Goal: Task Accomplishment & Management: Use online tool/utility

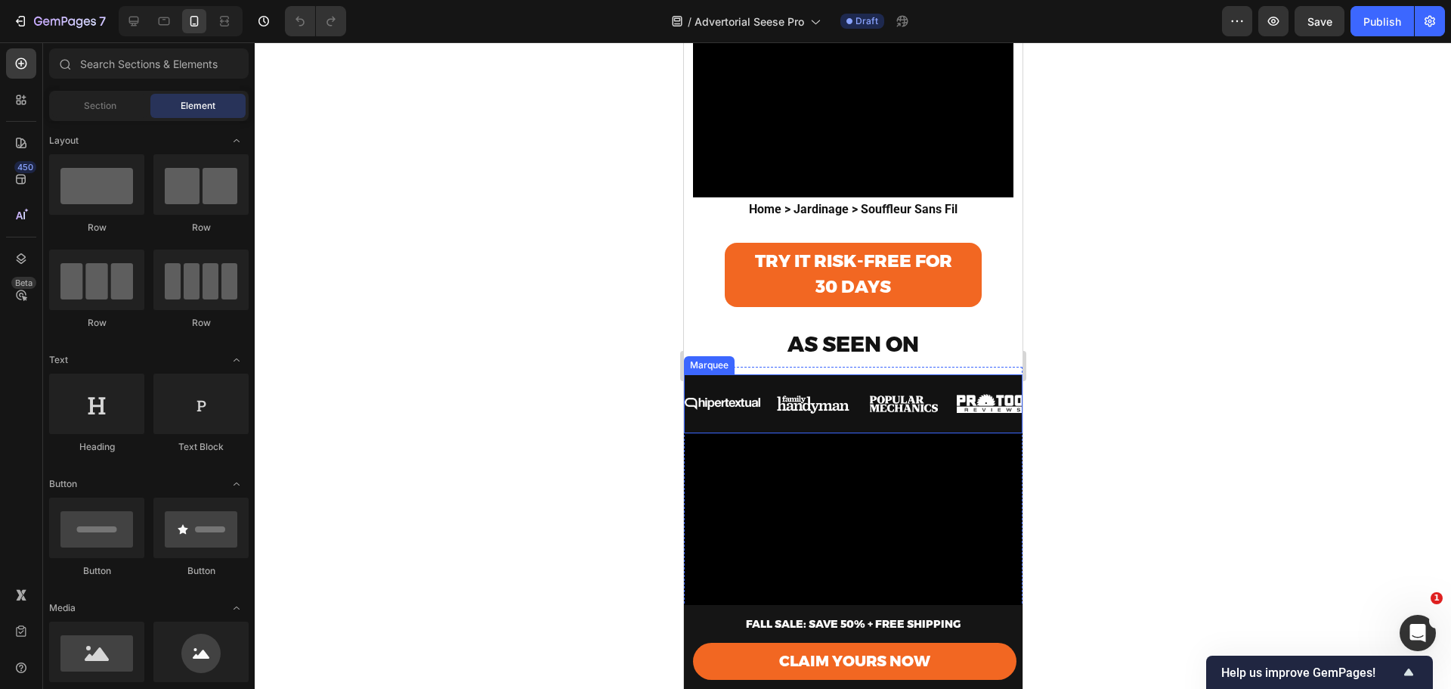
scroll to position [504, 0]
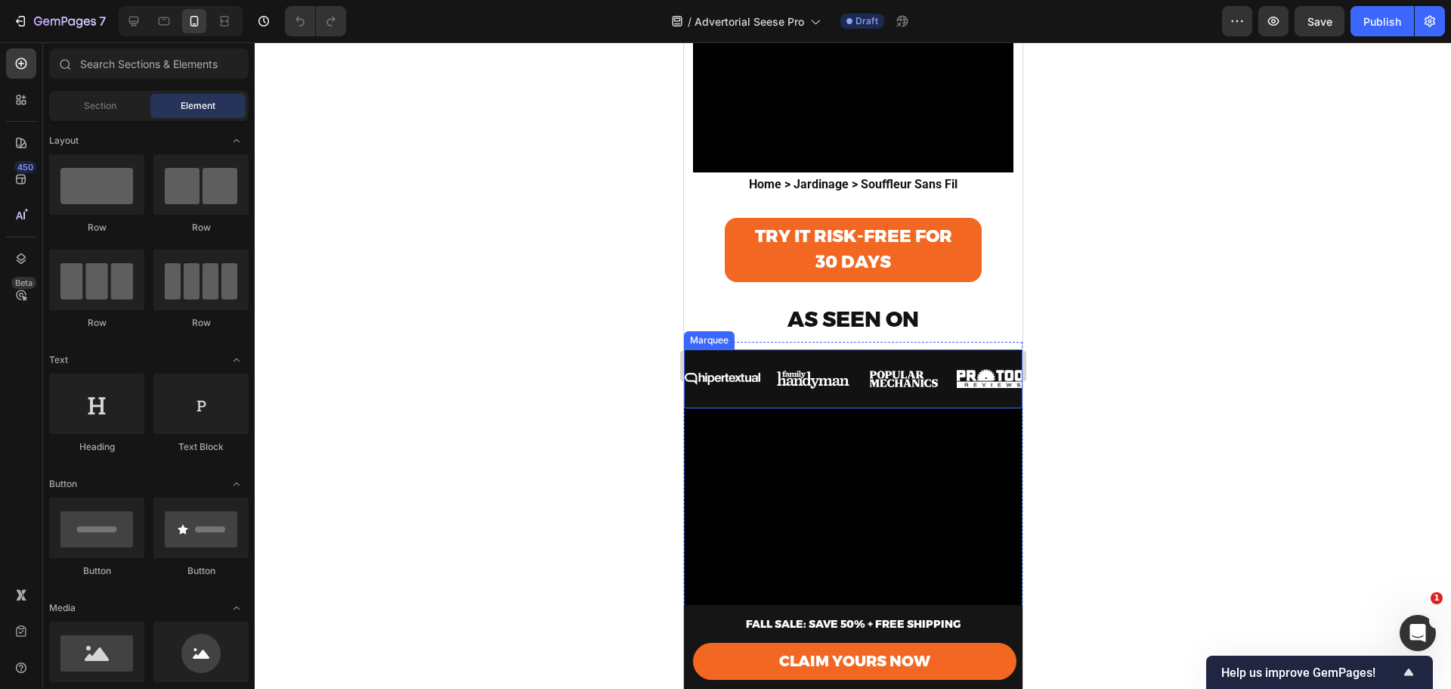
click at [856, 358] on div "Image" at bounding box center [820, 378] width 91 height 41
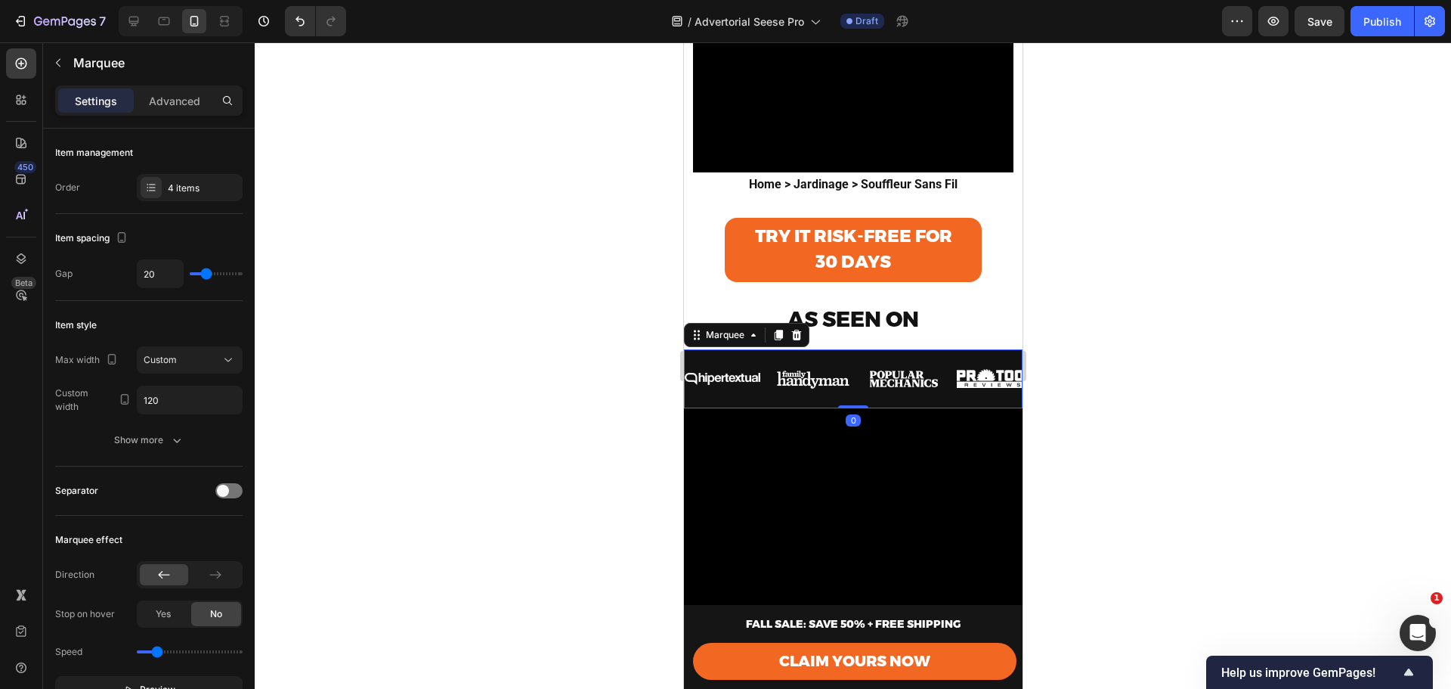
scroll to position [554, 0]
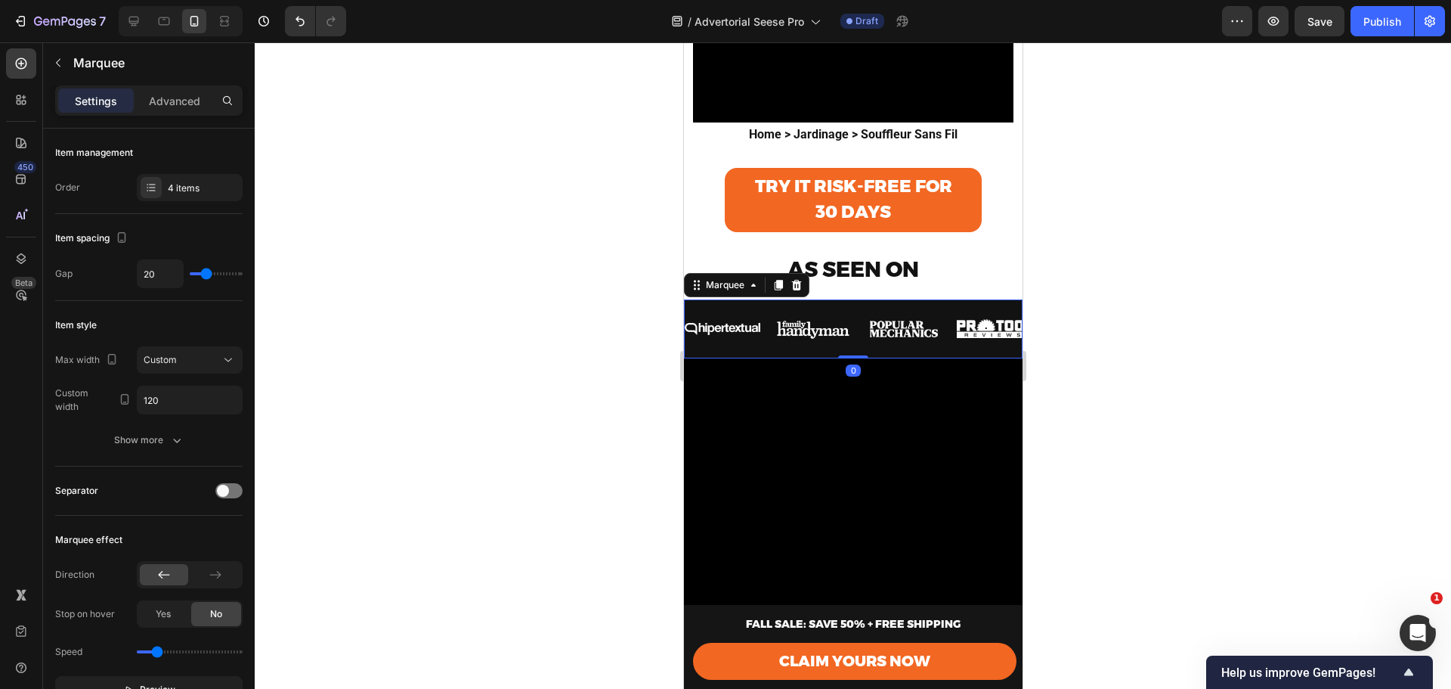
click at [905, 338] on div "Image Image Image Image Image Image Image Image Marquee 0" at bounding box center [852, 328] width 339 height 59
click at [900, 339] on div "Image Image Image Image Image Image Image Image Marquee 0" at bounding box center [852, 328] width 339 height 59
click at [795, 279] on icon at bounding box center [796, 285] width 12 height 12
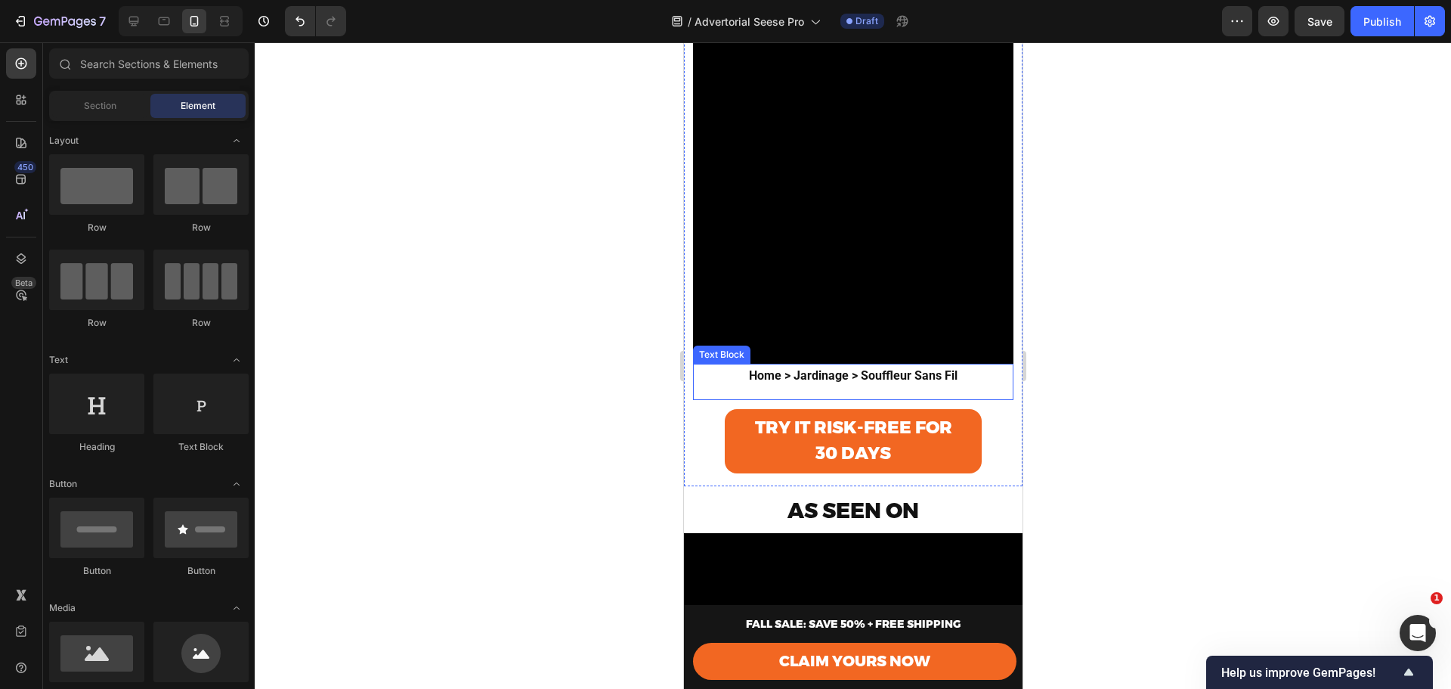
scroll to position [302, 0]
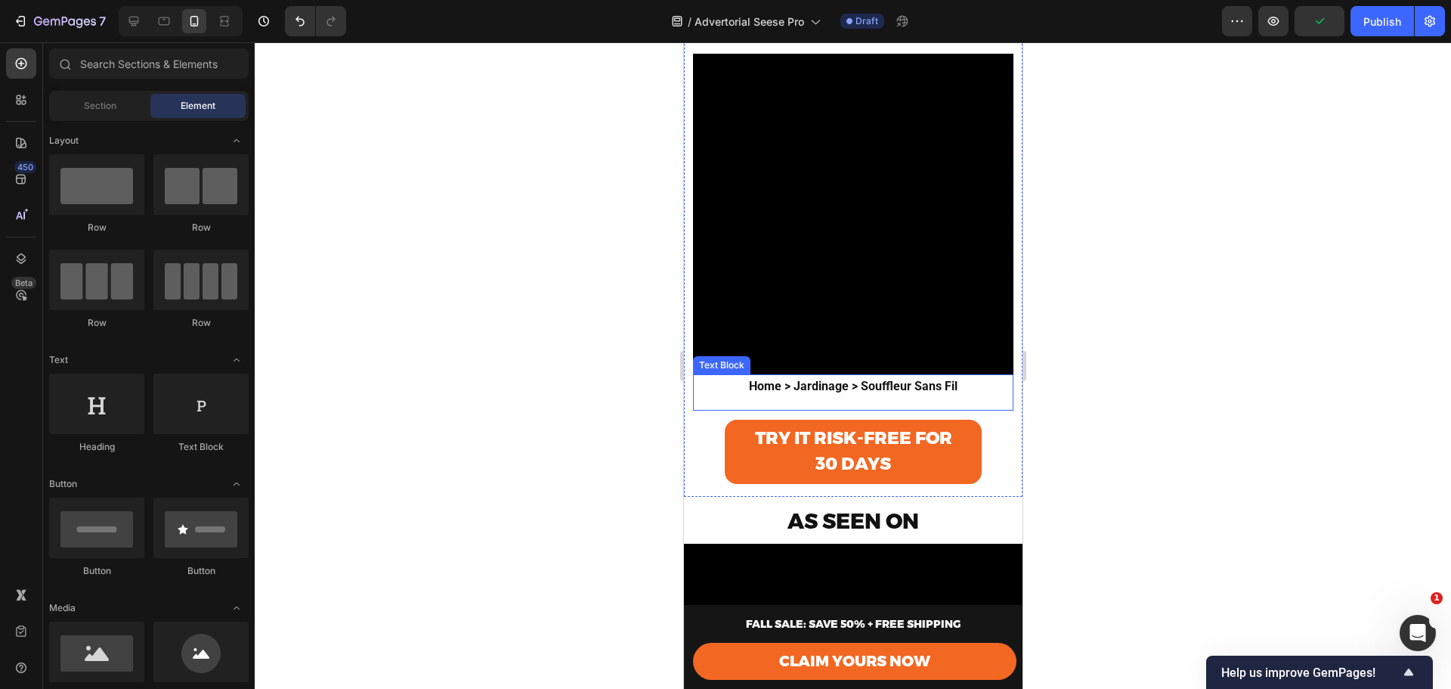
click at [876, 382] on strong "Home > Jardinage > Souffleur Sans Fil" at bounding box center [852, 386] width 209 height 14
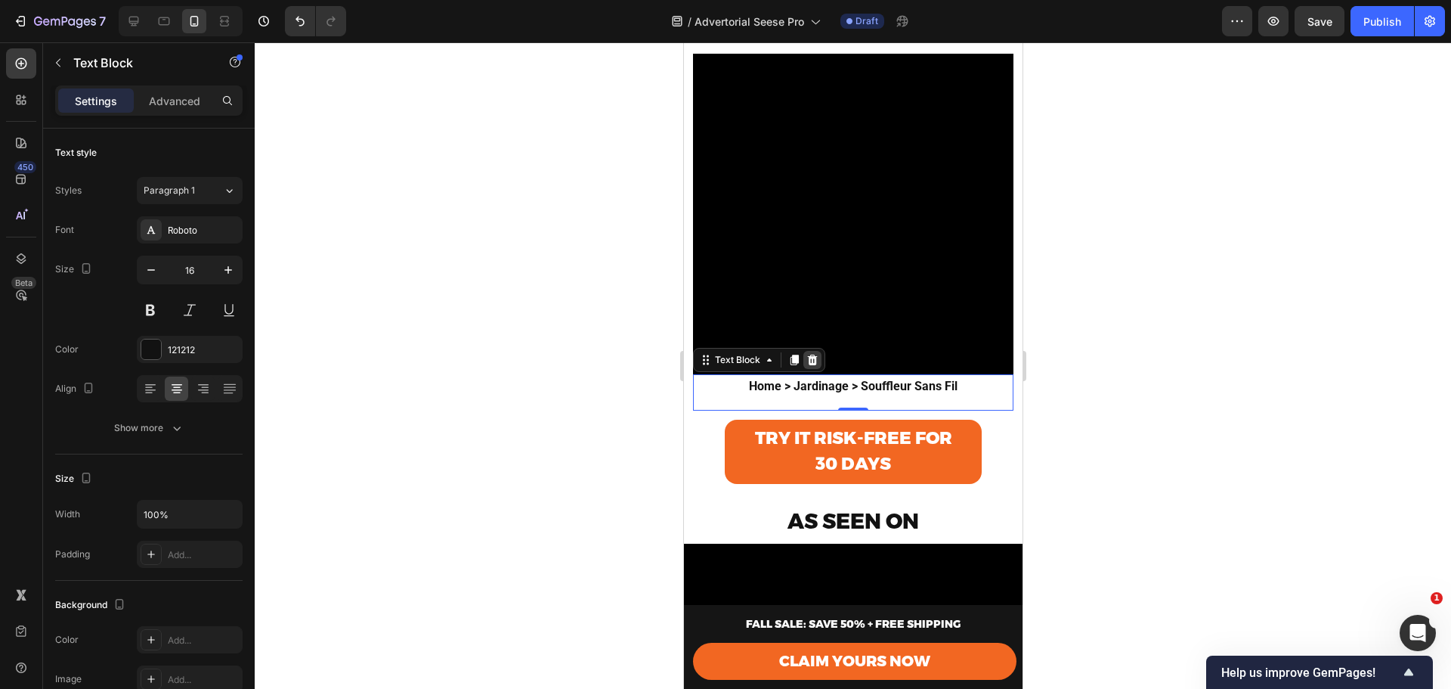
click at [810, 354] on icon at bounding box center [812, 360] width 12 height 12
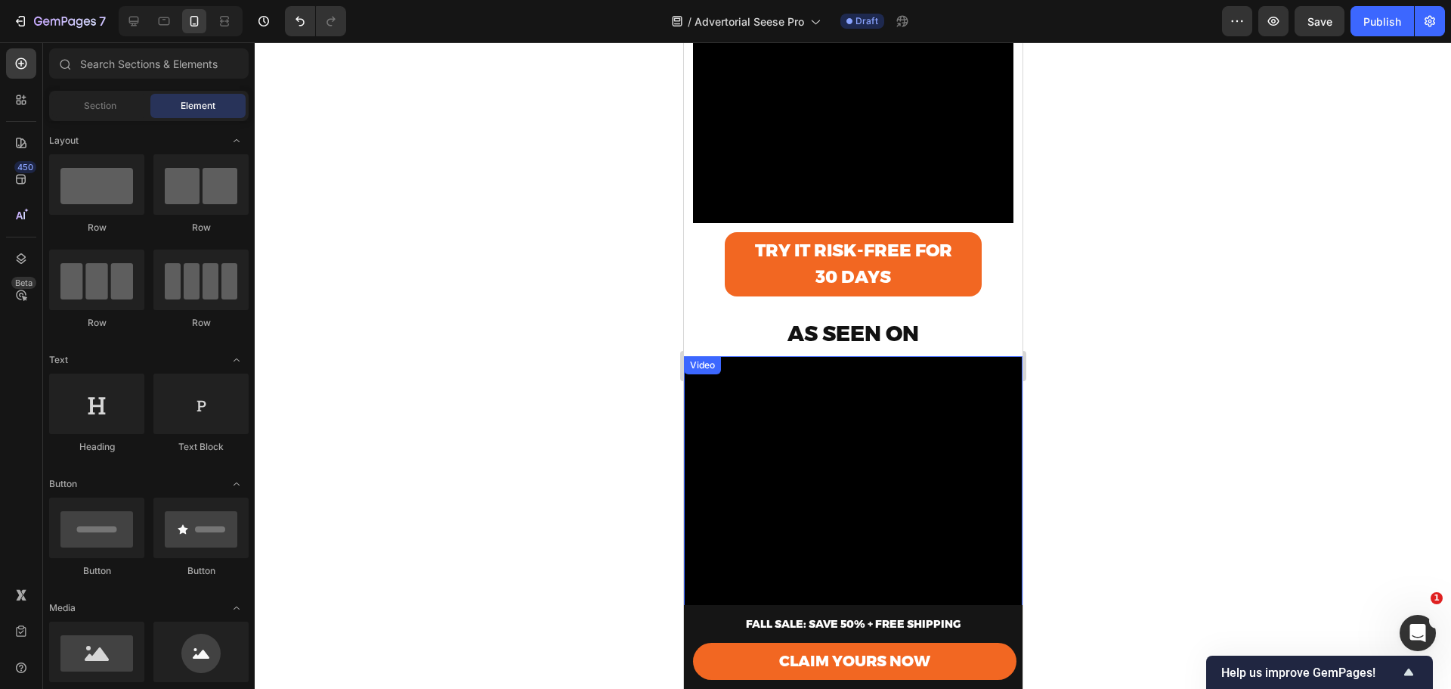
scroll to position [504, 0]
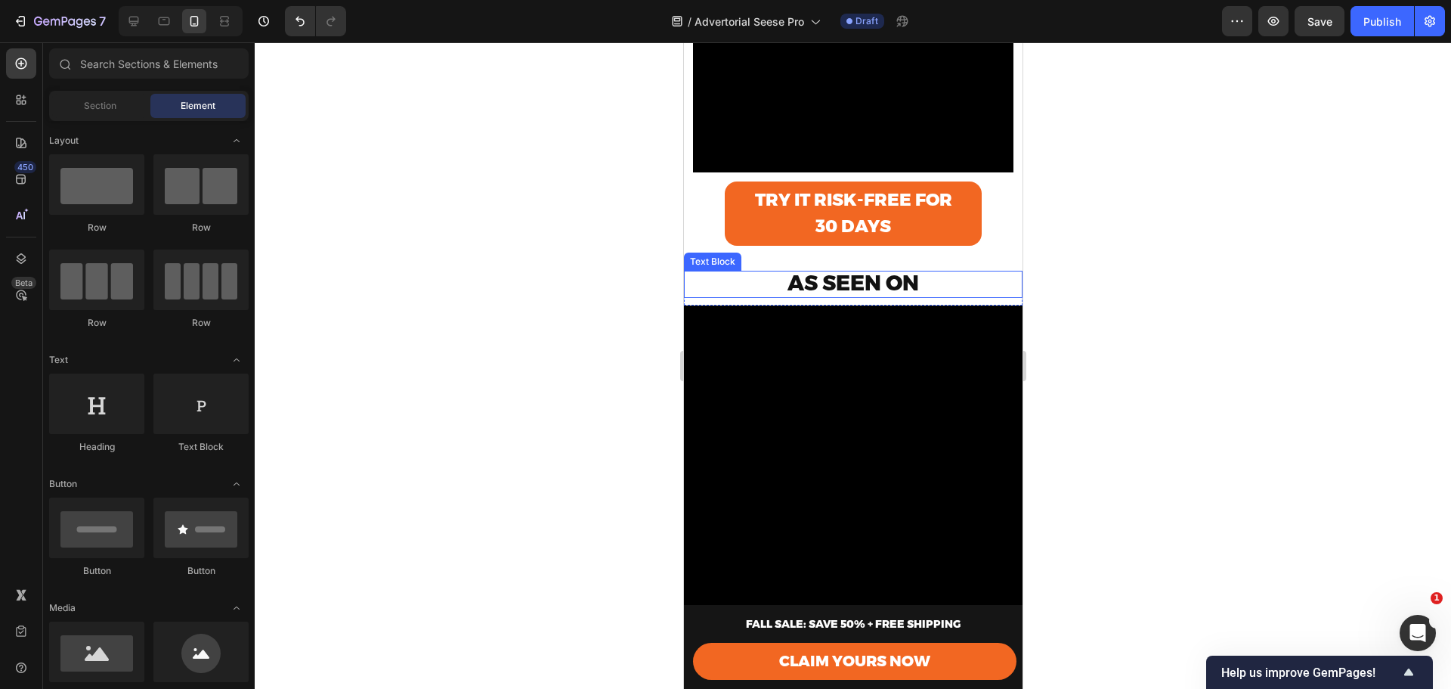
click at [866, 271] on strong "AS SEEN ON" at bounding box center [853, 283] width 132 height 26
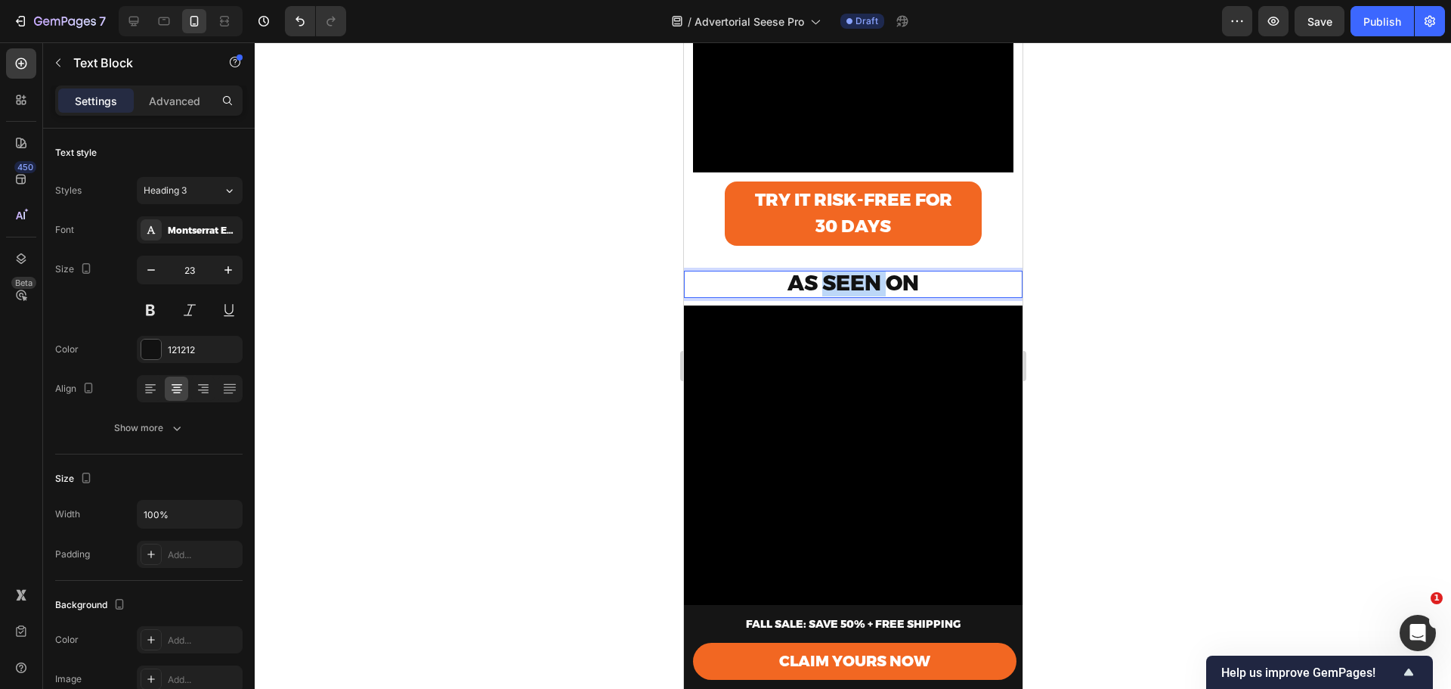
click at [866, 271] on strong "AS SEEN ON" at bounding box center [853, 283] width 132 height 26
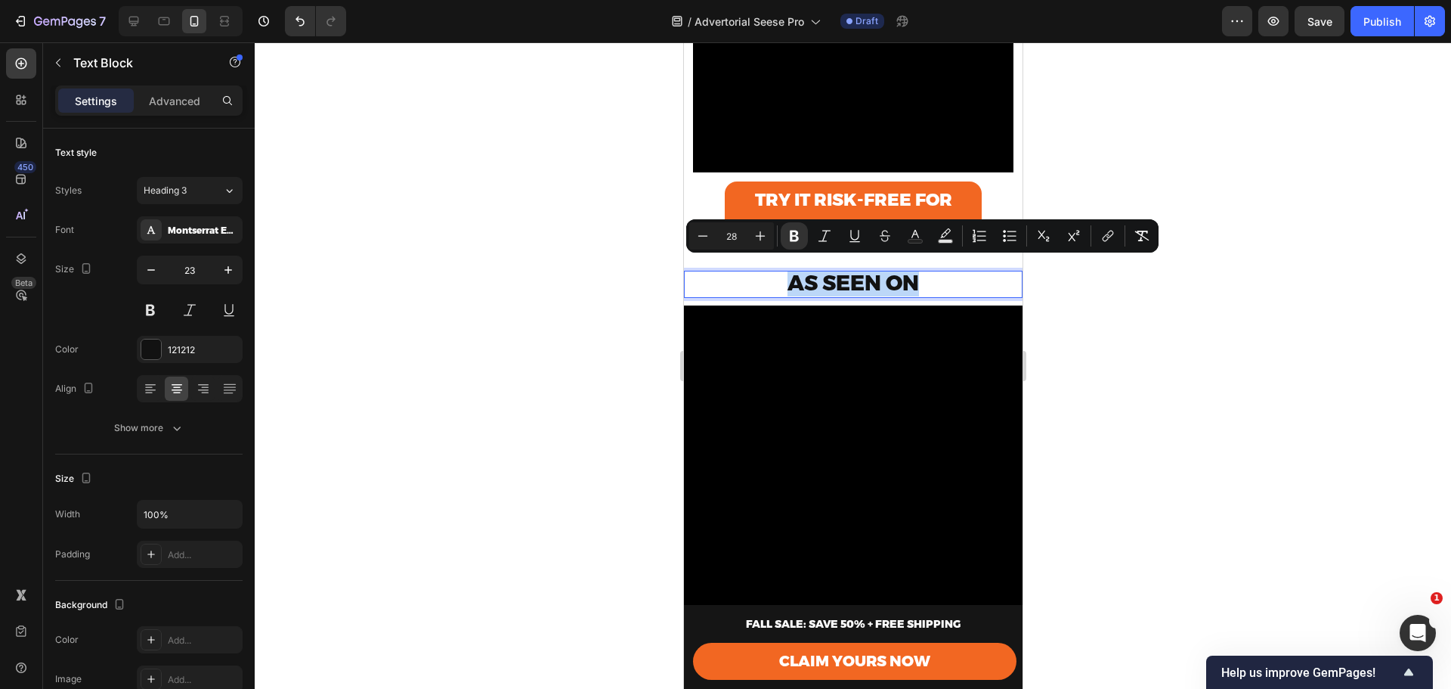
type input "17"
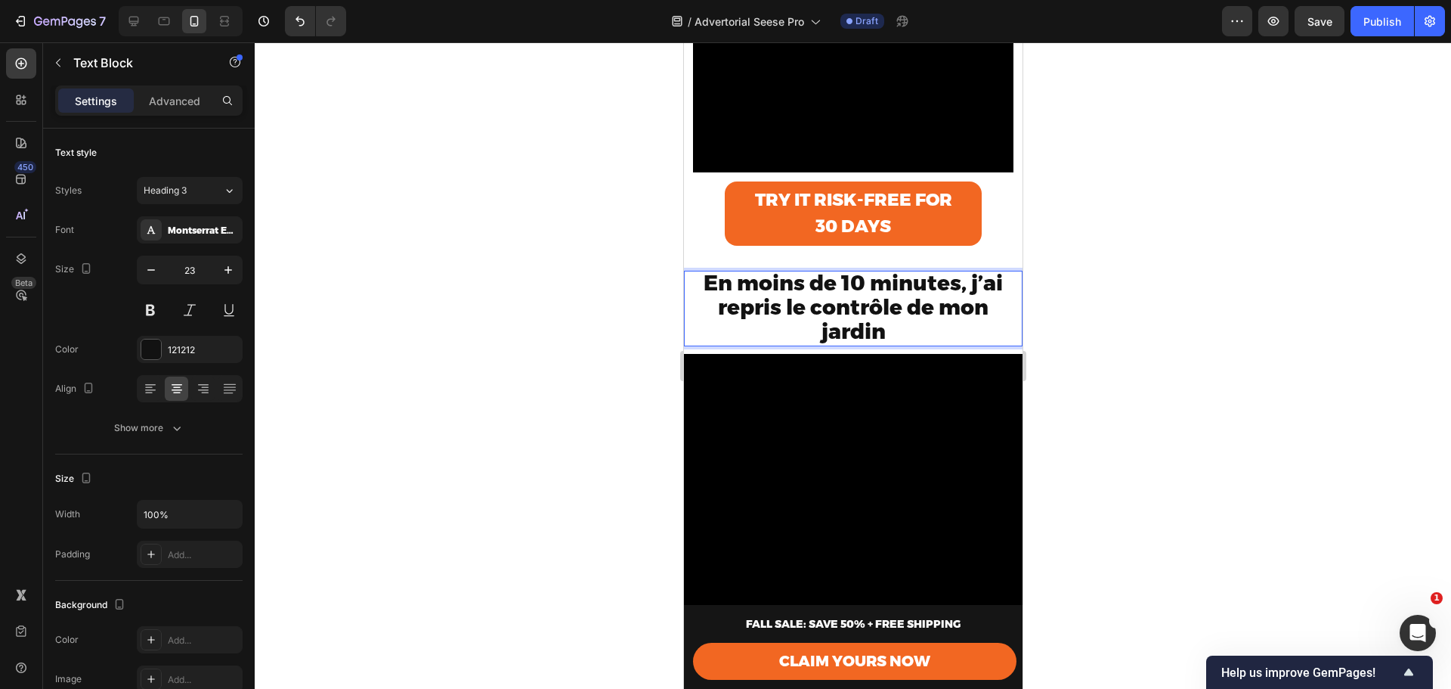
click at [866, 297] on strong "En moins de 10 minutes, j’ai repris le contrôle de mon jardin" at bounding box center [852, 307] width 299 height 74
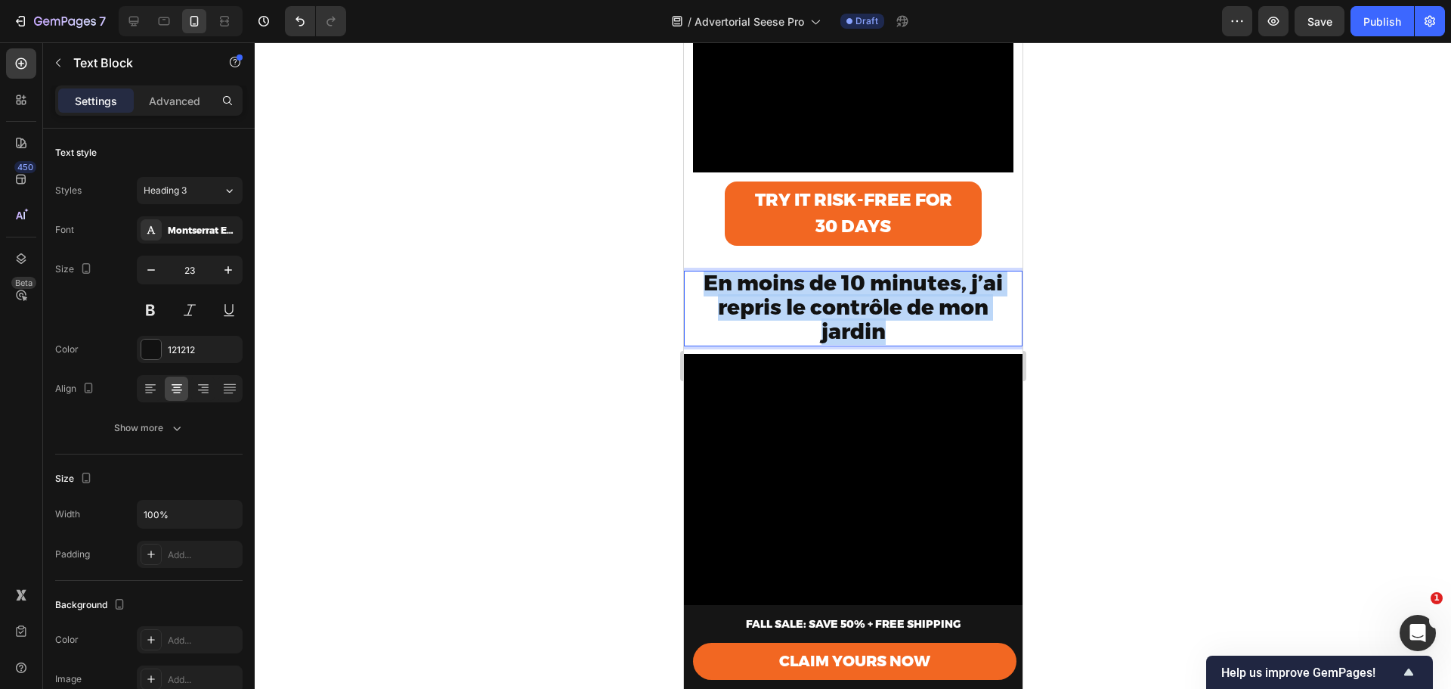
click at [866, 297] on strong "En moins de 10 minutes, j’ai repris le contrôle de mon jardin" at bounding box center [852, 307] width 299 height 74
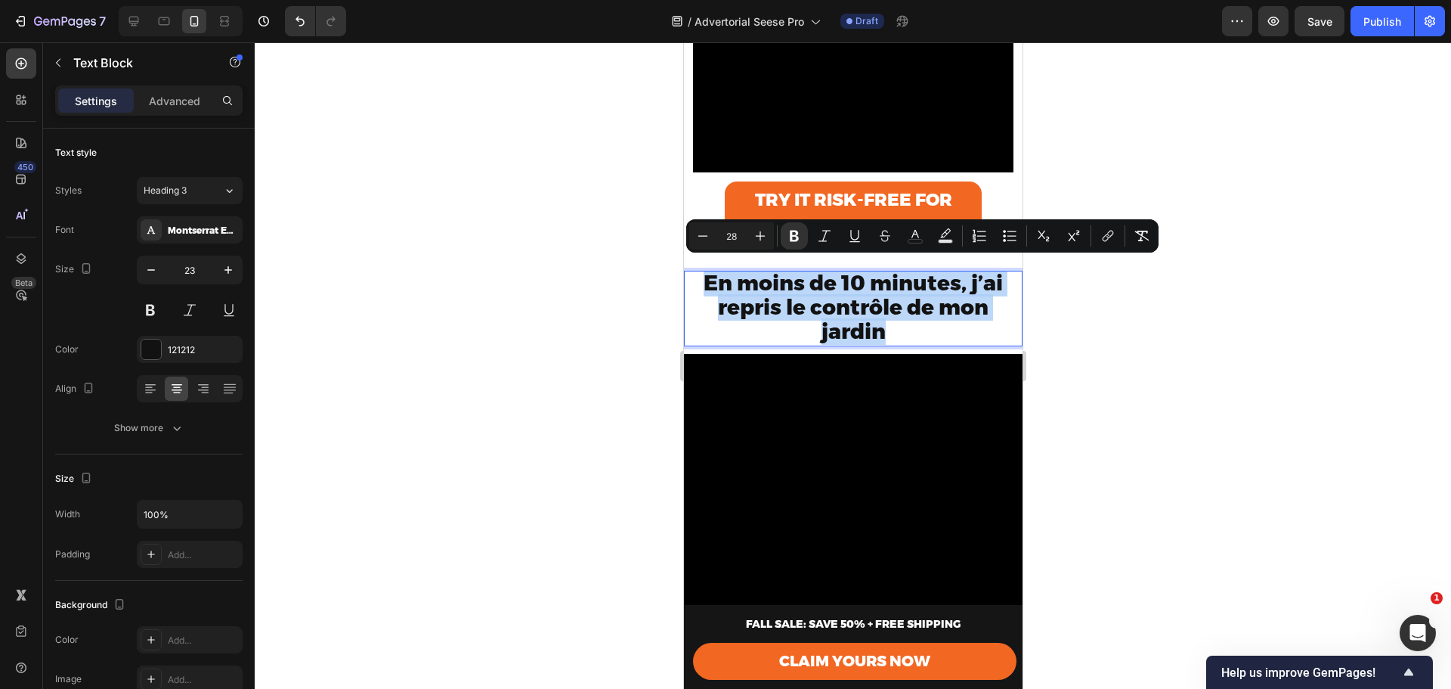
click at [909, 282] on strong "En moins de 10 minutes, j’ai repris le contrôle de mon jardin" at bounding box center [852, 307] width 299 height 74
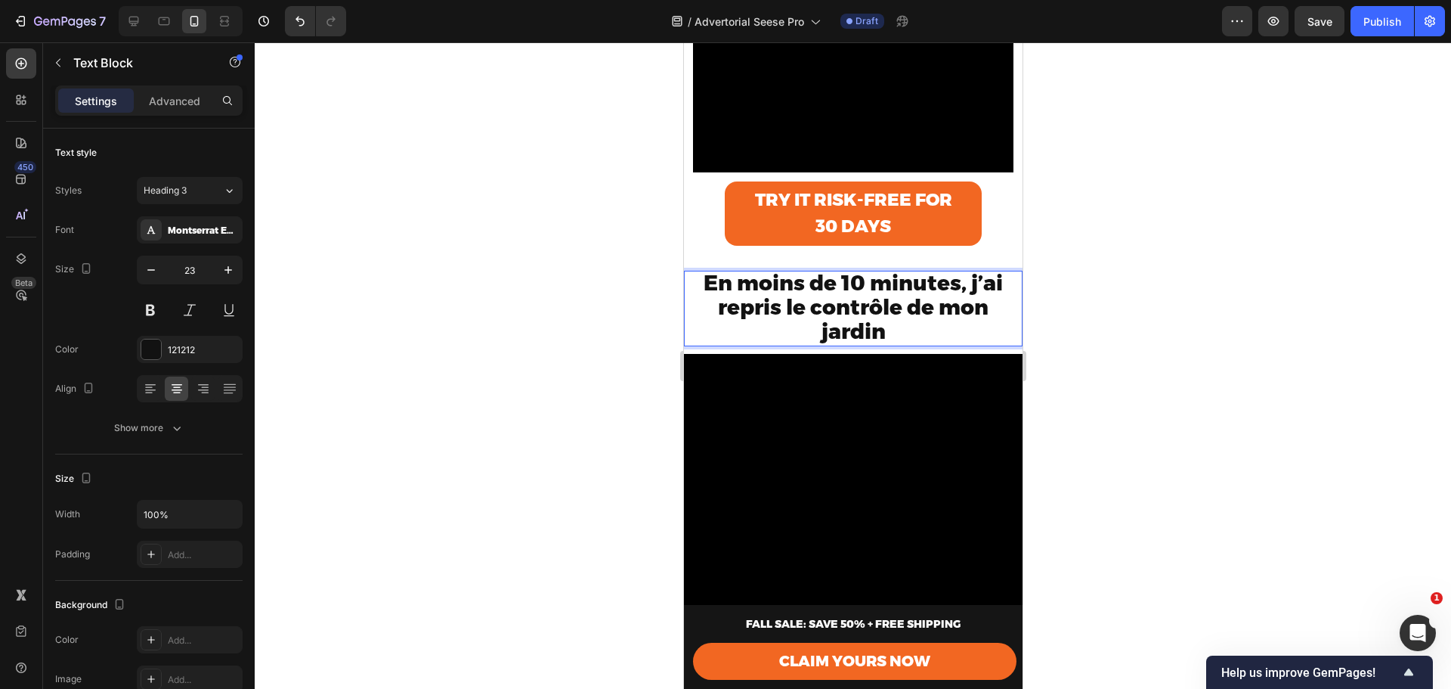
click at [1100, 363] on div at bounding box center [853, 365] width 1197 height 646
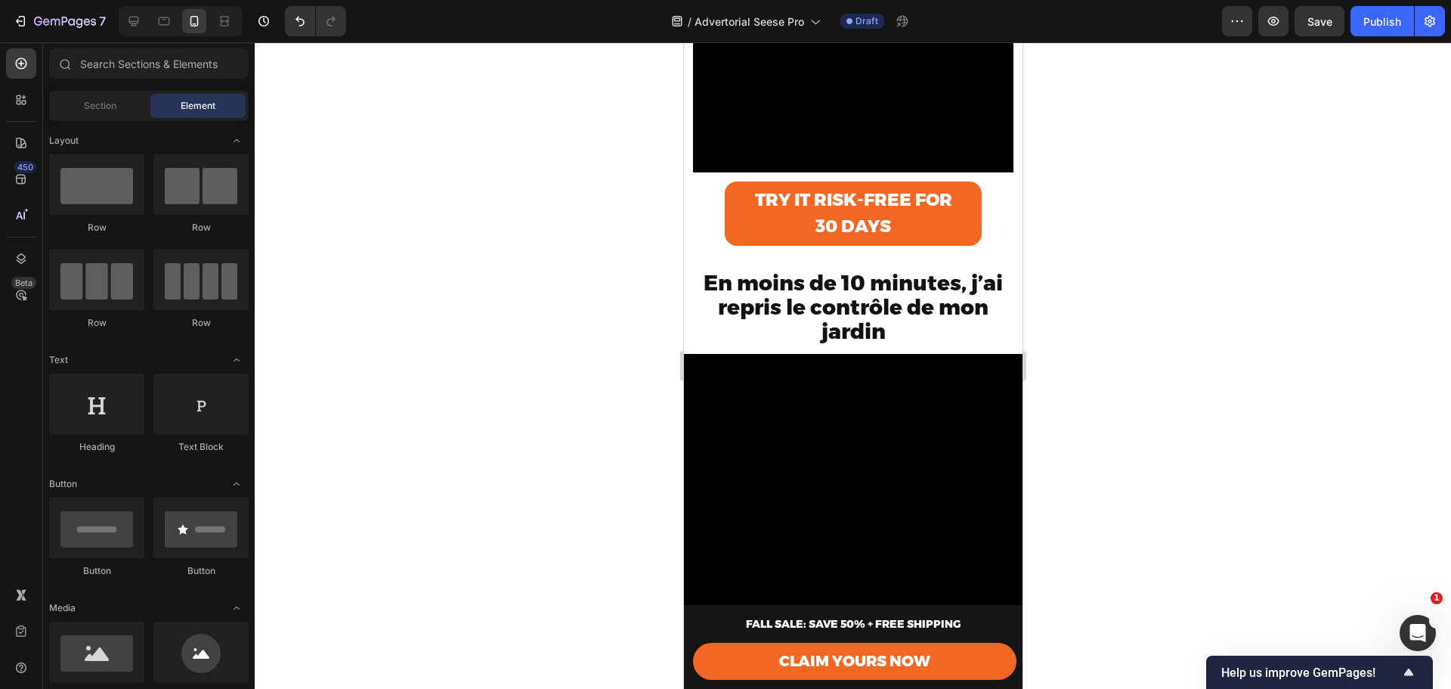
click at [851, 289] on strong "En moins de 10 minutes, j’ai repris le contrôle de mon jardin" at bounding box center [852, 307] width 299 height 74
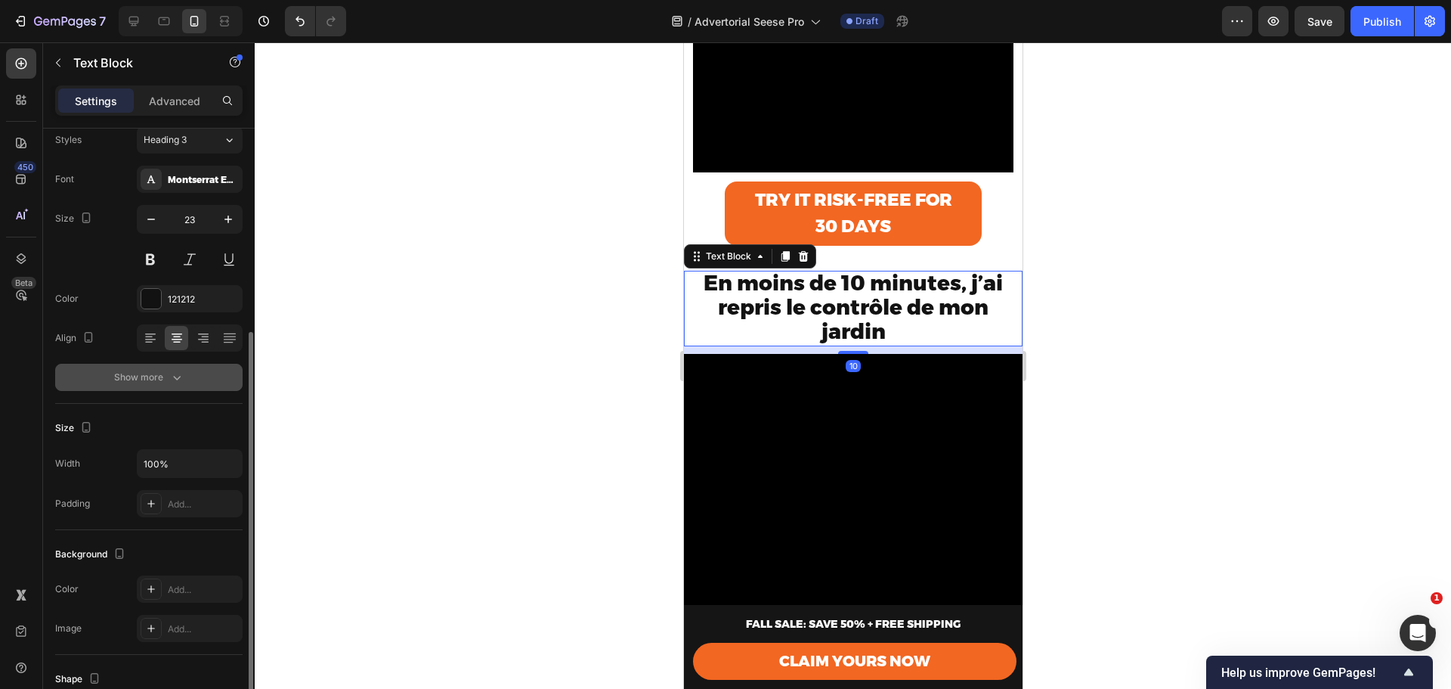
scroll to position [0, 0]
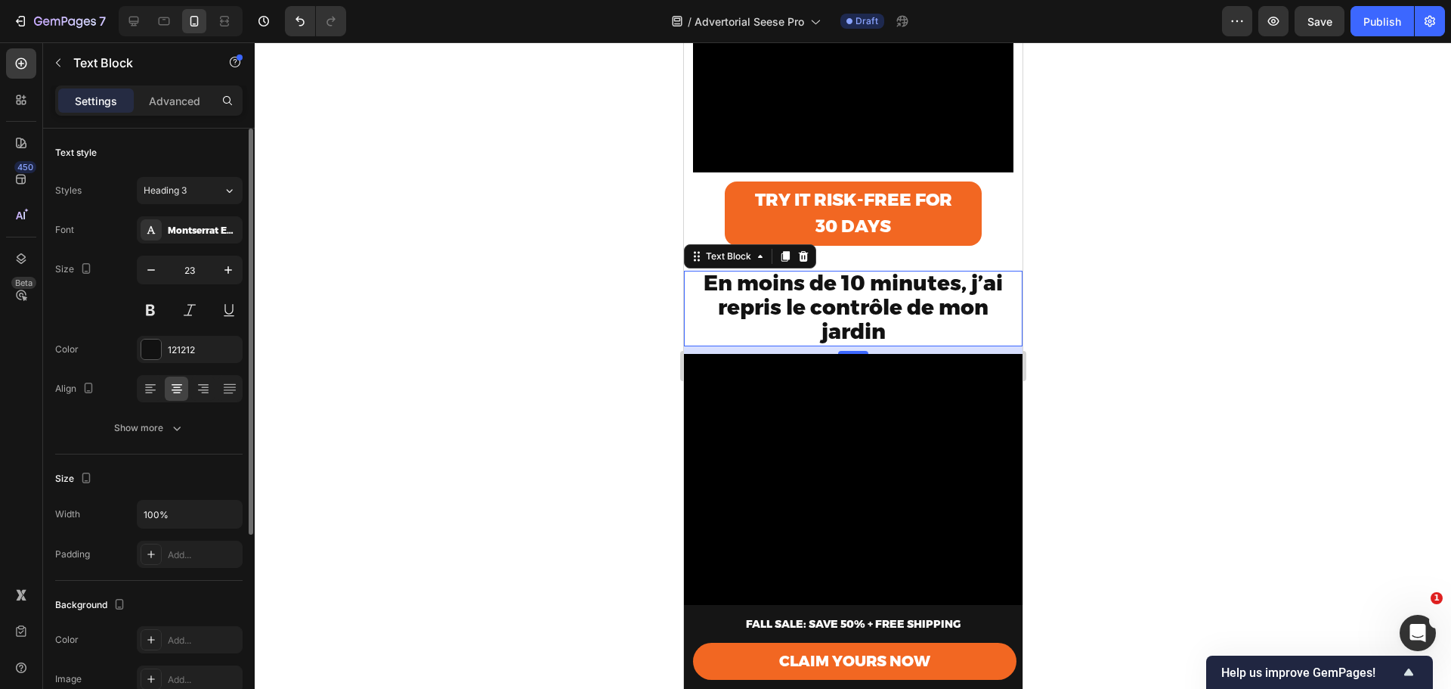
click at [163, 443] on div "Text style Styles Heading 3 Font Montserrat Extra Bold Size 23 Color 121212 Ali…" at bounding box center [148, 292] width 187 height 326
click at [163, 432] on div "Show more" at bounding box center [149, 427] width 70 height 15
click at [178, 553] on span "AA" at bounding box center [177, 549] width 14 height 14
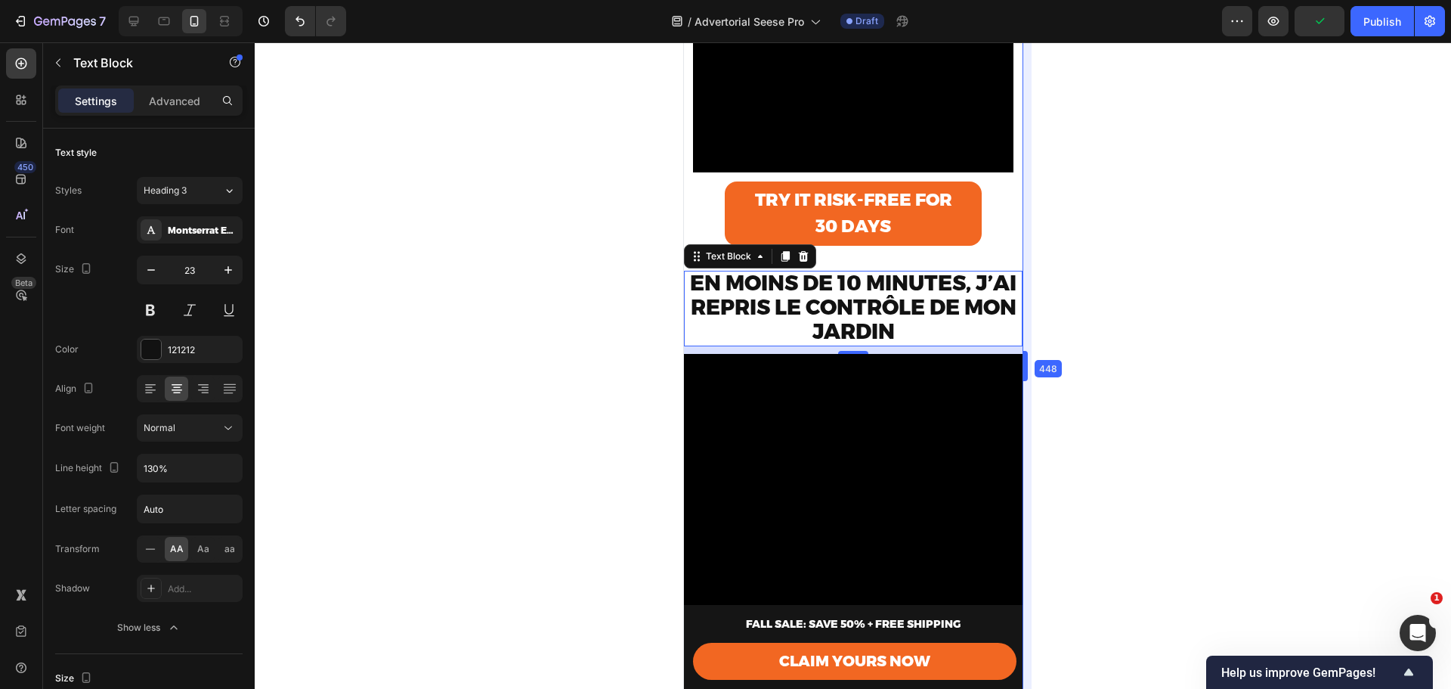
drag, startPoint x: 1022, startPoint y: 293, endPoint x: 333, endPoint y: 251, distance: 689.9
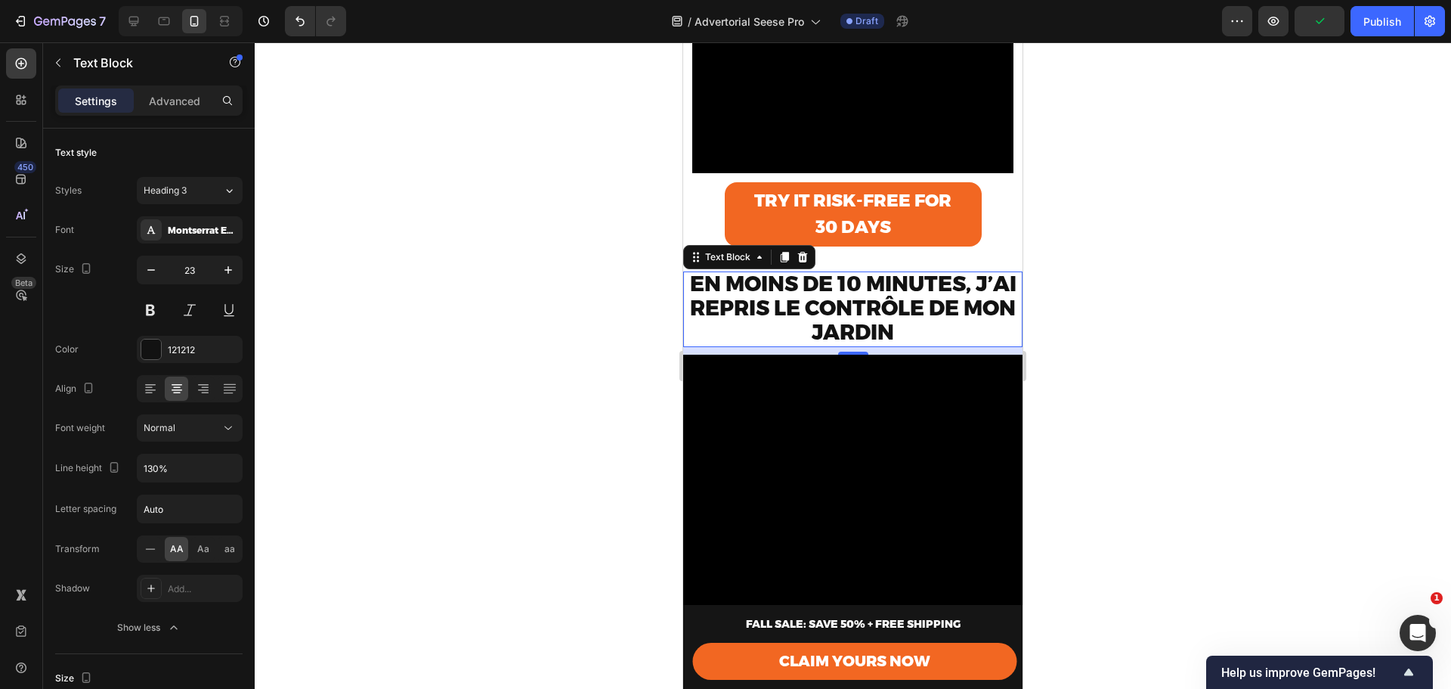
click at [1153, 308] on div at bounding box center [853, 365] width 1197 height 646
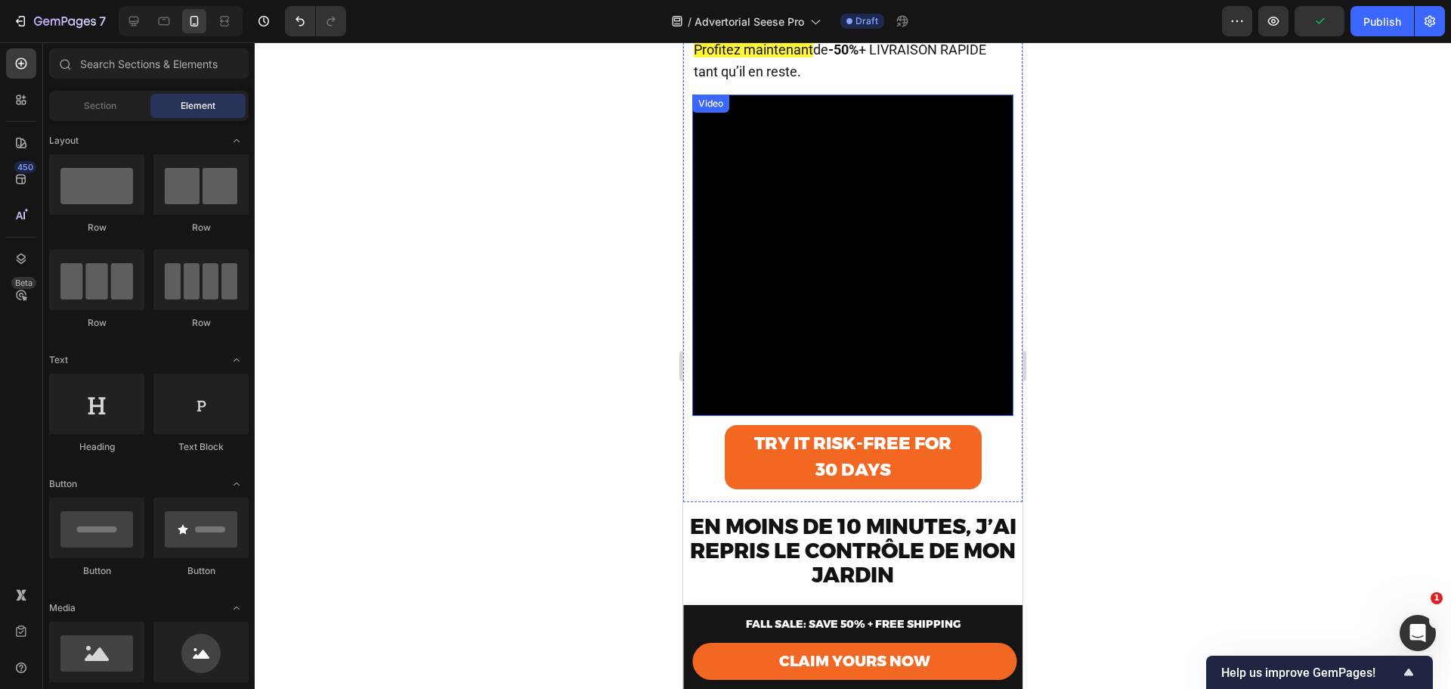
scroll to position [101, 0]
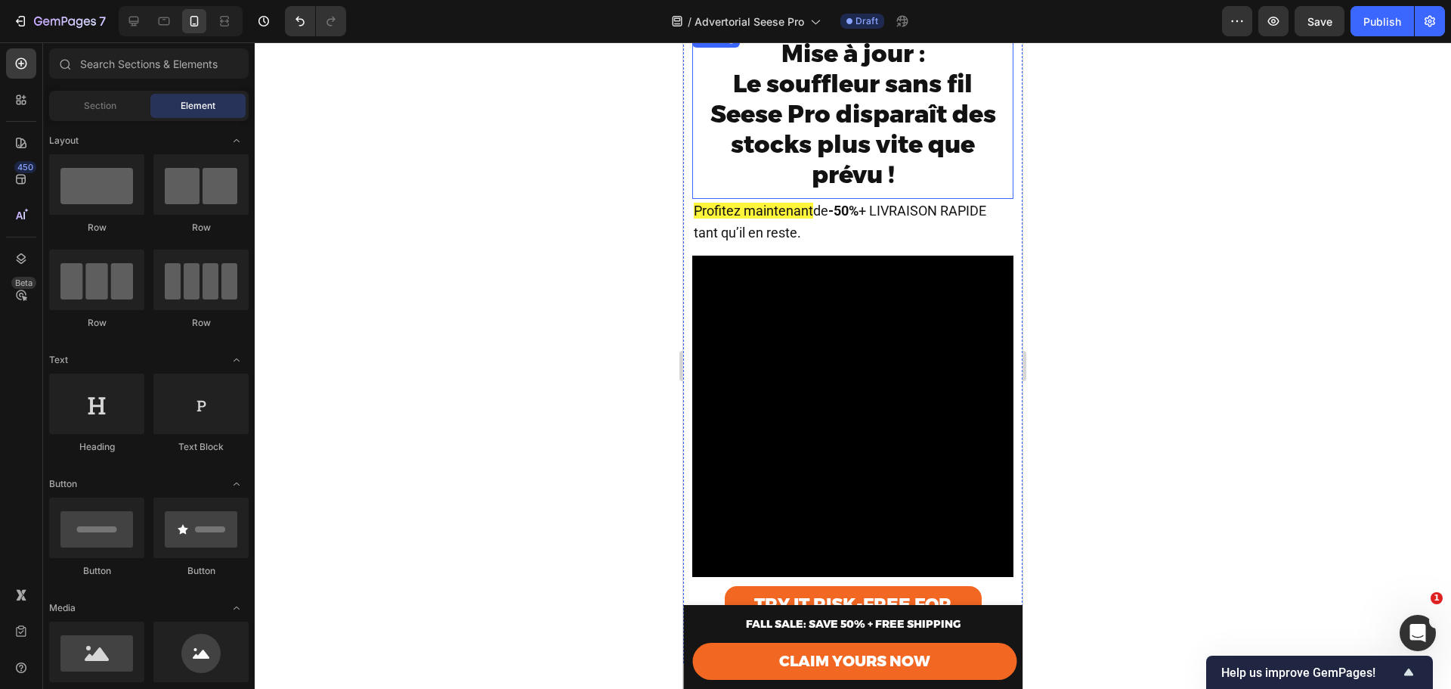
click at [875, 129] on span "Le souffleur sans fil Seese Pro disparaît des stocks plus vite que prévu !" at bounding box center [854, 129] width 286 height 120
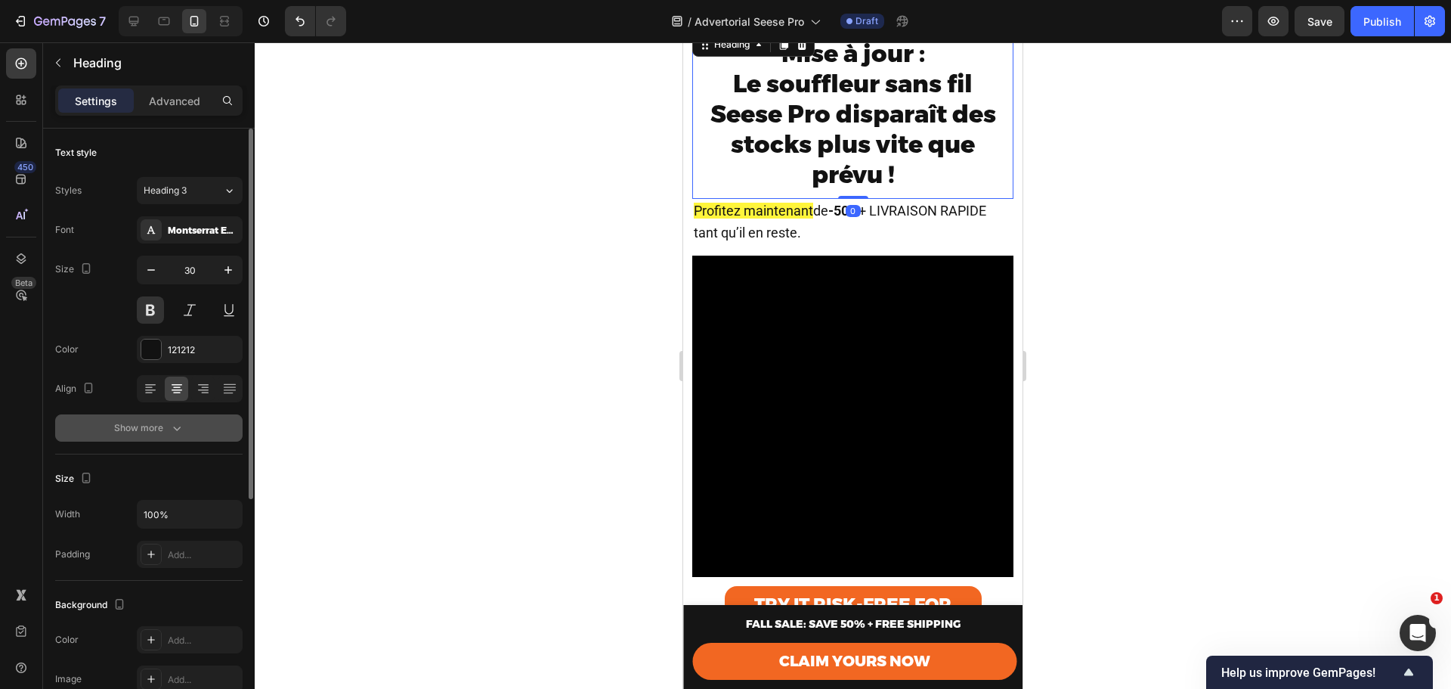
click at [160, 435] on button "Show more" at bounding box center [148, 427] width 187 height 27
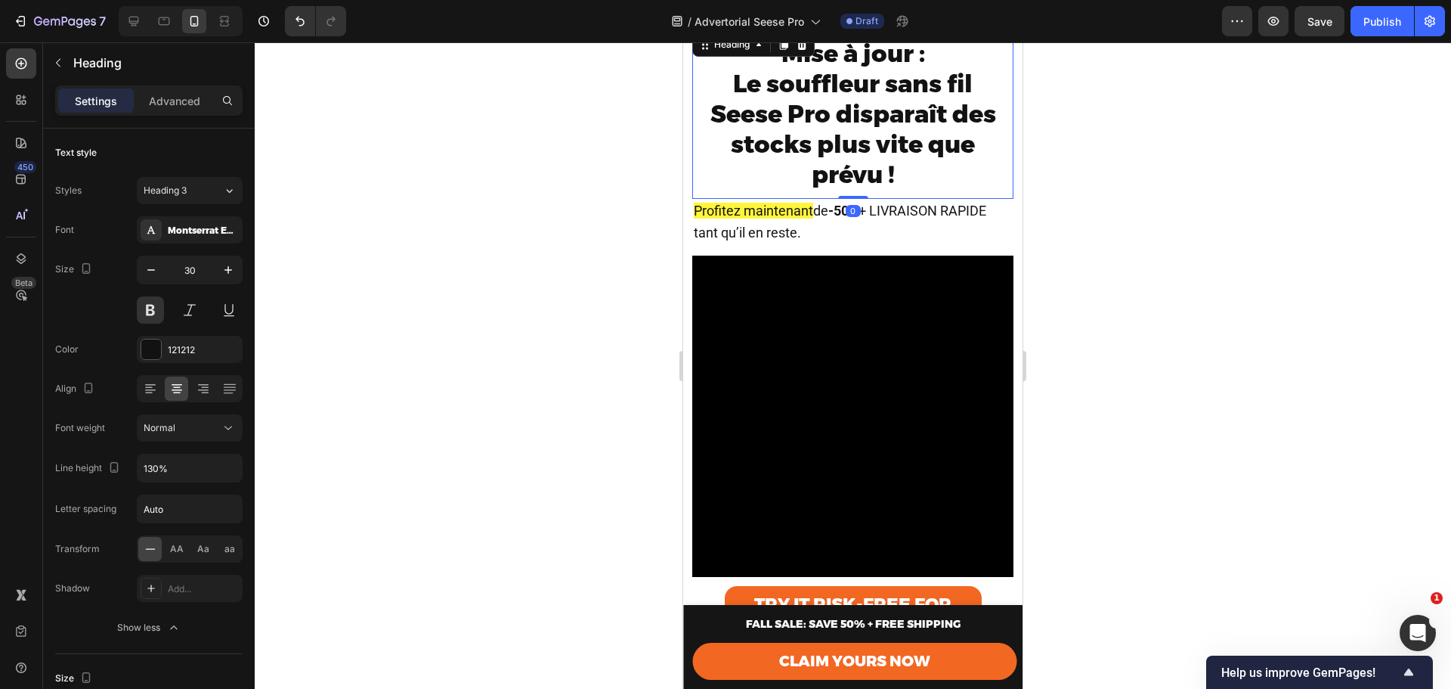
click at [178, 548] on span "AA" at bounding box center [177, 549] width 14 height 14
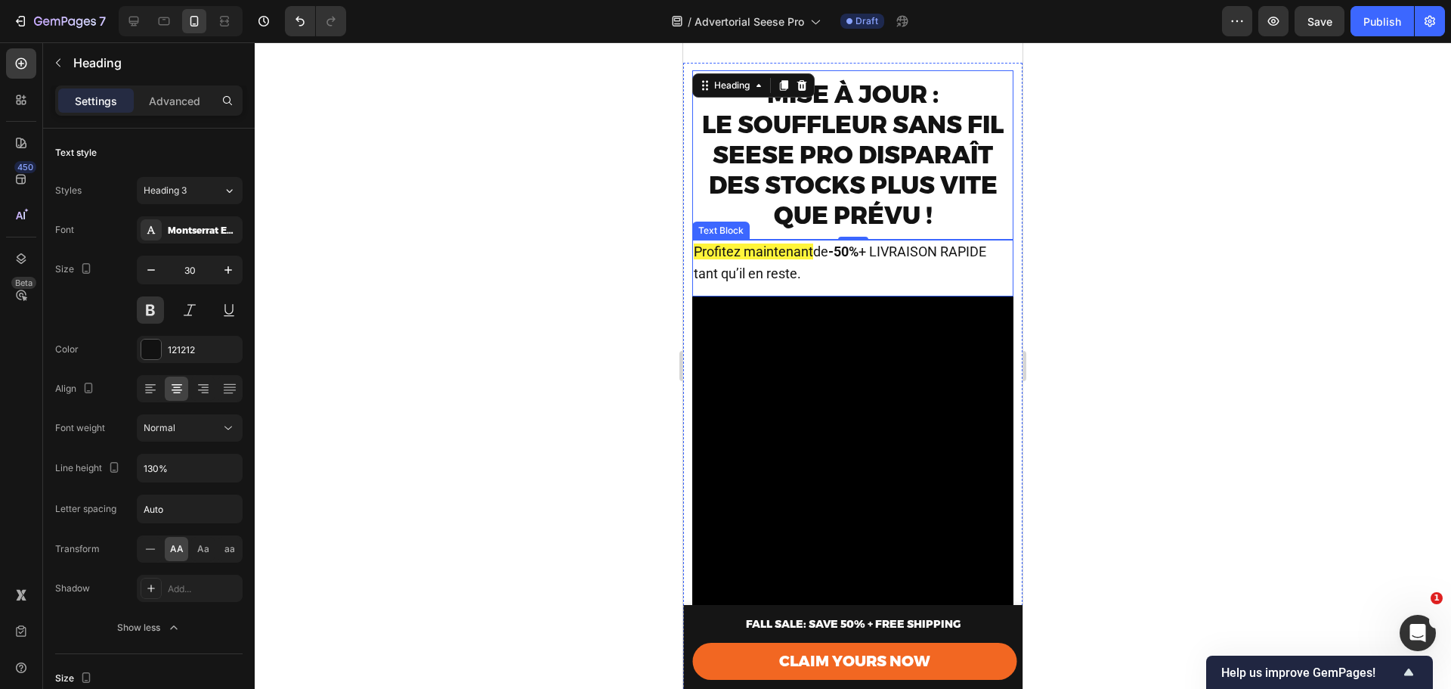
scroll to position [0, 0]
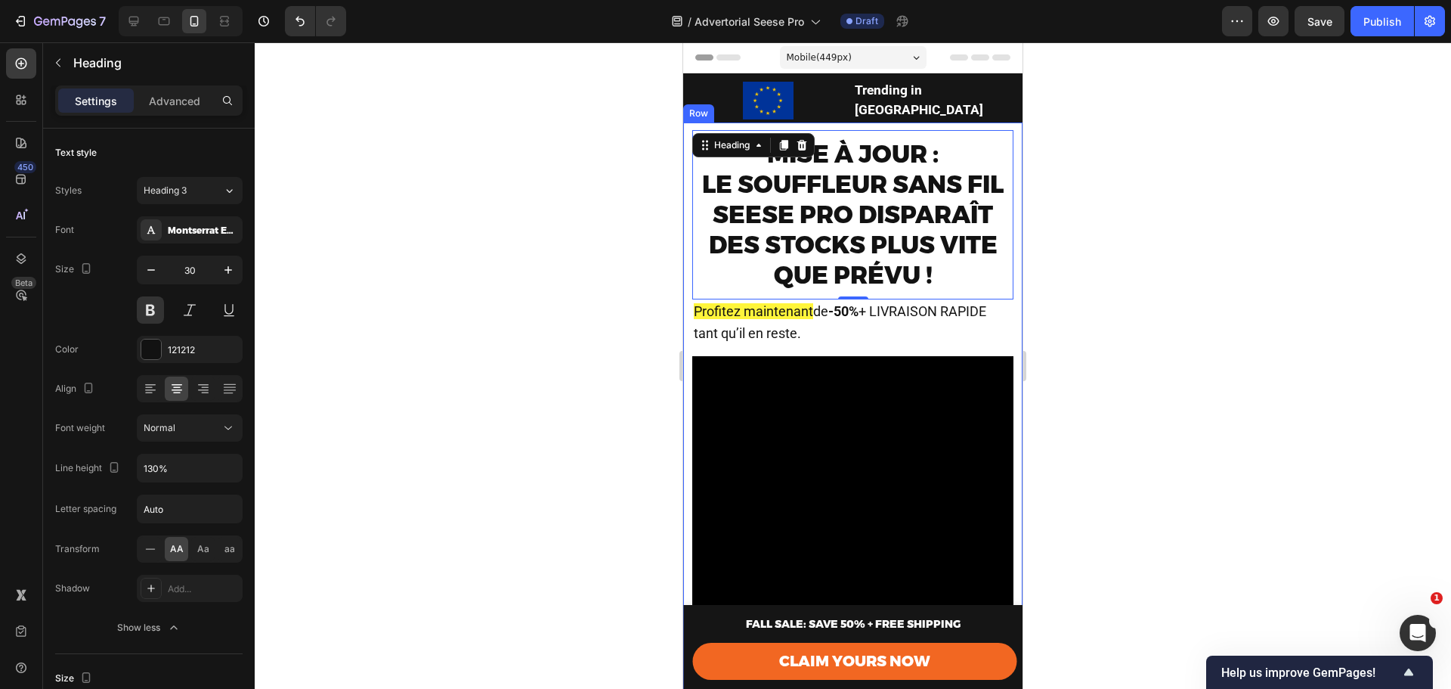
click at [1096, 318] on div at bounding box center [853, 365] width 1197 height 646
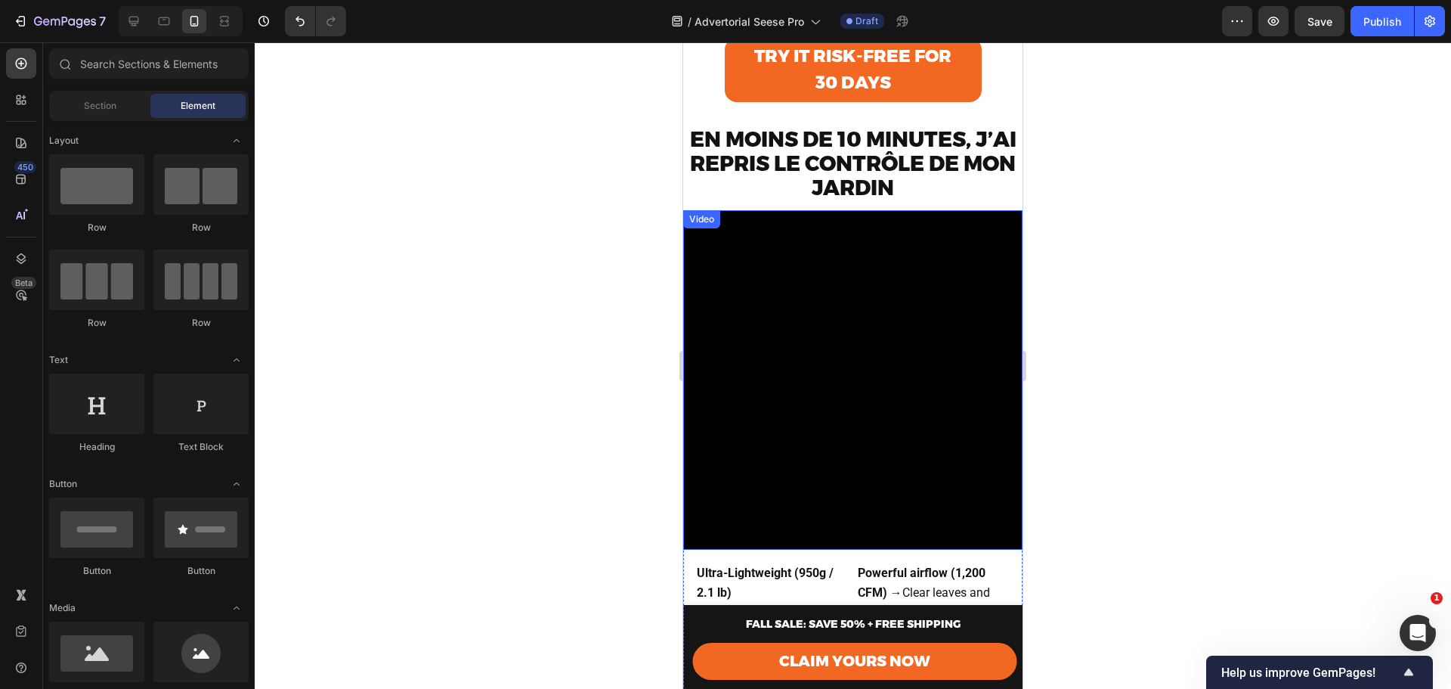
scroll to position [605, 0]
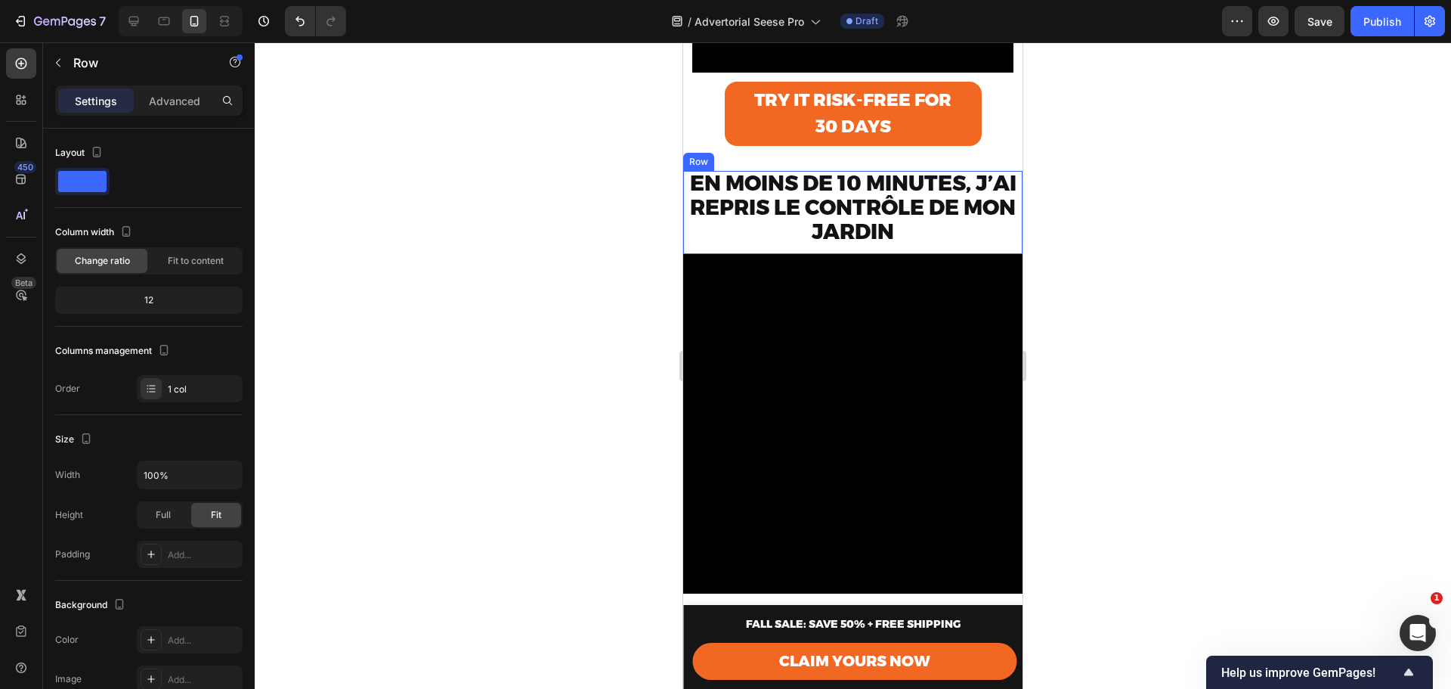
click at [828, 254] on div "En moins de 10 minutes, j’ai repris le contrôle de mon jardin Text Block" at bounding box center [852, 212] width 339 height 83
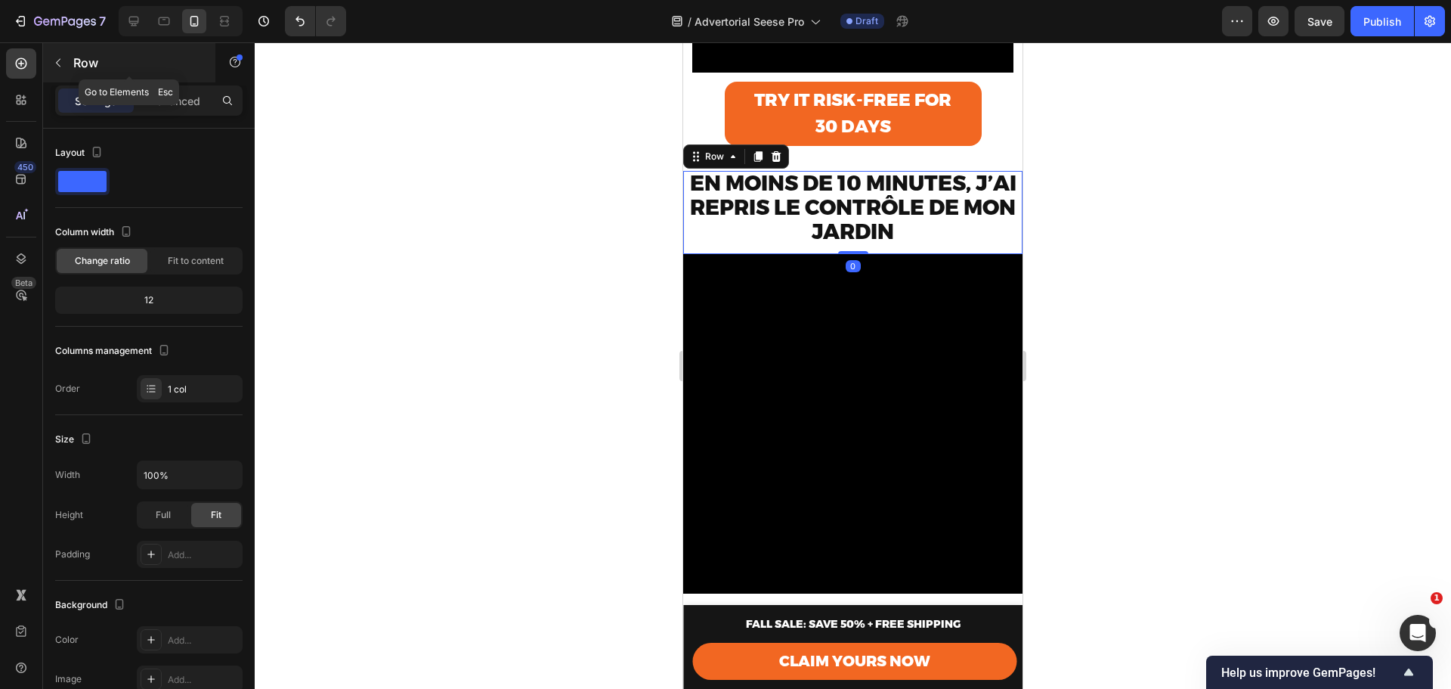
click at [85, 62] on p "Row" at bounding box center [137, 63] width 129 height 18
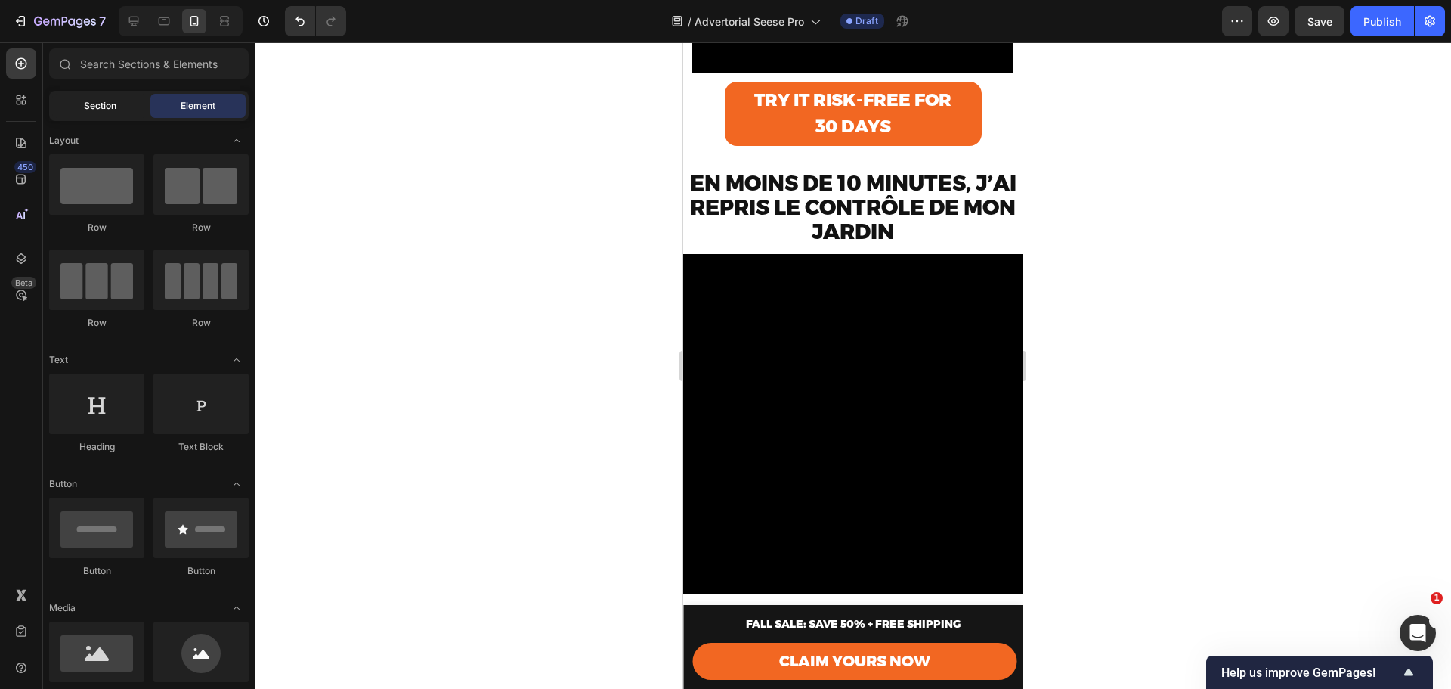
click at [106, 110] on span "Section" at bounding box center [100, 106] width 33 height 14
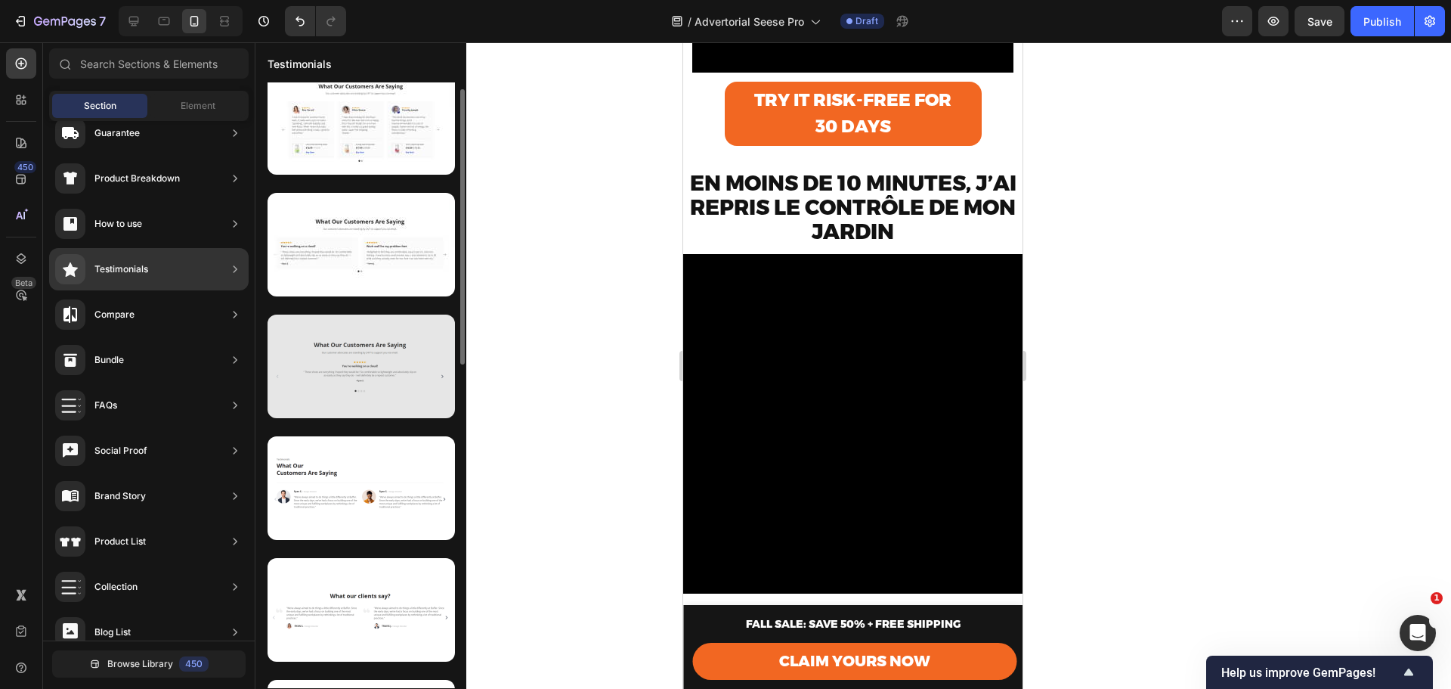
scroll to position [0, 0]
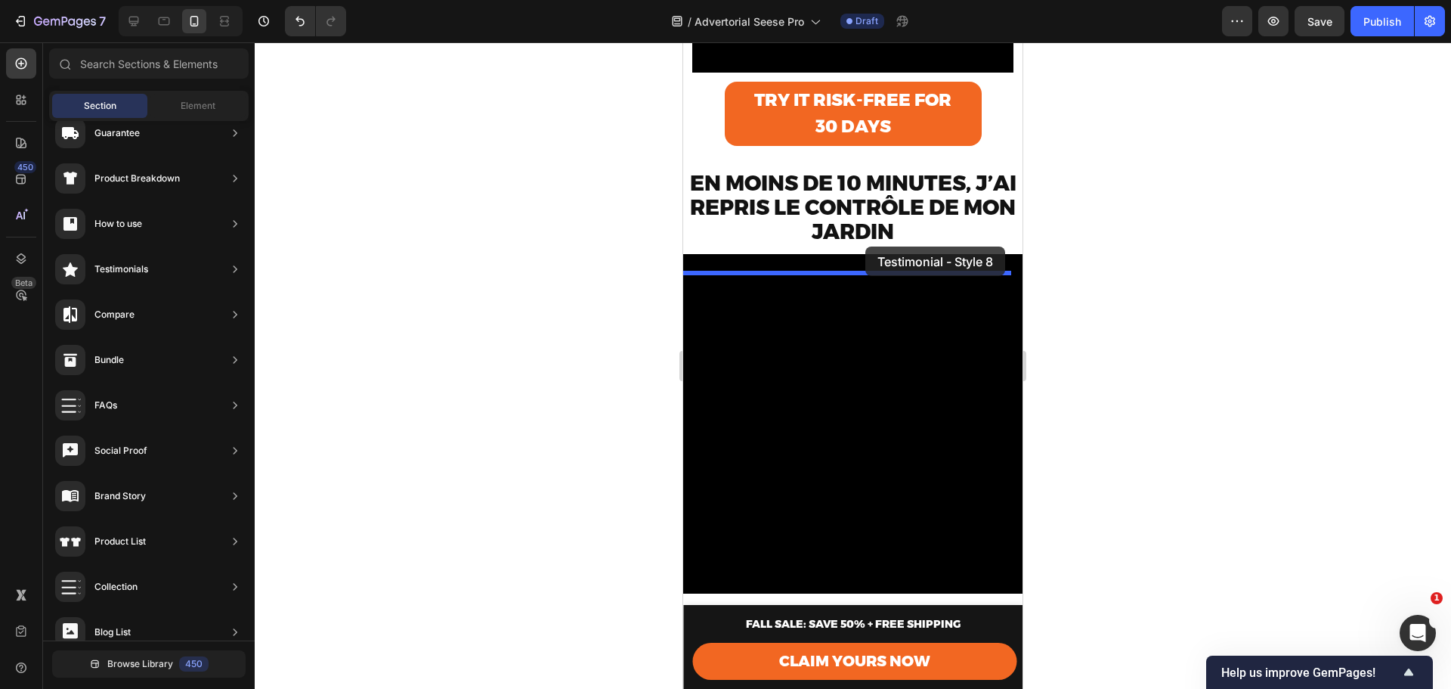
drag, startPoint x: 1028, startPoint y: 548, endPoint x: 860, endPoint y: 255, distance: 338.3
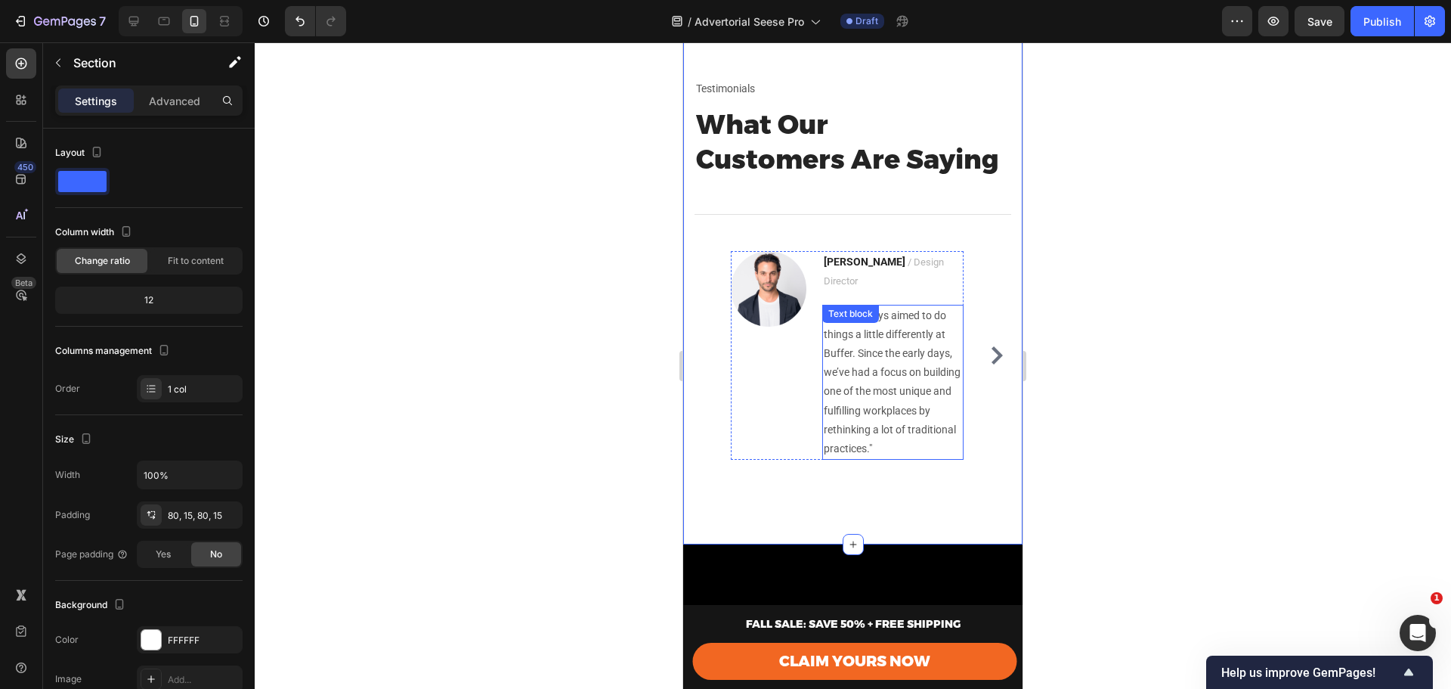
scroll to position [856, 0]
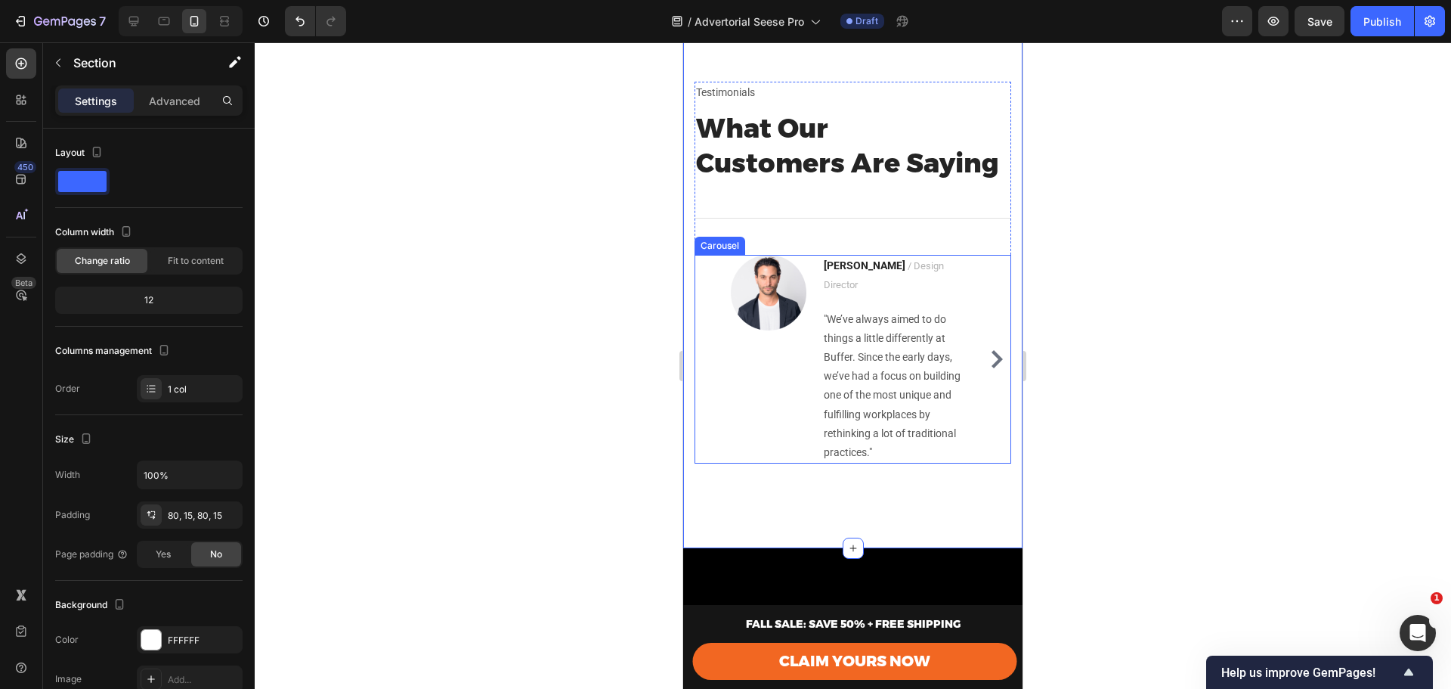
click at [992, 350] on icon "Carousel Next Arrow" at bounding box center [997, 359] width 11 height 18
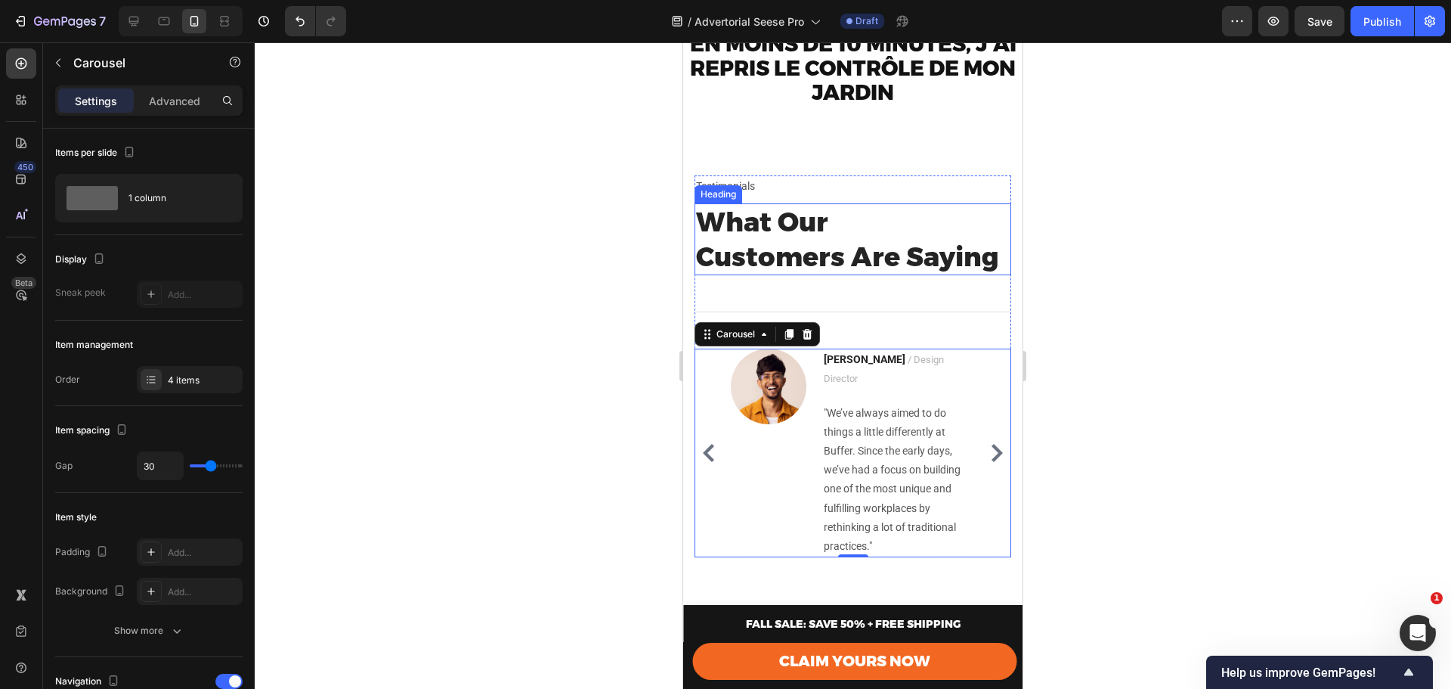
scroll to position [705, 0]
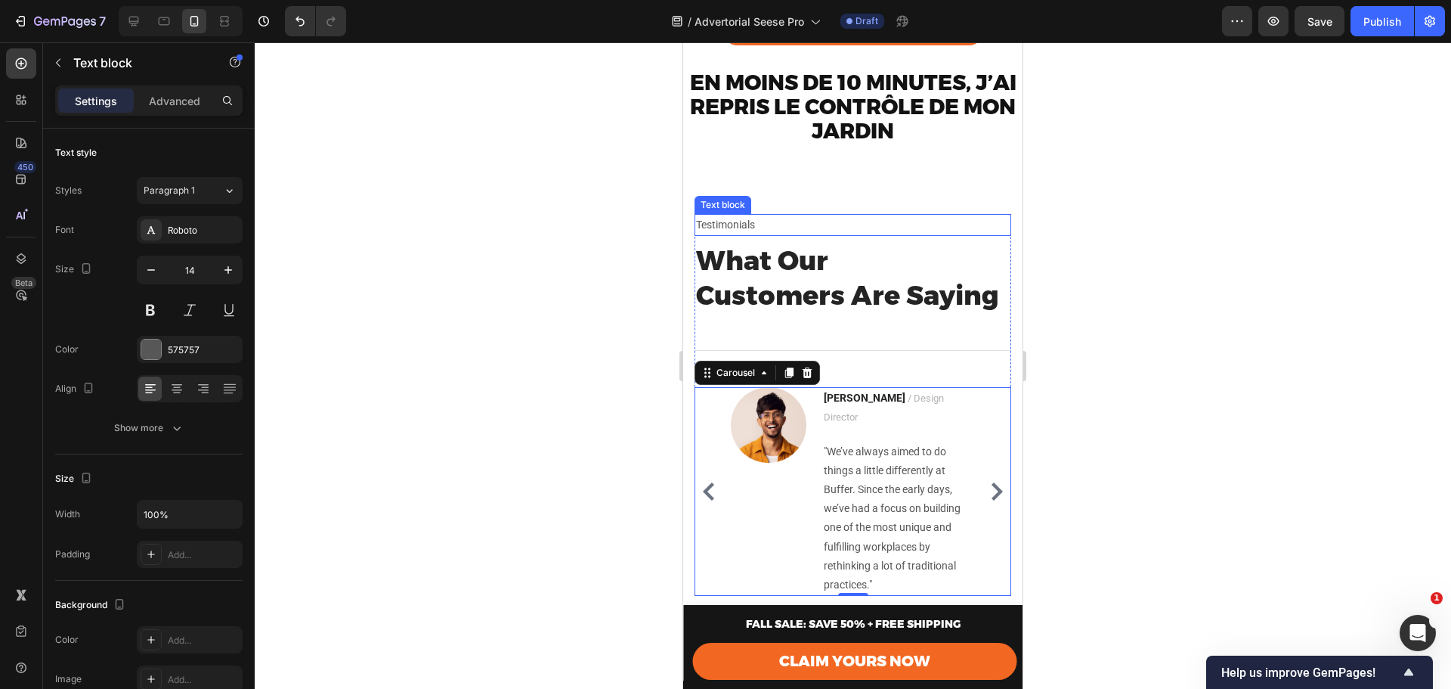
click at [792, 234] on p "Testimonials" at bounding box center [853, 224] width 314 height 19
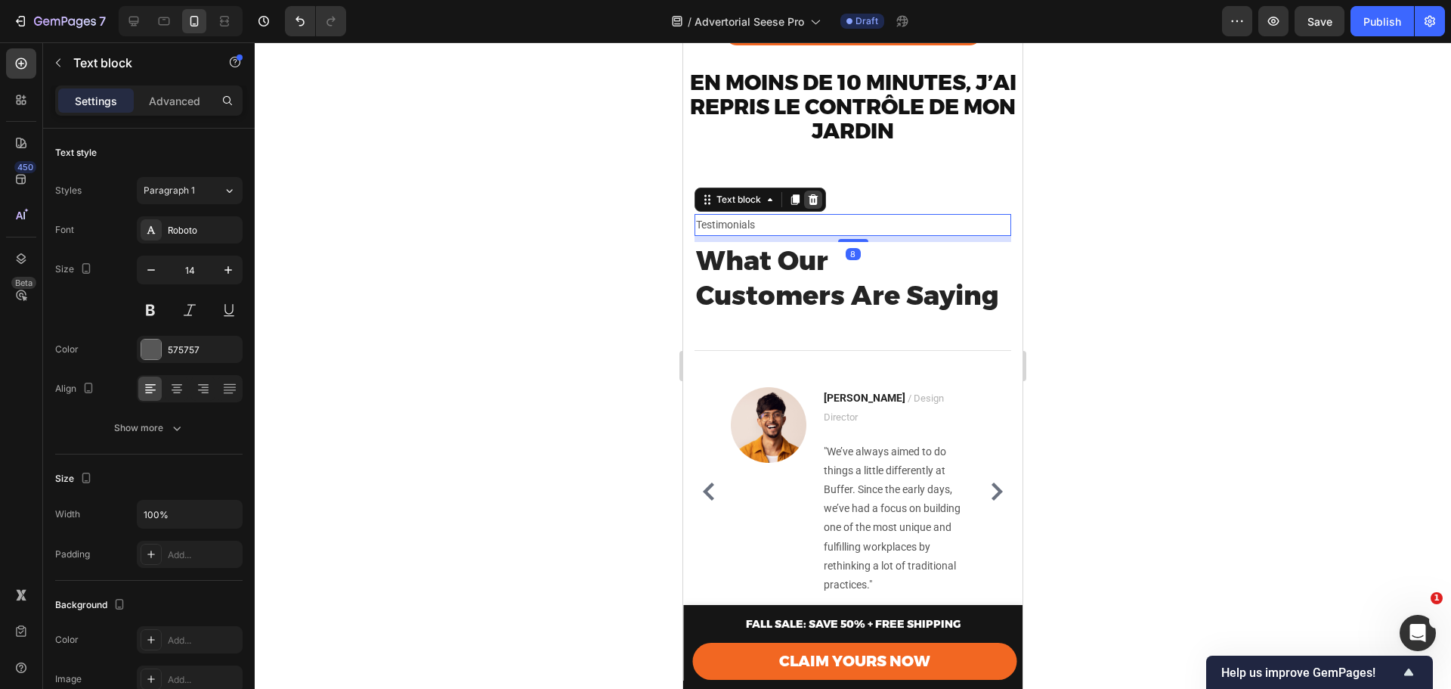
click at [819, 206] on icon at bounding box center [813, 200] width 12 height 12
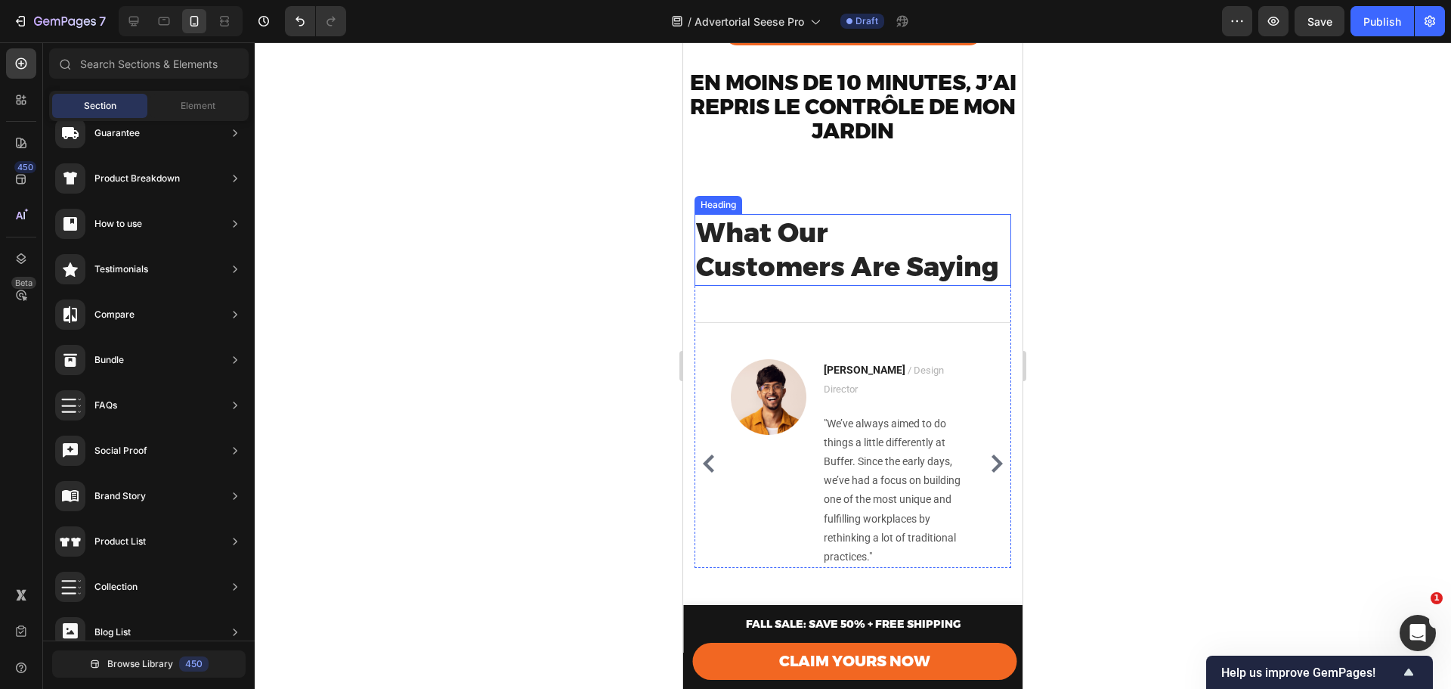
click at [859, 258] on p "What Our Customers Are Saying" at bounding box center [853, 249] width 314 height 69
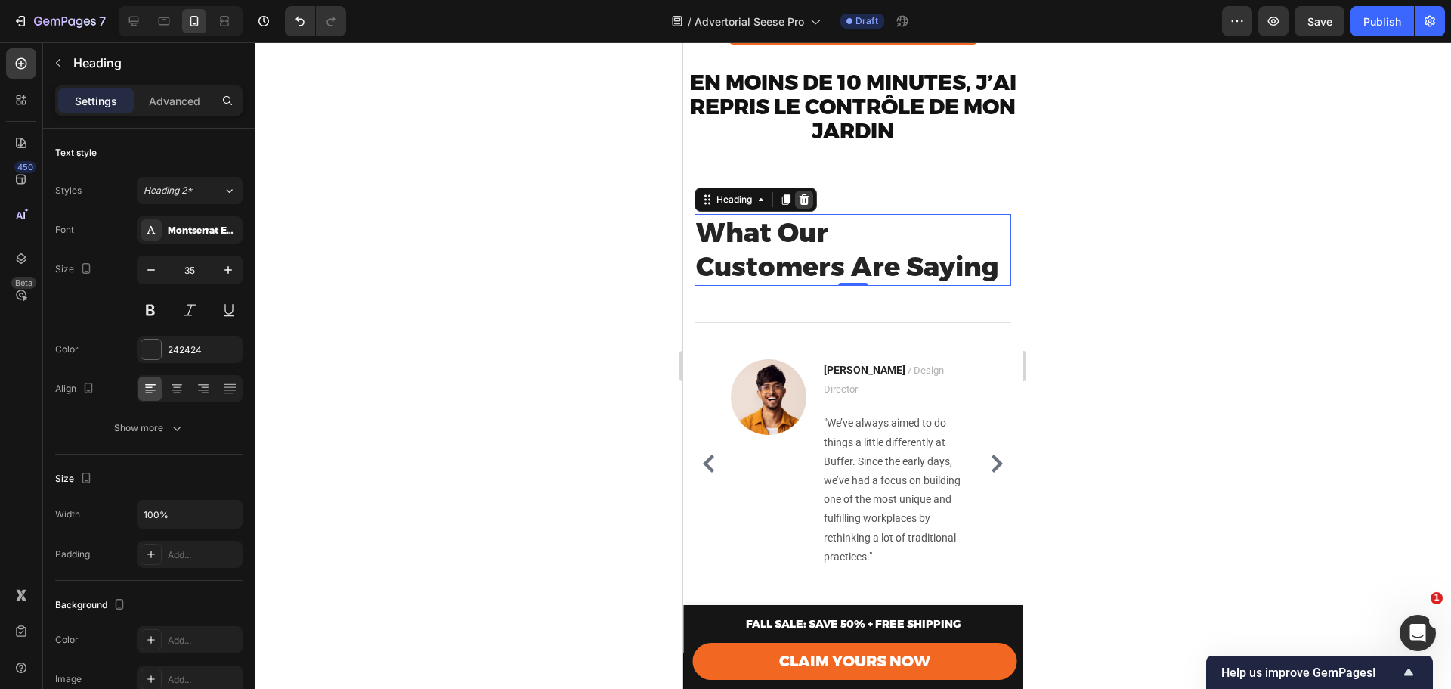
click at [810, 206] on icon at bounding box center [804, 200] width 12 height 12
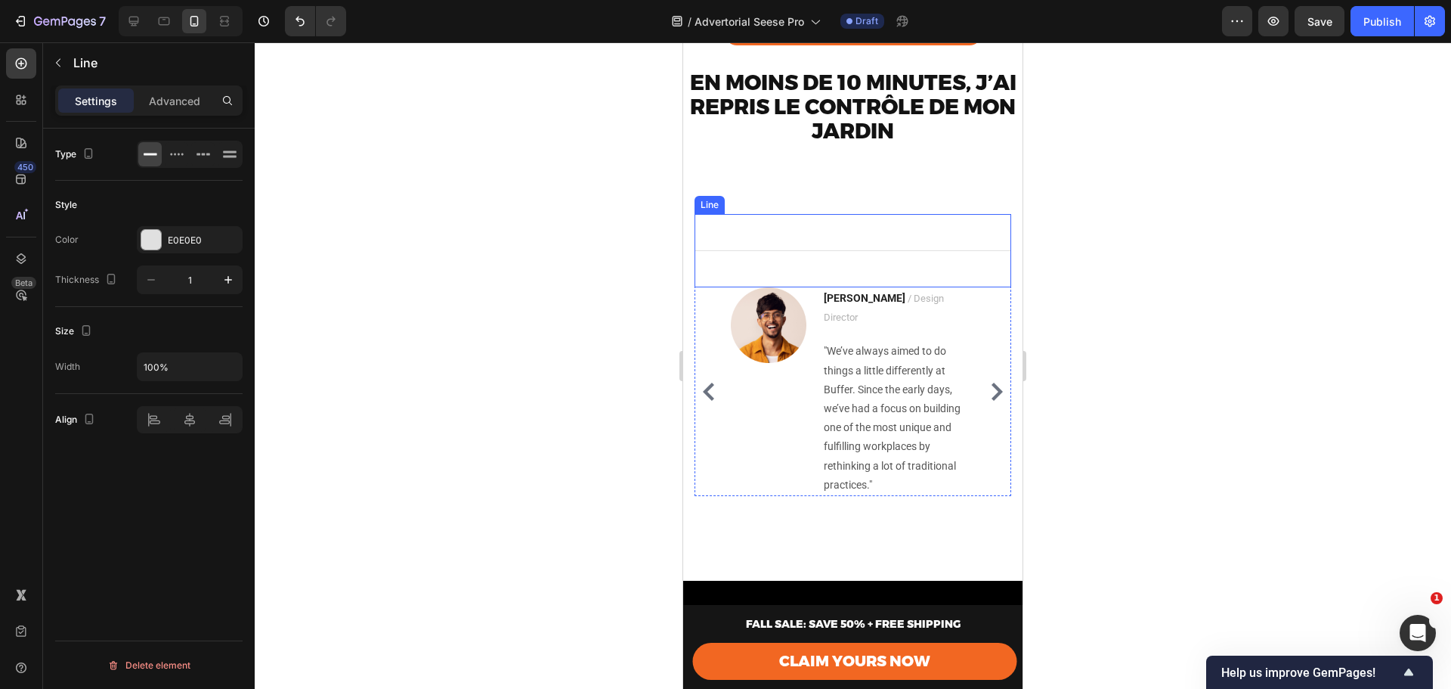
click at [837, 258] on div "Title Line" at bounding box center [853, 250] width 317 height 73
click at [788, 205] on icon at bounding box center [787, 199] width 10 height 11
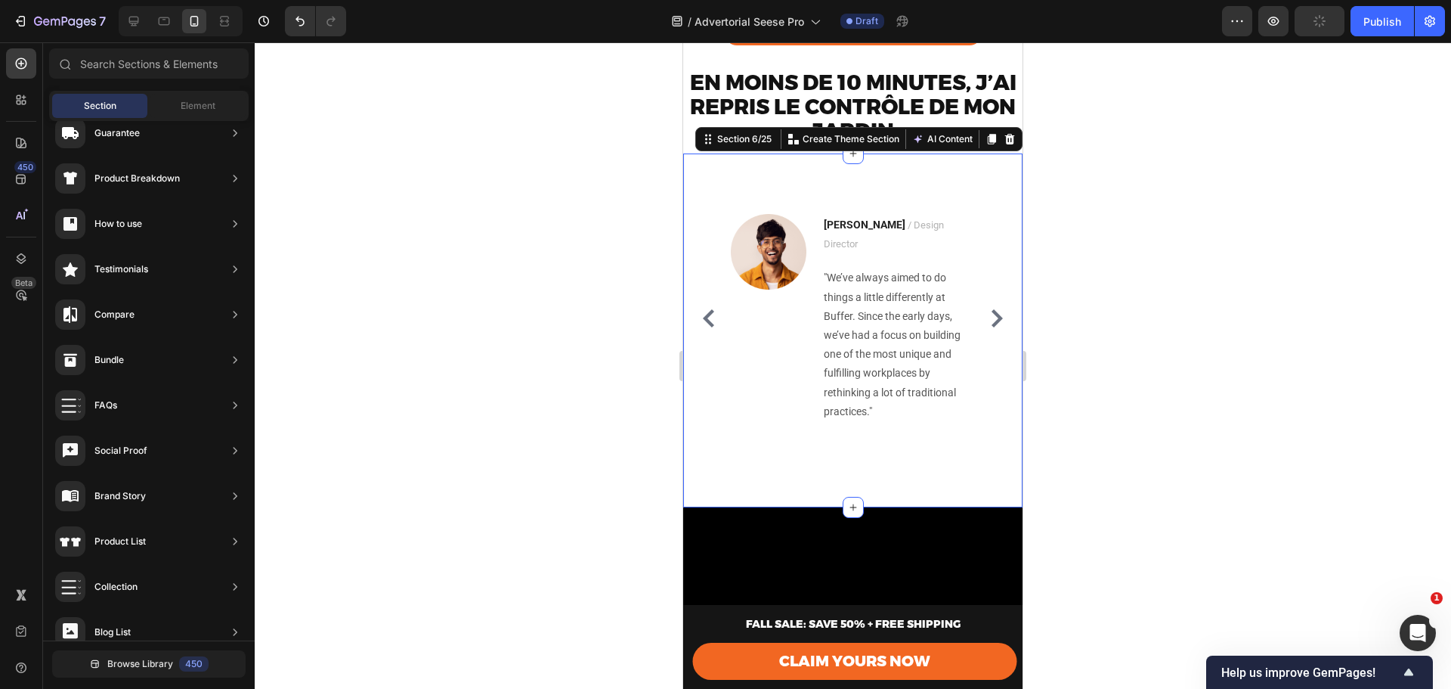
click at [842, 216] on div "Image [PERSON_NAME] / Design Director Text block "We’ve always aimed to do thin…" at bounding box center [852, 330] width 339 height 354
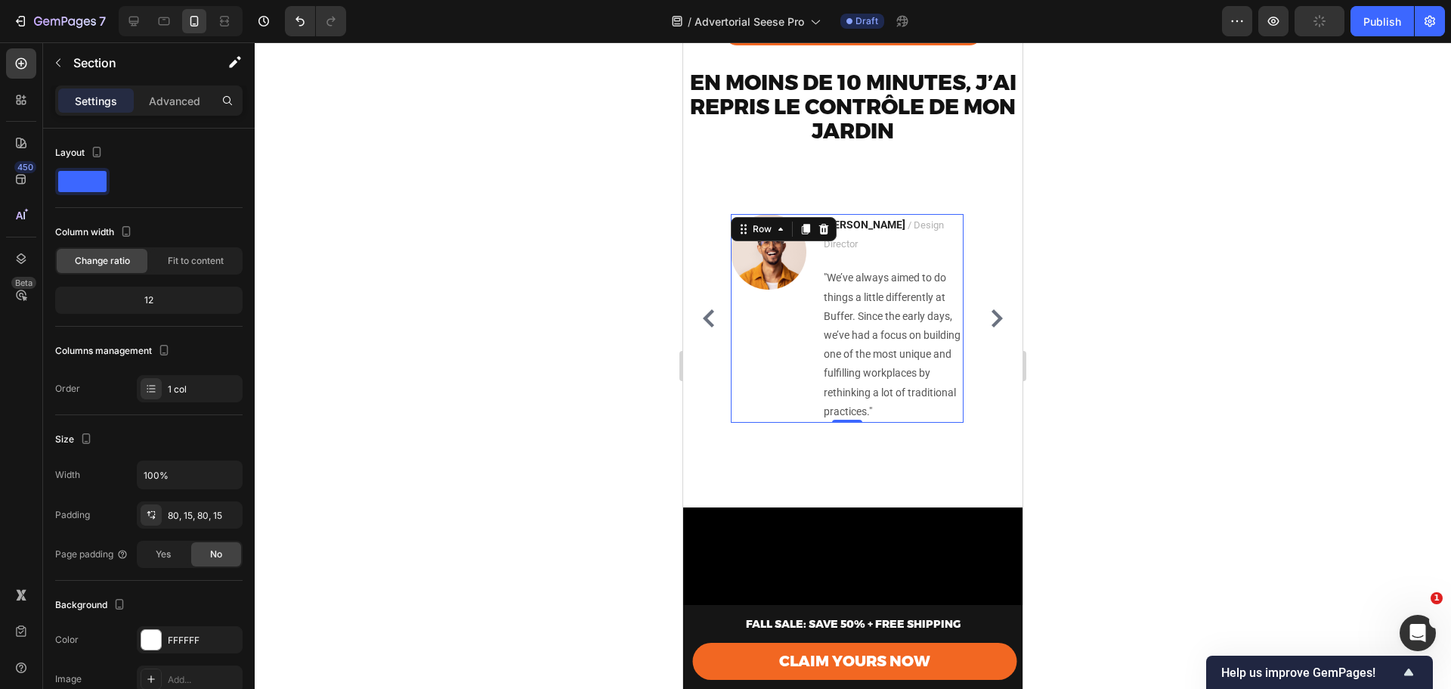
click at [813, 243] on div "Image [PERSON_NAME] / Design Director Text block "We’ve always aimed to do thin…" at bounding box center [847, 318] width 233 height 209
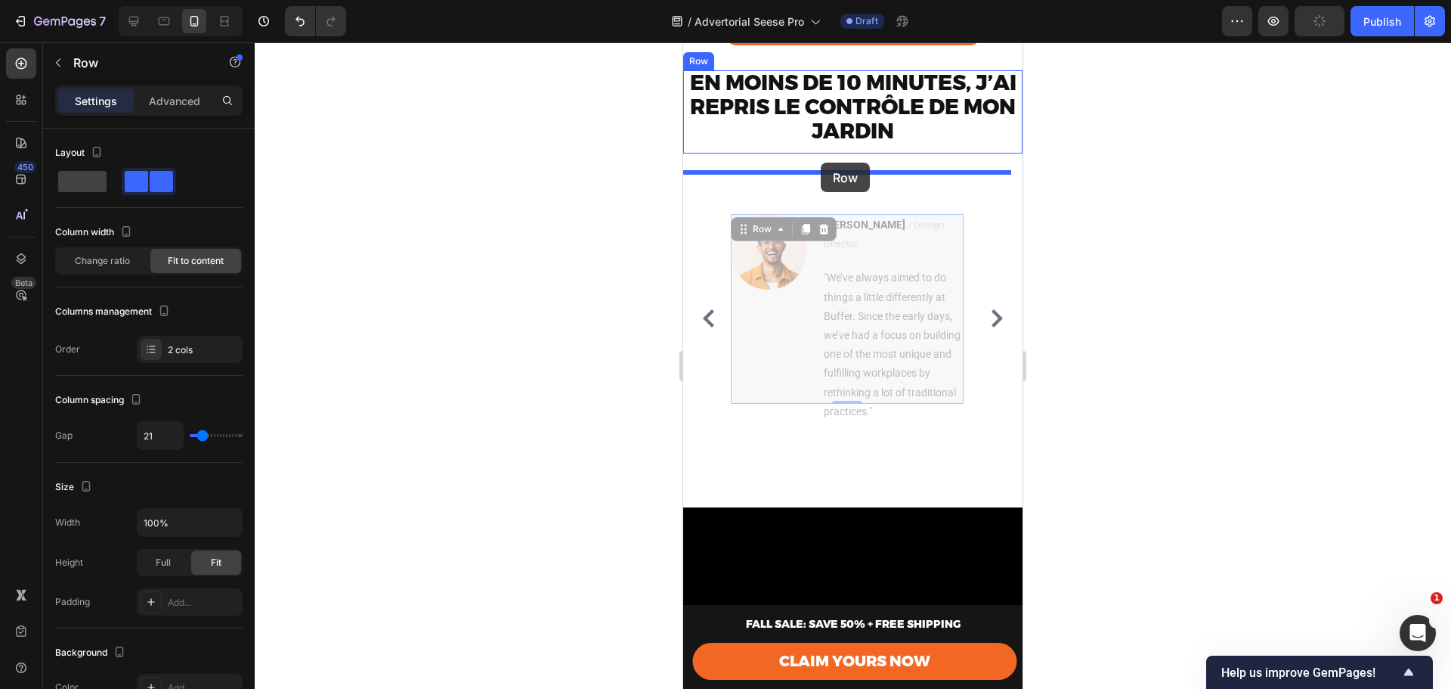
drag, startPoint x: 813, startPoint y: 268, endPoint x: 821, endPoint y: 163, distance: 105.4
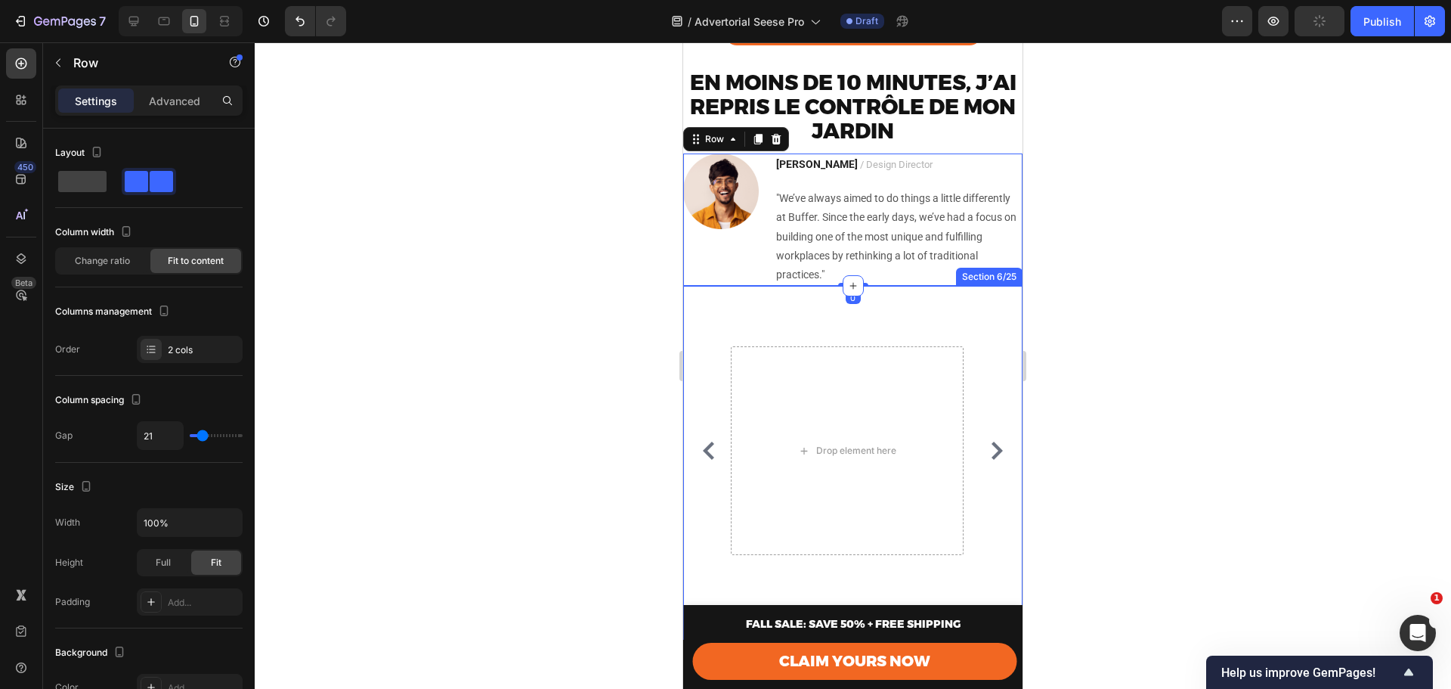
click at [882, 327] on div "Image [PERSON_NAME] / Design Director Text block "We’ve always aimed to do thin…" at bounding box center [852, 463] width 339 height 354
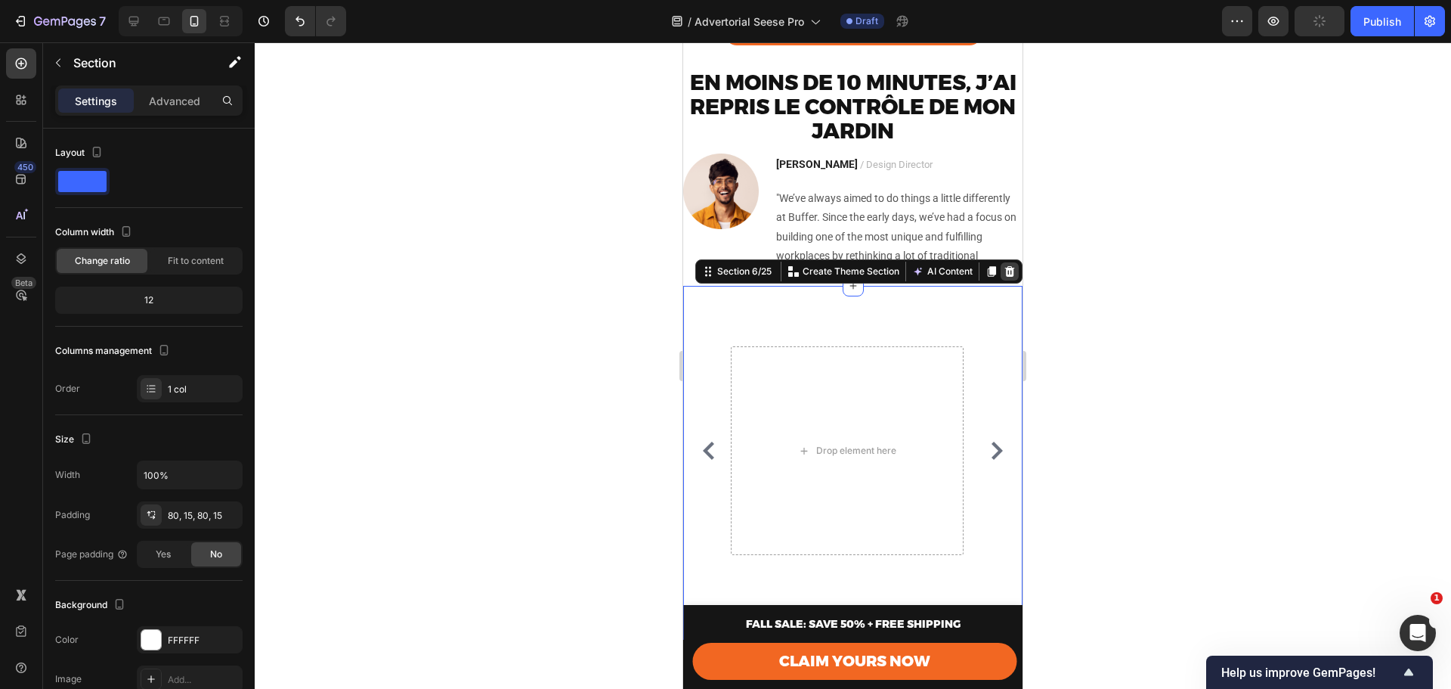
click at [1004, 277] on icon at bounding box center [1010, 271] width 12 height 12
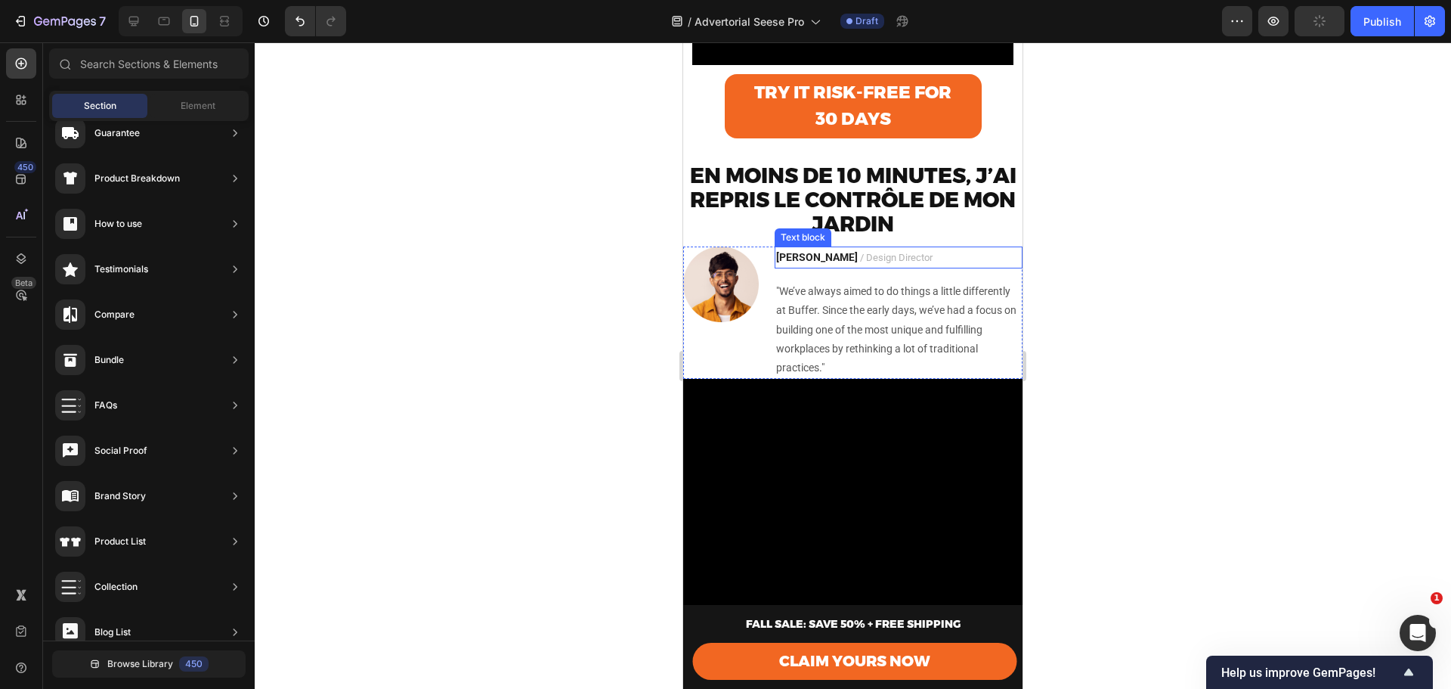
scroll to position [605, 0]
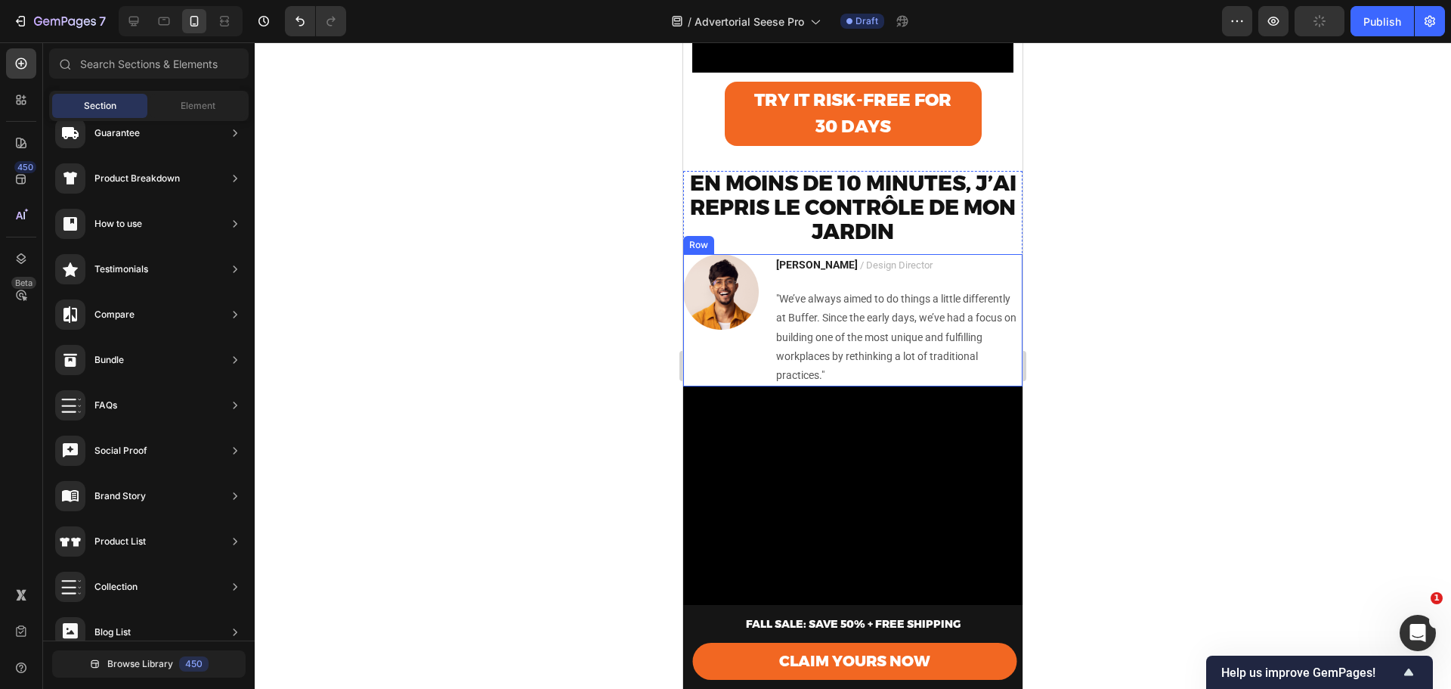
click at [760, 364] on div "Image [PERSON_NAME] / Design Director Text block "We’ve always aimed to do thin…" at bounding box center [852, 320] width 339 height 132
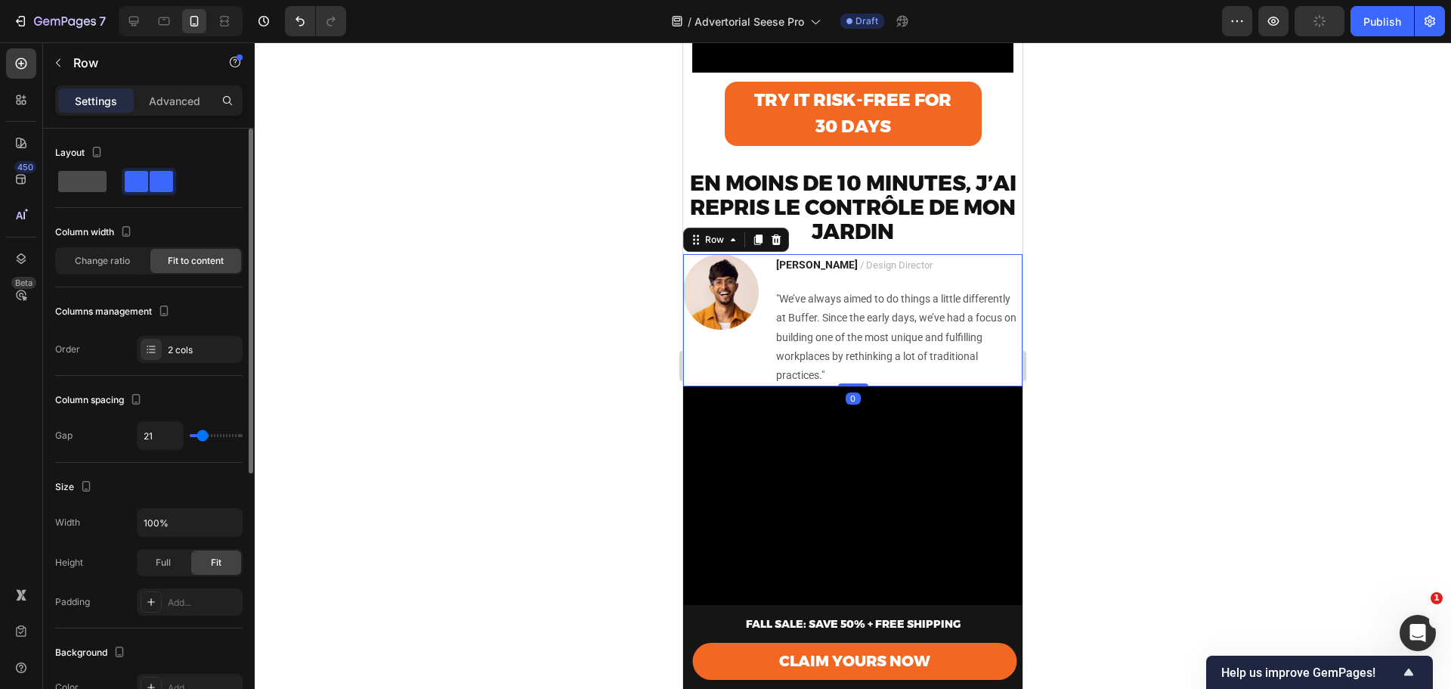
click at [68, 176] on span at bounding box center [82, 181] width 48 height 21
type input "0"
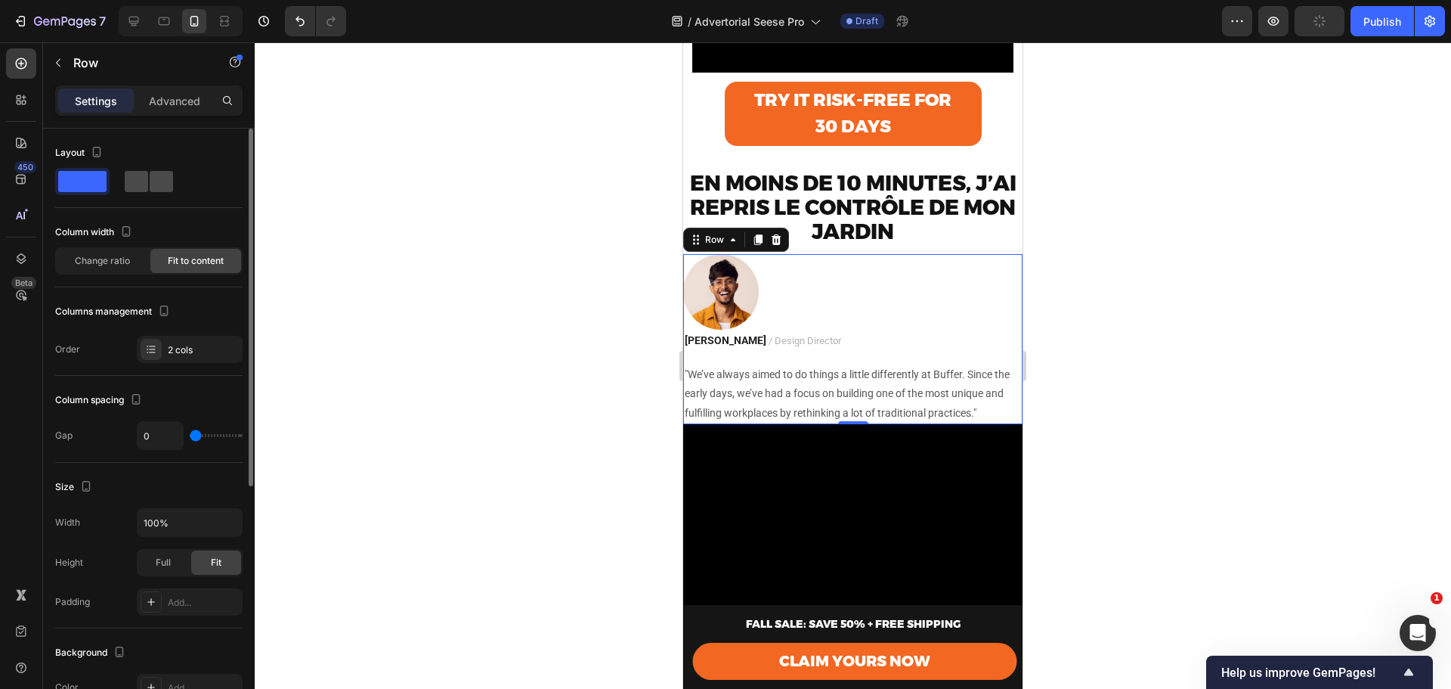
click at [147, 188] on span at bounding box center [136, 181] width 23 height 21
type input "21"
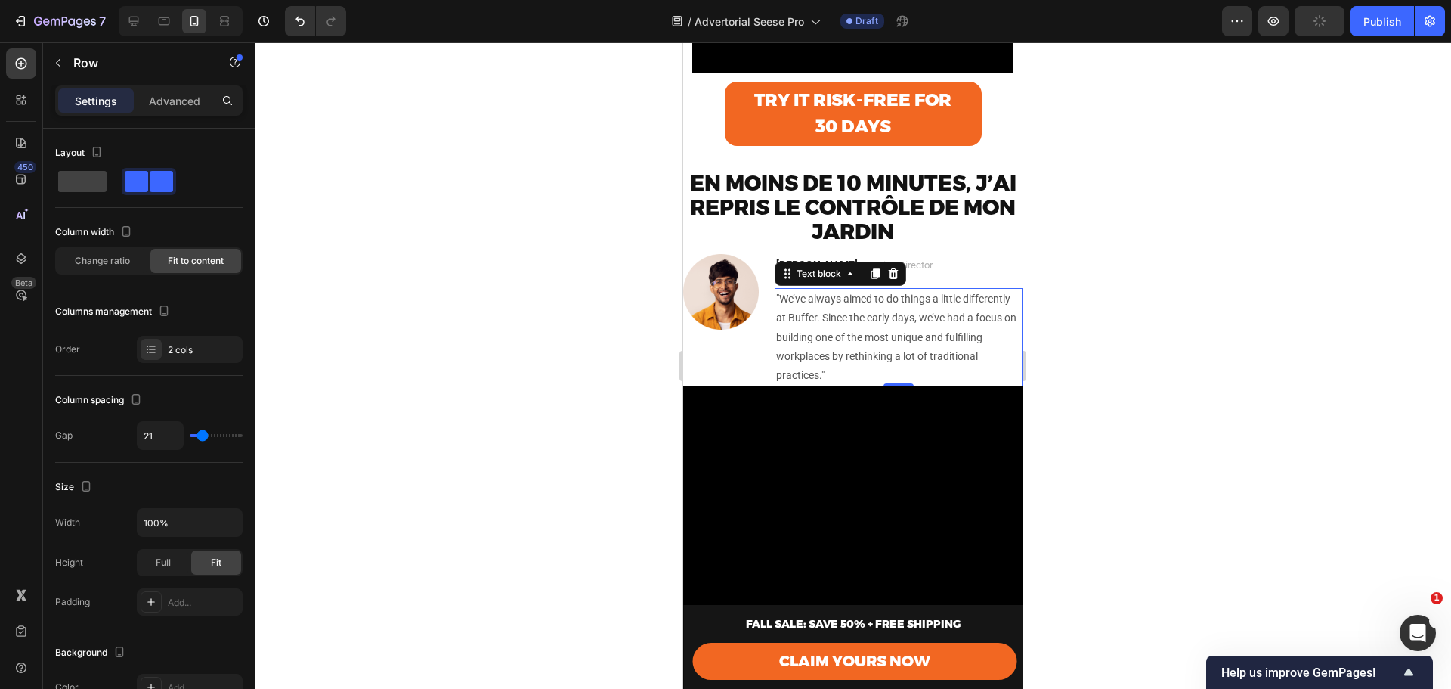
click at [864, 318] on p ""We’ve always aimed to do things a little differently at Buffer. Since the earl…" at bounding box center [898, 337] width 245 height 95
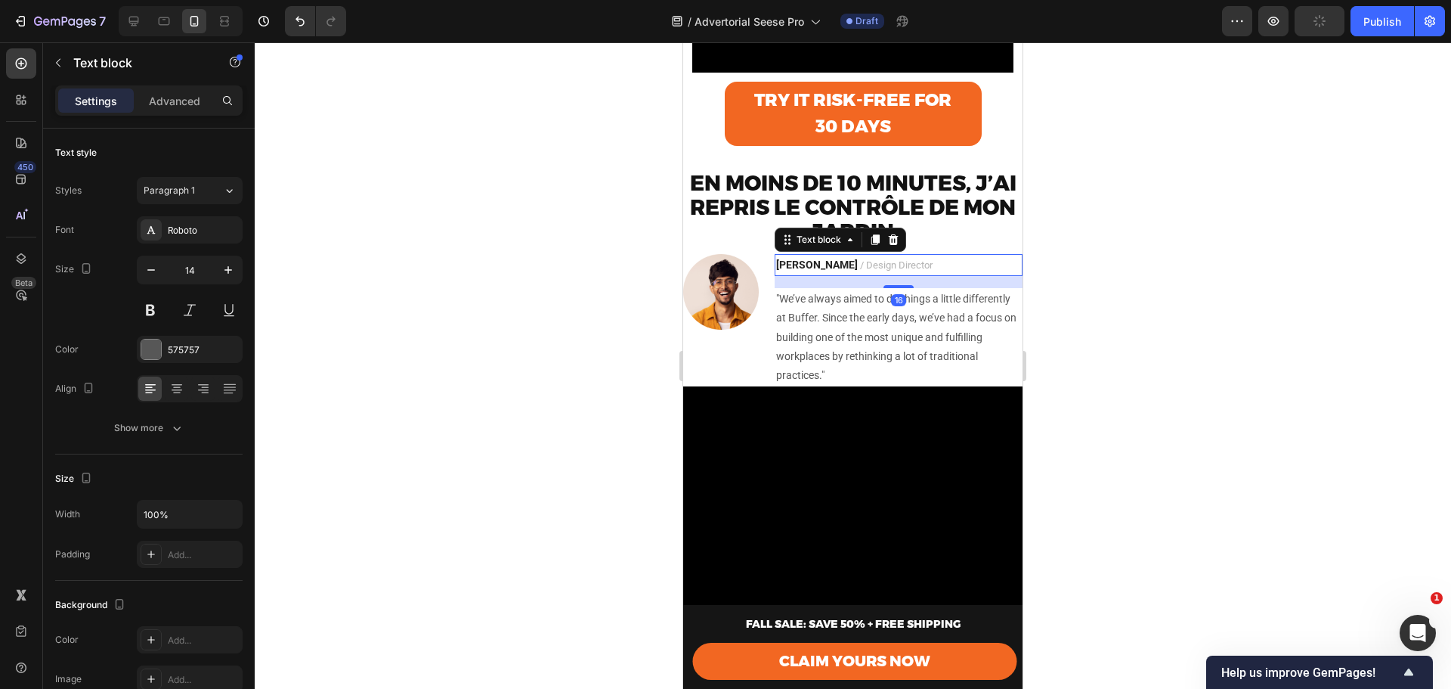
click at [1004, 274] on p "[PERSON_NAME] / Design Director" at bounding box center [898, 265] width 245 height 19
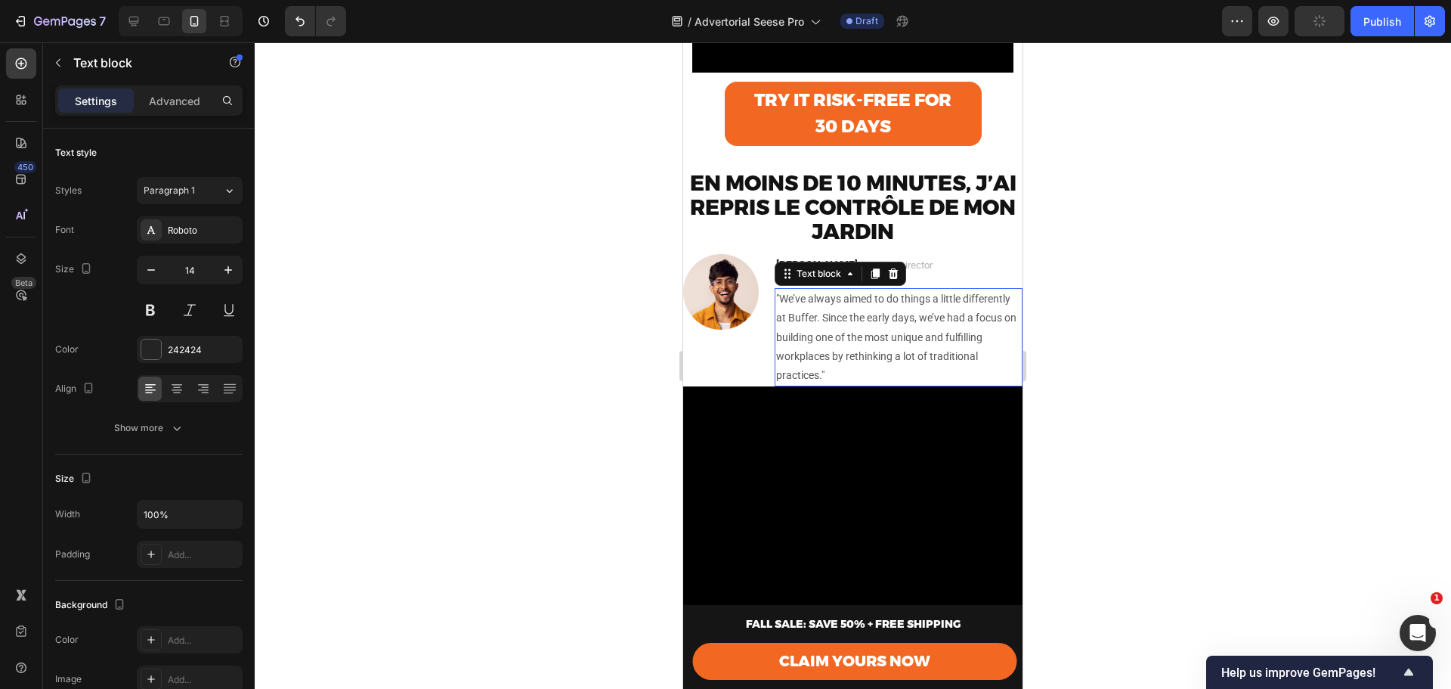
click at [999, 339] on p ""We’ve always aimed to do things a little differently at Buffer. Since the earl…" at bounding box center [898, 337] width 245 height 95
click at [738, 311] on img at bounding box center [721, 292] width 76 height 76
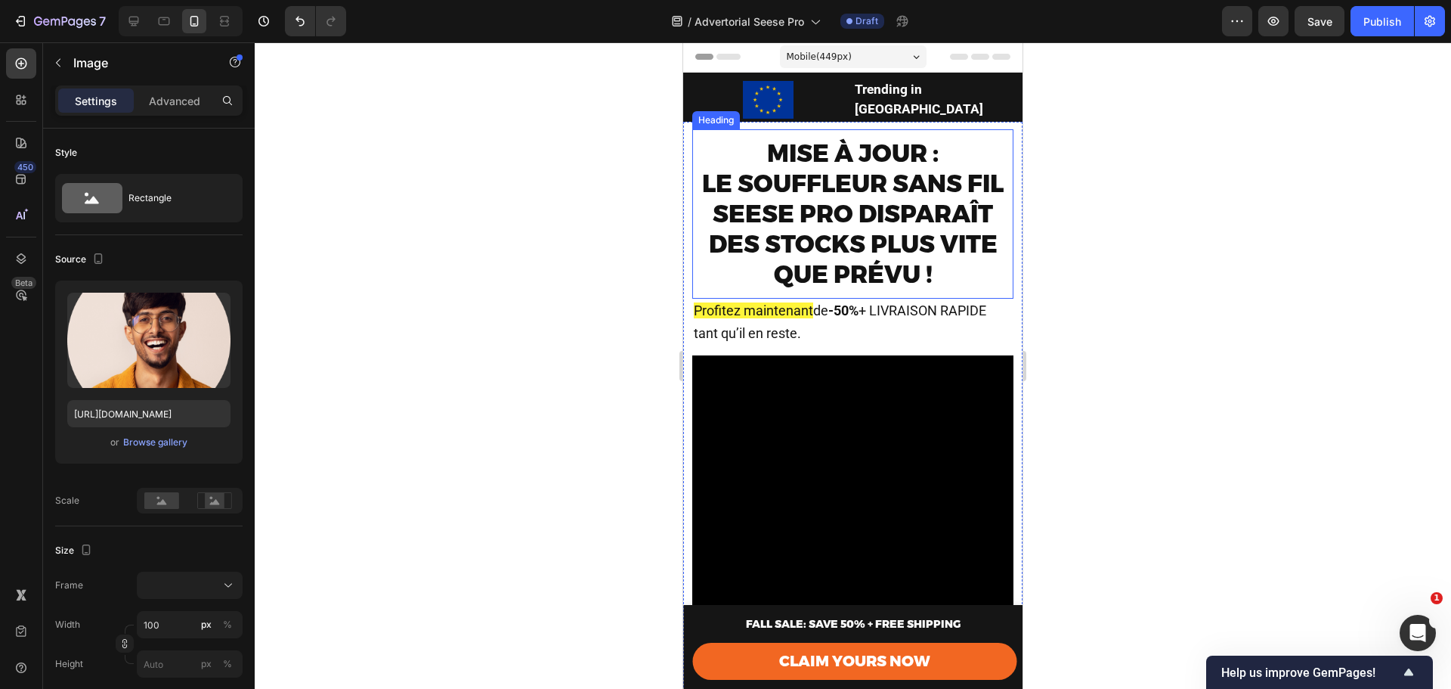
scroll to position [0, 0]
click at [859, 319] on strong "-50%" at bounding box center [844, 311] width 30 height 16
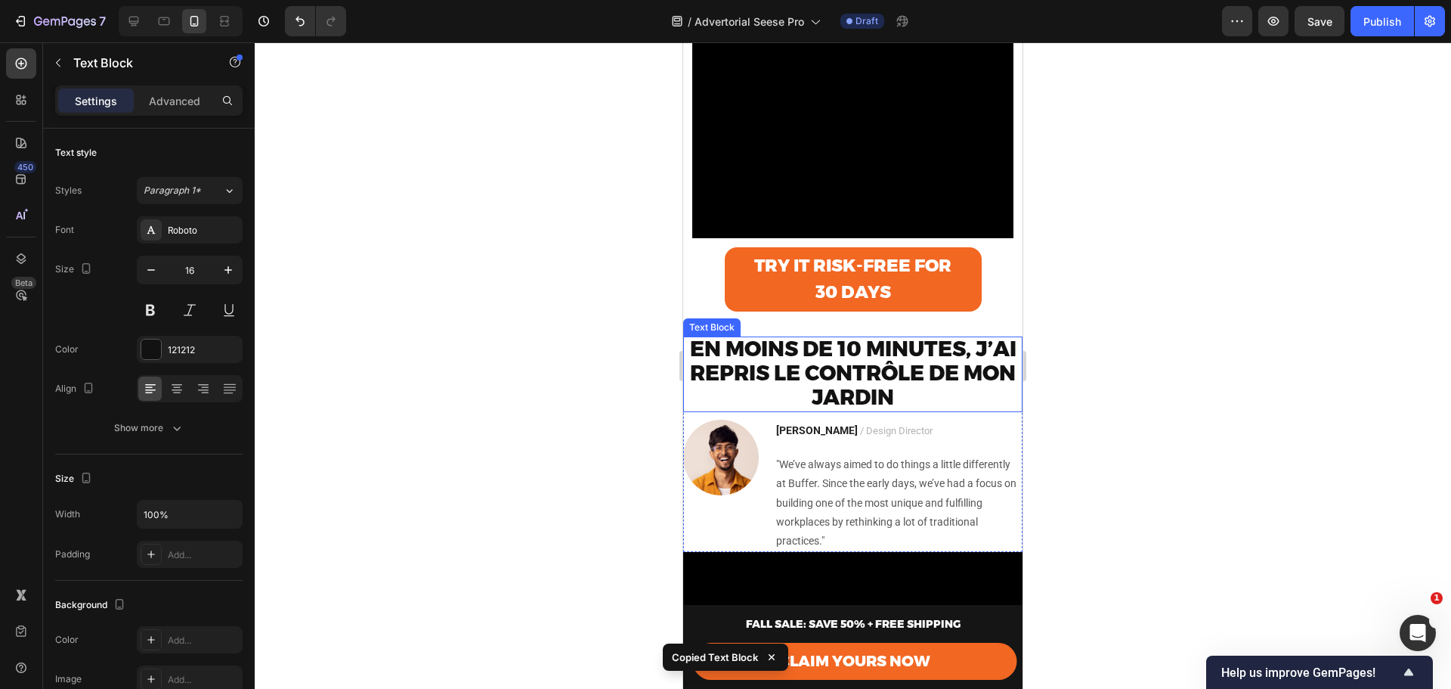
scroll to position [504, 0]
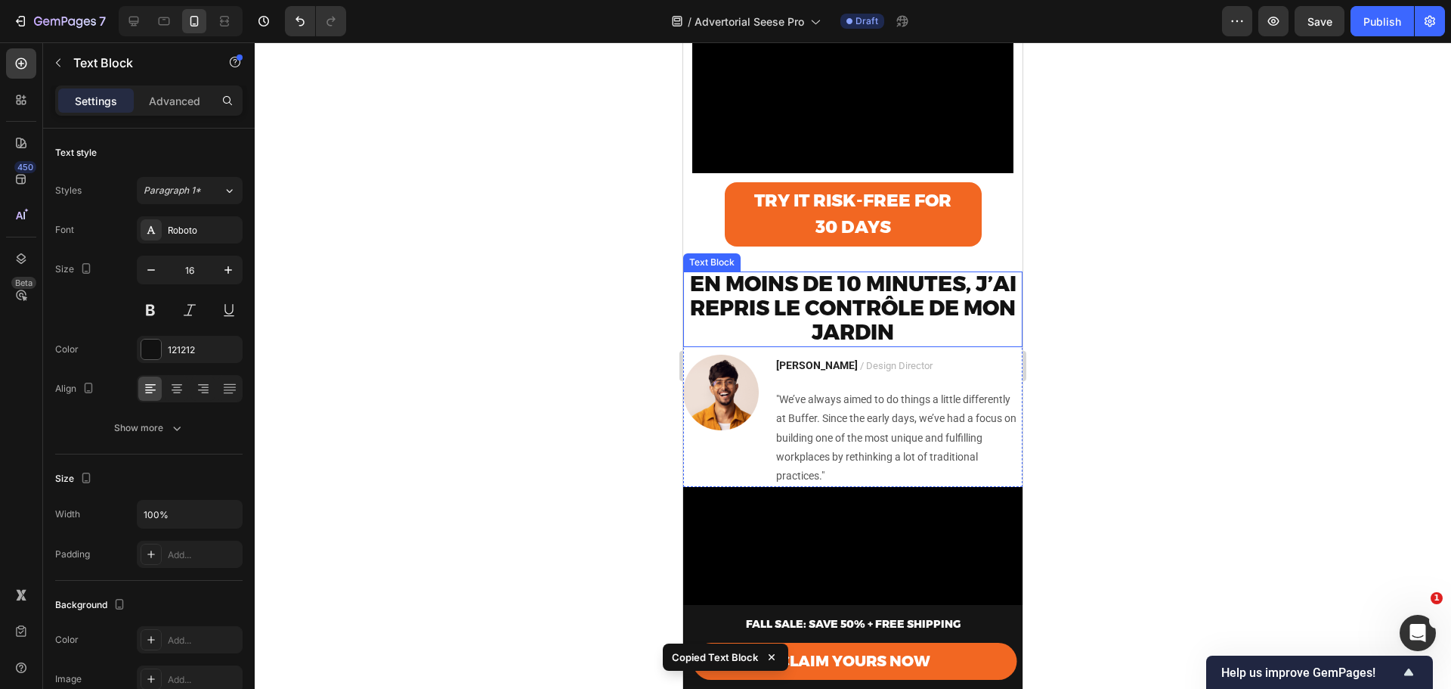
click at [849, 330] on strong "En moins de 10 minutes, j’ai repris le contrôle de mon jardin" at bounding box center [853, 308] width 327 height 74
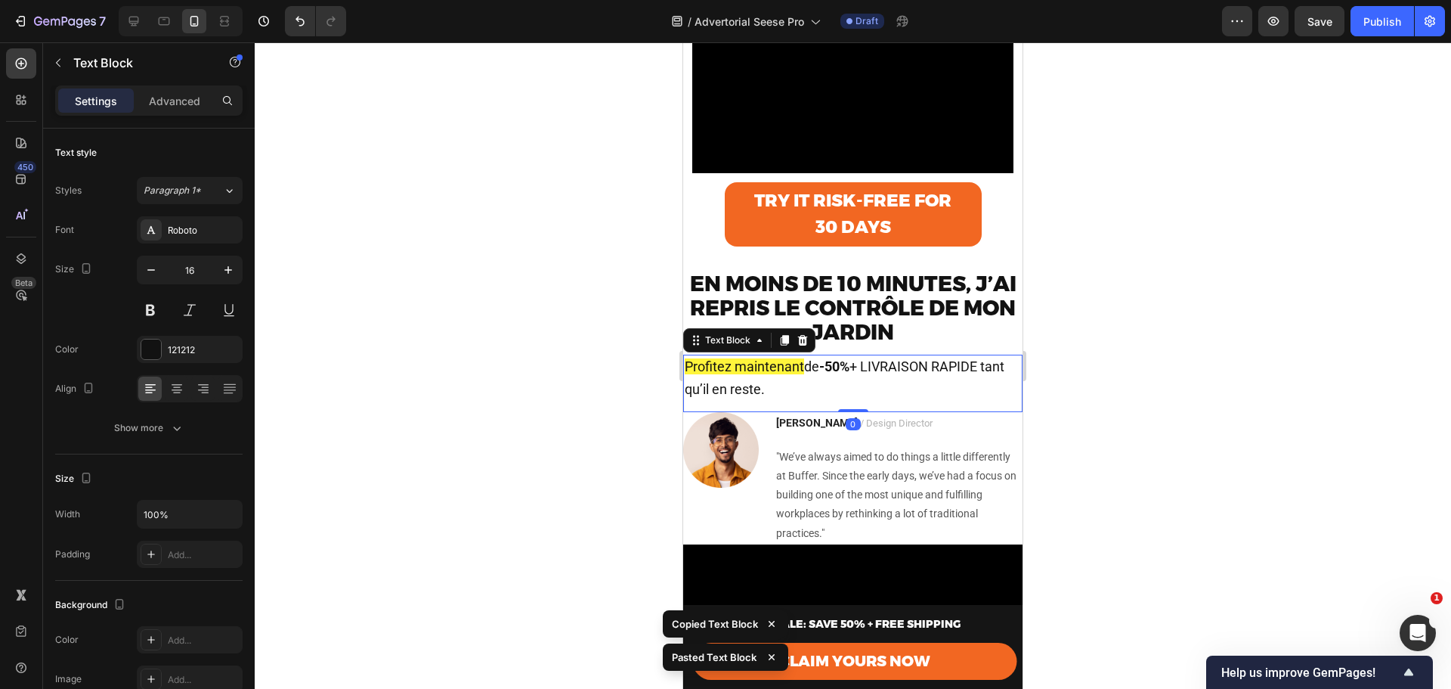
click at [905, 401] on p "Profitez maintenant de -50% + LIVRAISON RAPIDE tant qu’il en reste." at bounding box center [853, 378] width 336 height 45
click at [859, 398] on p "Profitez maintenant de -50% + LIVRAISON RAPIDE tant qu’il en reste." at bounding box center [853, 378] width 336 height 45
click at [859, 401] on p "Profitez maintenant de -50% + LIVRAISON RAPIDE tant qu’il en reste." at bounding box center [853, 378] width 336 height 45
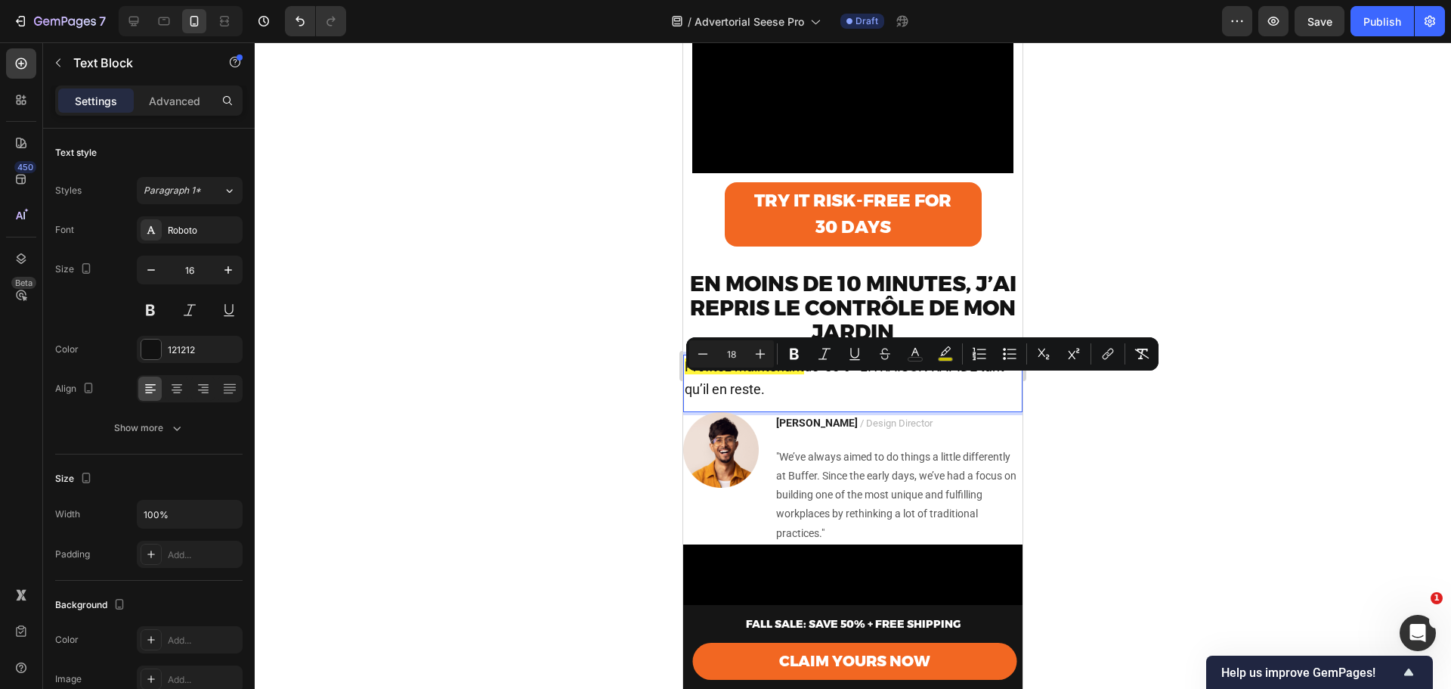
click at [834, 401] on p "Profitez maintenant de -50% + LIVRAISON RAPIDE tant qu’il en reste." at bounding box center [853, 378] width 336 height 45
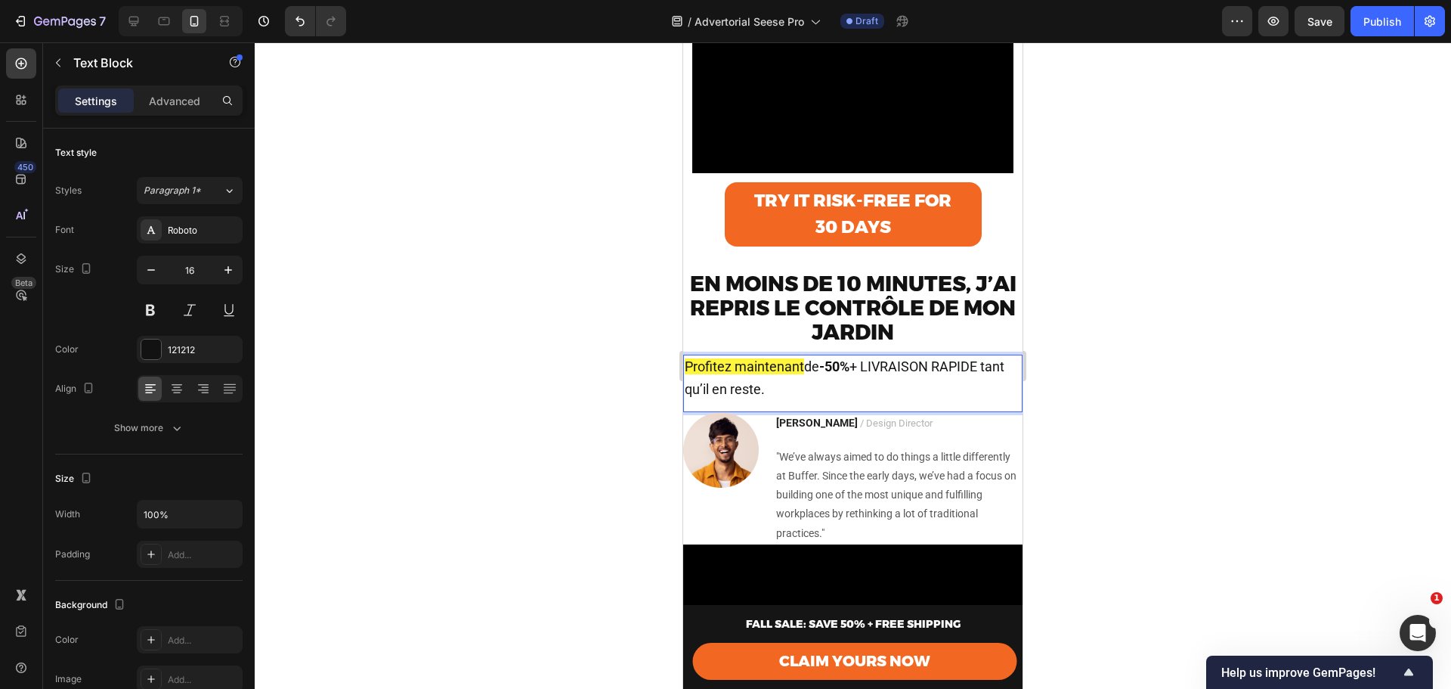
click at [830, 374] on strong "-50%" at bounding box center [834, 366] width 30 height 16
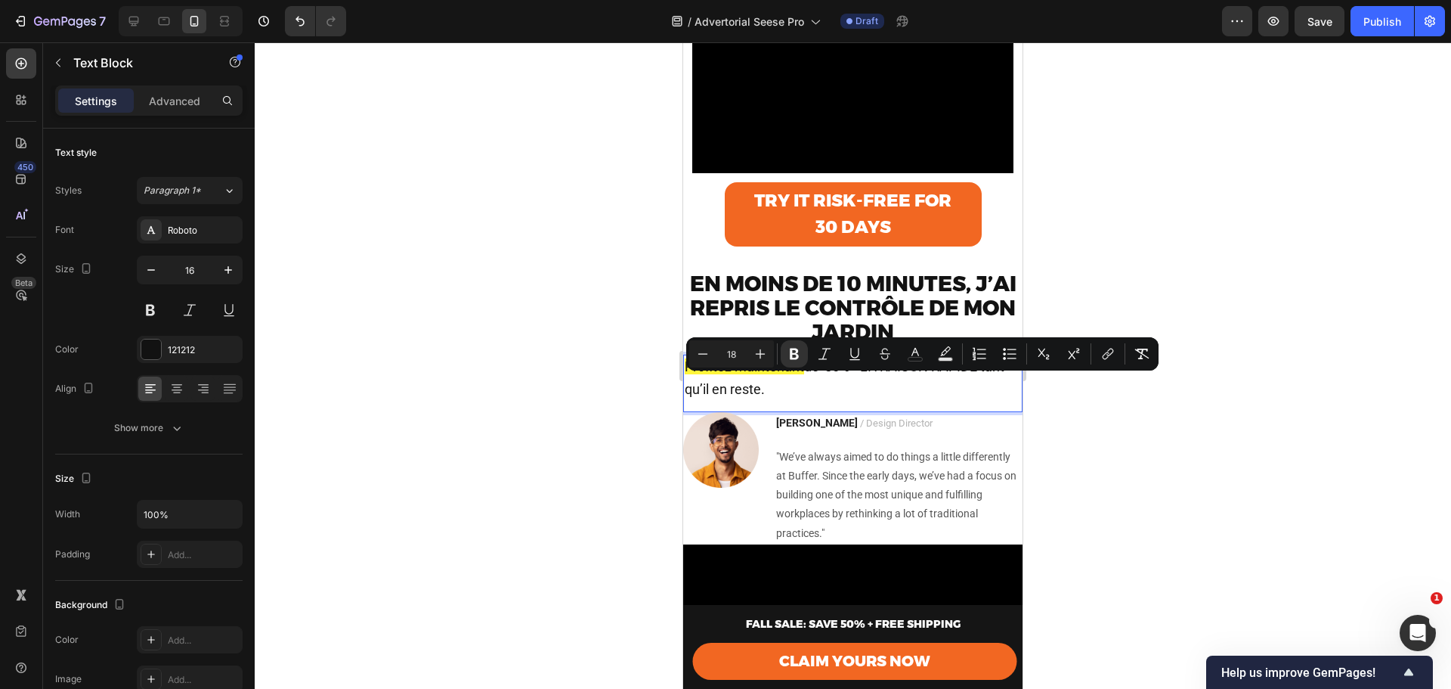
click at [819, 386] on span "de -50% + LIVRAISON RAPIDE tant qu’il en reste." at bounding box center [845, 377] width 320 height 39
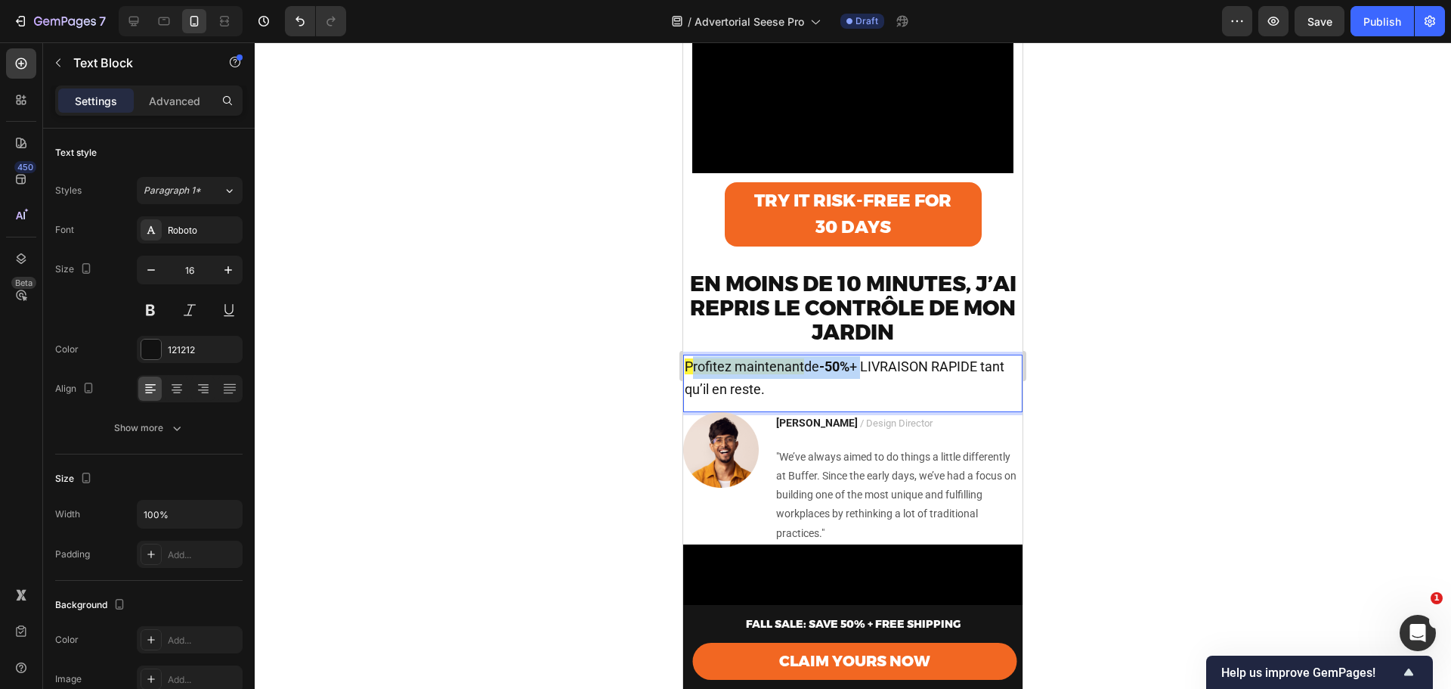
drag, startPoint x: 866, startPoint y: 384, endPoint x: 695, endPoint y: 387, distance: 170.9
click at [695, 387] on p "Profitez maintenant de -50% + LIVRAISON RAPIDE tant qu’il en reste." at bounding box center [853, 378] width 336 height 45
click at [695, 374] on span "Profitez maintenant" at bounding box center [744, 366] width 119 height 16
drag, startPoint x: 825, startPoint y: 388, endPoint x: 1364, endPoint y: 426, distance: 540.4
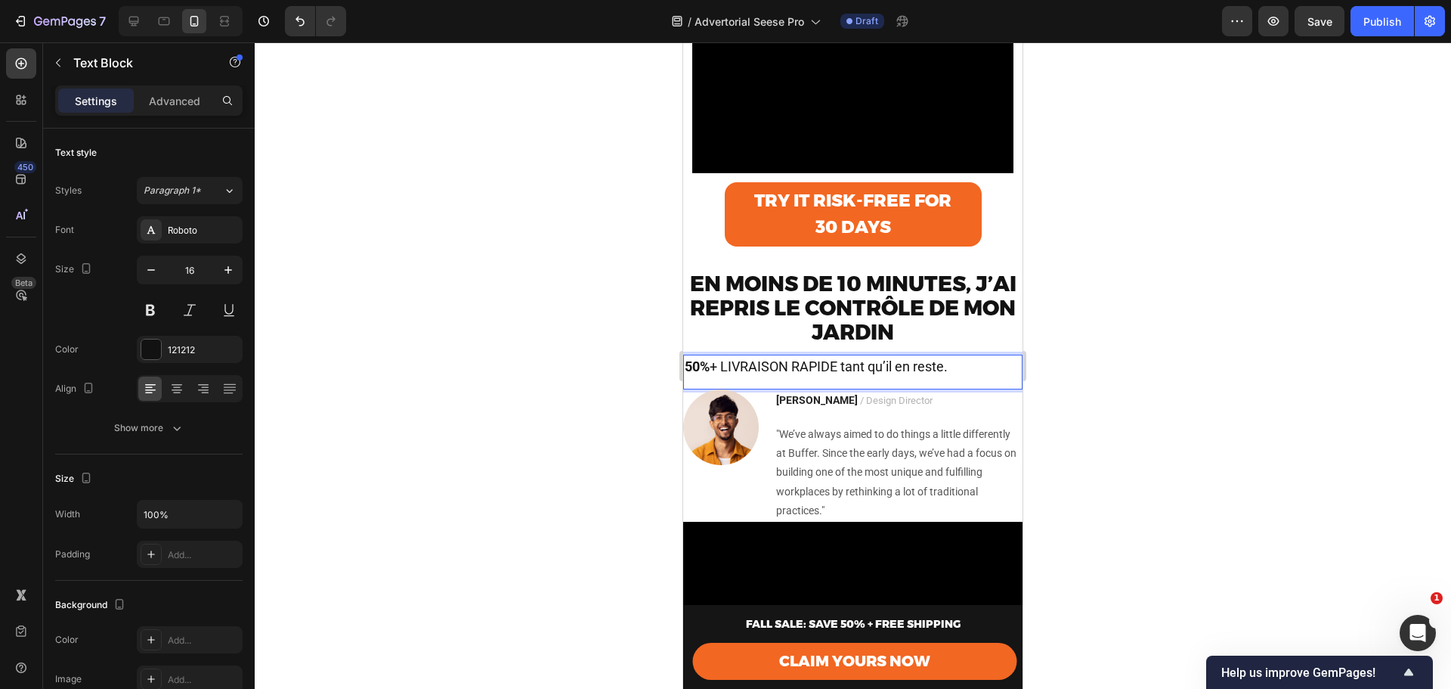
click at [826, 374] on span "50% + LIVRAISON RAPIDE tant qu’il en reste." at bounding box center [816, 366] width 263 height 16
drag, startPoint x: 731, startPoint y: 383, endPoint x: 1346, endPoint y: 426, distance: 616.8
click at [866, 380] on div "IVRAISON [PERSON_NAME] qu’il en reste." at bounding box center [852, 368] width 339 height 26
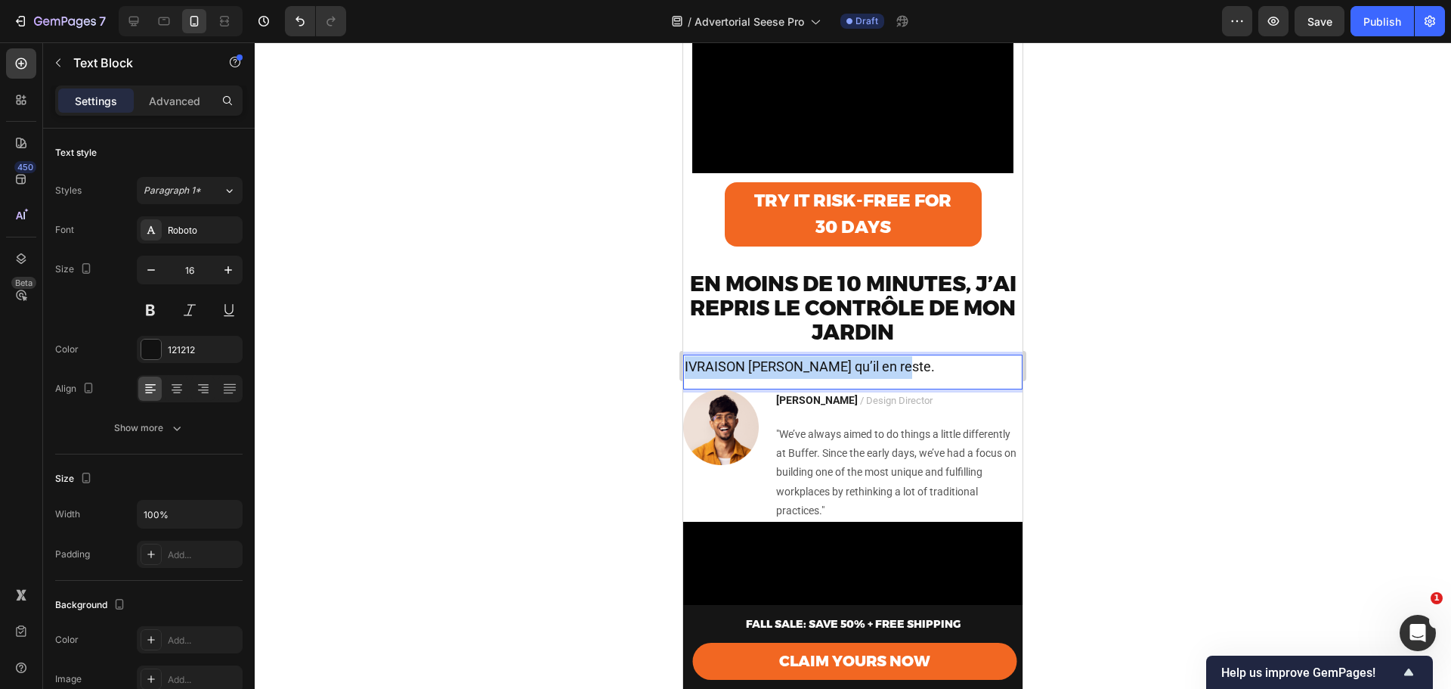
click at [866, 380] on div "IVRAISON [PERSON_NAME] qu’il en reste." at bounding box center [852, 368] width 339 height 26
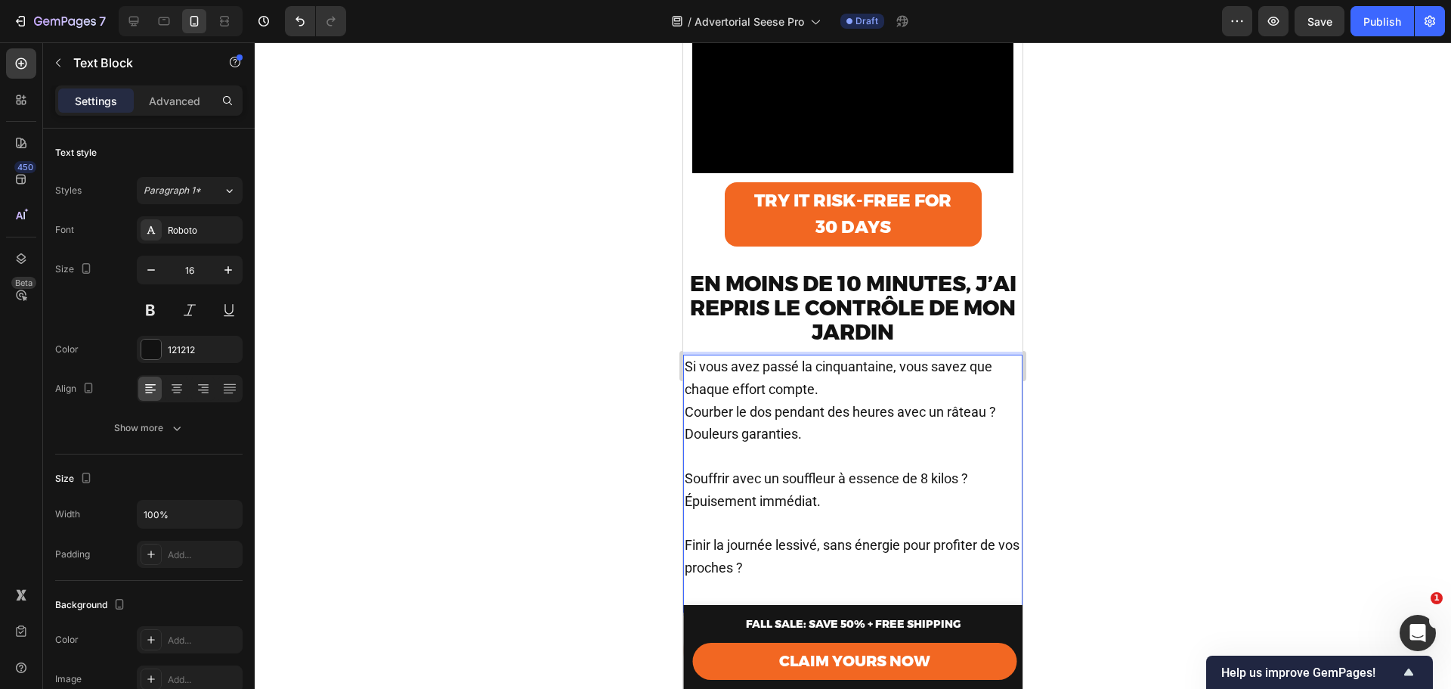
click at [918, 427] on span "Courber le dos pendant des heures avec un râteau ? Douleurs garanties." at bounding box center [840, 423] width 311 height 39
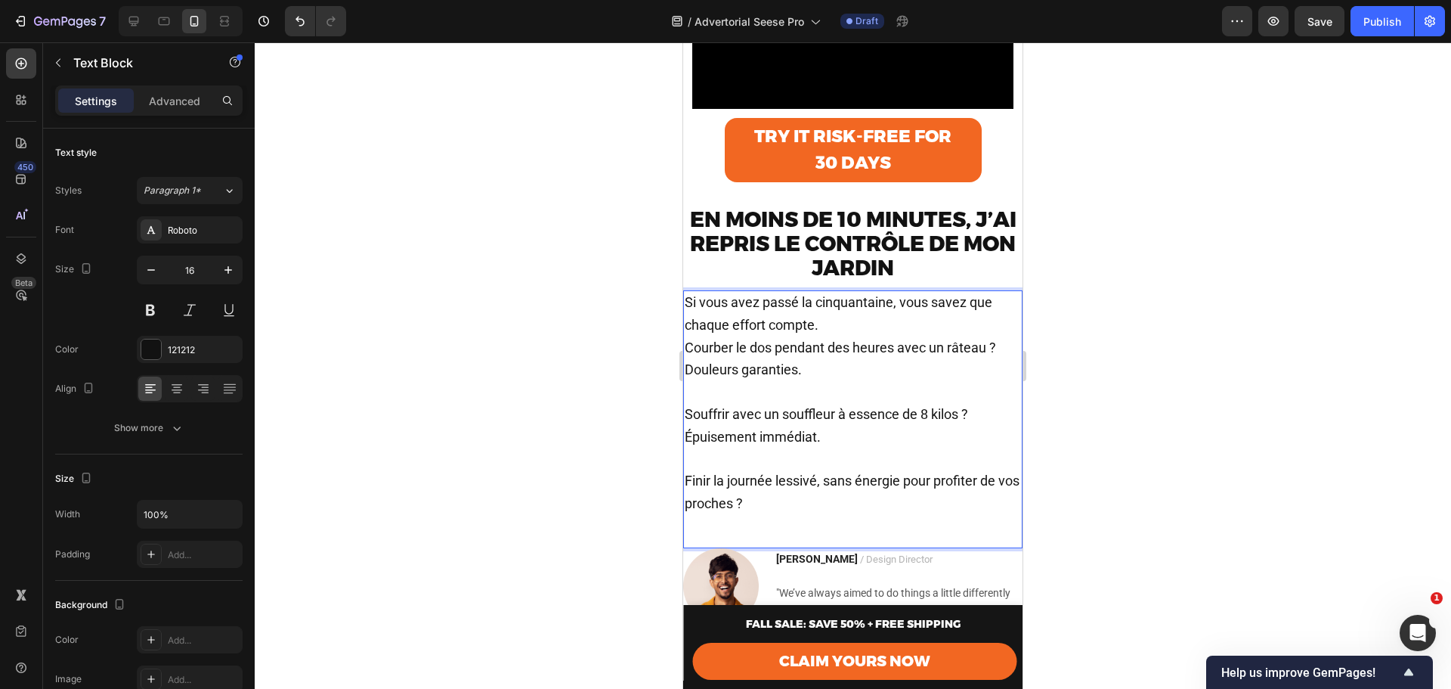
scroll to position [655, 0]
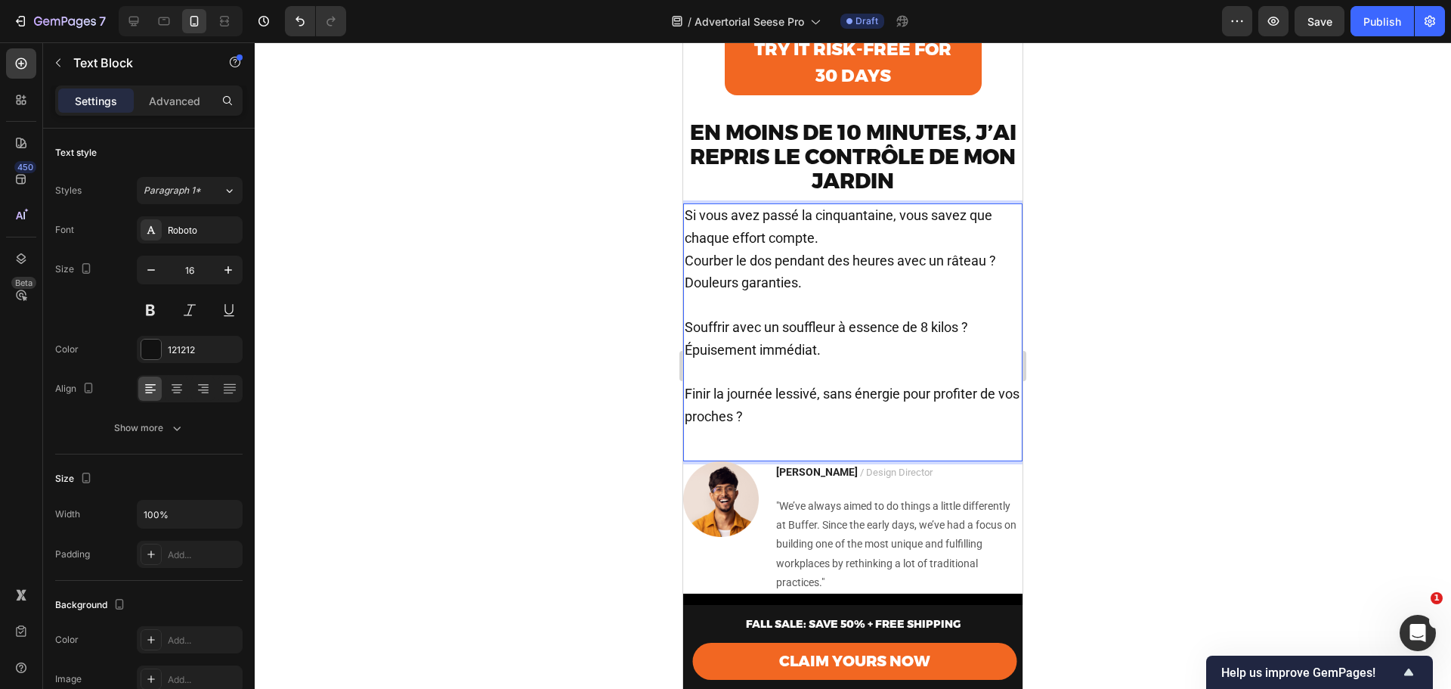
click at [1100, 389] on div at bounding box center [853, 365] width 1197 height 646
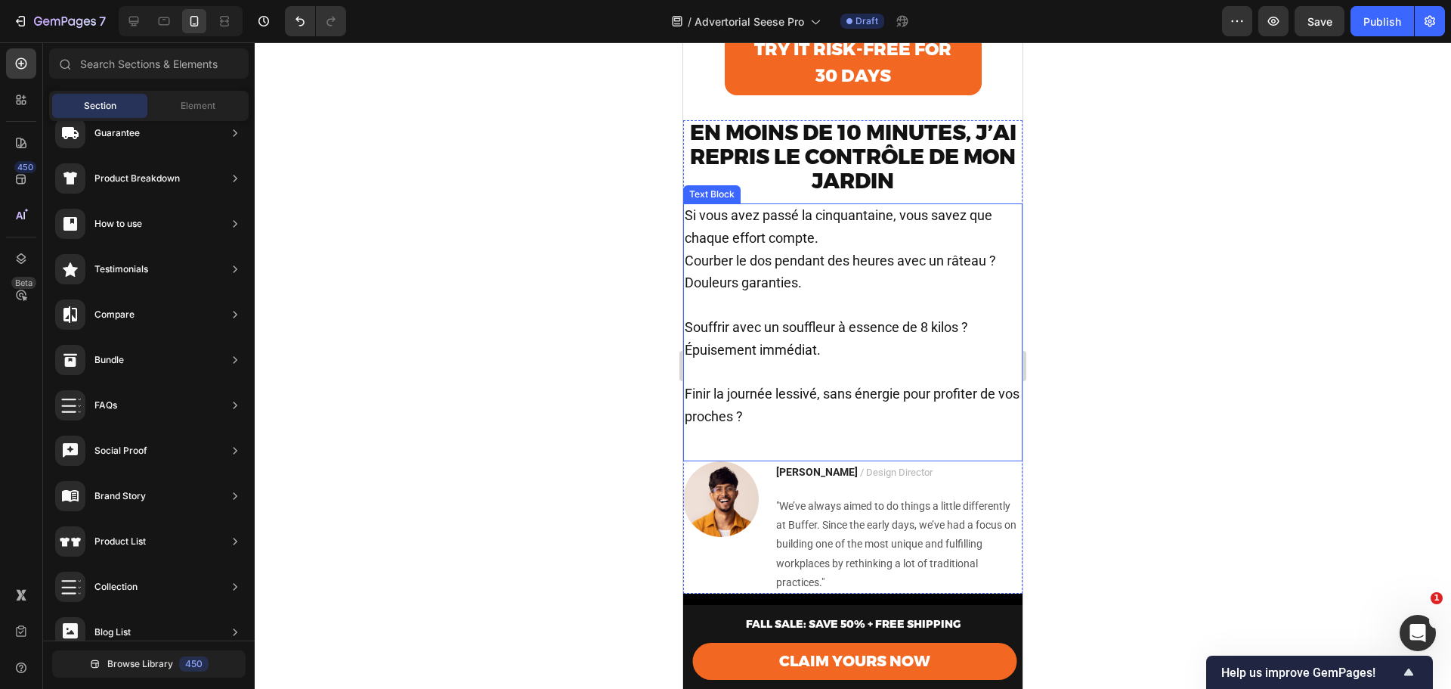
click at [829, 259] on p "Si vous avez passé la cinquantaine, vous savez que chaque effort compte. Courbe…" at bounding box center [853, 250] width 336 height 90
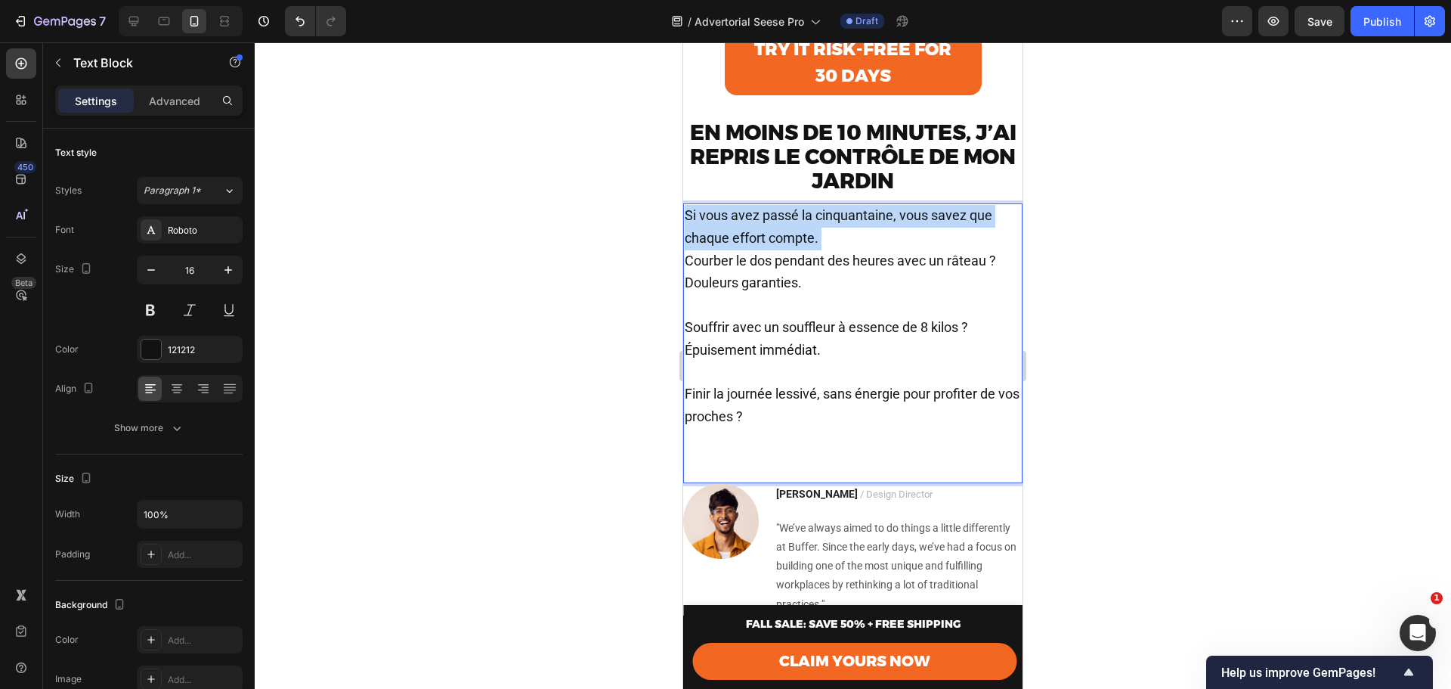
click at [820, 265] on p "Si vous avez passé la cinquantaine, vous savez que chaque effort compte. Courbe…" at bounding box center [853, 250] width 336 height 90
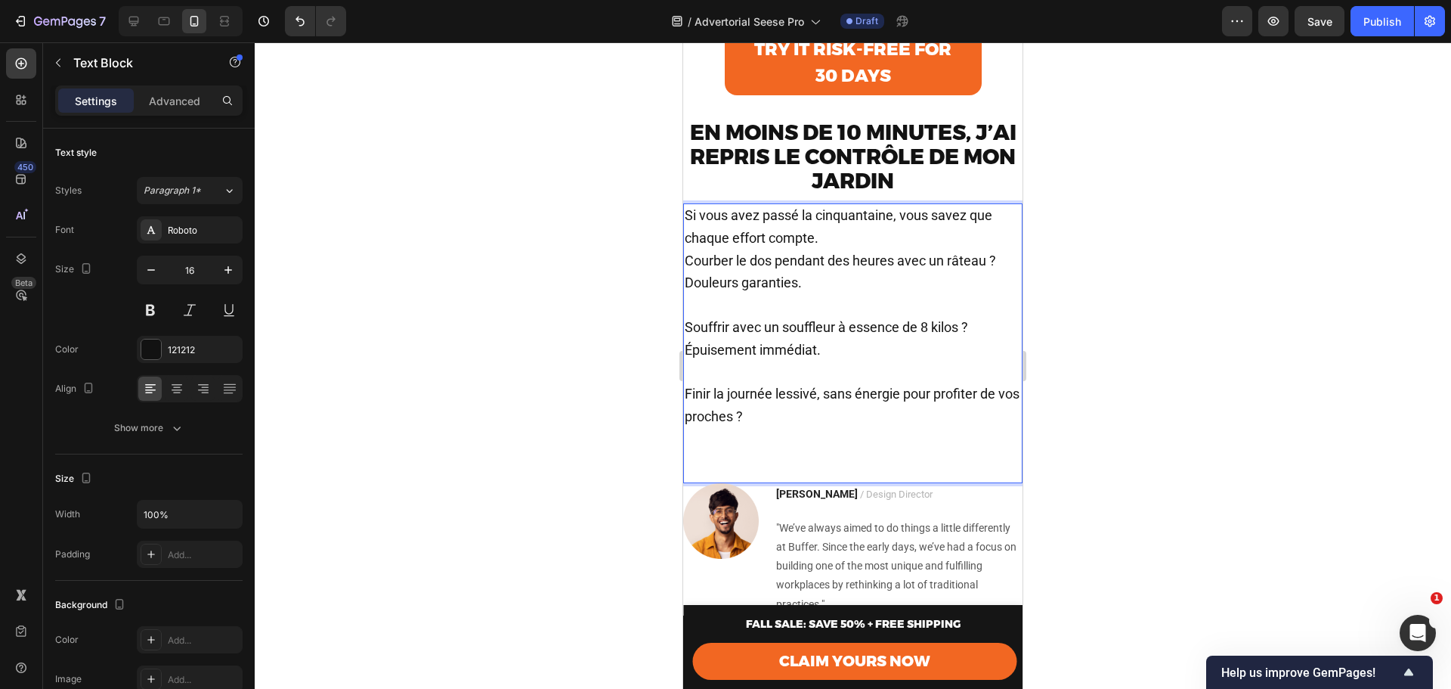
click at [813, 293] on p "Si vous avez passé la cinquantaine, vous savez que chaque effort compte. Courbe…" at bounding box center [853, 250] width 336 height 90
click at [825, 259] on p "Si vous avez passé la cinquantaine, vous savez que chaque effort compte. Courbe…" at bounding box center [853, 250] width 336 height 90
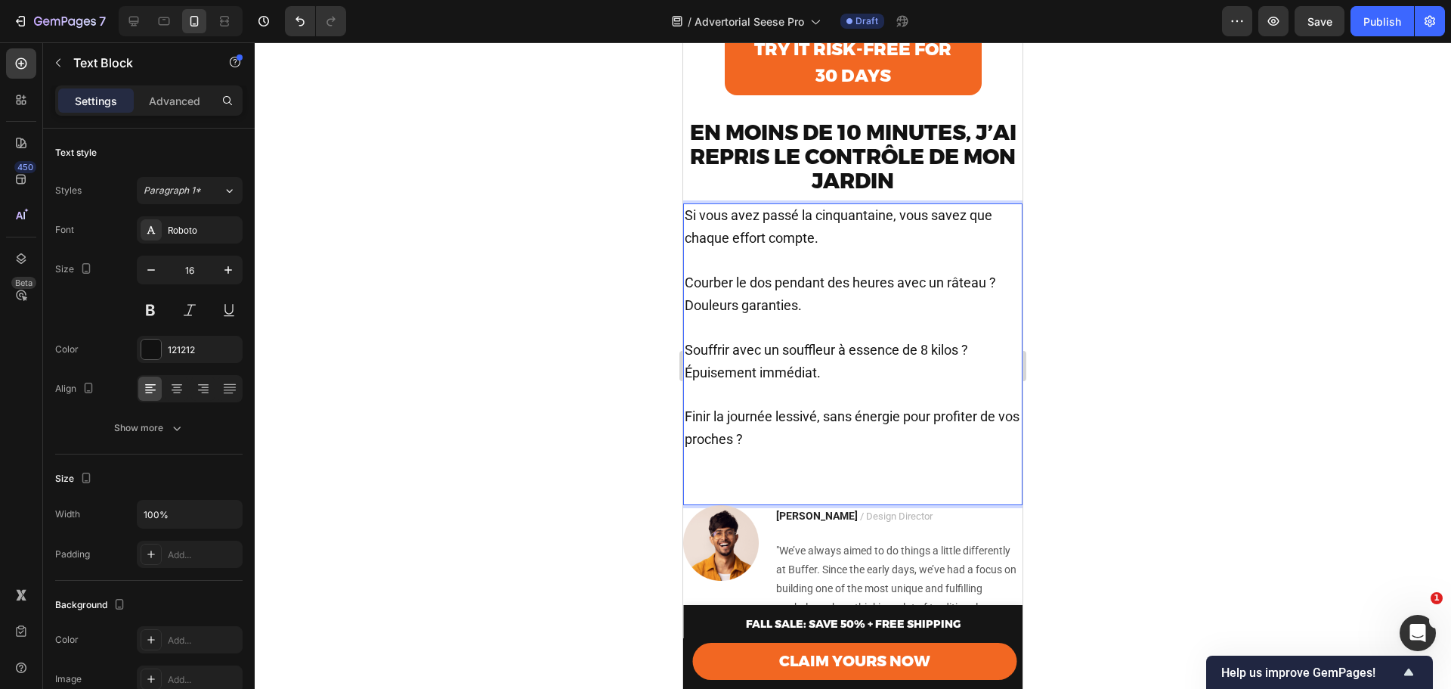
click at [832, 308] on span "Courber le dos pendant des heures avec un râteau ? Douleurs garanties." at bounding box center [840, 293] width 311 height 39
click at [696, 299] on span "Courber le dos pendant des heures avec un râteau ? Douleurs garanties." at bounding box center [840, 293] width 311 height 39
click at [690, 299] on span "Courber le dos pendant des heures avec un râteau ? Douleurs garanties." at bounding box center [840, 293] width 311 height 39
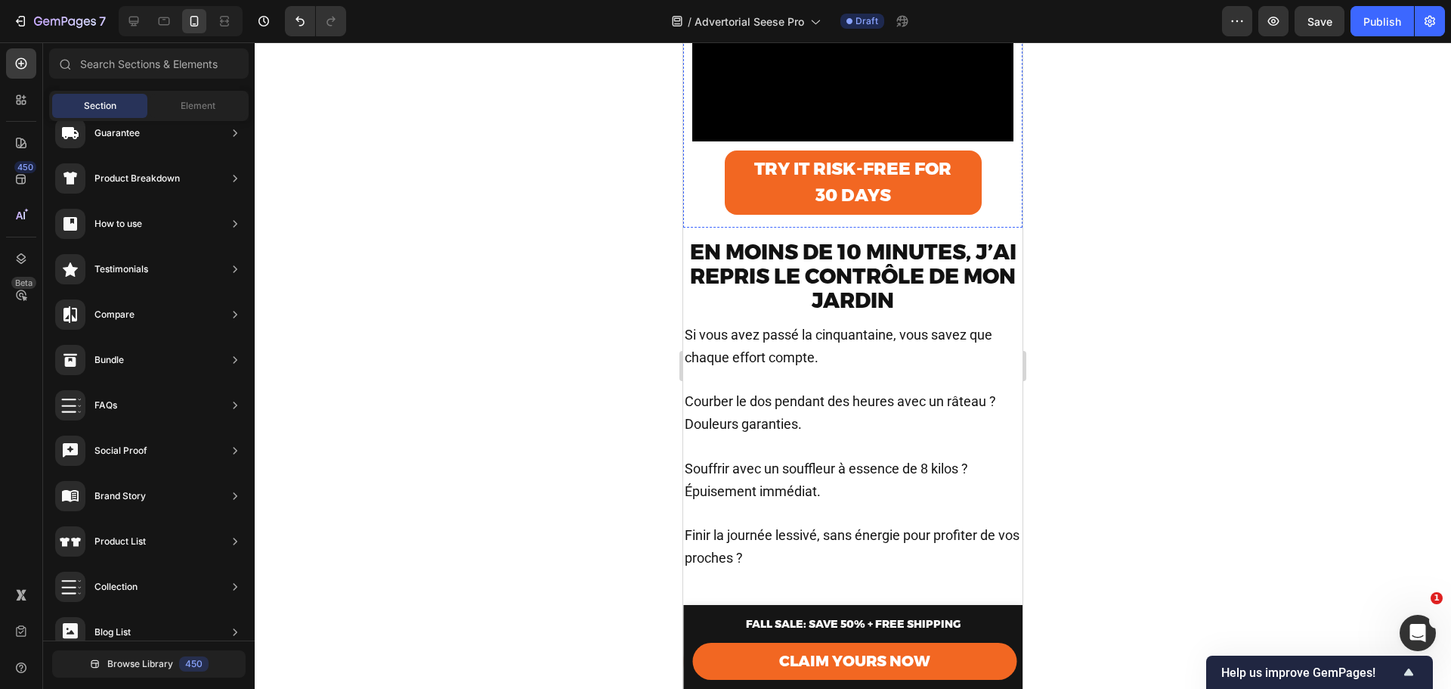
scroll to position [705, 0]
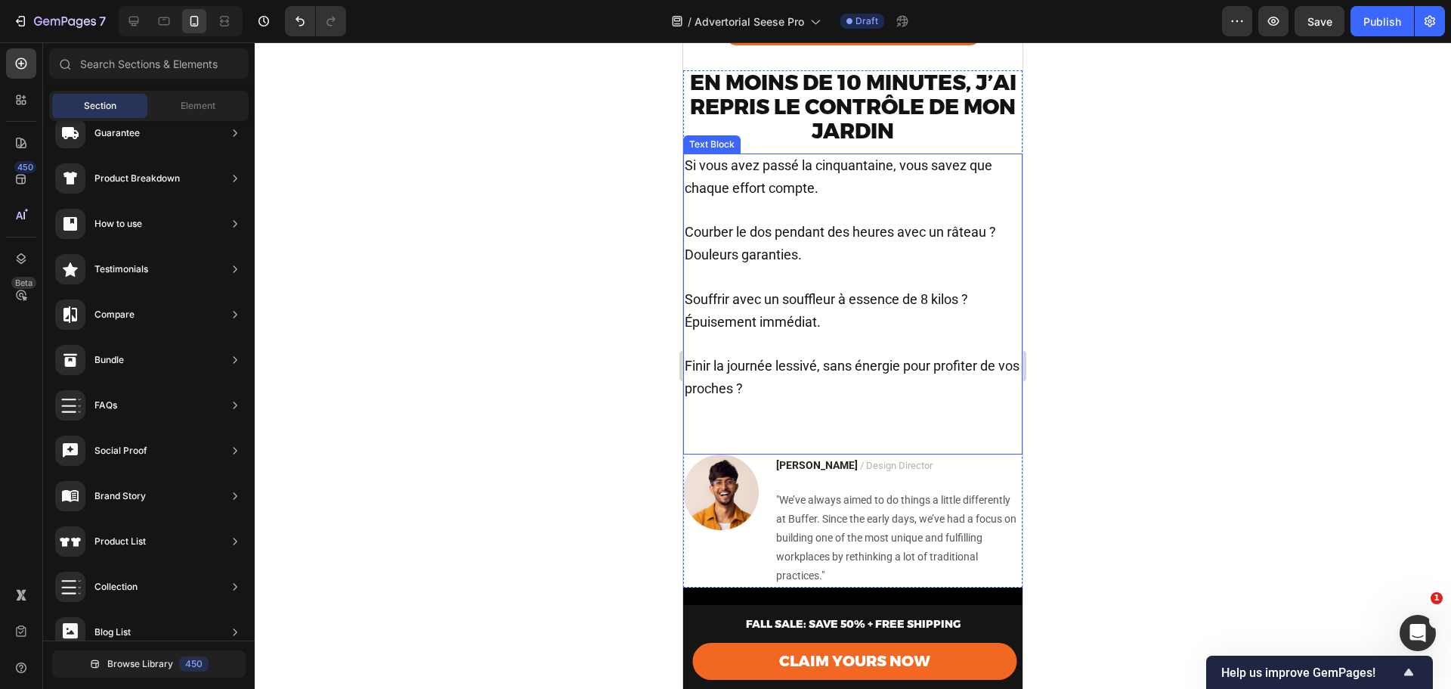
click at [776, 292] on p "Souffrir avec un souffleur à essence de 8 kilos ? Épuisement immédiat." at bounding box center [853, 300] width 336 height 67
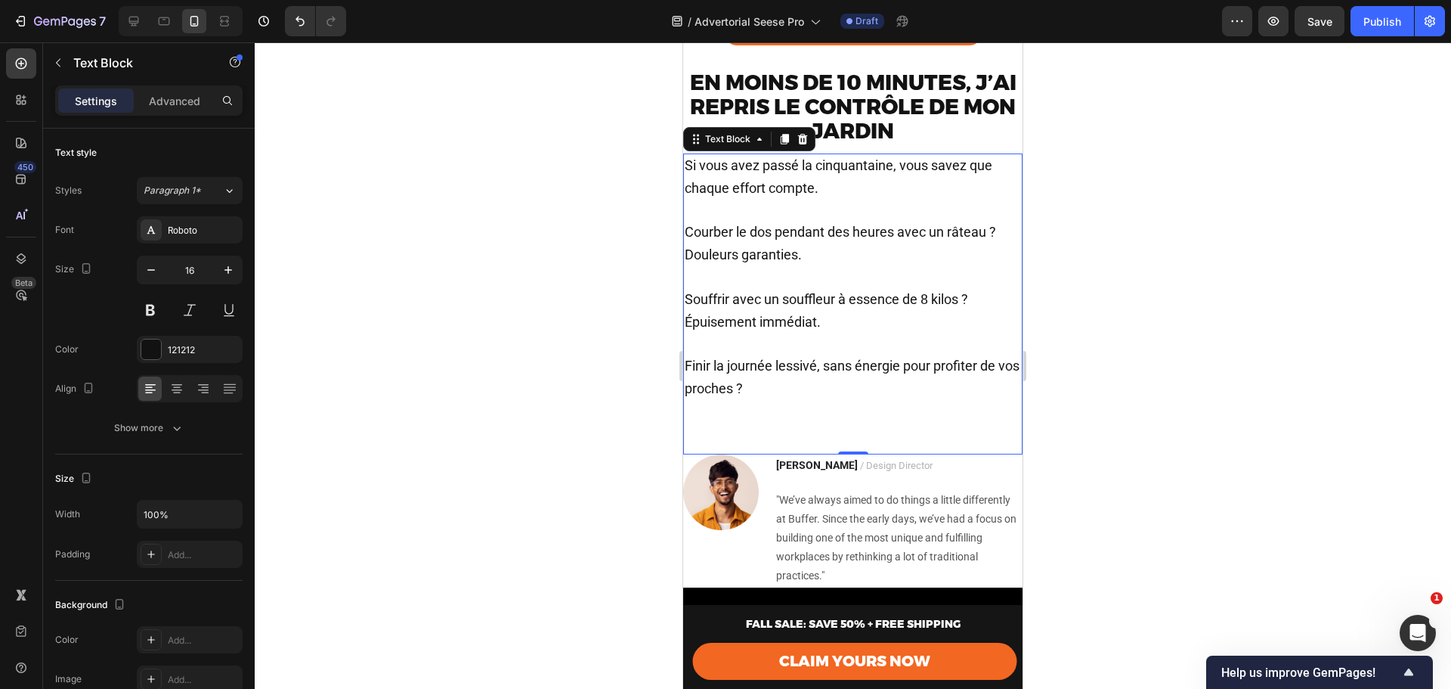
scroll to position [655, 0]
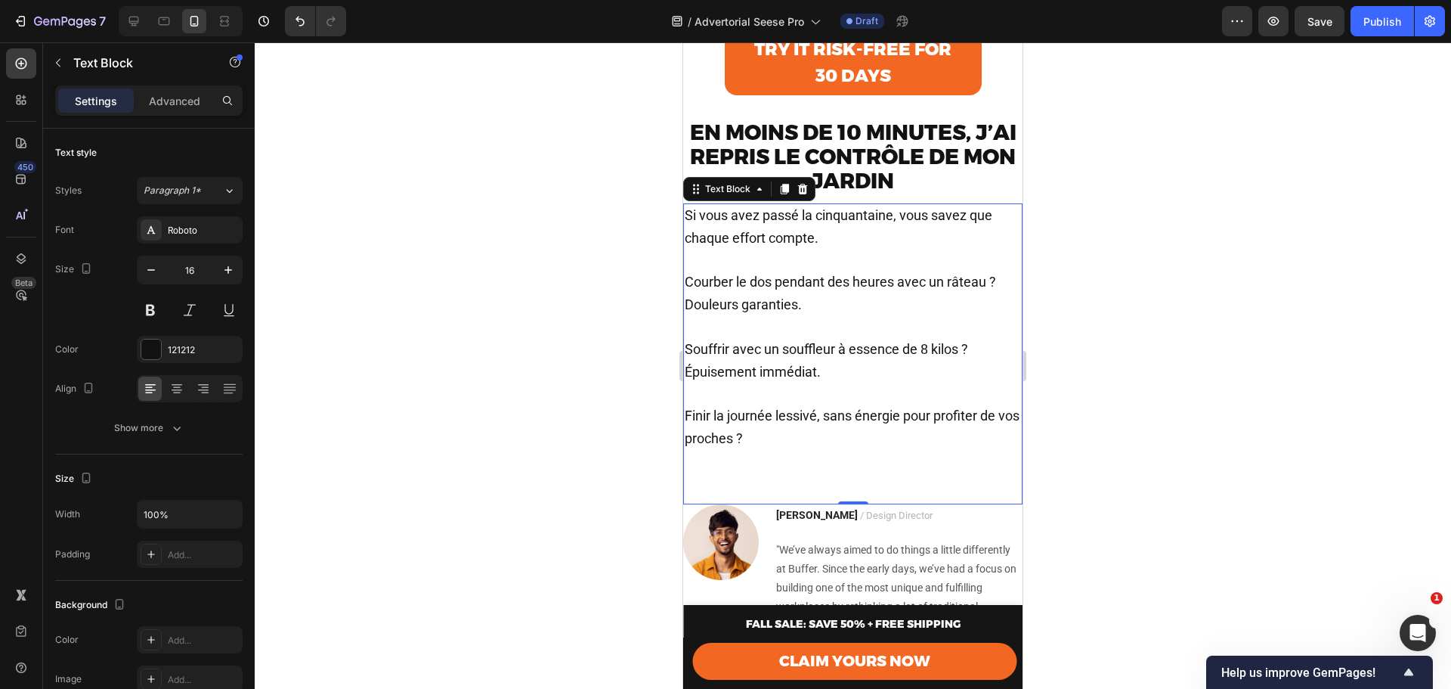
click at [686, 305] on span "Courber le dos pendant des heures avec un râteau ? Douleurs garanties." at bounding box center [840, 293] width 311 height 39
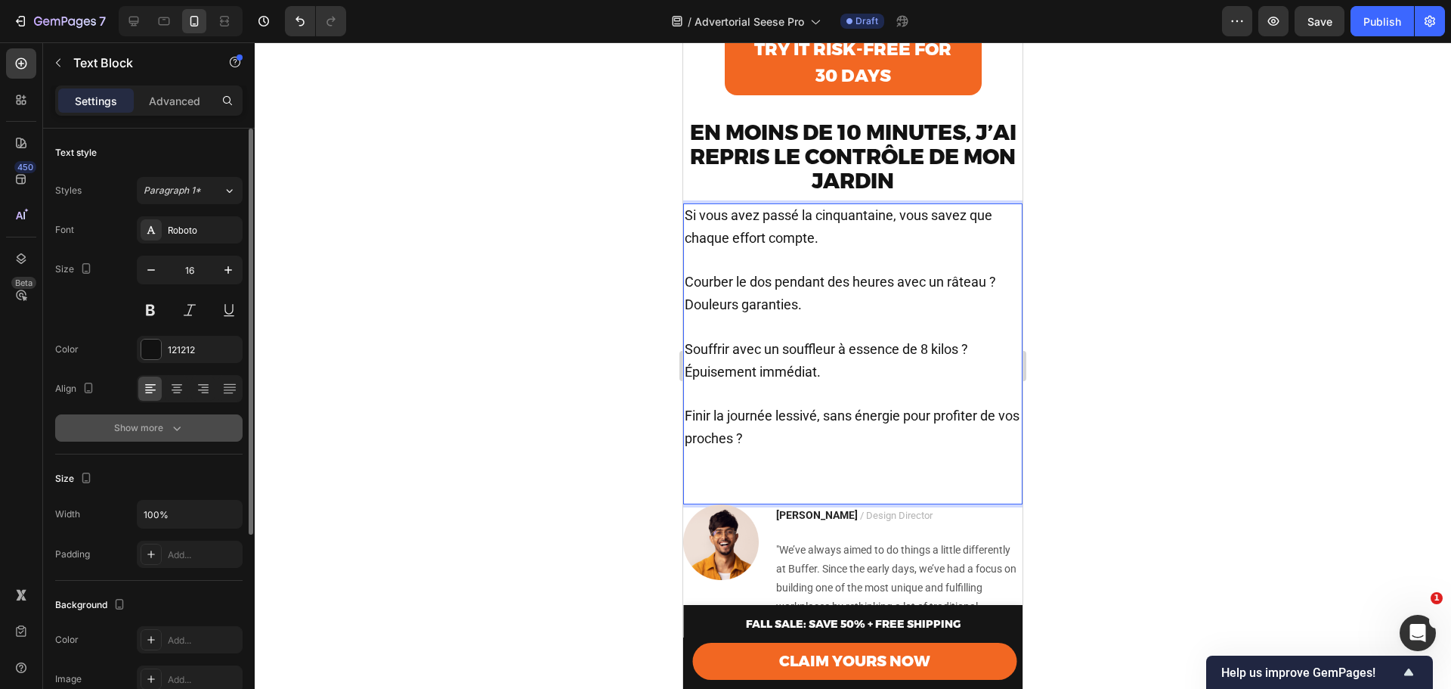
click at [156, 432] on div "Show more" at bounding box center [149, 427] width 70 height 15
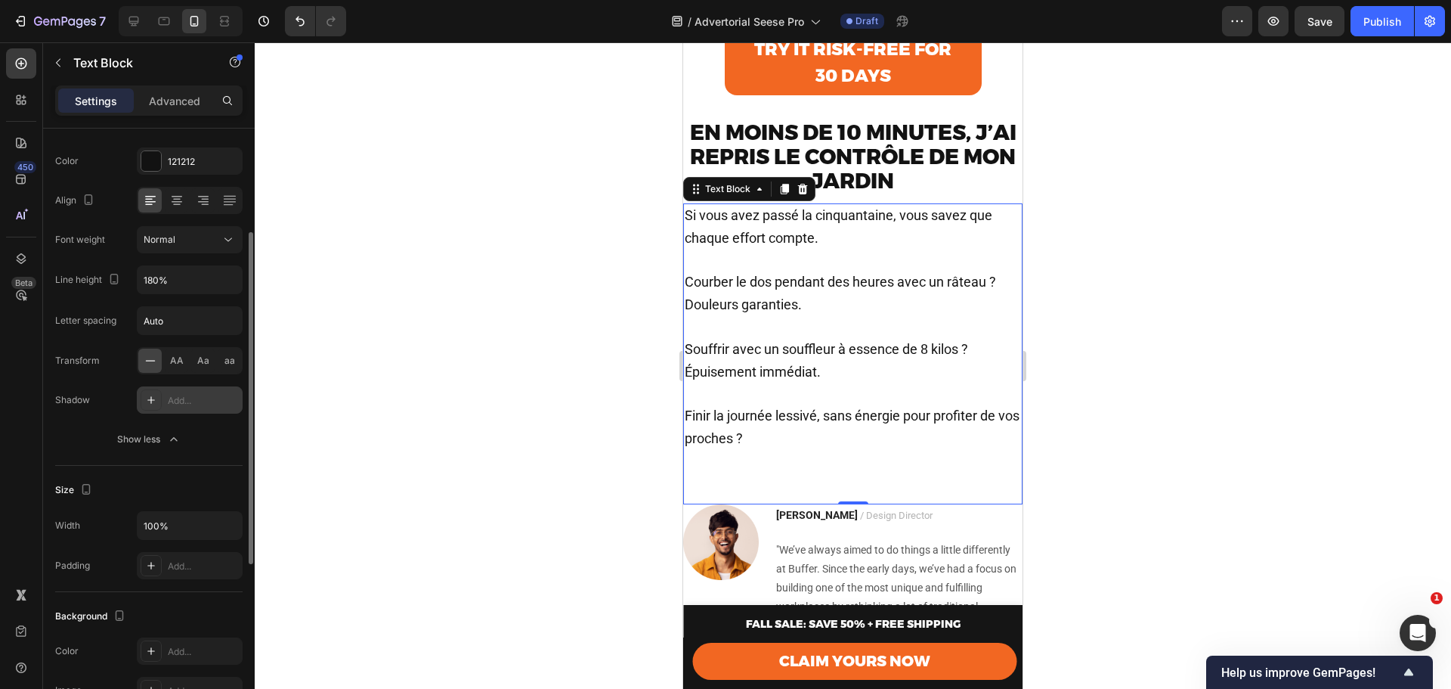
scroll to position [138, 0]
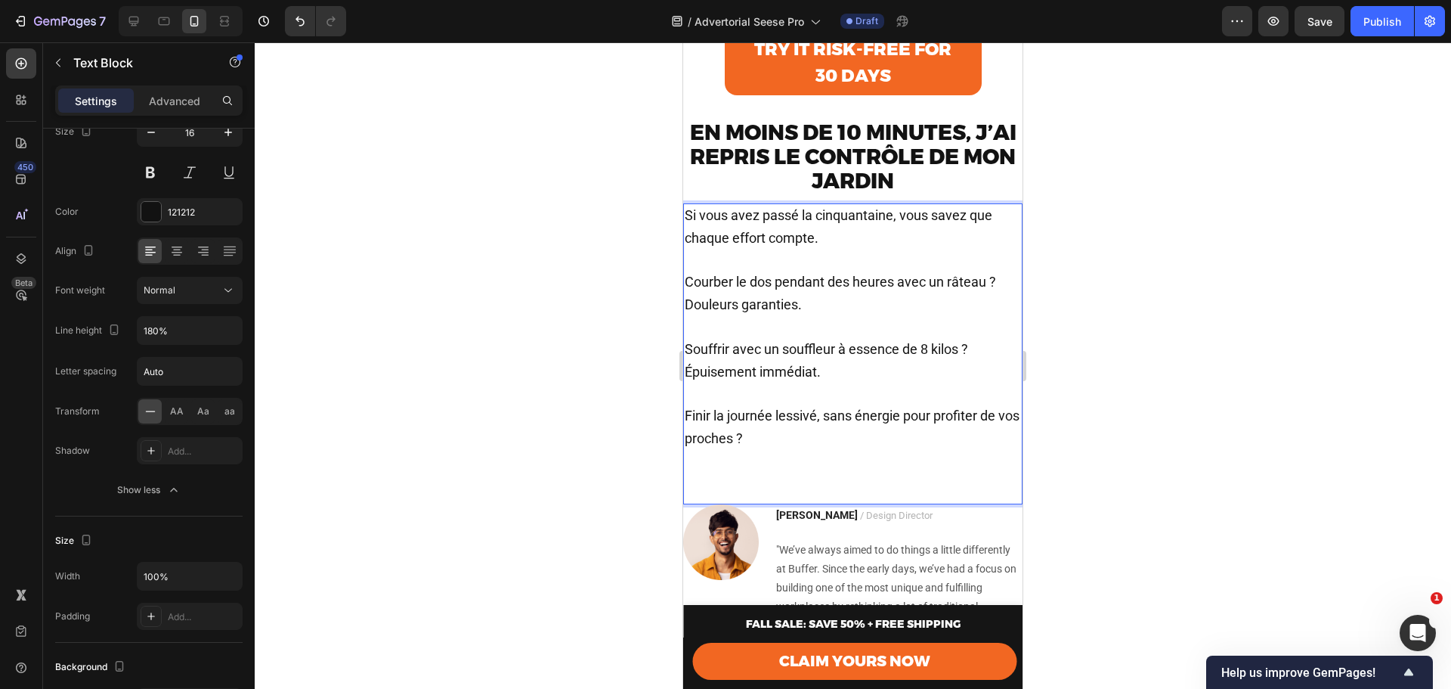
click at [691, 299] on span "Courber le dos pendant des heures avec un râteau ? Douleurs garanties." at bounding box center [840, 293] width 311 height 39
click at [857, 345] on p "Souffrir avec un souffleur à essence de 8 kilos ? Épuisement immédiat." at bounding box center [853, 350] width 336 height 67
click at [798, 462] on p "Finir la journée lessivé, sans énergie pour profiter de vos proches ?" at bounding box center [853, 438] width 336 height 110
click at [756, 494] on p "Finir la journée lessivé, sans énergie pour profiter de vos proches ?" at bounding box center [853, 438] width 336 height 110
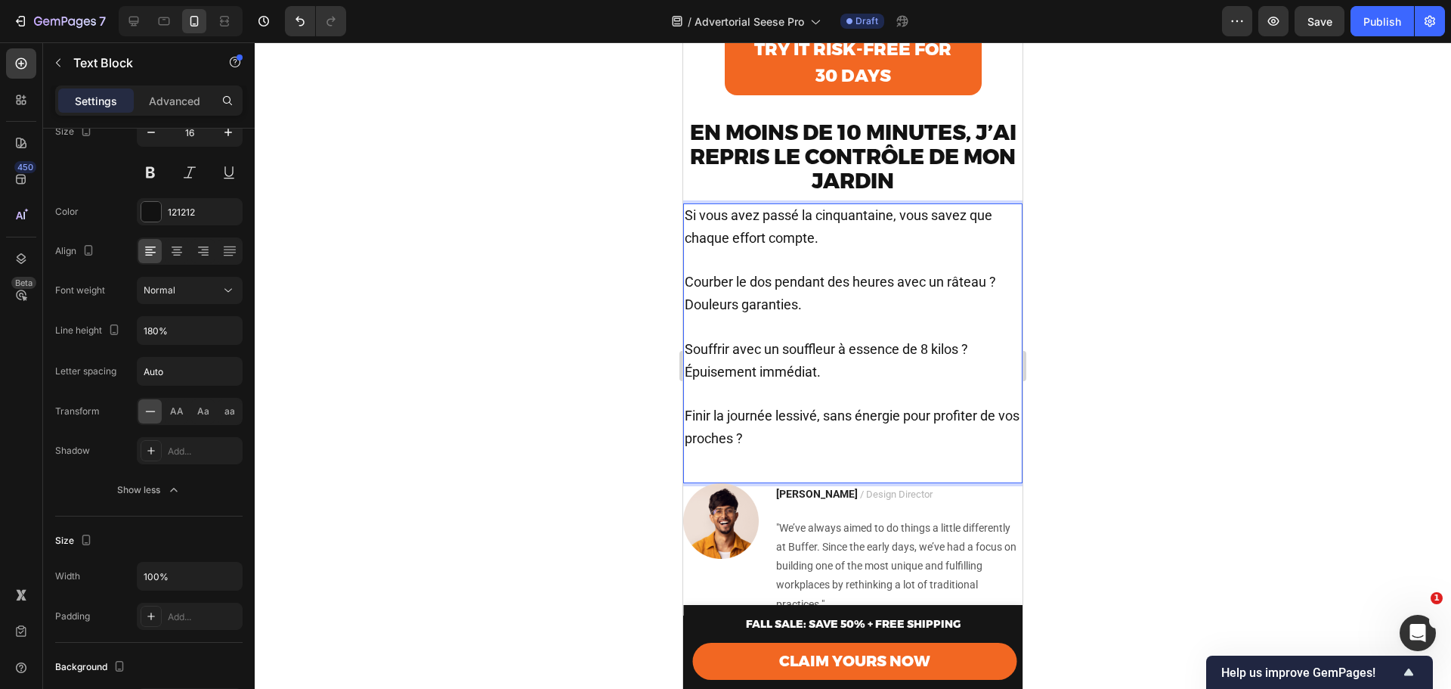
click at [725, 472] on p "Finir la journée lessivé, sans énergie pour profiter de vos proches ?" at bounding box center [853, 427] width 336 height 88
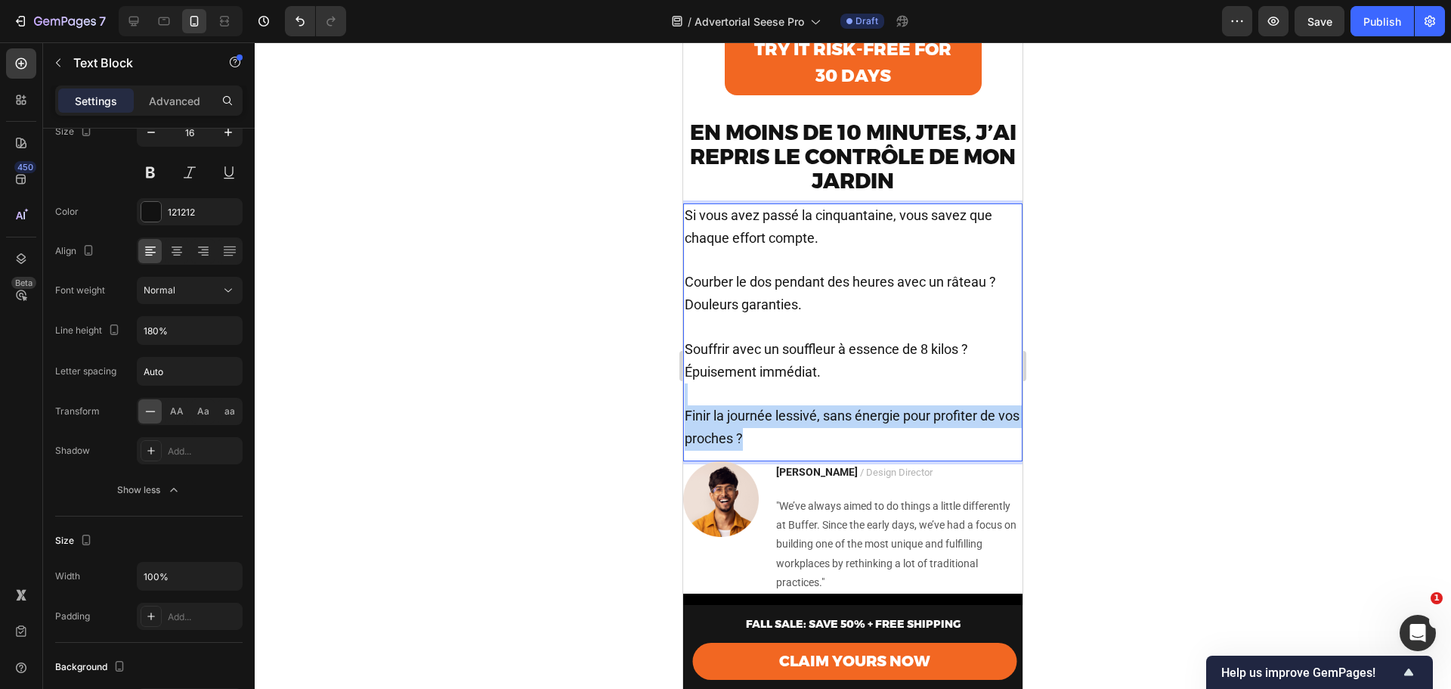
drag, startPoint x: 801, startPoint y: 457, endPoint x: 729, endPoint y: 420, distance: 81.5
click at [729, 420] on p "Finir la journée lessivé, sans énergie pour profiter de vos proches ?" at bounding box center [853, 416] width 336 height 67
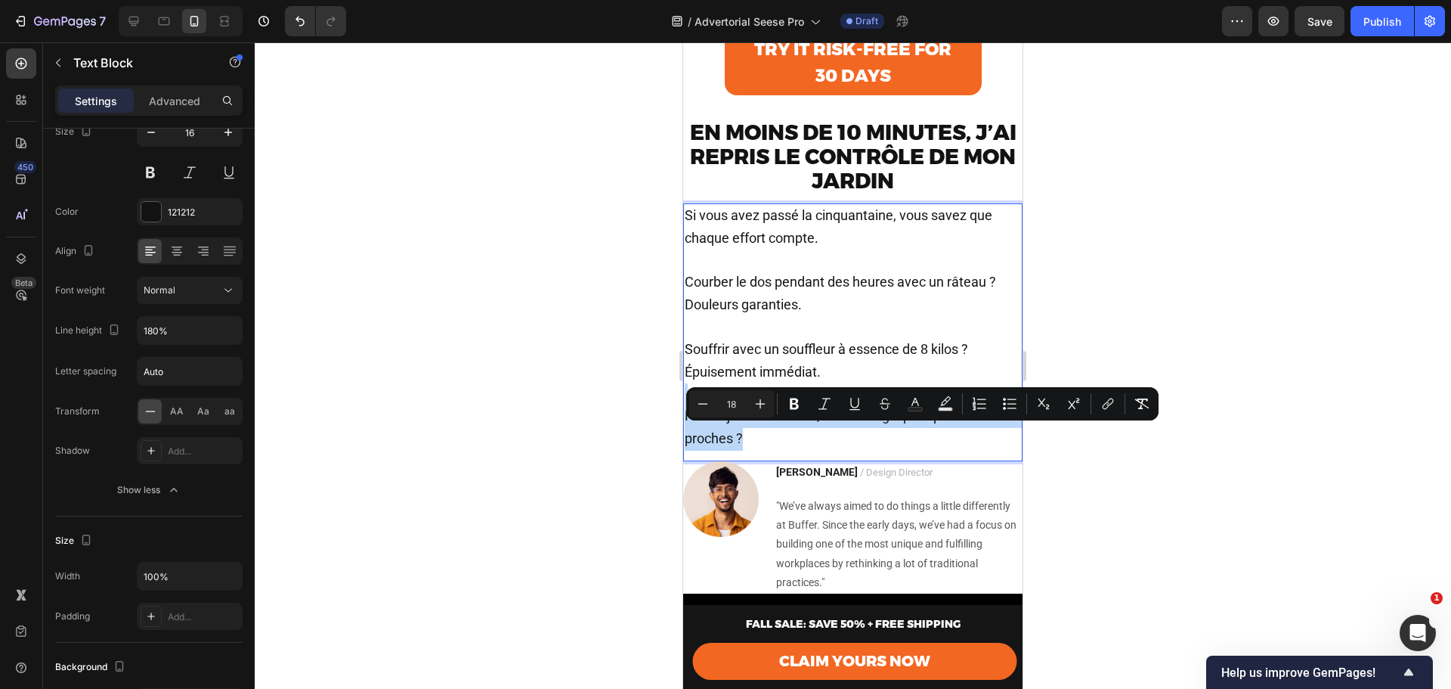
click at [729, 420] on p "Finir la journée lessivé, sans énergie pour profiter de vos proches ?" at bounding box center [853, 416] width 336 height 67
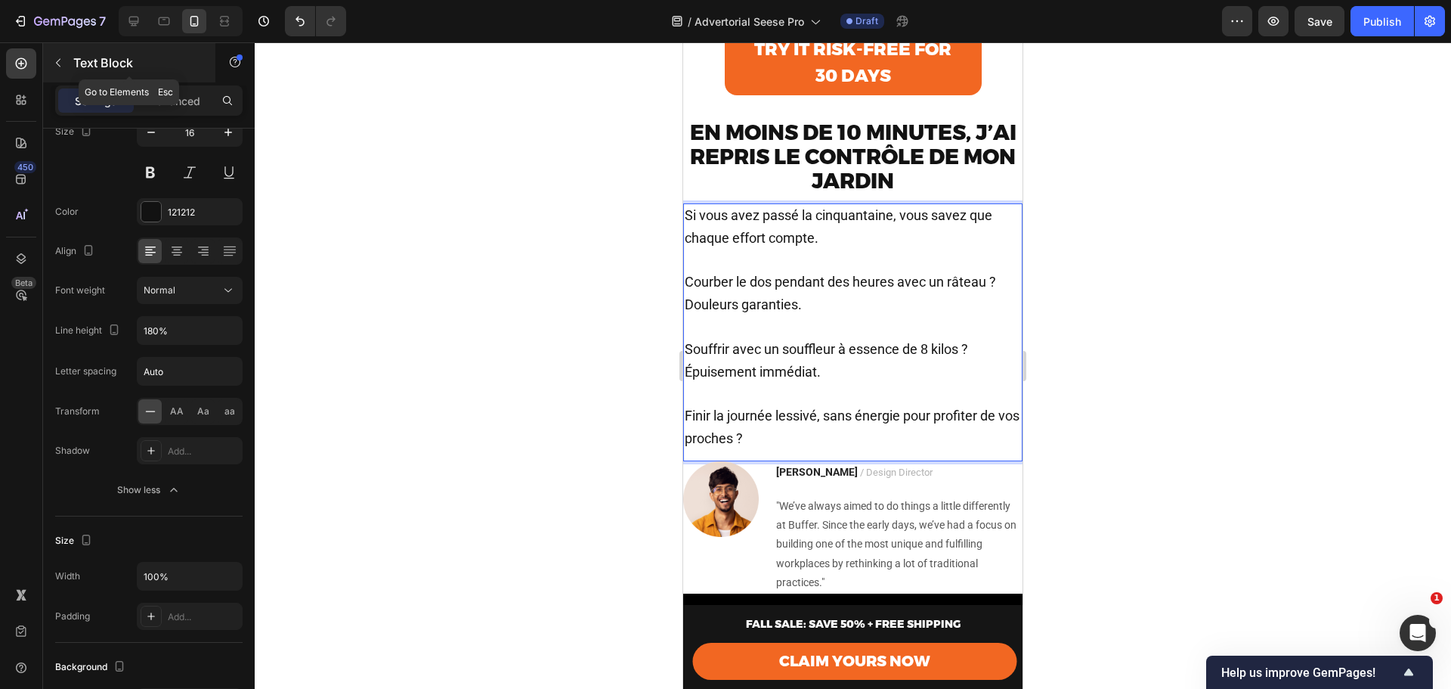
click at [76, 53] on div "Text Block" at bounding box center [129, 62] width 172 height 39
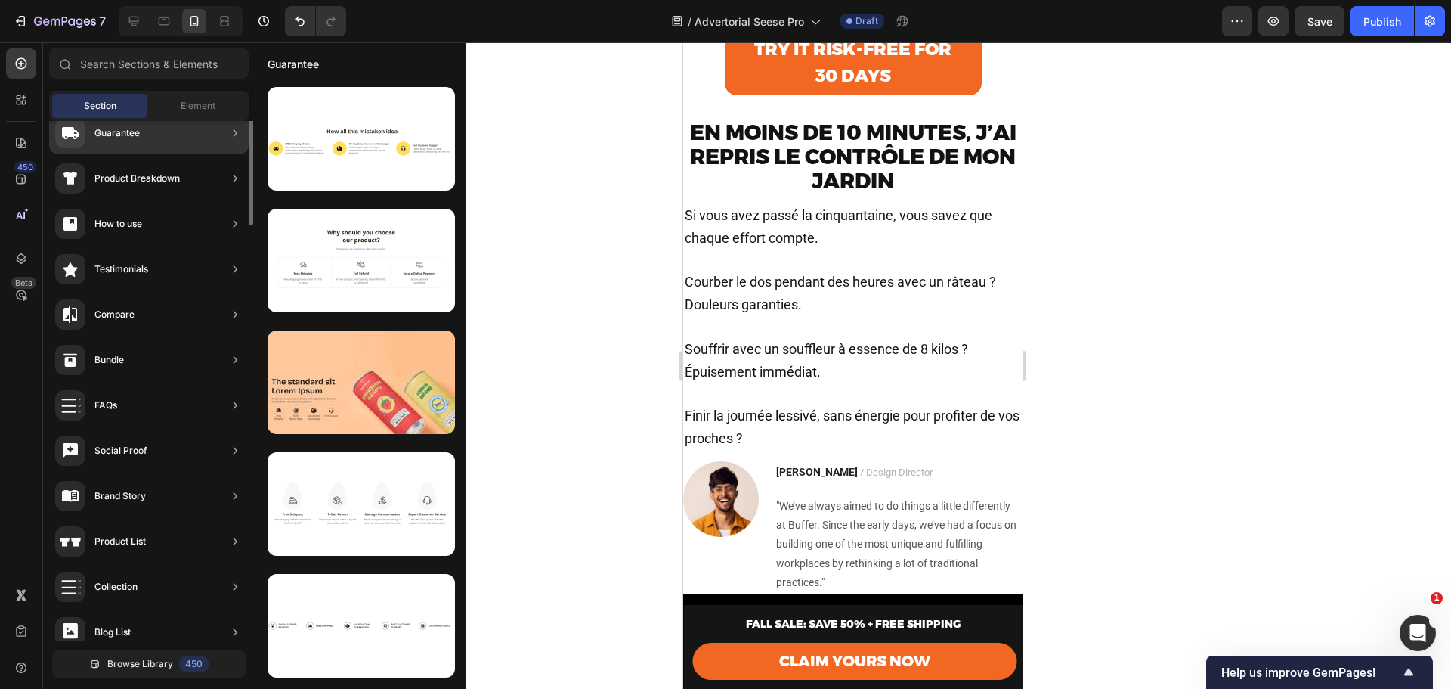
scroll to position [0, 0]
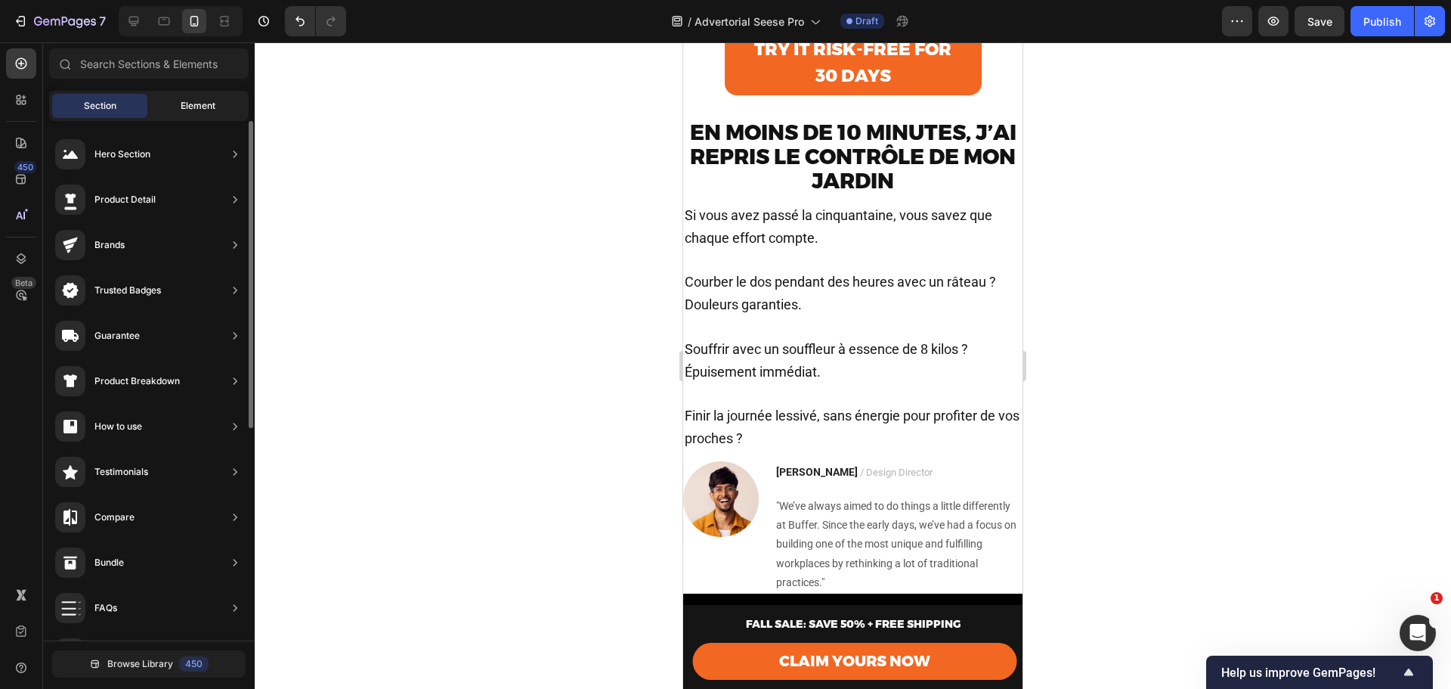
click at [201, 110] on span "Element" at bounding box center [198, 106] width 35 height 14
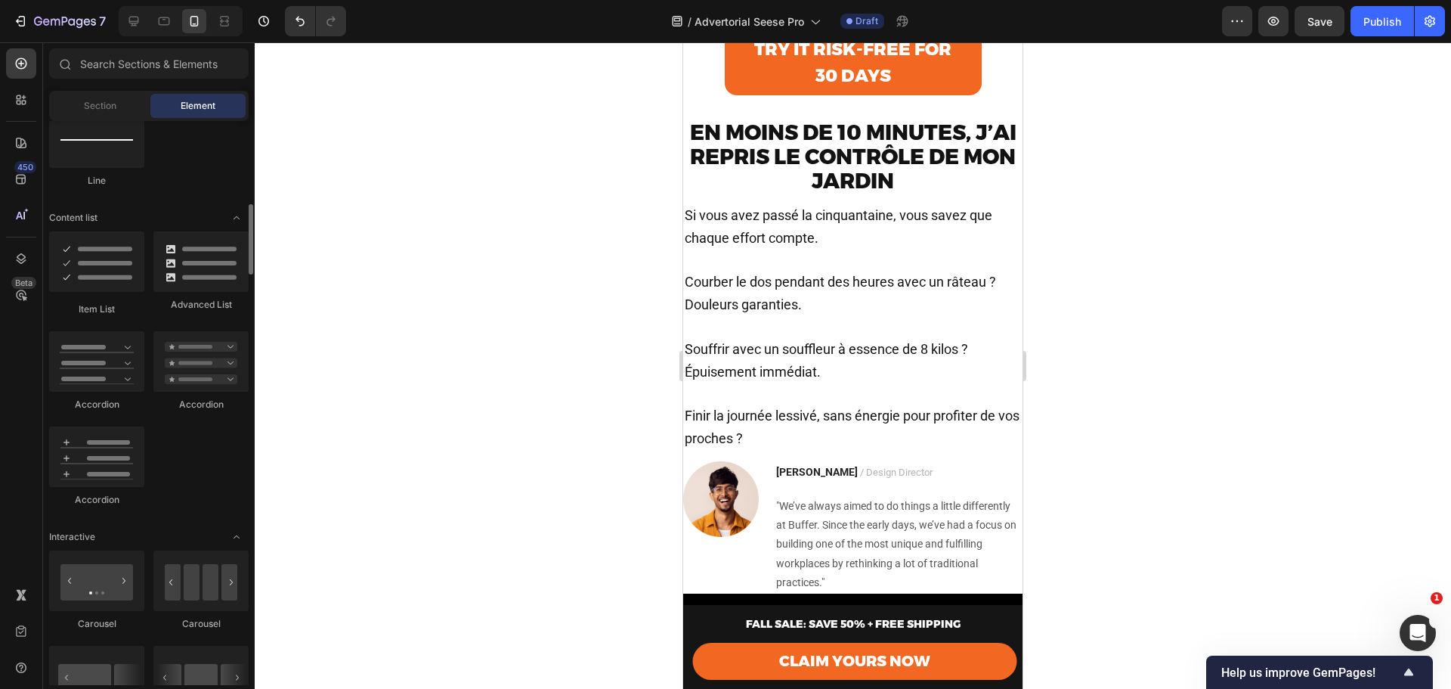
scroll to position [1013, 0]
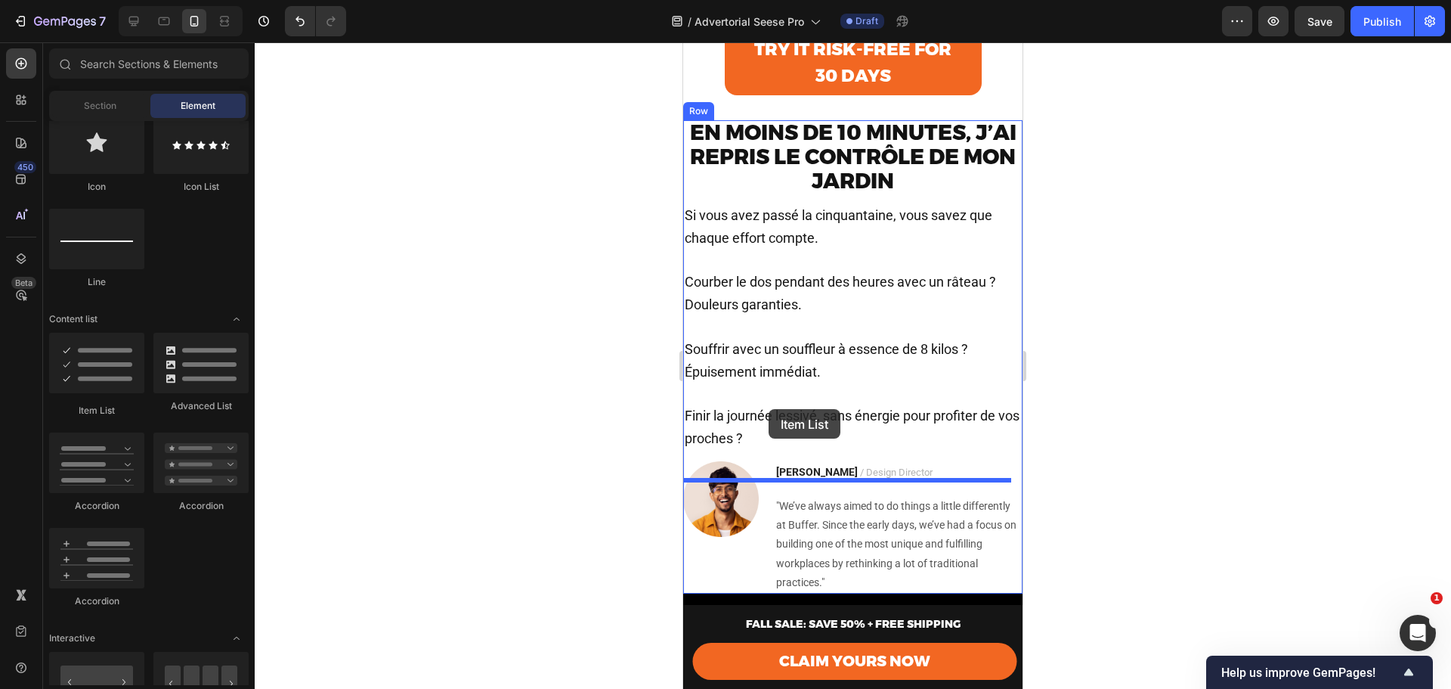
drag, startPoint x: 778, startPoint y: 426, endPoint x: 769, endPoint y: 417, distance: 12.8
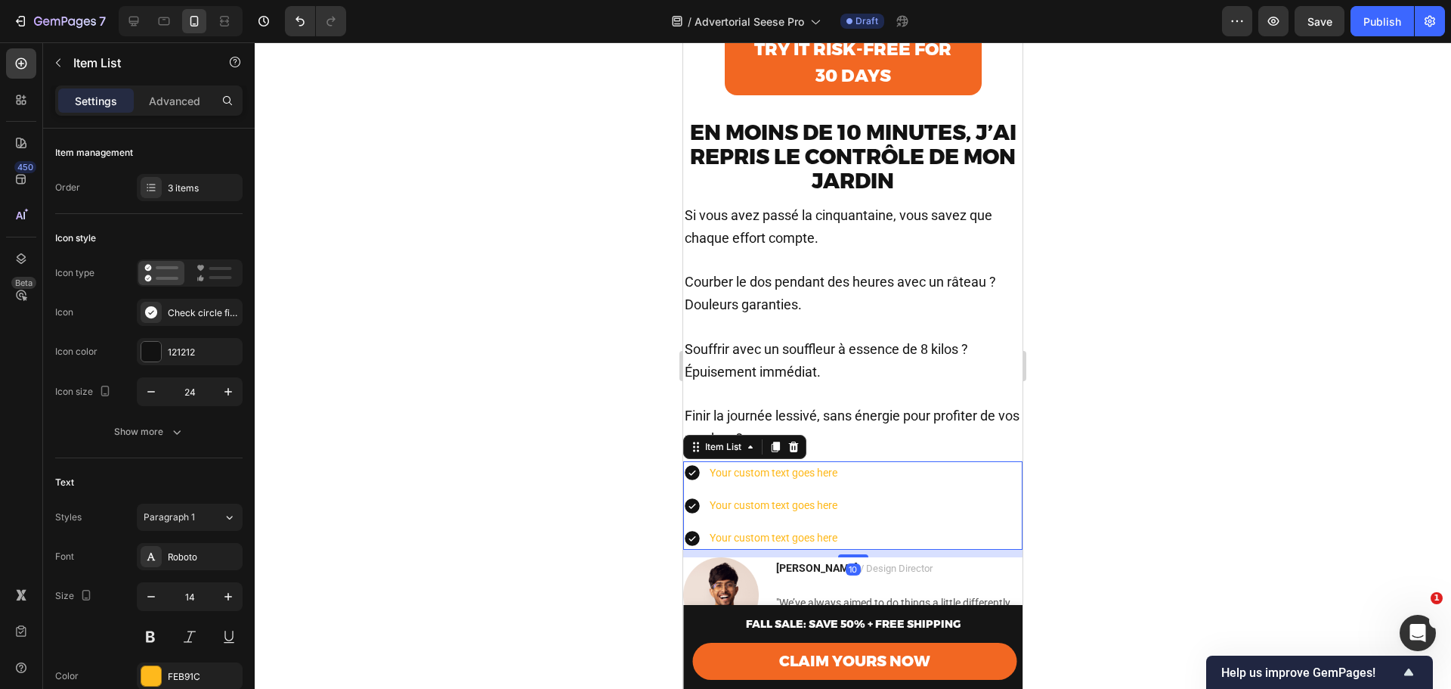
scroll to position [756, 0]
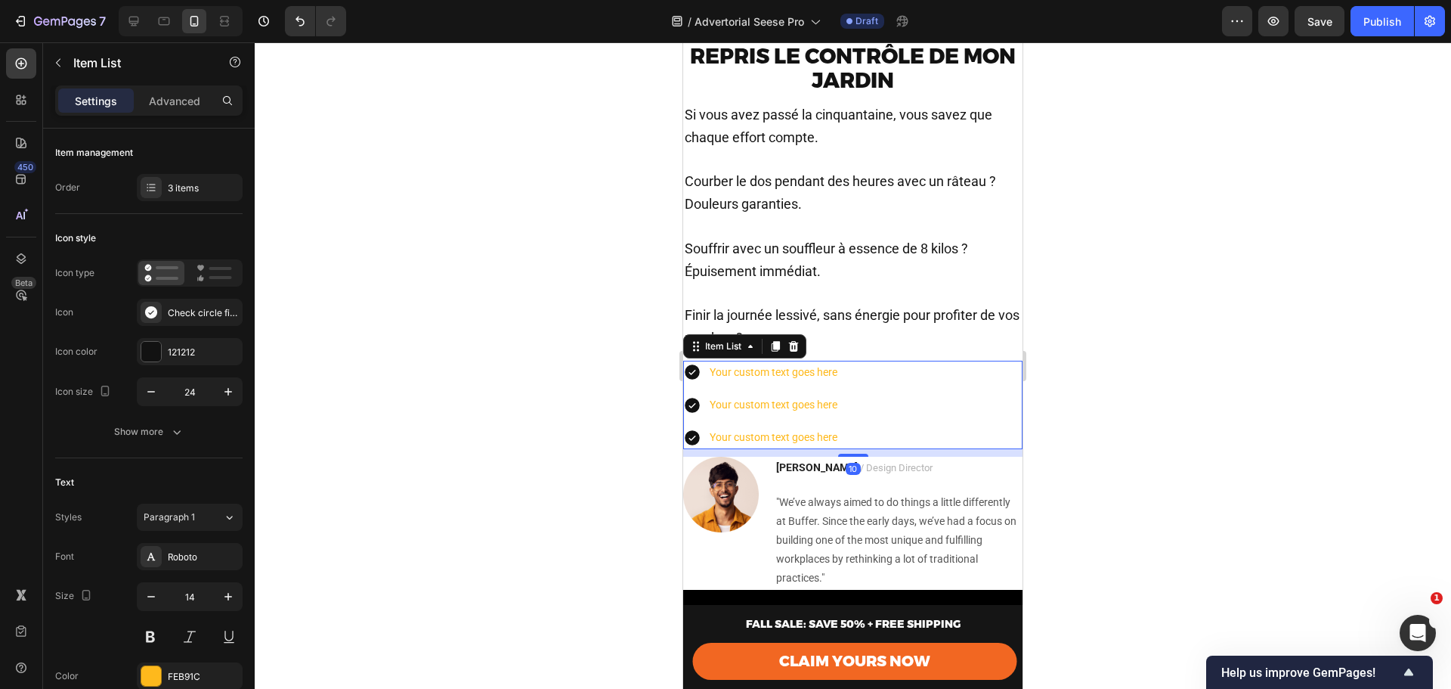
click at [692, 380] on icon at bounding box center [692, 372] width 15 height 15
click at [702, 384] on div "Your custom text goes here" at bounding box center [761, 372] width 156 height 23
click at [724, 384] on div "Your custom text goes here" at bounding box center [774, 372] width 132 height 23
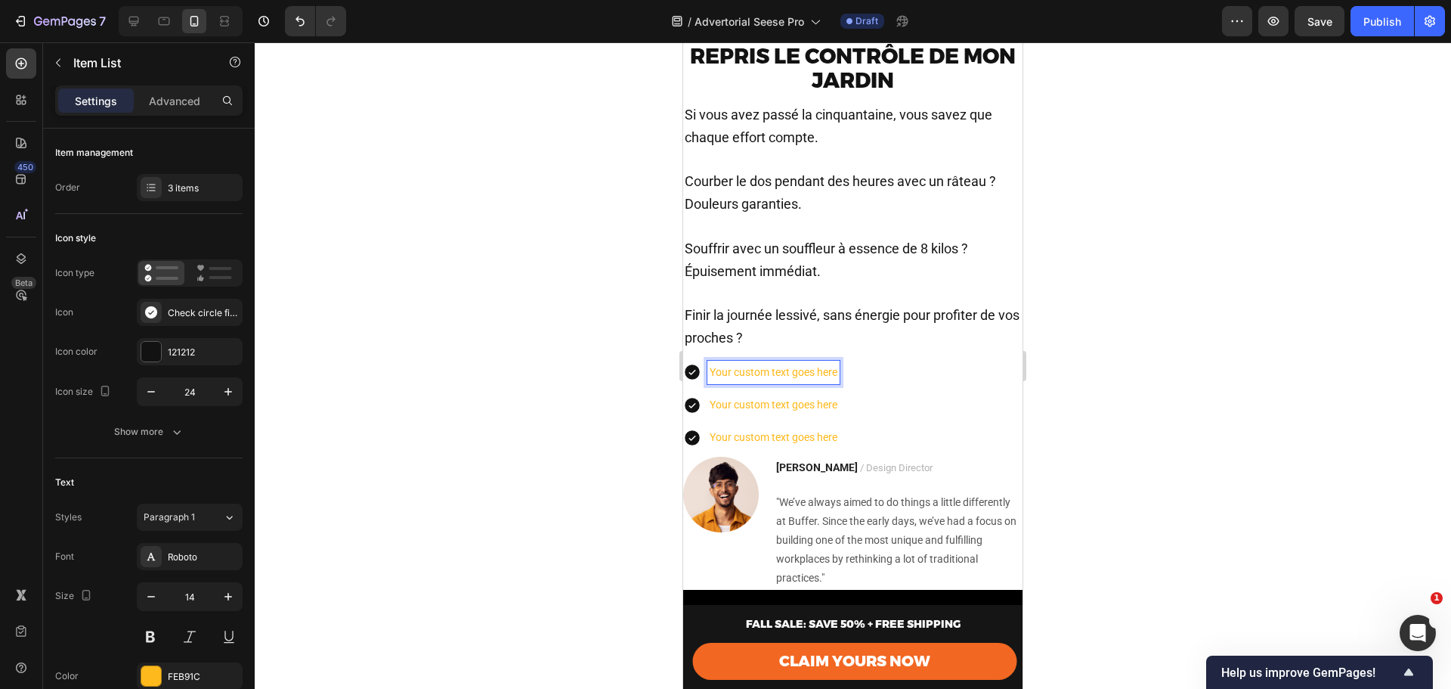
click at [726, 408] on div "Your custom text goes here Your custom text goes here Your custom text goes here" at bounding box center [761, 405] width 156 height 89
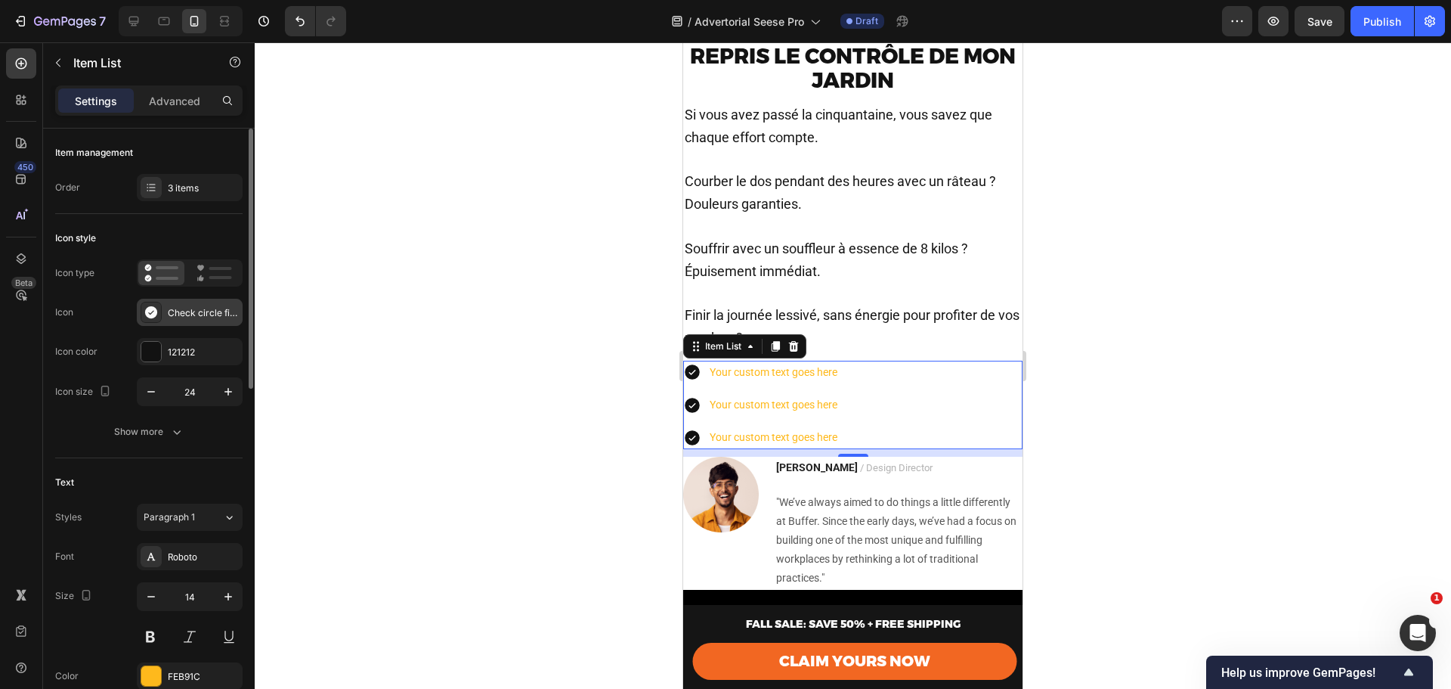
click at [171, 314] on div "Check circle filled" at bounding box center [203, 313] width 71 height 14
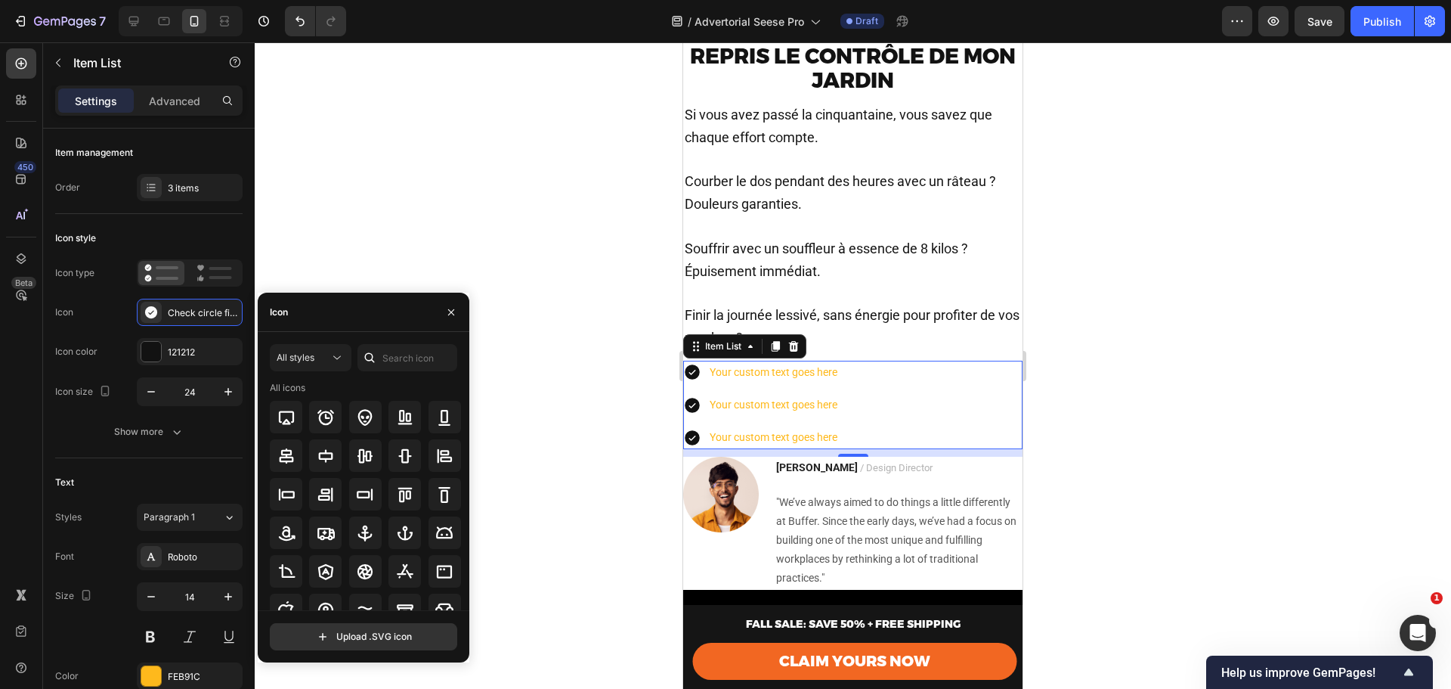
scroll to position [0, 0]
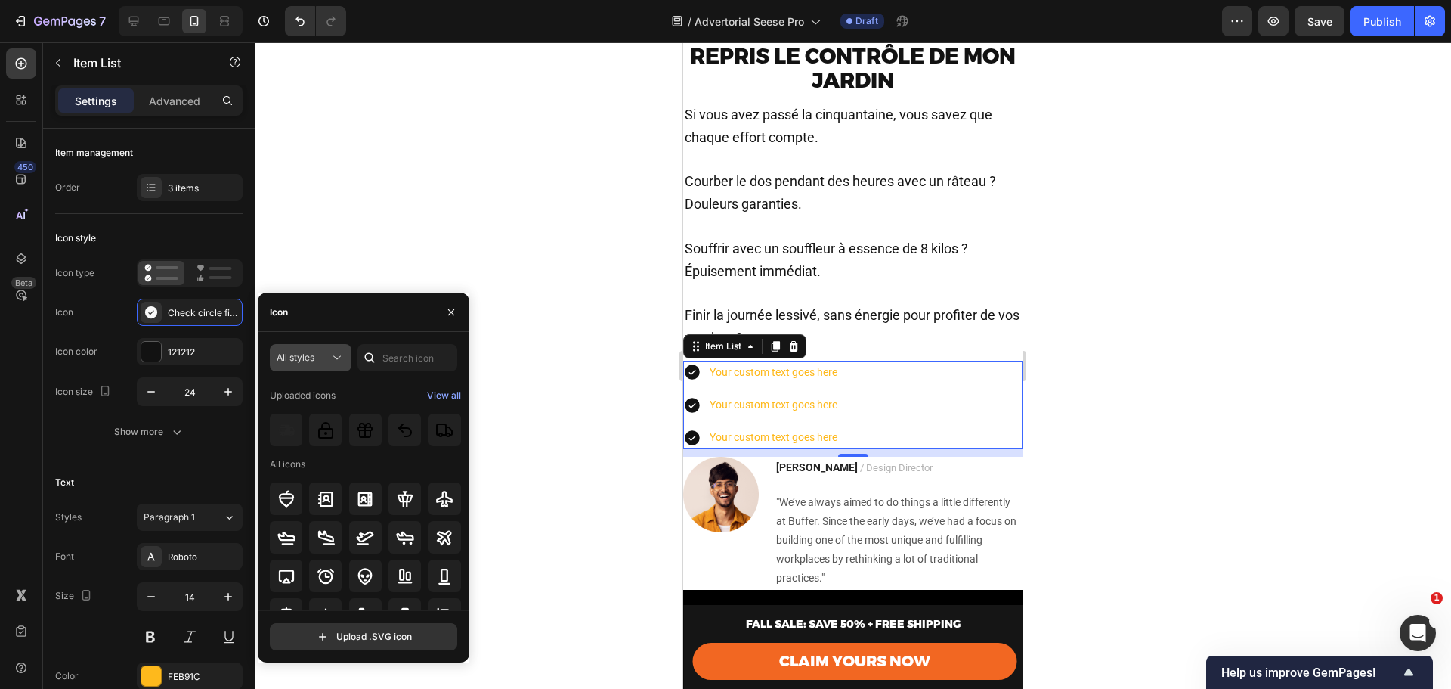
click at [292, 358] on span "All styles" at bounding box center [296, 357] width 38 height 11
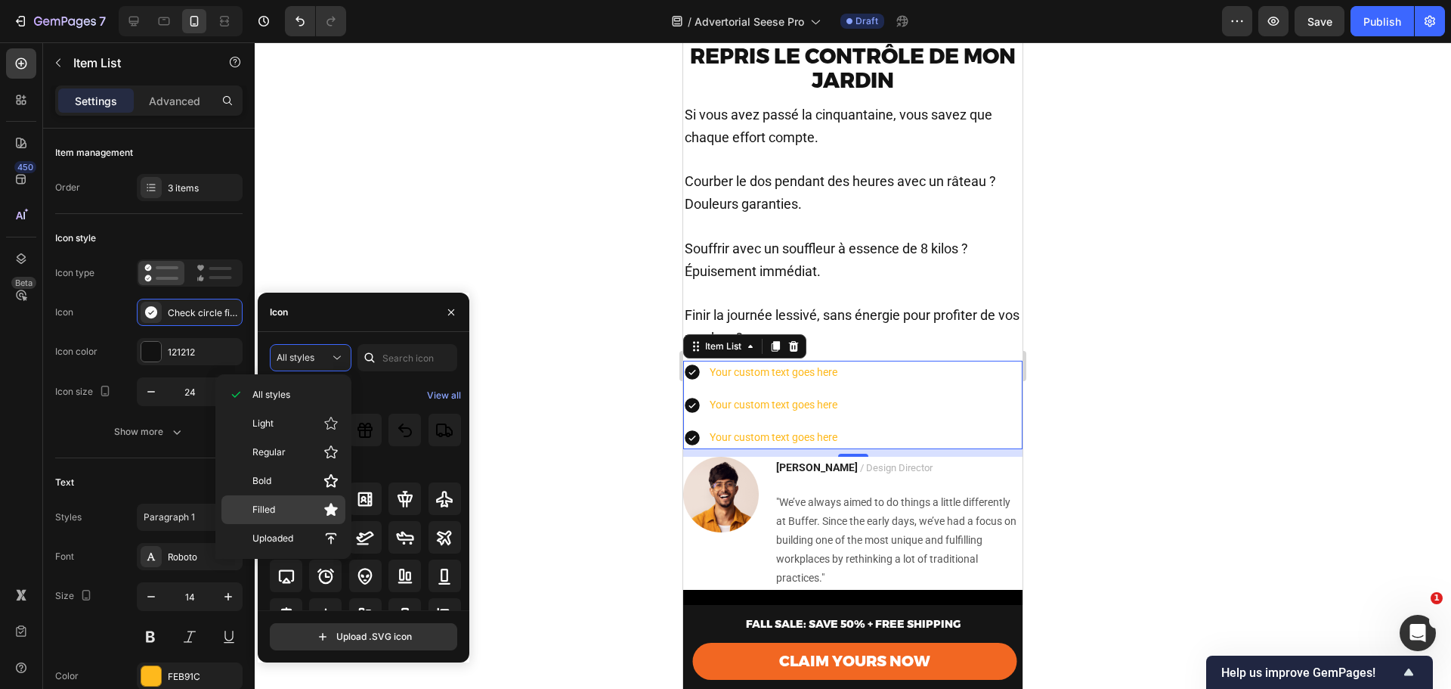
click at [287, 513] on p "Filled" at bounding box center [295, 509] width 86 height 15
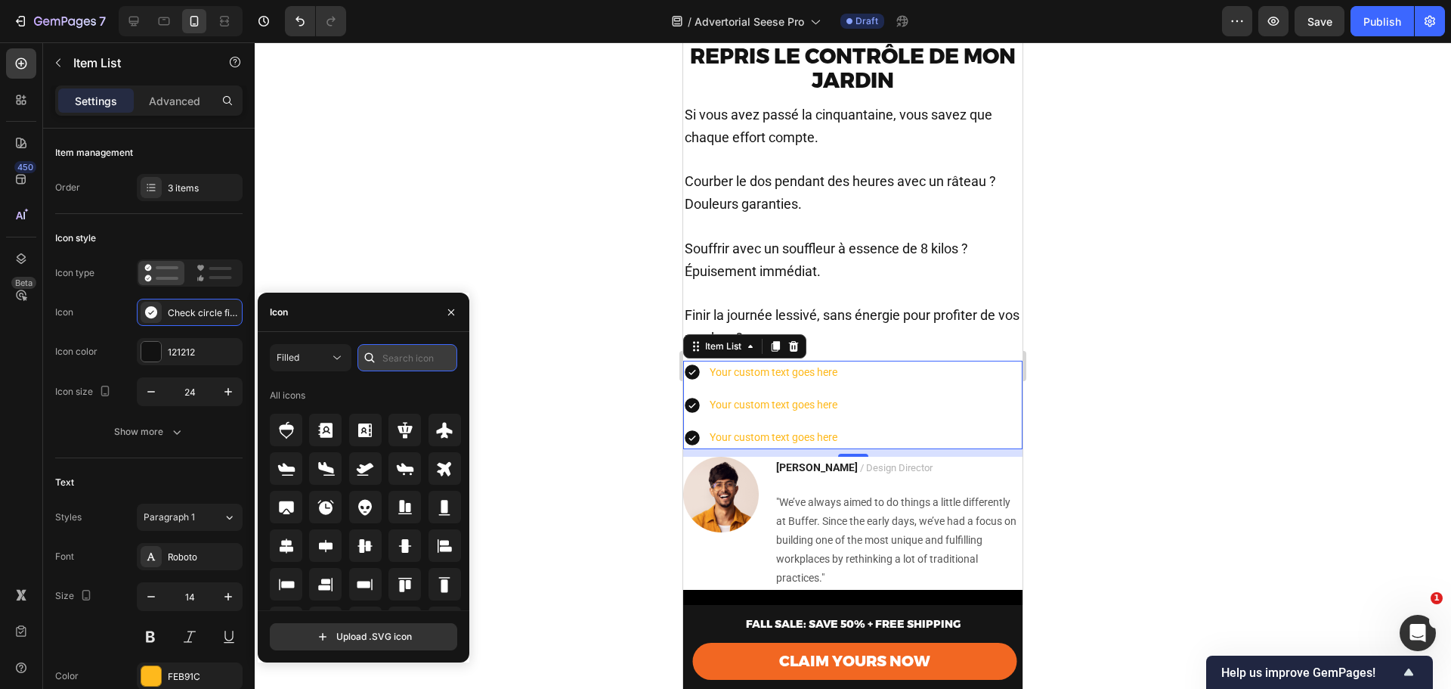
click at [396, 361] on input "text" at bounding box center [408, 357] width 100 height 27
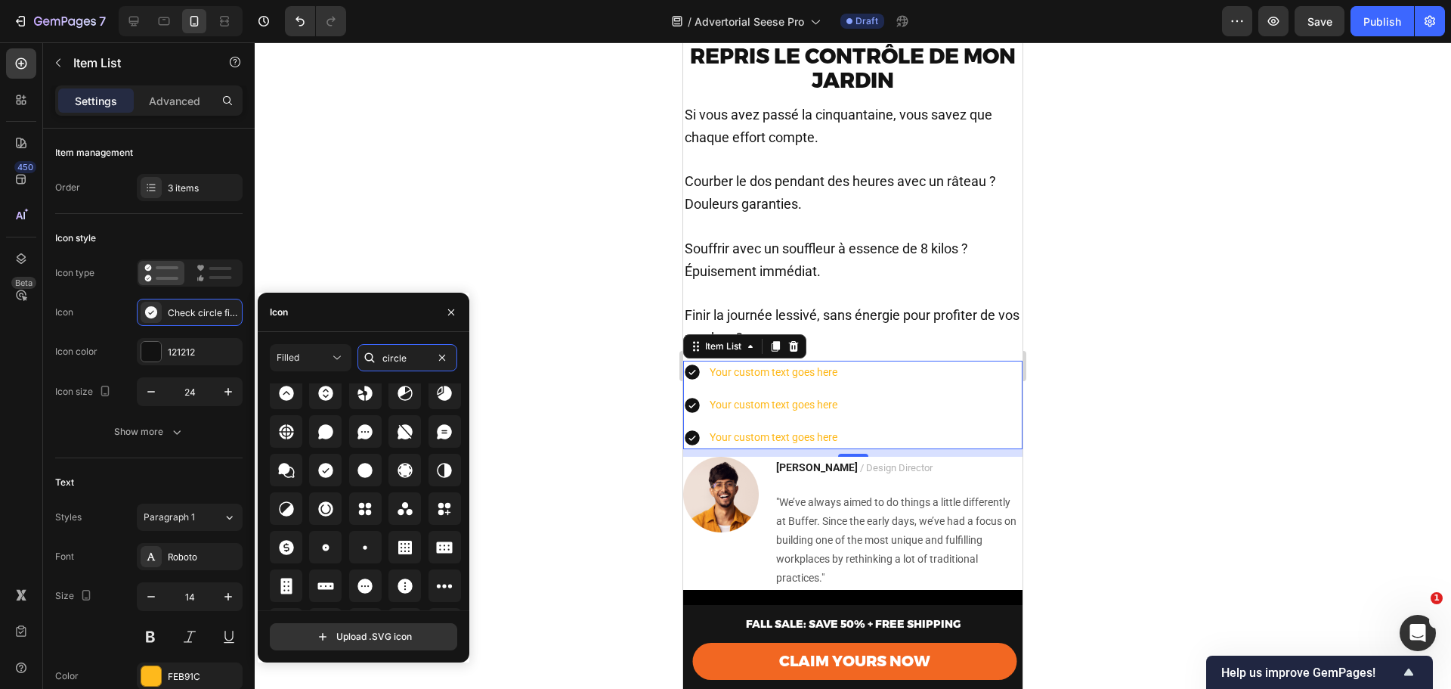
scroll to position [166, 0]
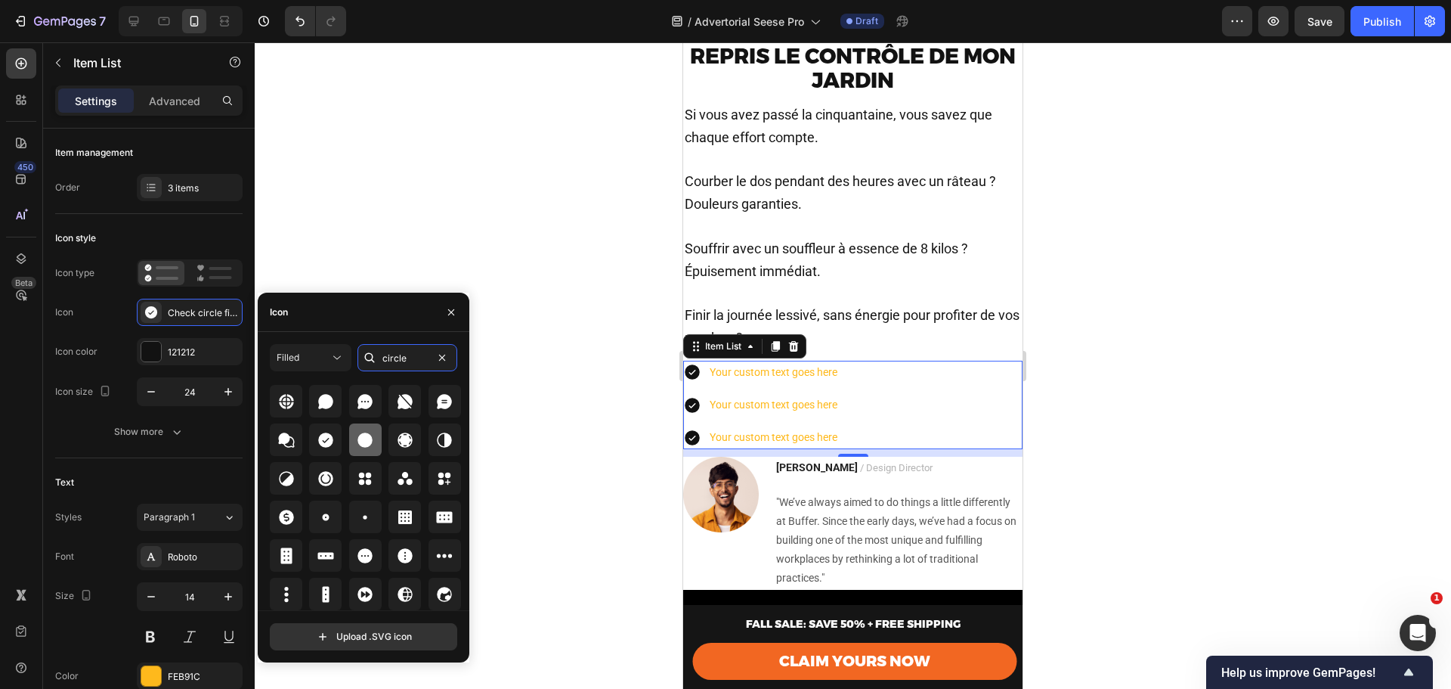
type input "circle"
click at [364, 442] on icon at bounding box center [365, 439] width 15 height 15
click at [865, 414] on div "Your custom text goes here Your custom text goes here Your custom text goes here" at bounding box center [852, 405] width 339 height 89
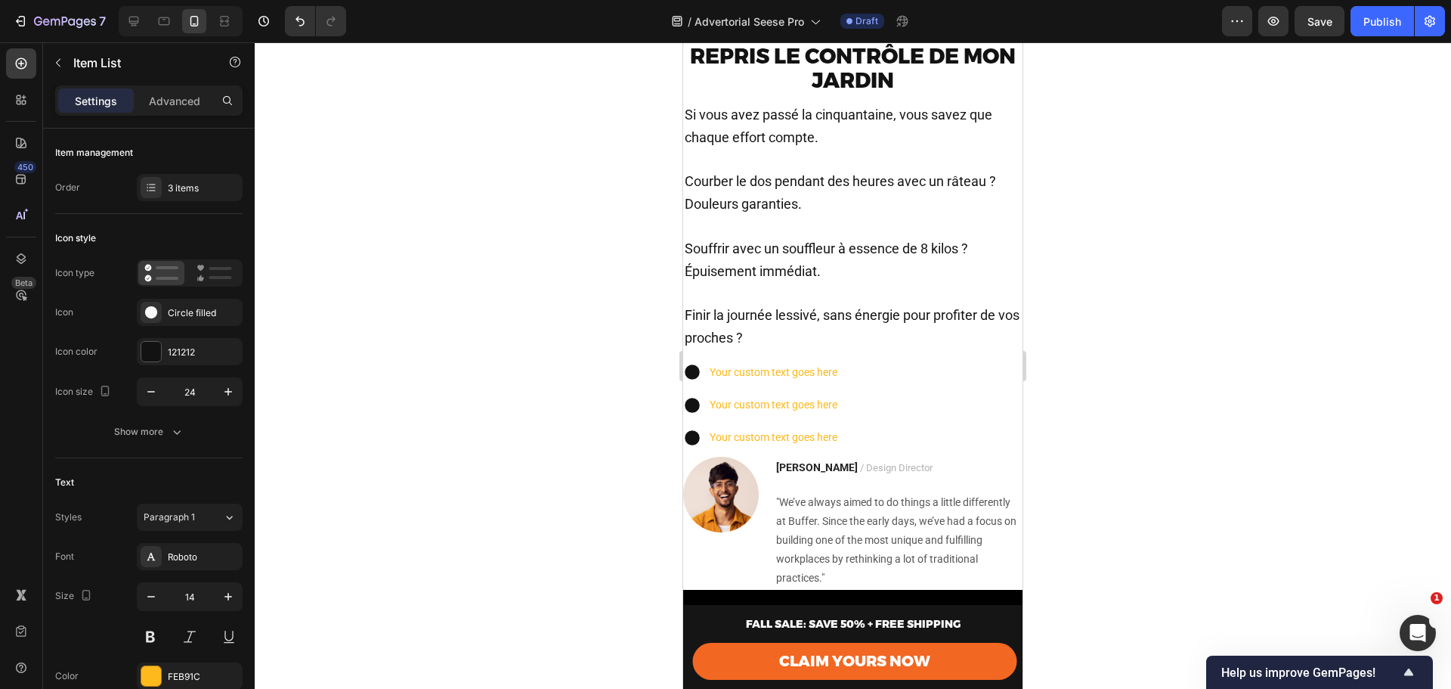
click at [876, 410] on div "Your custom text goes here Your custom text goes here Your custom text goes here" at bounding box center [852, 405] width 339 height 89
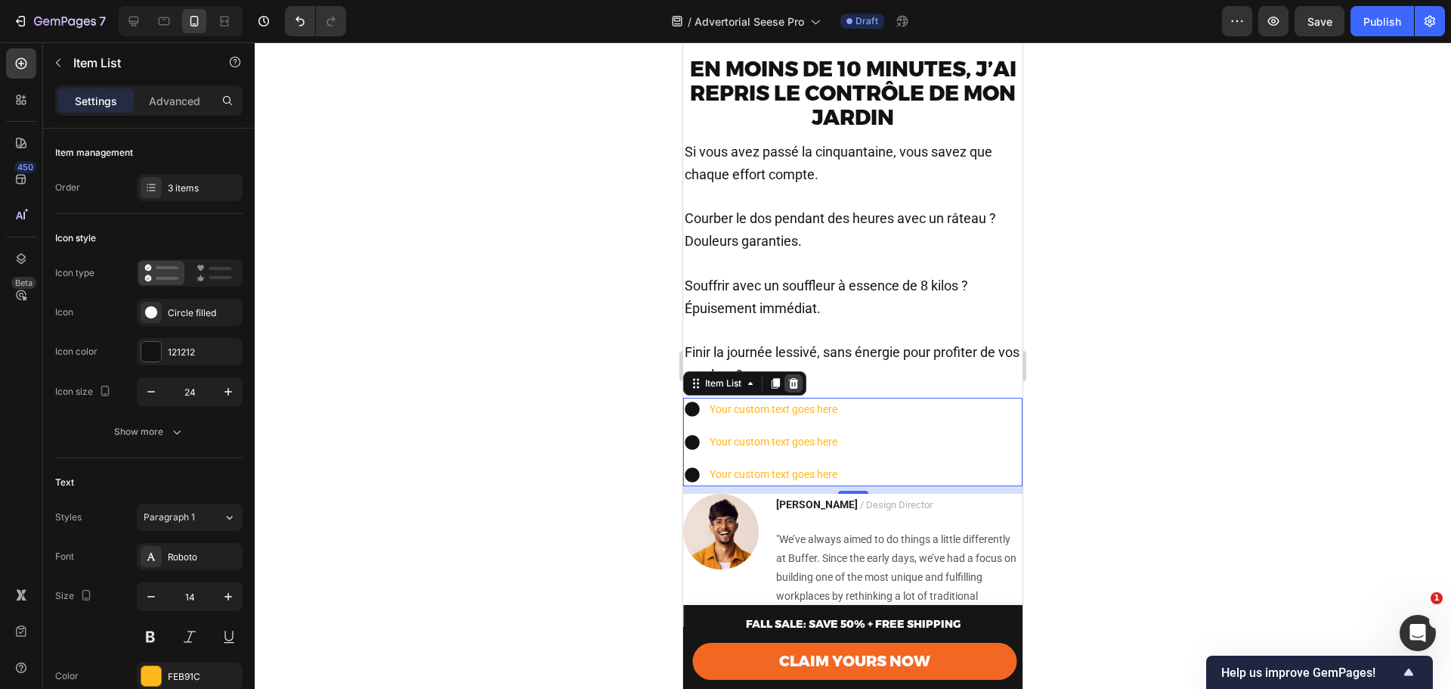
scroll to position [655, 0]
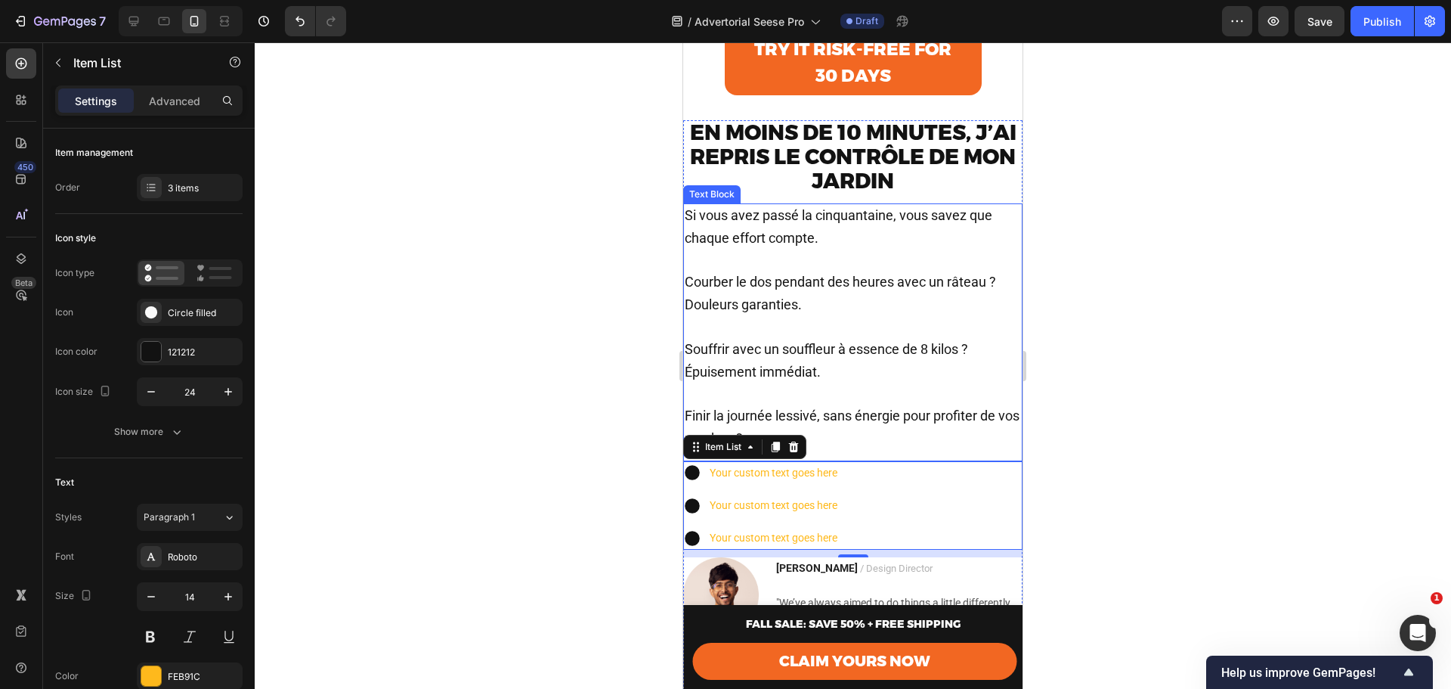
click at [763, 305] on span "Courber le dos pendant des heures avec un râteau ? Douleurs garanties." at bounding box center [840, 293] width 311 height 39
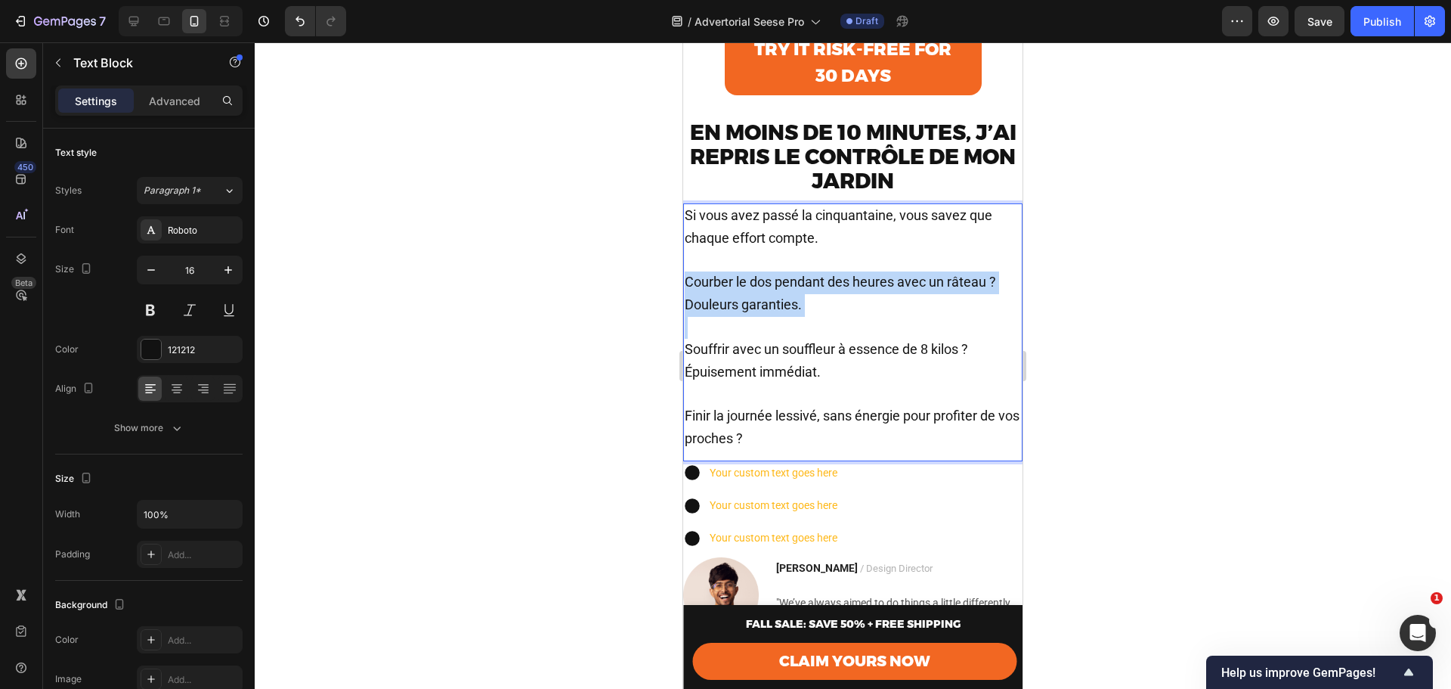
click at [763, 305] on span "Courber le dos pendant des heures avec un râteau ? Douleurs garanties." at bounding box center [840, 293] width 311 height 39
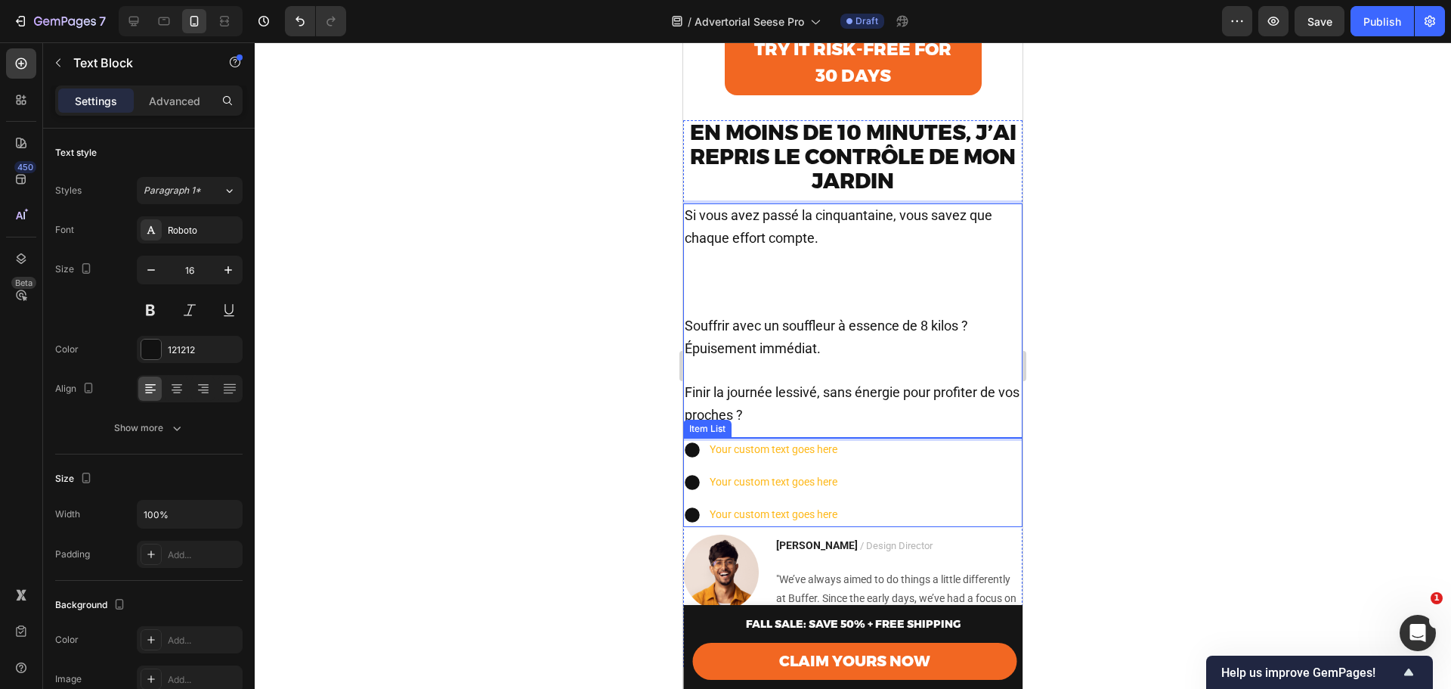
click at [764, 459] on p "Your custom text goes here" at bounding box center [774, 449] width 128 height 19
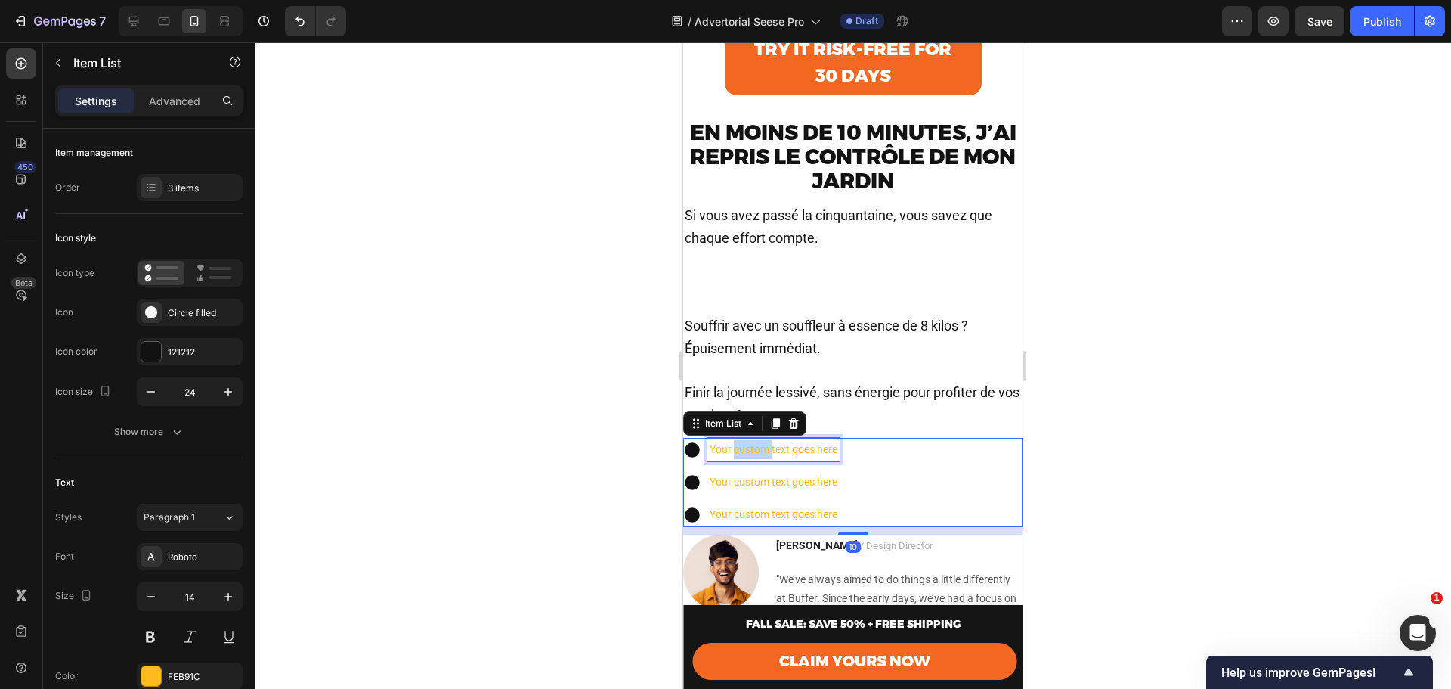
click at [764, 459] on p "Your custom text goes here" at bounding box center [774, 449] width 128 height 19
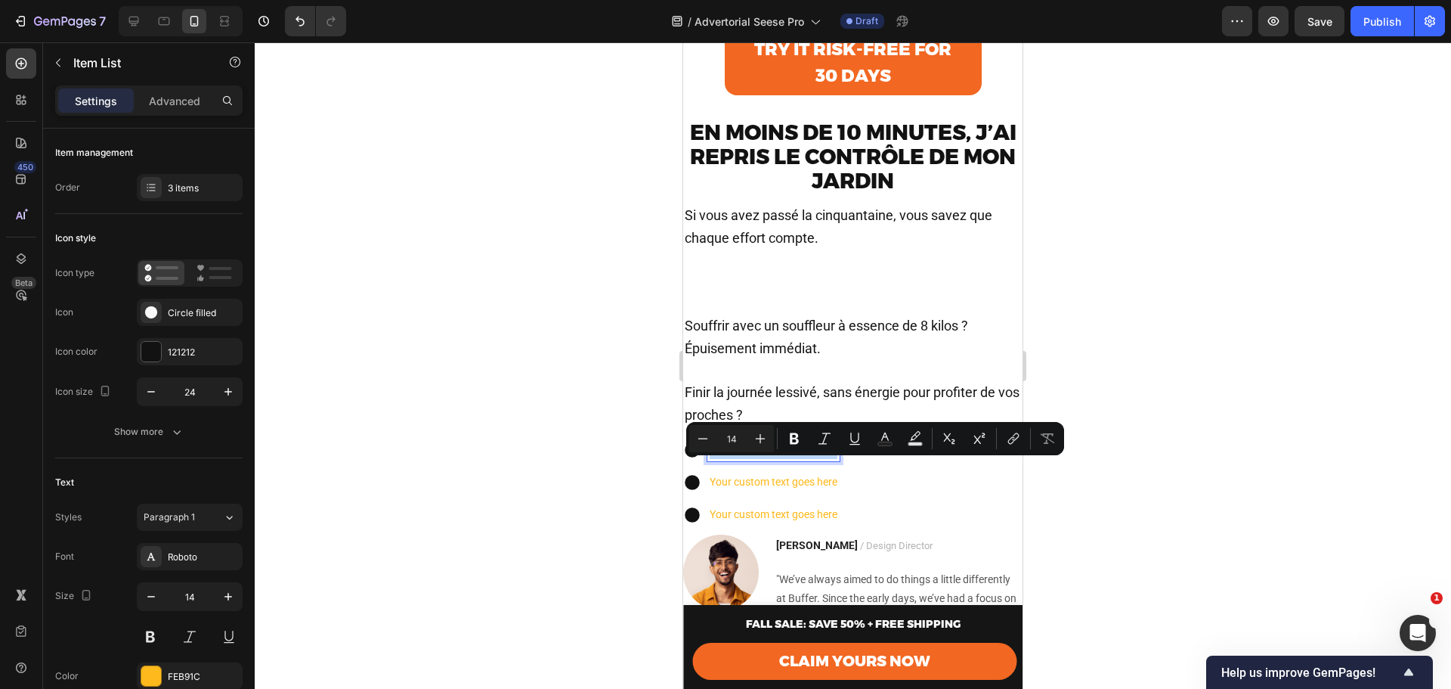
click at [764, 459] on p "Your custom text goes here" at bounding box center [774, 449] width 128 height 19
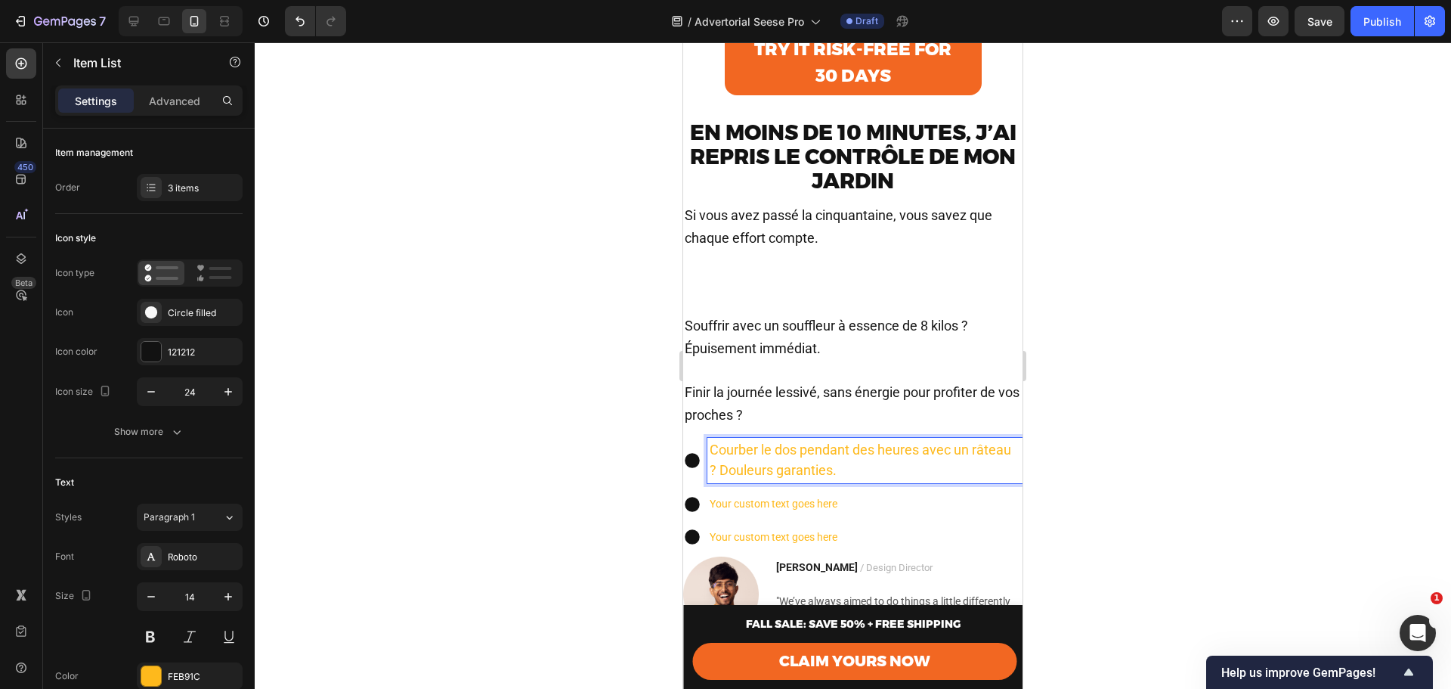
click at [890, 513] on p "Your custom text goes here" at bounding box center [865, 503] width 311 height 19
click at [760, 349] on span "Souffrir avec un souffleur à essence de 8 kilos ? Épuisement immédiat." at bounding box center [826, 336] width 283 height 39
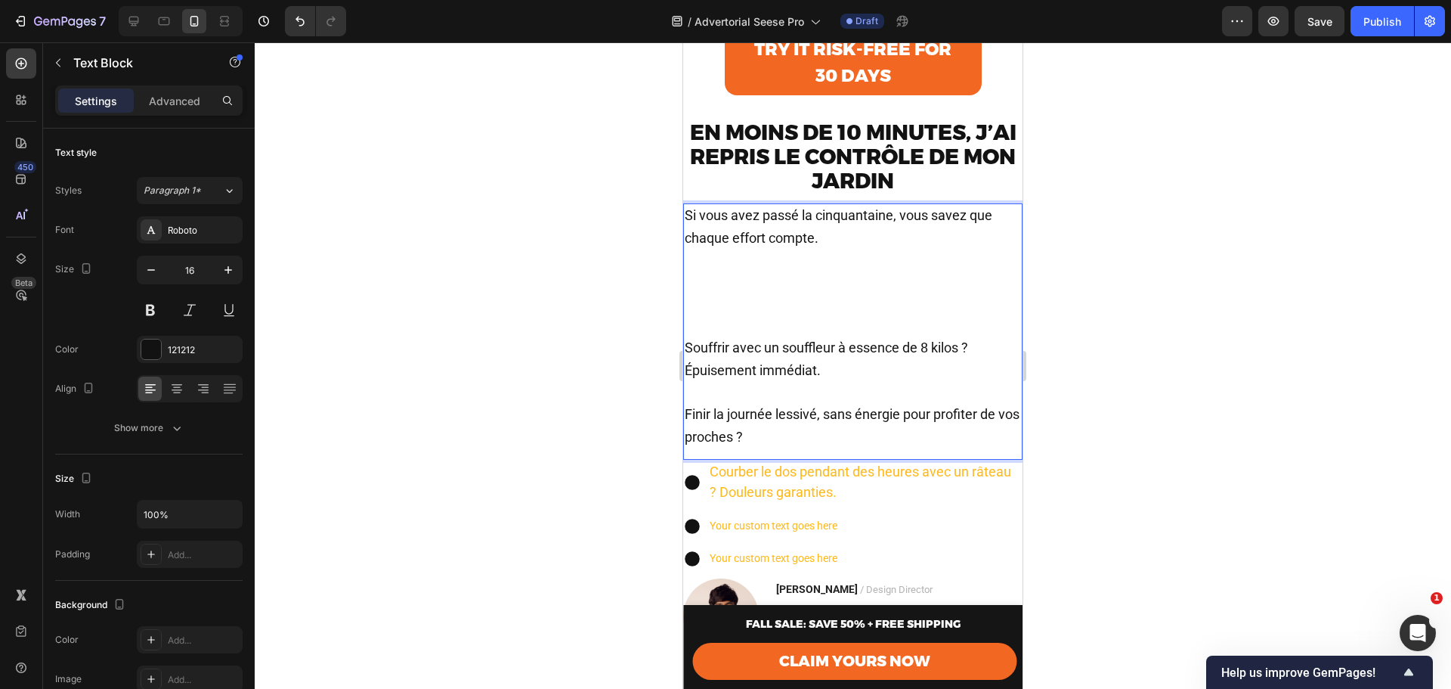
click at [760, 349] on p "Souffrir avec un souffleur à essence de 8 kilos ? Épuisement immédiat." at bounding box center [853, 348] width 336 height 67
click at [776, 378] on span "Souffrir avec un souffleur à essence de 8 kilos ? Épuisement immédiat." at bounding box center [826, 358] width 283 height 39
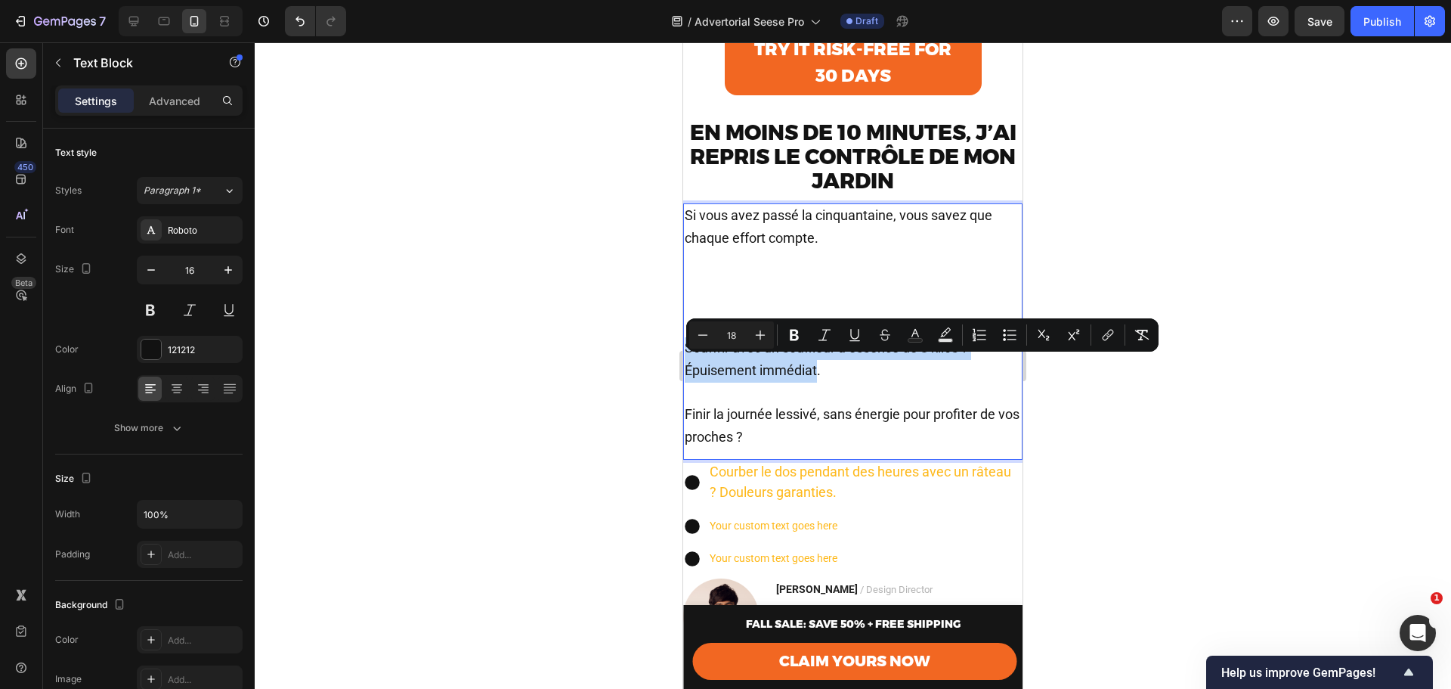
drag, startPoint x: 818, startPoint y: 389, endPoint x: 678, endPoint y: 363, distance: 142.3
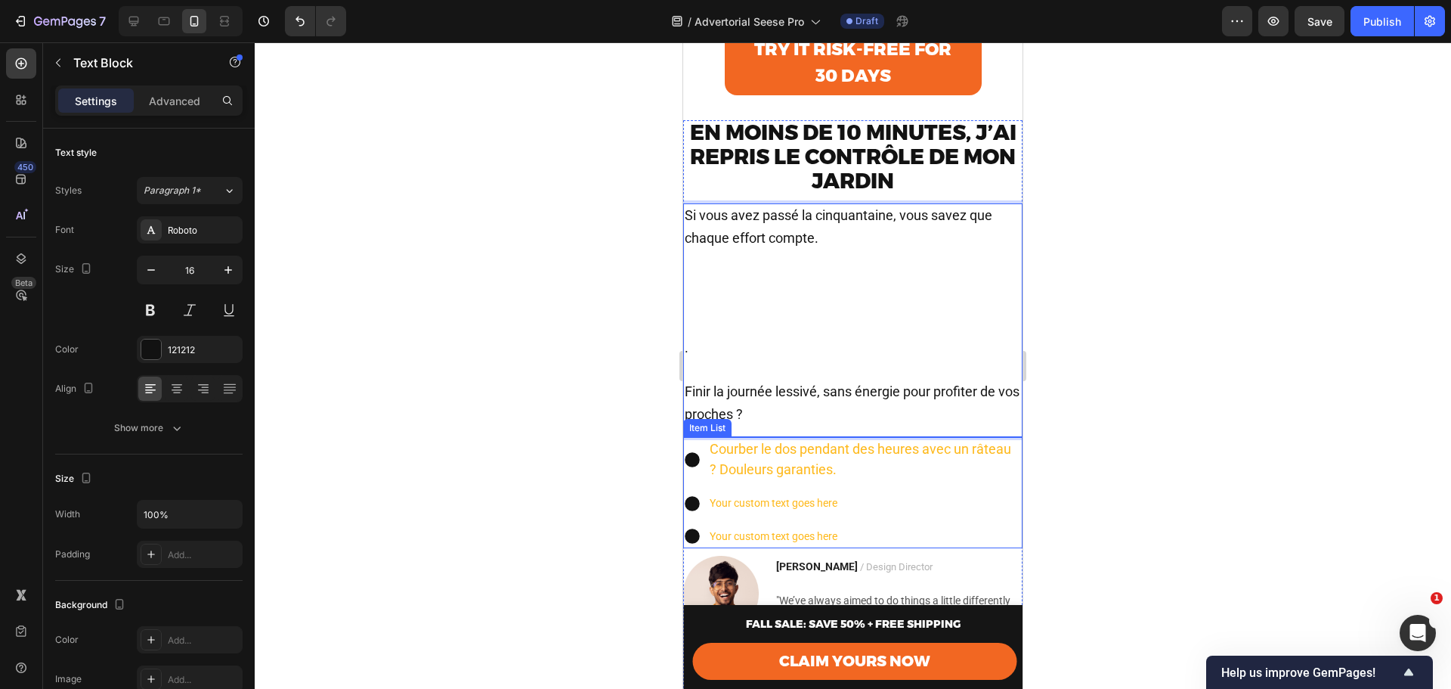
click at [804, 513] on p "Your custom text goes here" at bounding box center [865, 503] width 311 height 19
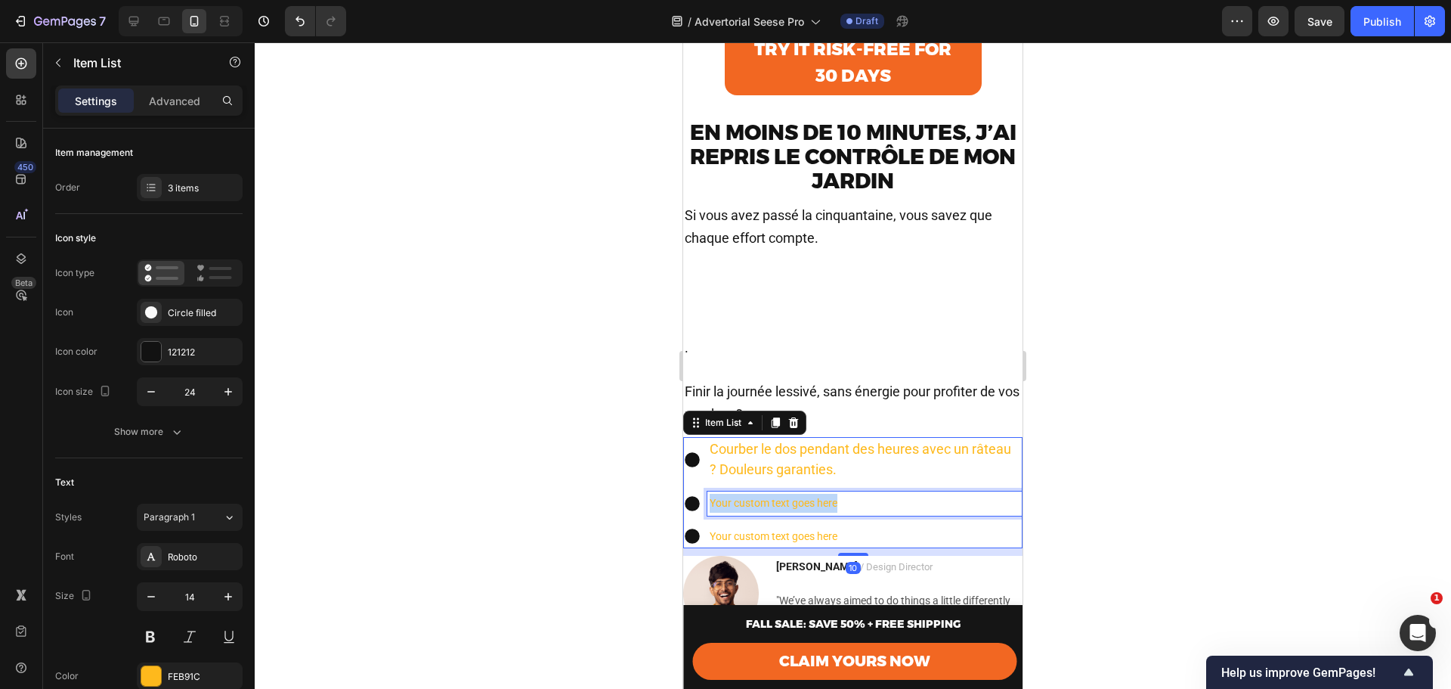
click at [804, 513] on p "Your custom text goes here" at bounding box center [865, 503] width 311 height 19
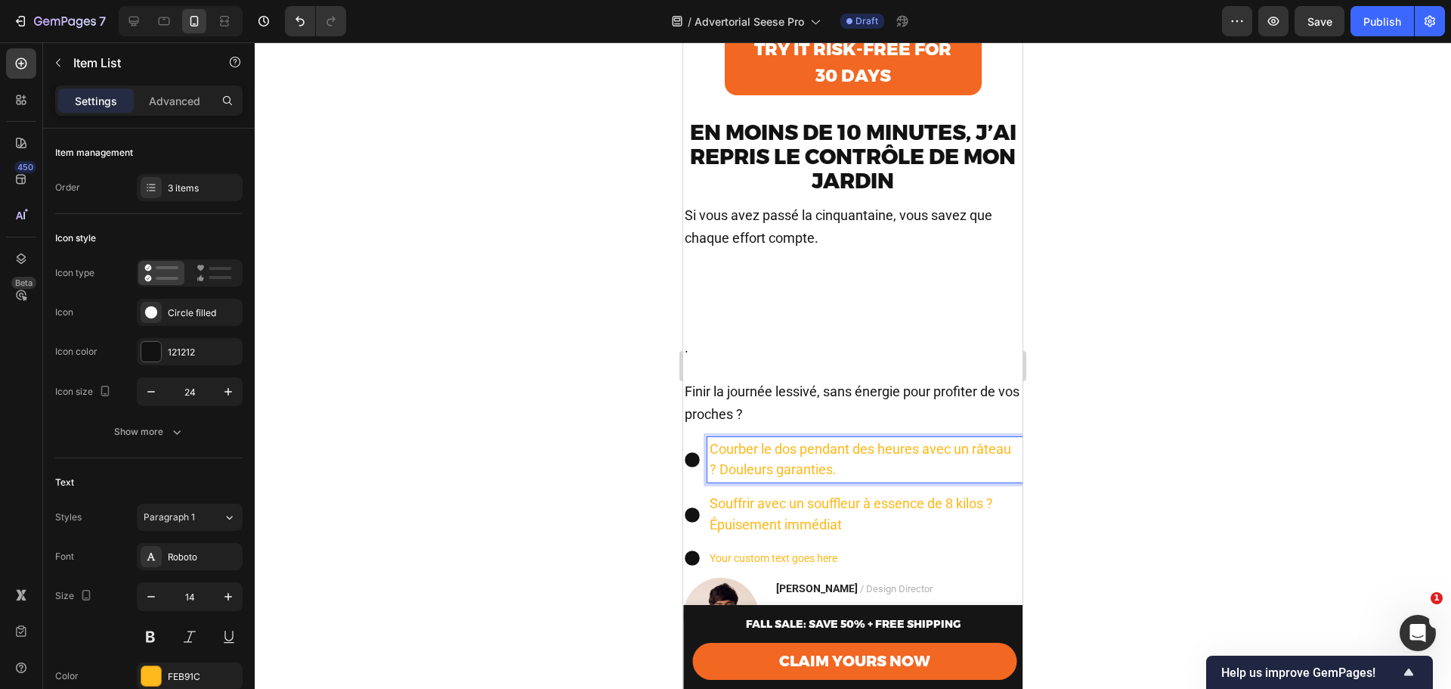
click at [878, 463] on span "Courber le dos pendant des heures avec un râteau ? Douleurs garanties." at bounding box center [861, 459] width 302 height 36
click at [709, 537] on div "Souffrir avec un souffleur à essence de 8 kilos ? Épuisement immédiat" at bounding box center [865, 513] width 315 height 45
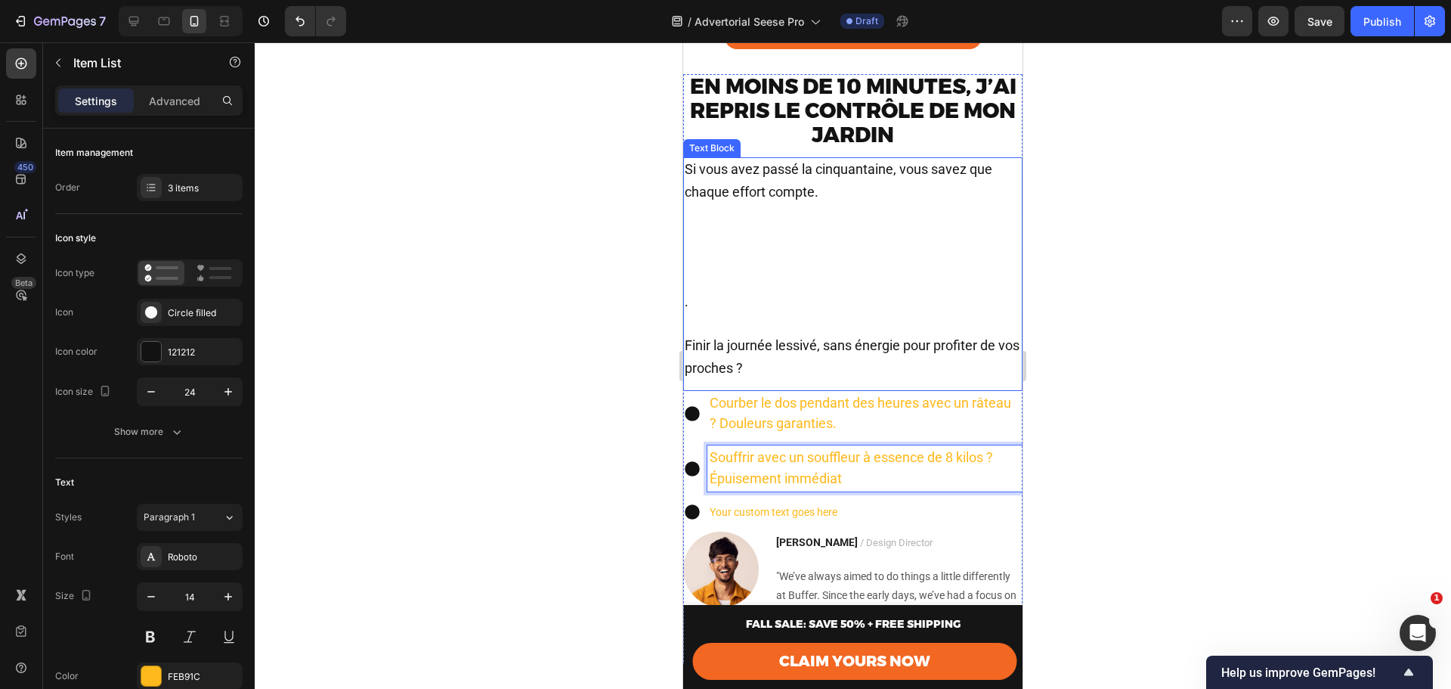
scroll to position [756, 0]
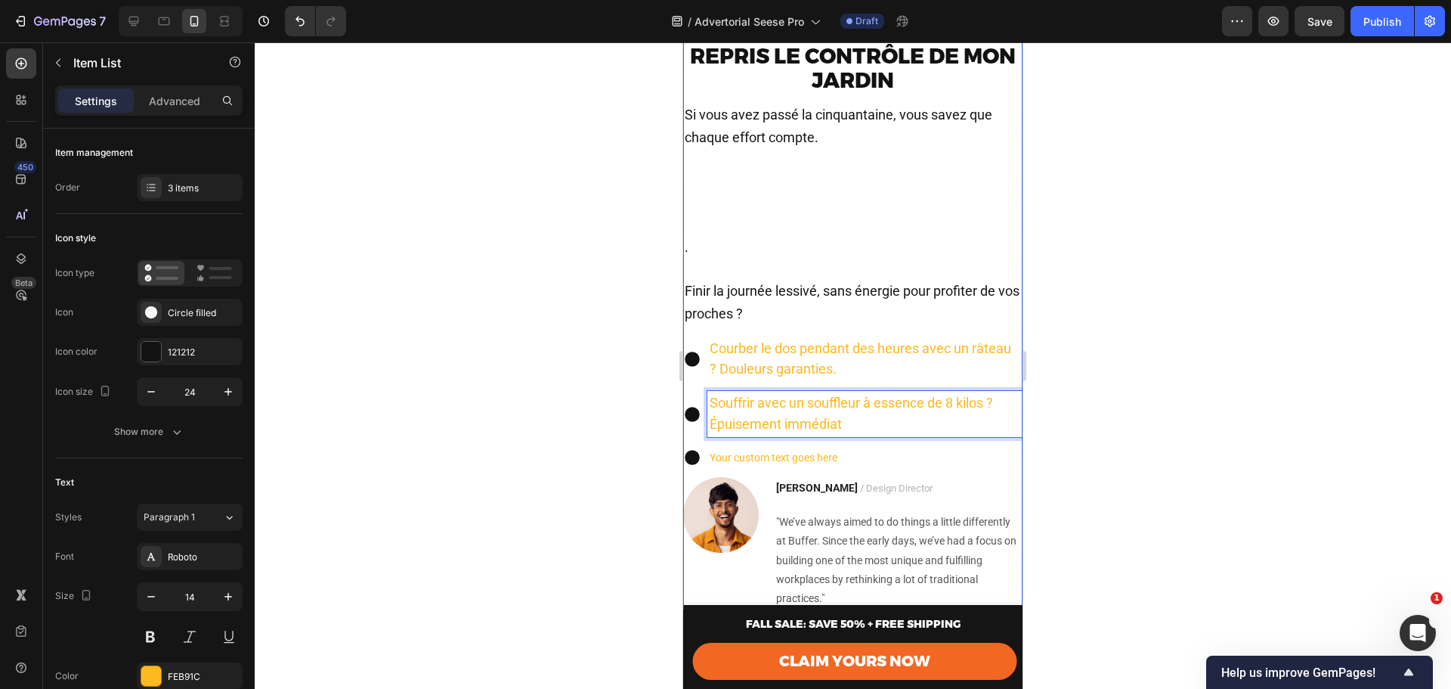
click at [764, 145] on span "Si vous avez passé la cinquantaine, vous savez que chaque effort compte." at bounding box center [839, 126] width 308 height 39
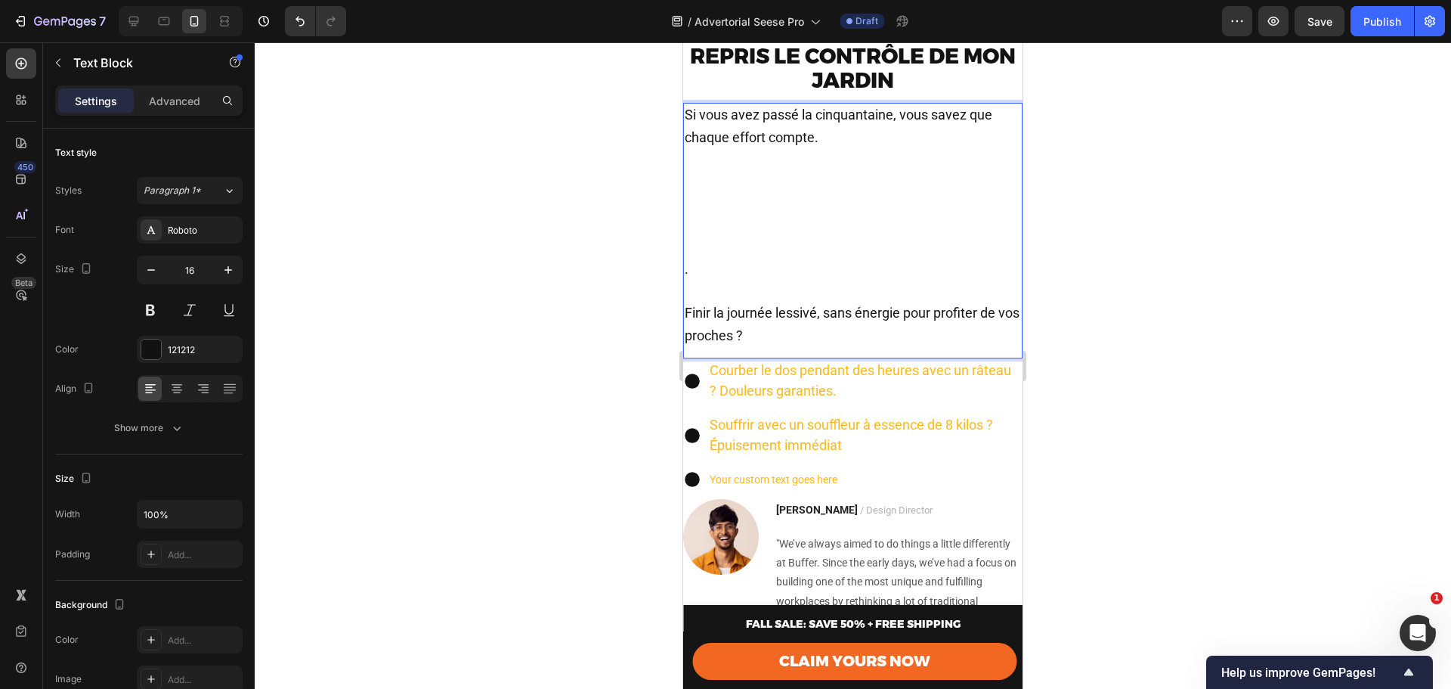
click at [767, 343] on span "Finir la journée lessivé, sans énergie pour profiter de vos proches ?" at bounding box center [852, 324] width 335 height 39
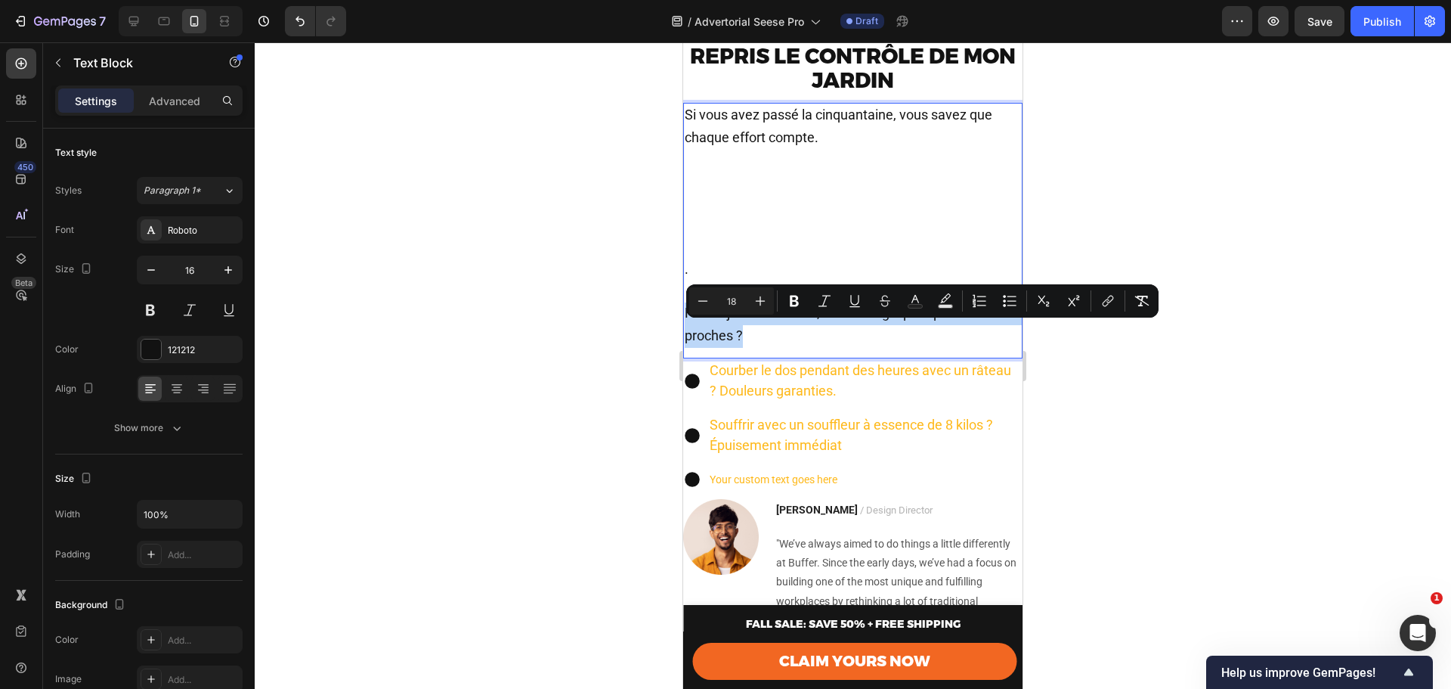
drag, startPoint x: 774, startPoint y: 357, endPoint x: 669, endPoint y: 339, distance: 106.6
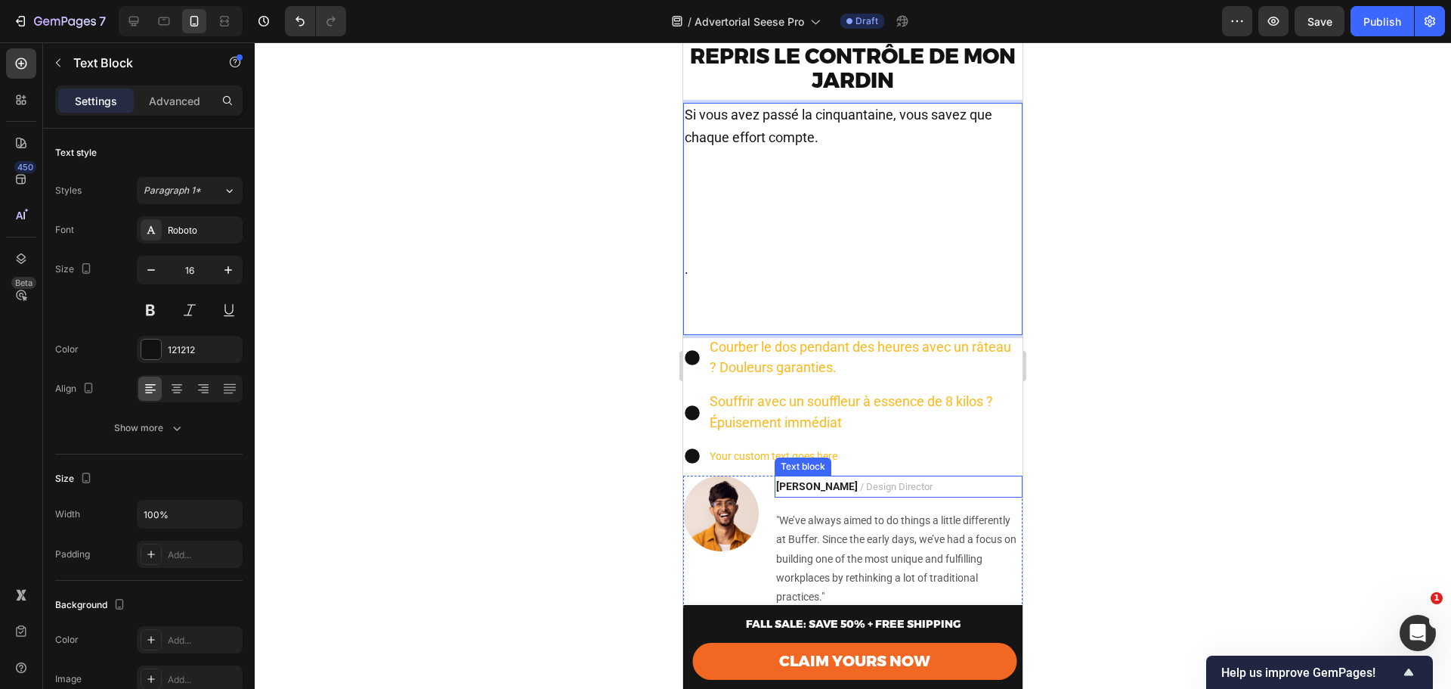
click at [798, 474] on div "Text block" at bounding box center [803, 466] width 57 height 18
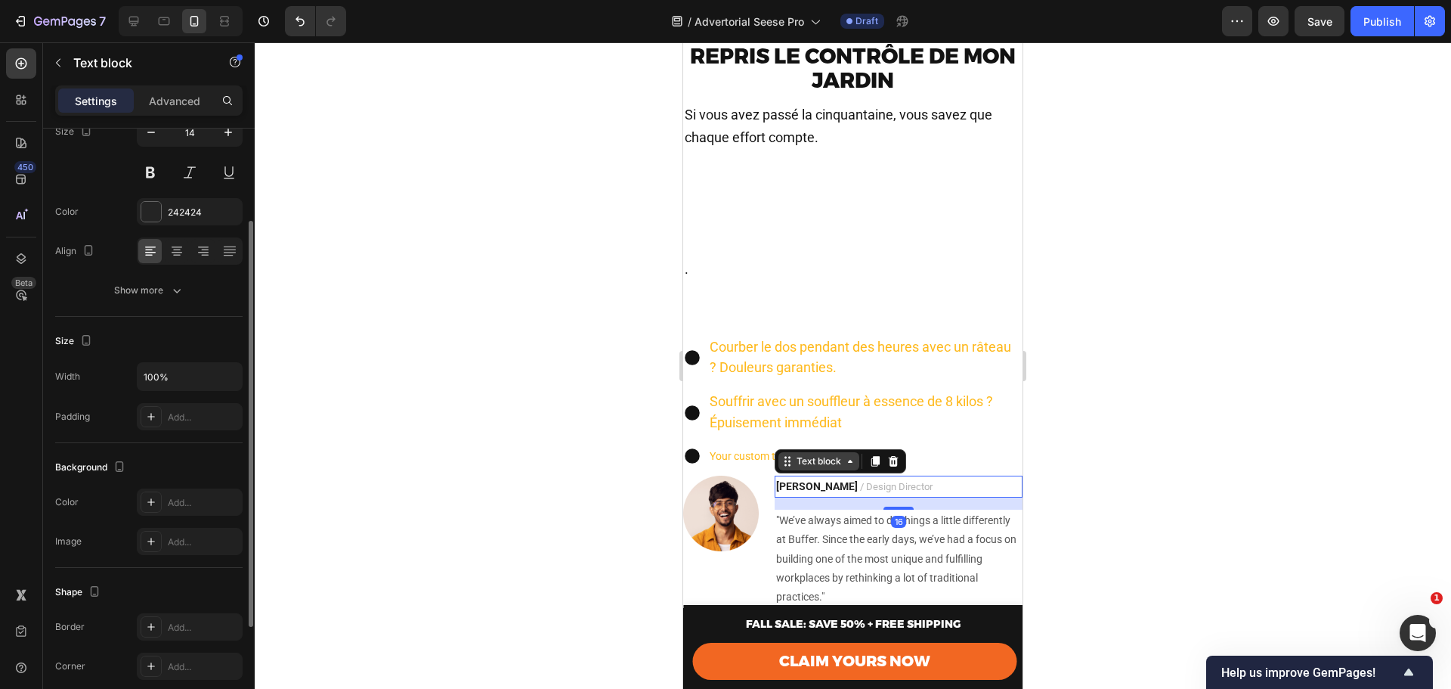
click at [797, 468] on div "Text block" at bounding box center [819, 461] width 51 height 14
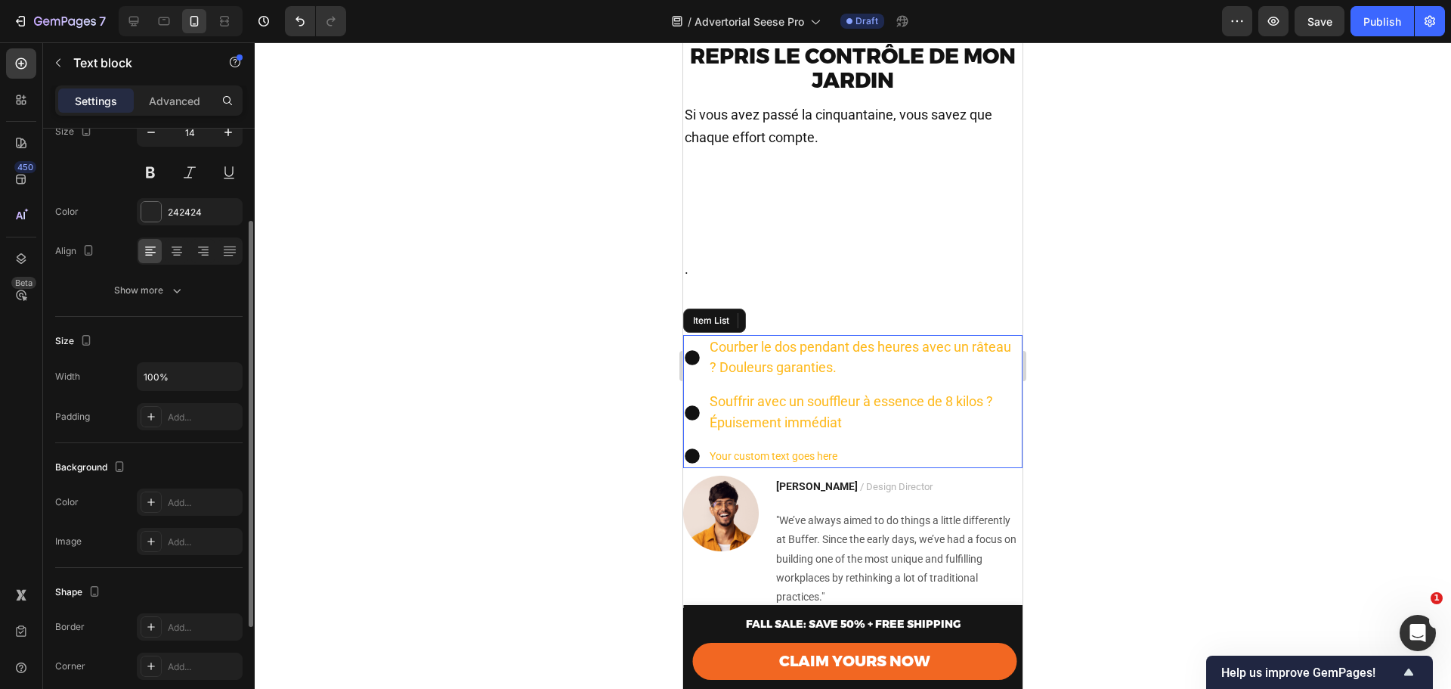
click at [747, 466] on p "Your custom text goes here" at bounding box center [865, 456] width 311 height 19
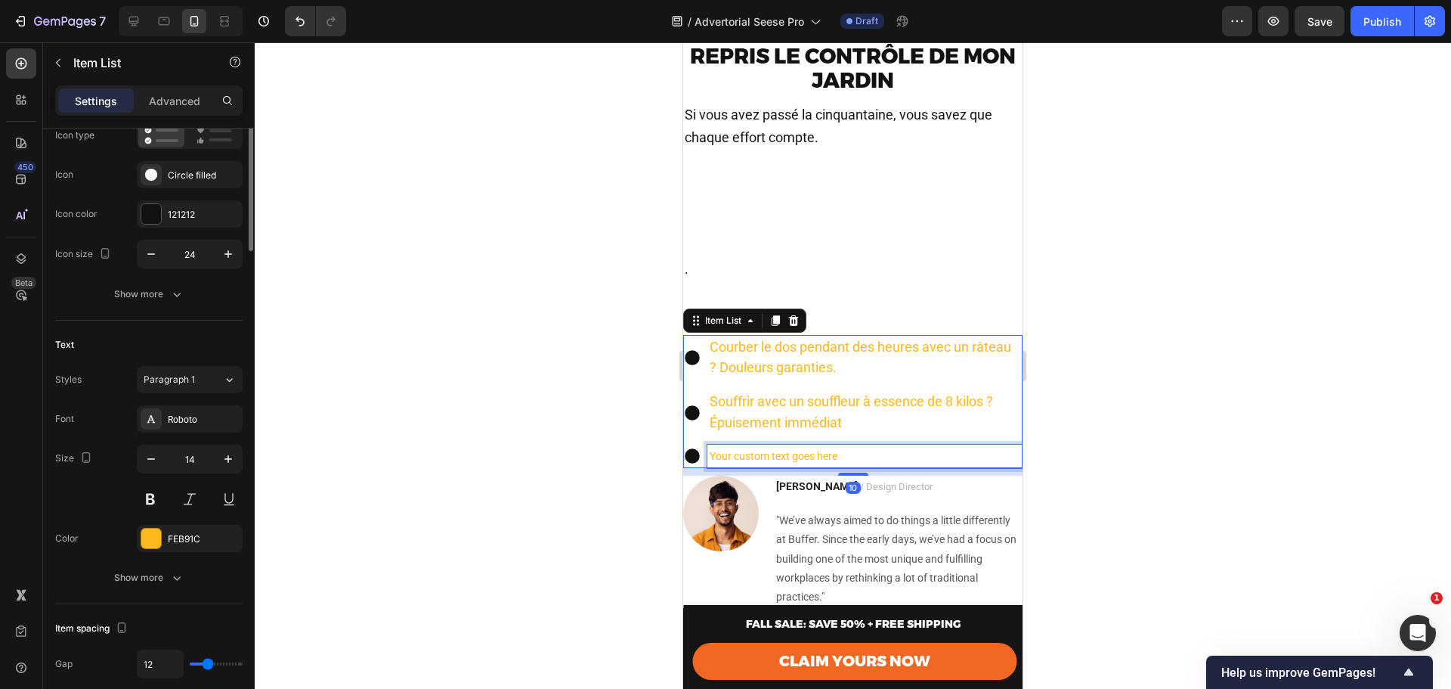
scroll to position [0, 0]
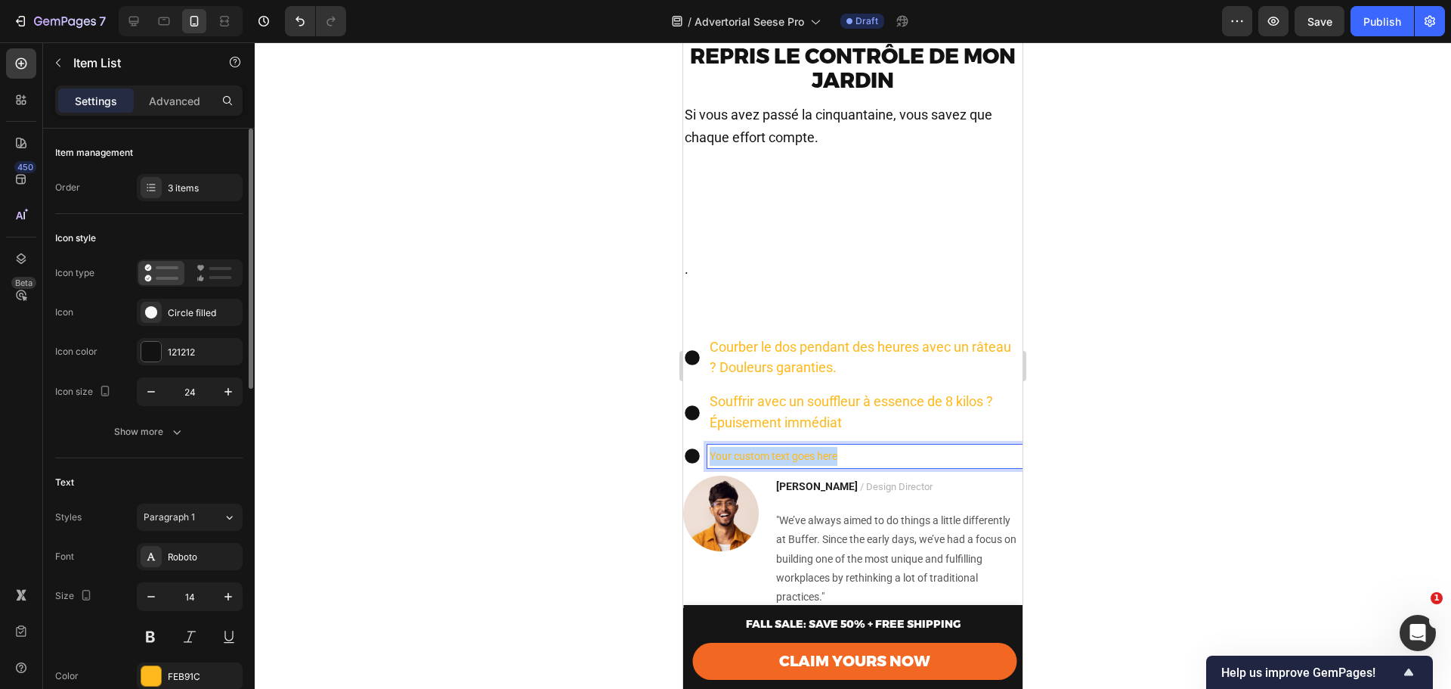
click at [747, 466] on p "Your custom text goes here" at bounding box center [865, 456] width 311 height 19
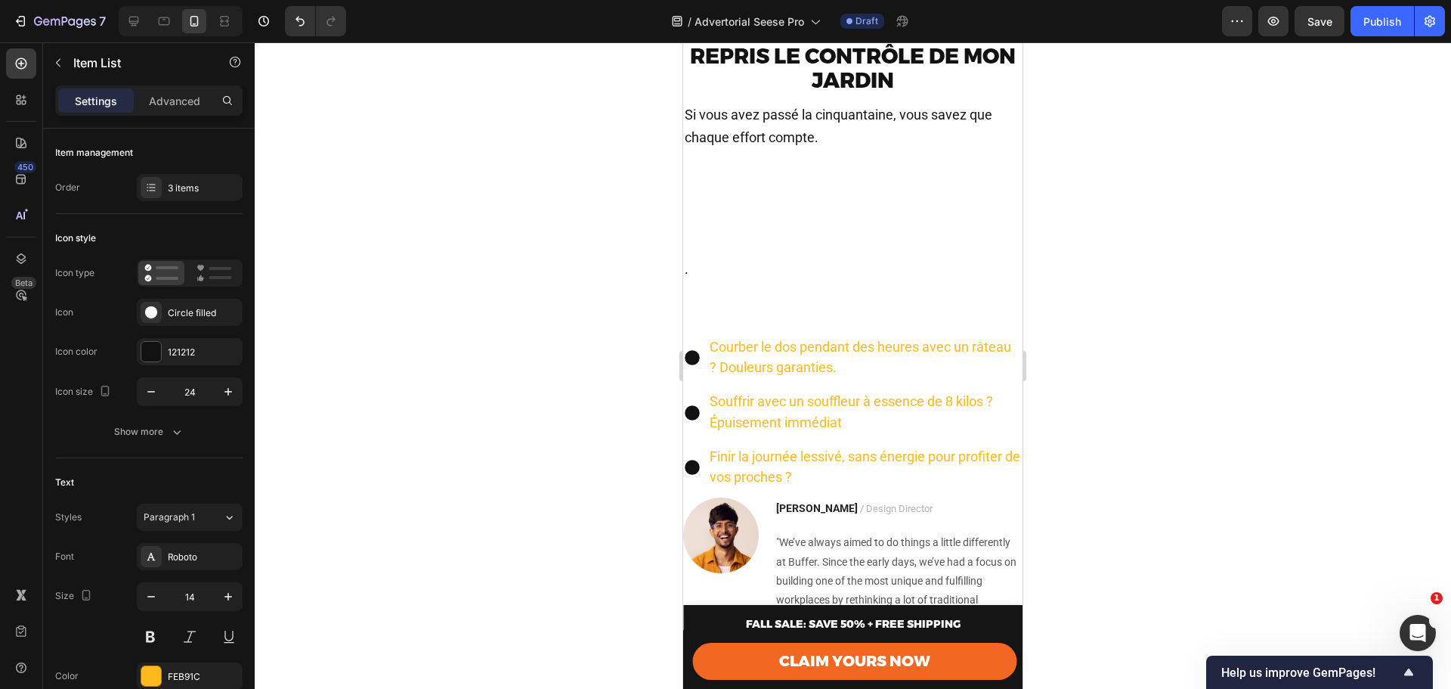
click at [1052, 450] on div at bounding box center [853, 365] width 1197 height 646
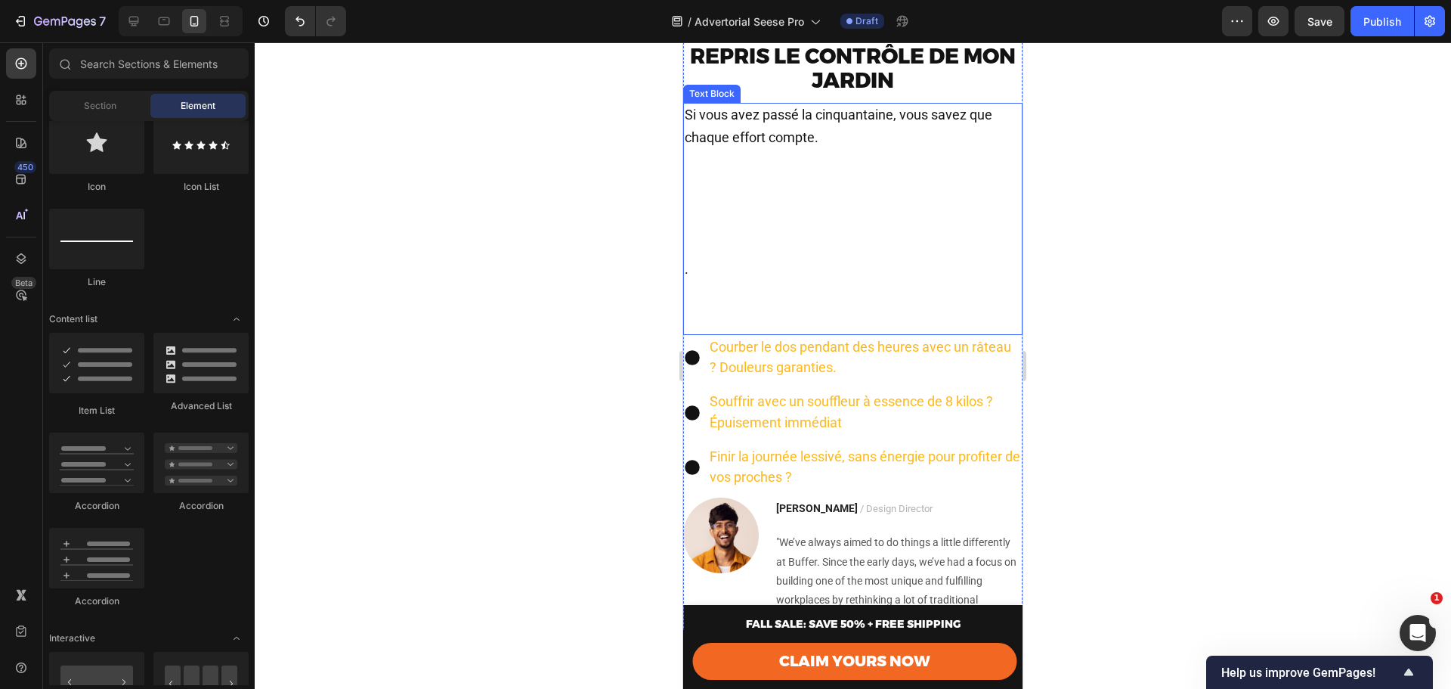
click at [781, 237] on p "Rich Text Editor. Editing area: main" at bounding box center [853, 193] width 336 height 87
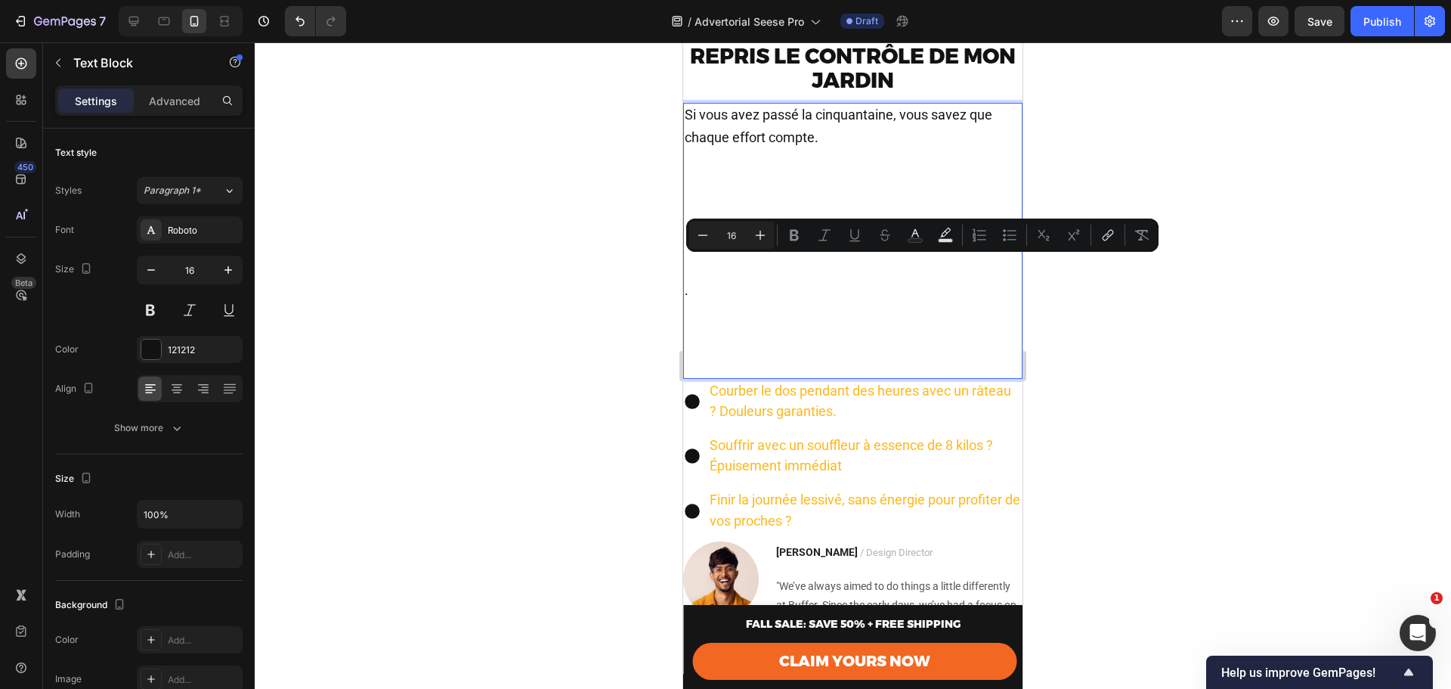
click at [751, 349] on p "Rich Text Editor. Editing area: main" at bounding box center [853, 334] width 336 height 65
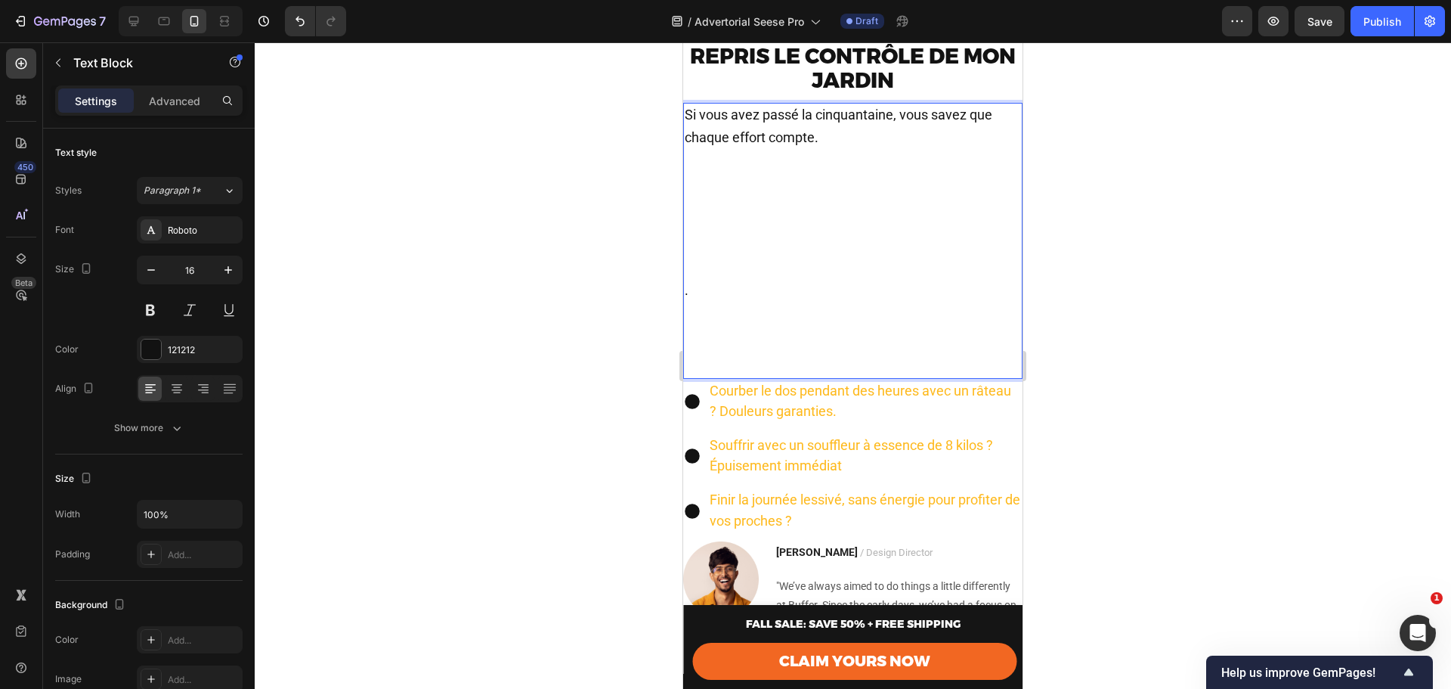
click at [746, 367] on p "⁠⁠⁠⁠⁠⁠⁠" at bounding box center [853, 334] width 336 height 65
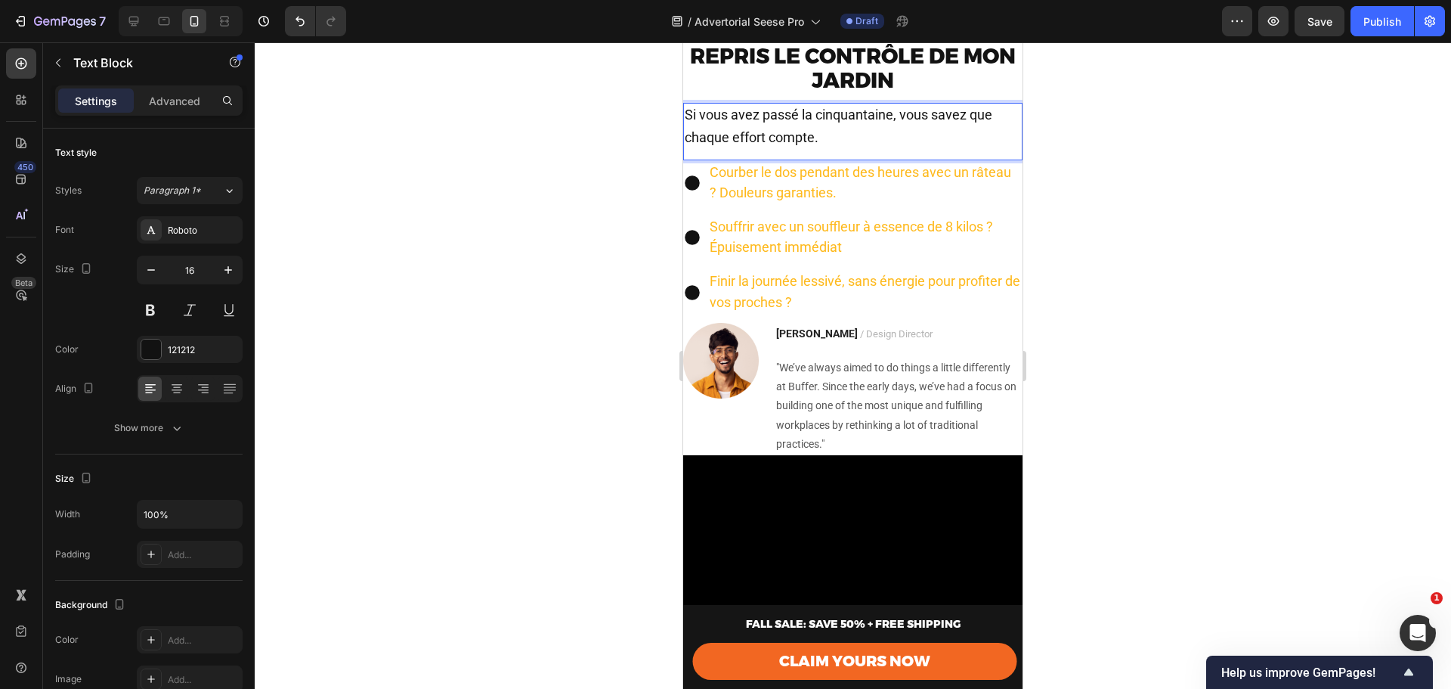
click at [795, 160] on div "Si vous avez passé la cinquantaine, vous savez que chaque effort compte. Text B…" at bounding box center [852, 131] width 339 height 57
click at [1080, 265] on div at bounding box center [853, 365] width 1197 height 646
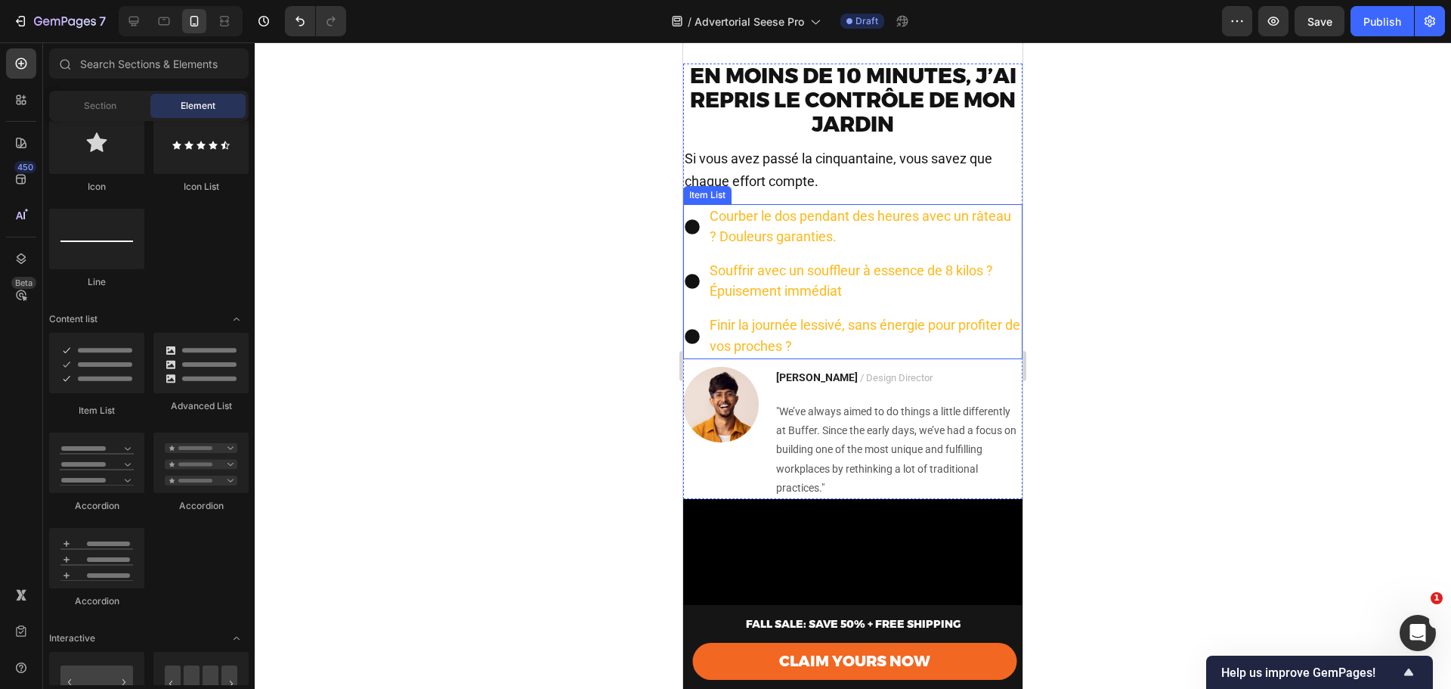
scroll to position [705, 0]
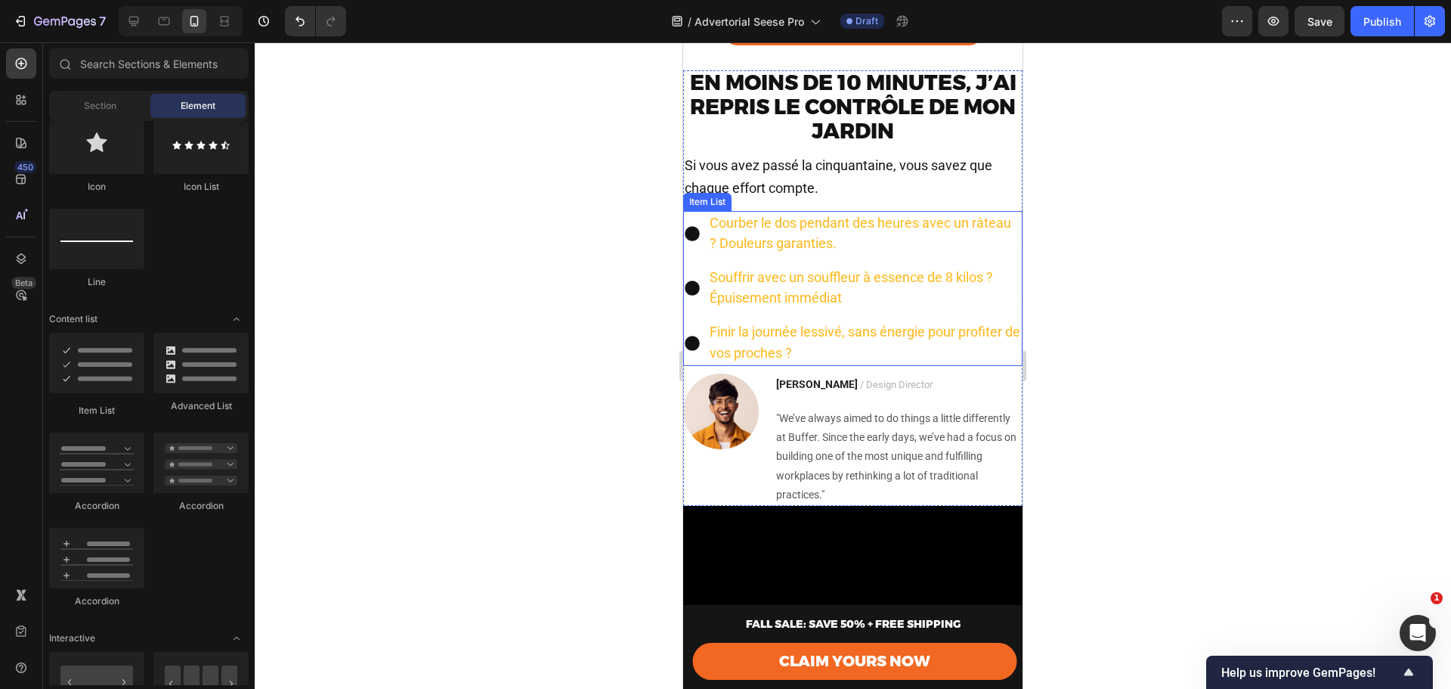
click at [813, 246] on span "Courber le dos pendant des heures avec un râteau ? Douleurs garanties." at bounding box center [861, 233] width 302 height 36
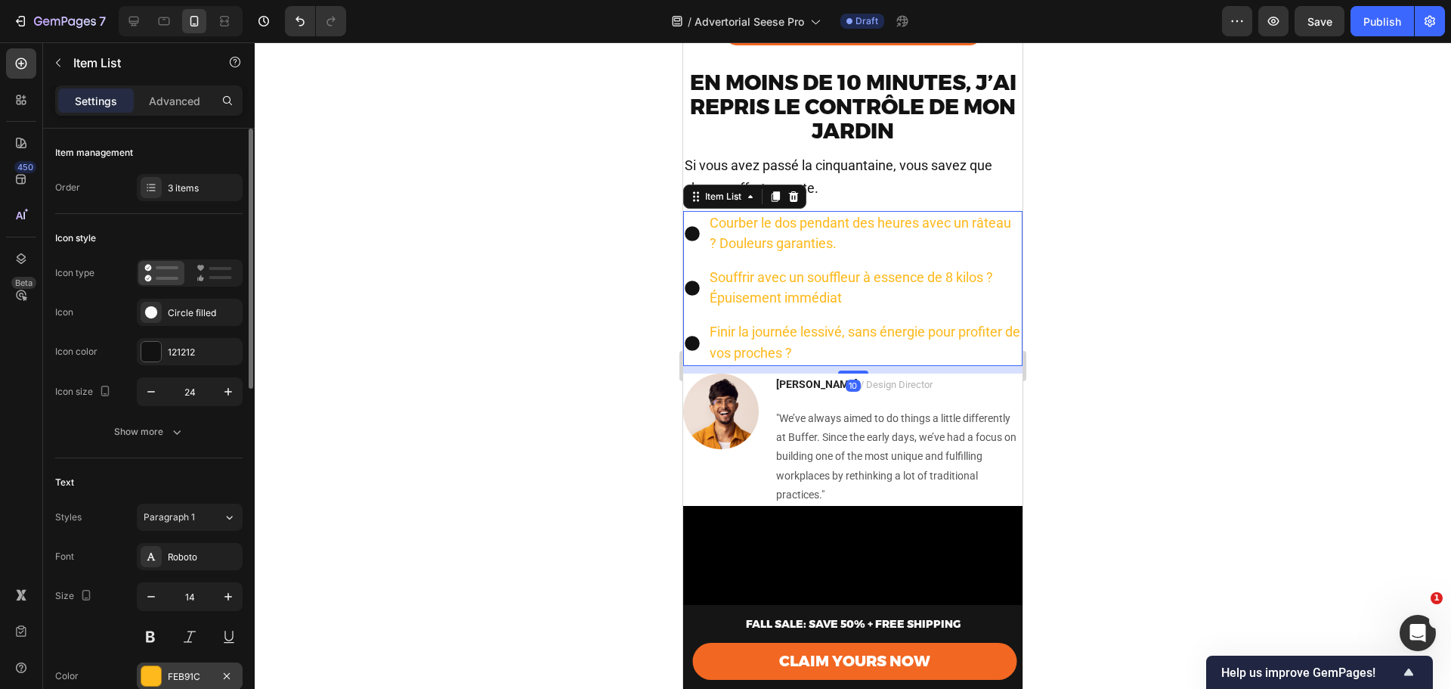
click at [184, 668] on div "FEB91C" at bounding box center [190, 675] width 106 height 27
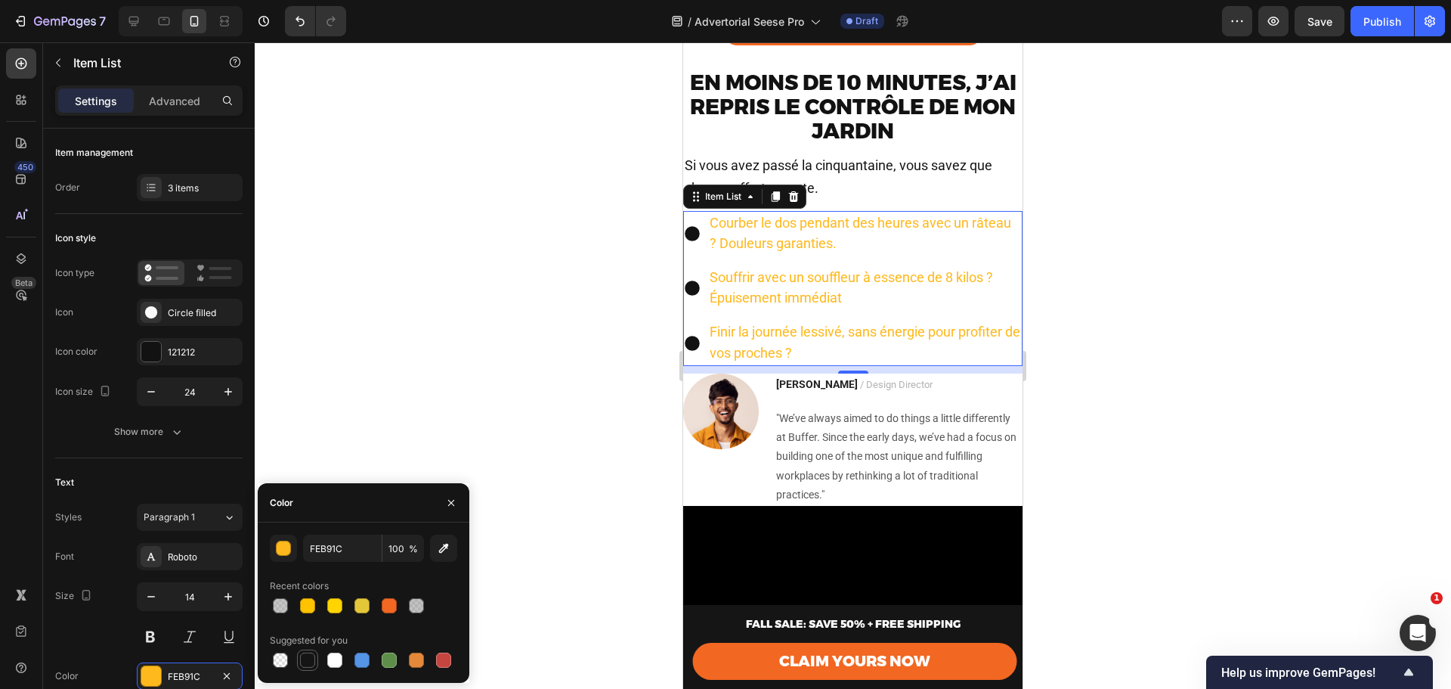
click at [310, 660] on div at bounding box center [307, 659] width 15 height 15
type input "151515"
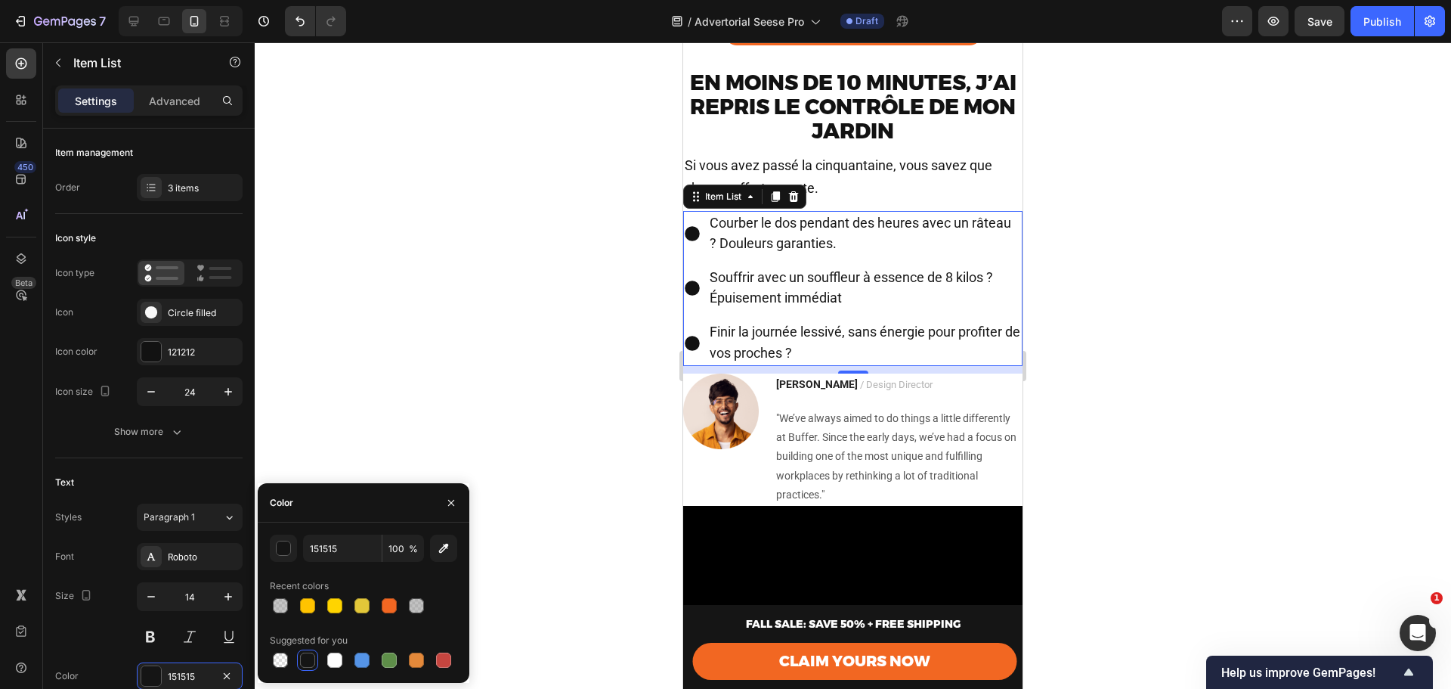
click at [1100, 280] on div at bounding box center [853, 365] width 1197 height 646
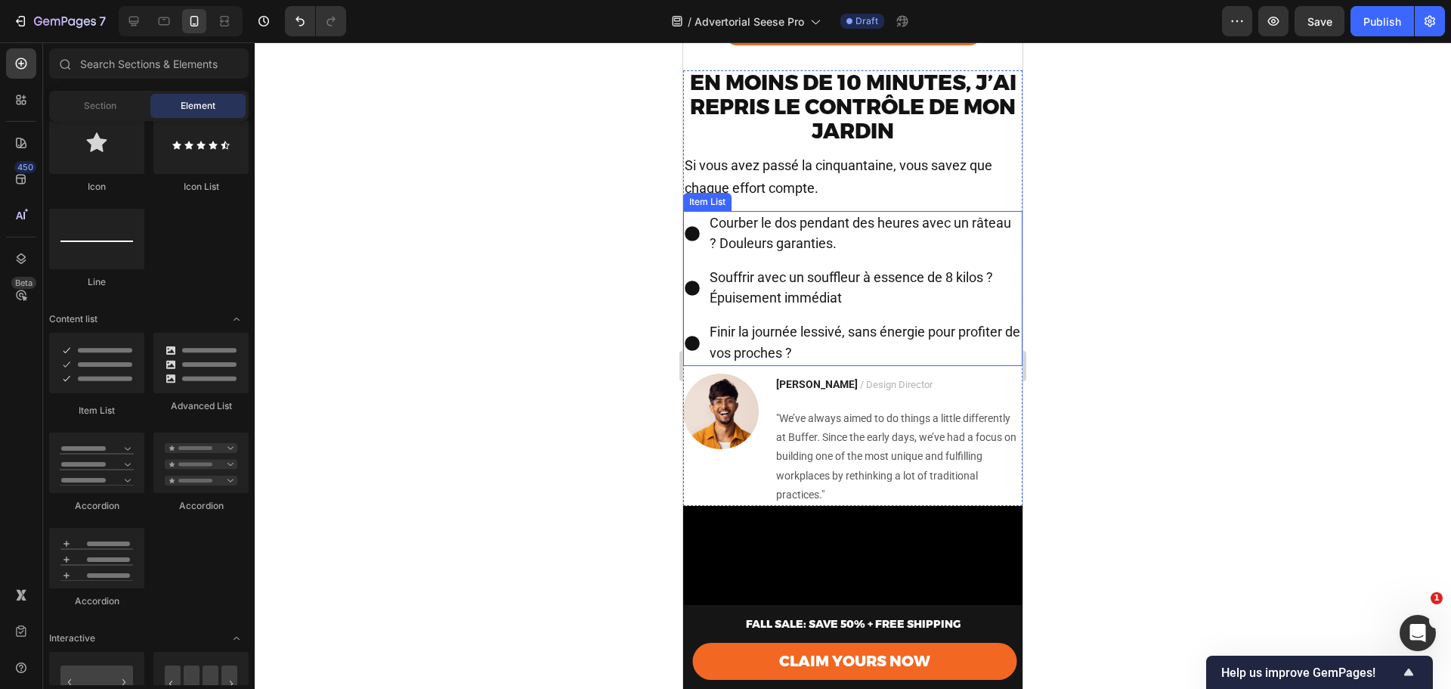
click at [750, 251] on span "Courber le dos pendant des heures avec un râteau ? Douleurs garanties." at bounding box center [861, 233] width 302 height 36
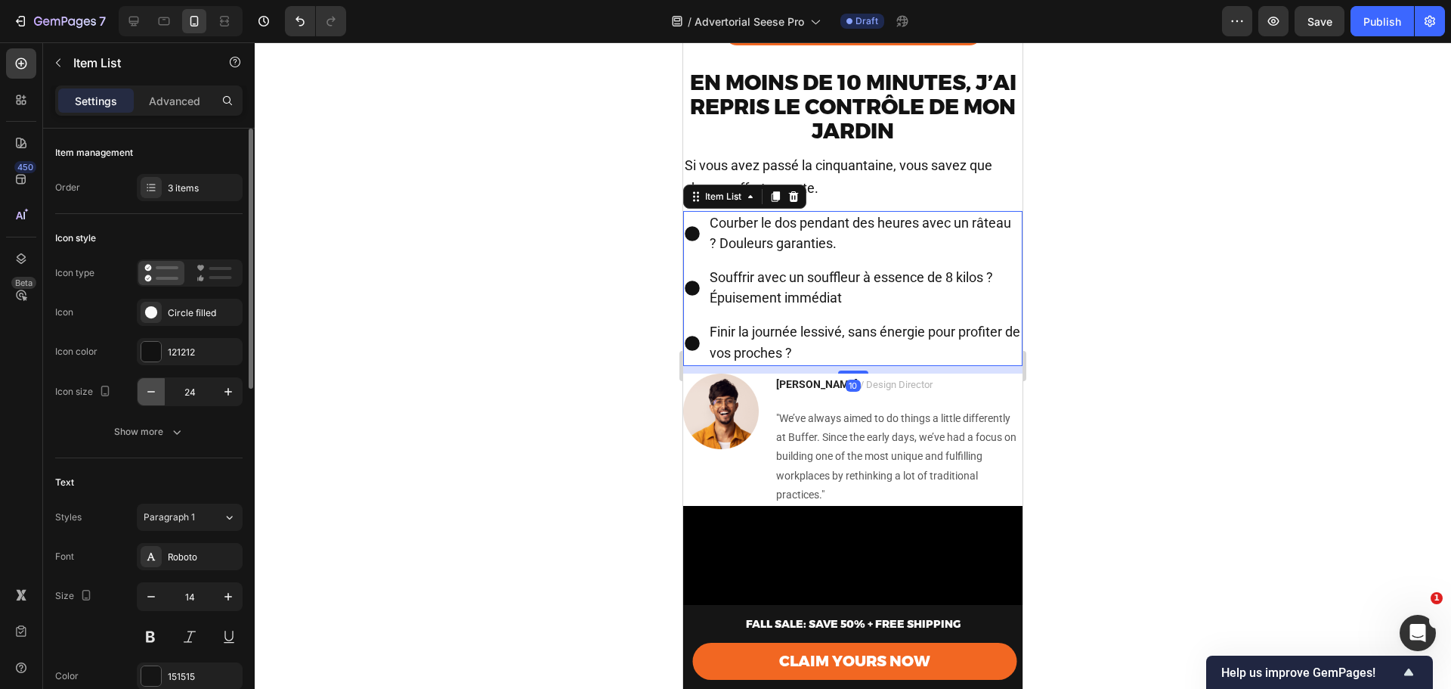
click at [149, 389] on icon "button" at bounding box center [151, 391] width 15 height 15
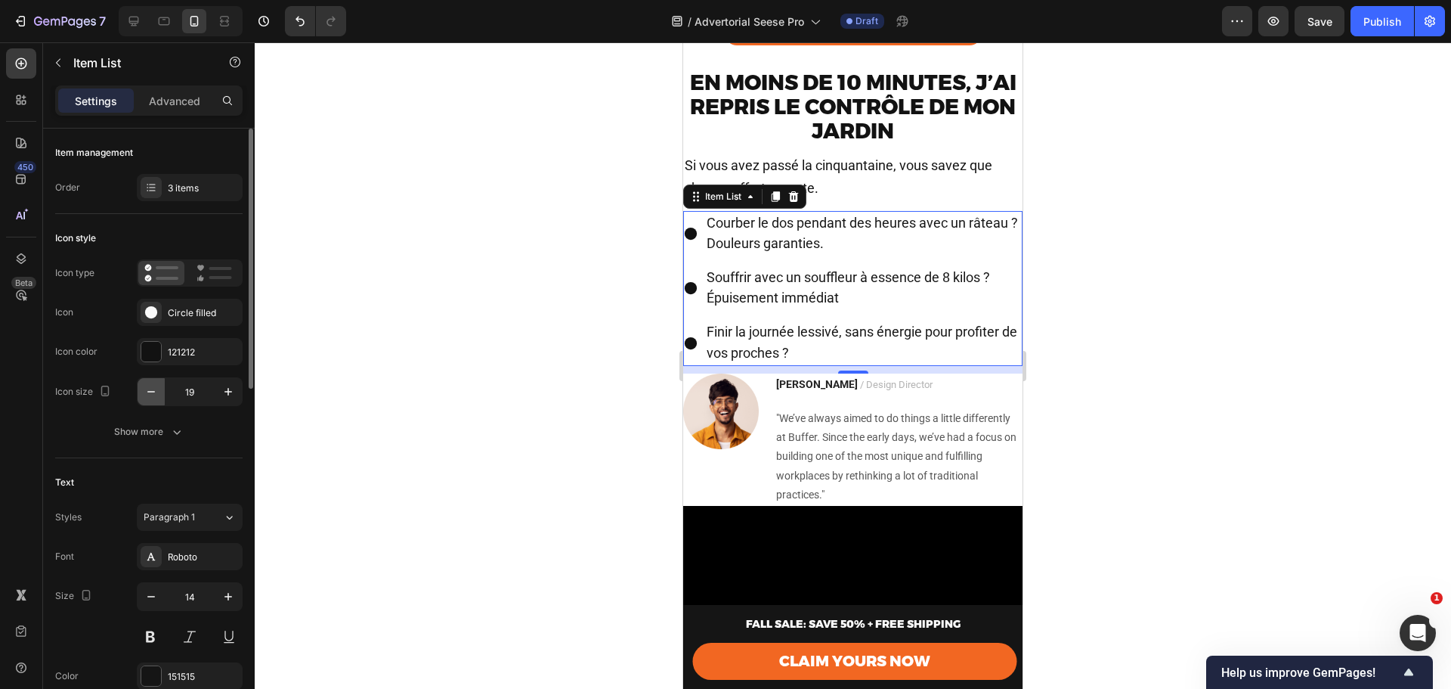
click at [149, 389] on icon "button" at bounding box center [151, 391] width 15 height 15
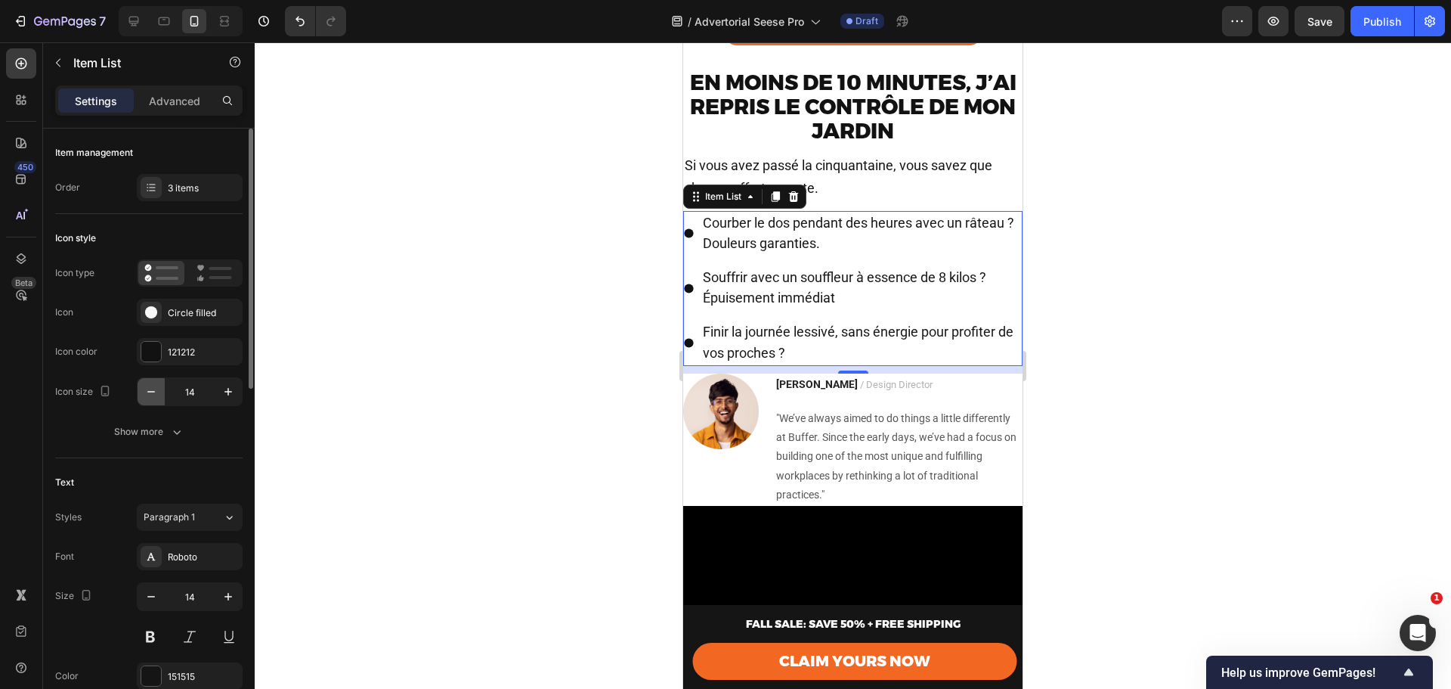
click at [149, 389] on icon "button" at bounding box center [151, 391] width 15 height 15
click at [221, 391] on icon "button" at bounding box center [228, 391] width 15 height 15
type input "13"
click at [877, 175] on span "Si vous avez passé la cinquantaine, vous savez que chaque effort compte." at bounding box center [839, 176] width 308 height 39
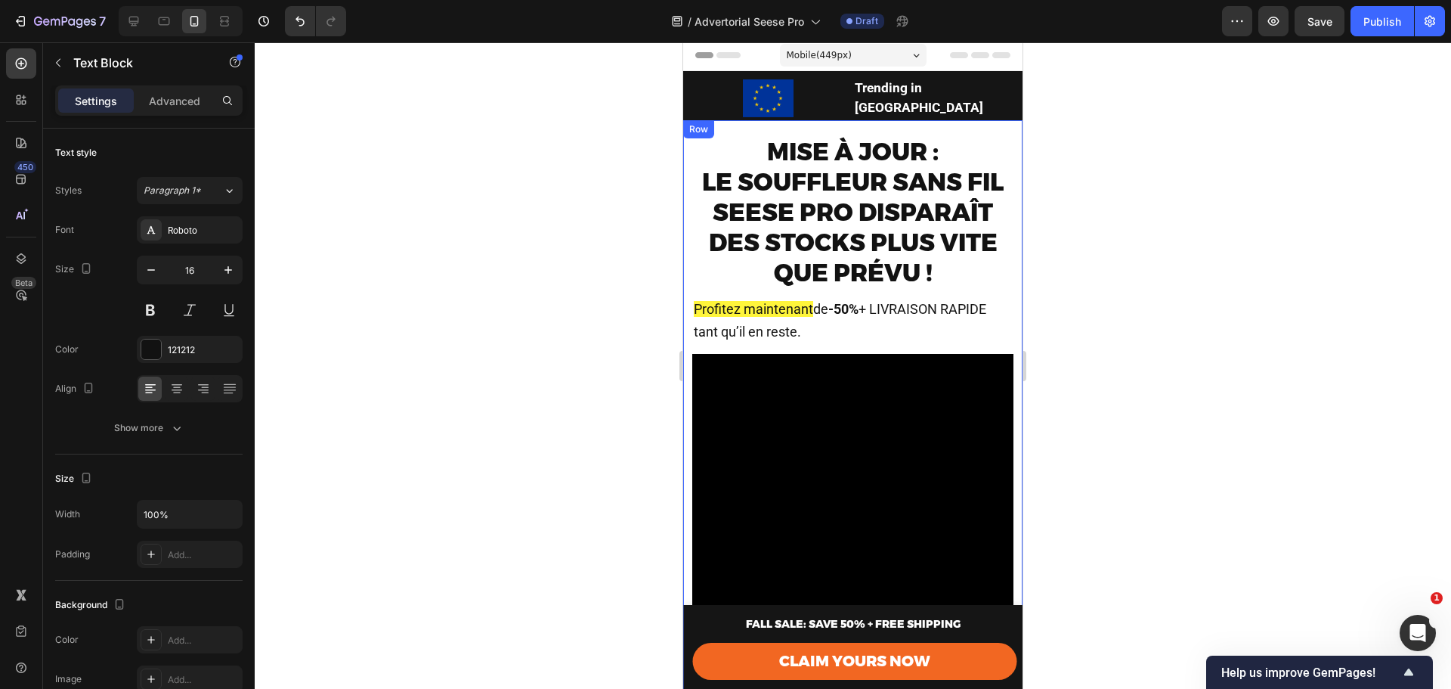
scroll to position [0, 0]
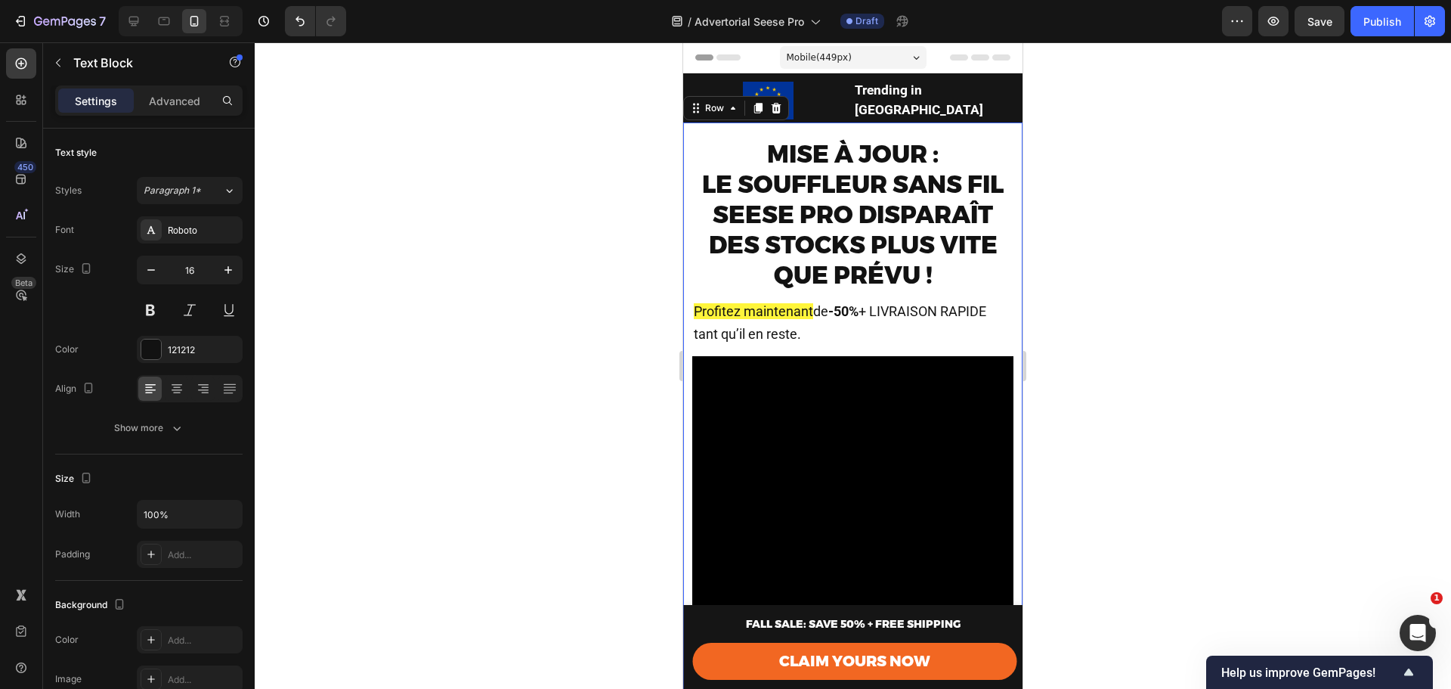
click at [690, 181] on div "Mise à jour : Le souffleur sans fil [PERSON_NAME] Pro disparaît des stocks plus…" at bounding box center [852, 442] width 339 height 641
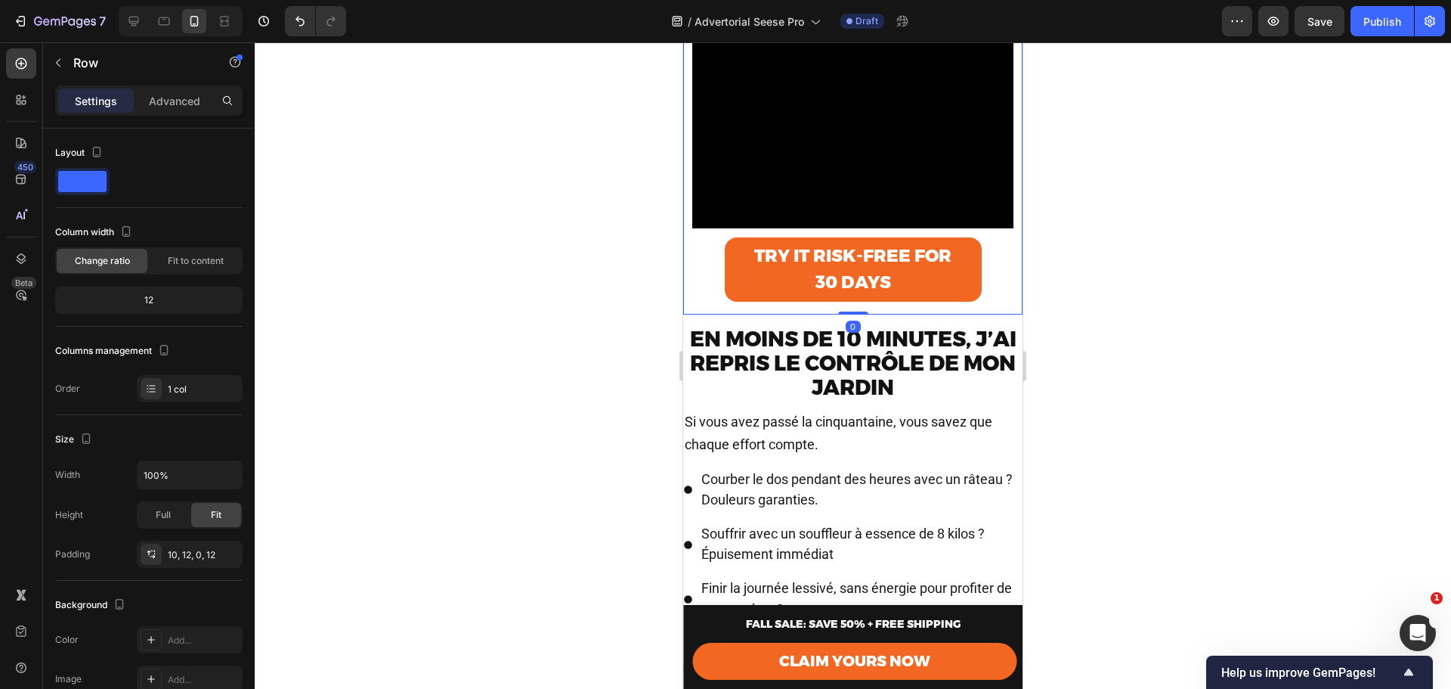
scroll to position [454, 0]
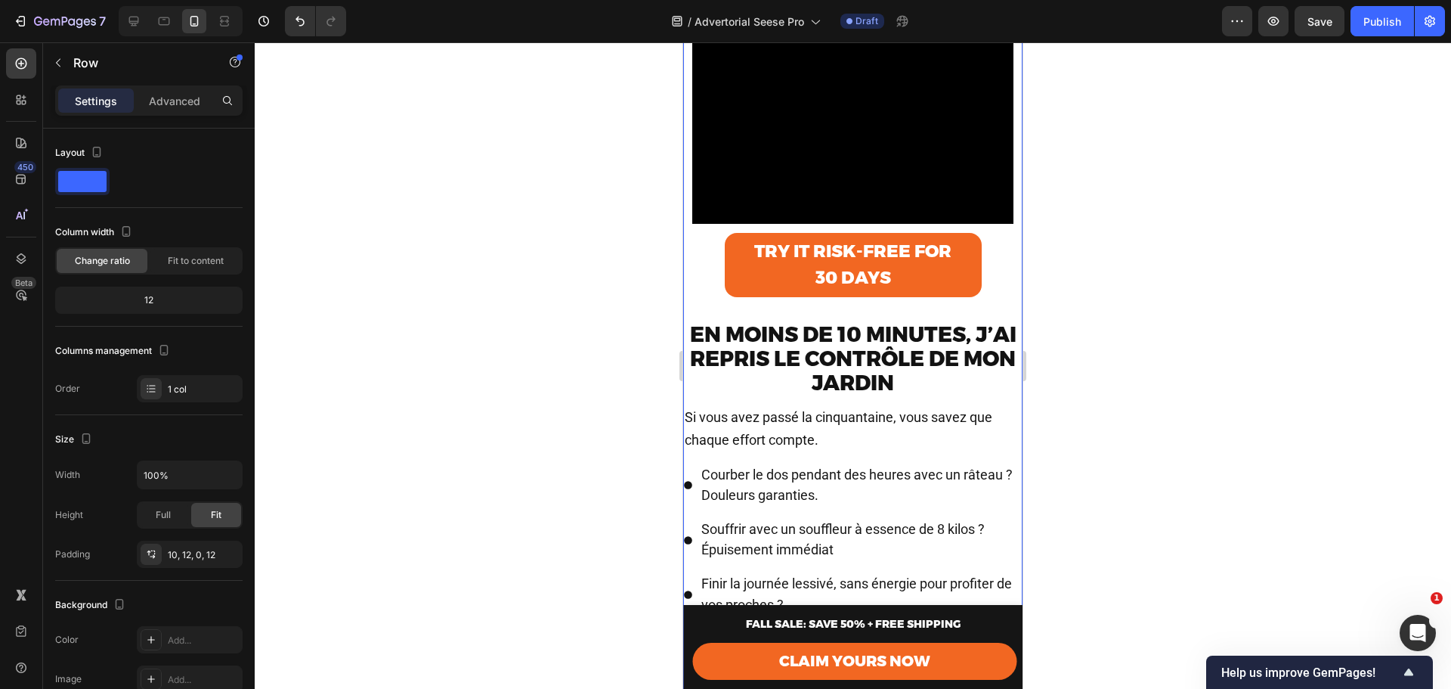
click at [760, 334] on div "Image 2,407 Reviews Text Block Row Video Row Mise à jour : Le souffleur sans fi…" at bounding box center [852, 213] width 339 height 1089
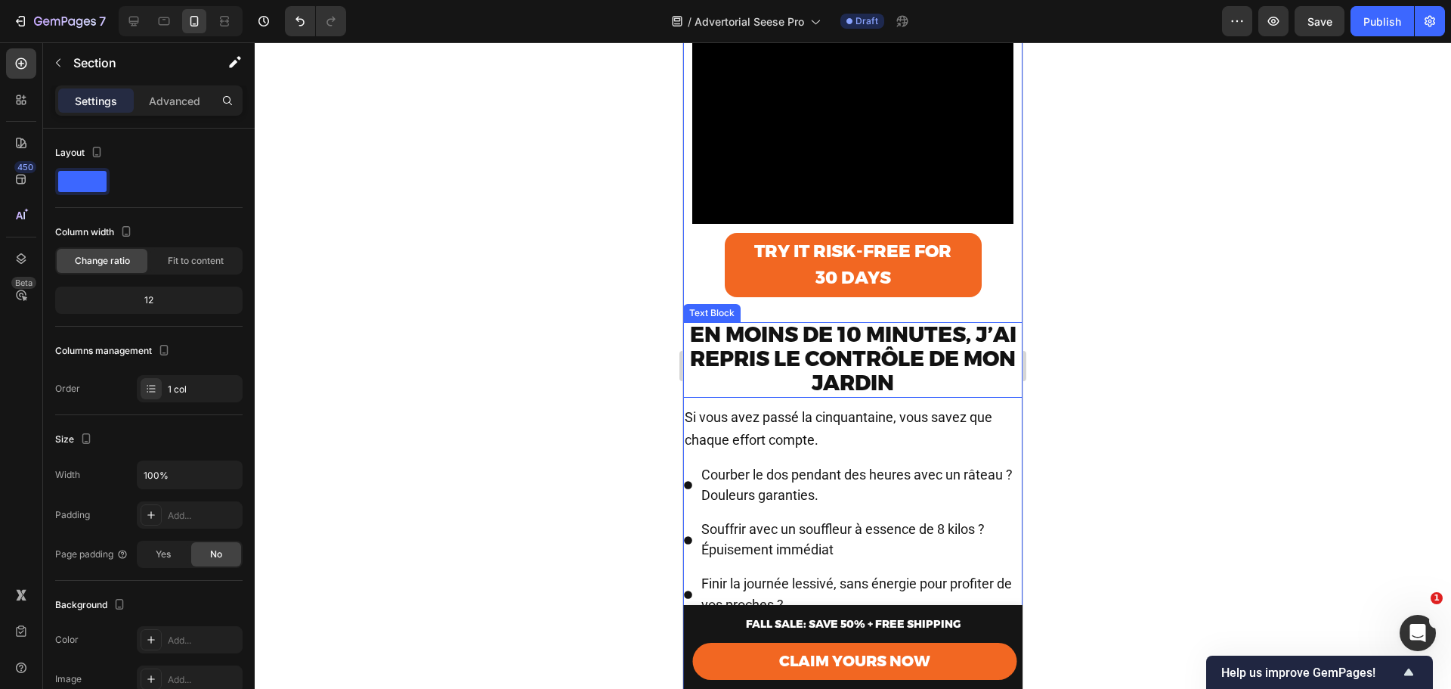
click at [738, 347] on strong "En moins de 10 minutes, j’ai repris le contrôle de mon jardin" at bounding box center [853, 358] width 327 height 74
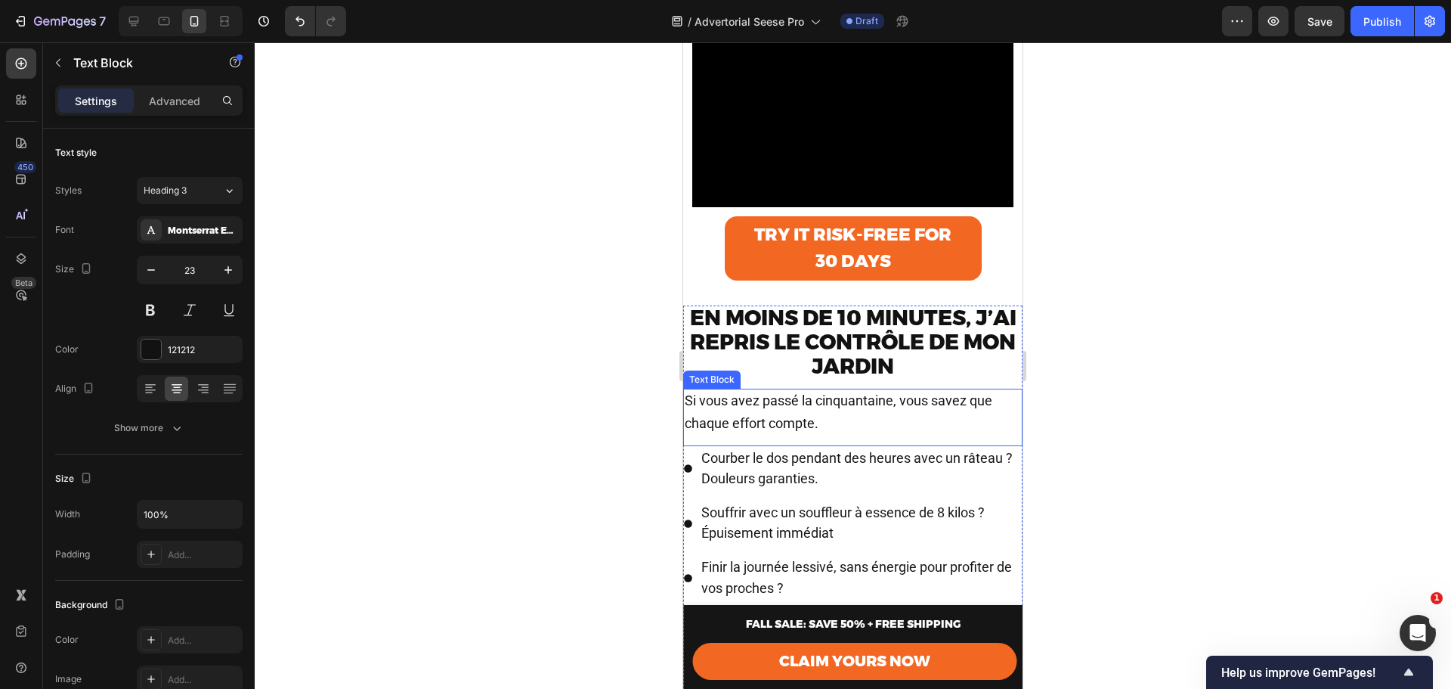
scroll to position [554, 0]
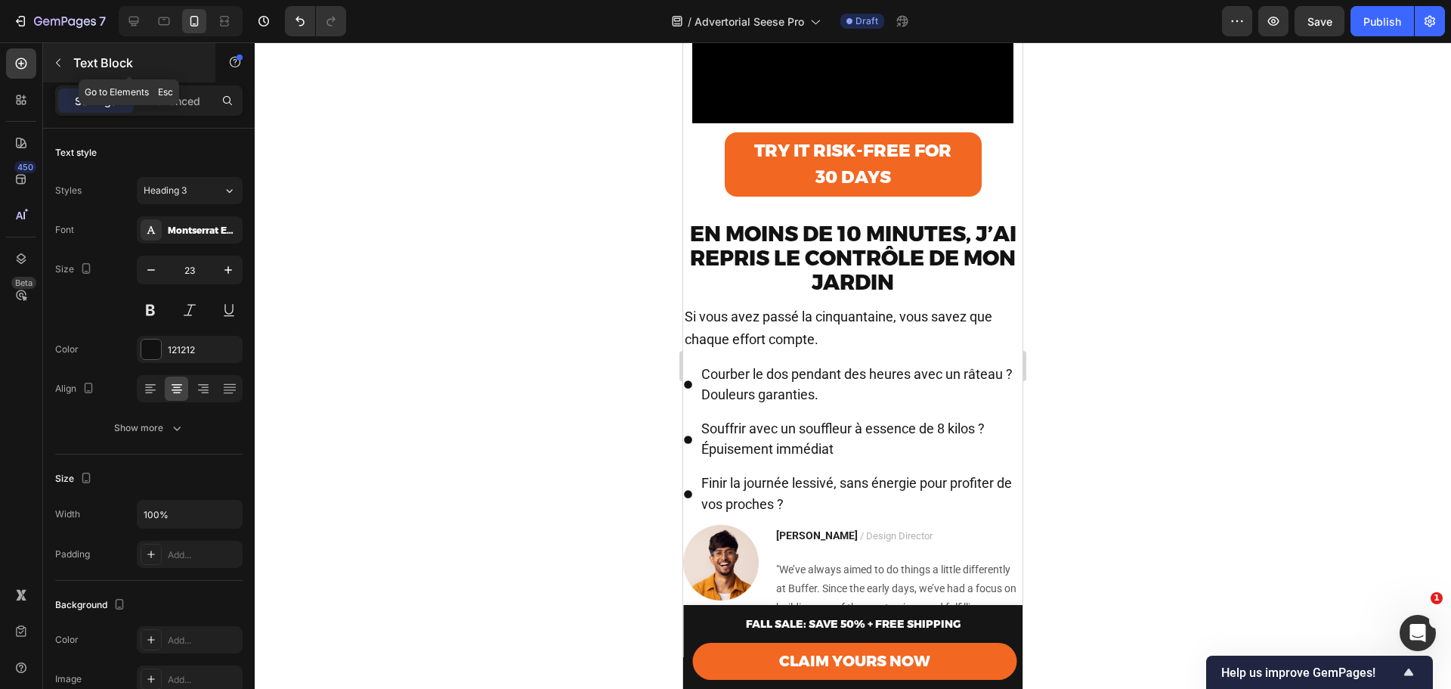
click at [77, 70] on p "Text Block" at bounding box center [137, 63] width 129 height 18
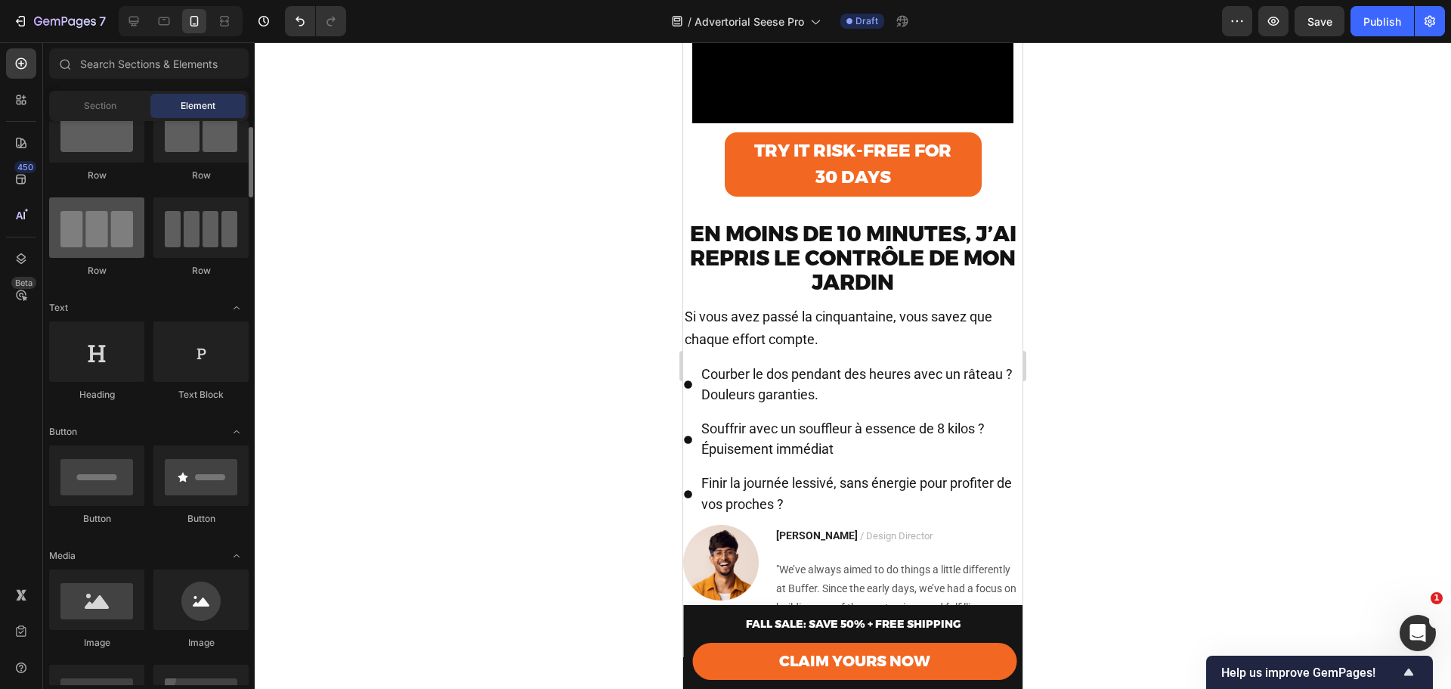
scroll to position [0, 0]
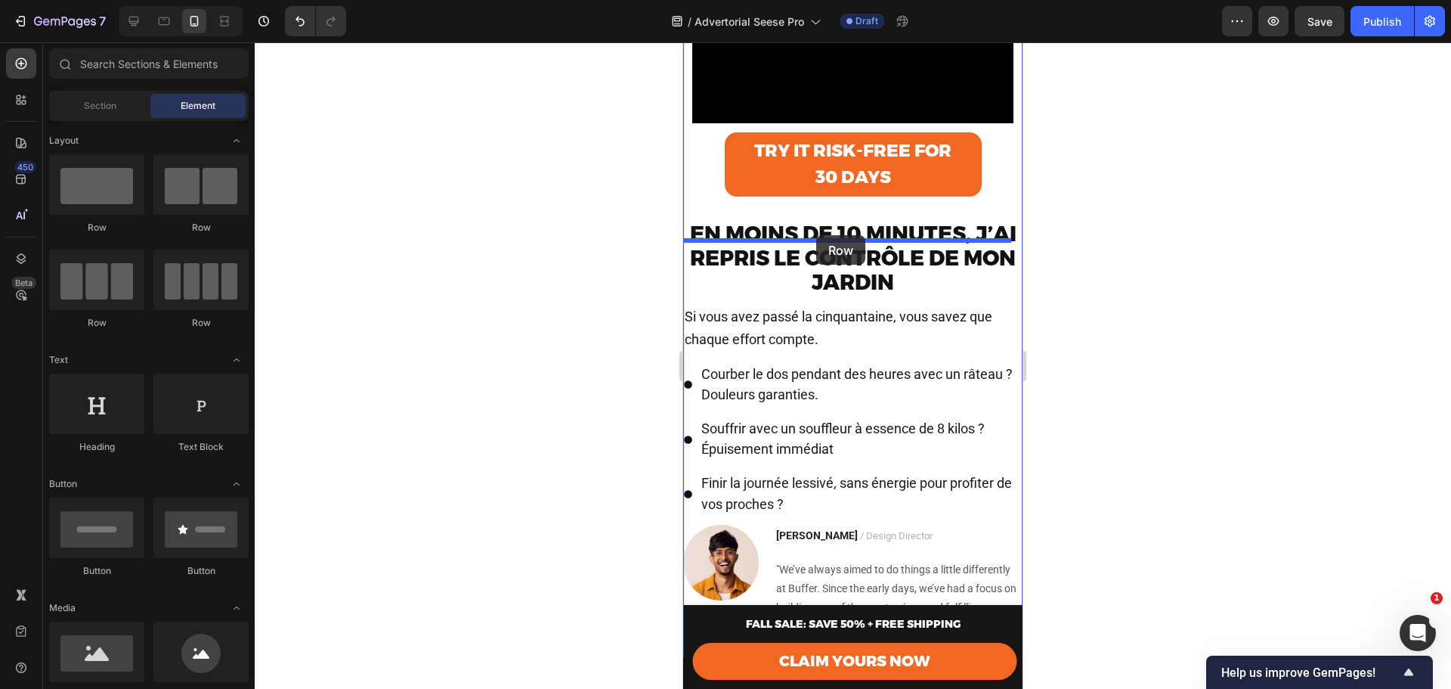
drag, startPoint x: 788, startPoint y: 243, endPoint x: 816, endPoint y: 235, distance: 29.9
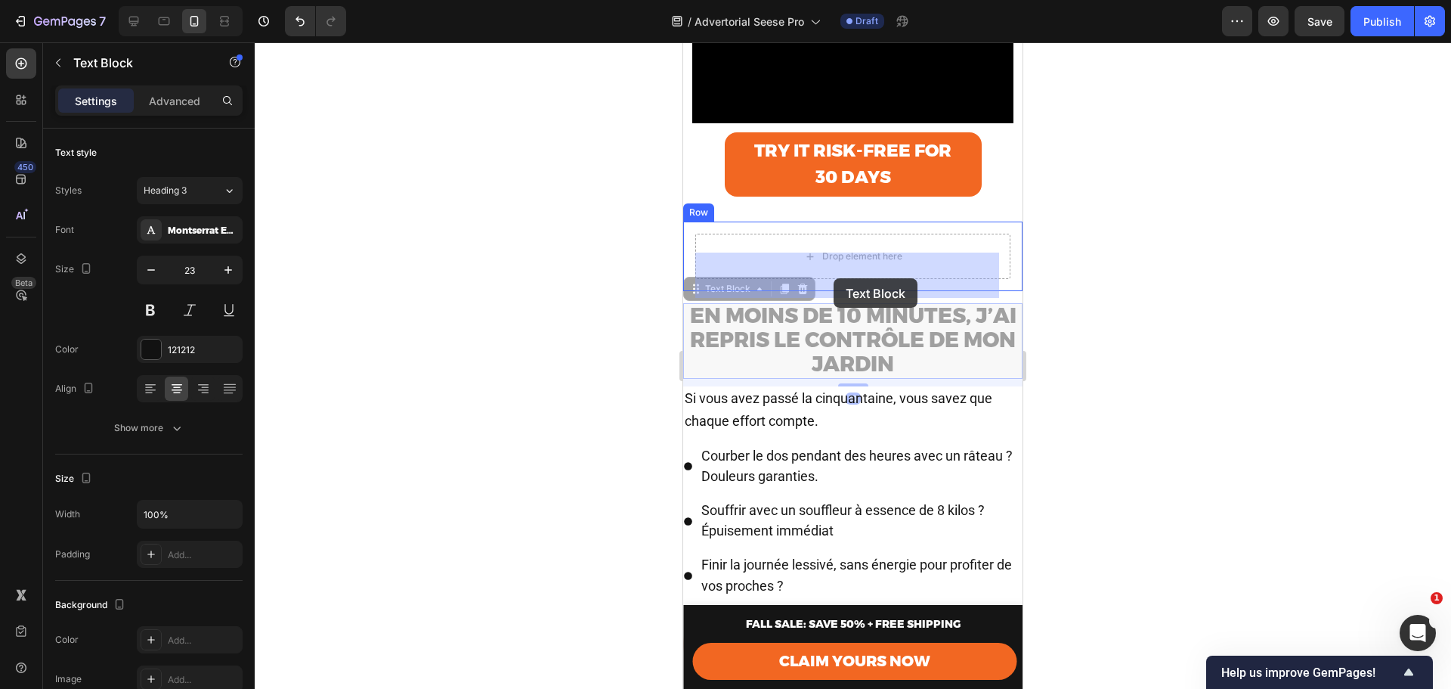
drag, startPoint x: 845, startPoint y: 355, endPoint x: 834, endPoint y: 283, distance: 72.7
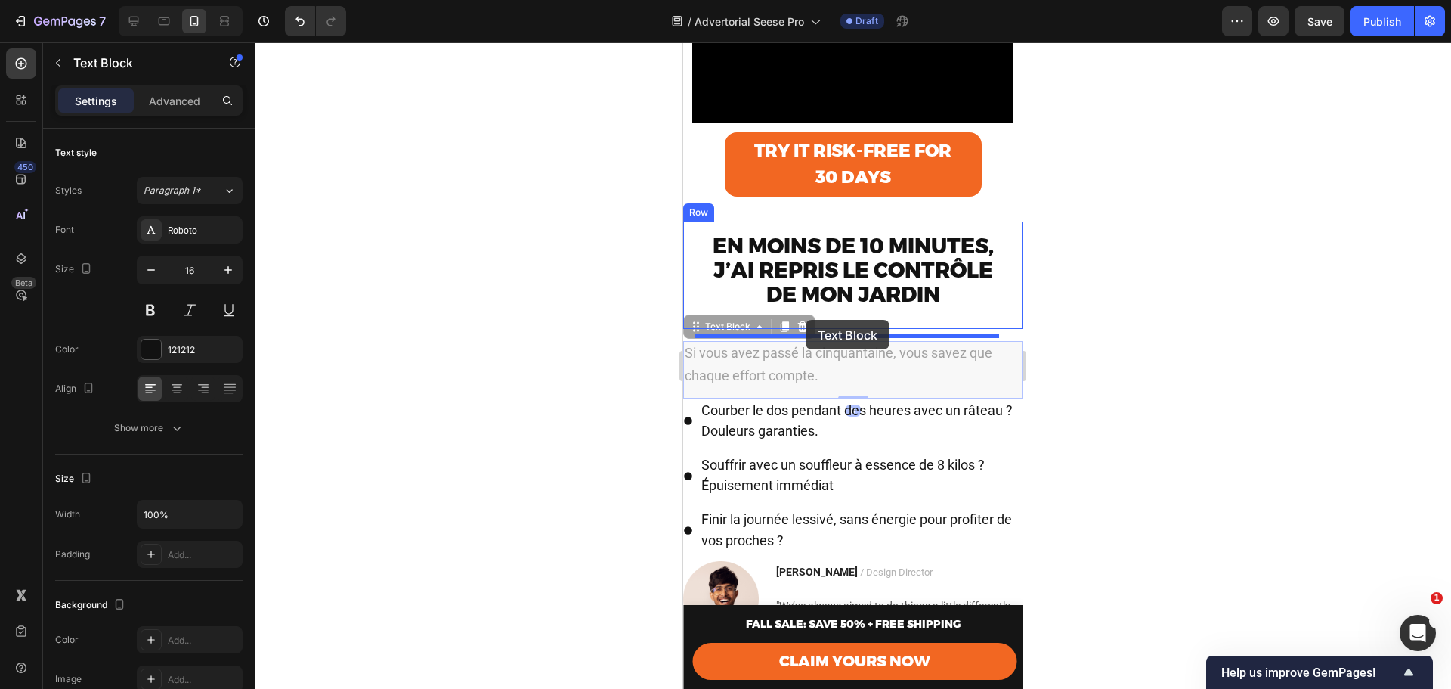
drag, startPoint x: 806, startPoint y: 376, endPoint x: 806, endPoint y: 320, distance: 55.9
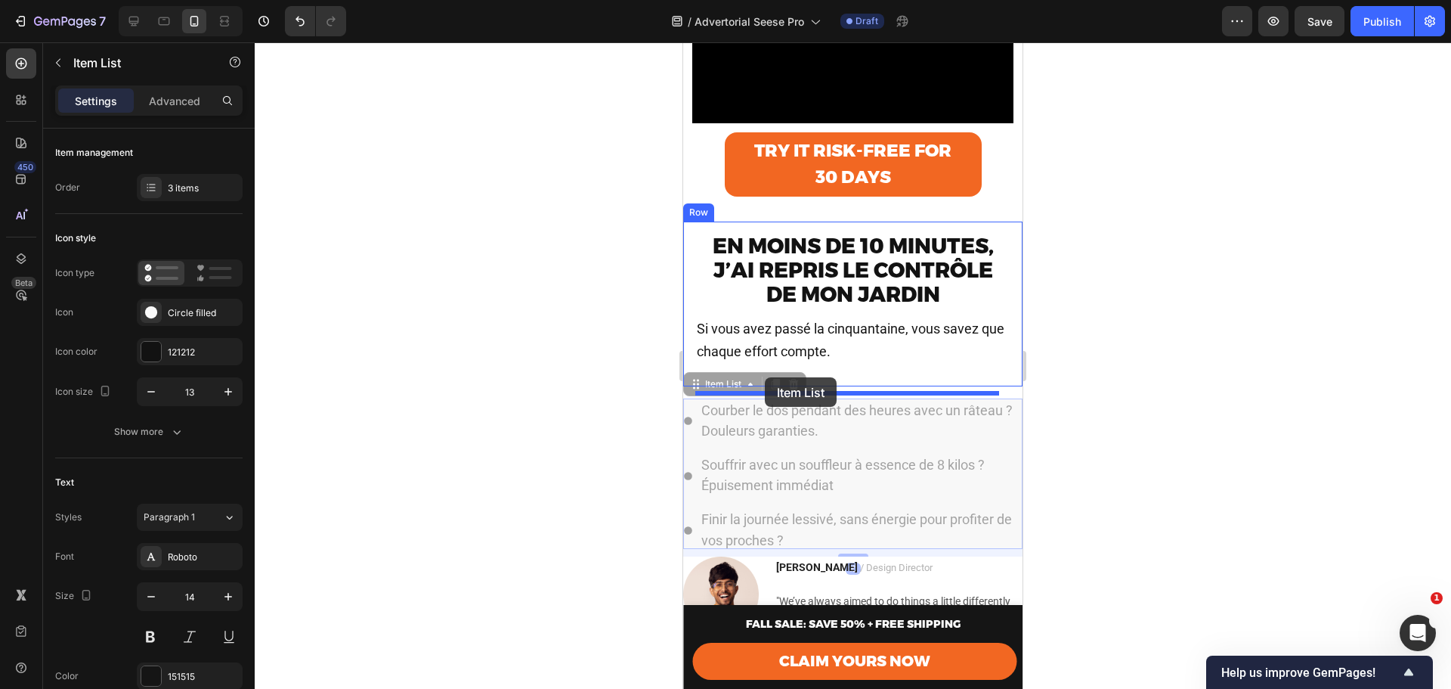
drag, startPoint x: 727, startPoint y: 465, endPoint x: 765, endPoint y: 377, distance: 95.5
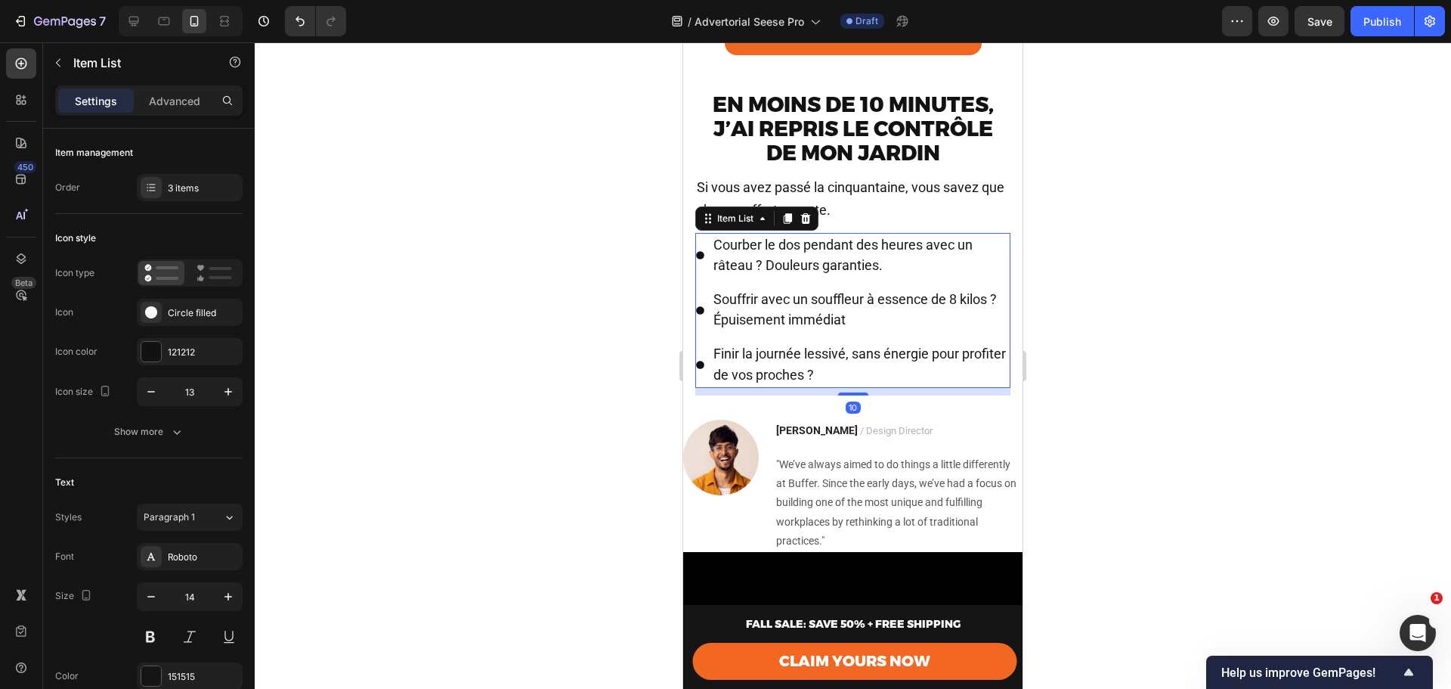
scroll to position [705, 0]
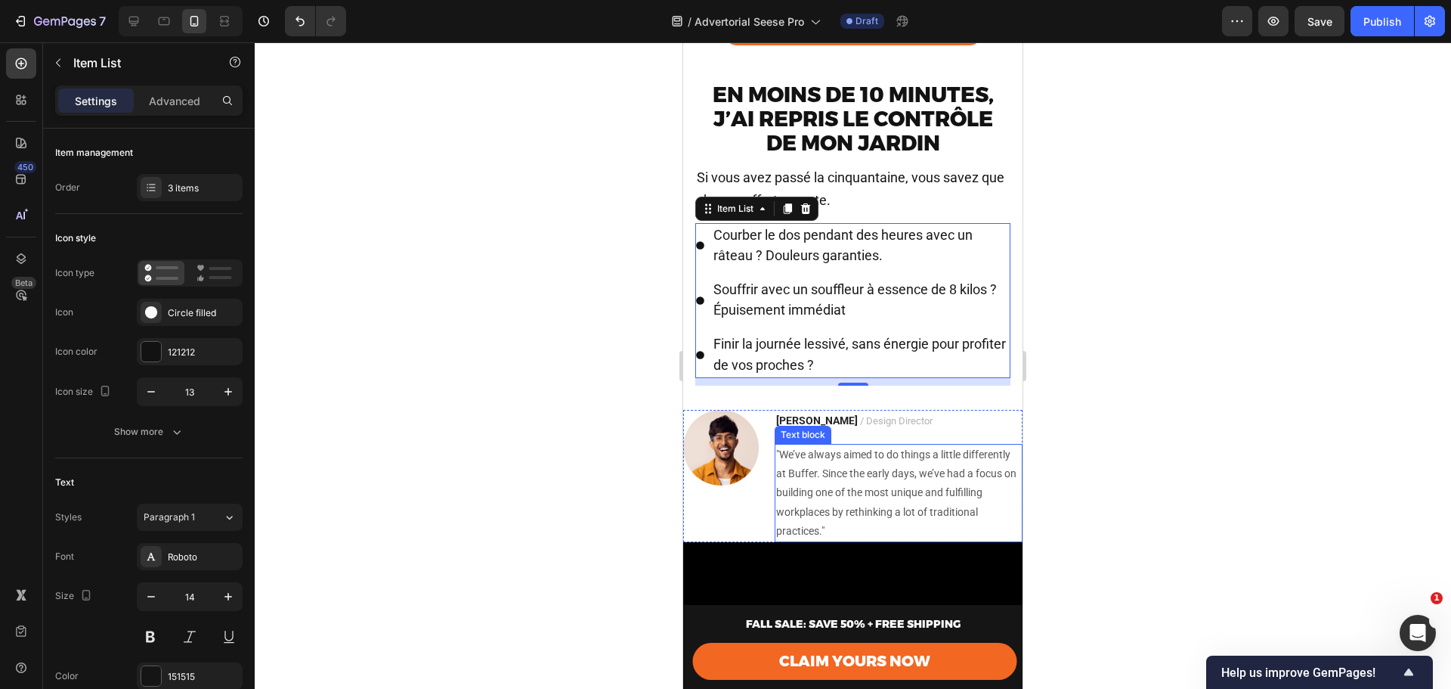
click at [840, 485] on p ""We’ve always aimed to do things a little differently at Buffer. Since the earl…" at bounding box center [898, 492] width 245 height 95
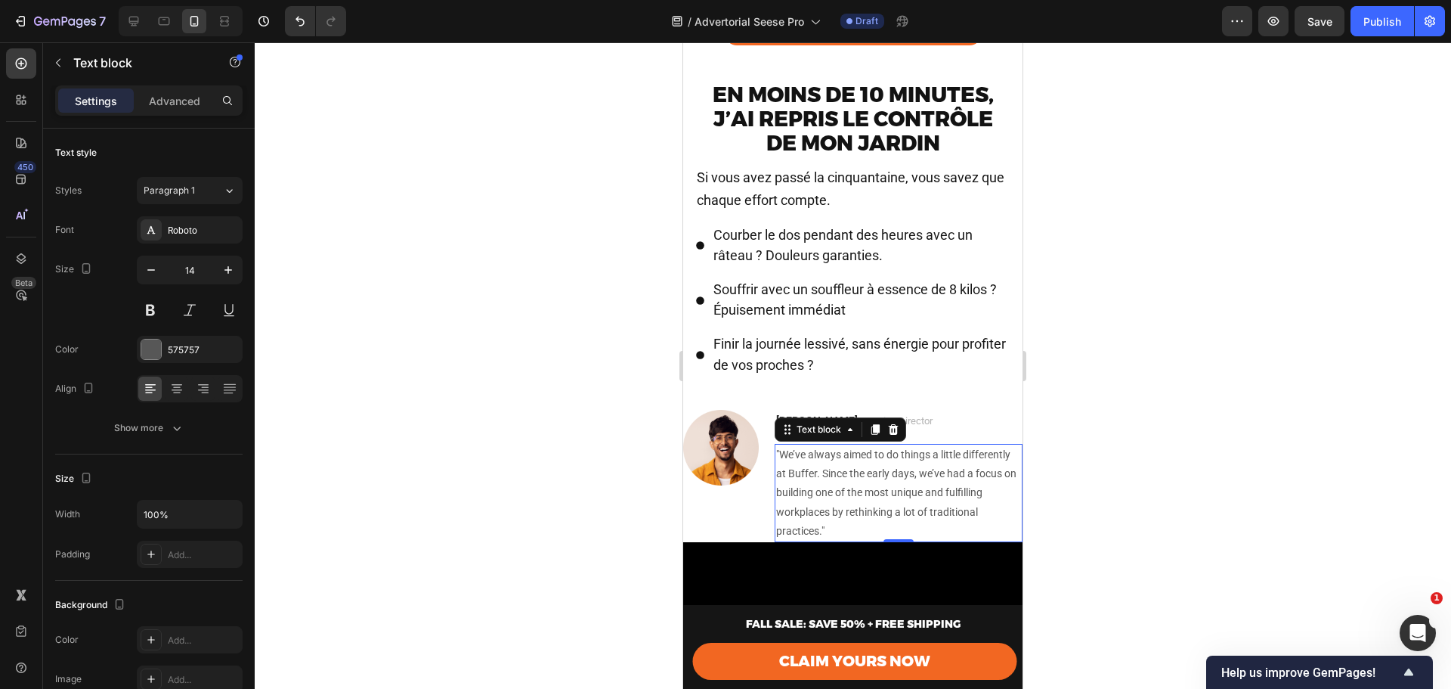
click at [829, 470] on p ""We’ve always aimed to do things a little differently at Buffer. Since the earl…" at bounding box center [898, 492] width 245 height 95
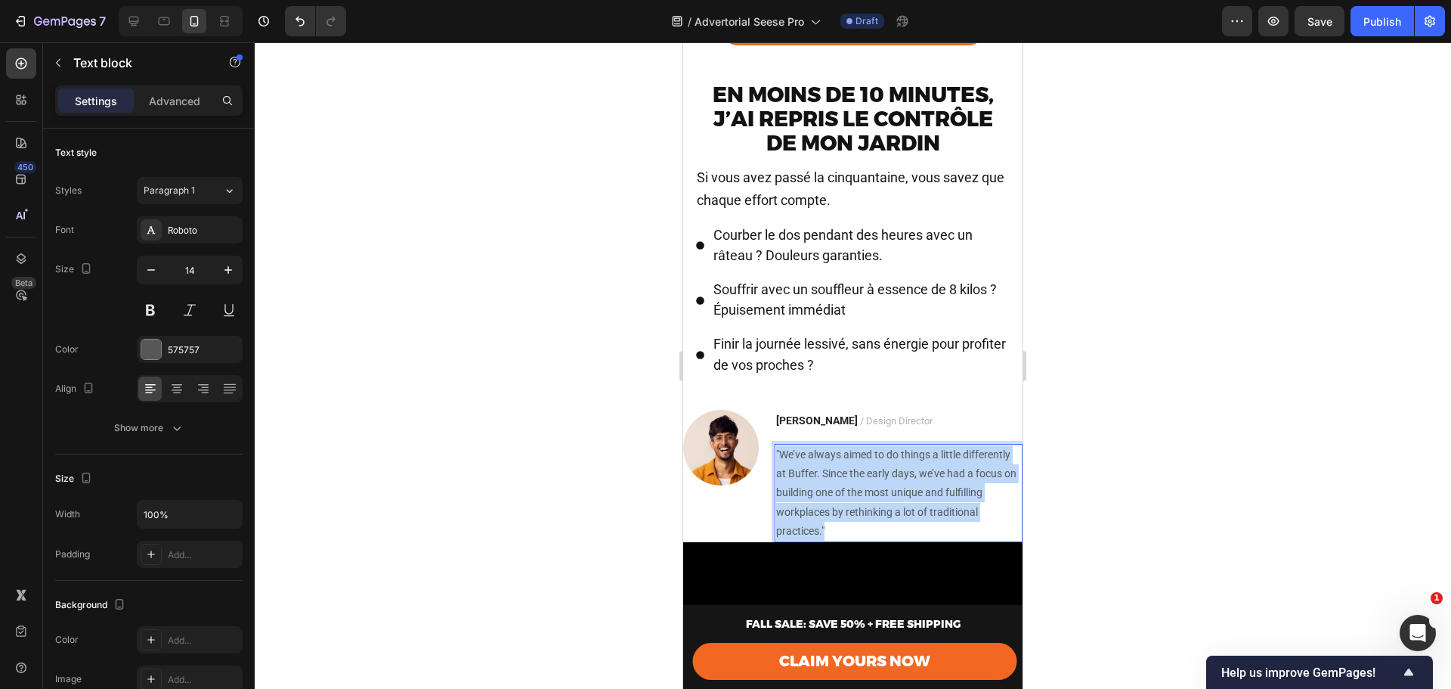
click at [829, 470] on p ""We’ve always aimed to do things a little differently at Buffer. Since the earl…" at bounding box center [898, 492] width 245 height 95
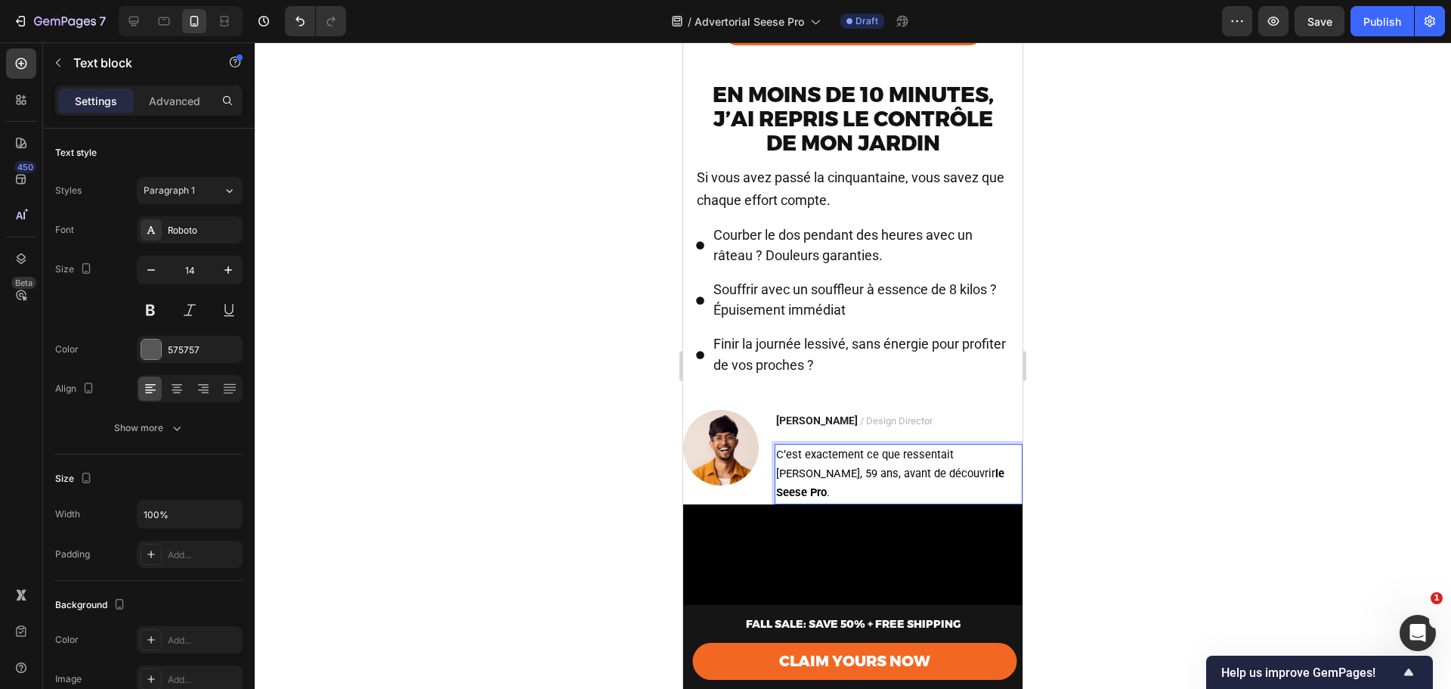
click at [1038, 486] on div at bounding box center [853, 365] width 1197 height 646
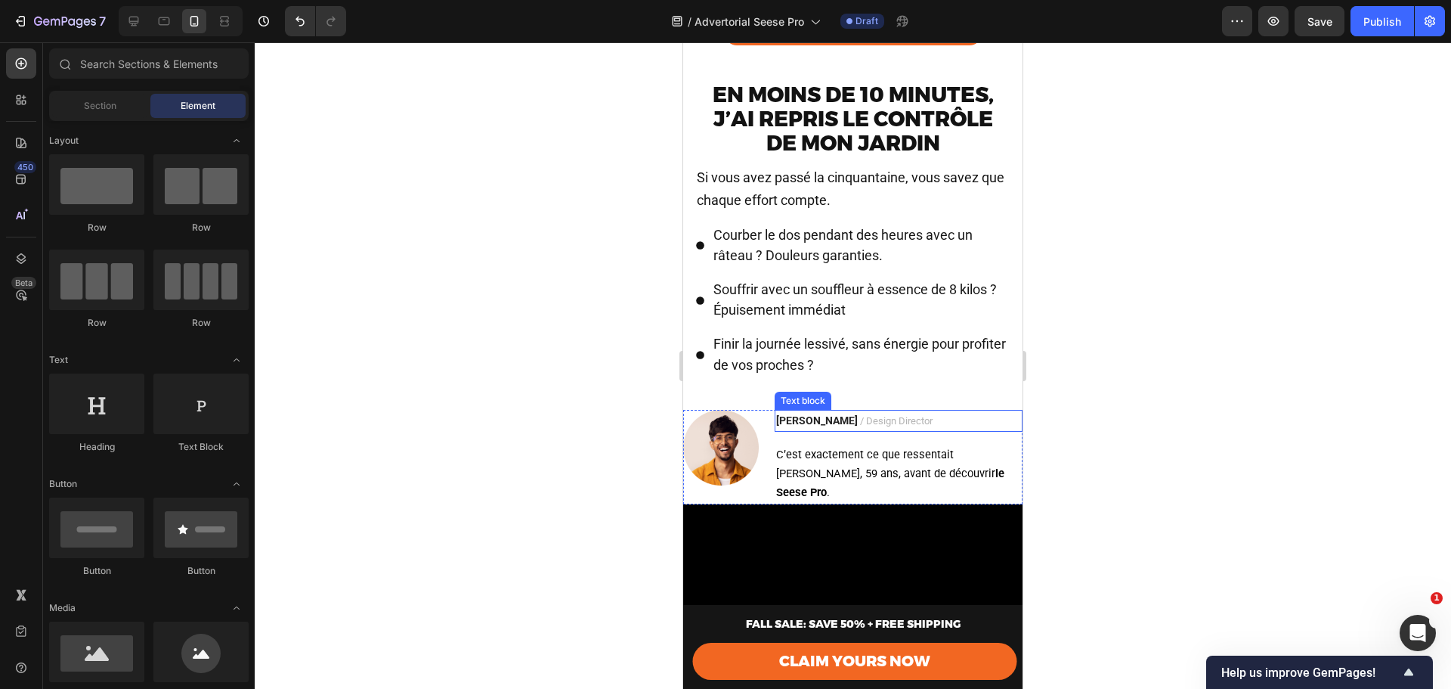
click at [860, 426] on span "/ Design Director" at bounding box center [896, 420] width 73 height 11
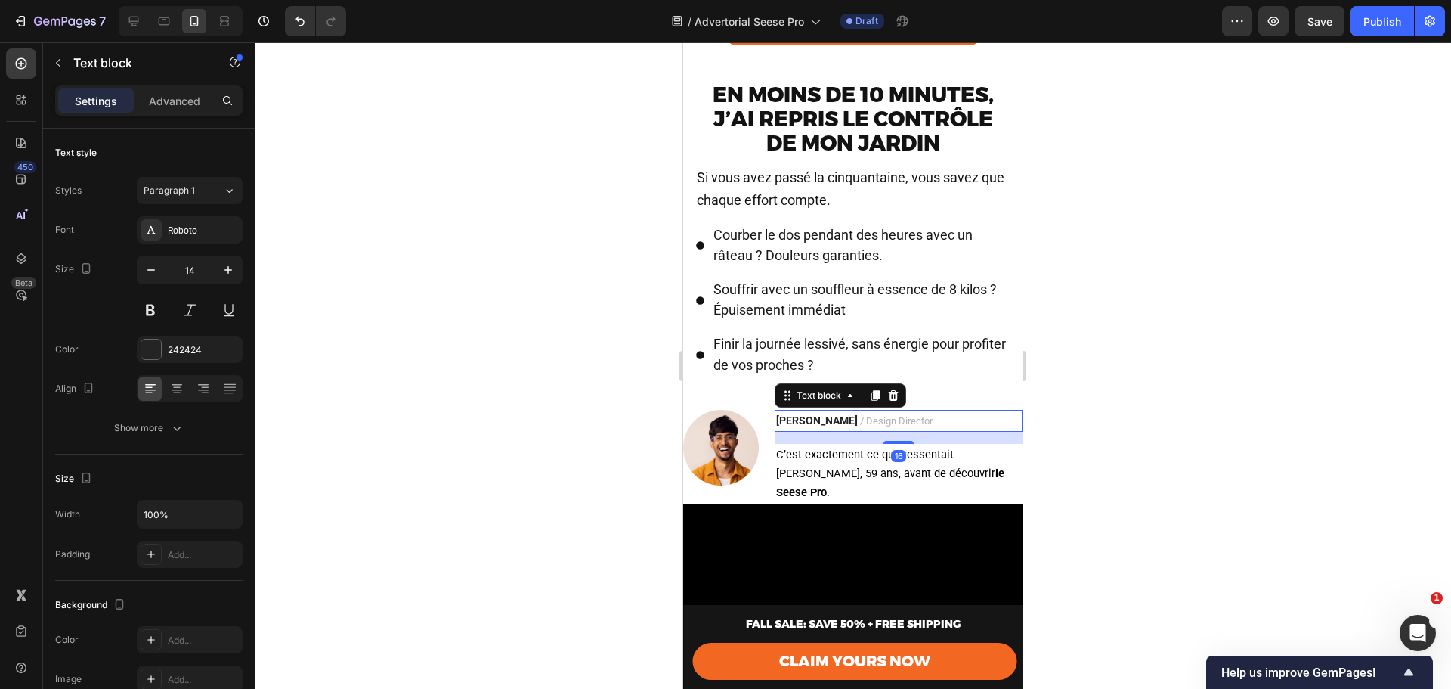
click at [897, 401] on icon at bounding box center [894, 395] width 10 height 11
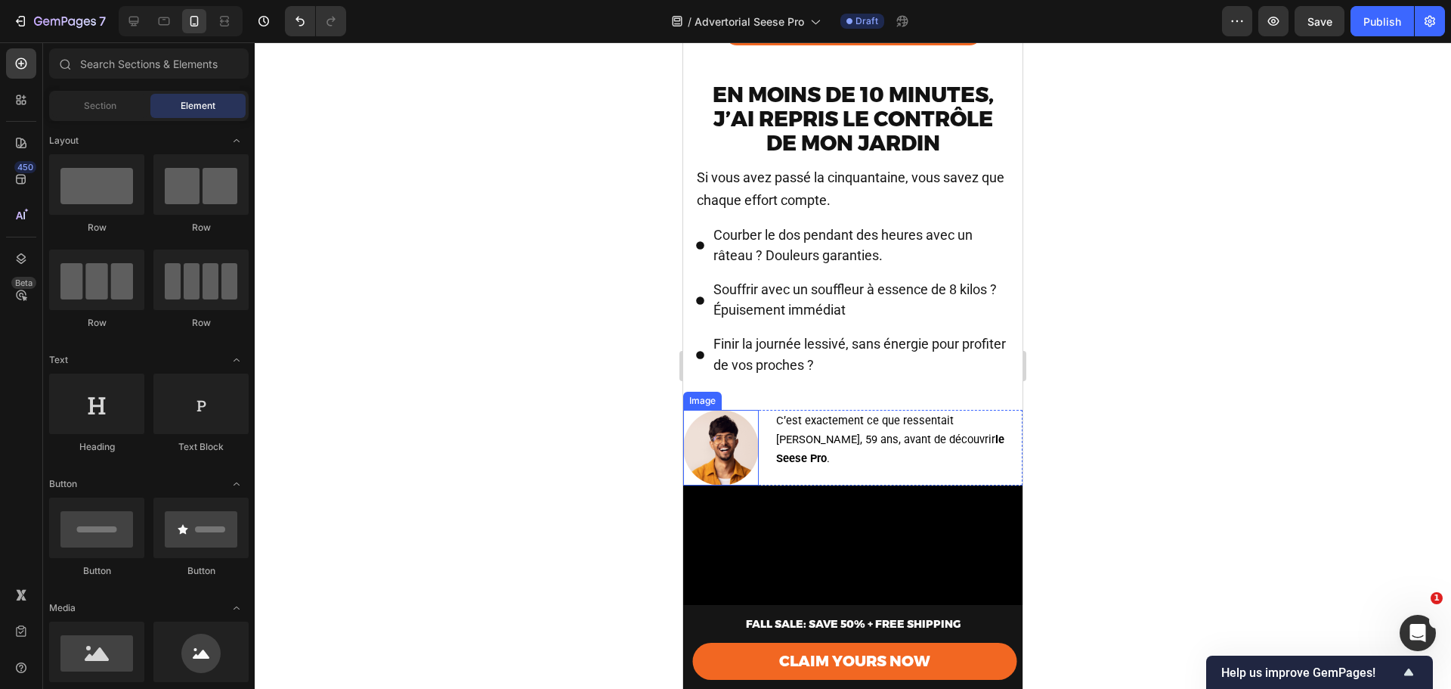
click at [756, 462] on img at bounding box center [721, 448] width 76 height 76
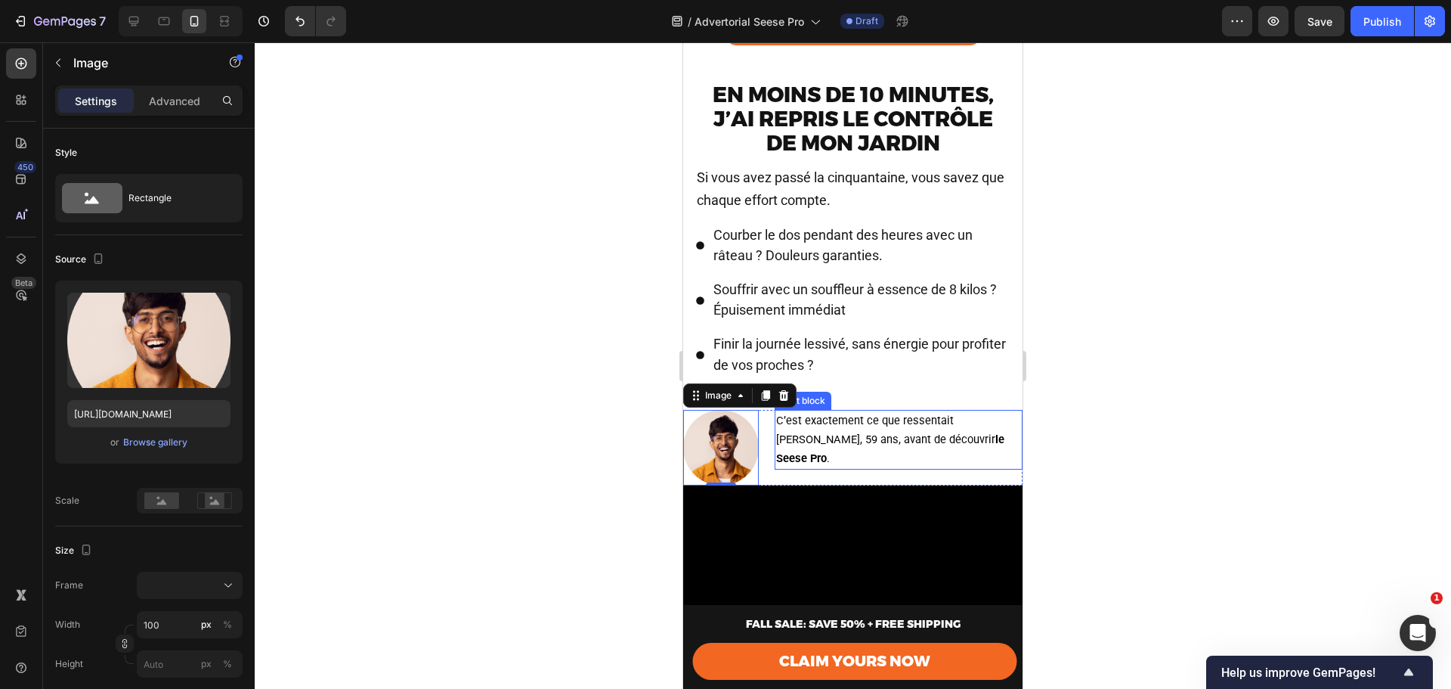
click at [811, 459] on span "C’est exactement ce que ressentait [PERSON_NAME], 59 ans, avant de découvrir [P…" at bounding box center [890, 439] width 228 height 51
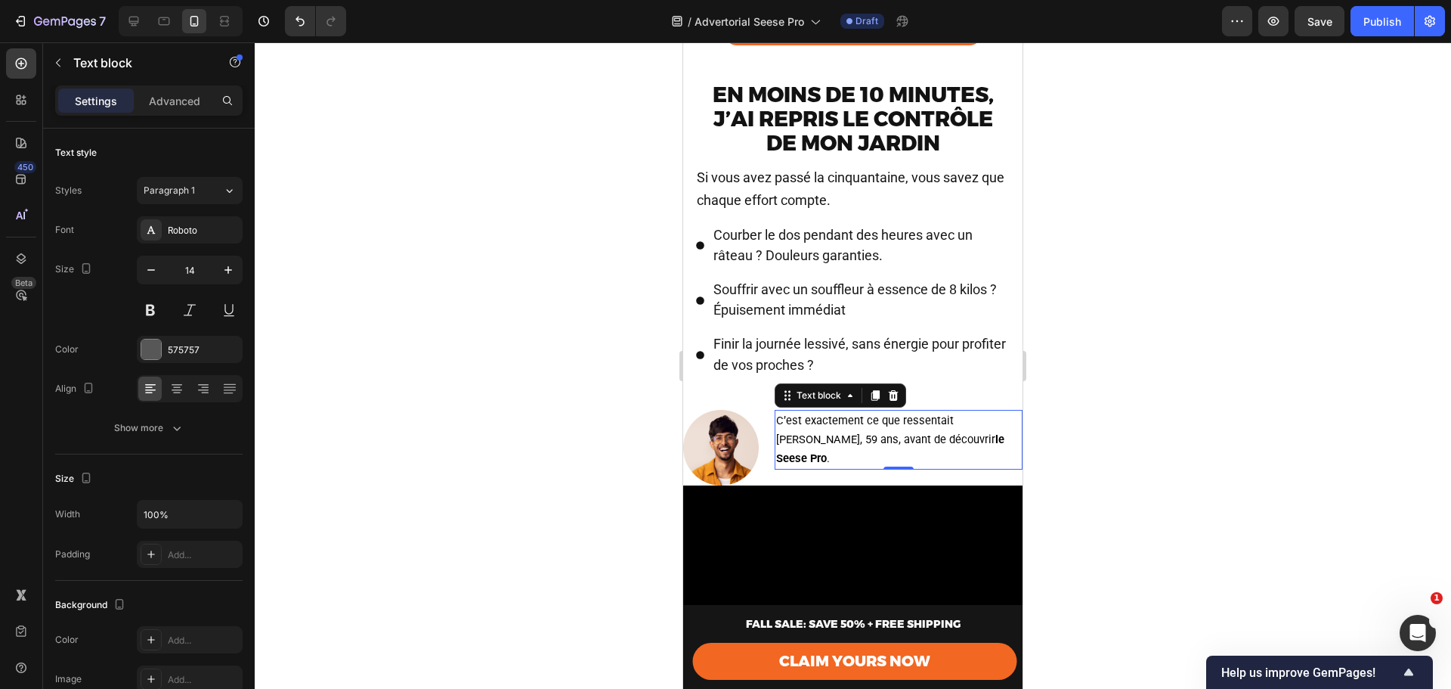
click at [810, 473] on div "C’est exactement ce que ressentait [PERSON_NAME], 59 ans, avant de découvrir [P…" at bounding box center [899, 448] width 248 height 76
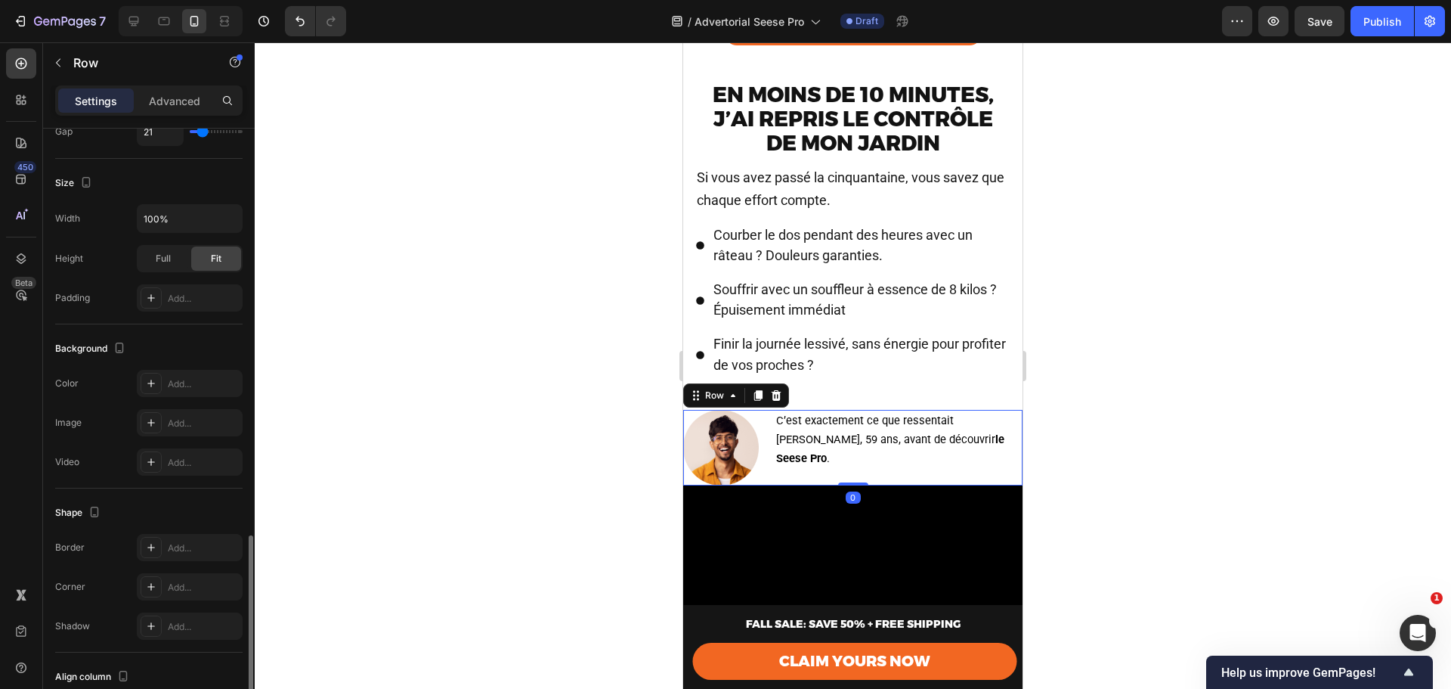
scroll to position [452, 0]
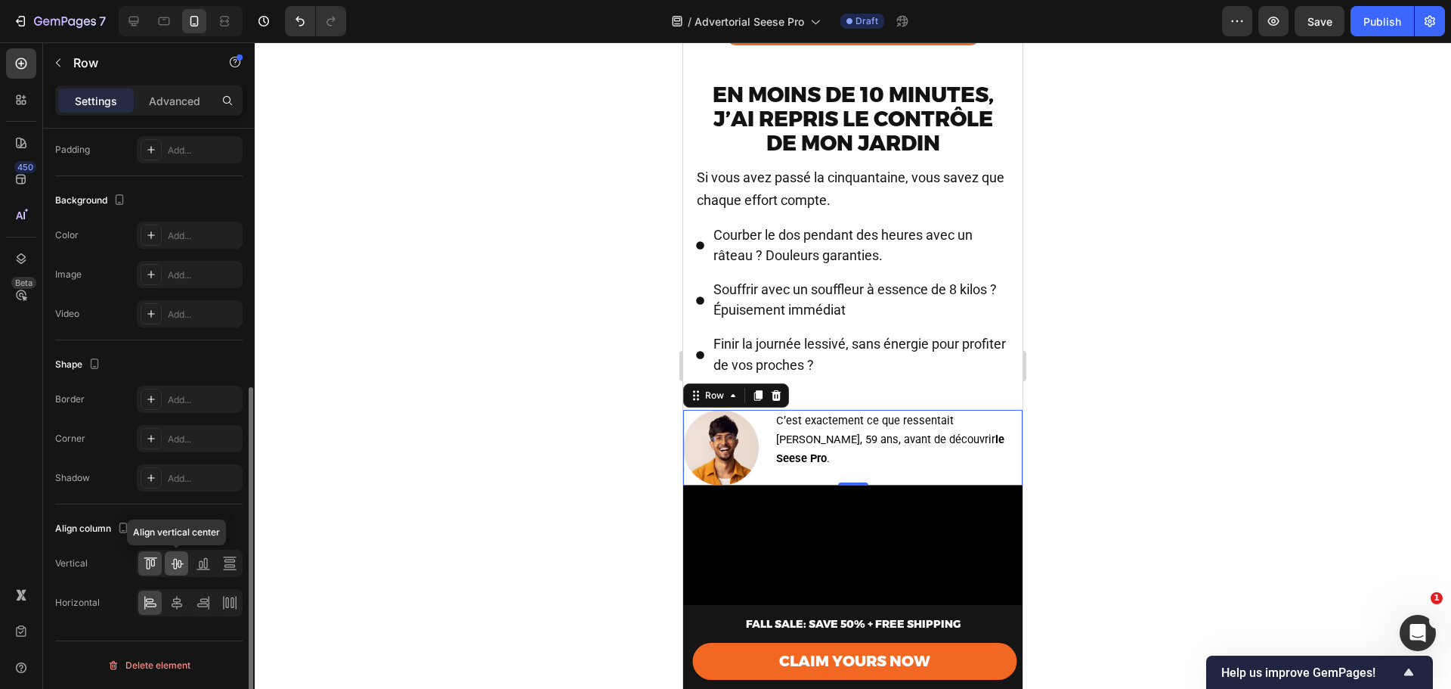
click at [176, 566] on icon at bounding box center [177, 564] width 12 height 11
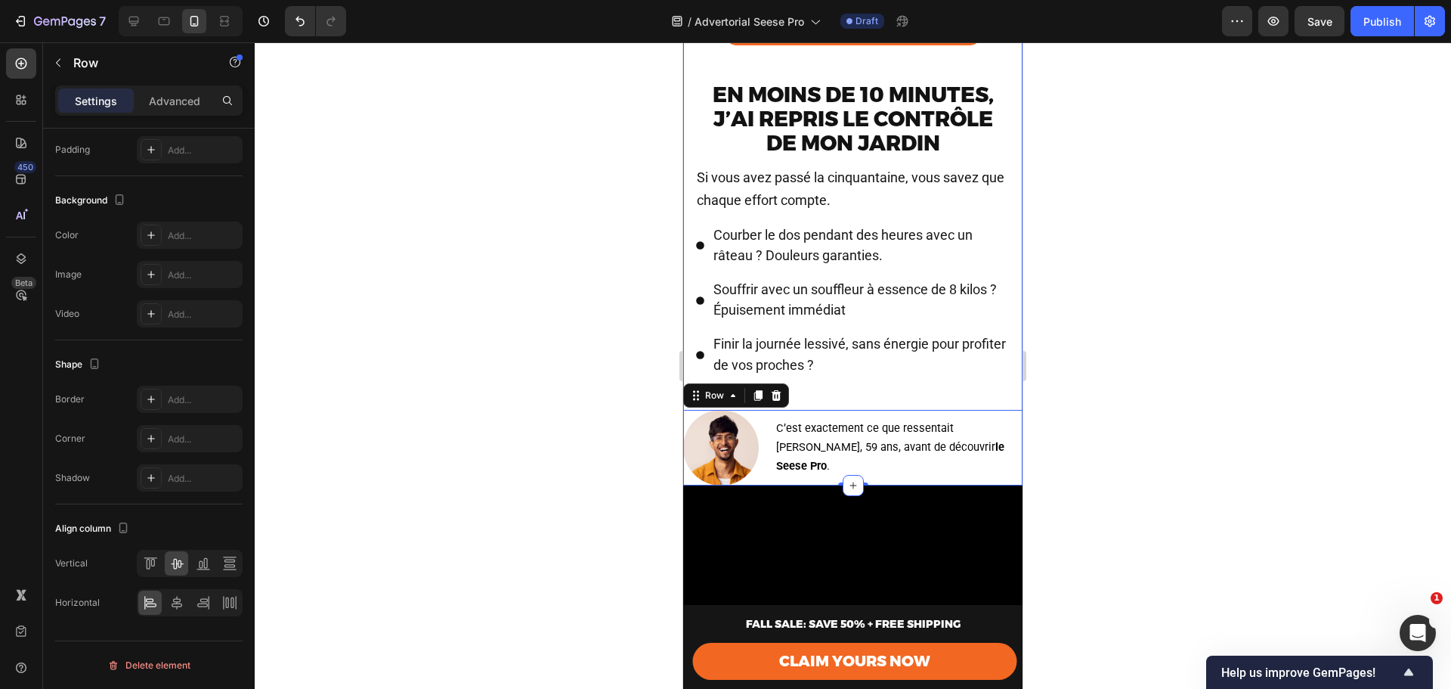
click at [1044, 407] on div at bounding box center [853, 365] width 1197 height 646
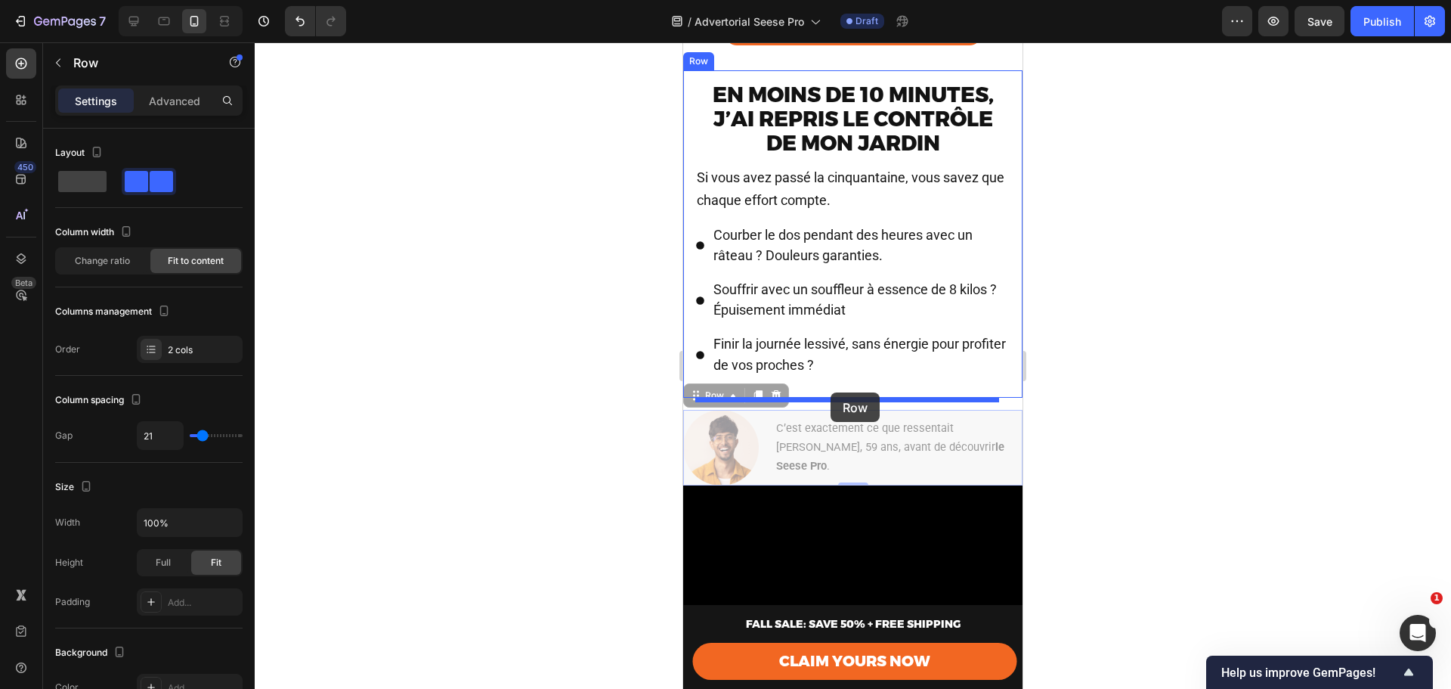
drag, startPoint x: 850, startPoint y: 432, endPoint x: 831, endPoint y: 392, distance: 43.6
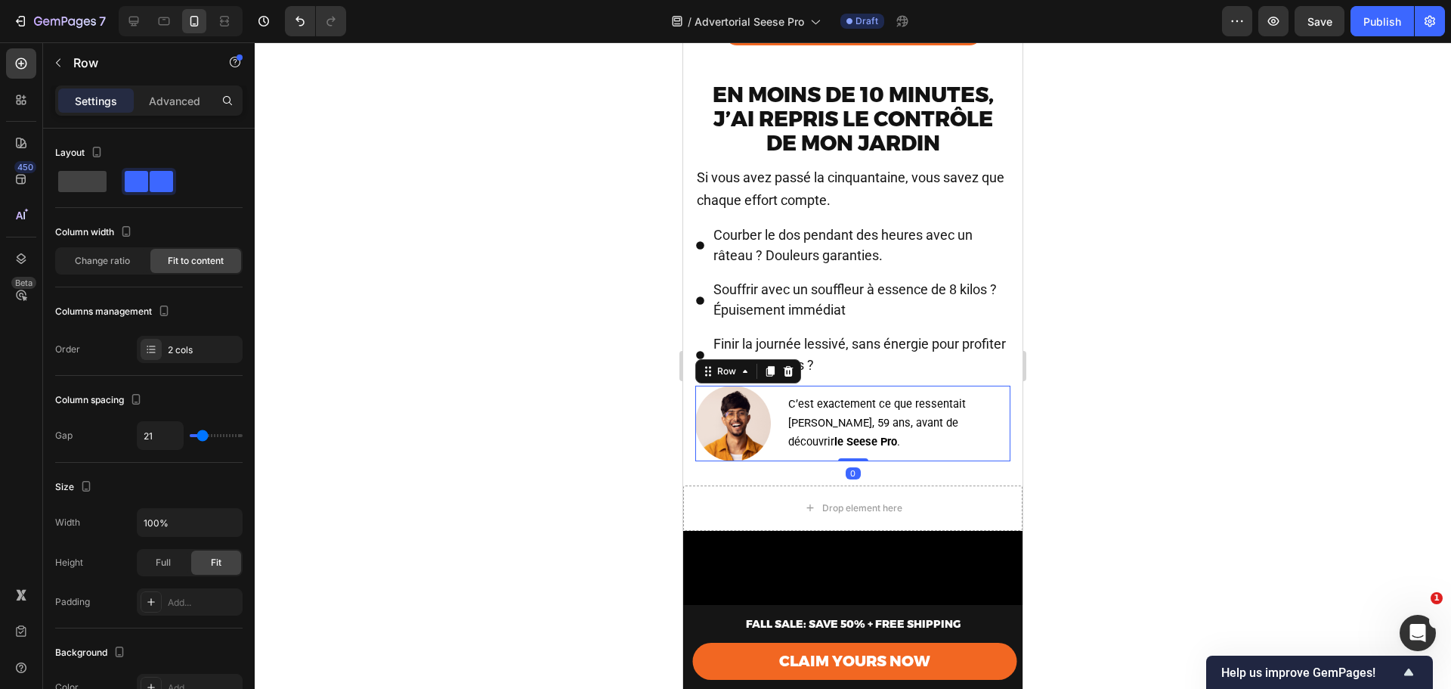
click at [1052, 414] on div at bounding box center [853, 365] width 1197 height 646
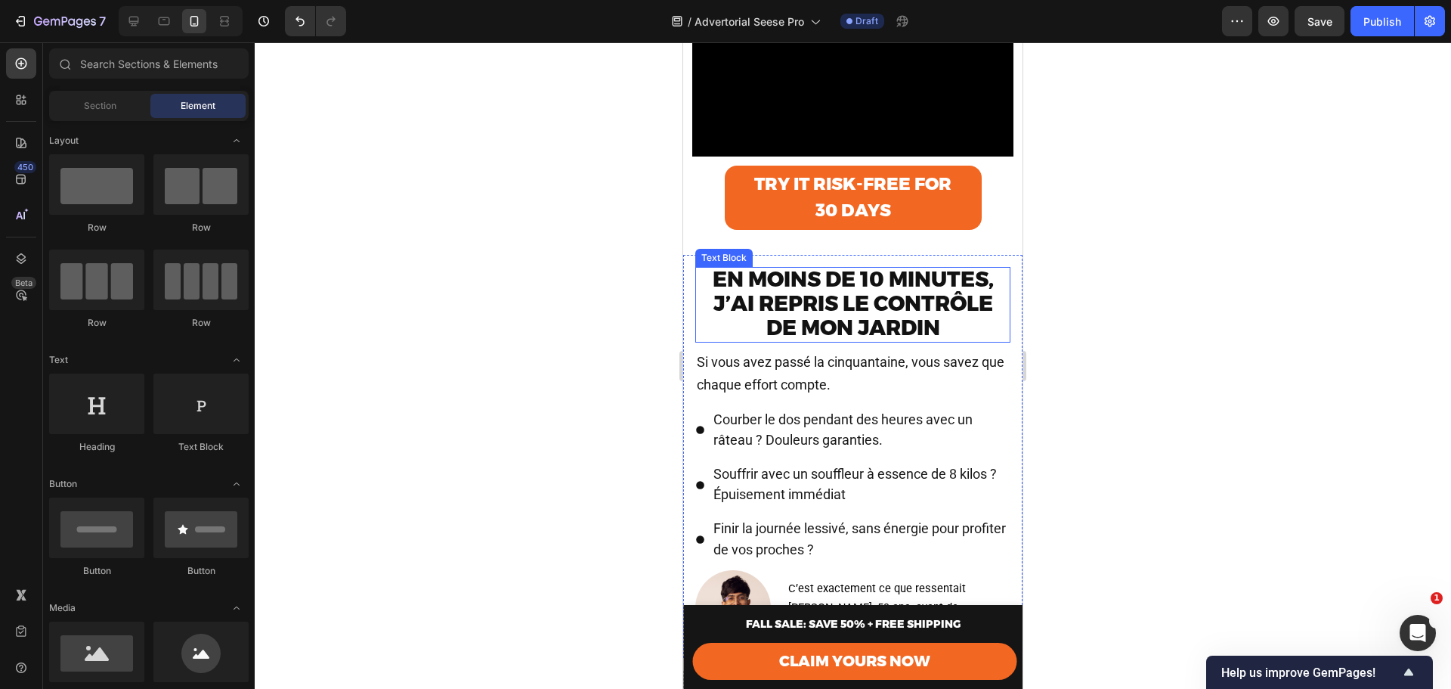
scroll to position [756, 0]
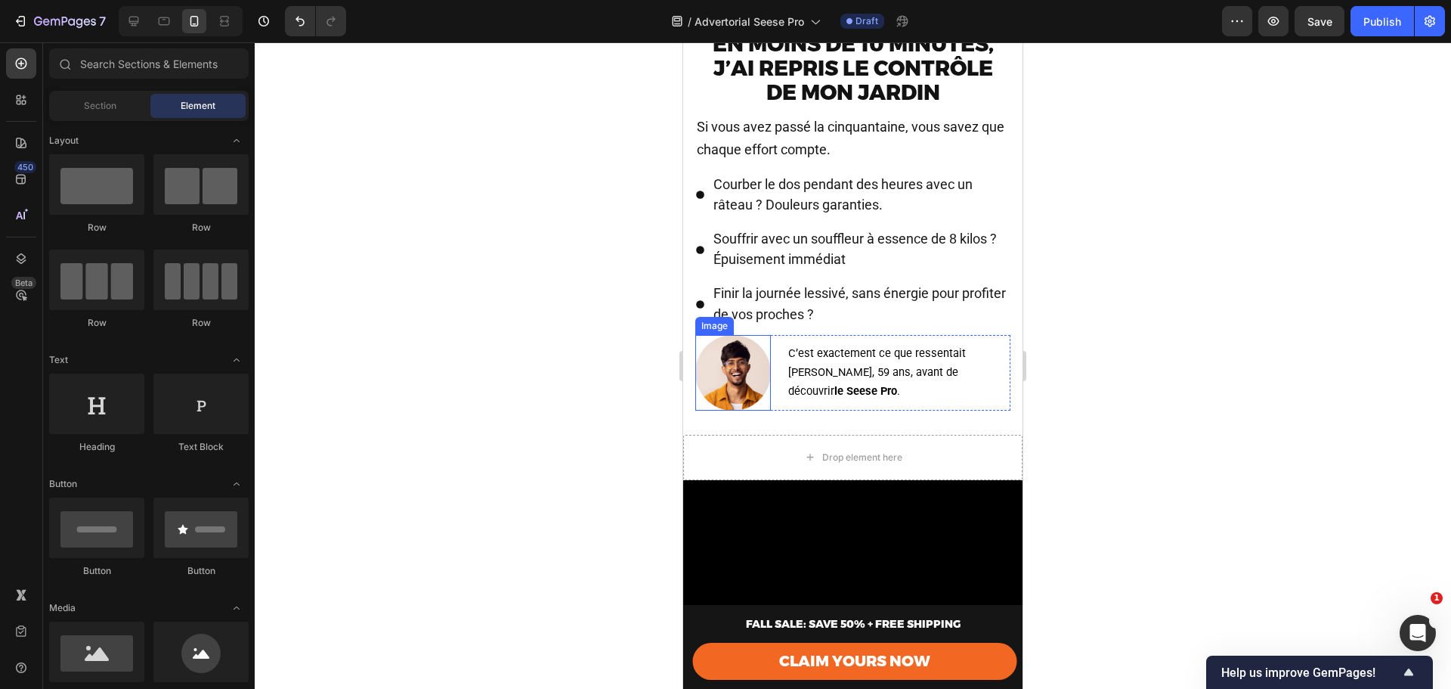
click at [741, 390] on img at bounding box center [733, 373] width 76 height 76
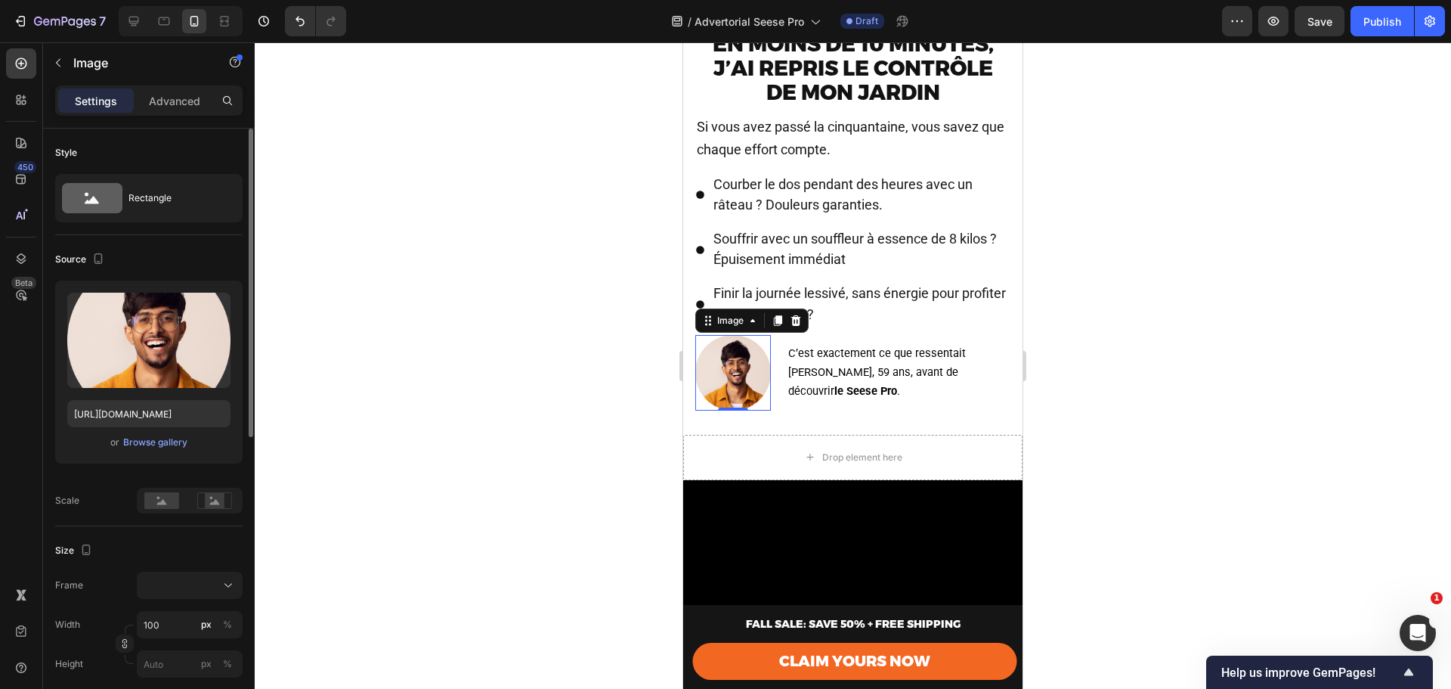
click at [141, 452] on div "Upload Image [URL][DOMAIN_NAME] or Browse gallery" at bounding box center [148, 371] width 187 height 183
click at [141, 444] on div "Browse gallery" at bounding box center [155, 442] width 64 height 14
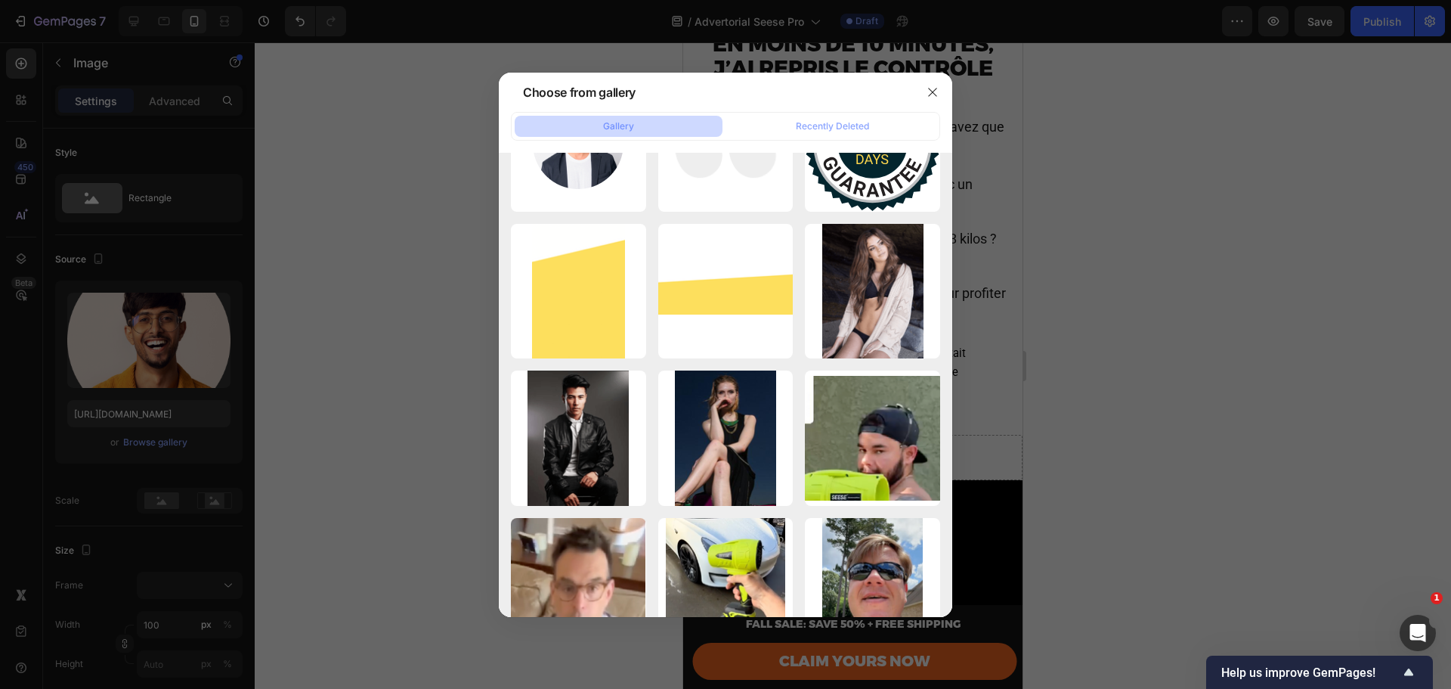
scroll to position [1569, 0]
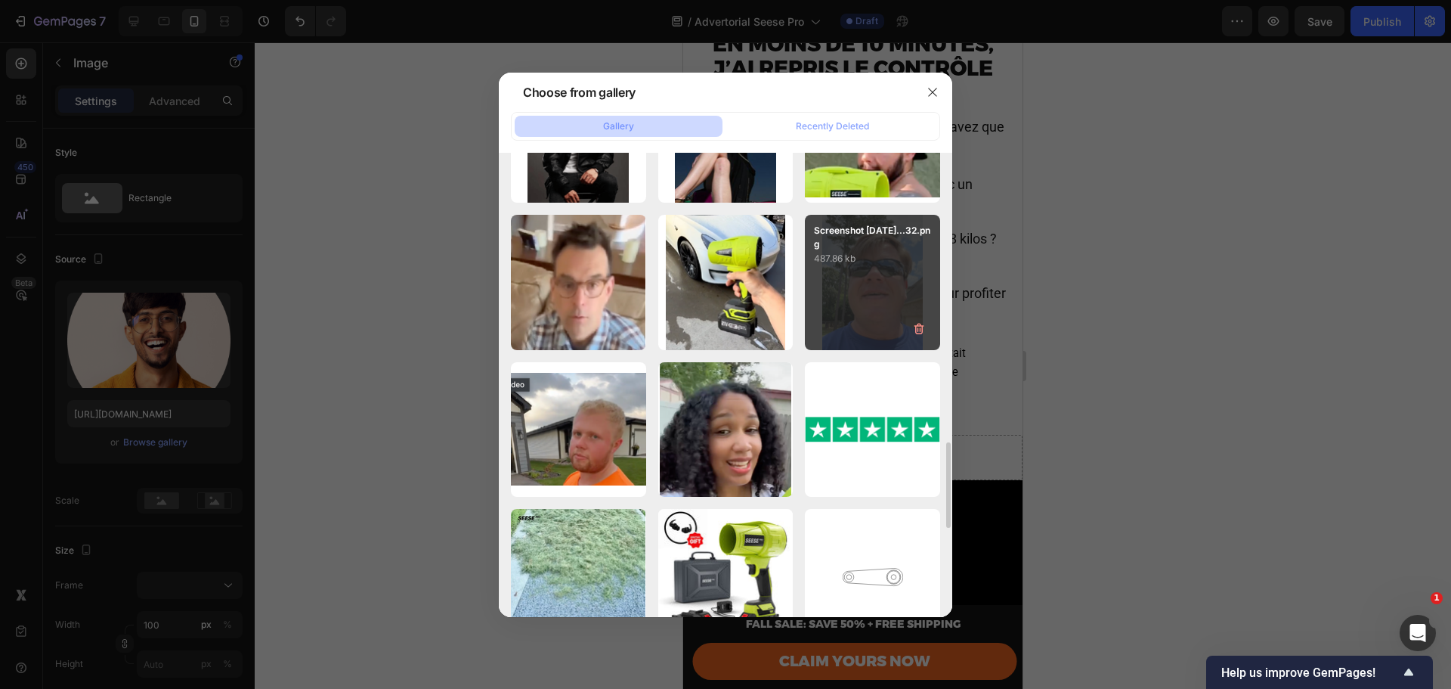
click at [880, 255] on p "487.86 kb" at bounding box center [872, 258] width 117 height 15
type input "[URL][DOMAIN_NAME]"
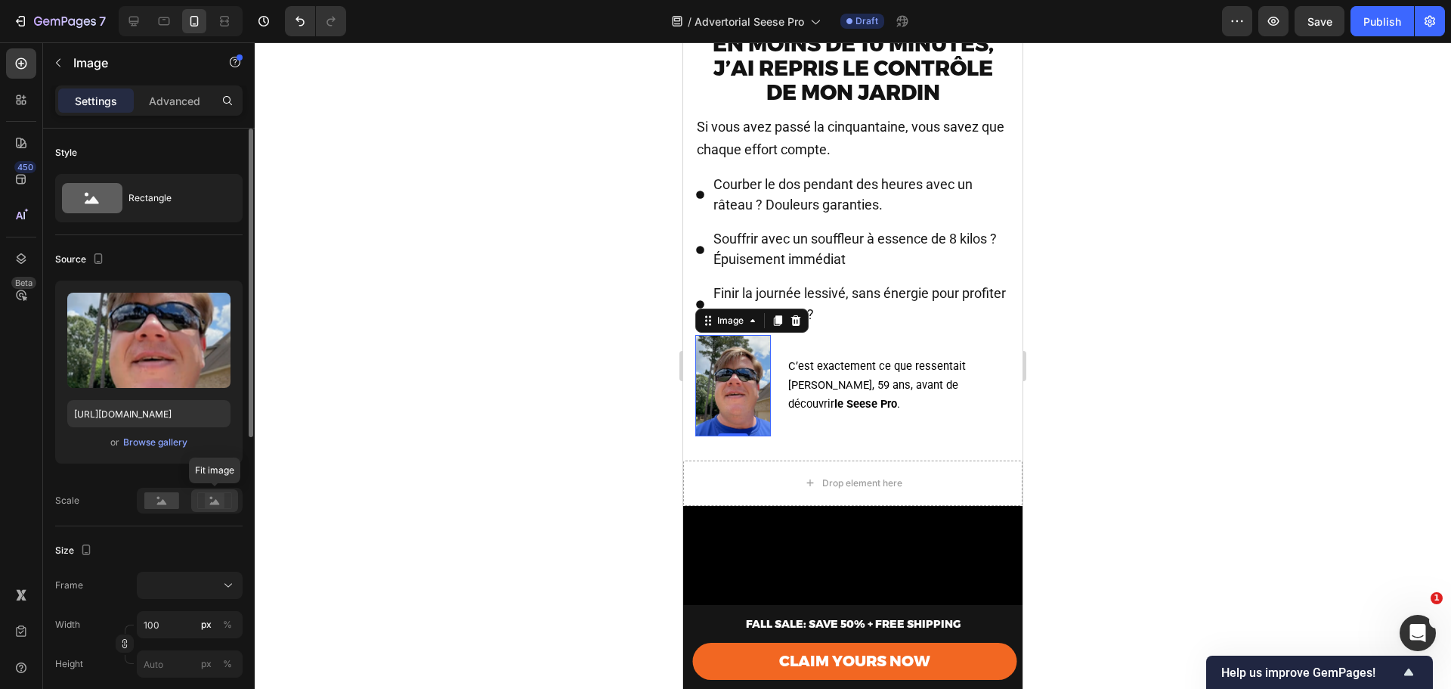
click at [209, 503] on rect at bounding box center [215, 500] width 20 height 15
click at [172, 500] on rect at bounding box center [161, 500] width 35 height 17
click at [156, 508] on rect at bounding box center [161, 500] width 35 height 17
click at [113, 498] on div "Scale Fill image" at bounding box center [148, 501] width 187 height 26
click at [151, 205] on div "Rectangle" at bounding box center [175, 198] width 92 height 35
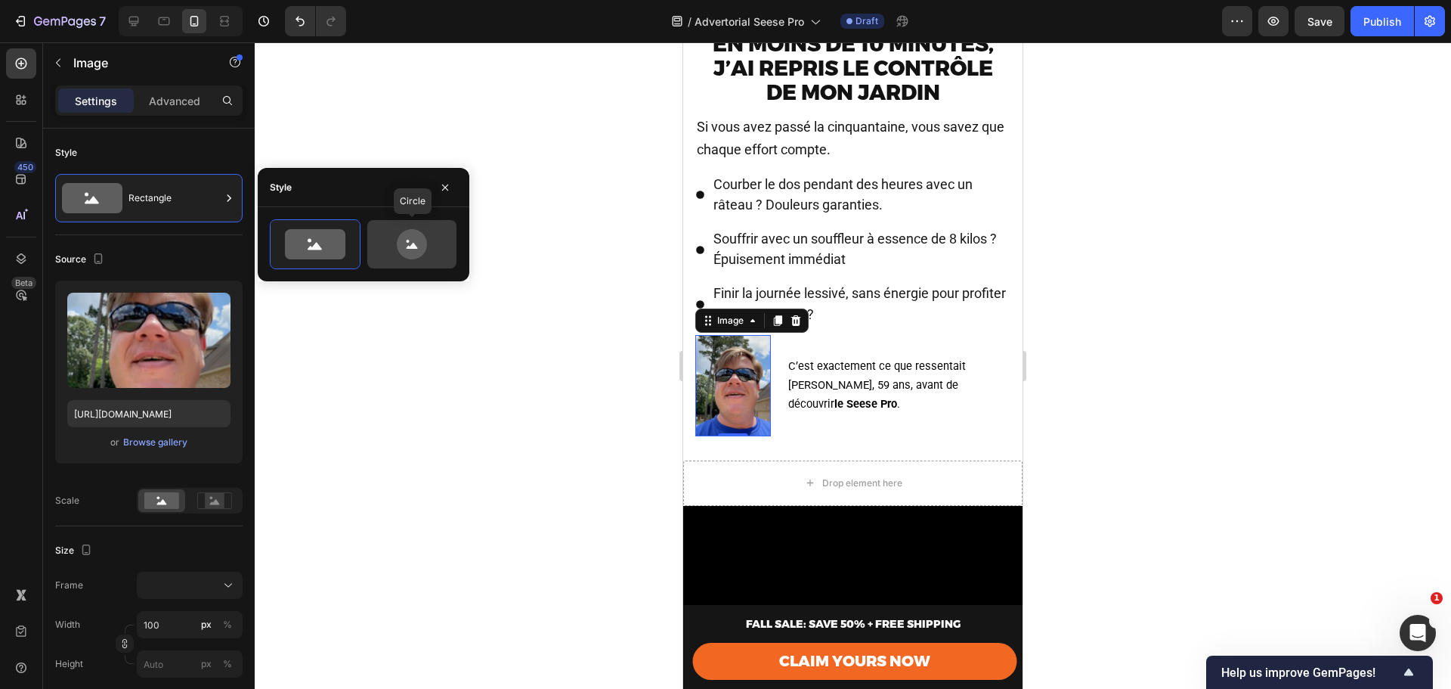
click at [423, 243] on icon at bounding box center [412, 244] width 30 height 30
type input "80"
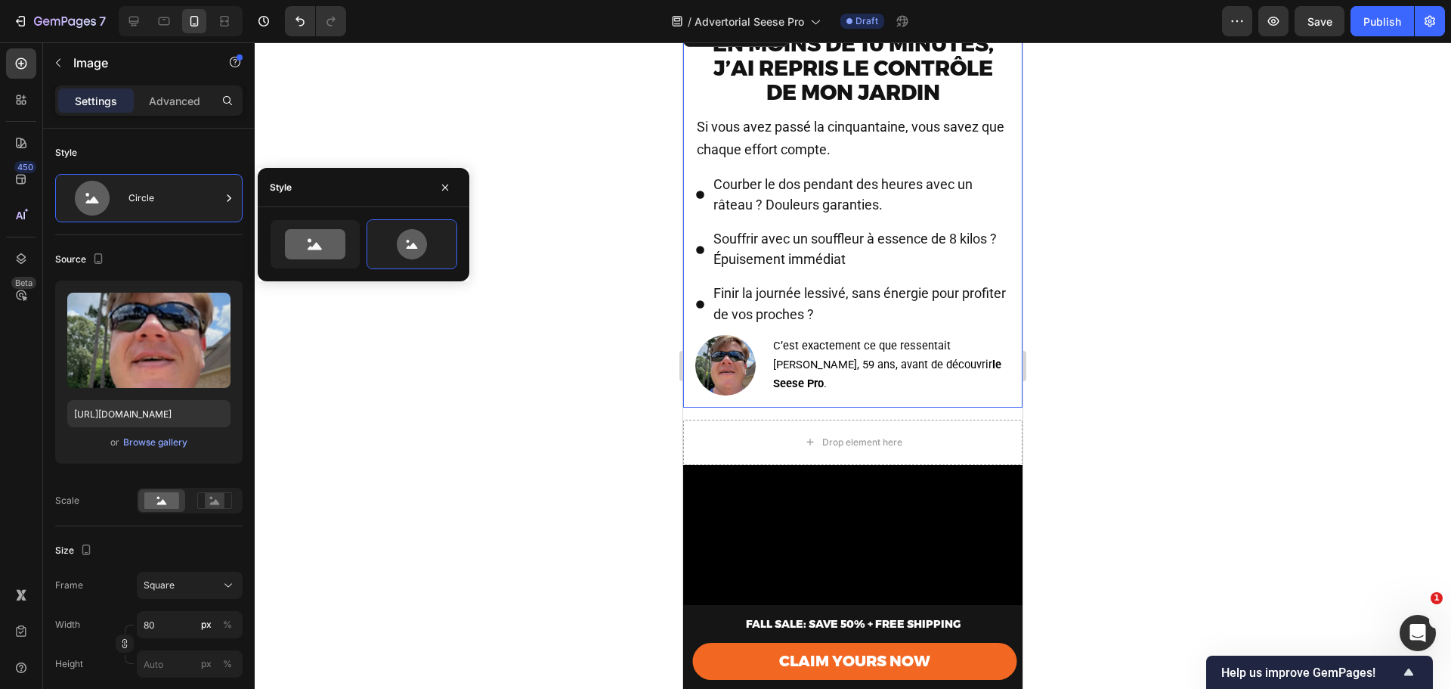
click at [988, 407] on div "En moins de 10 minutes, j’ai repris le contrôle de mon jardin Text Block Si vou…" at bounding box center [852, 214] width 339 height 388
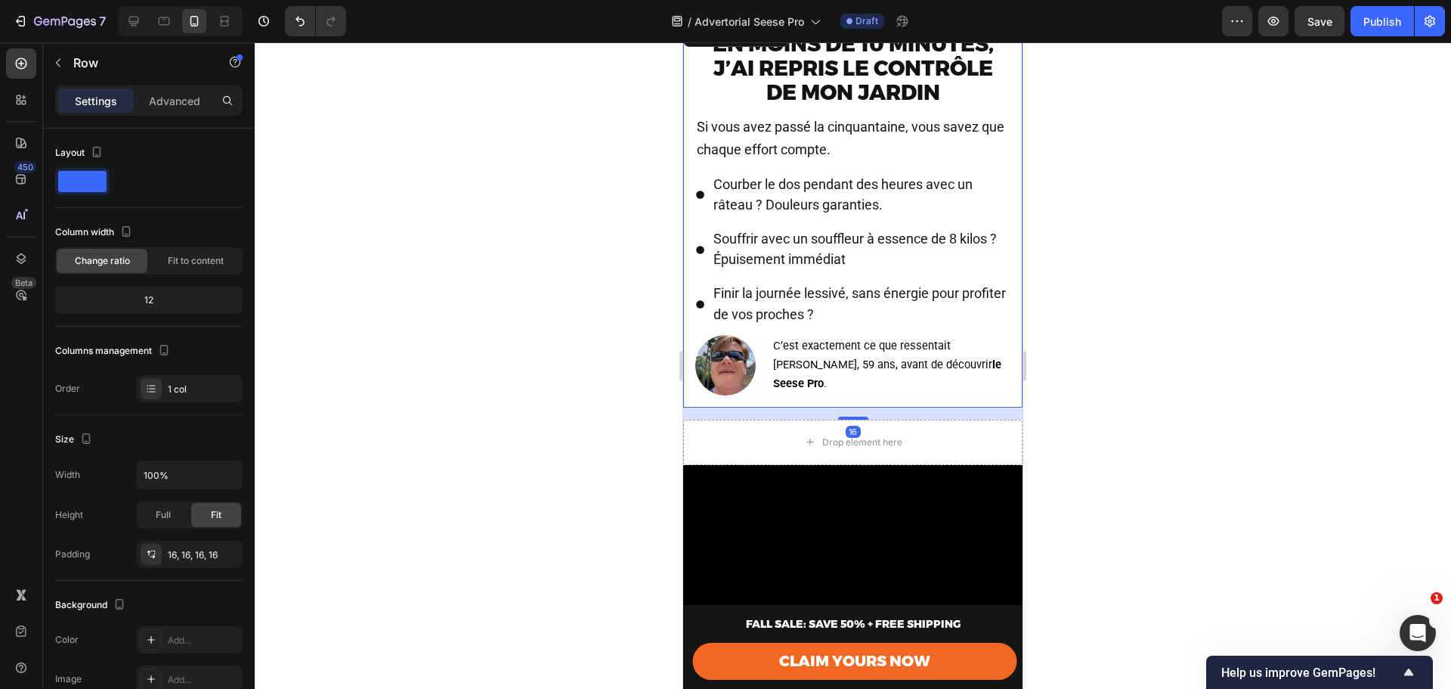
click at [1144, 412] on div at bounding box center [853, 365] width 1197 height 646
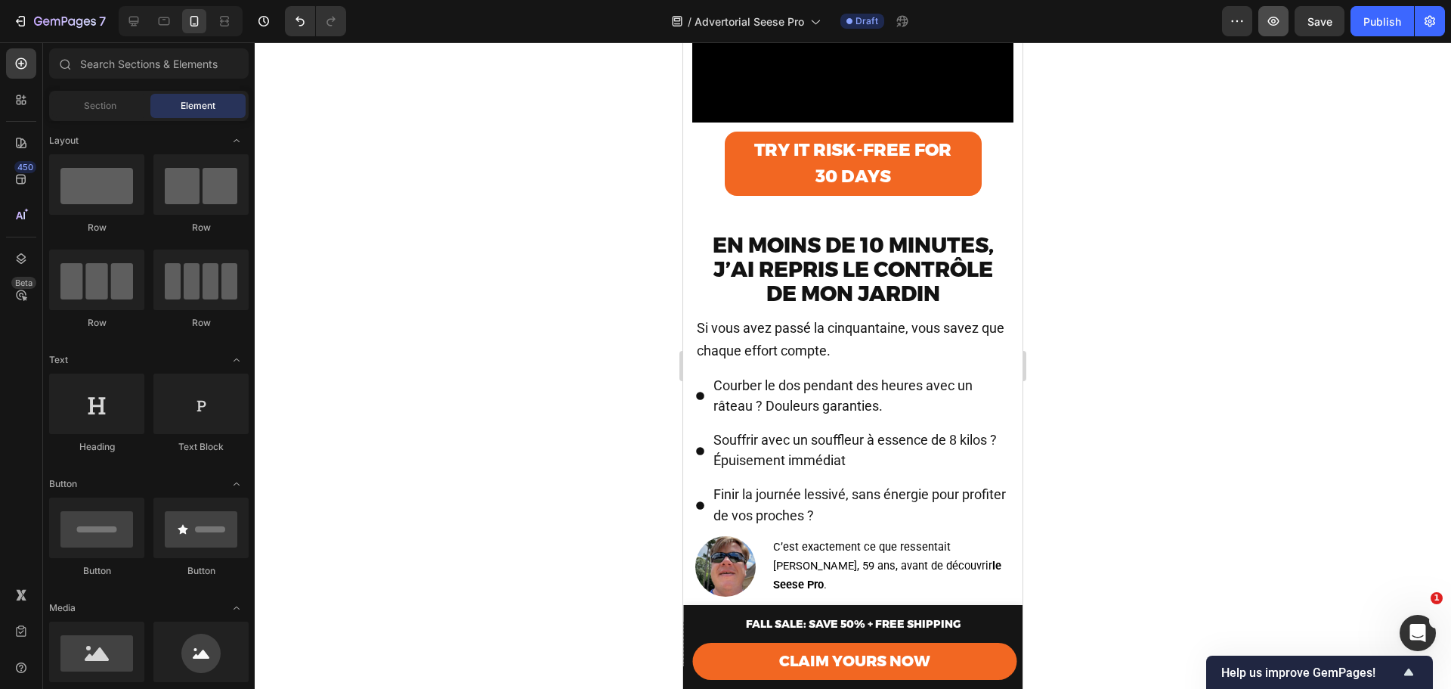
scroll to position [554, 0]
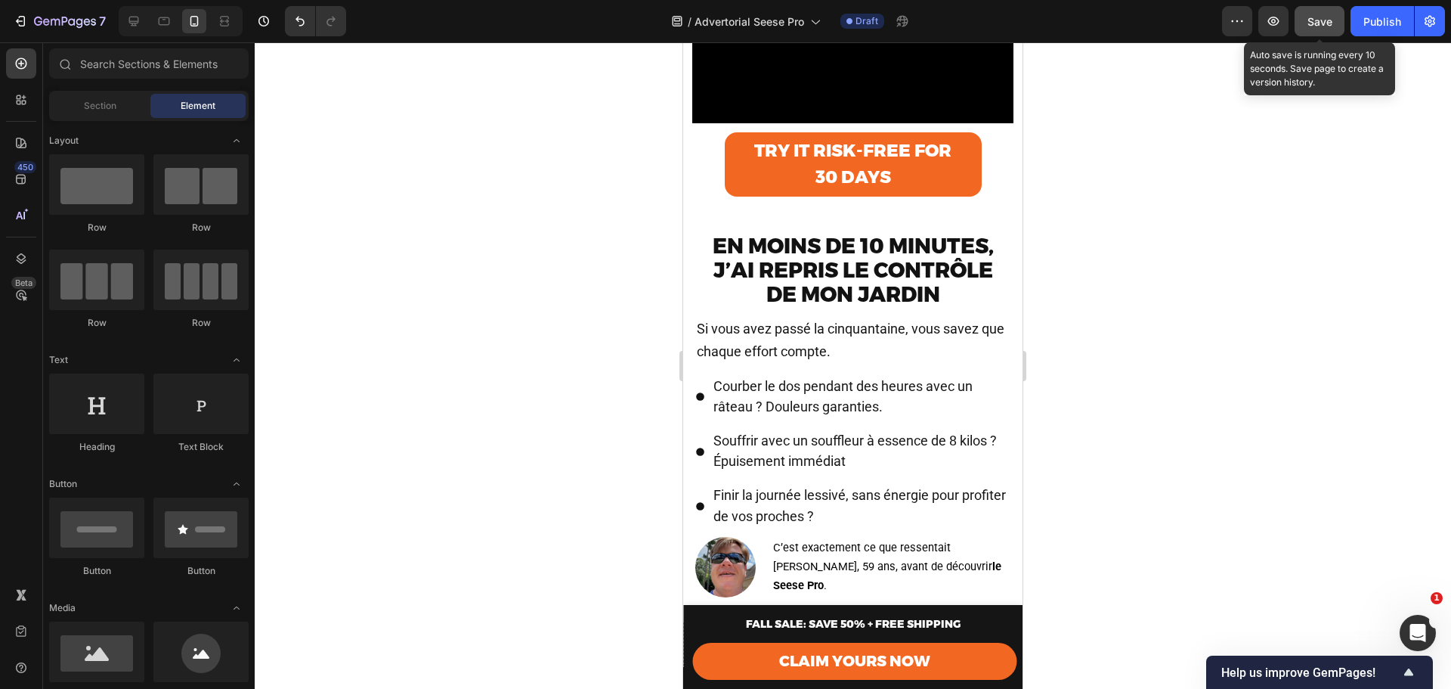
click at [1320, 26] on span "Save" at bounding box center [1320, 21] width 25 height 13
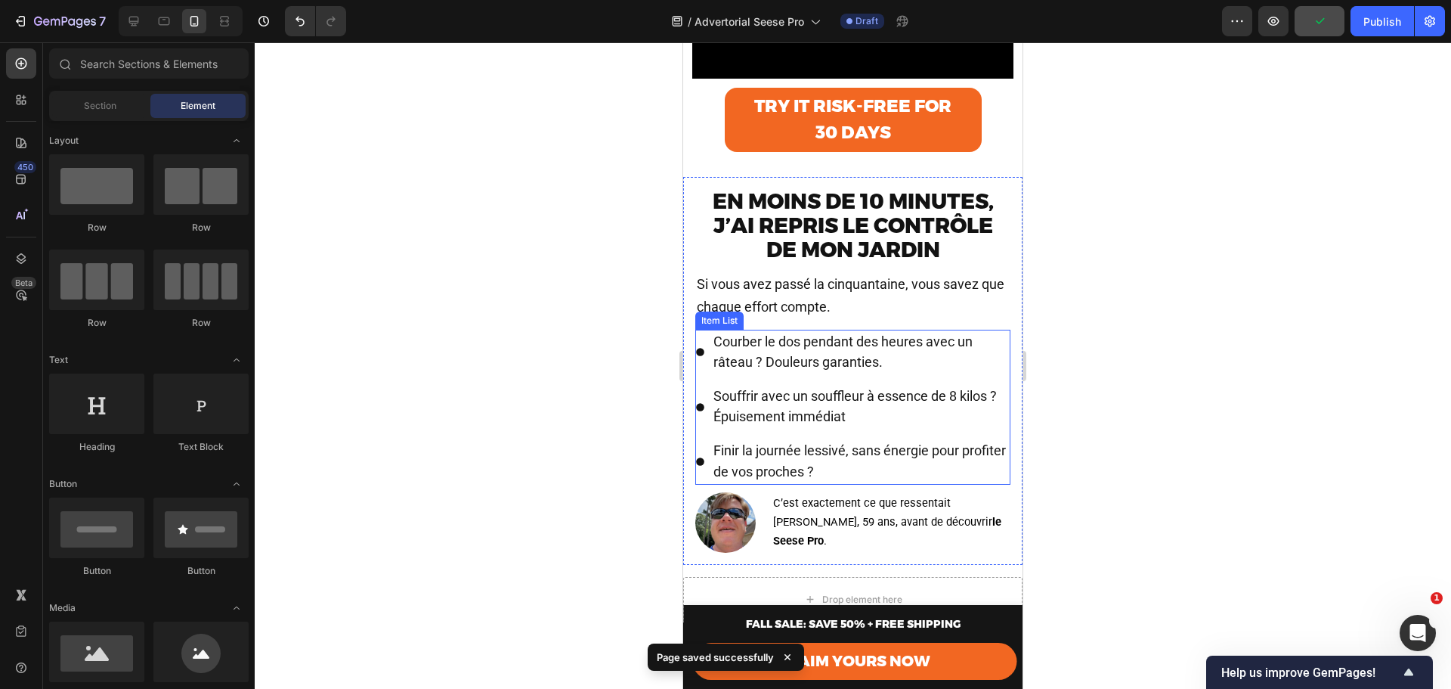
scroll to position [756, 0]
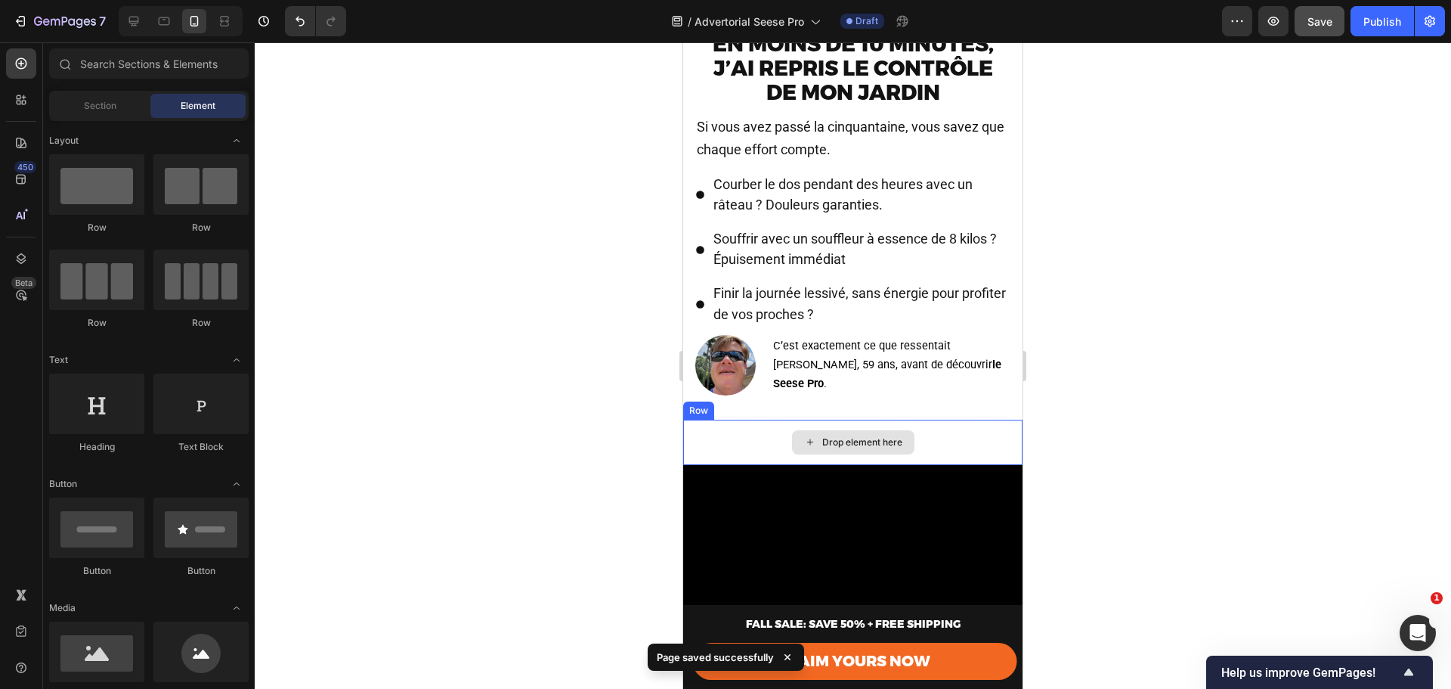
click at [870, 440] on div "Drop element here" at bounding box center [852, 442] width 339 height 45
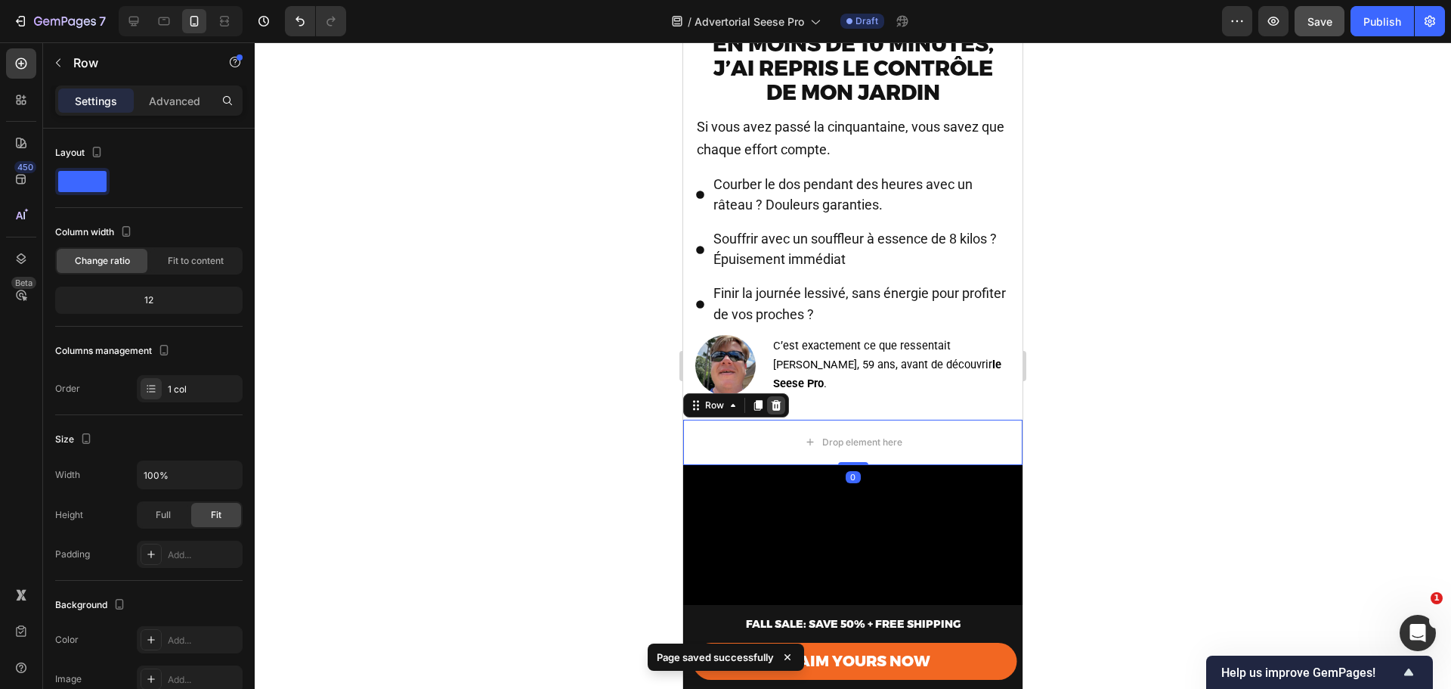
click at [773, 410] on icon at bounding box center [777, 405] width 10 height 11
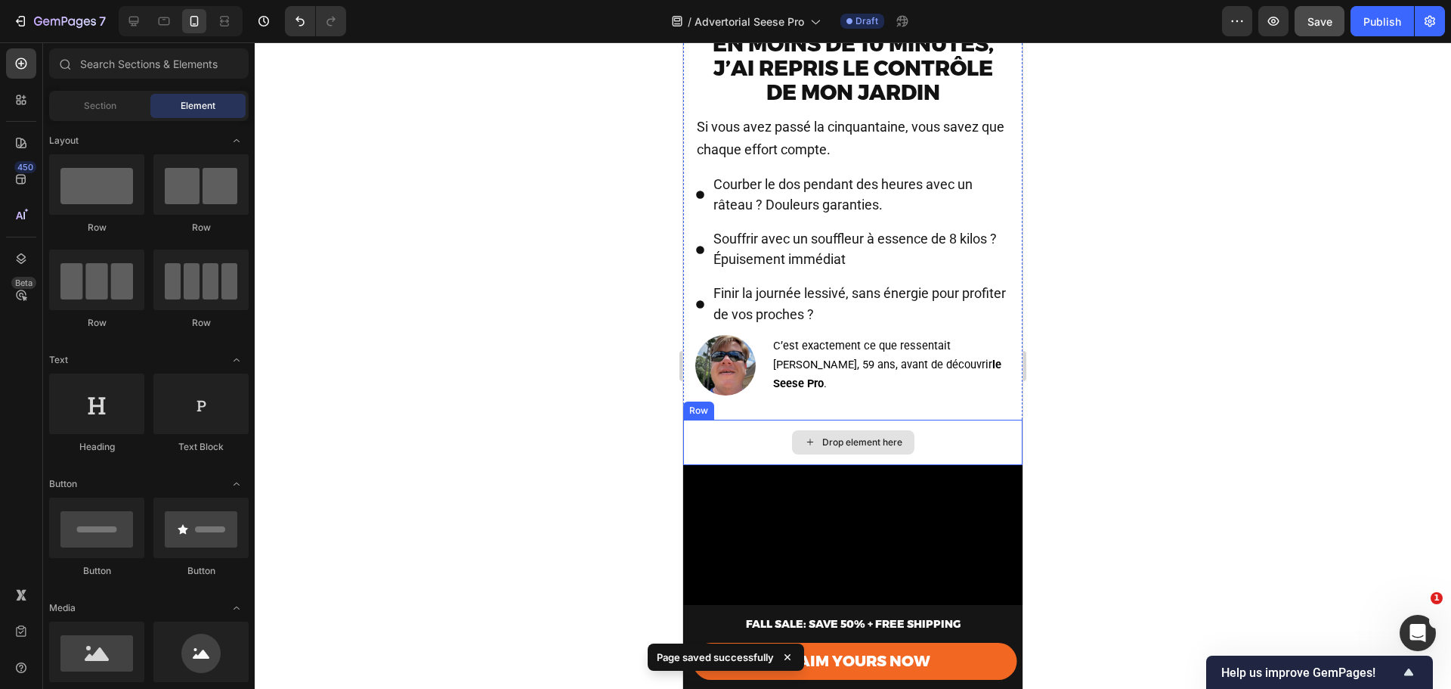
click at [905, 438] on div "Drop element here" at bounding box center [852, 442] width 339 height 45
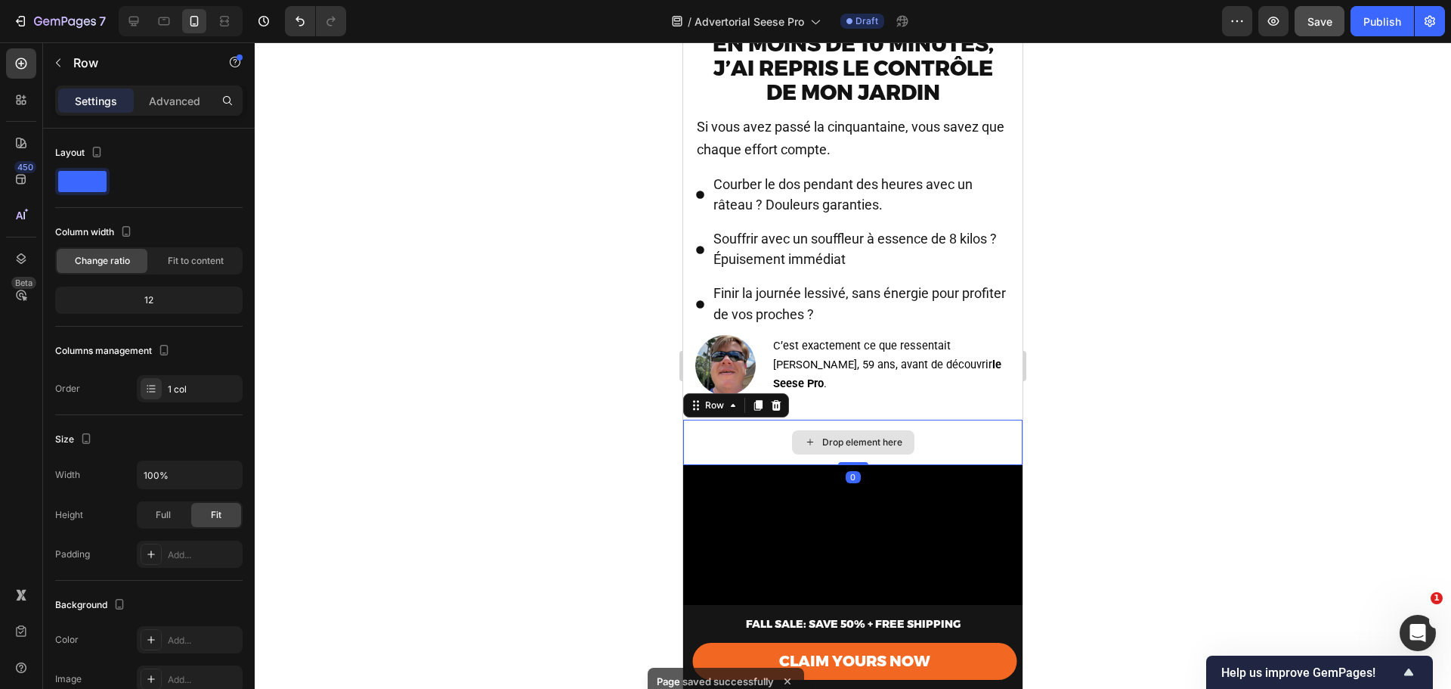
click at [943, 454] on div "Drop element here" at bounding box center [852, 442] width 339 height 45
click at [779, 410] on icon at bounding box center [777, 405] width 10 height 11
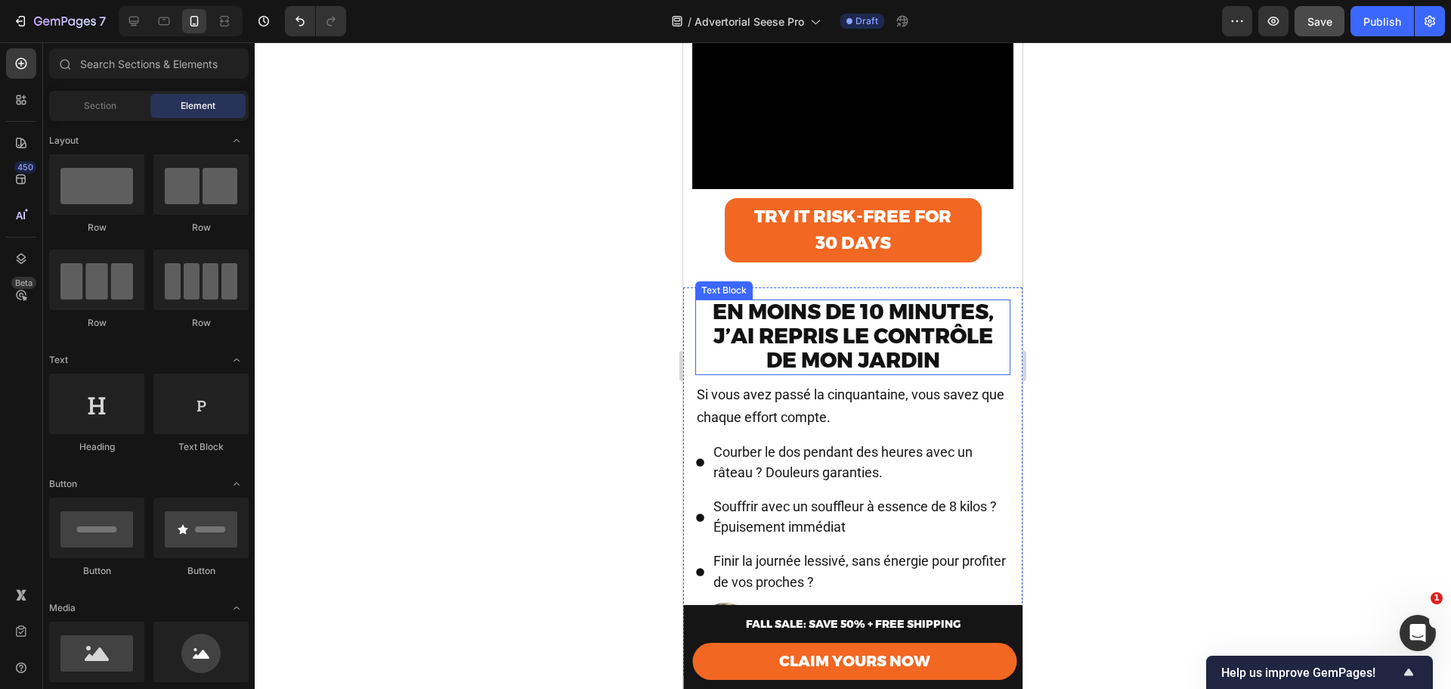
scroll to position [554, 0]
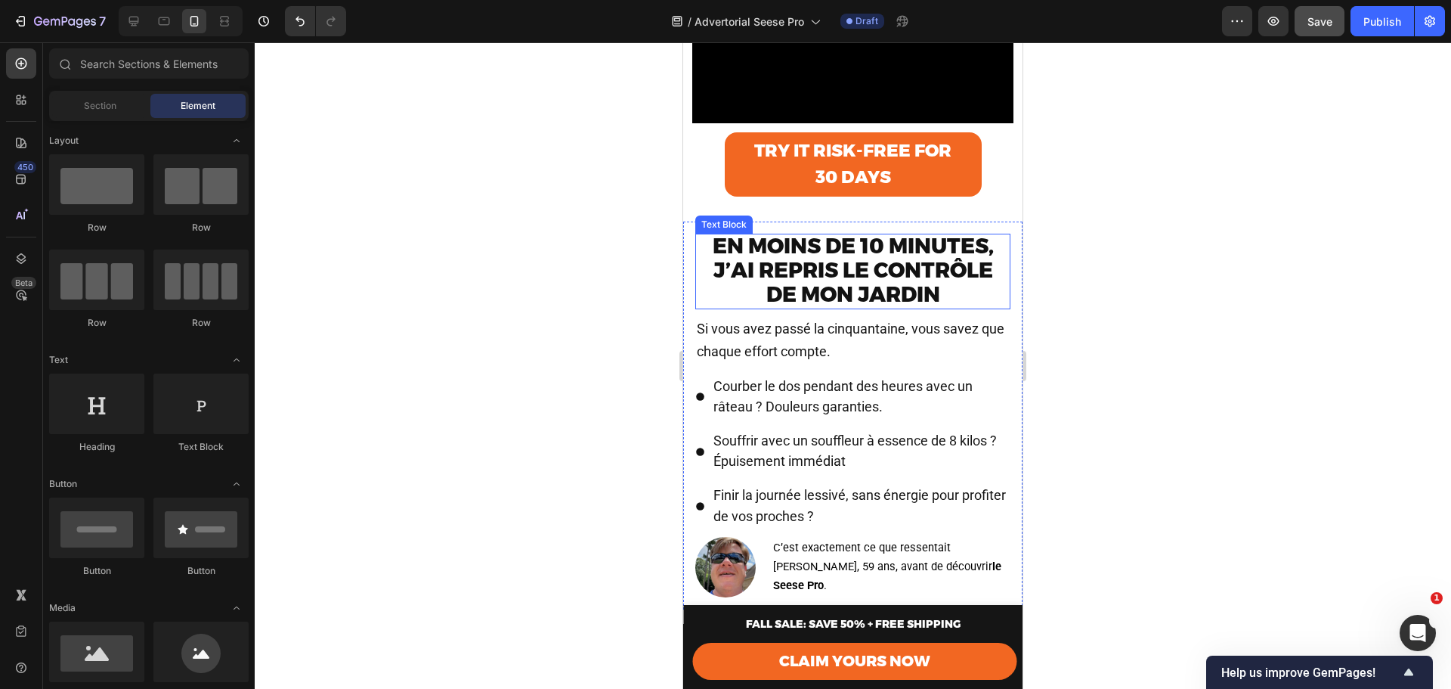
click at [853, 256] on strong "En moins de 10 minutes, j’ai repris le contrôle de mon jardin" at bounding box center [853, 270] width 281 height 74
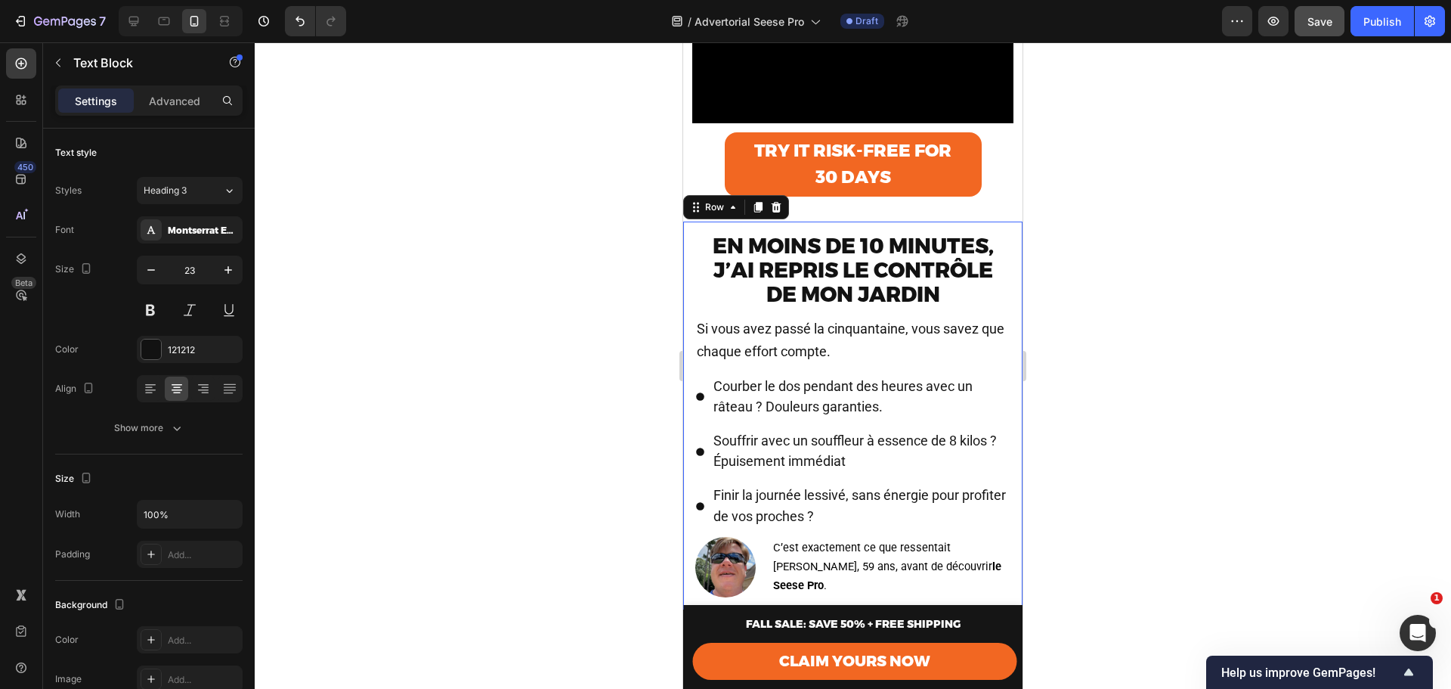
click at [858, 247] on div "En moins de 10 minutes, j’ai repris le contrôle de mon jardin Text Block Si vou…" at bounding box center [852, 415] width 339 height 388
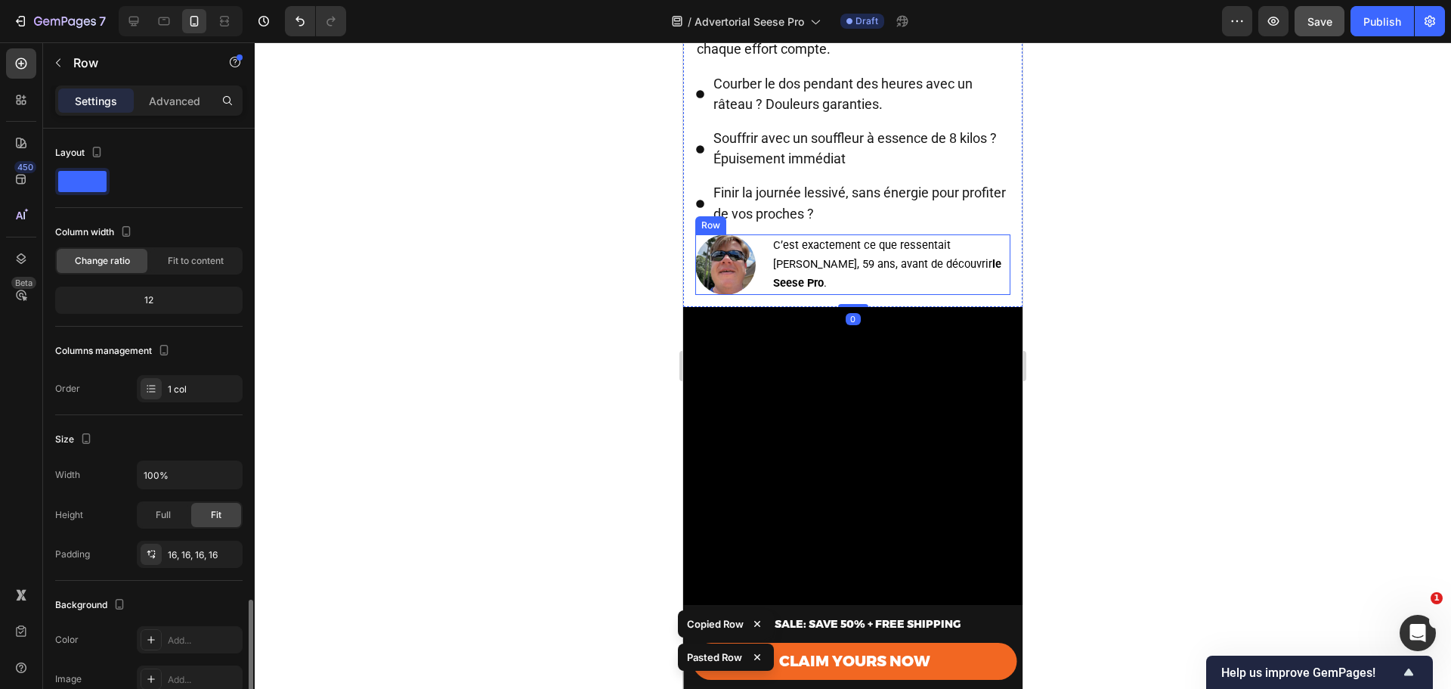
scroll to position [280, 0]
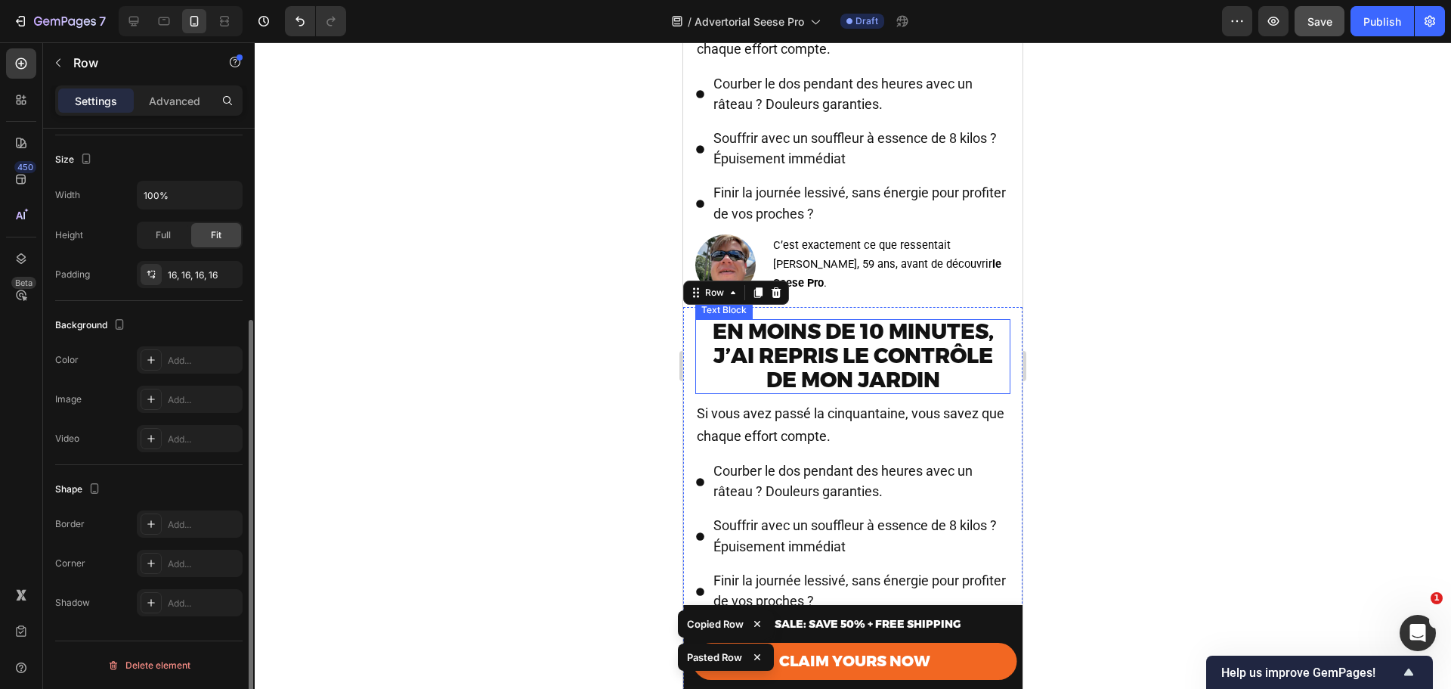
click at [878, 358] on strong "En moins de 10 minutes, j’ai repris le contrôle de mon jardin" at bounding box center [853, 355] width 281 height 74
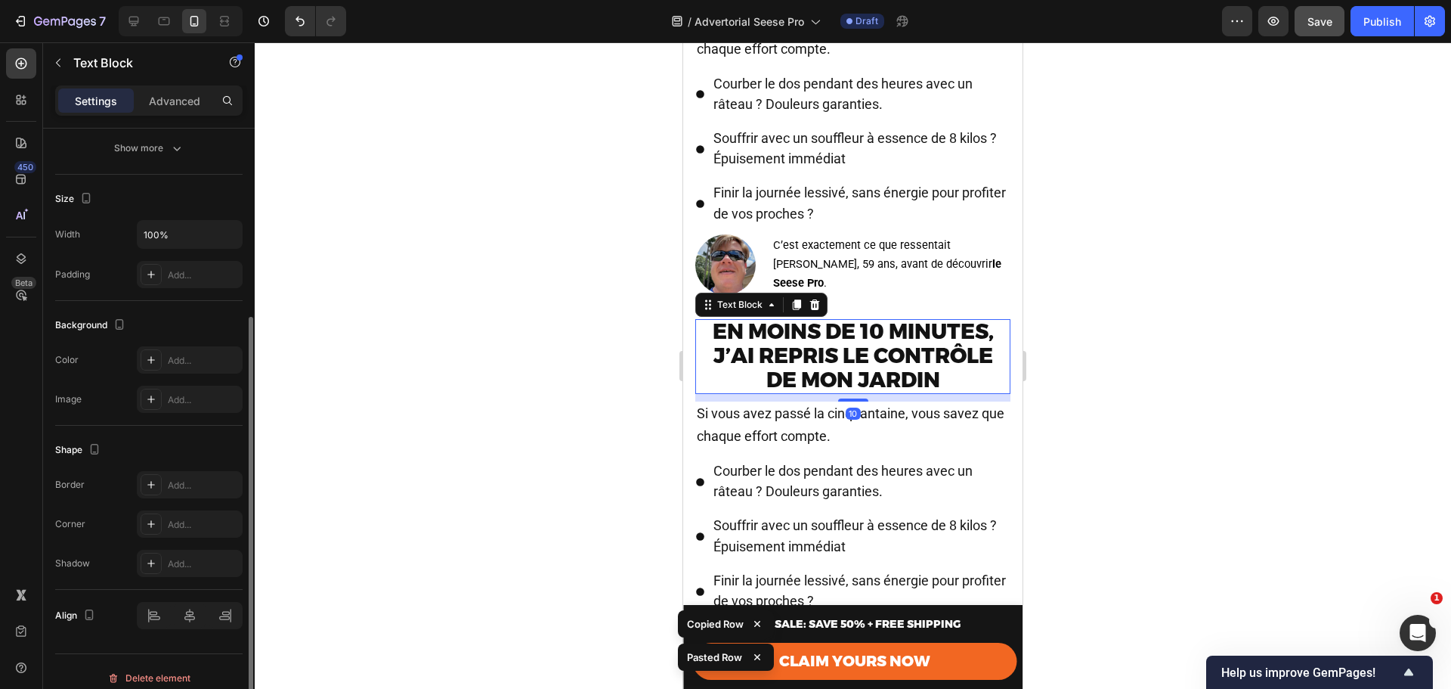
scroll to position [0, 0]
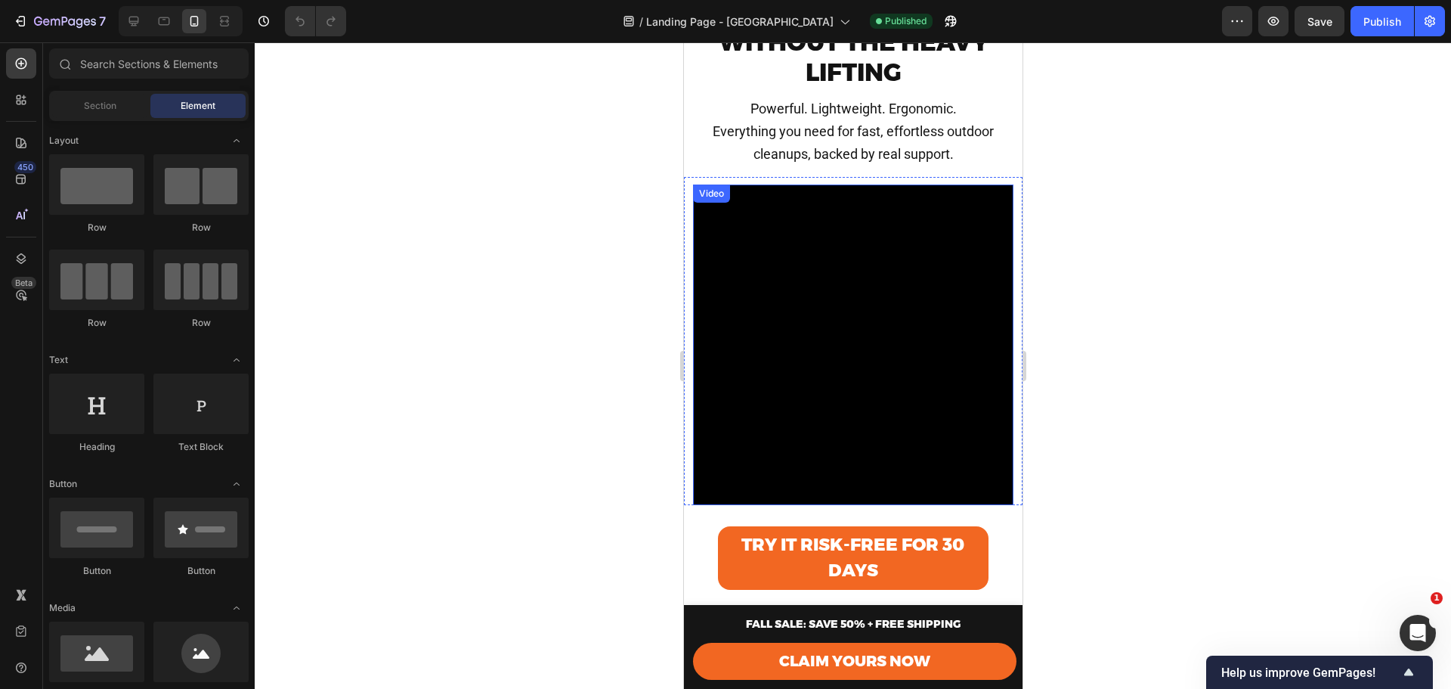
scroll to position [101, 0]
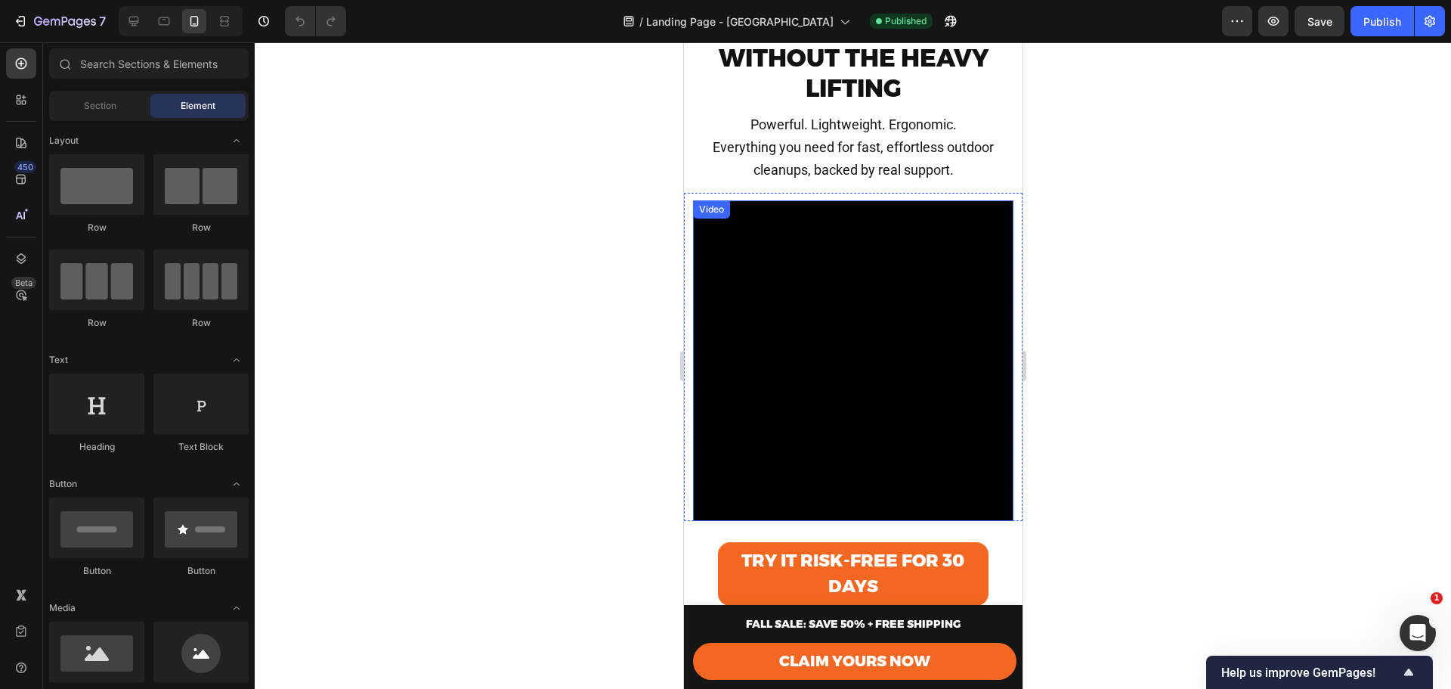
click at [863, 299] on video at bounding box center [852, 360] width 321 height 321
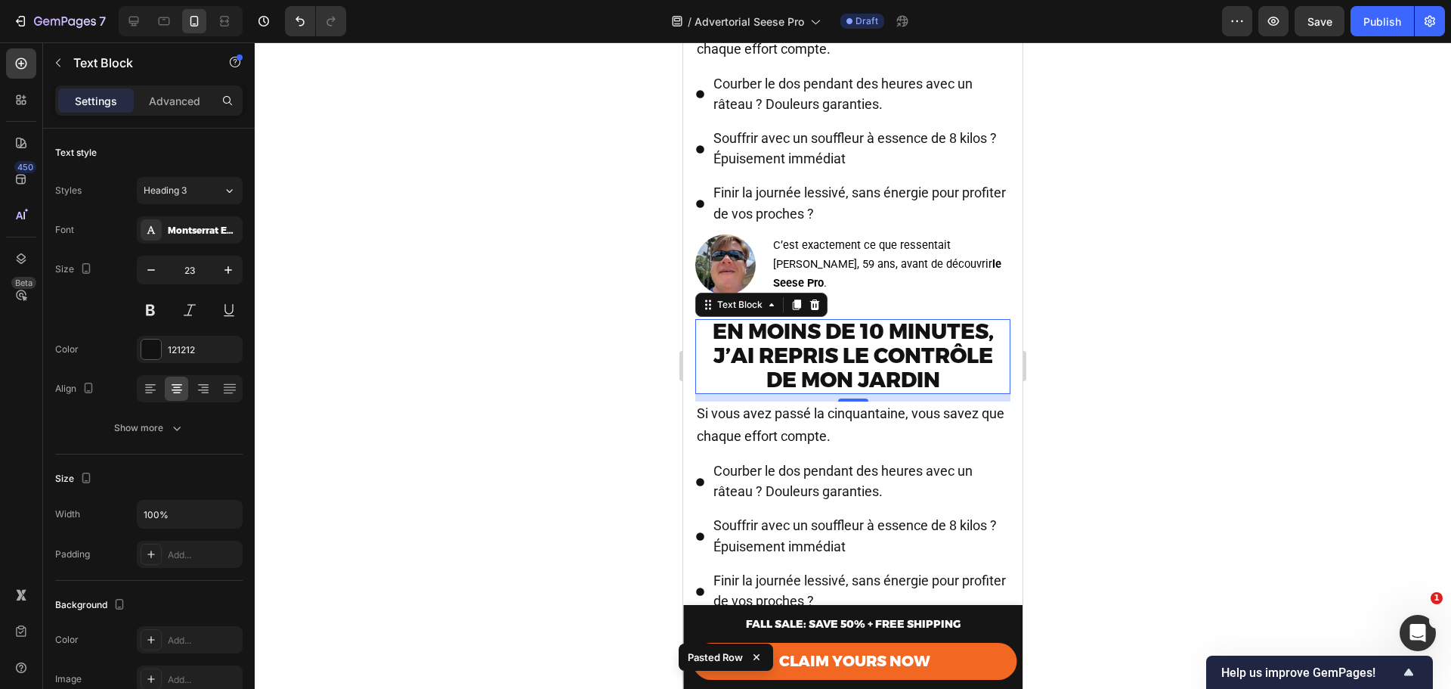
click at [872, 372] on strong "En moins de 10 minutes, j’ai repris le contrôle de mon jardin" at bounding box center [853, 355] width 281 height 74
click at [872, 371] on strong "En moins de 10 minutes, j’ai repris le contrôle de mon jardin" at bounding box center [853, 355] width 281 height 74
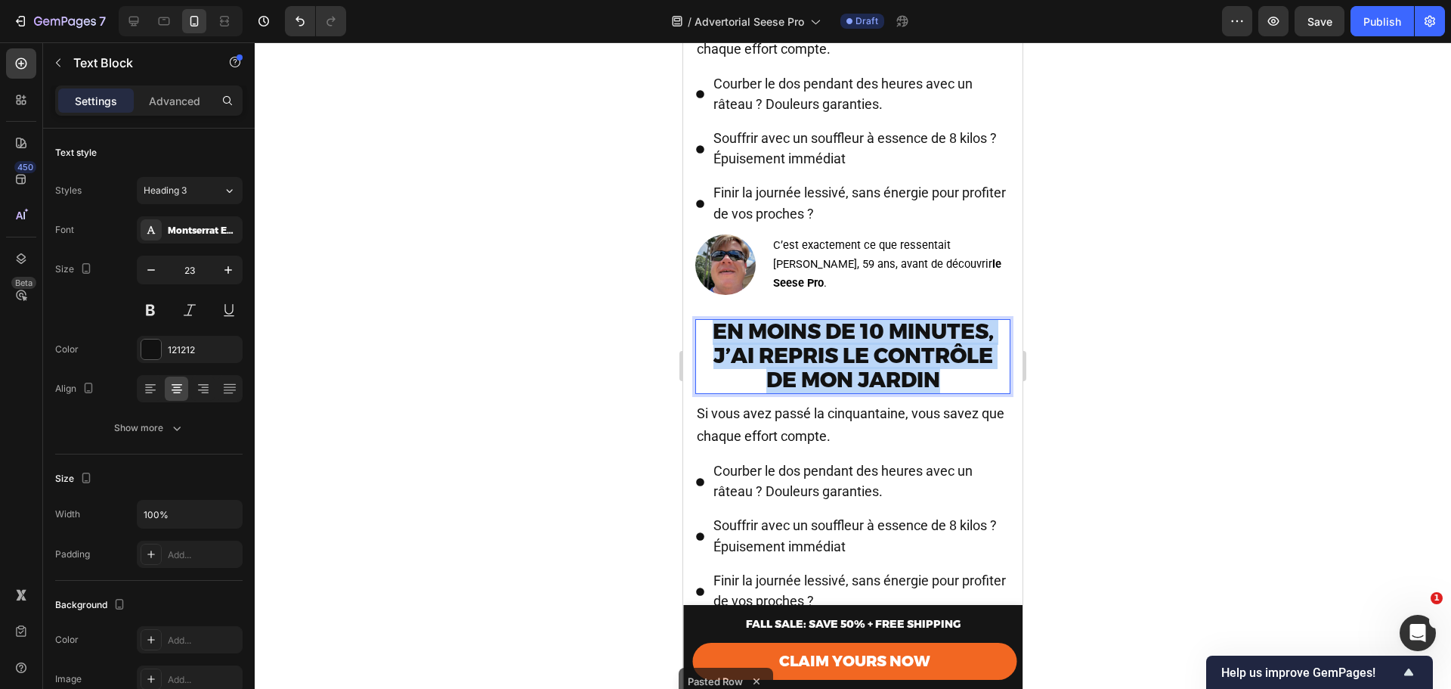
click at [872, 371] on strong "En moins de 10 minutes, j’ai repris le contrôle de mon jardin" at bounding box center [853, 355] width 281 height 74
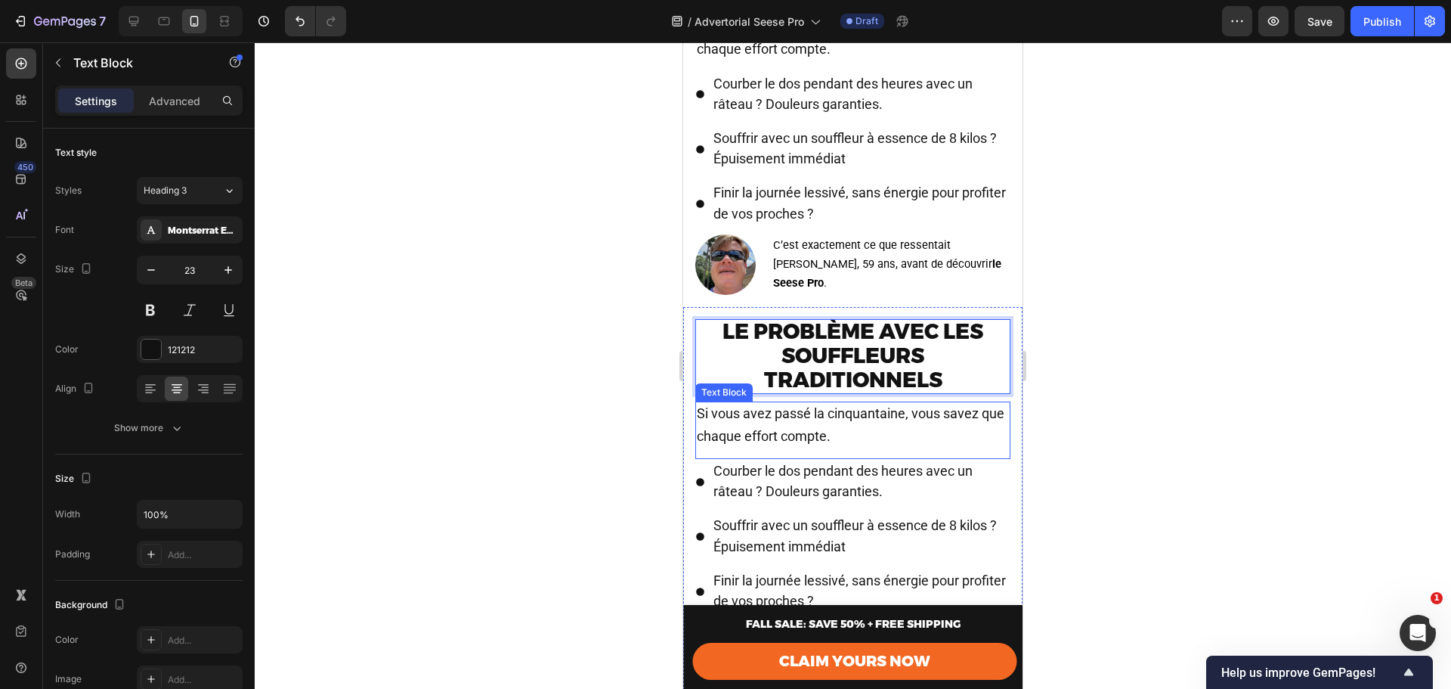
click at [803, 435] on span "Si vous avez passé la cinquantaine, vous savez que chaque effort compte." at bounding box center [851, 424] width 308 height 39
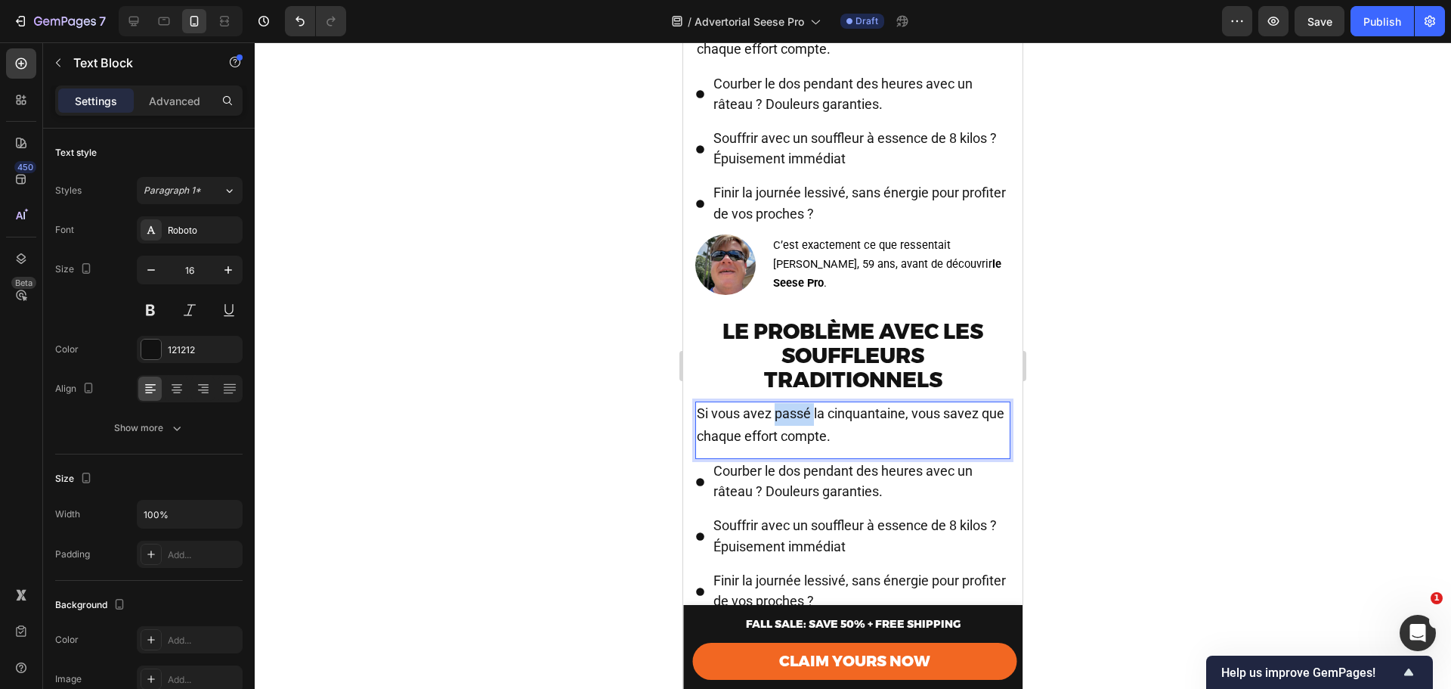
click at [803, 435] on span "Si vous avez passé la cinquantaine, vous savez que chaque effort compte." at bounding box center [851, 424] width 308 height 39
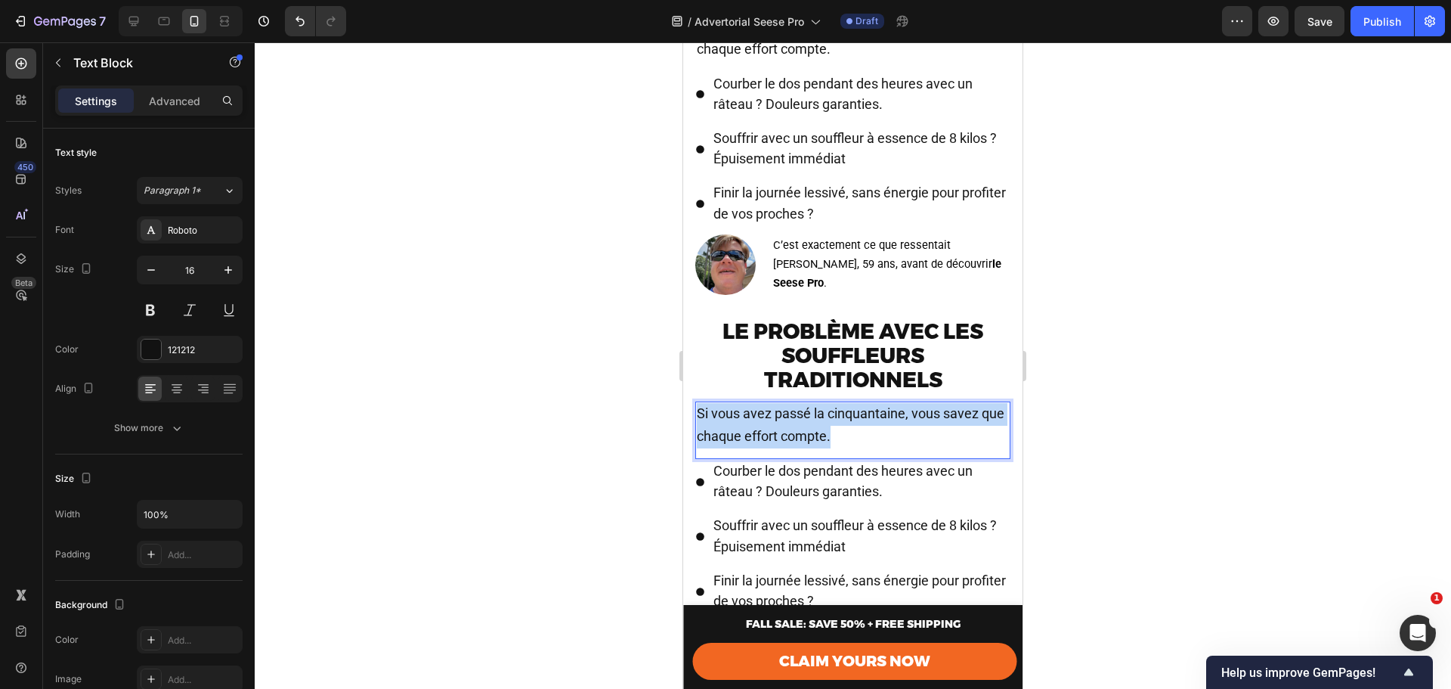
click at [803, 435] on span "Si vous avez passé la cinquantaine, vous savez que chaque effort compte." at bounding box center [851, 424] width 308 height 39
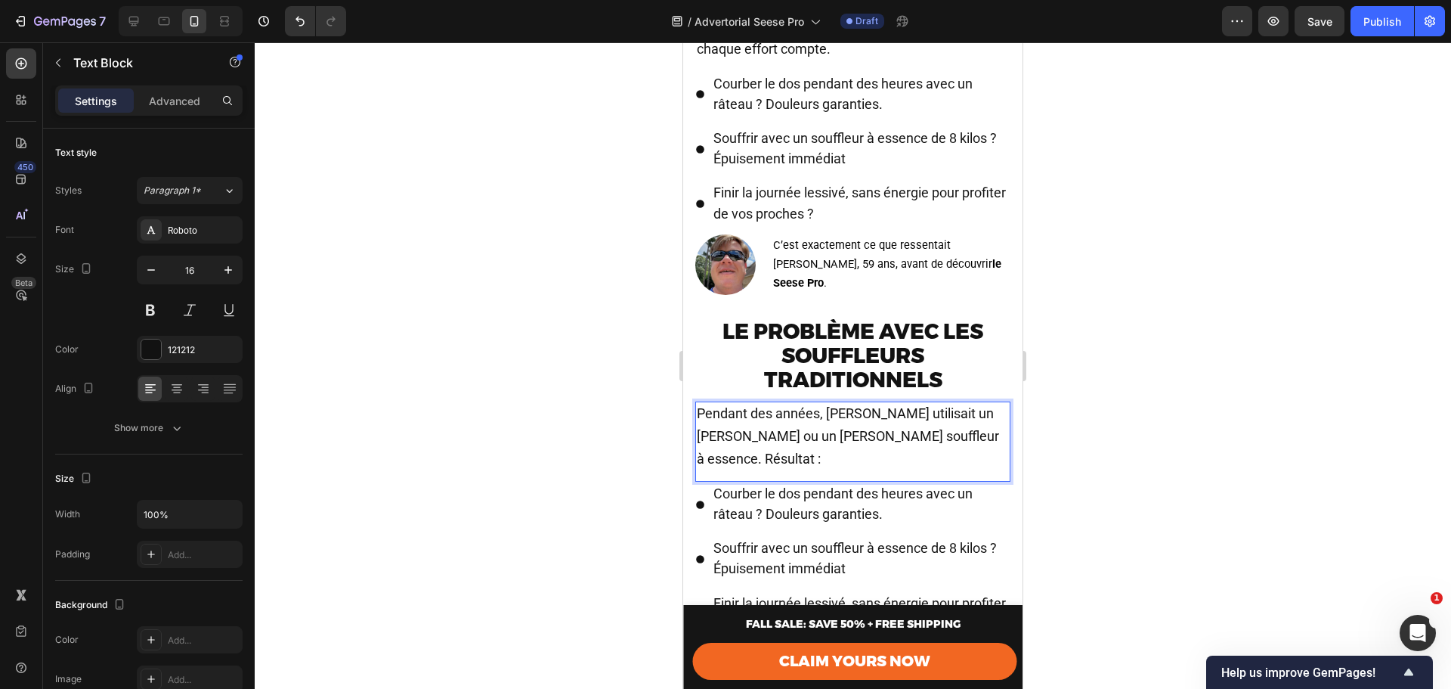
click at [1061, 448] on div at bounding box center [853, 365] width 1197 height 646
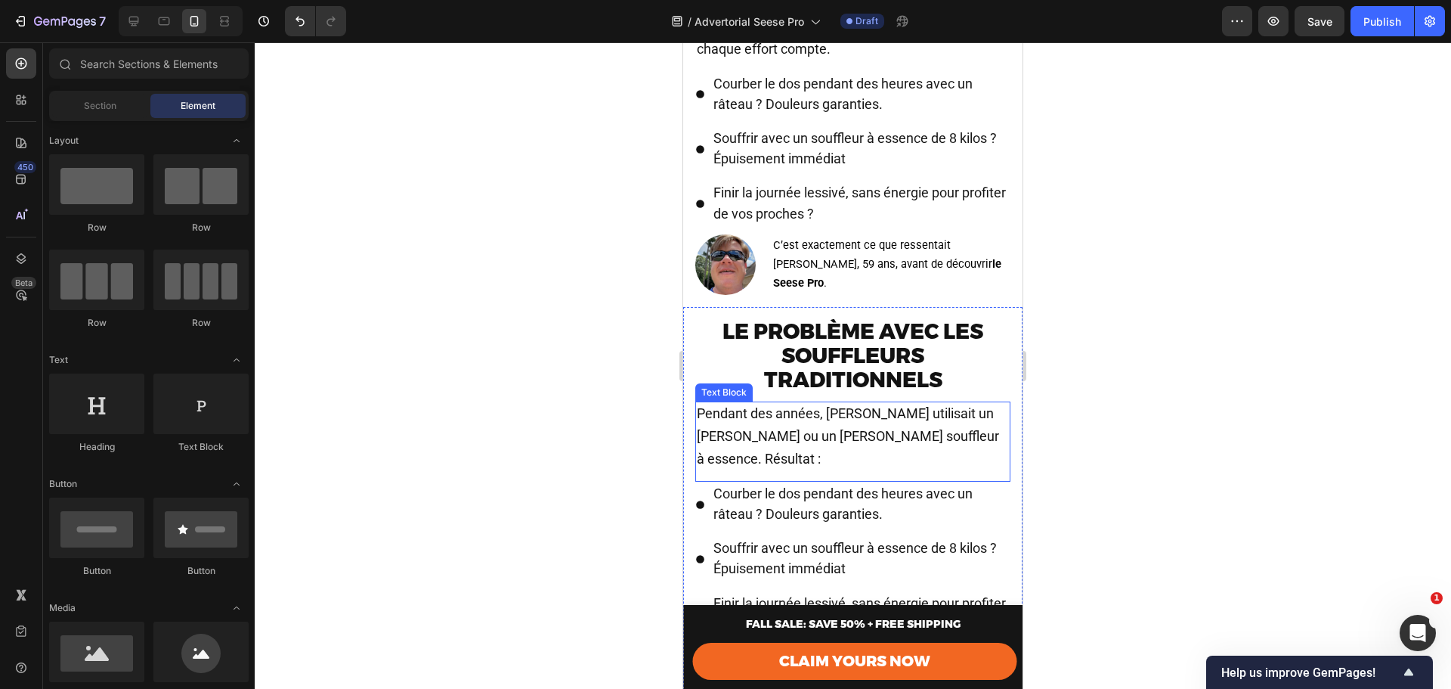
click at [873, 448] on span "Pendant des années, Marc utilisait un râteau ou un gros souffleur à essence. Ré…" at bounding box center [848, 435] width 302 height 61
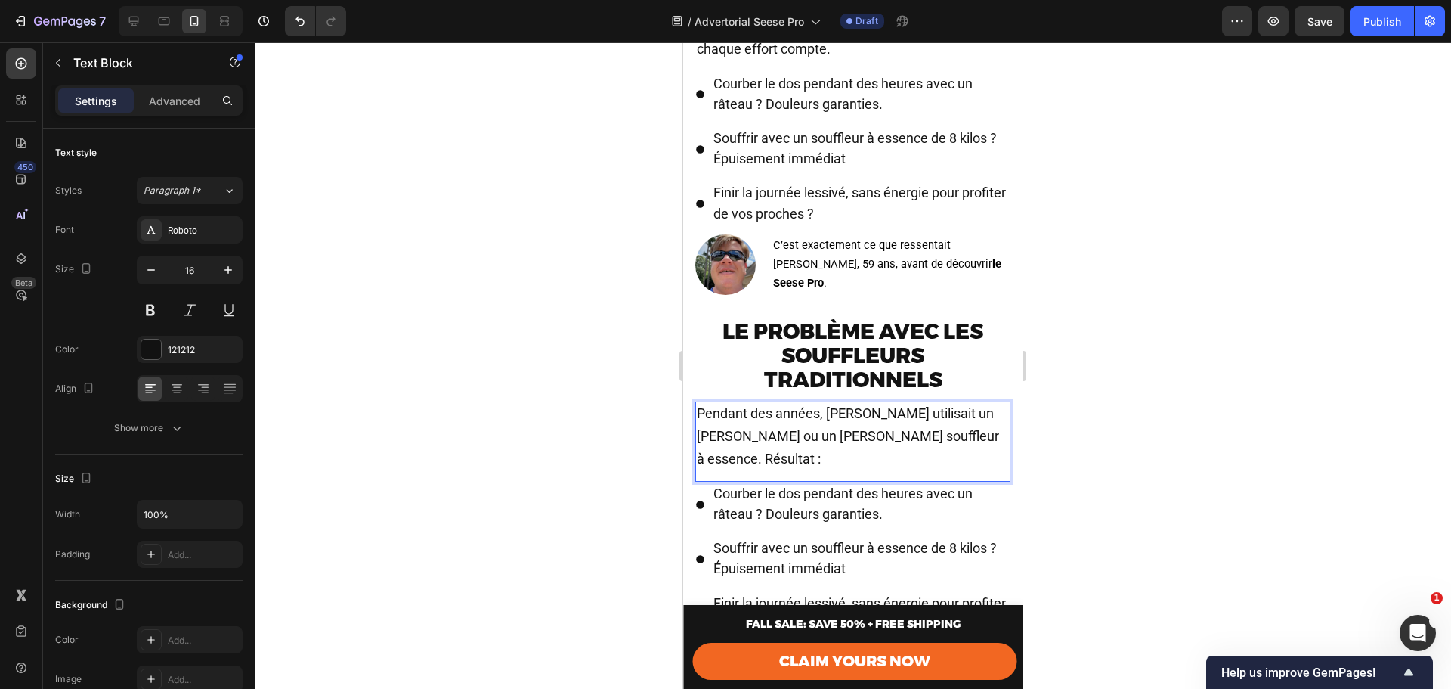
click at [909, 455] on span "Pendant des années, Marc utilisait un râteau ou un gros souffleur à essence. Ré…" at bounding box center [848, 435] width 302 height 61
drag, startPoint x: 869, startPoint y: 451, endPoint x: 934, endPoint y: 454, distance: 64.4
click at [934, 454] on p "Pendant des années, Marc utilisait un râteau ou un gros souffleur à essence. Ré…" at bounding box center [853, 436] width 312 height 67
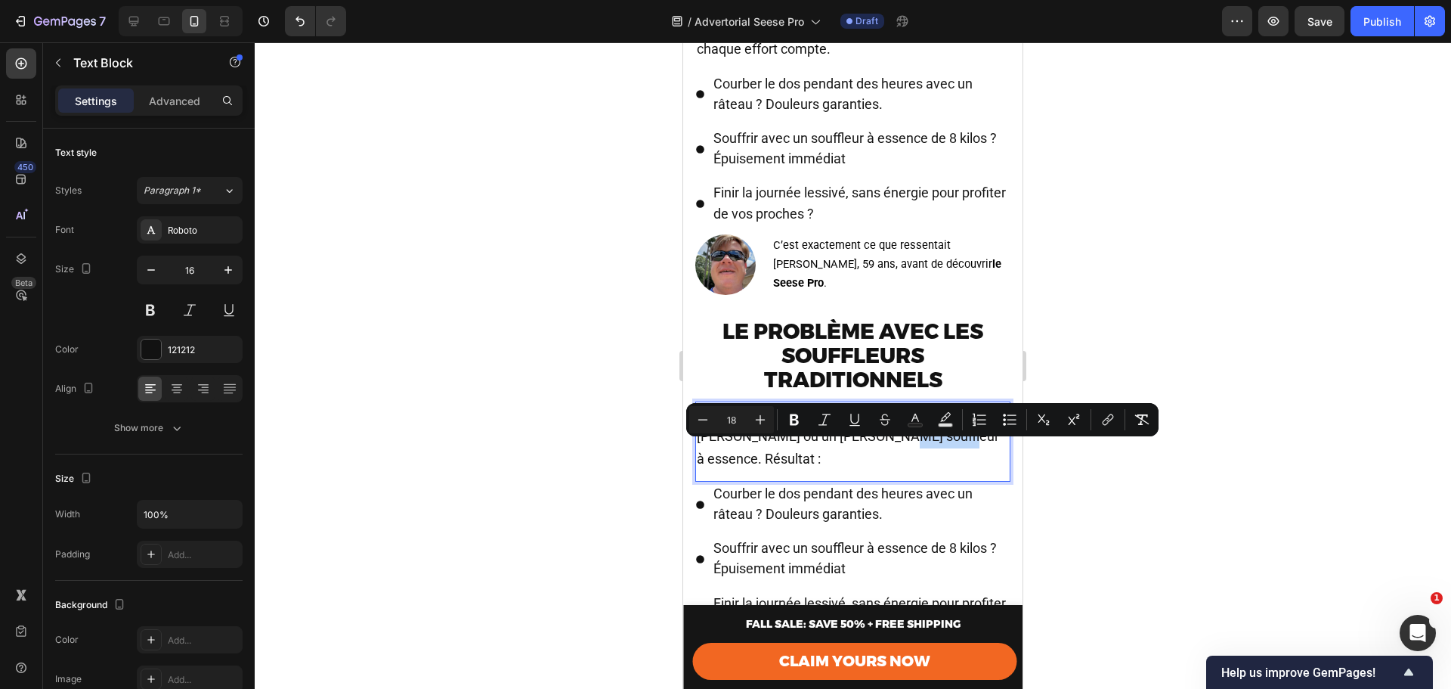
click at [923, 449] on span "Pendant des années, Marc utilisait un râteau ou un gros souffleur à essence. Ré…" at bounding box center [848, 435] width 302 height 61
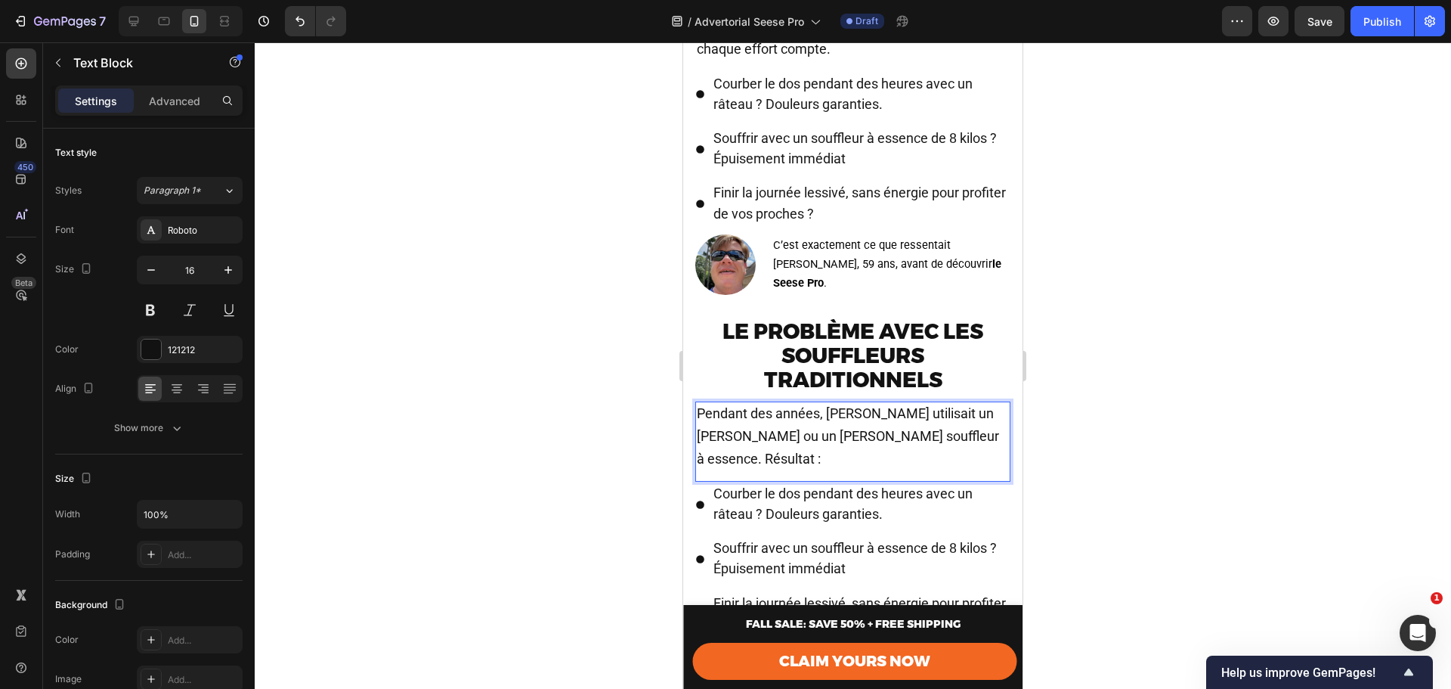
click at [868, 448] on span "Pendant des années, Marc utilisait un râteau ou un gros souffleur à essence. Ré…" at bounding box center [848, 435] width 302 height 61
click at [1058, 459] on div at bounding box center [853, 365] width 1197 height 646
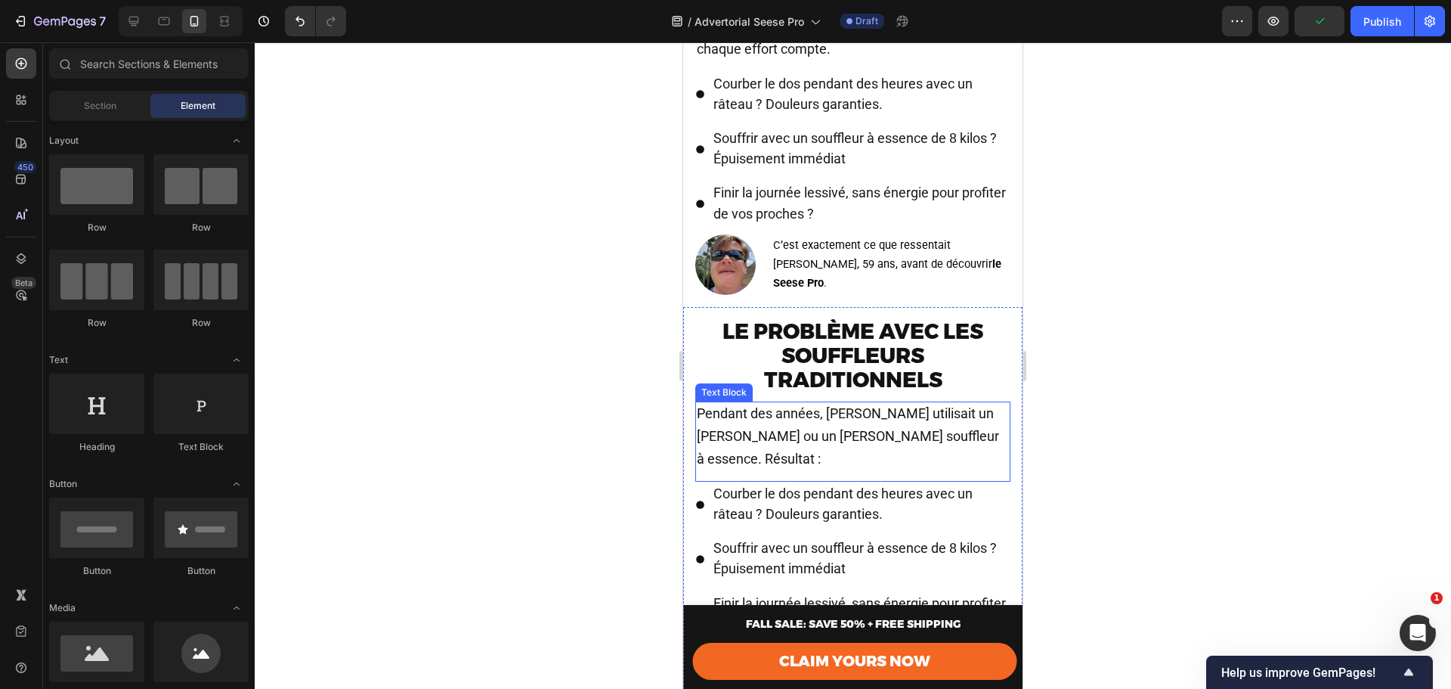
click at [906, 448] on span "Pendant des années, Marc utilisait un râteau ou un gros souffleur à essence. Ré…" at bounding box center [848, 435] width 302 height 61
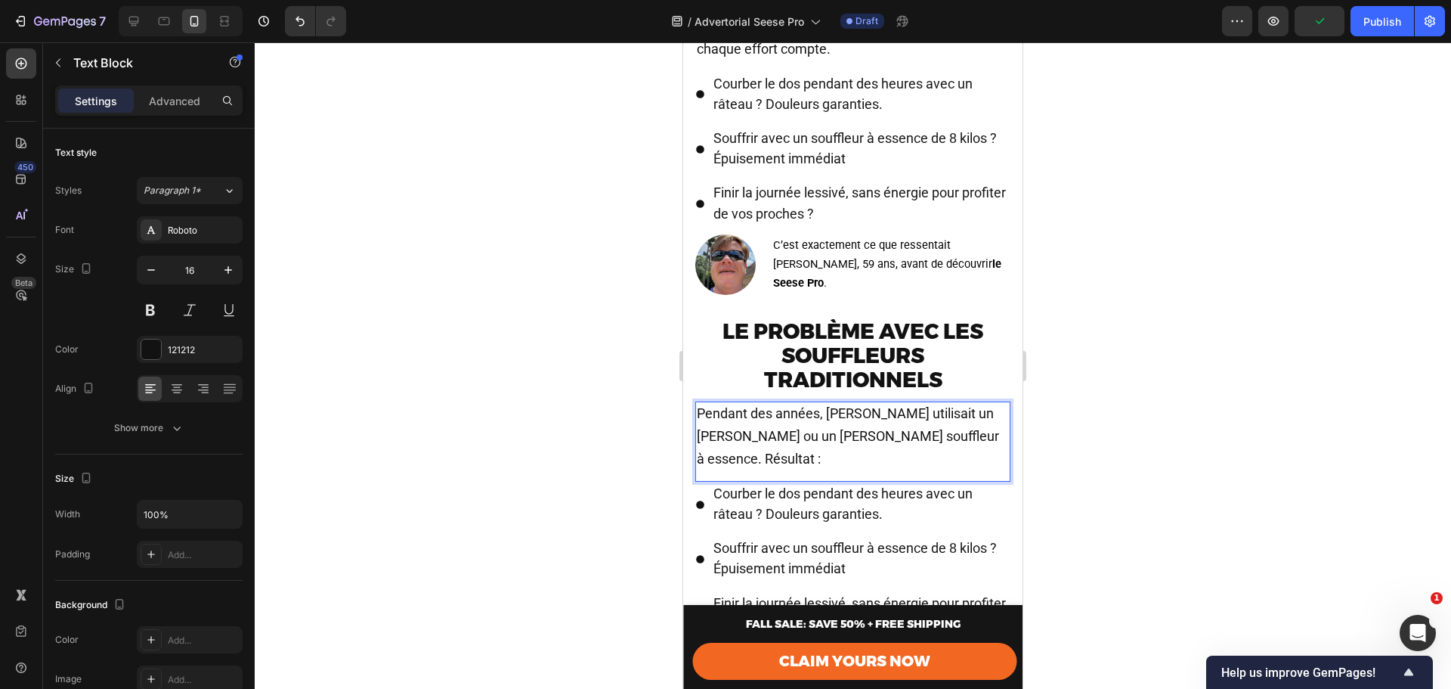
click at [938, 451] on p "Pendant des années, Marc utilisait un râteau ou un gros souffleur à essence. Ré…" at bounding box center [853, 436] width 312 height 67
drag, startPoint x: 931, startPoint y: 451, endPoint x: 874, endPoint y: 451, distance: 56.7
click at [874, 451] on p "Pendant des années, Marc utilisait un râteau ou un gros souffleur à essence. Ré…" at bounding box center [853, 436] width 312 height 67
click at [874, 489] on span "Courber le dos pendant des heures avec un râteau ? Douleurs garanties." at bounding box center [843, 503] width 259 height 36
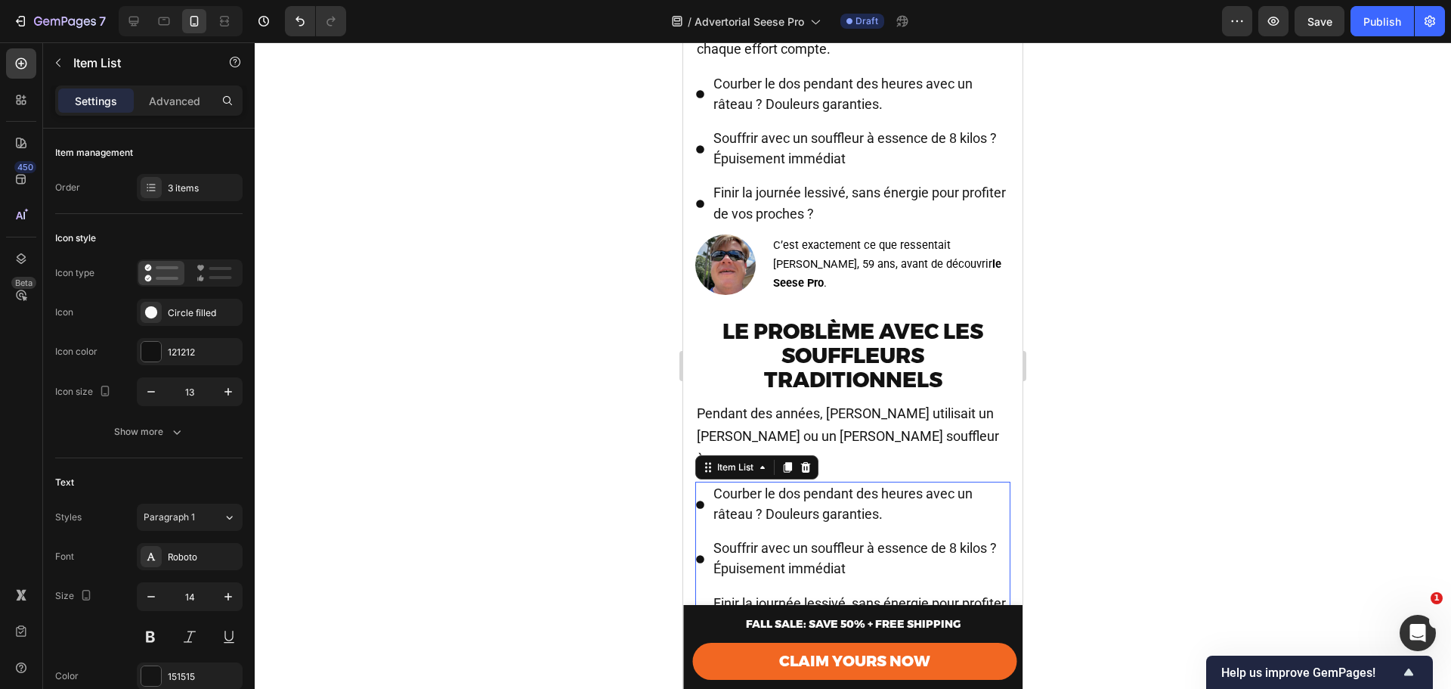
click at [708, 482] on div "Courber le dos pendant des heures avec un râteau ? Douleurs garanties." at bounding box center [852, 504] width 315 height 45
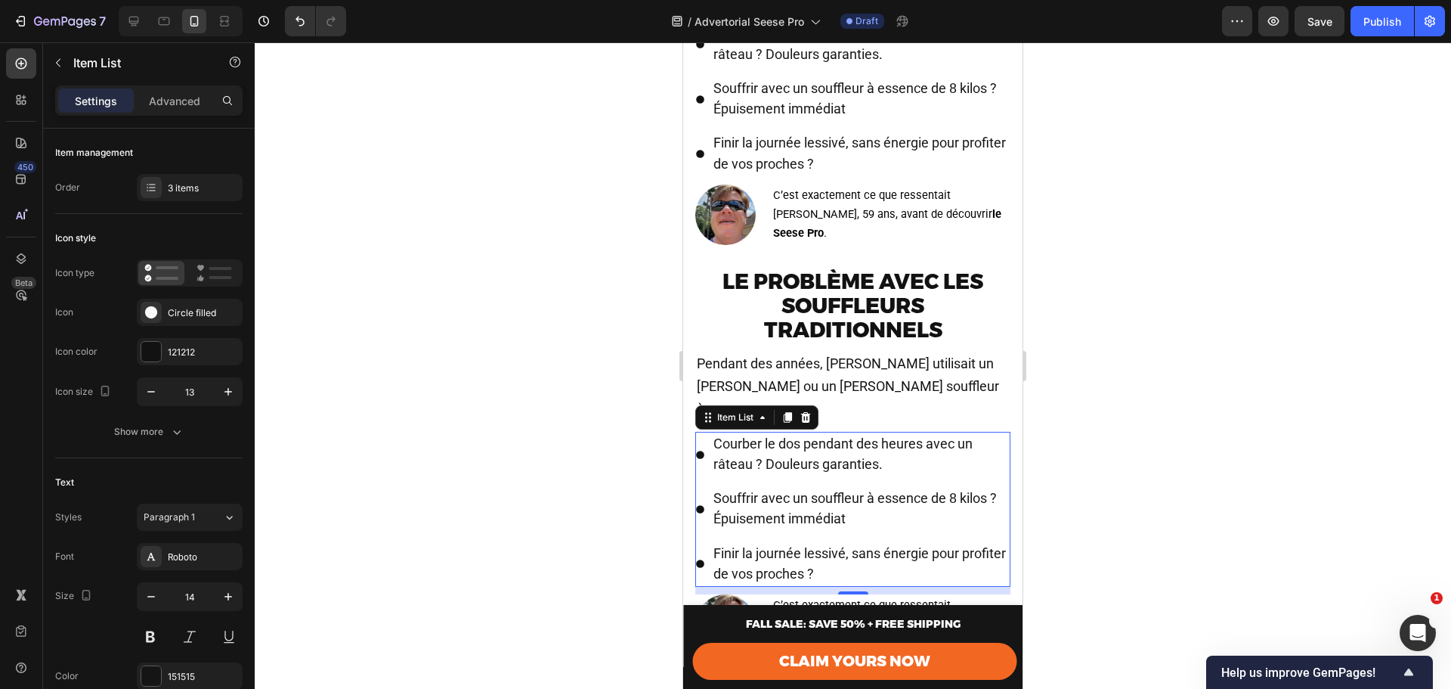
scroll to position [907, 0]
click at [49, 67] on button "button" at bounding box center [58, 63] width 24 height 24
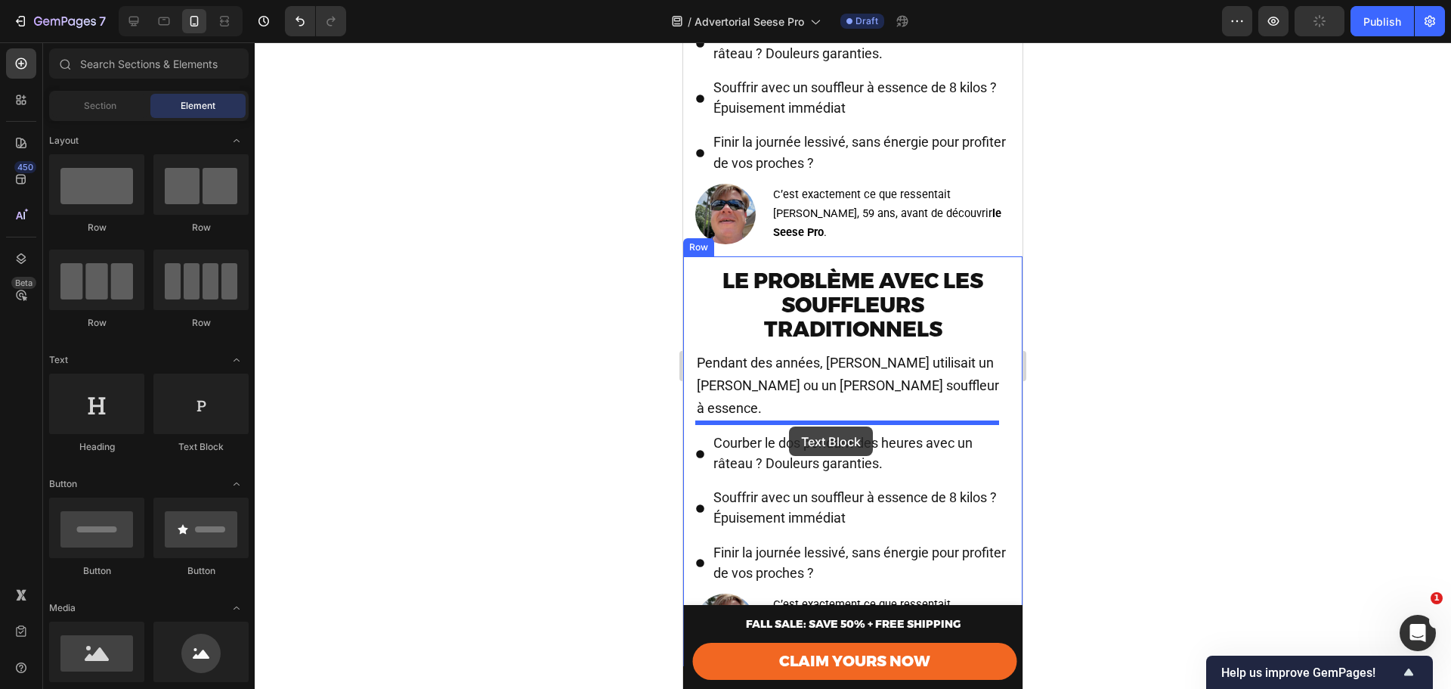
drag, startPoint x: 903, startPoint y: 452, endPoint x: 789, endPoint y: 426, distance: 117.0
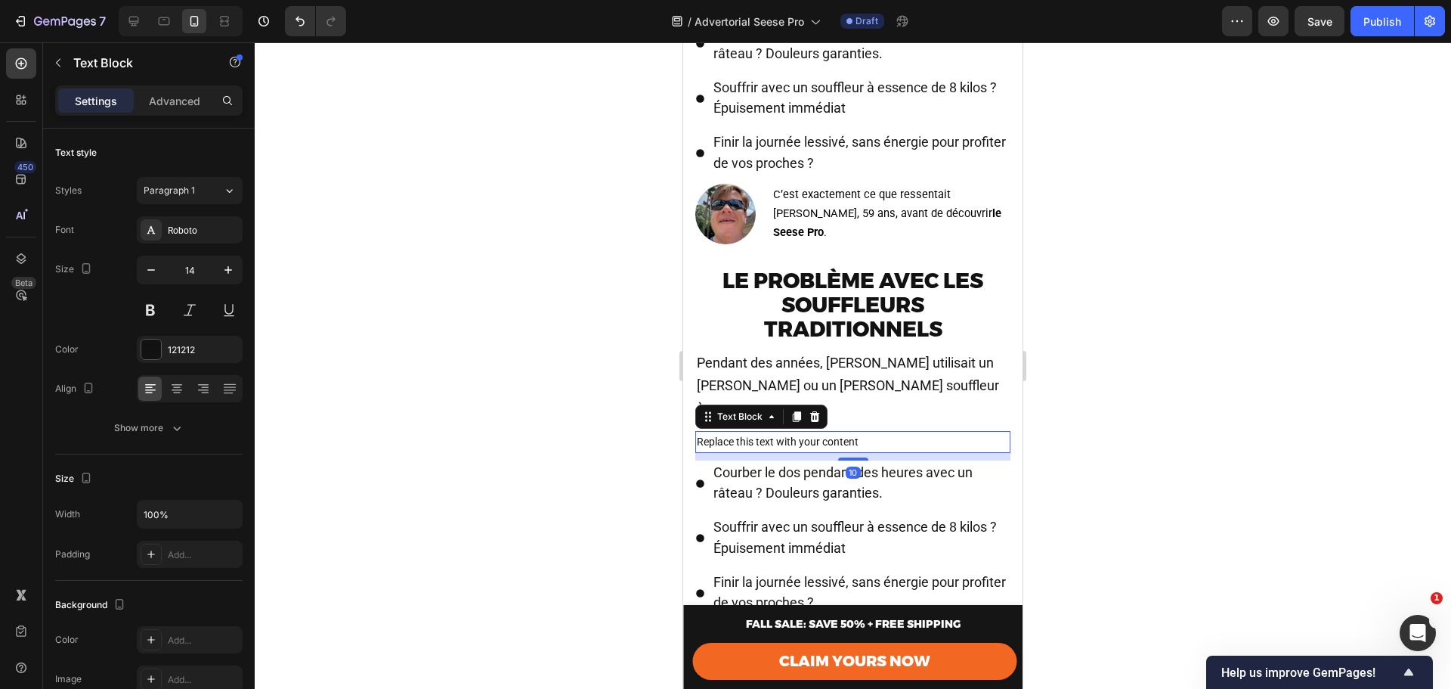
click at [779, 431] on div "Replace this text with your content" at bounding box center [852, 442] width 315 height 22
click at [779, 432] on p "Replace this text with your content" at bounding box center [853, 441] width 312 height 19
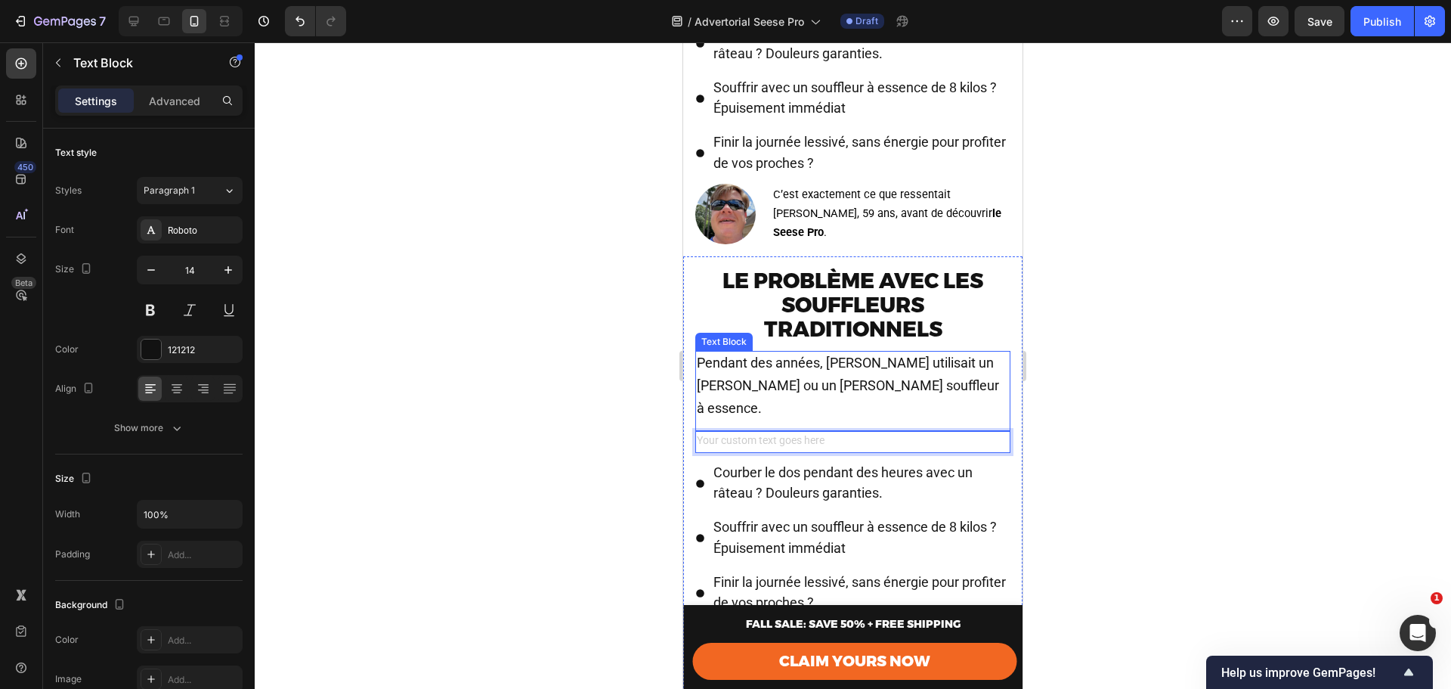
click at [895, 414] on div "Pendant des années, Marc utilisait un râteau ou un gros souffleur à essence." at bounding box center [852, 386] width 315 height 70
click at [851, 396] on span "Pendant des années, Marc utilisait un râteau ou un gros souffleur à essence." at bounding box center [848, 385] width 302 height 61
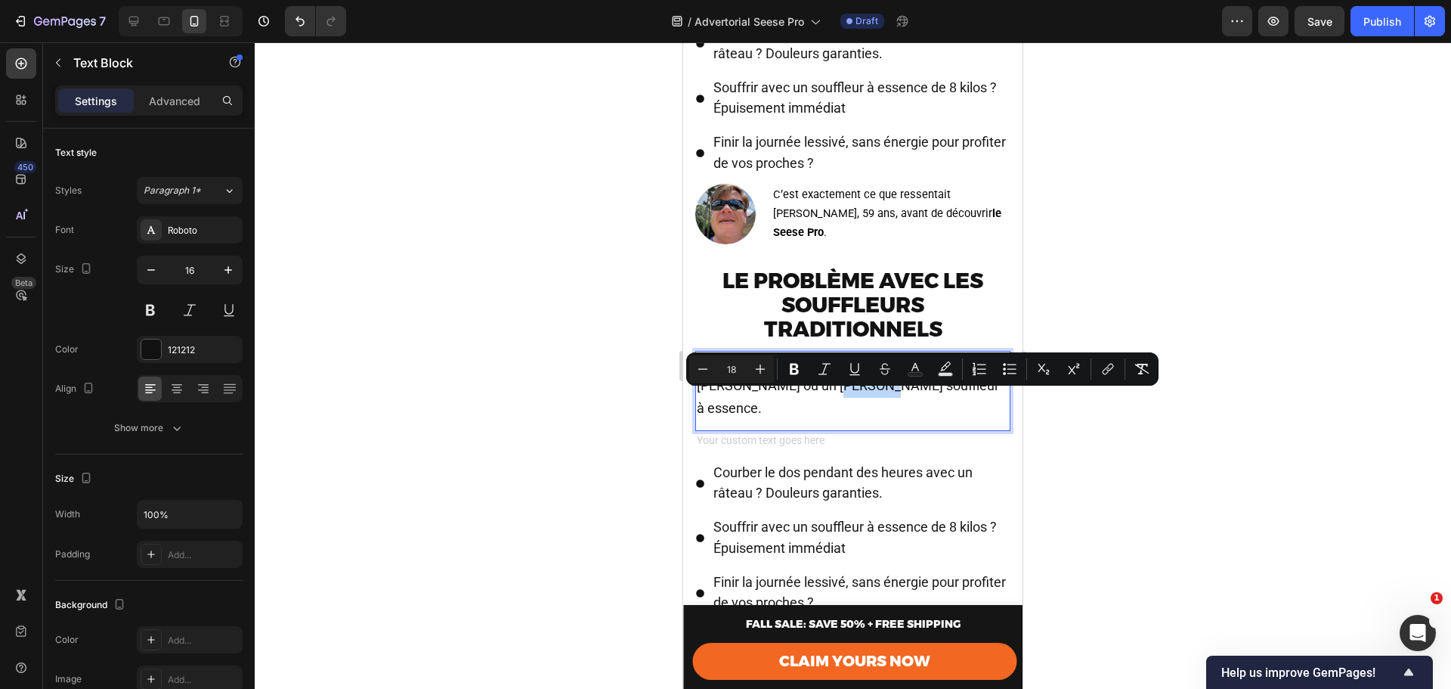
copy span "essence"
click at [765, 435] on div "Rich Text Editor. Editing area: main" at bounding box center [852, 442] width 315 height 22
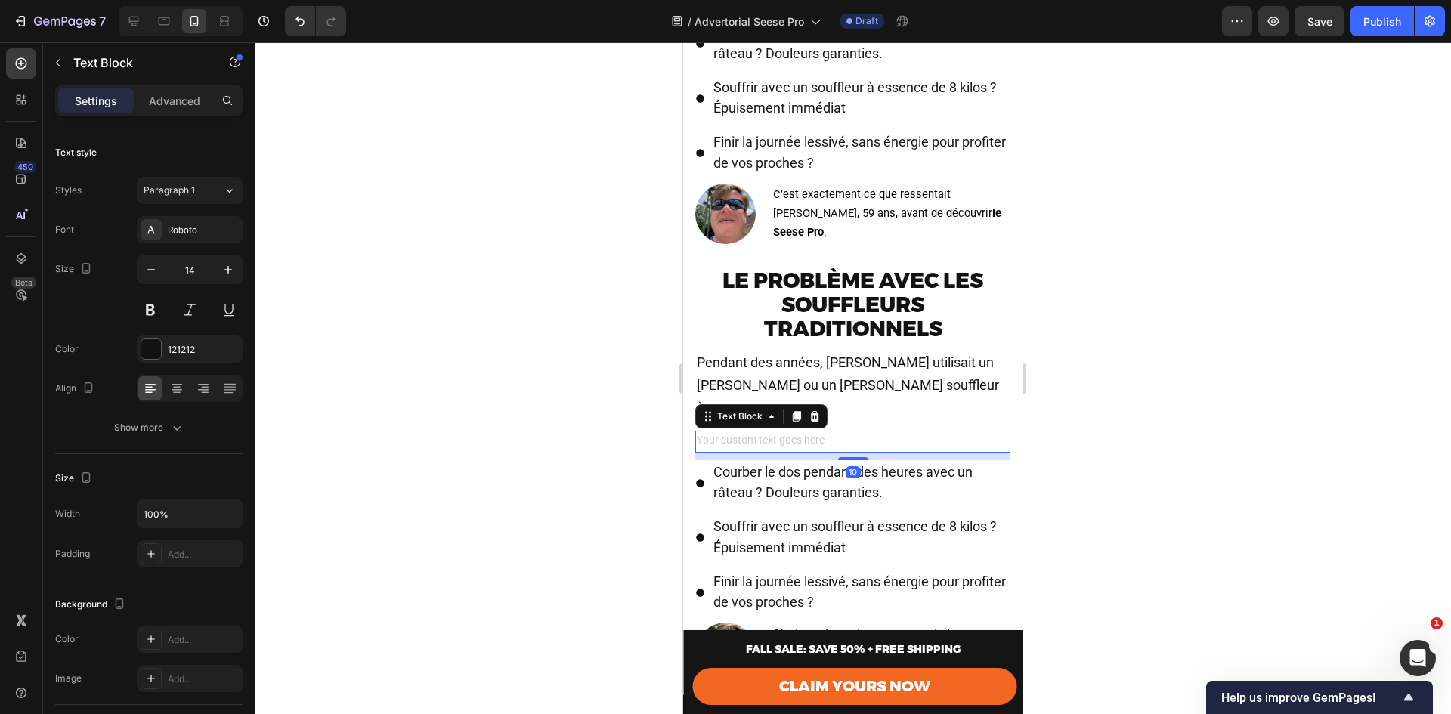
click at [755, 431] on div "Rich Text Editor. Editing area: main" at bounding box center [852, 442] width 315 height 22
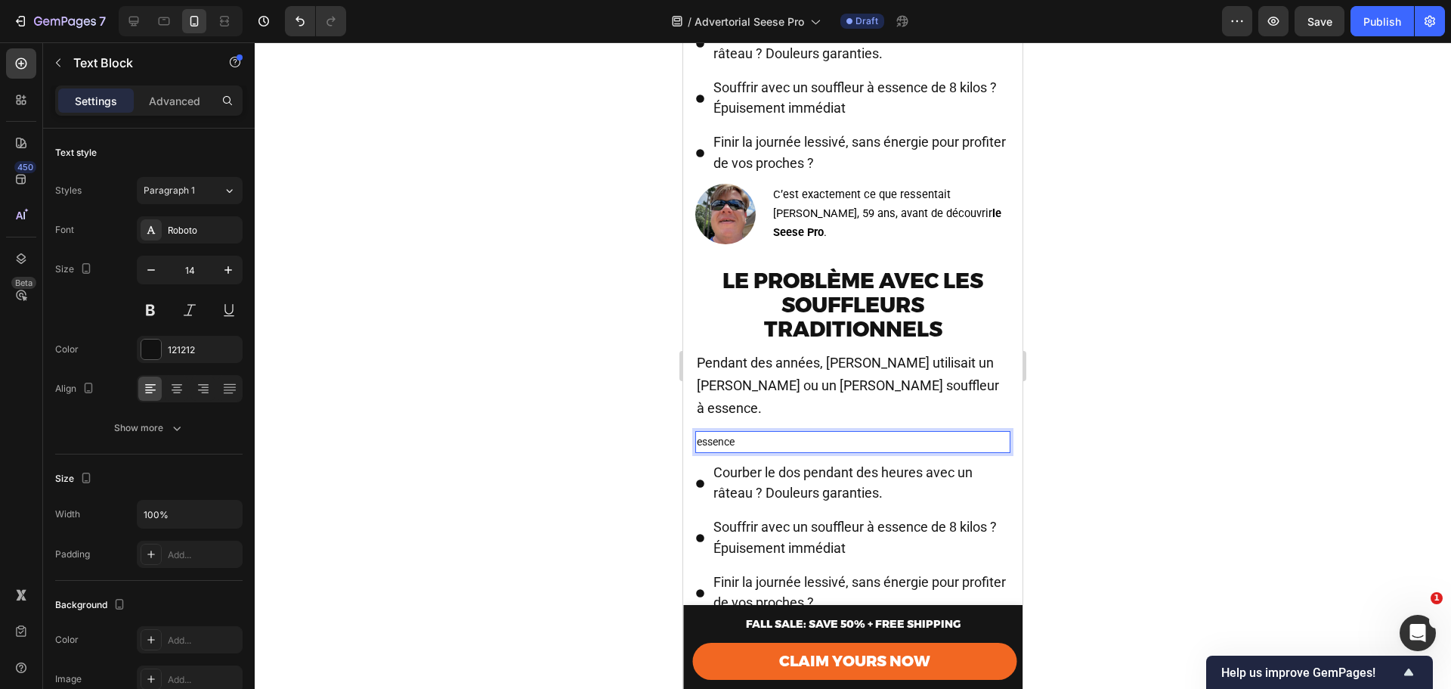
click at [763, 432] on p "essence" at bounding box center [853, 441] width 312 height 19
click at [814, 398] on span "Pendant des années, Marc utilisait un râteau ou un gros souffleur à essence." at bounding box center [848, 385] width 302 height 61
click at [724, 432] on p "essence" at bounding box center [853, 441] width 312 height 19
click at [743, 438] on p "essence" at bounding box center [853, 441] width 312 height 19
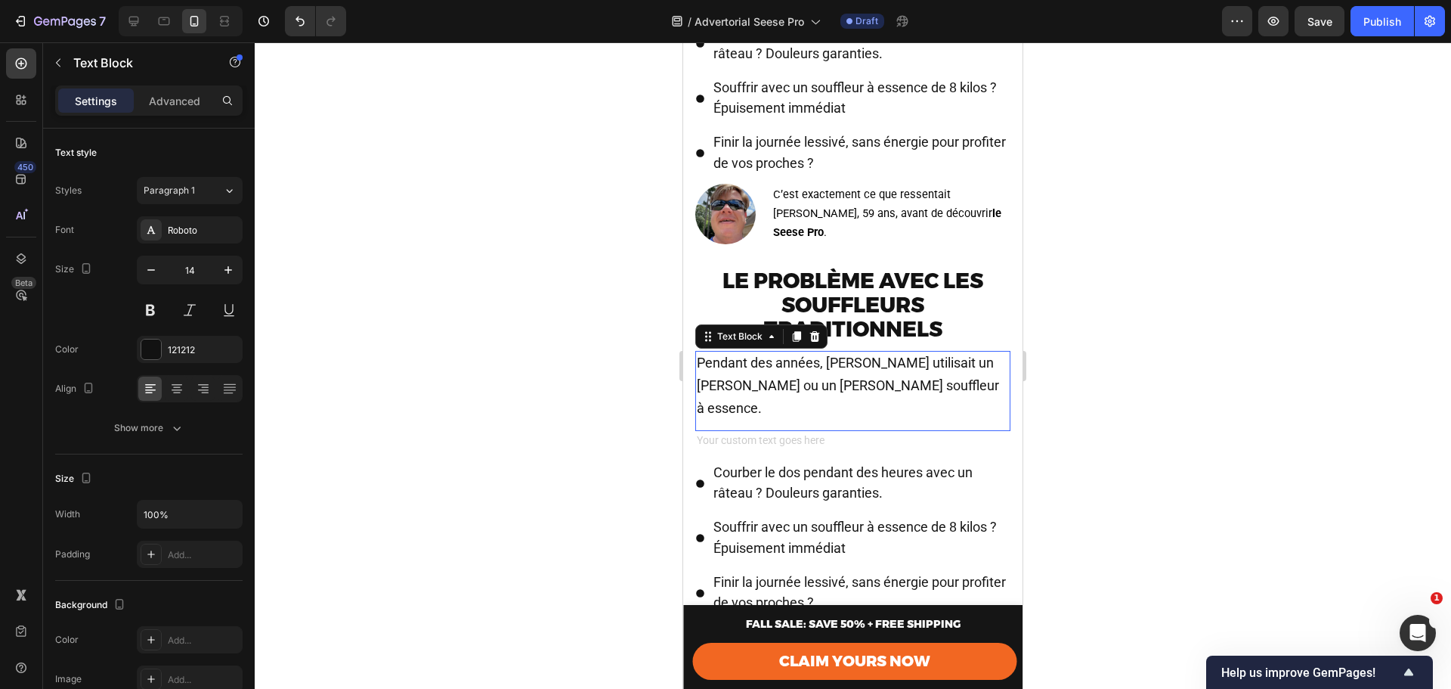
click at [842, 400] on span "Pendant des années, Marc utilisait un râteau ou un gros souffleur à essence." at bounding box center [848, 385] width 302 height 61
click at [839, 400] on span "Pendant des années, Marc utilisait un râteau ou un gros souffleur à essence." at bounding box center [848, 385] width 302 height 61
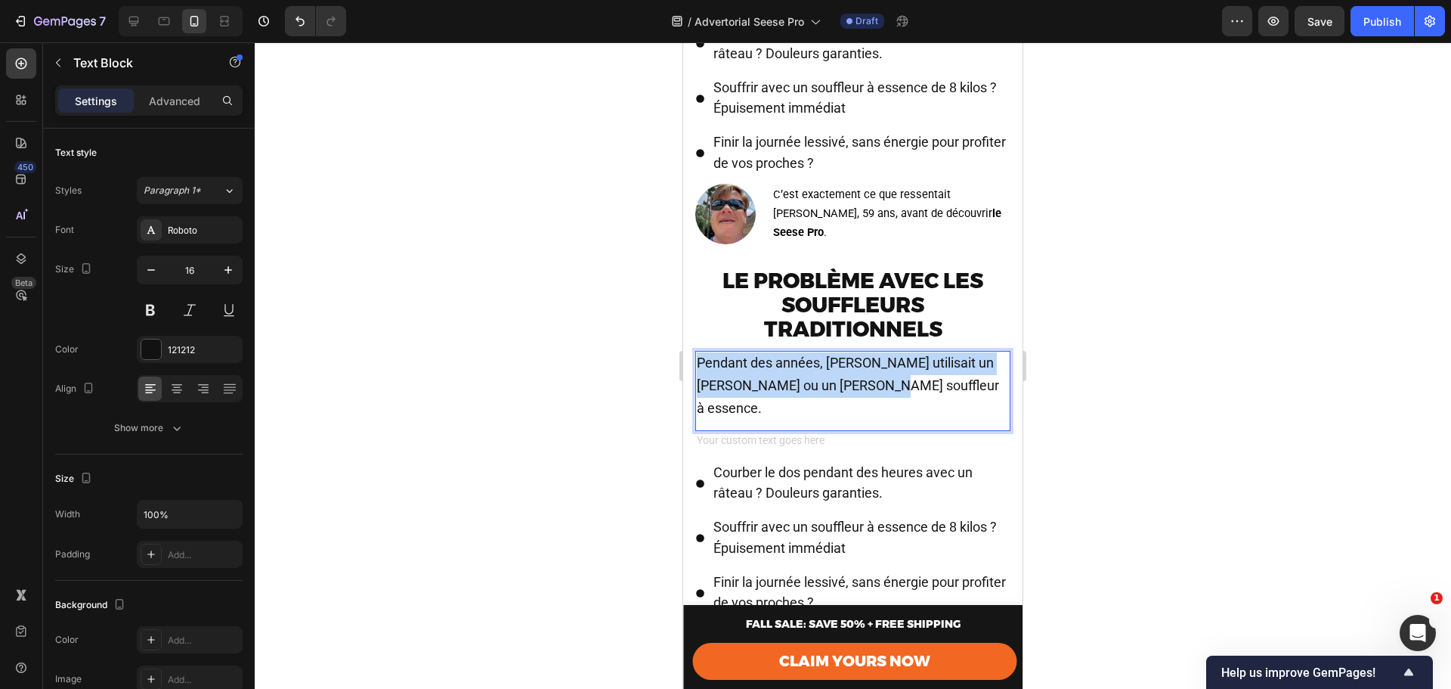
click at [839, 400] on span "Pendant des années, Marc utilisait un râteau ou un gros souffleur à essence." at bounding box center [848, 385] width 302 height 61
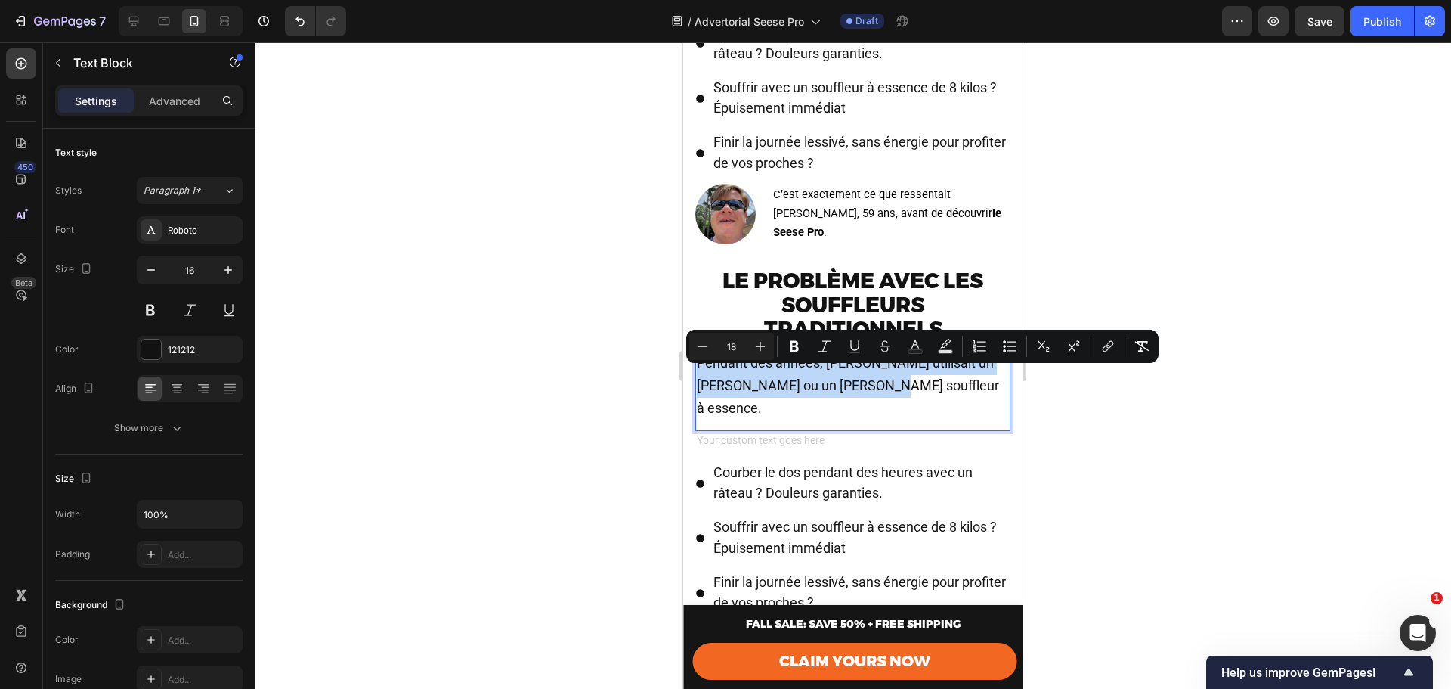
copy span "Pendant des années, Marc utilisait un râteau ou un gros souffleur à essence."
click at [740, 435] on div "Rich Text Editor. Editing area: main" at bounding box center [852, 442] width 315 height 22
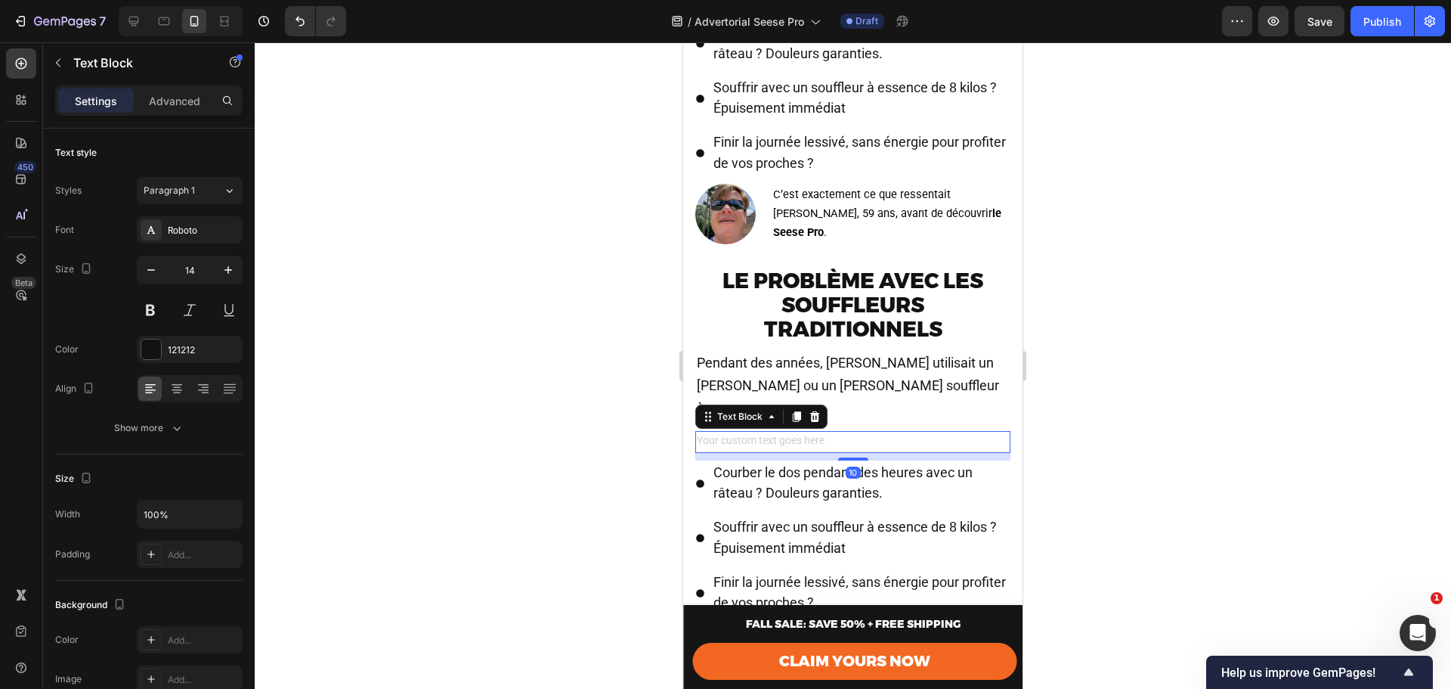
click at [740, 435] on div "Rich Text Editor. Editing area: main" at bounding box center [852, 442] width 315 height 22
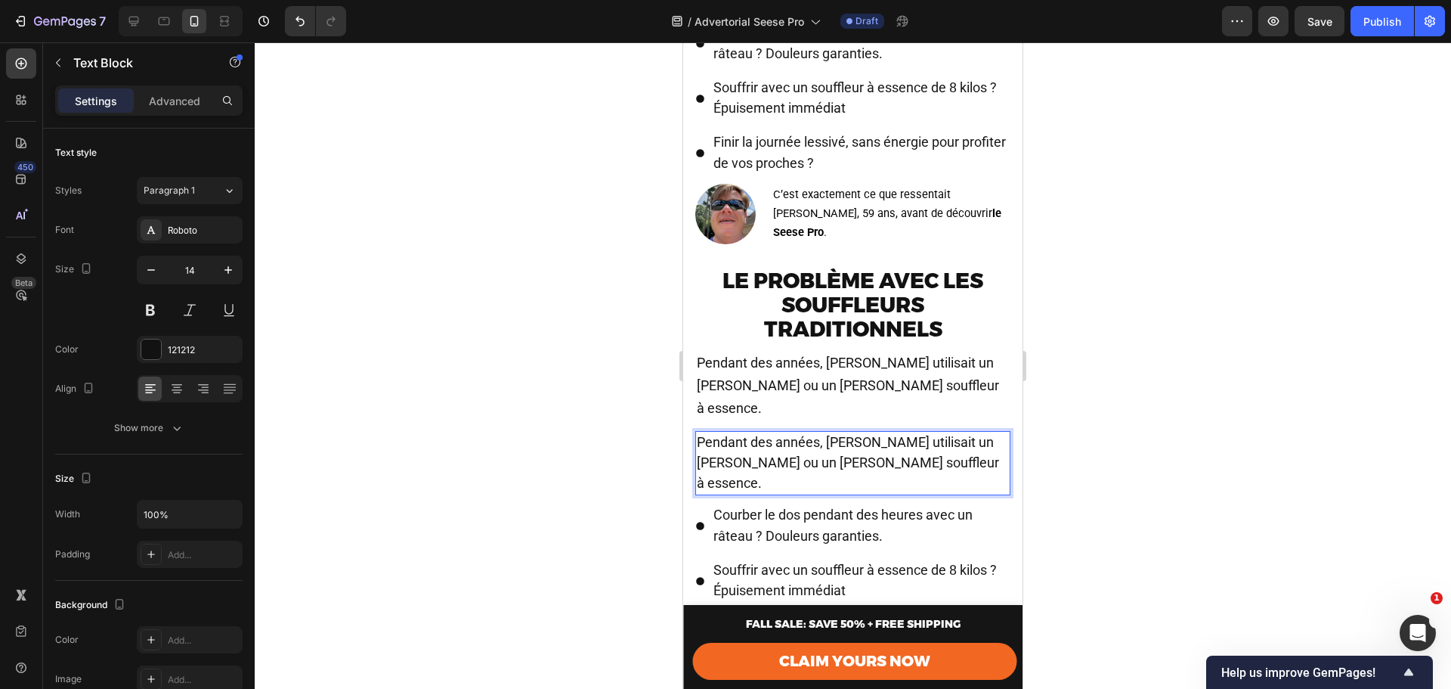
click at [869, 454] on p "Pendant des années, Marc utilisait un râteau ou un gros souffleur à essence." at bounding box center [853, 463] width 312 height 62
click at [783, 451] on span "Pendant des années, Marc utilisait un râteau ou un gros souffleur à essence." at bounding box center [848, 462] width 302 height 57
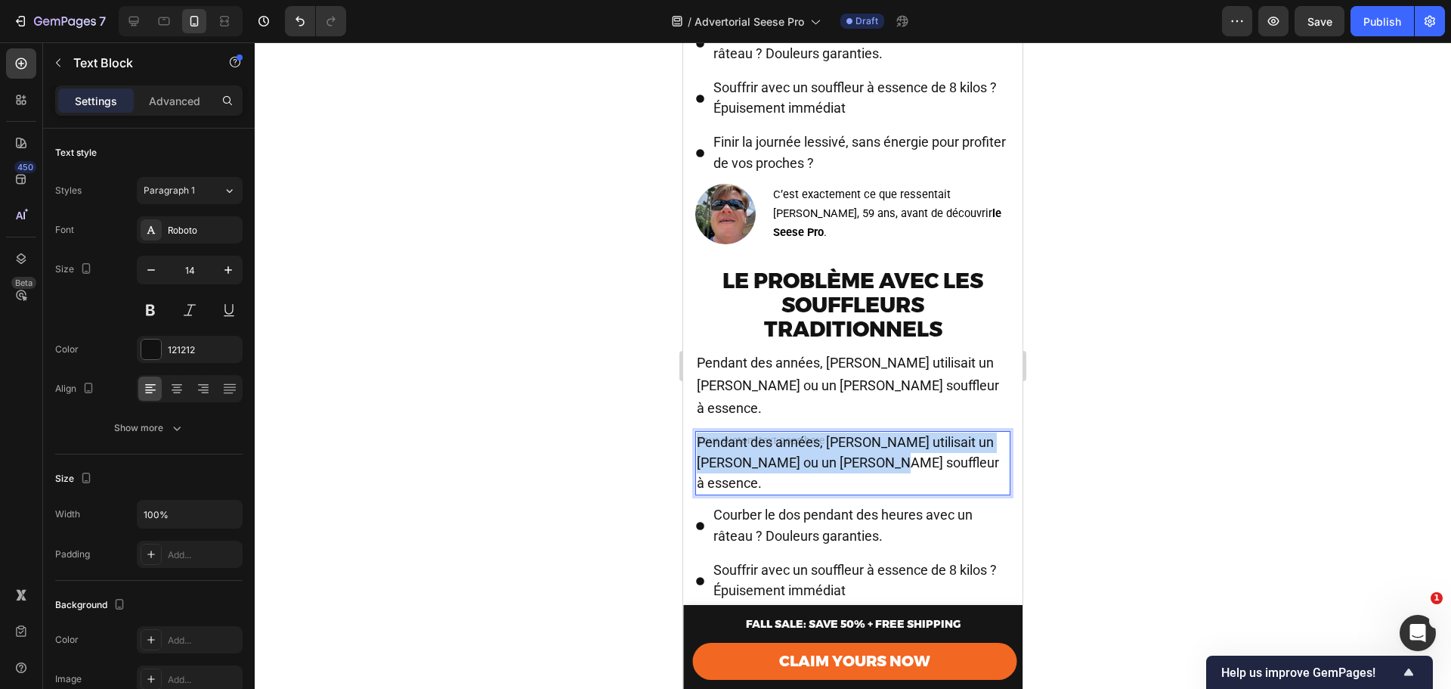
click at [783, 451] on span "Pendant des années, Marc utilisait un râteau ou un gros souffleur à essence." at bounding box center [848, 462] width 302 height 57
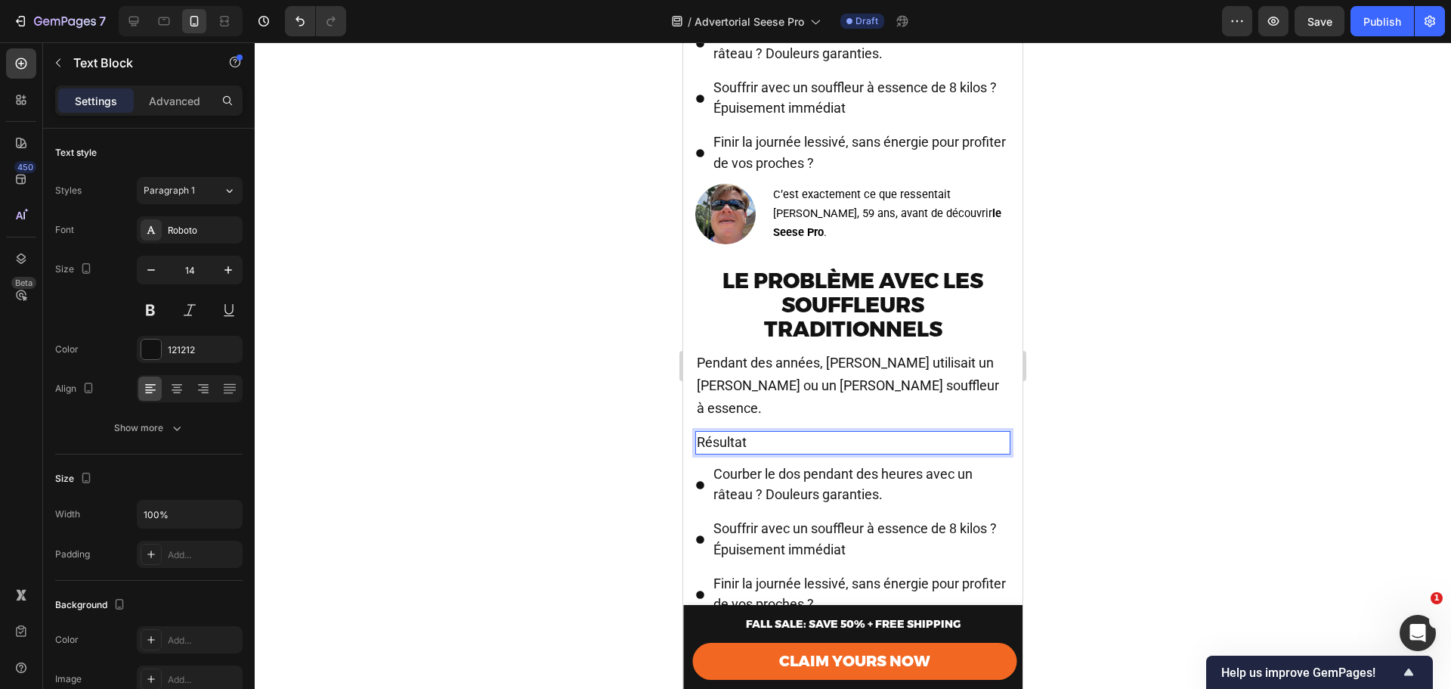
click at [1068, 460] on div at bounding box center [853, 365] width 1197 height 646
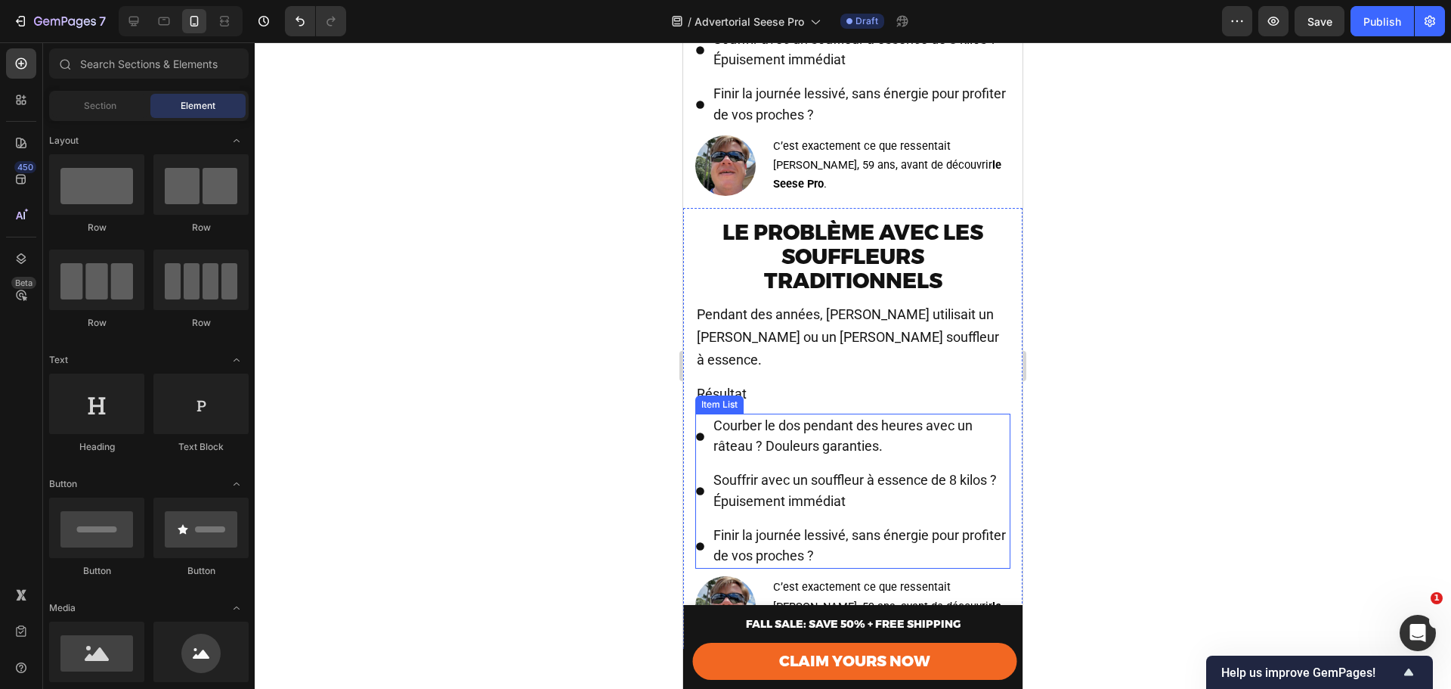
scroll to position [958, 0]
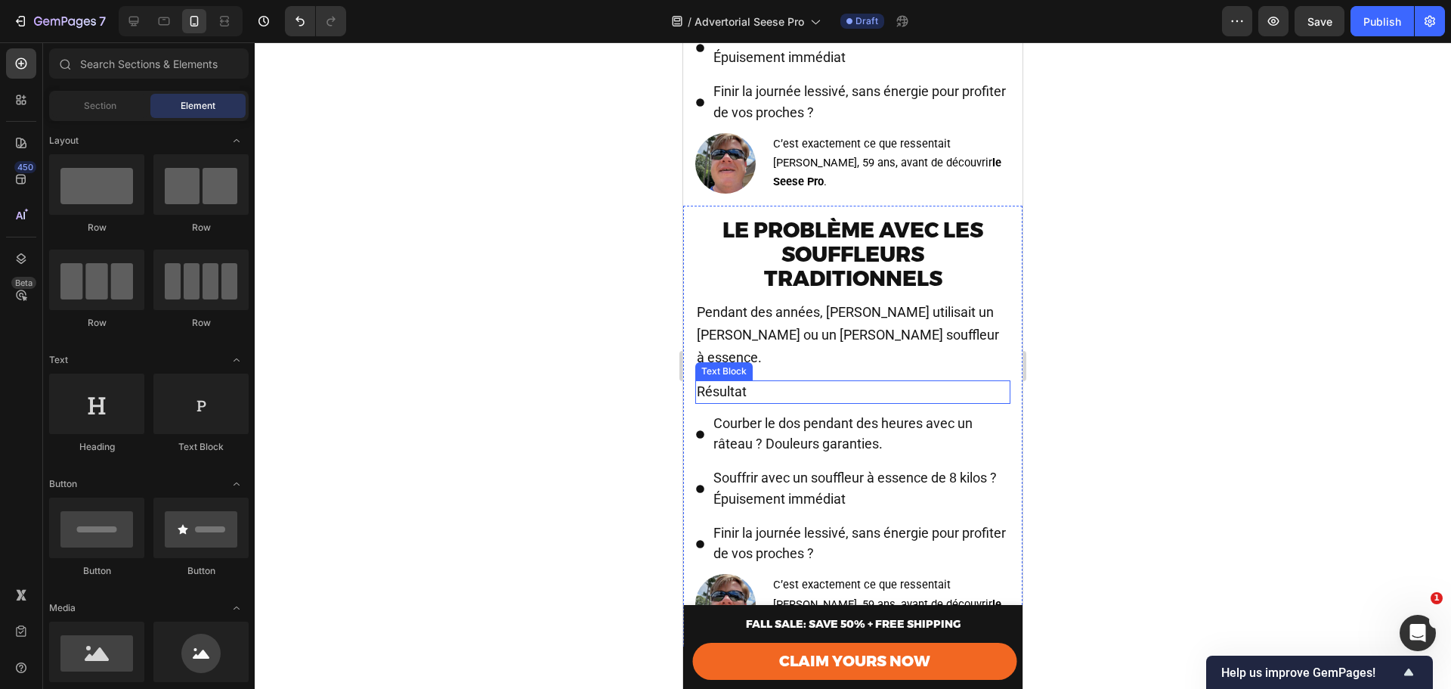
click at [757, 382] on p "Résultat" at bounding box center [853, 392] width 312 height 20
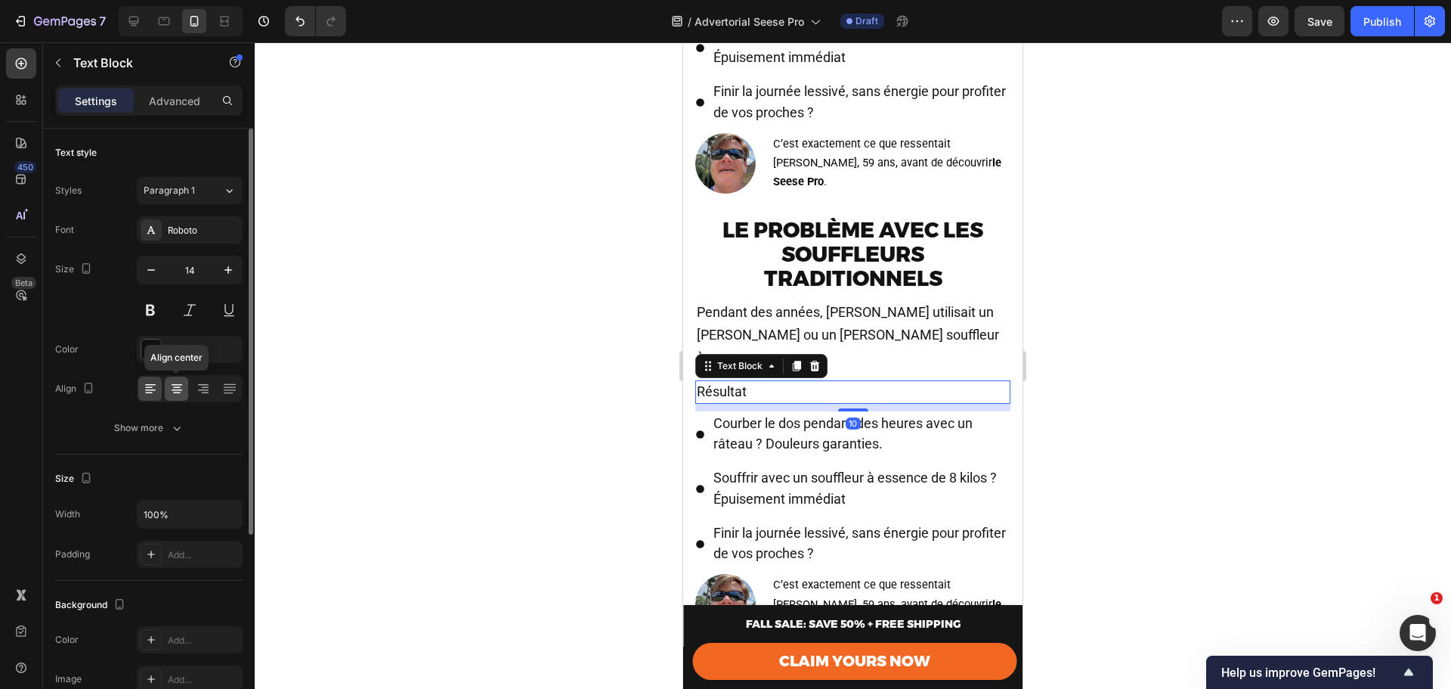
click at [167, 389] on div at bounding box center [176, 388] width 23 height 24
click at [1146, 400] on div at bounding box center [853, 365] width 1197 height 646
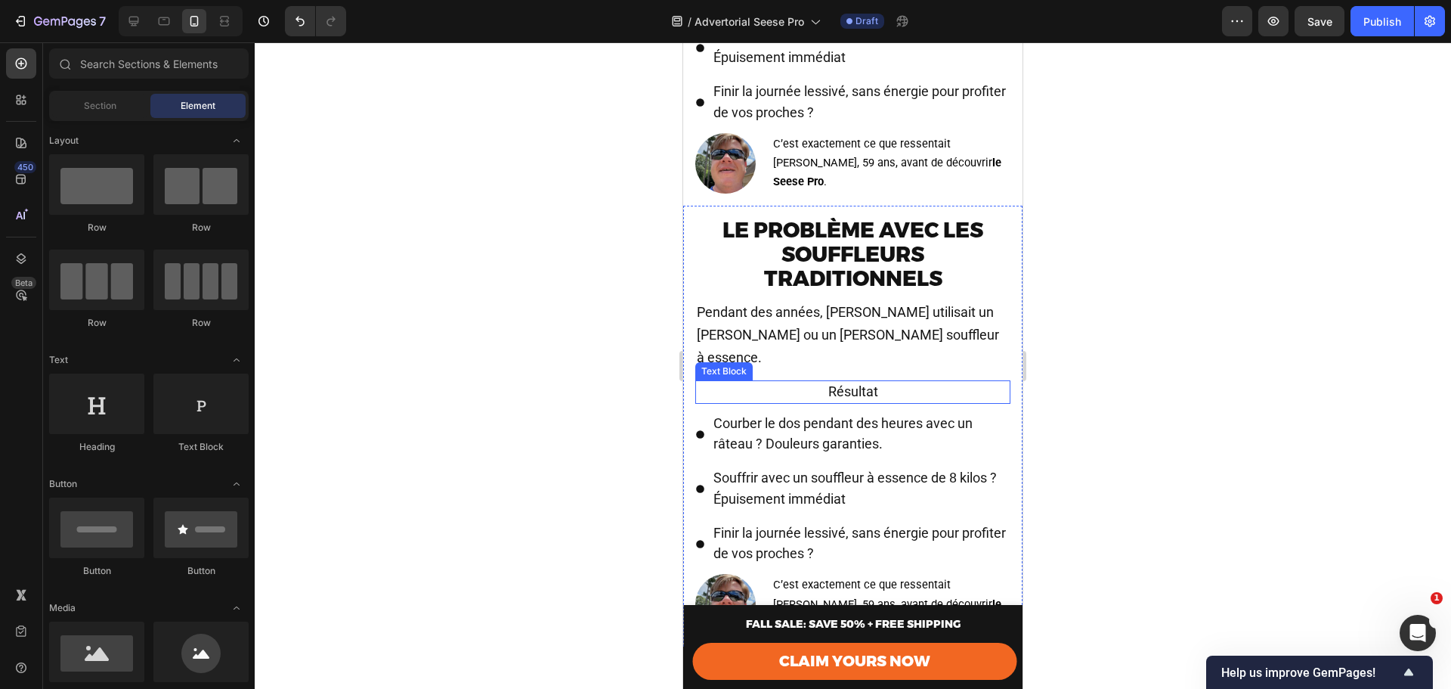
click at [878, 389] on p "Résultat" at bounding box center [853, 392] width 312 height 20
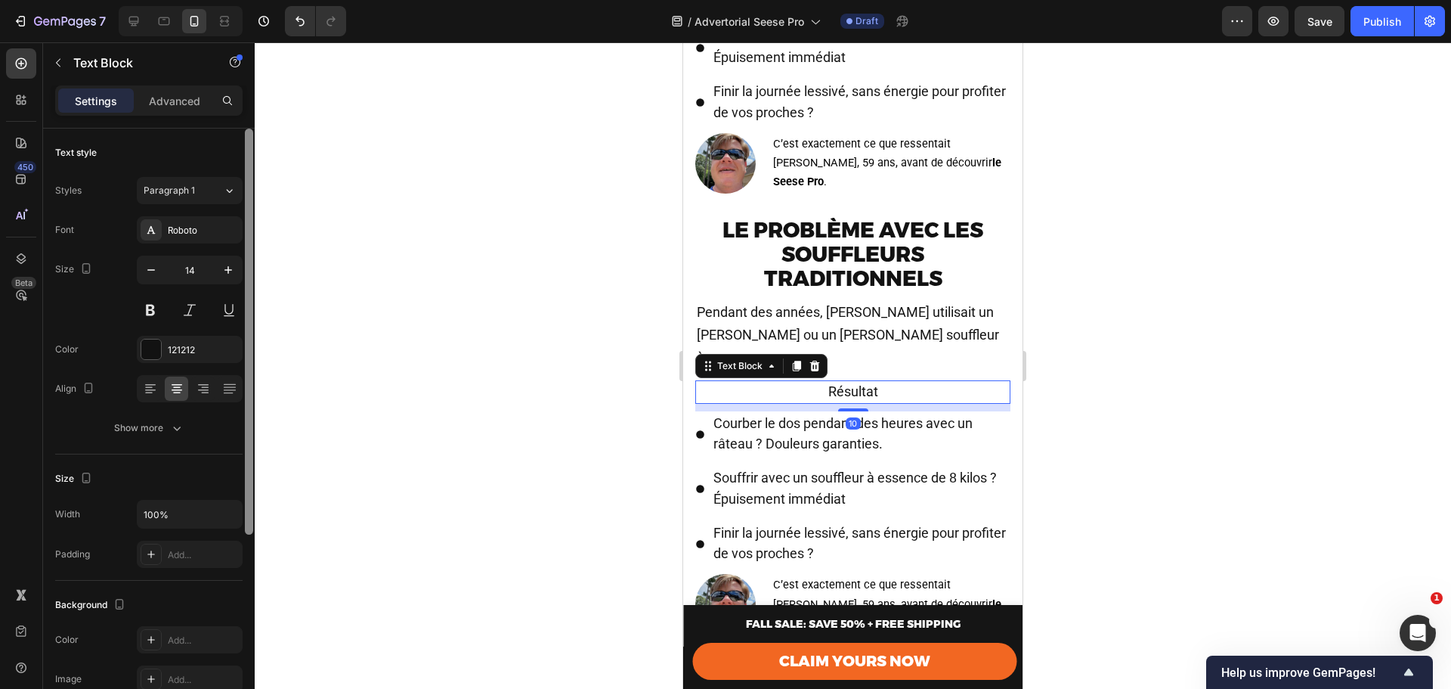
click at [152, 308] on button at bounding box center [150, 309] width 27 height 27
drag, startPoint x: 1086, startPoint y: 344, endPoint x: 332, endPoint y: 302, distance: 755.6
click at [1086, 344] on div at bounding box center [853, 365] width 1197 height 646
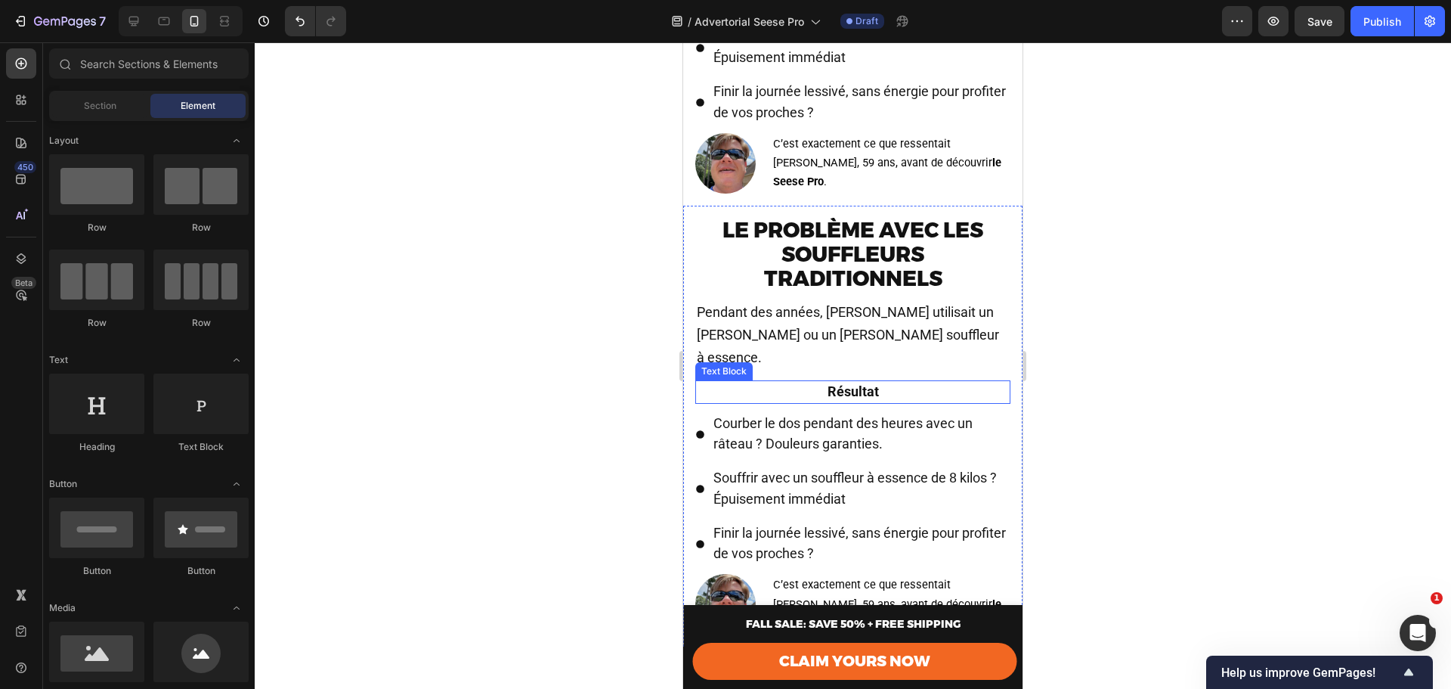
click at [872, 383] on span "Résultat" at bounding box center [853, 391] width 51 height 16
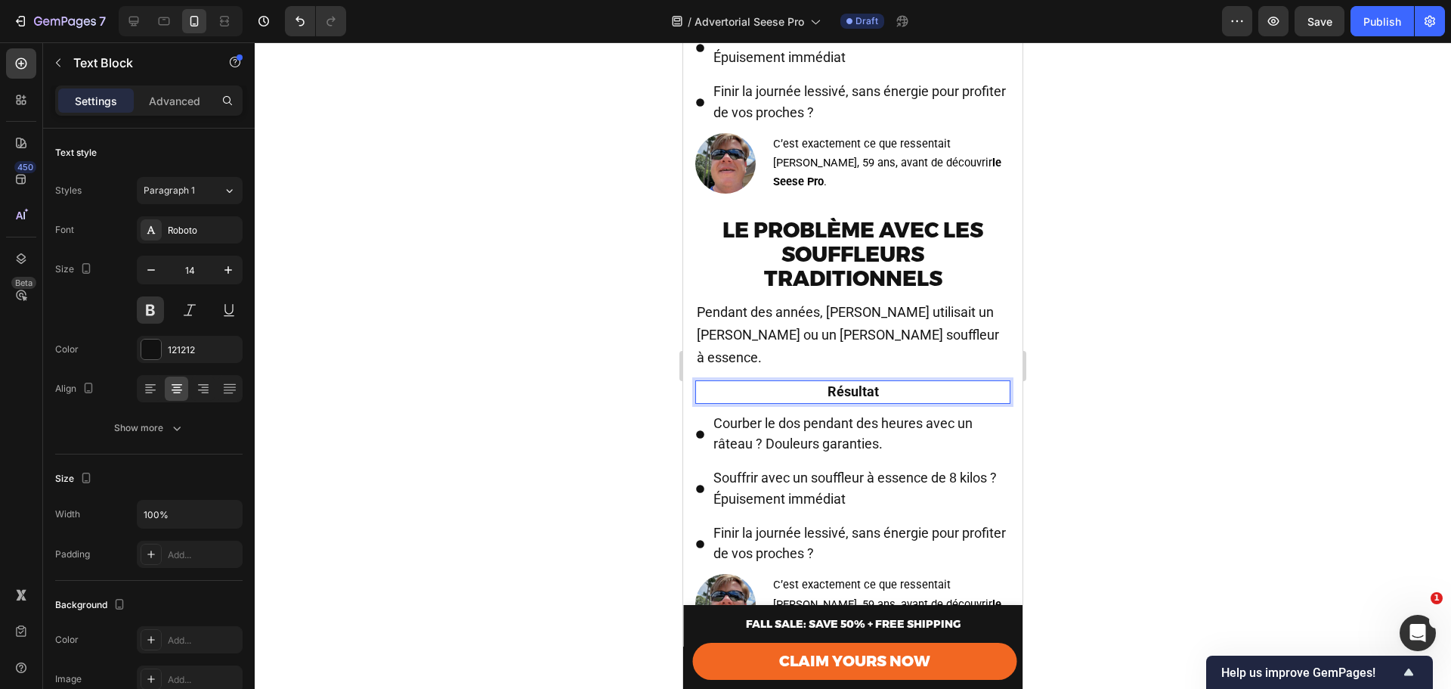
click at [890, 382] on p "Résultat" at bounding box center [853, 392] width 312 height 20
drag, startPoint x: 325, startPoint y: 354, endPoint x: 1143, endPoint y: 391, distance: 818.8
click at [1143, 391] on div at bounding box center [853, 365] width 1197 height 646
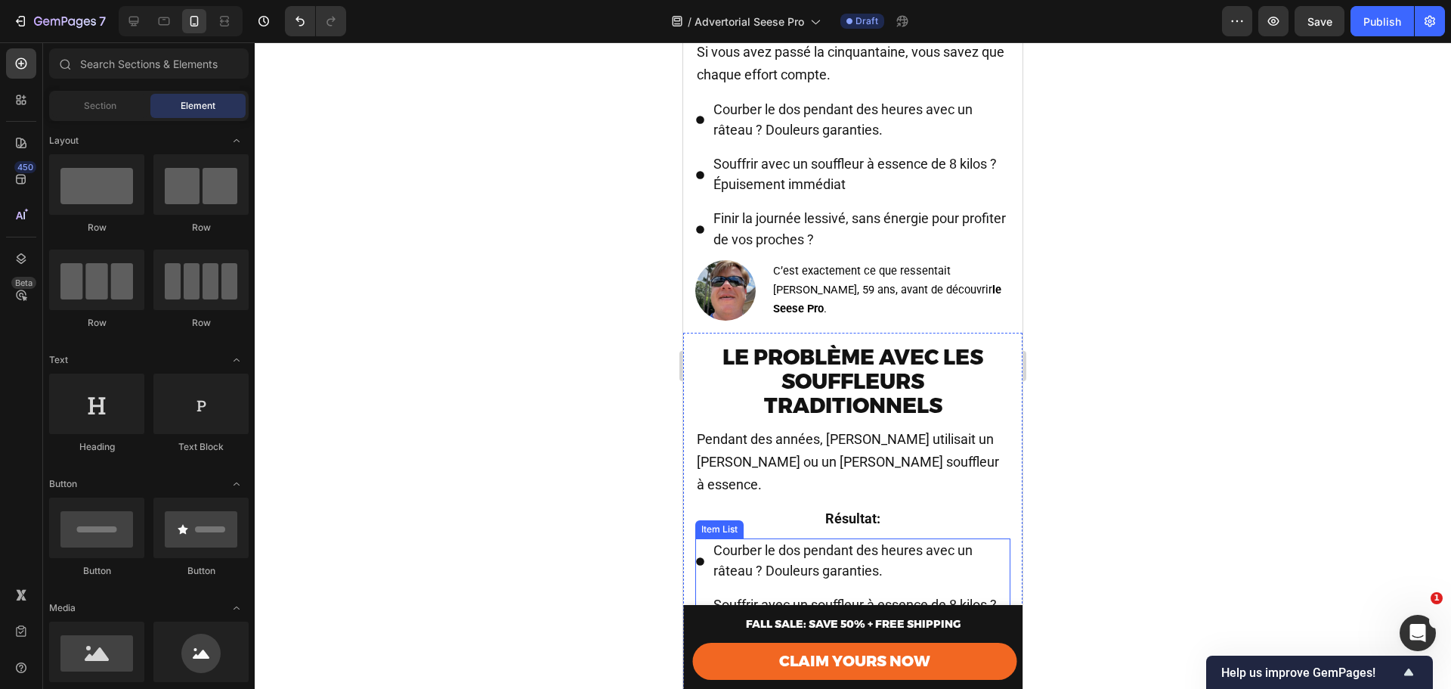
scroll to position [807, 0]
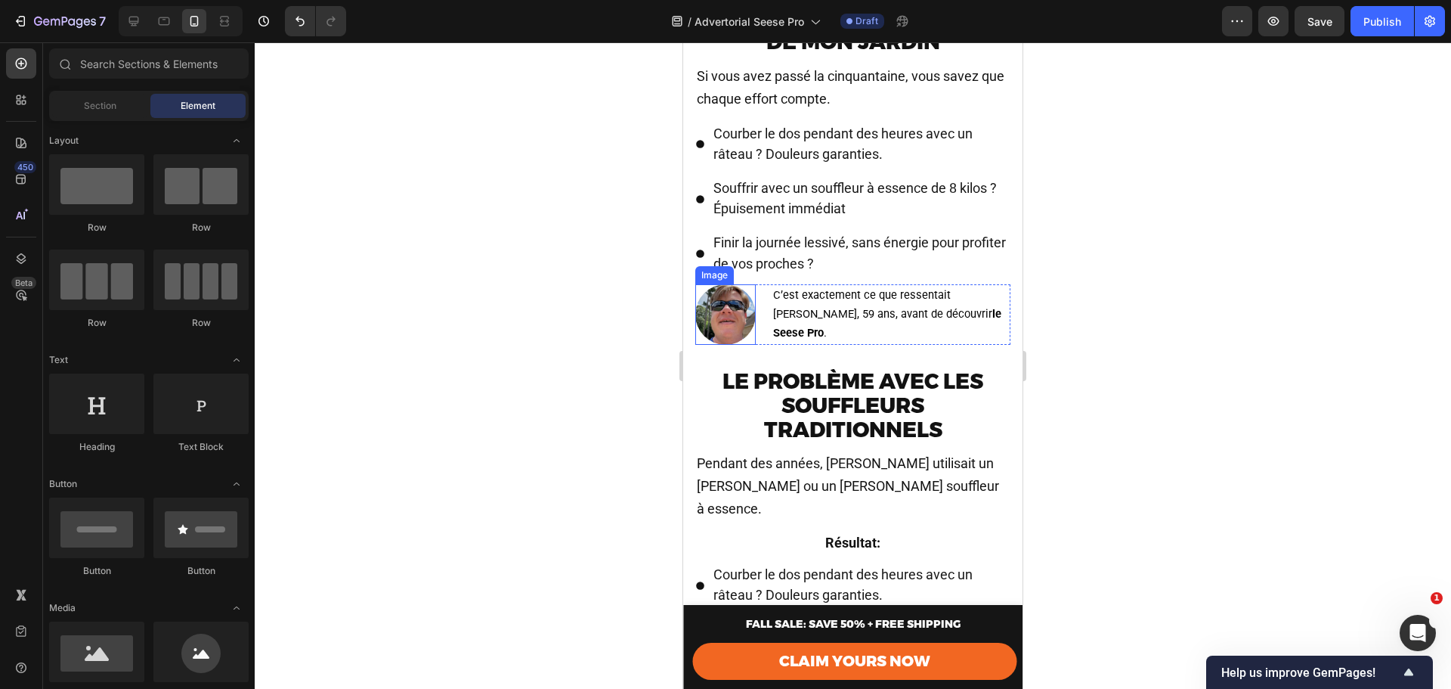
click at [720, 339] on img at bounding box center [725, 314] width 60 height 60
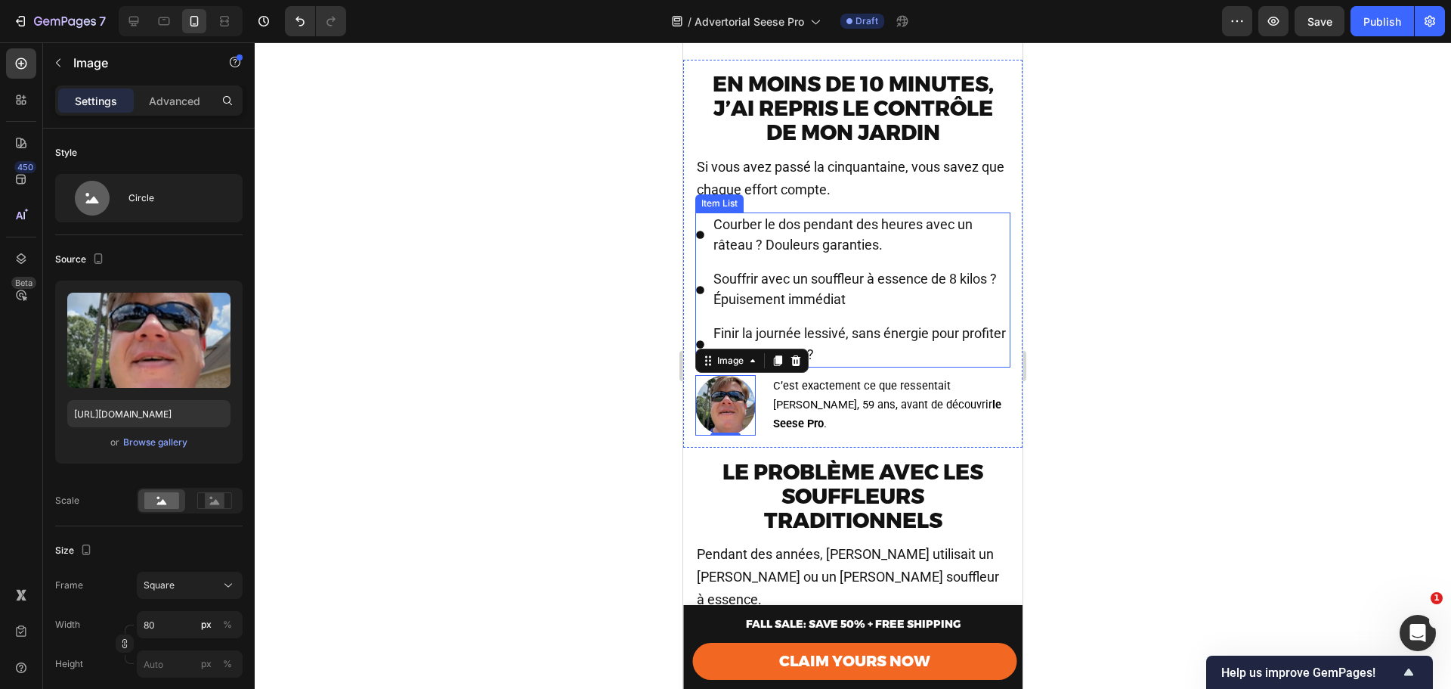
scroll to position [756, 0]
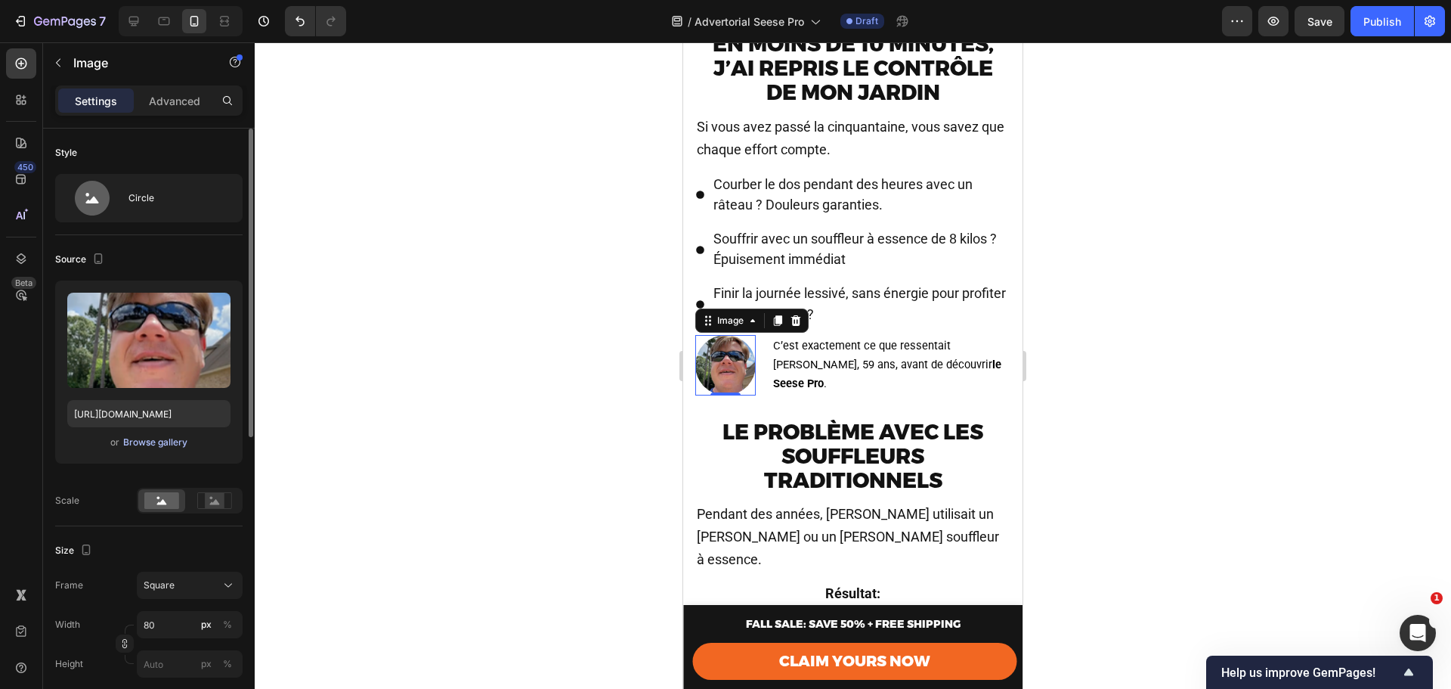
click at [156, 446] on div "Browse gallery" at bounding box center [155, 442] width 64 height 14
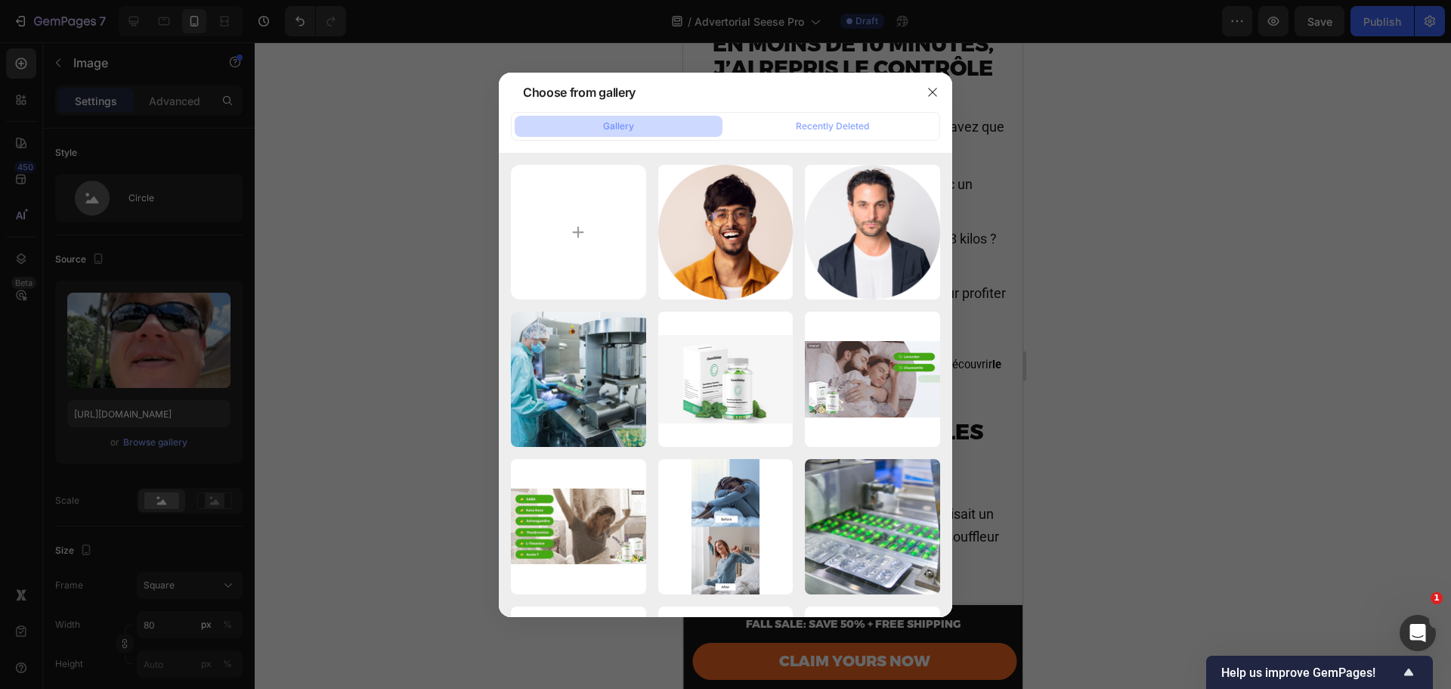
type input "C:\fakepath\leaves.mp4.00_00_04_11.Still001.png"
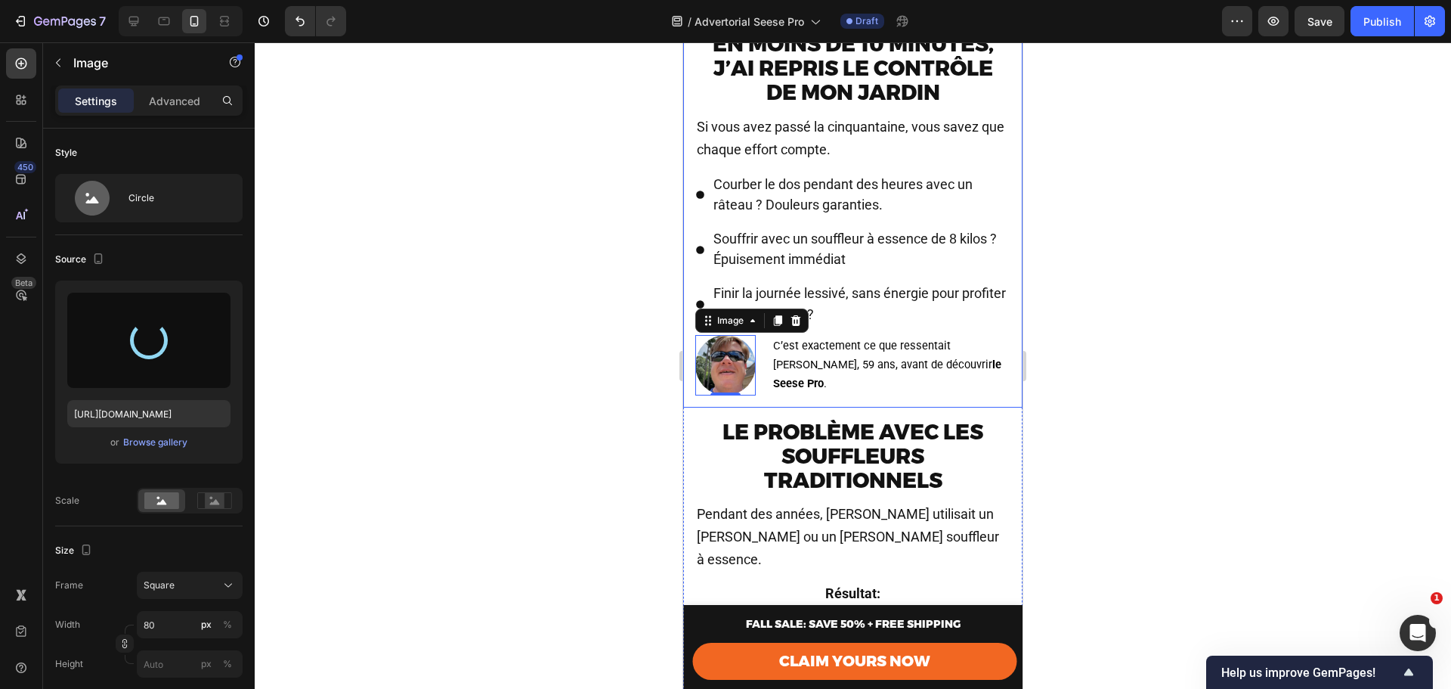
type input "https://cdn.shopify.com/s/files/1/0659/7079/8634/files/gempages_577176185960662…"
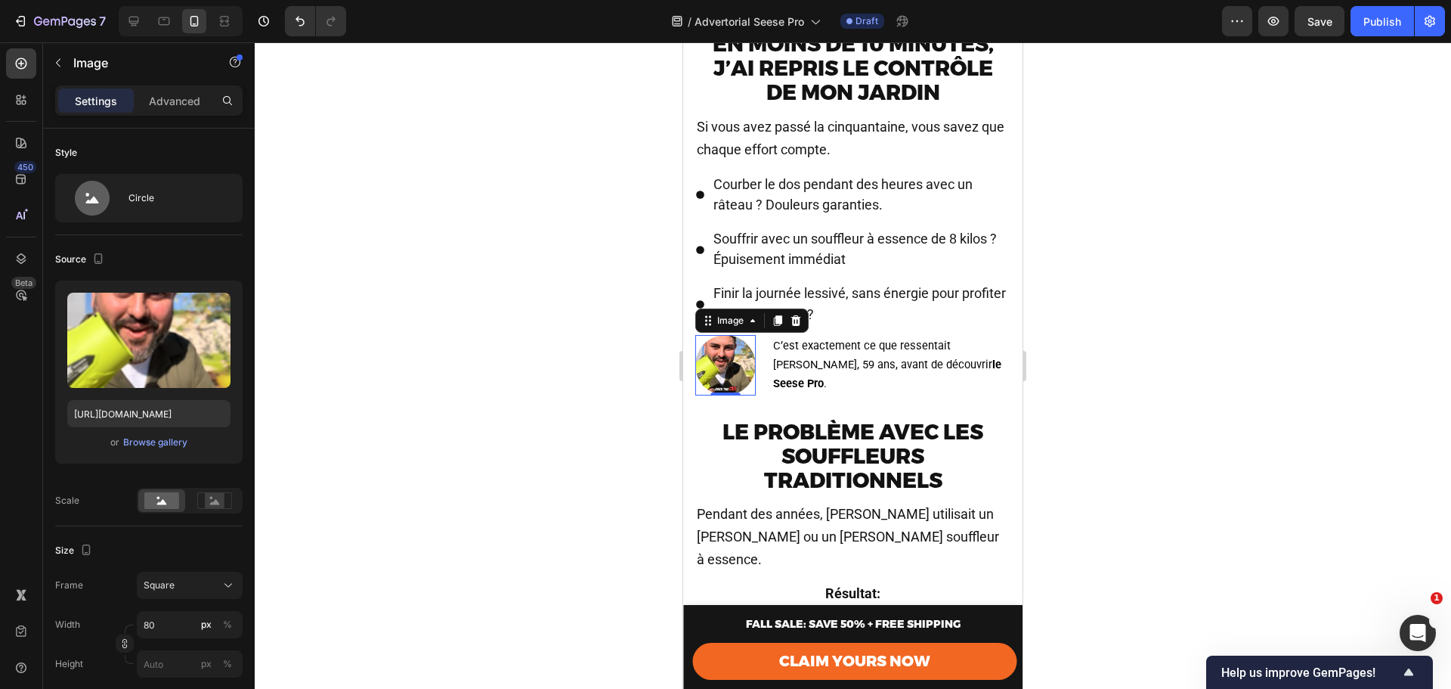
click at [726, 383] on img at bounding box center [725, 365] width 60 height 60
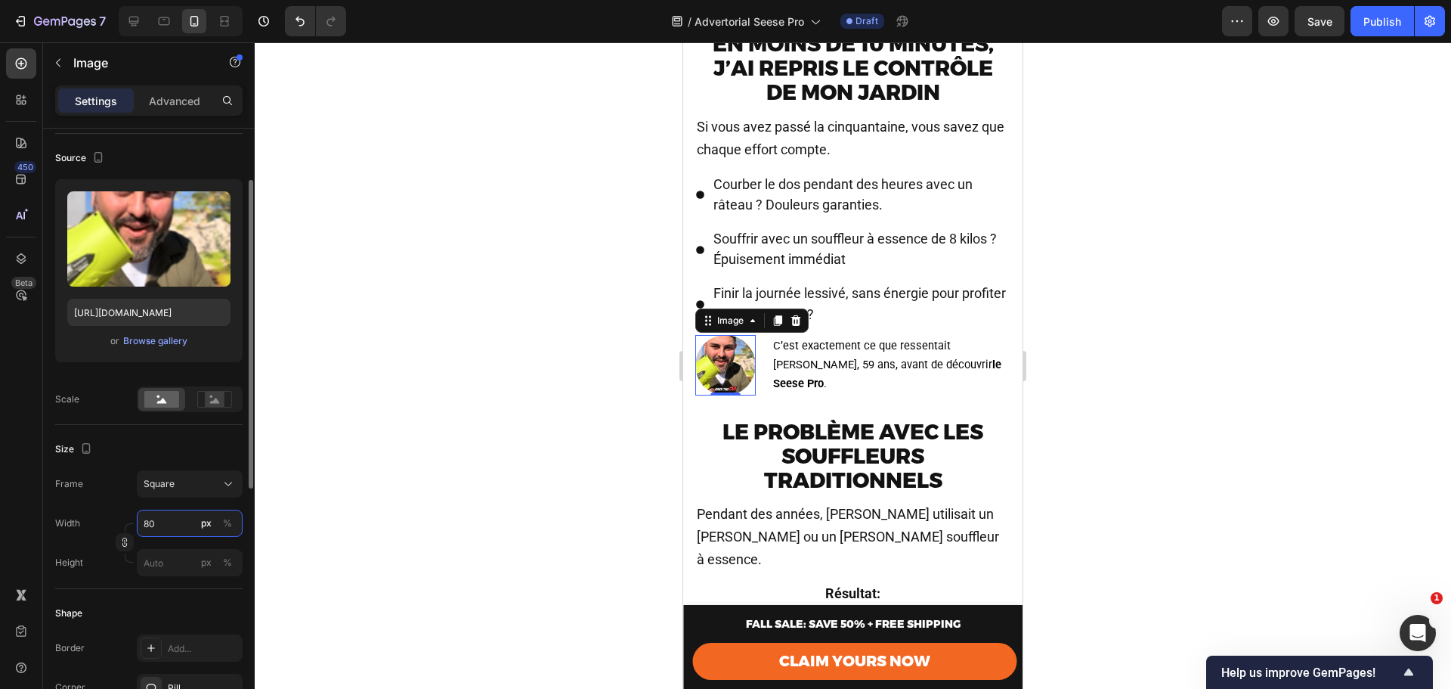
click at [160, 527] on input "80" at bounding box center [190, 523] width 106 height 27
click at [145, 497] on button "Square" at bounding box center [190, 483] width 106 height 27
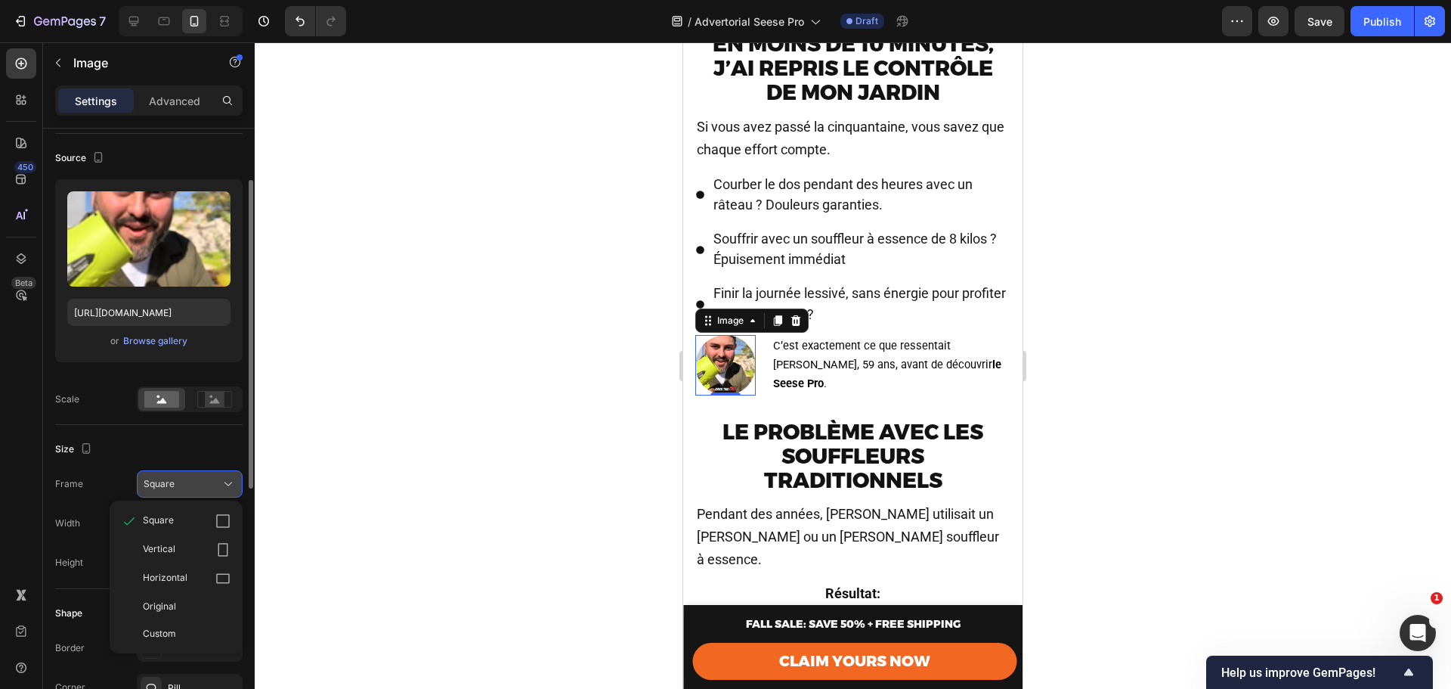
click at [172, 483] on span "Square" at bounding box center [159, 484] width 31 height 14
click at [175, 493] on button "Square" at bounding box center [190, 483] width 106 height 27
click at [187, 549] on div "Vertical" at bounding box center [187, 549] width 88 height 15
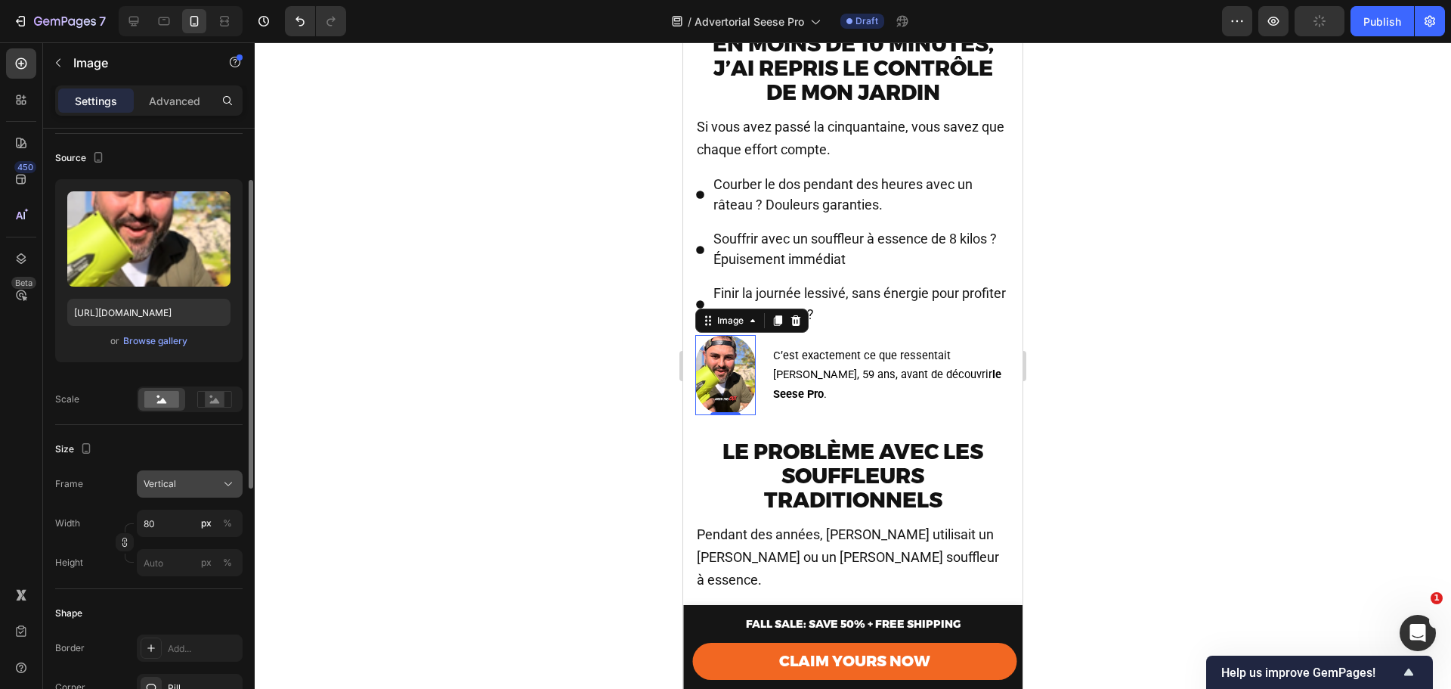
click at [184, 471] on button "Vertical" at bounding box center [190, 483] width 106 height 27
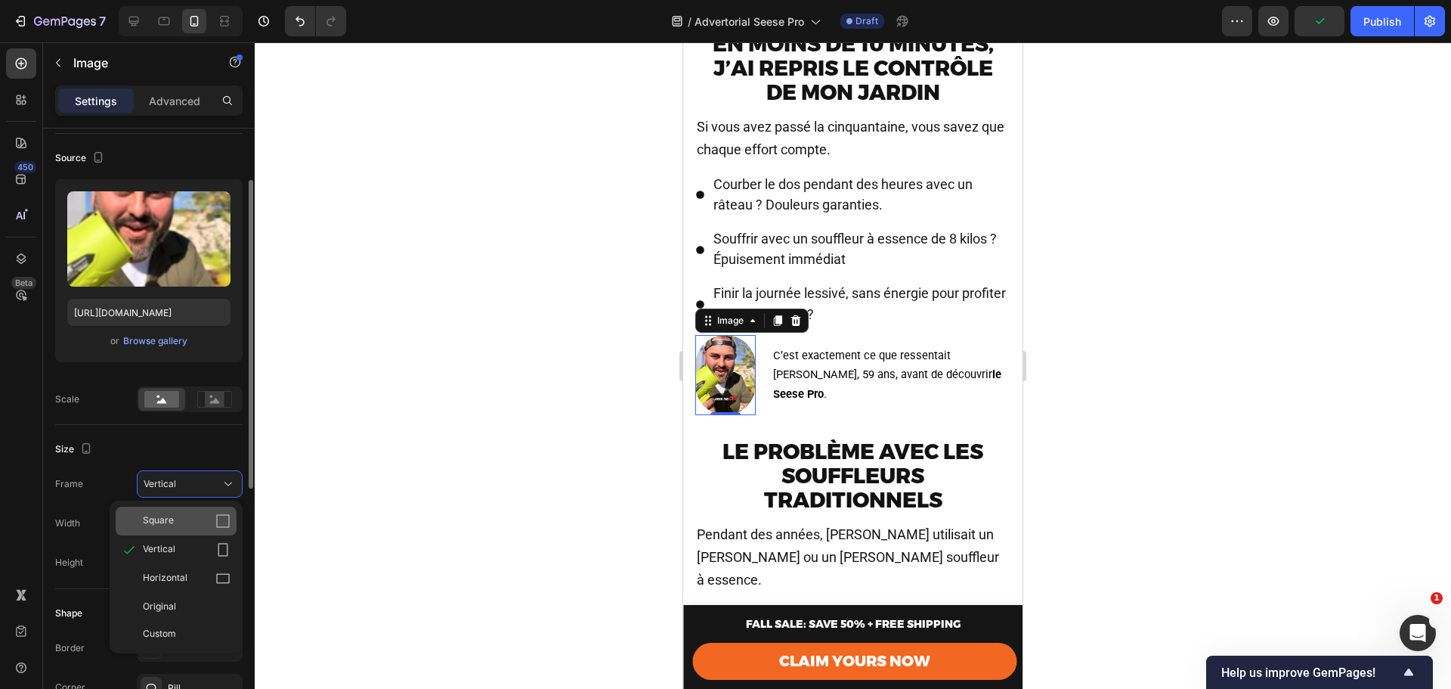
click at [188, 518] on div "Square" at bounding box center [187, 520] width 88 height 15
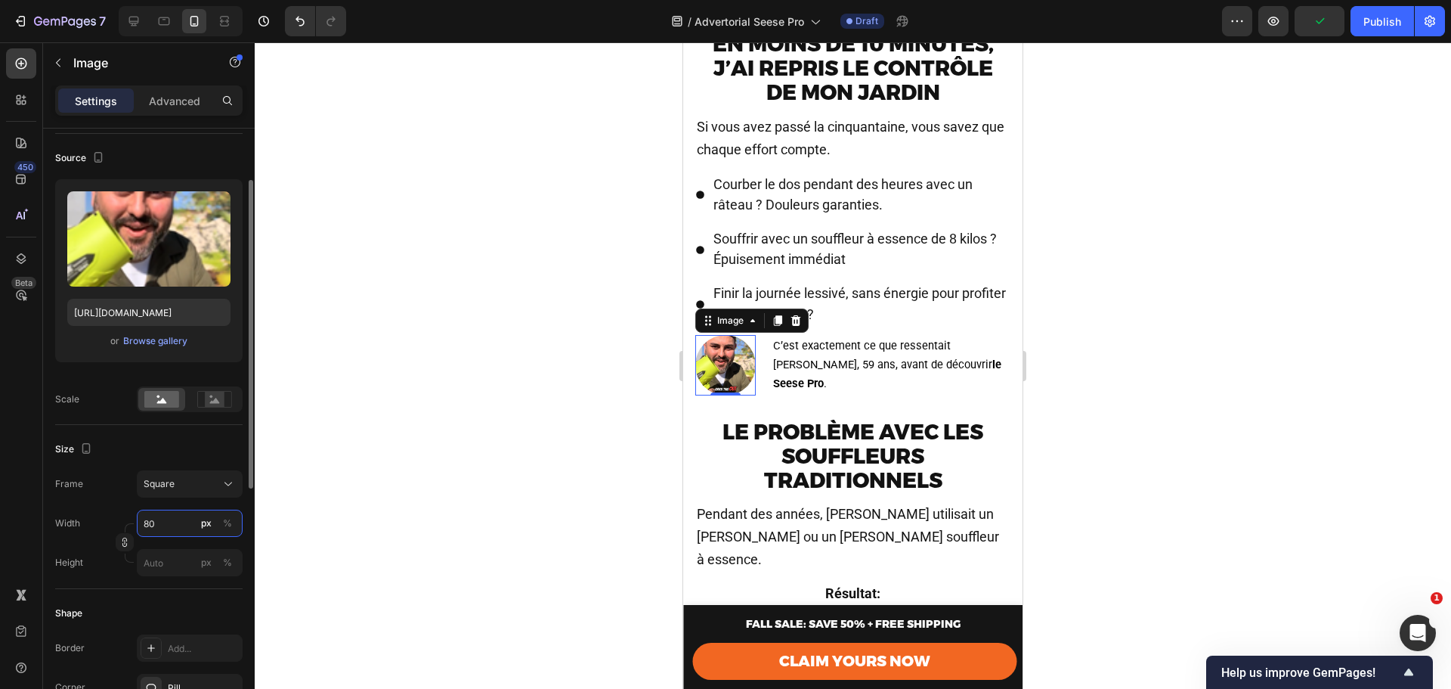
click at [168, 524] on input "80" at bounding box center [190, 523] width 106 height 27
click at [116, 507] on div "Frame Square Width 80 px % Height px %" at bounding box center [148, 523] width 187 height 106
click at [151, 524] on input "80" at bounding box center [190, 523] width 106 height 27
click at [220, 518] on button "%" at bounding box center [227, 523] width 18 height 18
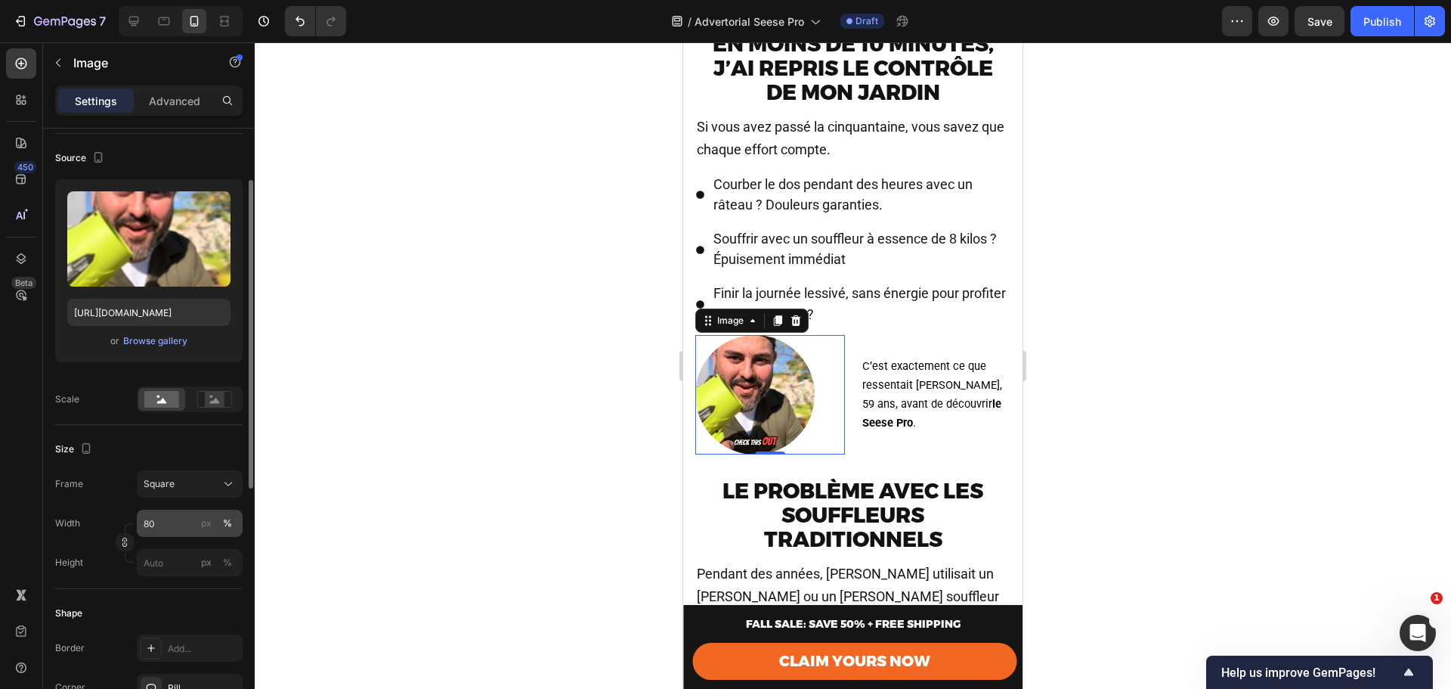
click at [228, 518] on div "%" at bounding box center [227, 523] width 9 height 14
click at [169, 522] on input "80" at bounding box center [190, 523] width 106 height 27
click at [206, 525] on div "px" at bounding box center [206, 523] width 11 height 14
type input "80"
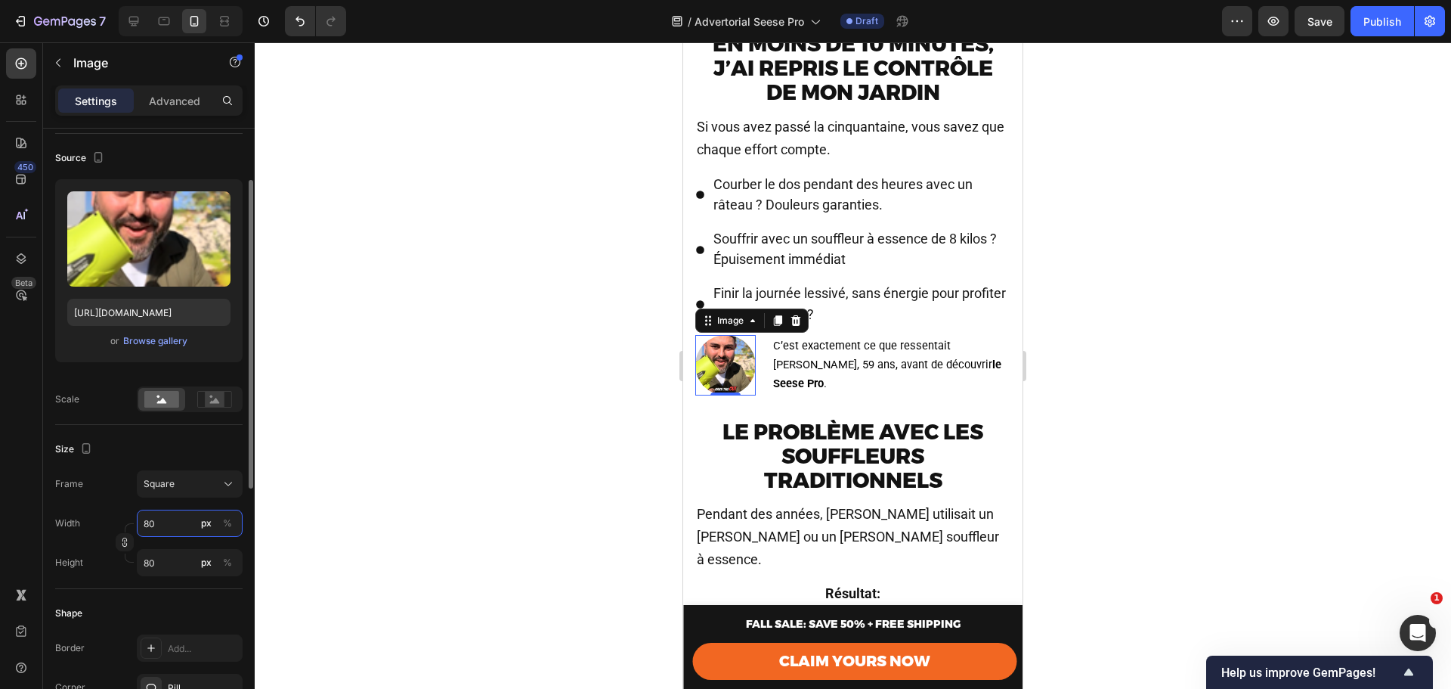
click at [172, 528] on input "80" at bounding box center [190, 523] width 106 height 27
click at [714, 373] on img at bounding box center [725, 365] width 60 height 60
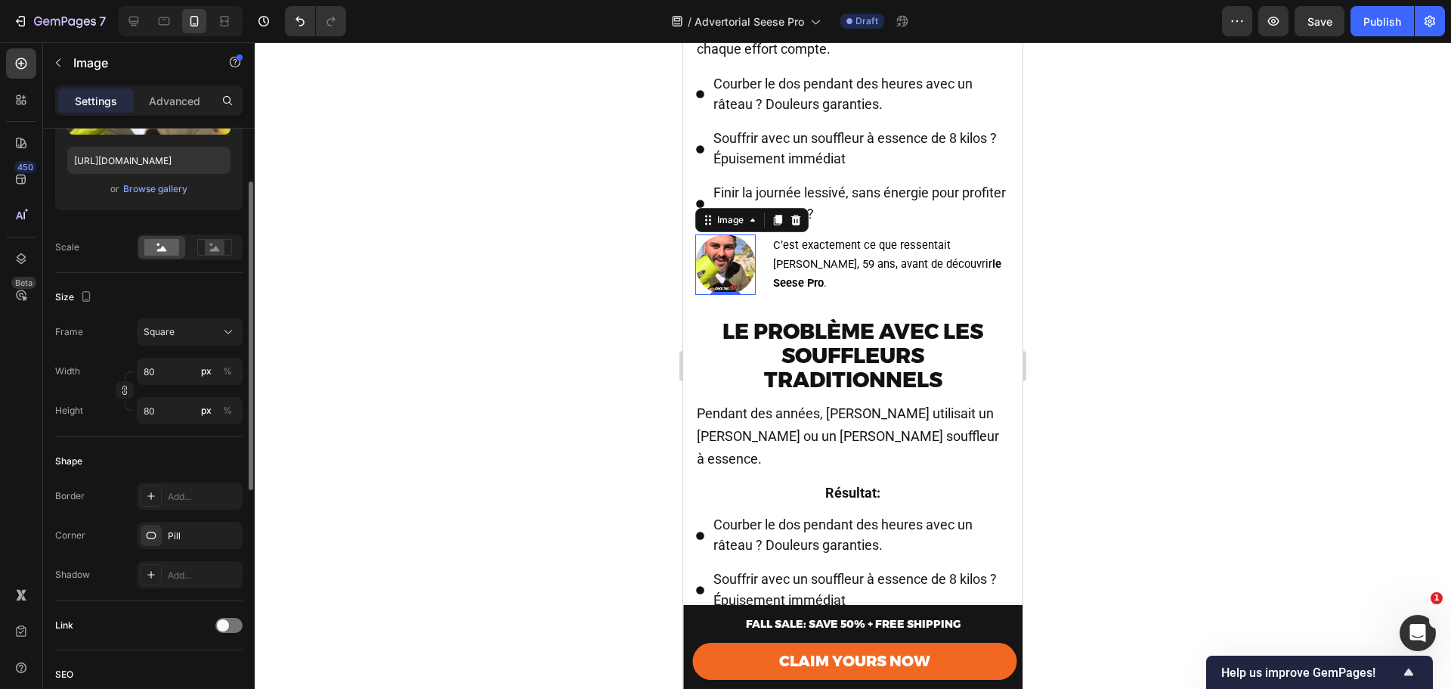
scroll to position [304, 0]
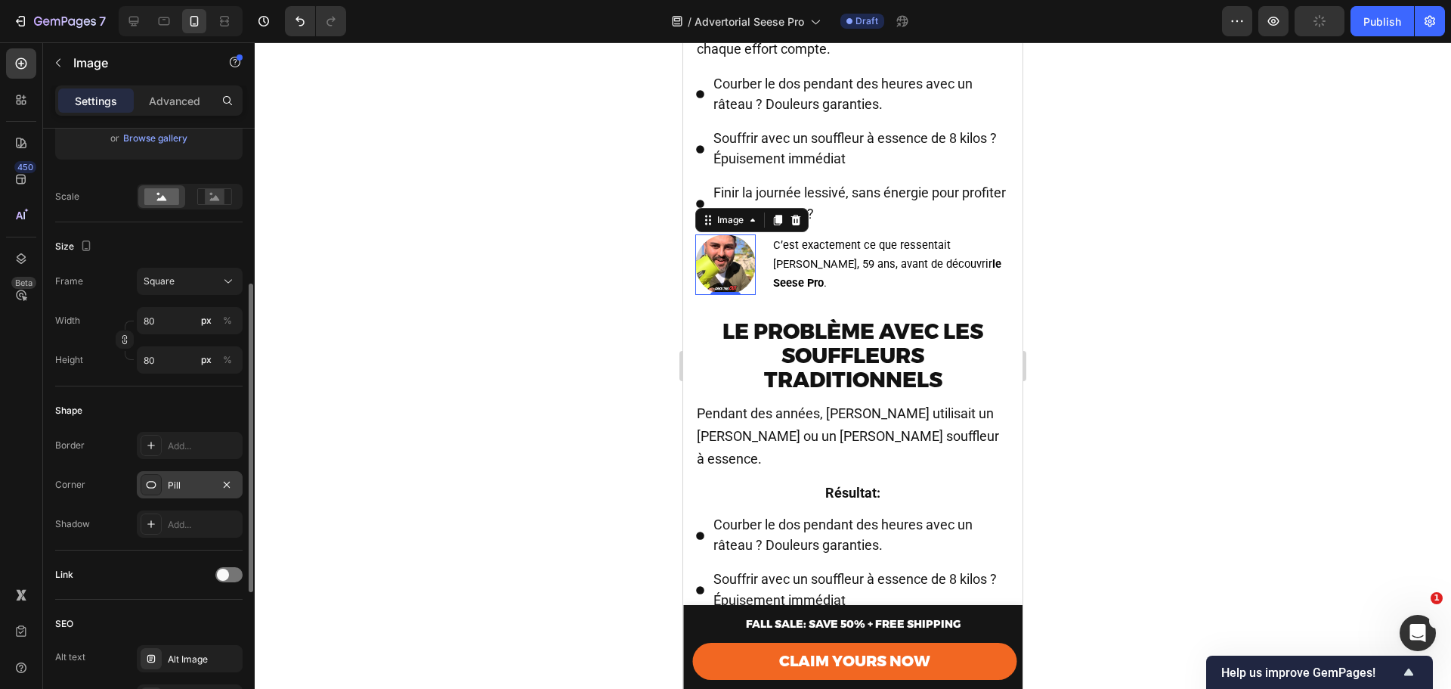
click at [168, 489] on div "Pill" at bounding box center [190, 486] width 44 height 14
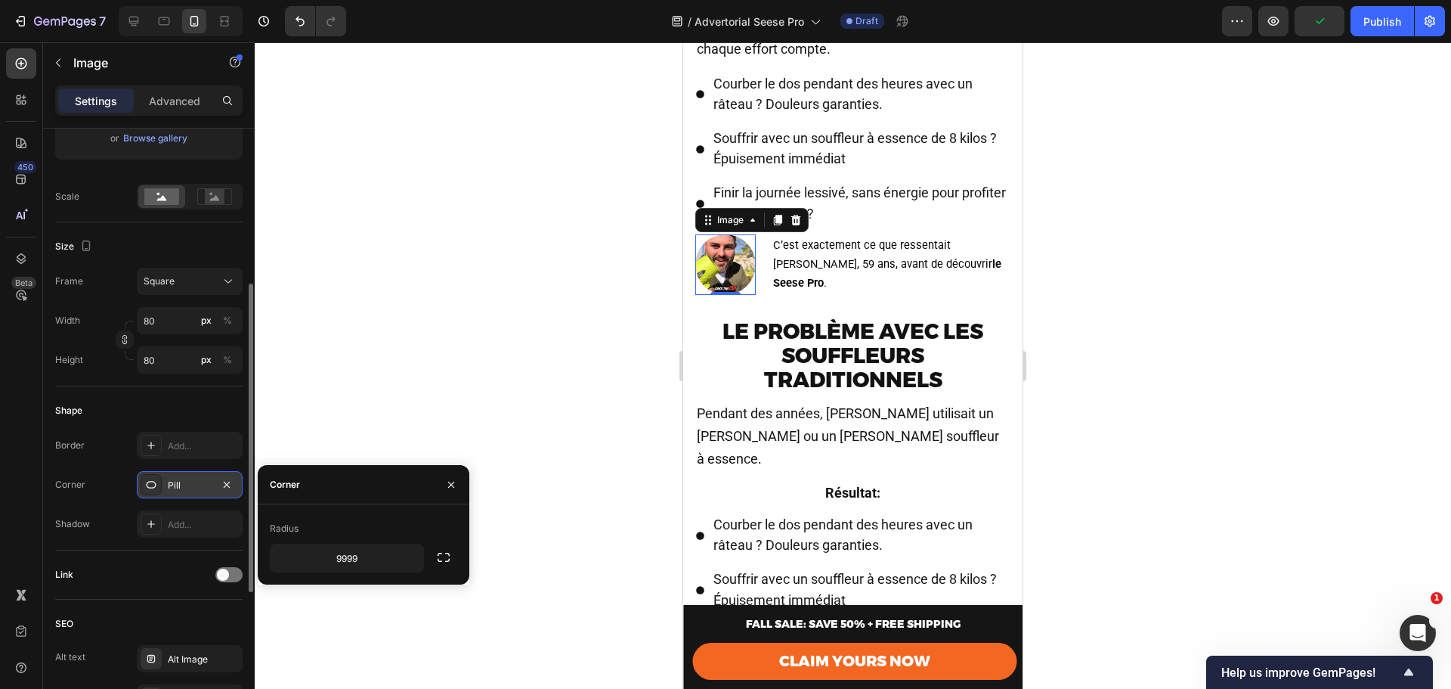
click at [168, 489] on div "Pill" at bounding box center [190, 486] width 44 height 14
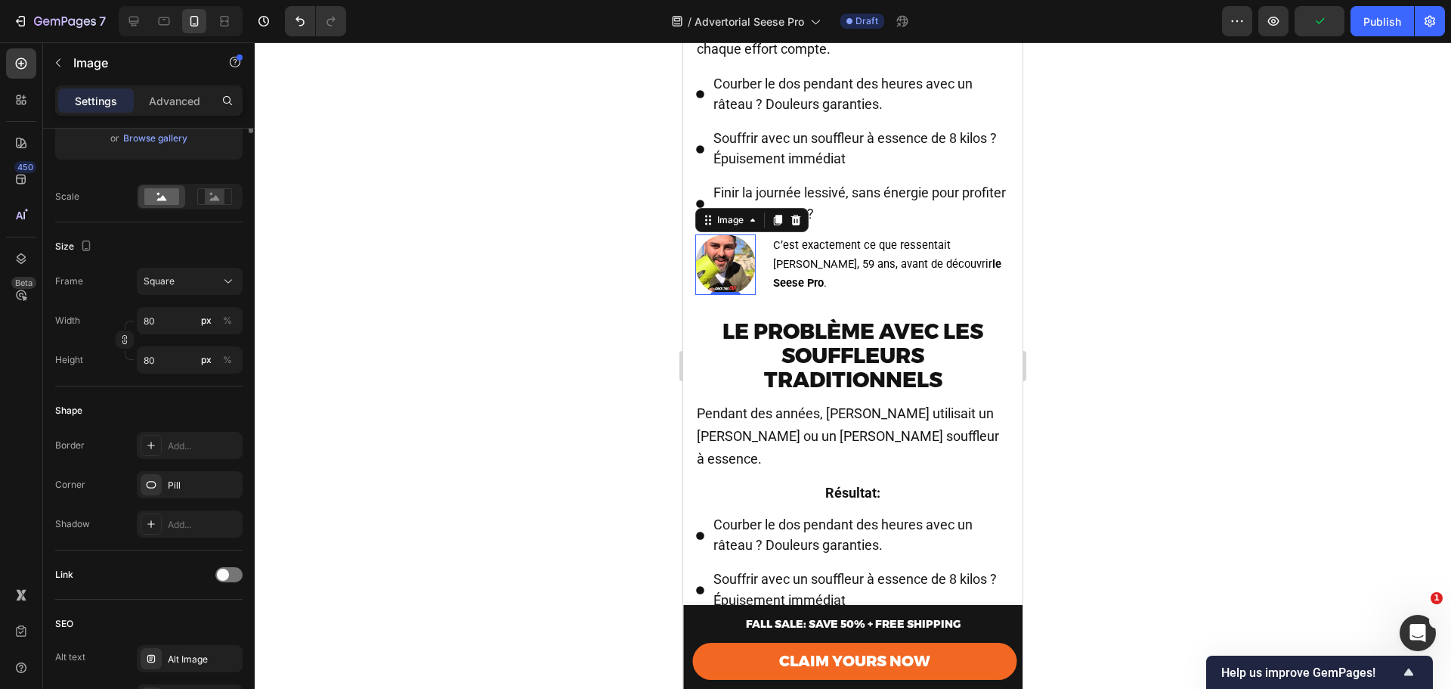
scroll to position [0, 0]
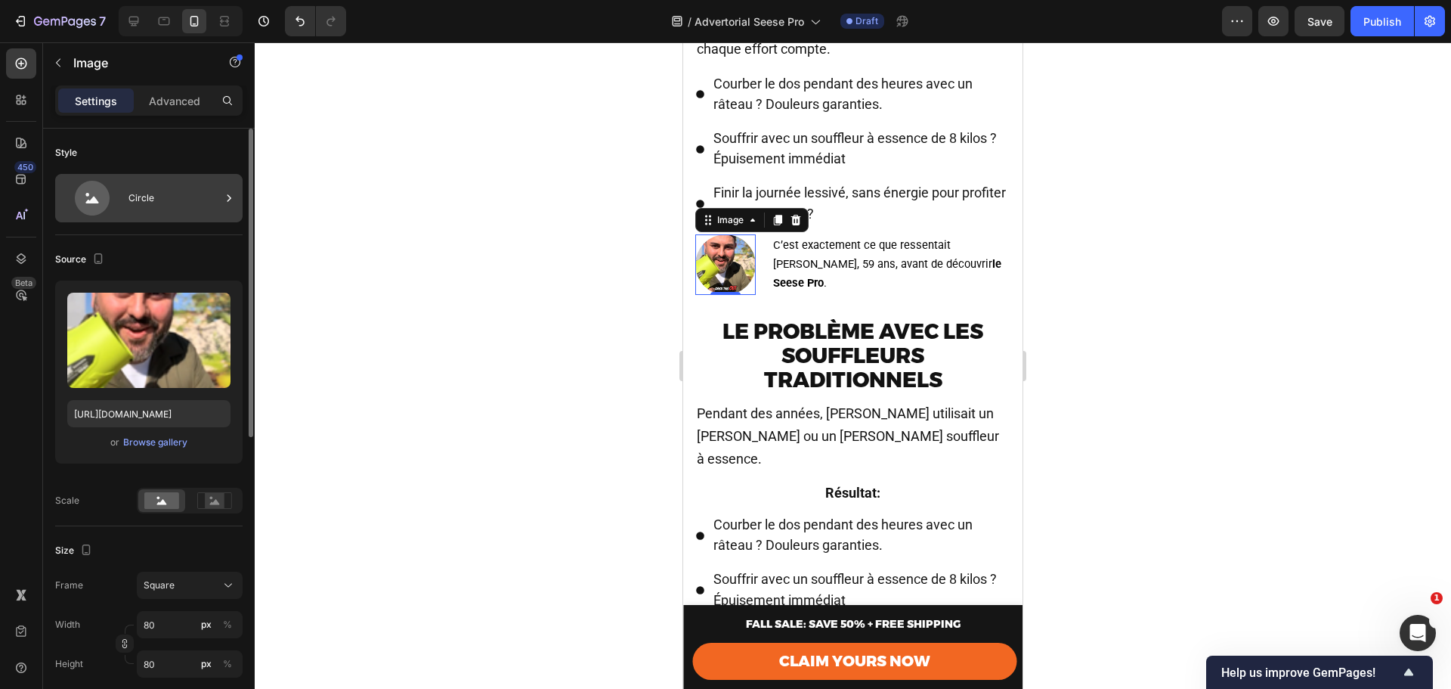
click at [123, 187] on div "Circle" at bounding box center [148, 198] width 187 height 48
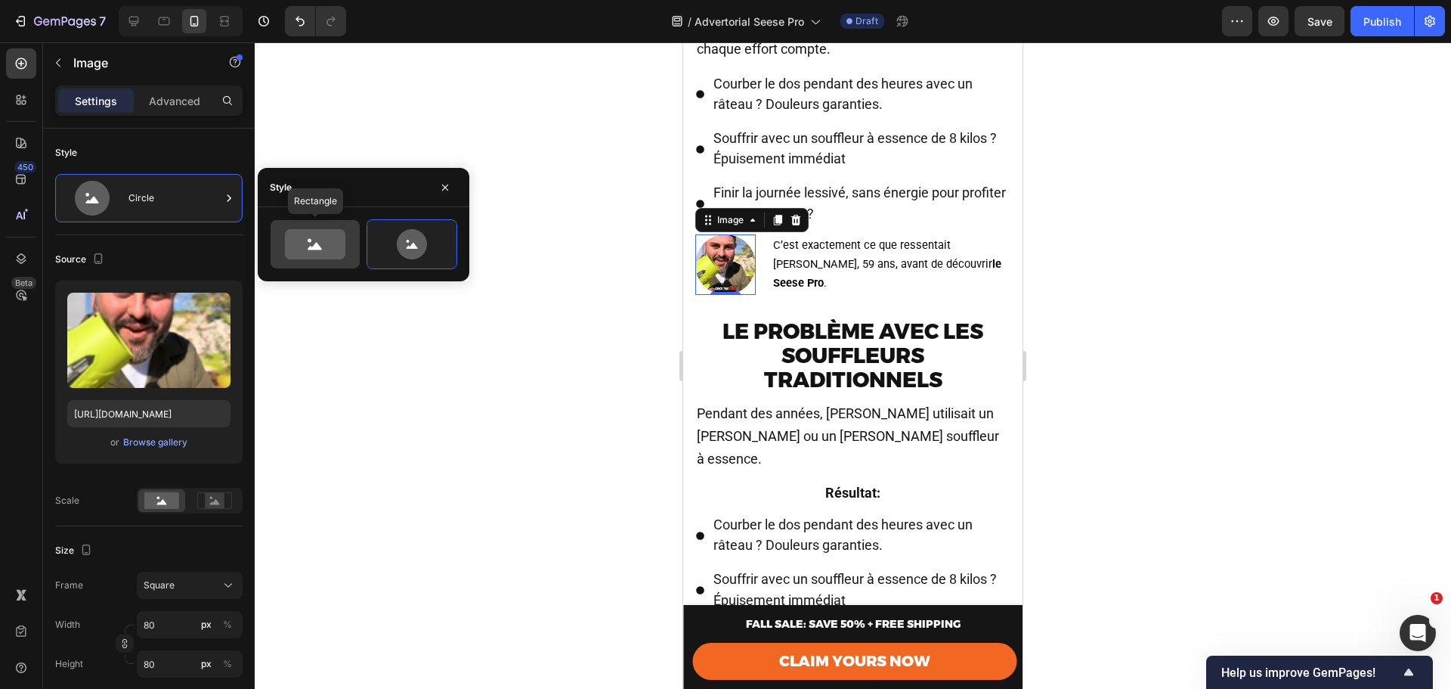
click at [314, 240] on icon at bounding box center [315, 244] width 60 height 30
type input "100"
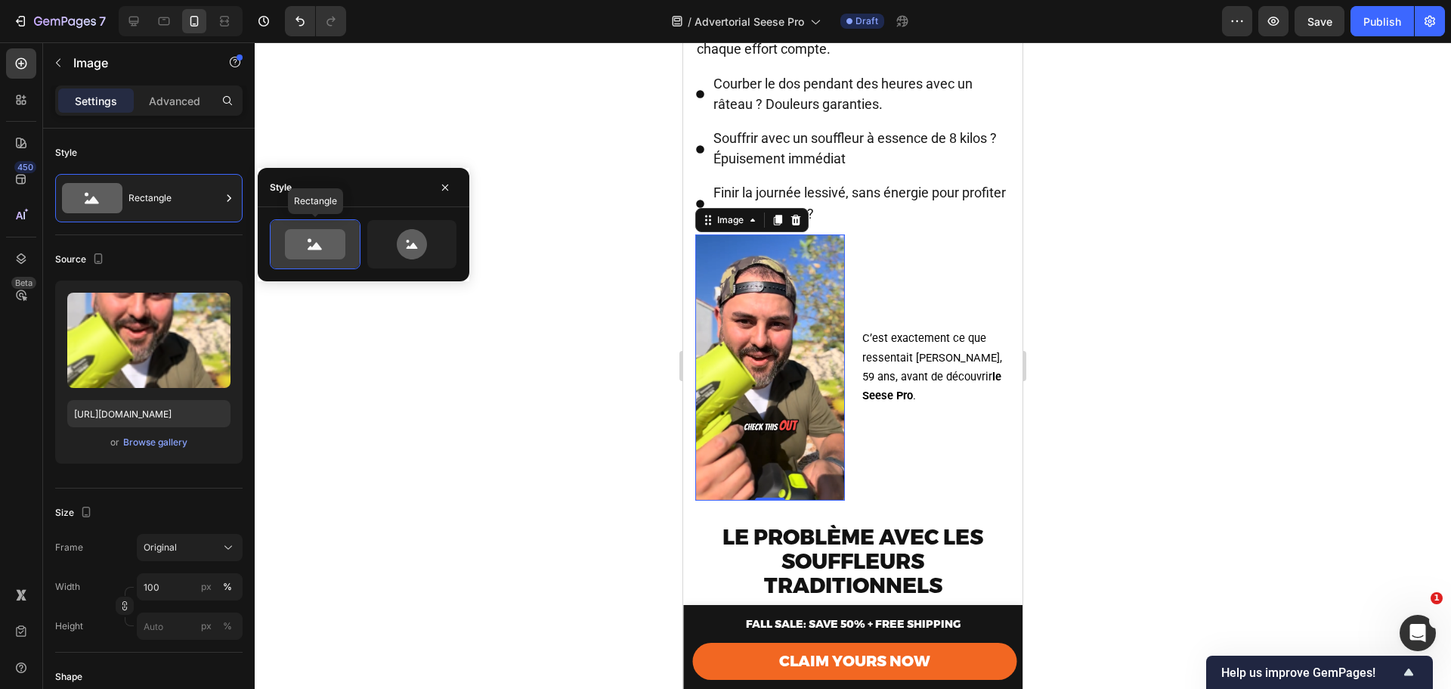
click at [314, 241] on icon at bounding box center [315, 244] width 60 height 30
click at [419, 243] on icon at bounding box center [412, 244] width 30 height 30
type input "80"
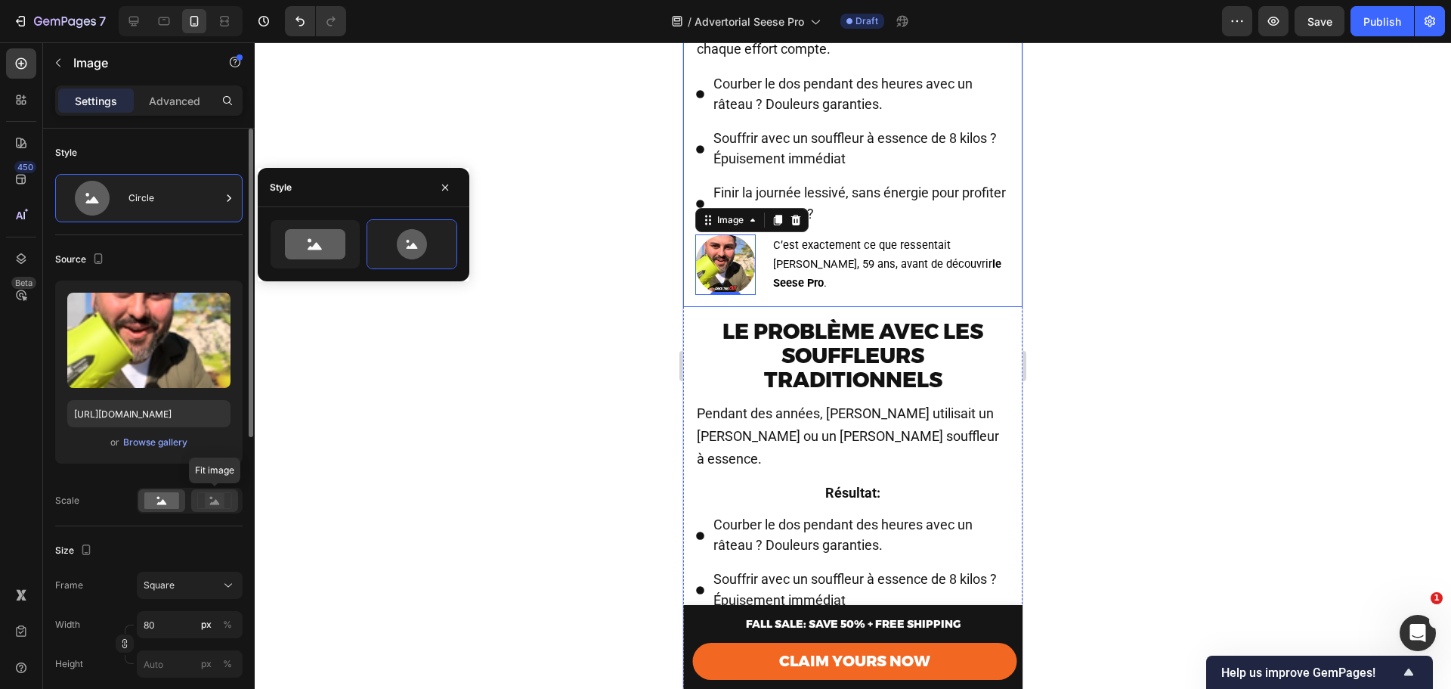
click at [221, 497] on rect at bounding box center [215, 500] width 20 height 15
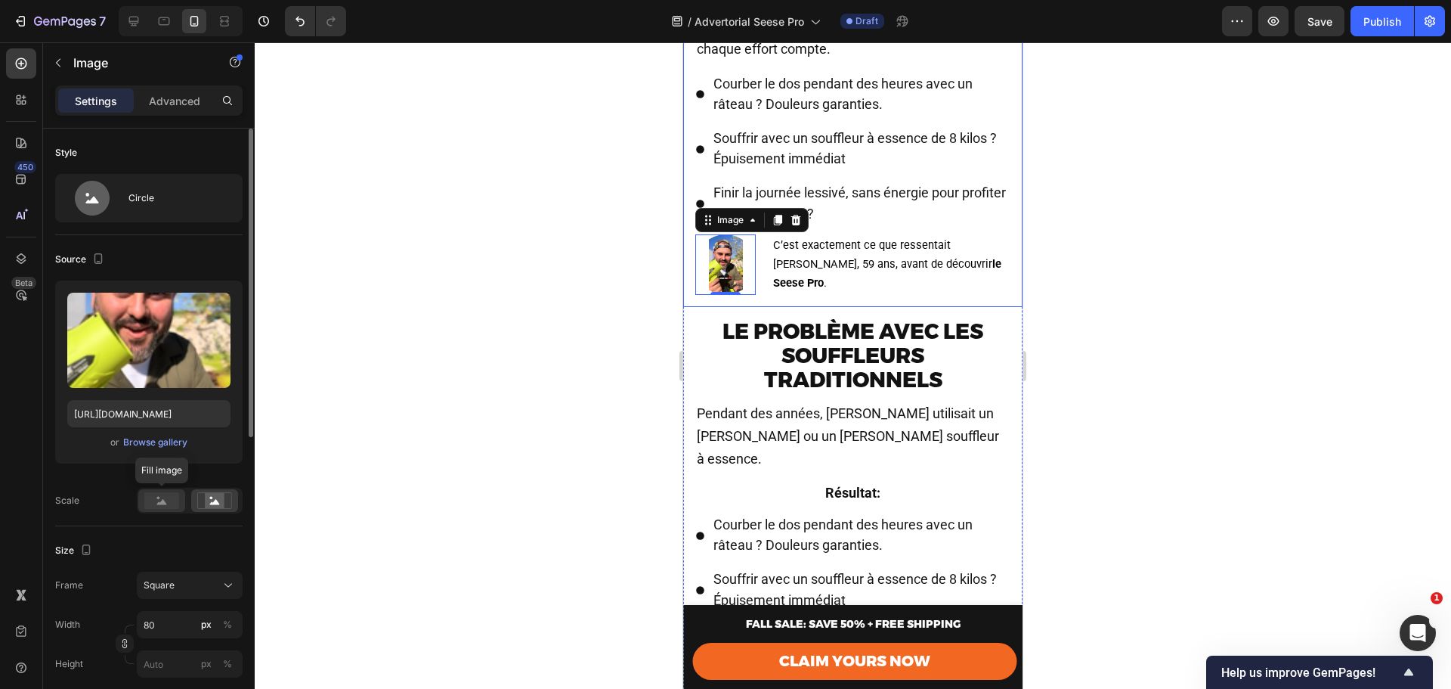
click at [147, 501] on rect at bounding box center [161, 500] width 35 height 17
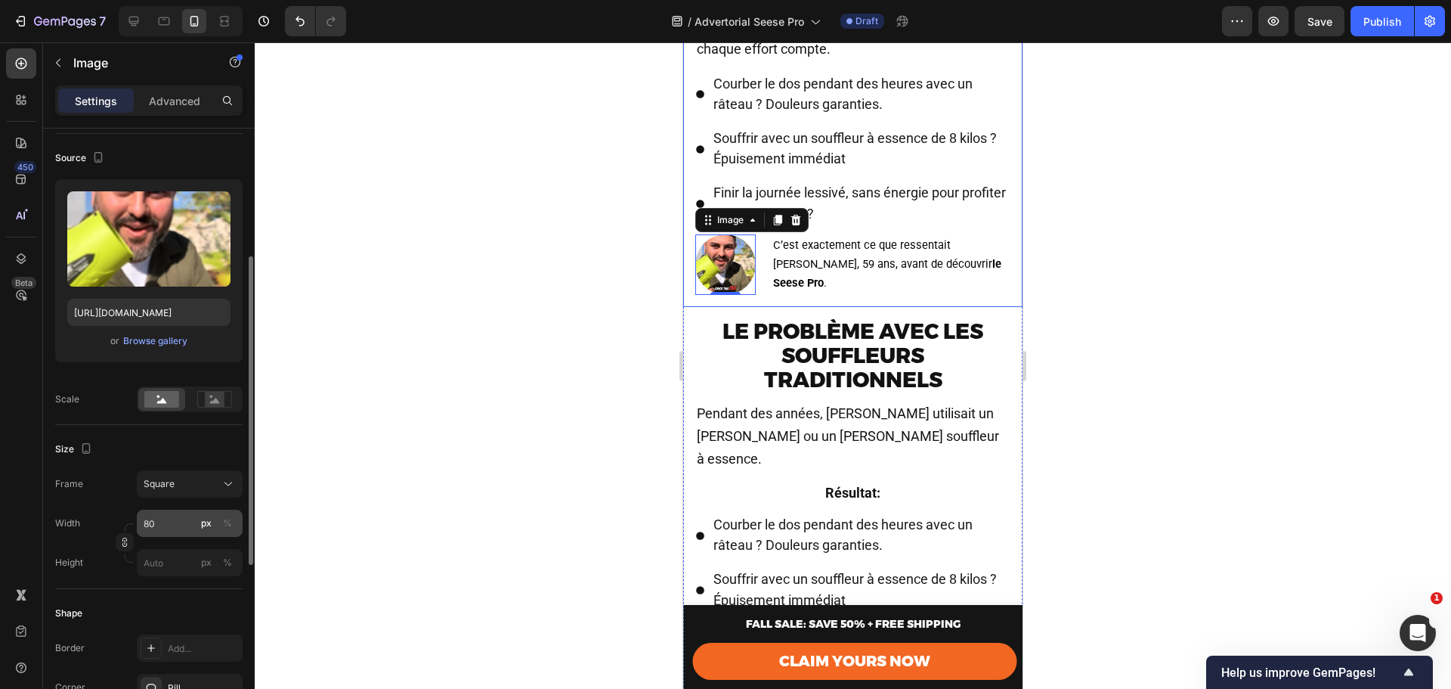
scroll to position [152, 0]
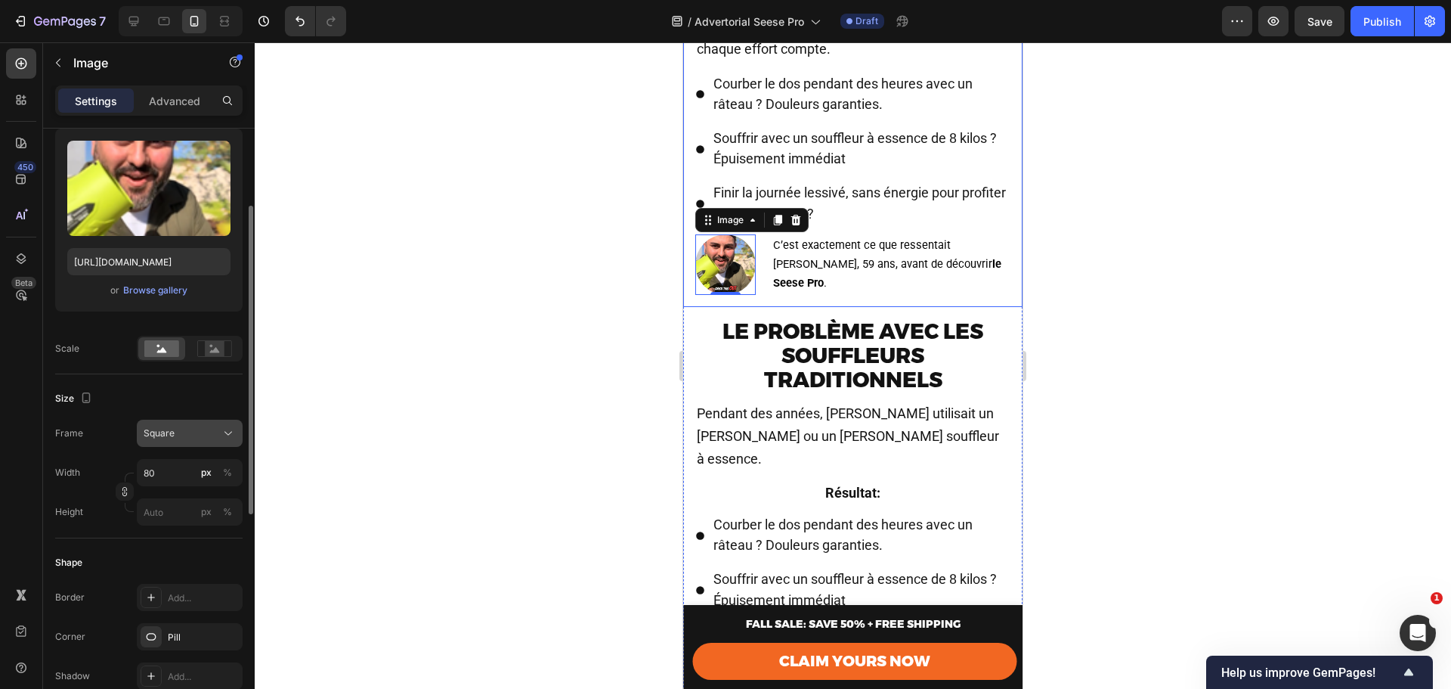
click at [206, 429] on div "Square" at bounding box center [181, 433] width 74 height 14
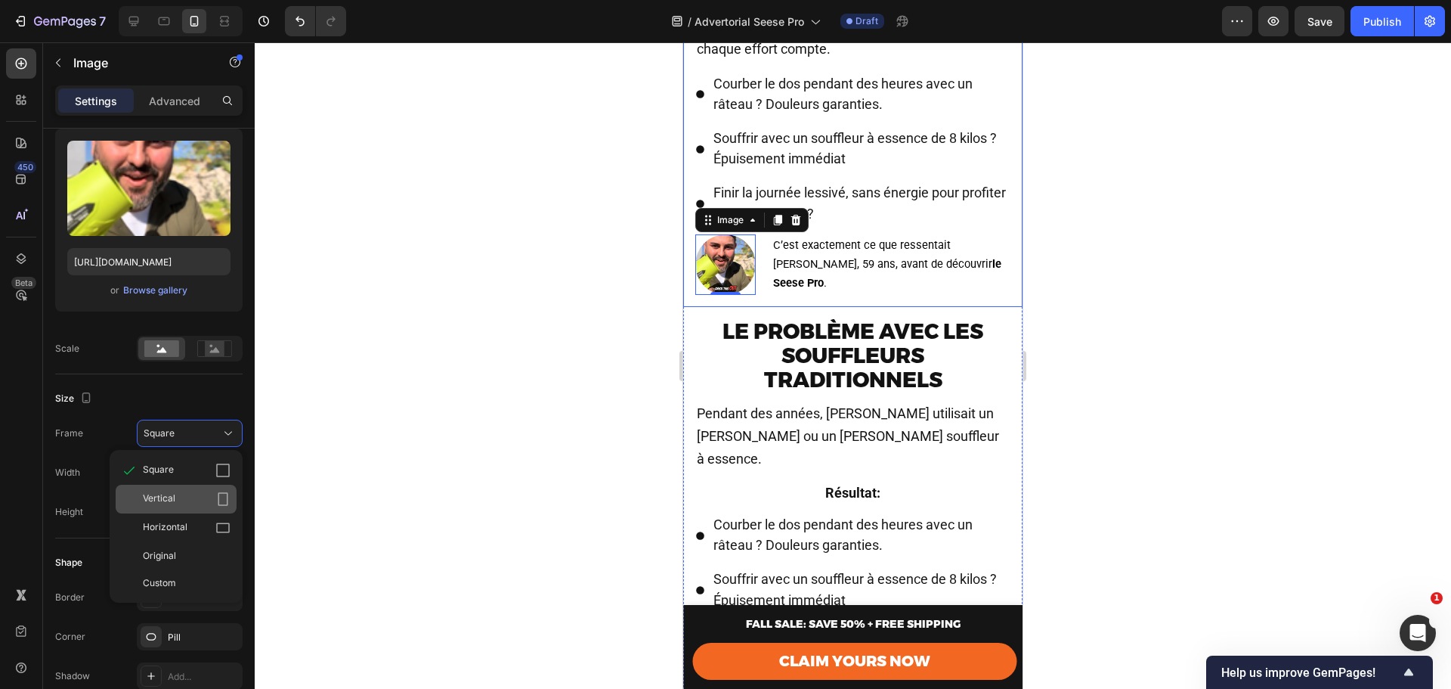
click at [166, 497] on span "Vertical" at bounding box center [159, 498] width 33 height 15
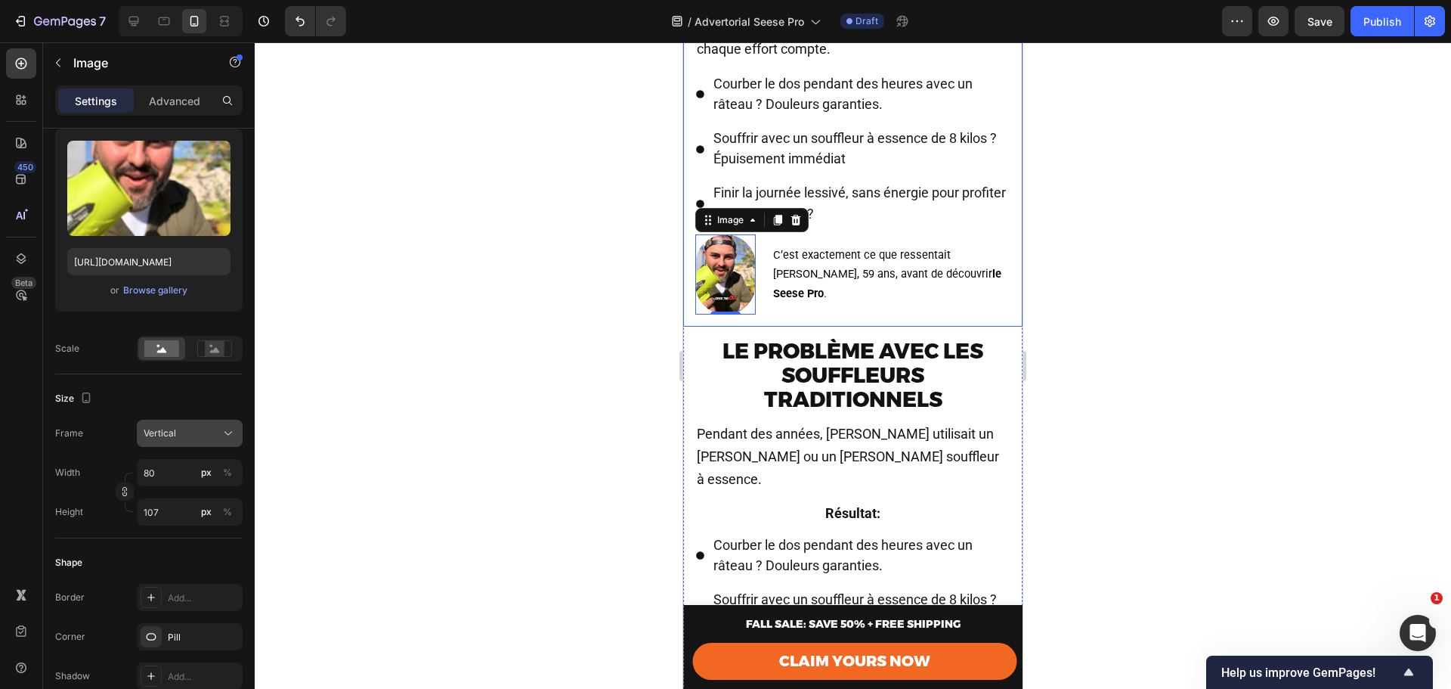
click at [186, 432] on div "Vertical" at bounding box center [181, 433] width 74 height 14
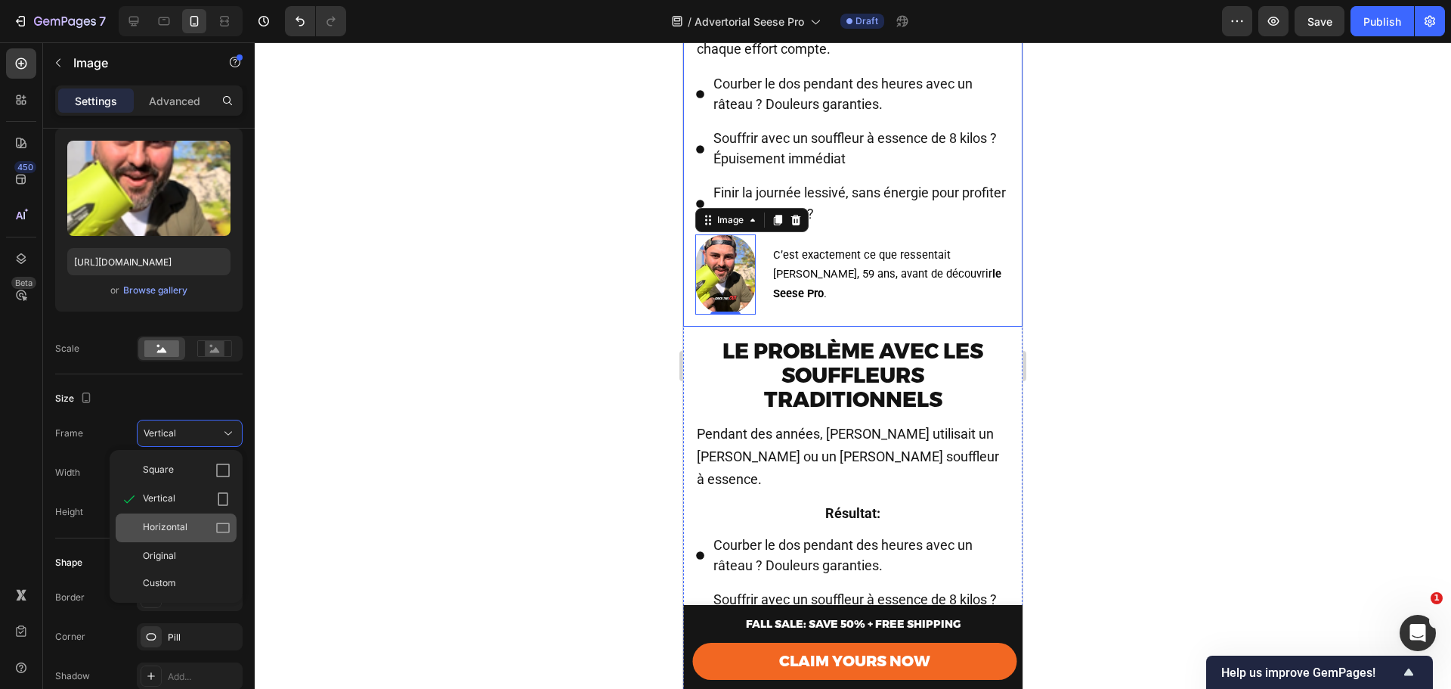
click at [197, 529] on div "Horizontal" at bounding box center [187, 527] width 88 height 15
type input "60"
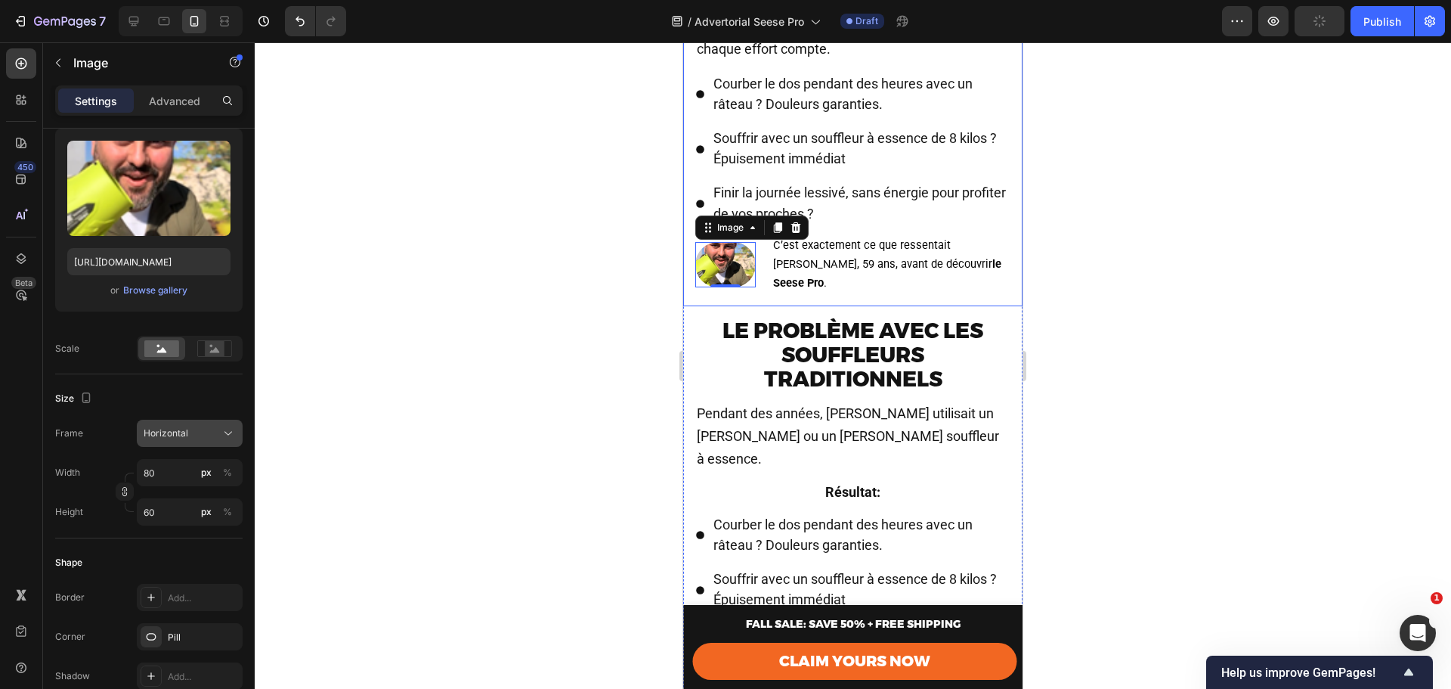
click at [200, 430] on div "Horizontal" at bounding box center [181, 433] width 74 height 14
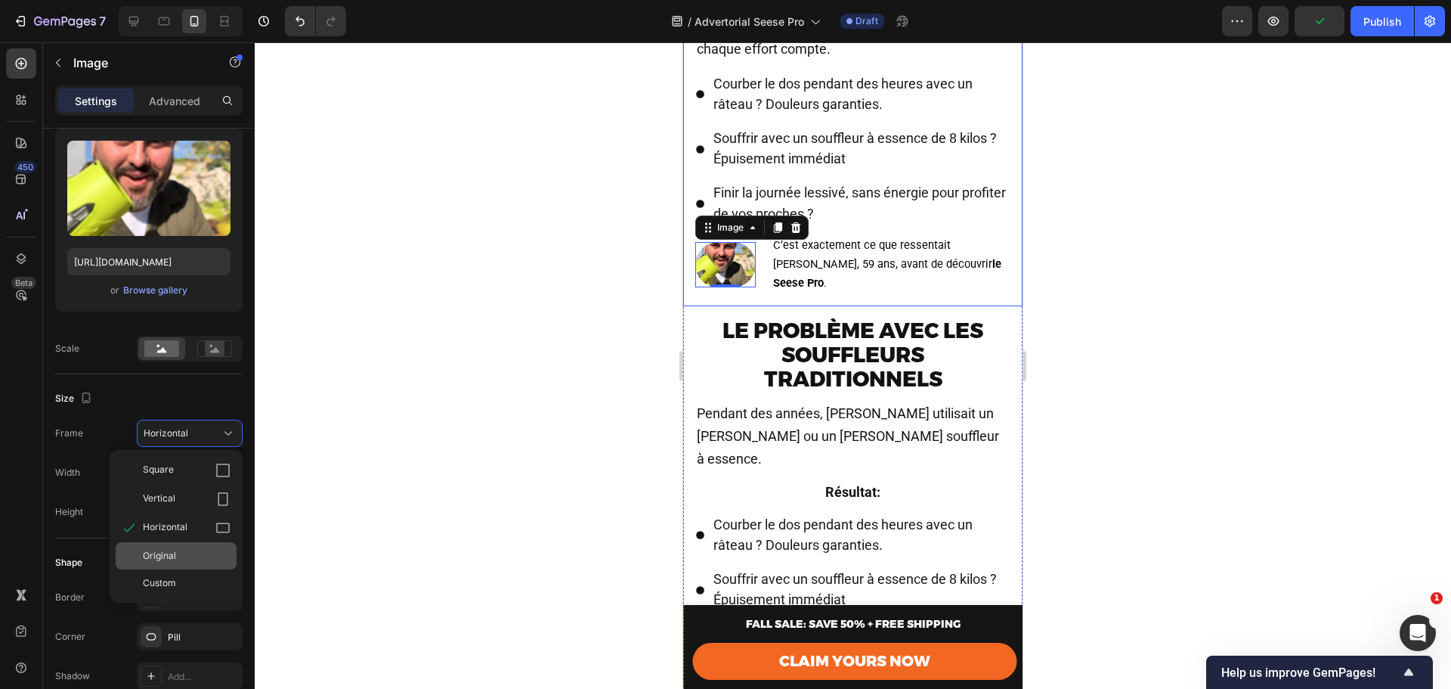
click at [202, 557] on div "Original" at bounding box center [187, 556] width 88 height 14
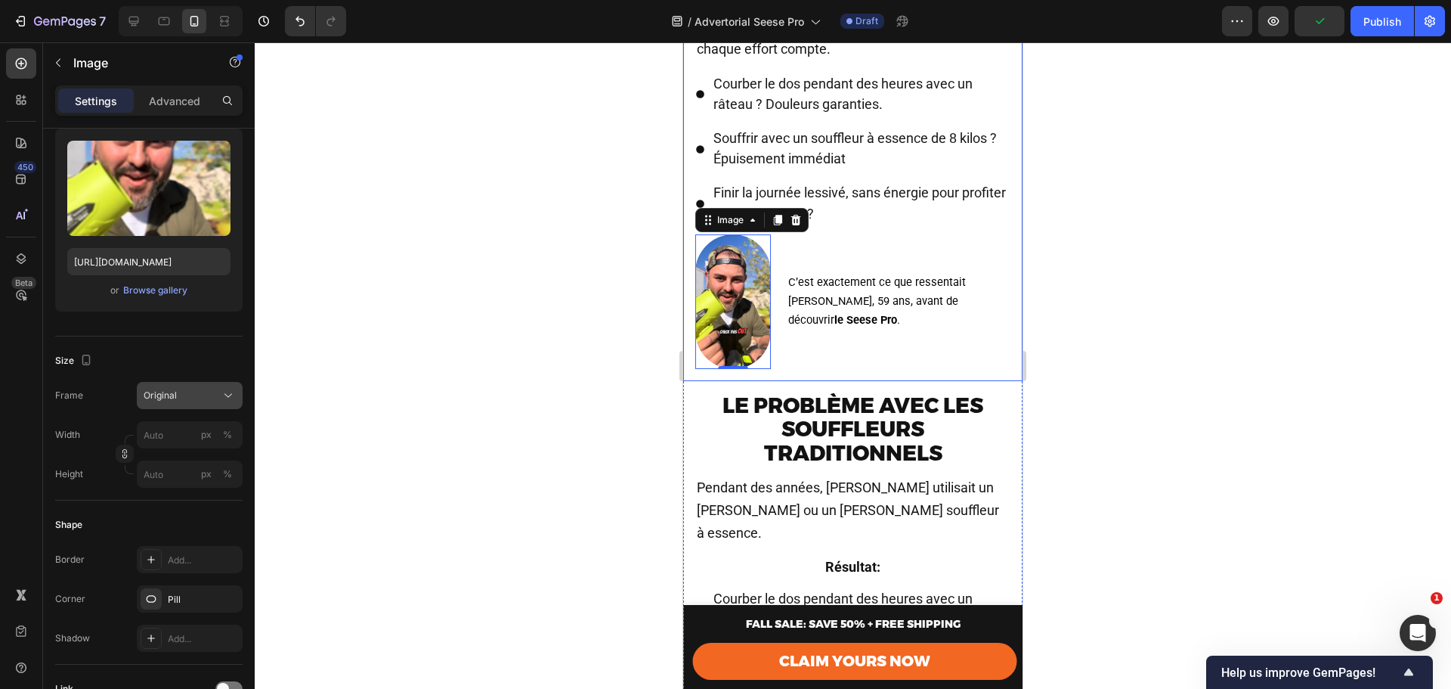
click at [179, 408] on div "Frame Original Width px % Height px %" at bounding box center [148, 435] width 187 height 106
click at [184, 395] on div "Original" at bounding box center [181, 396] width 74 height 14
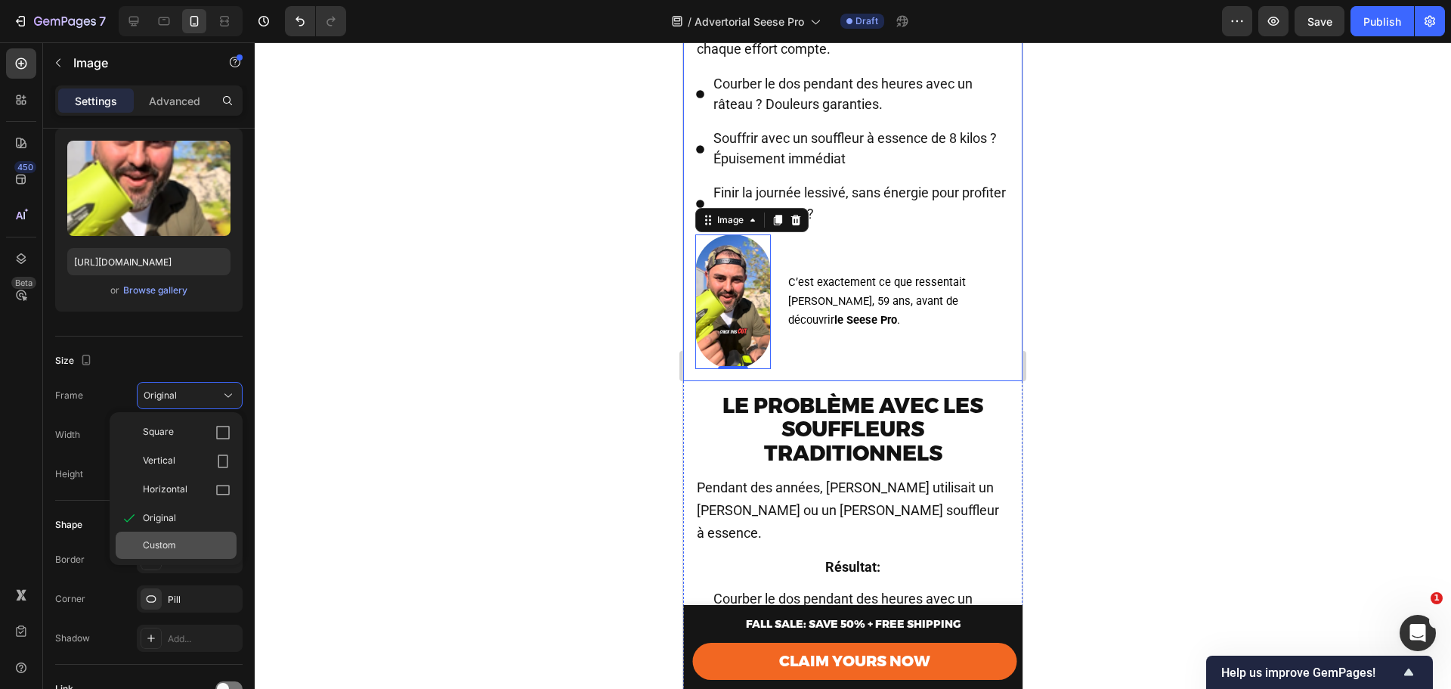
click at [187, 541] on div "Custom" at bounding box center [187, 545] width 88 height 14
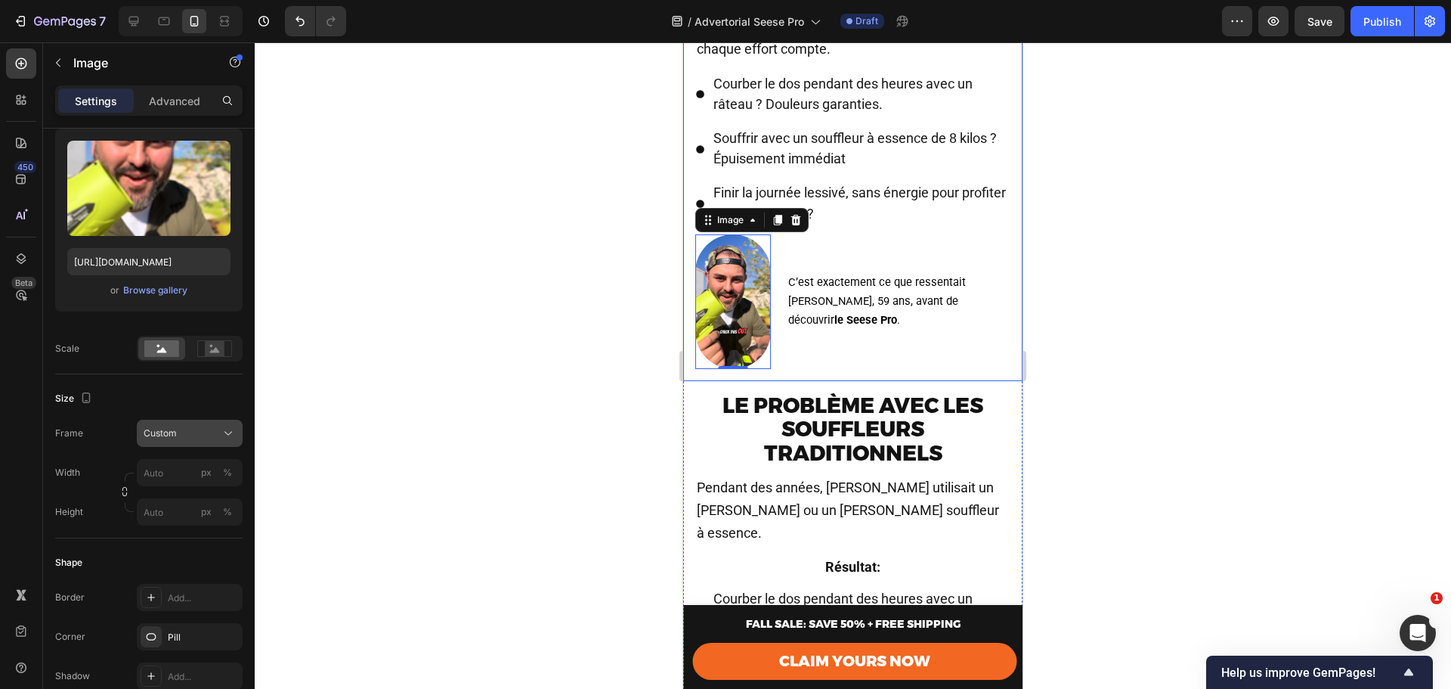
click at [187, 441] on div "Frame Custom Width px % Height px %" at bounding box center [148, 473] width 187 height 106
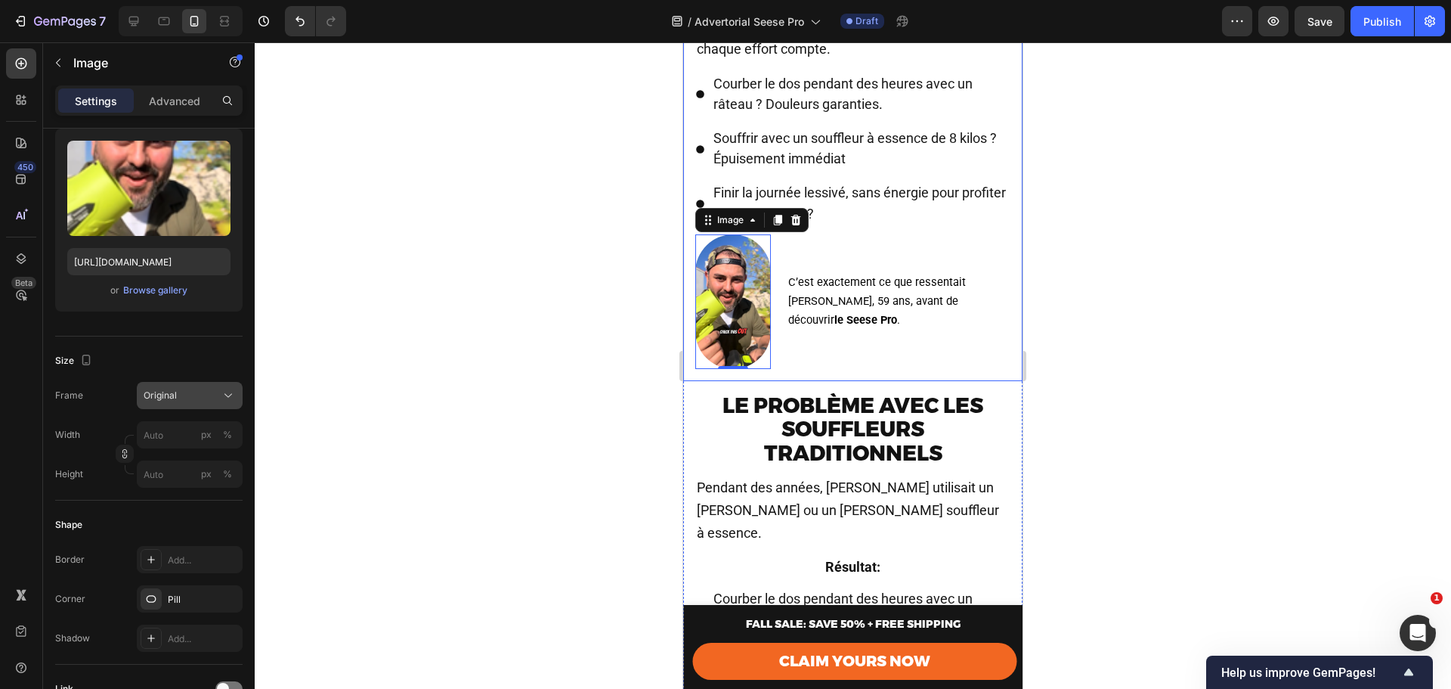
click at [178, 399] on div "Original" at bounding box center [181, 396] width 74 height 14
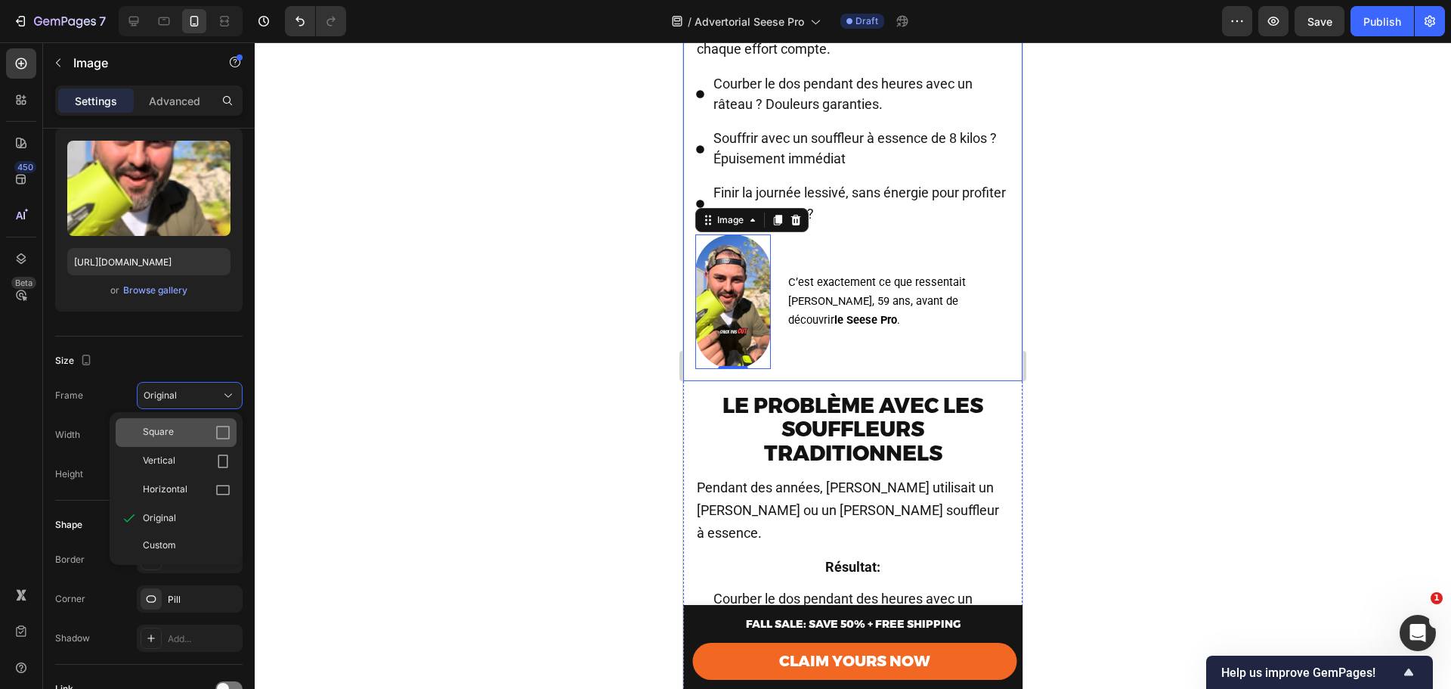
click at [183, 425] on div "Square" at bounding box center [187, 432] width 88 height 15
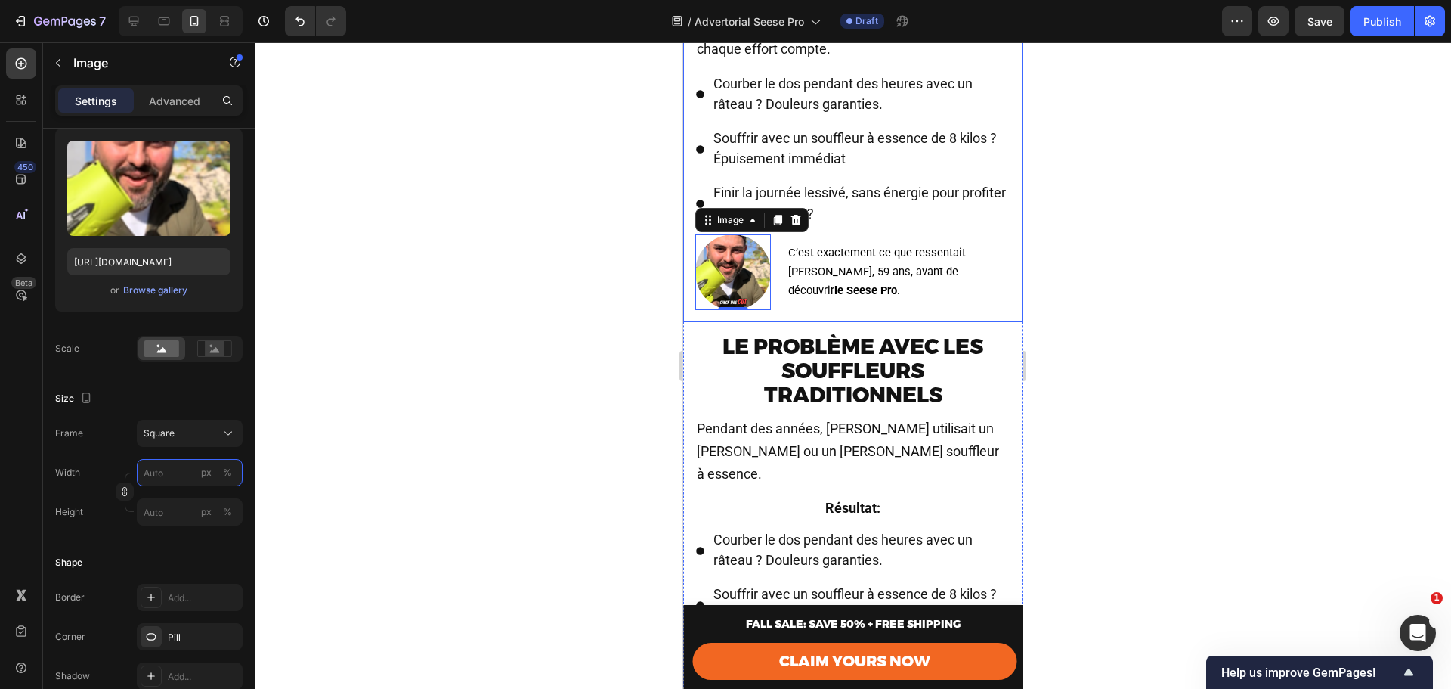
click at [175, 467] on input "px %" at bounding box center [190, 472] width 106 height 27
click at [109, 458] on div "Frame Square Width px % Height px %" at bounding box center [148, 473] width 187 height 106
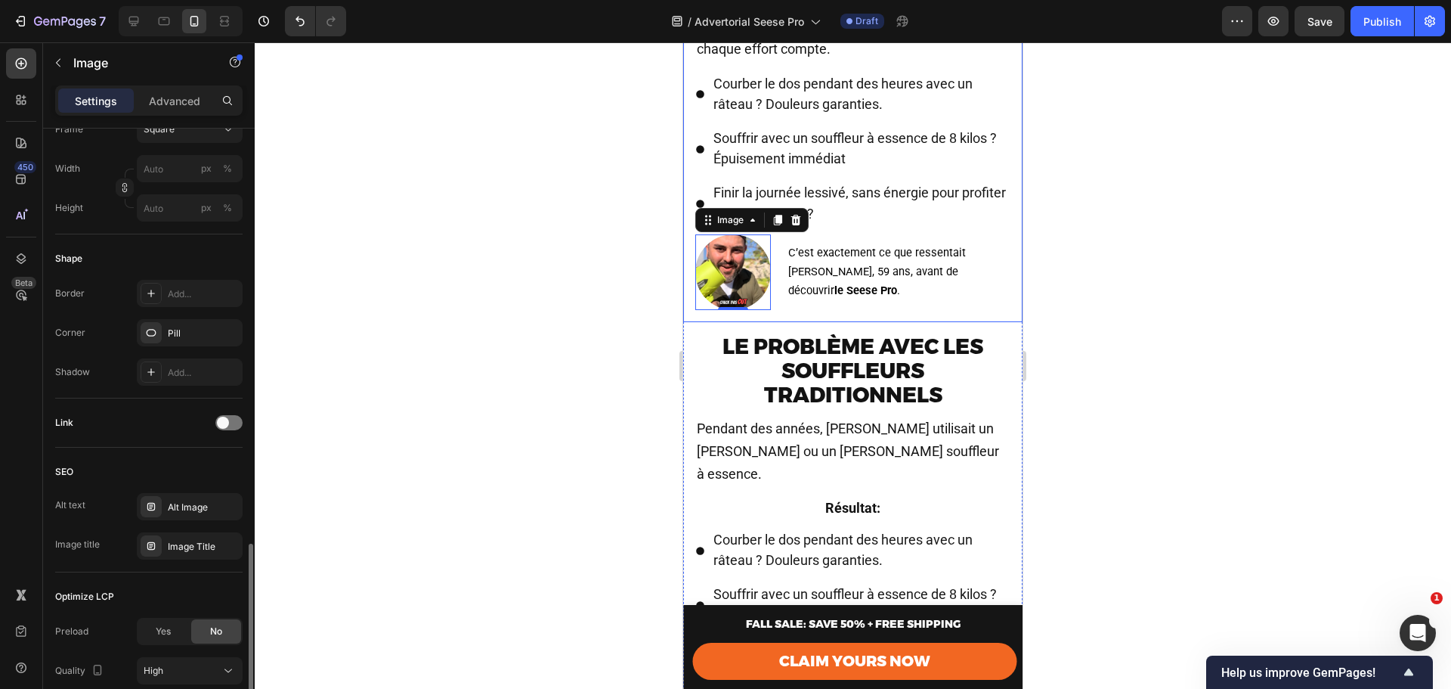
scroll to position [576, 0]
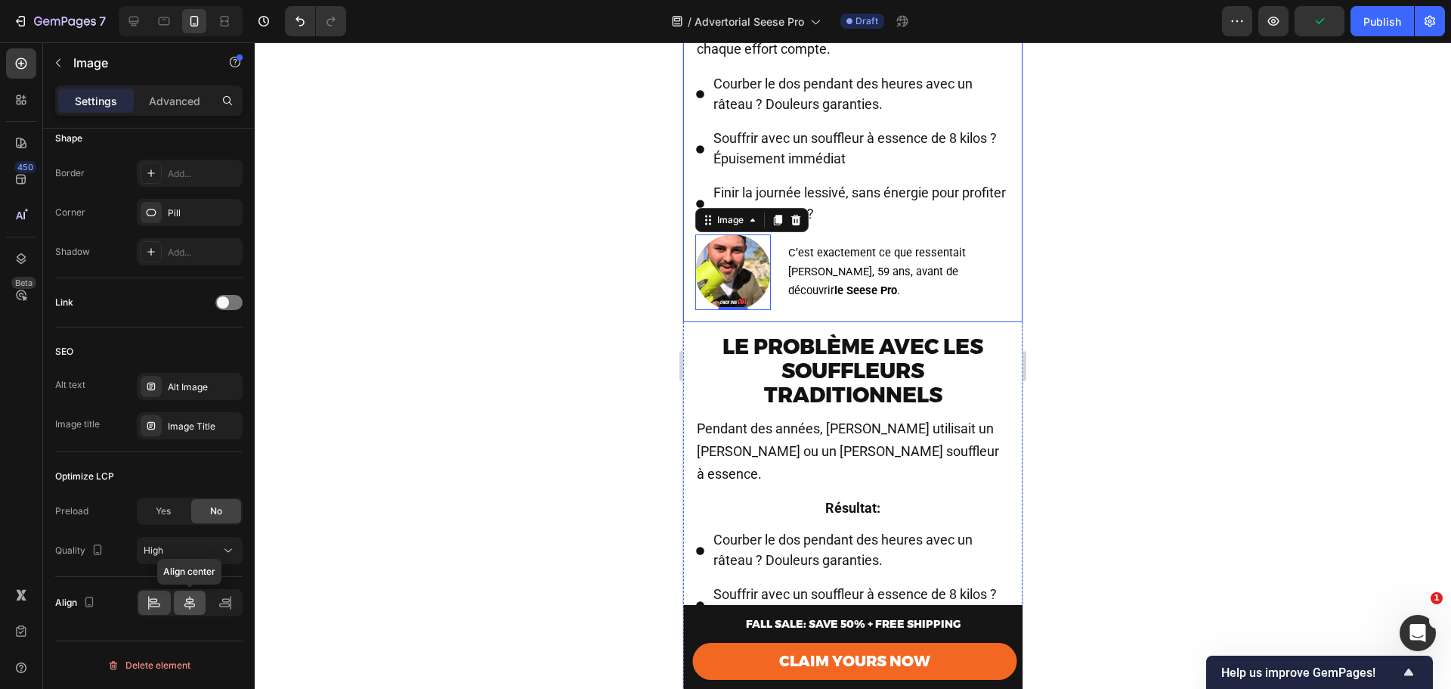
click at [194, 595] on icon at bounding box center [189, 602] width 15 height 15
click at [150, 599] on icon at bounding box center [154, 602] width 15 height 15
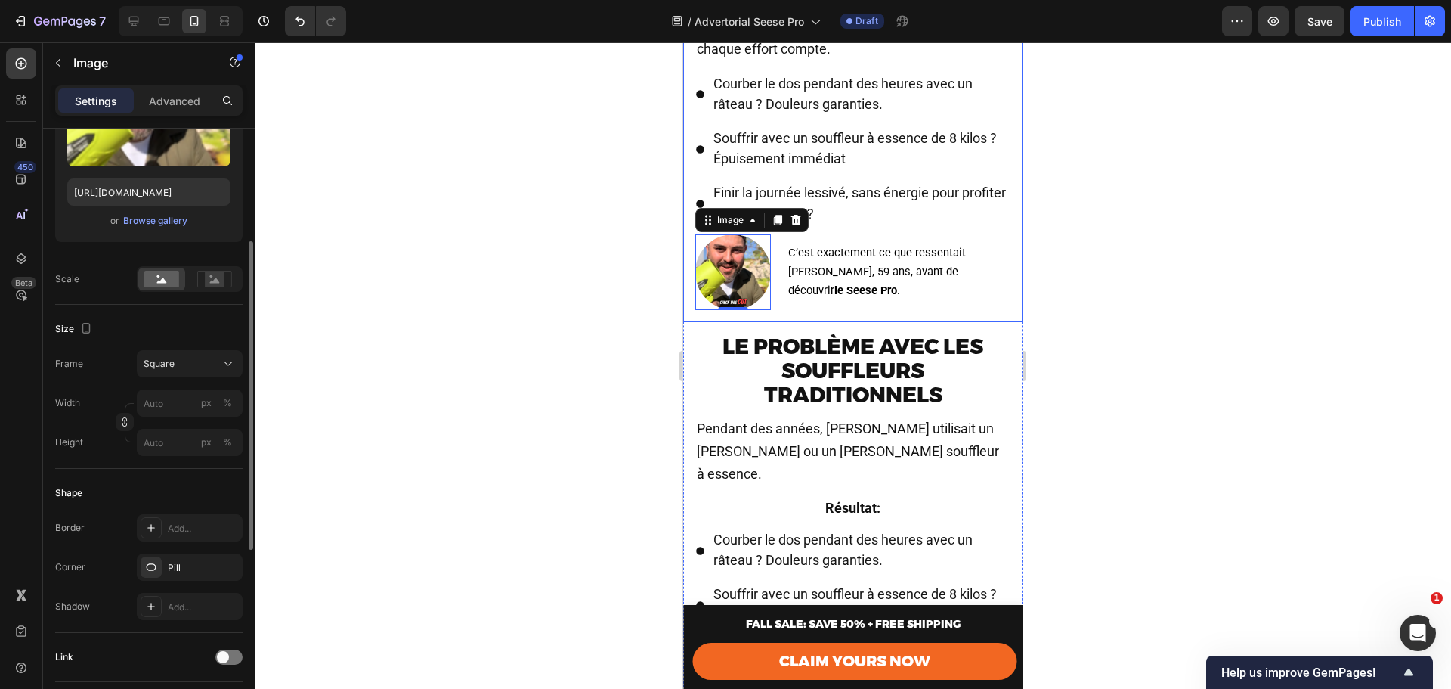
scroll to position [0, 0]
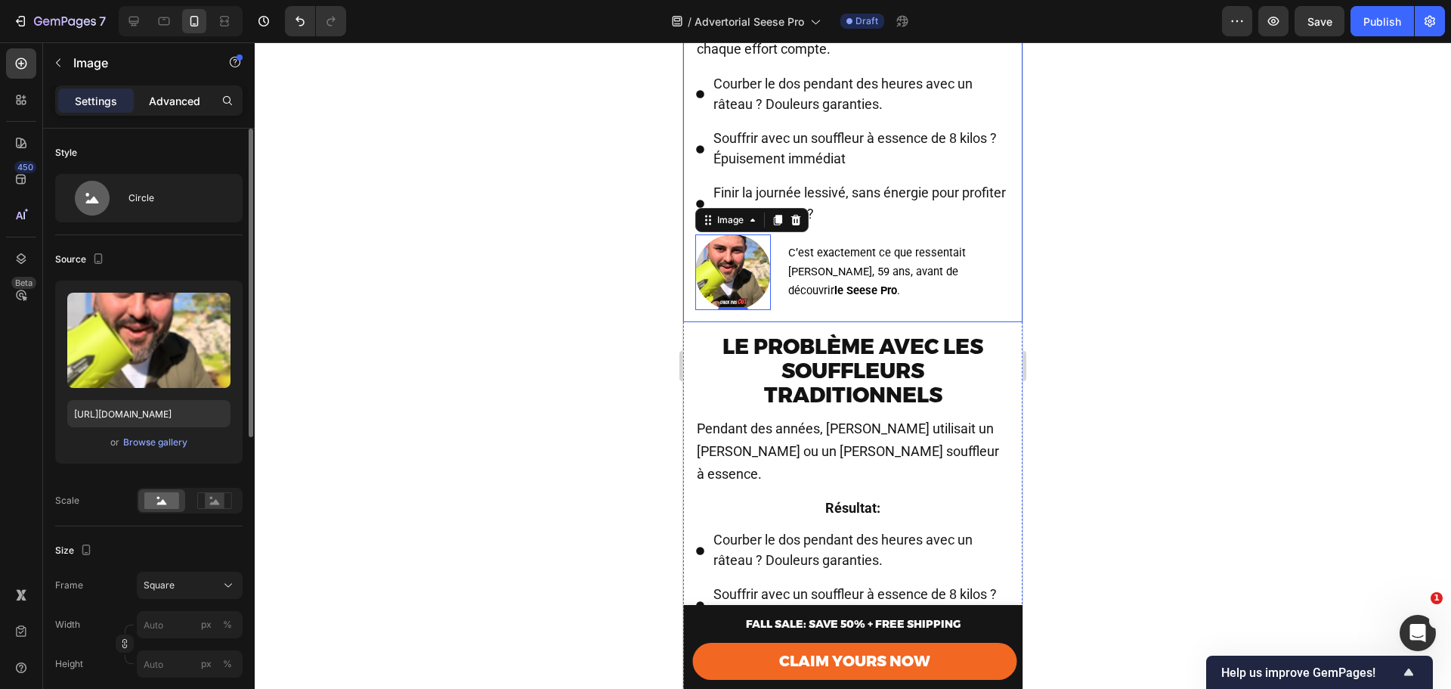
click at [185, 98] on p "Advanced" at bounding box center [174, 101] width 51 height 16
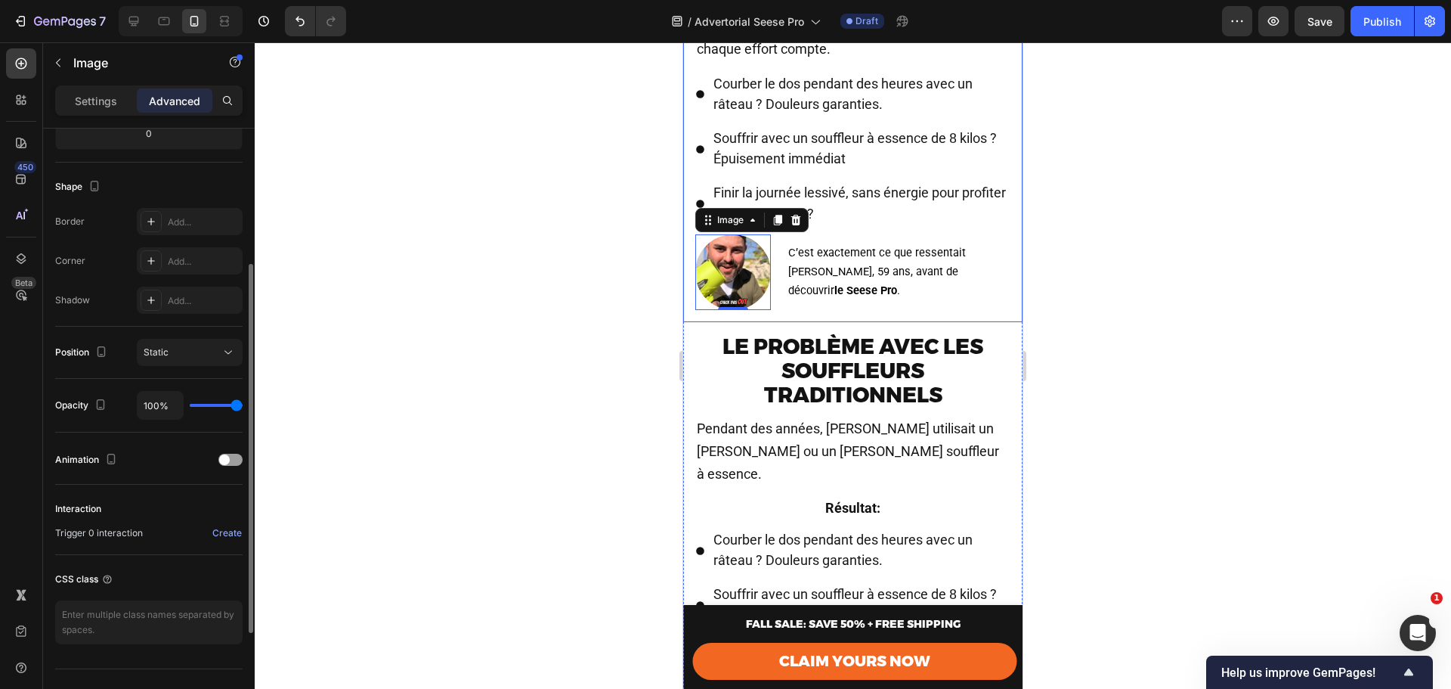
scroll to position [383, 0]
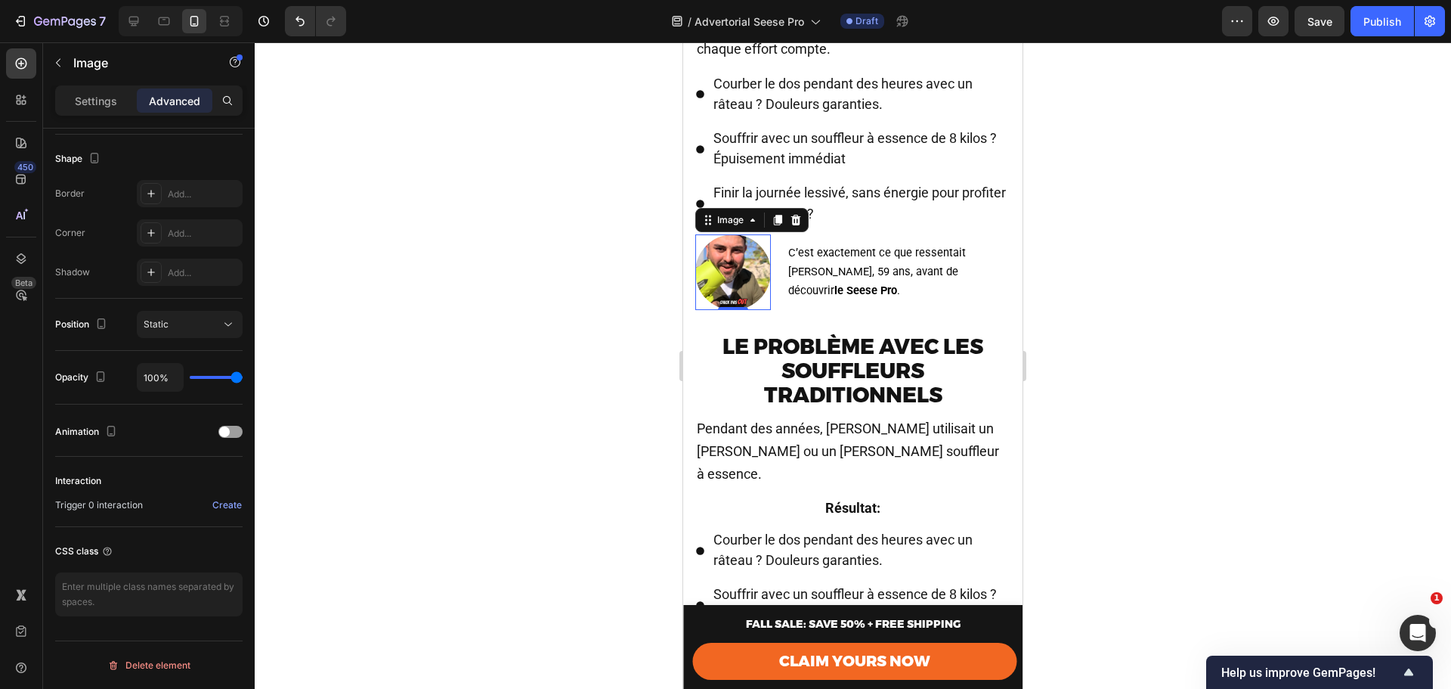
click at [764, 292] on img at bounding box center [733, 272] width 76 height 76
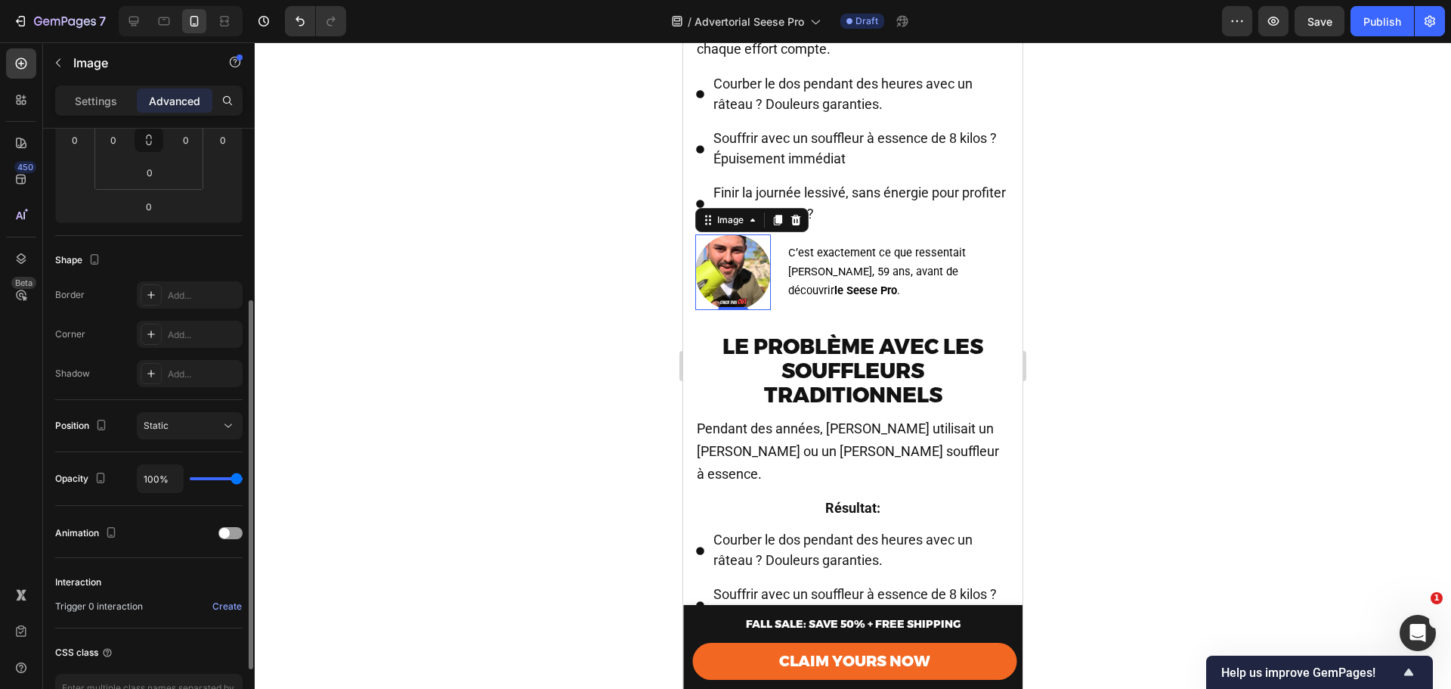
click at [116, 87] on div "Settings Advanced" at bounding box center [148, 100] width 187 height 30
click at [116, 98] on p "Settings" at bounding box center [96, 101] width 42 height 16
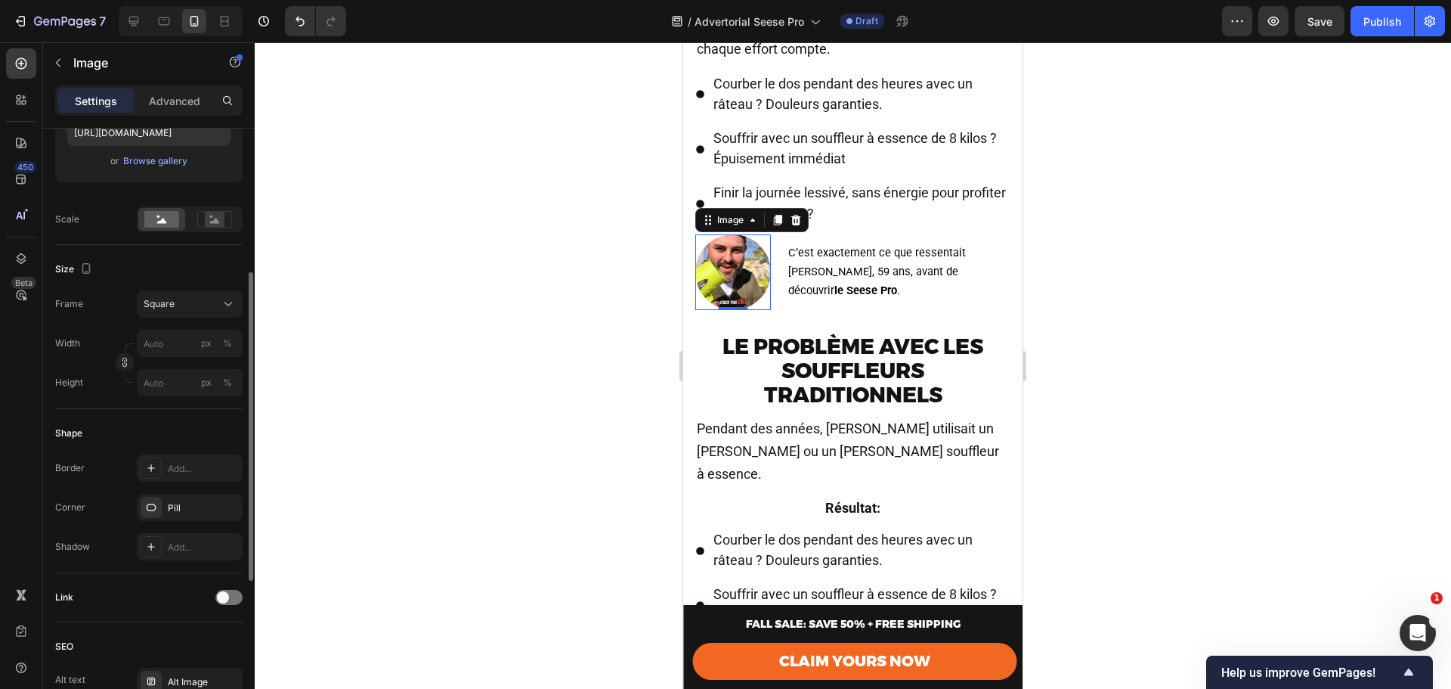
scroll to position [28, 0]
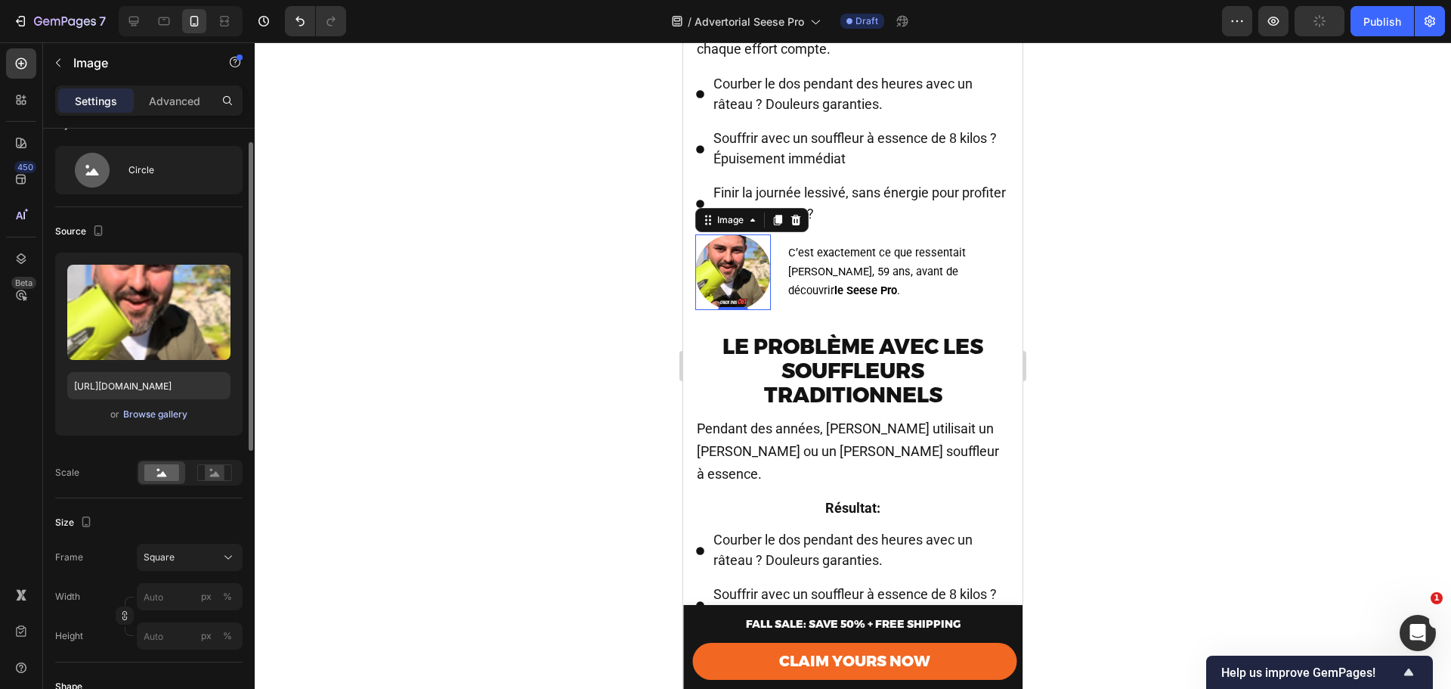
click at [146, 420] on div "Browse gallery" at bounding box center [155, 414] width 64 height 14
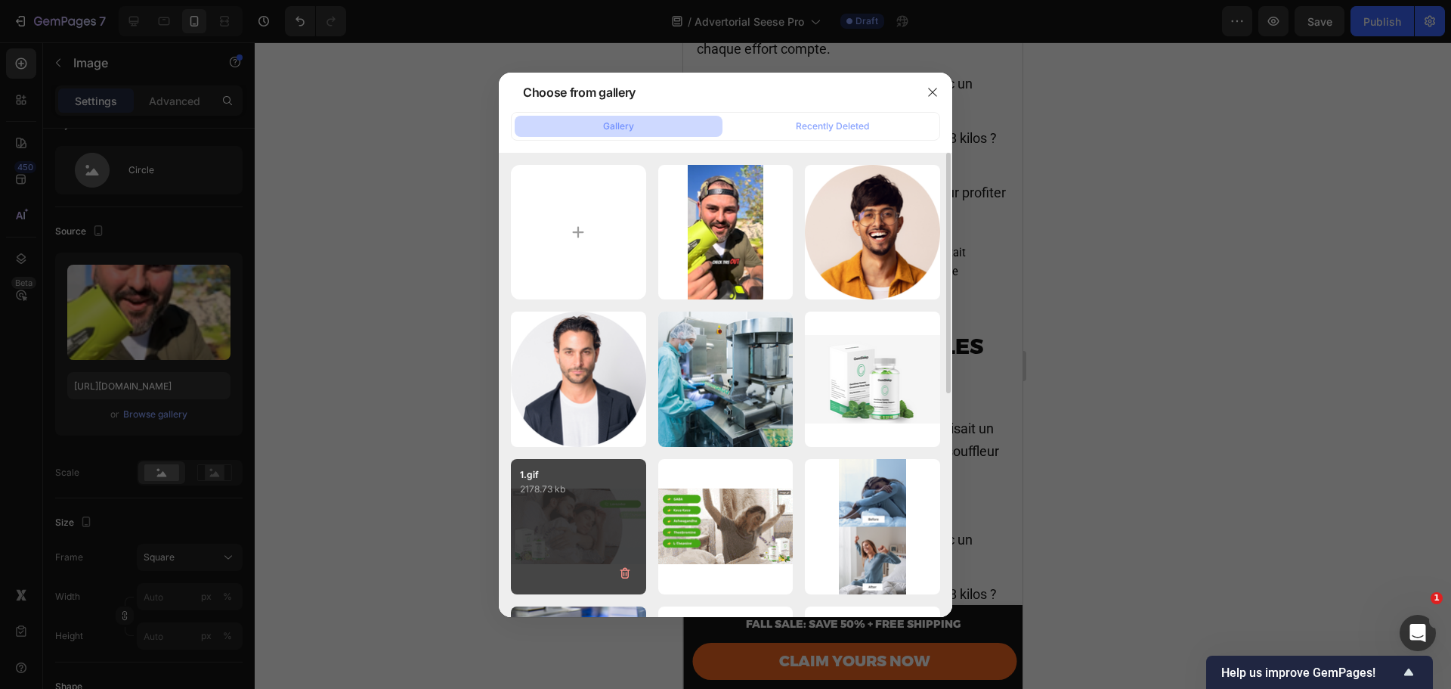
type input "C:\fakepath\Sequence 01.00_00_04_04.Still001.png"
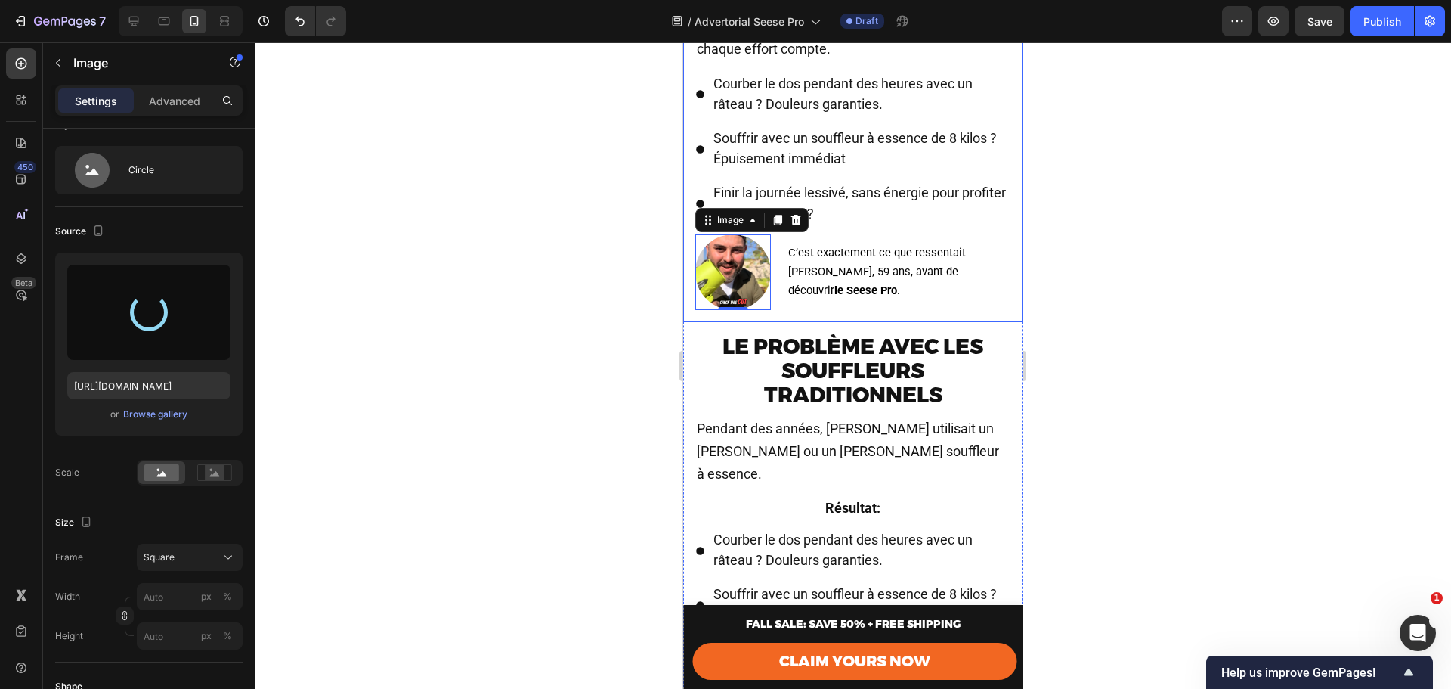
type input "https://cdn.shopify.com/s/files/1/0659/7079/8634/files/gempages_577176185960662…"
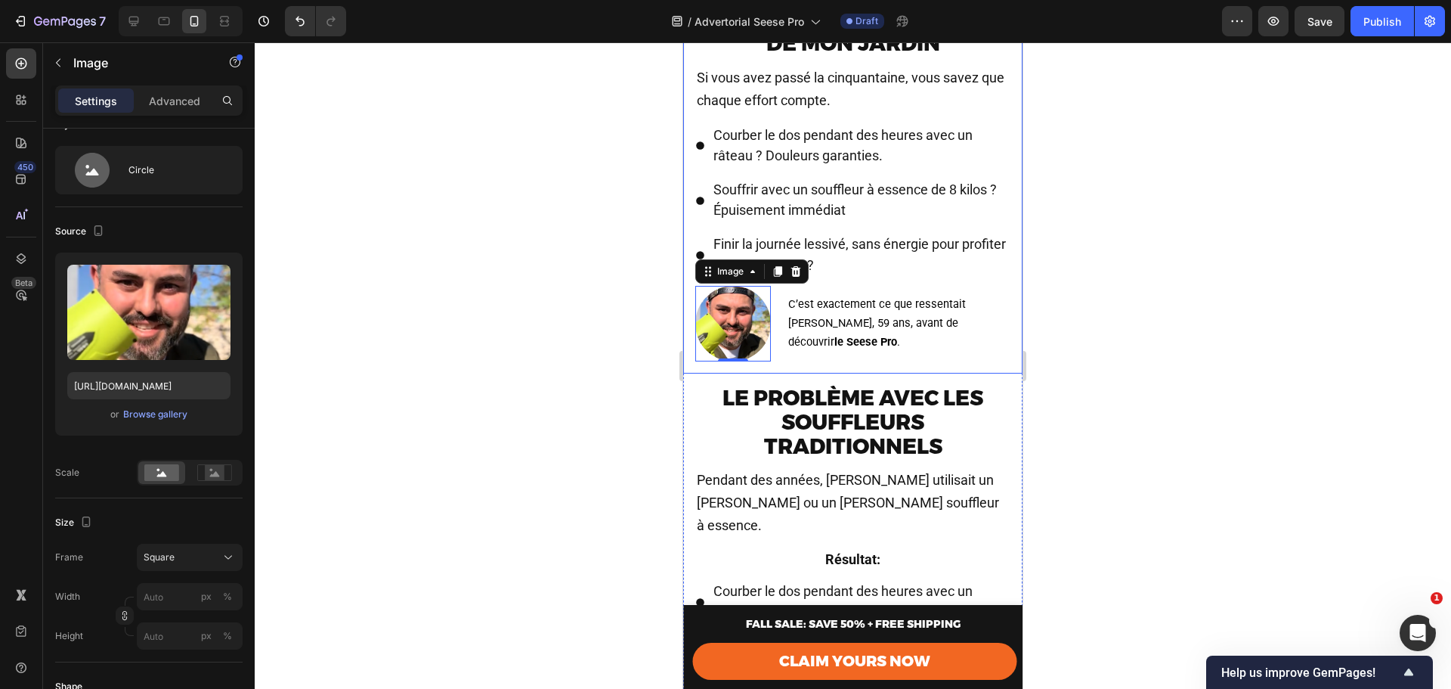
scroll to position [655, 0]
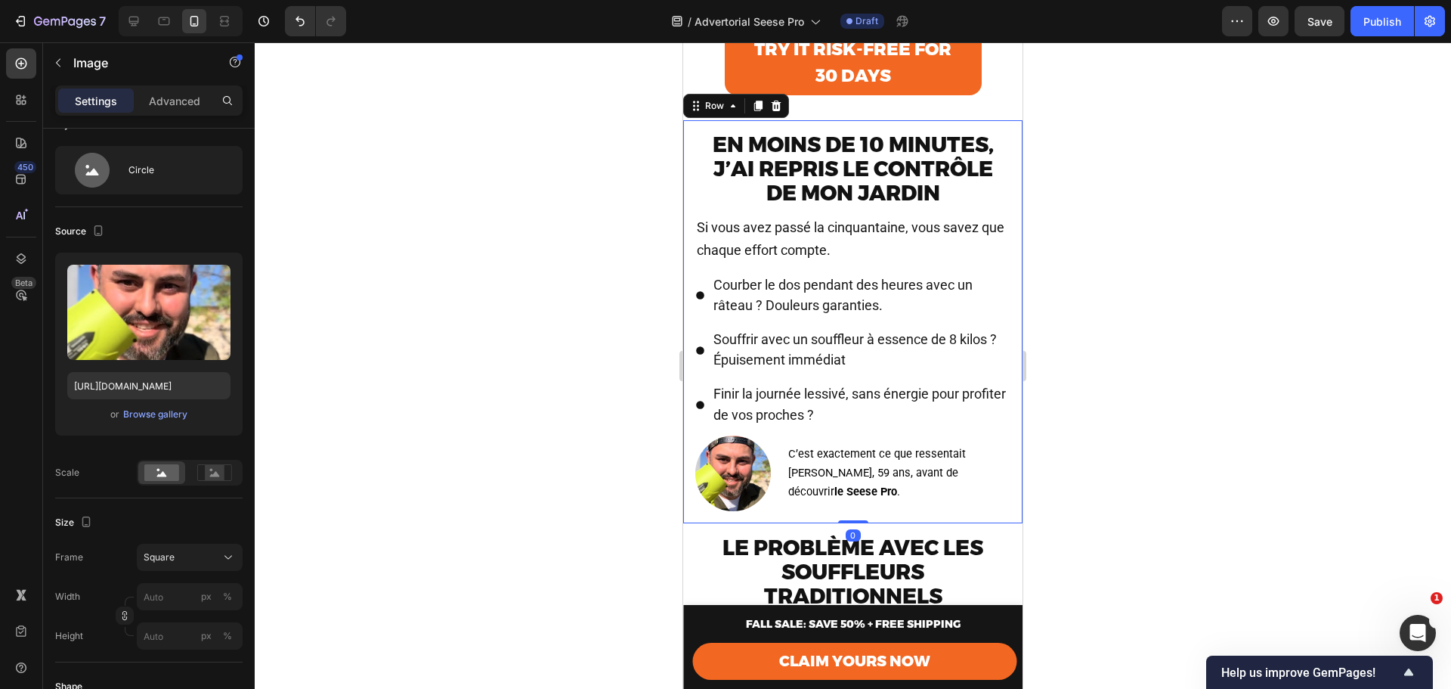
click at [860, 231] on div "En moins de 10 minutes, j’ai repris le contrôle de mon jardin Text Block Si vou…" at bounding box center [852, 321] width 315 height 379
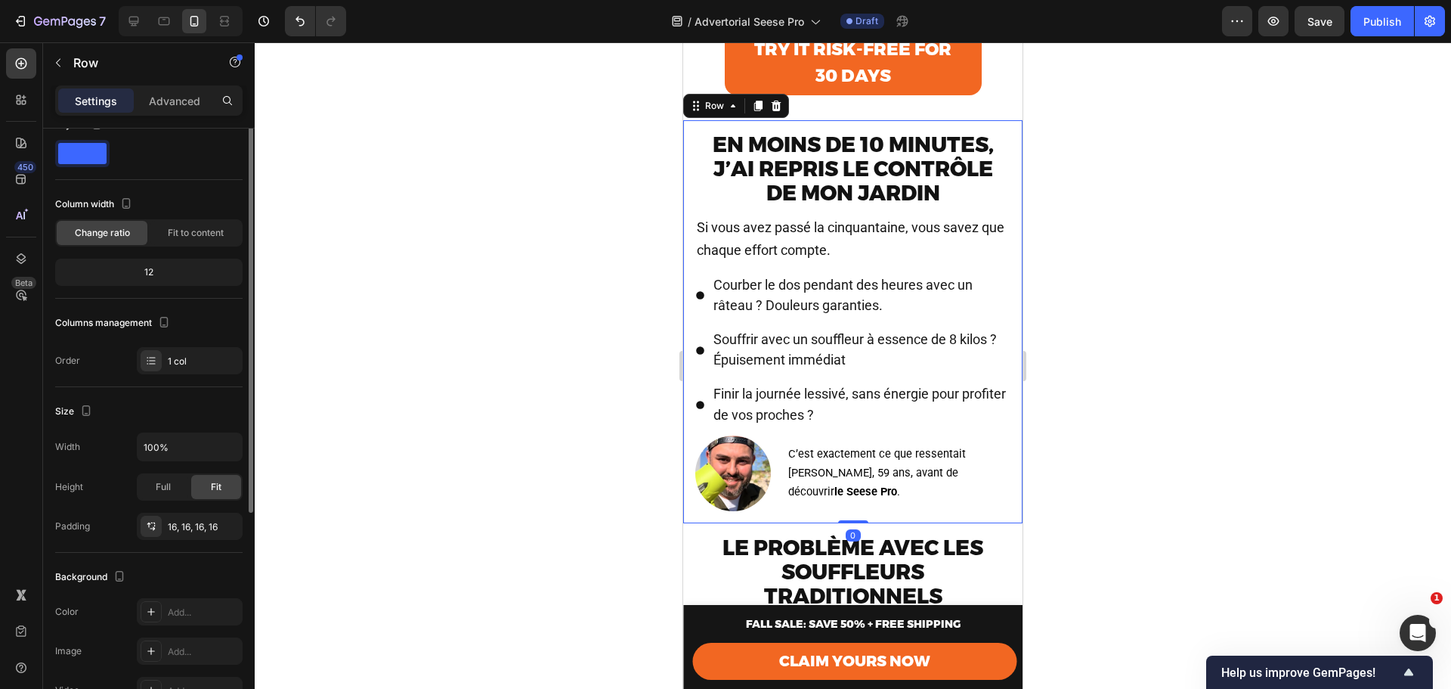
scroll to position [0, 0]
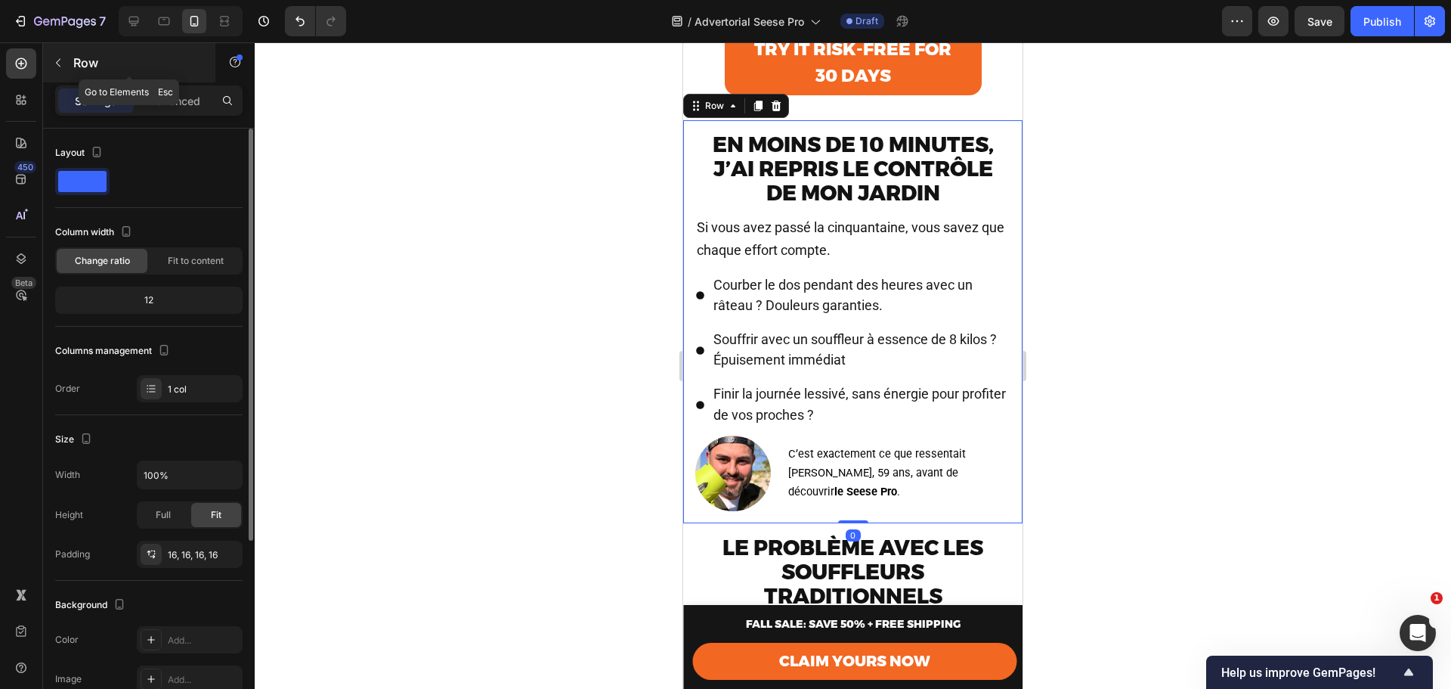
click at [73, 60] on p "Row" at bounding box center [137, 63] width 129 height 18
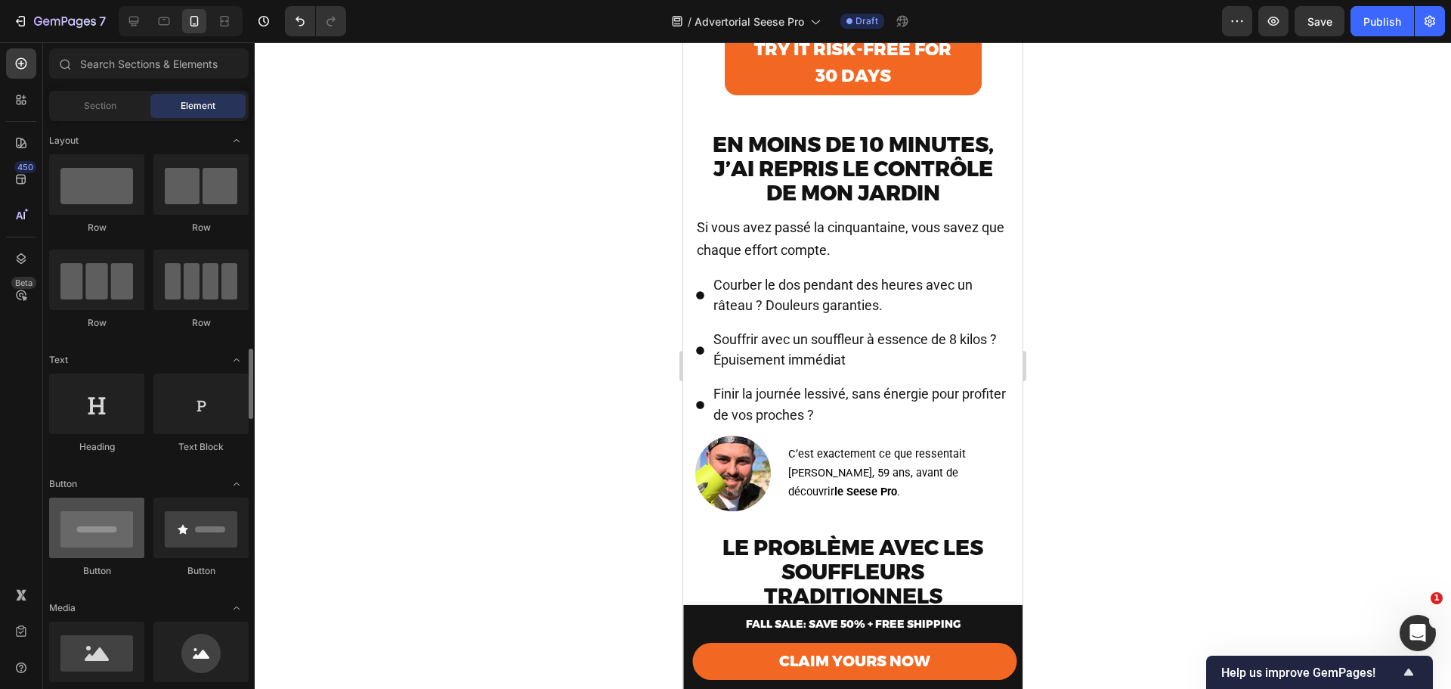
scroll to position [203, 0]
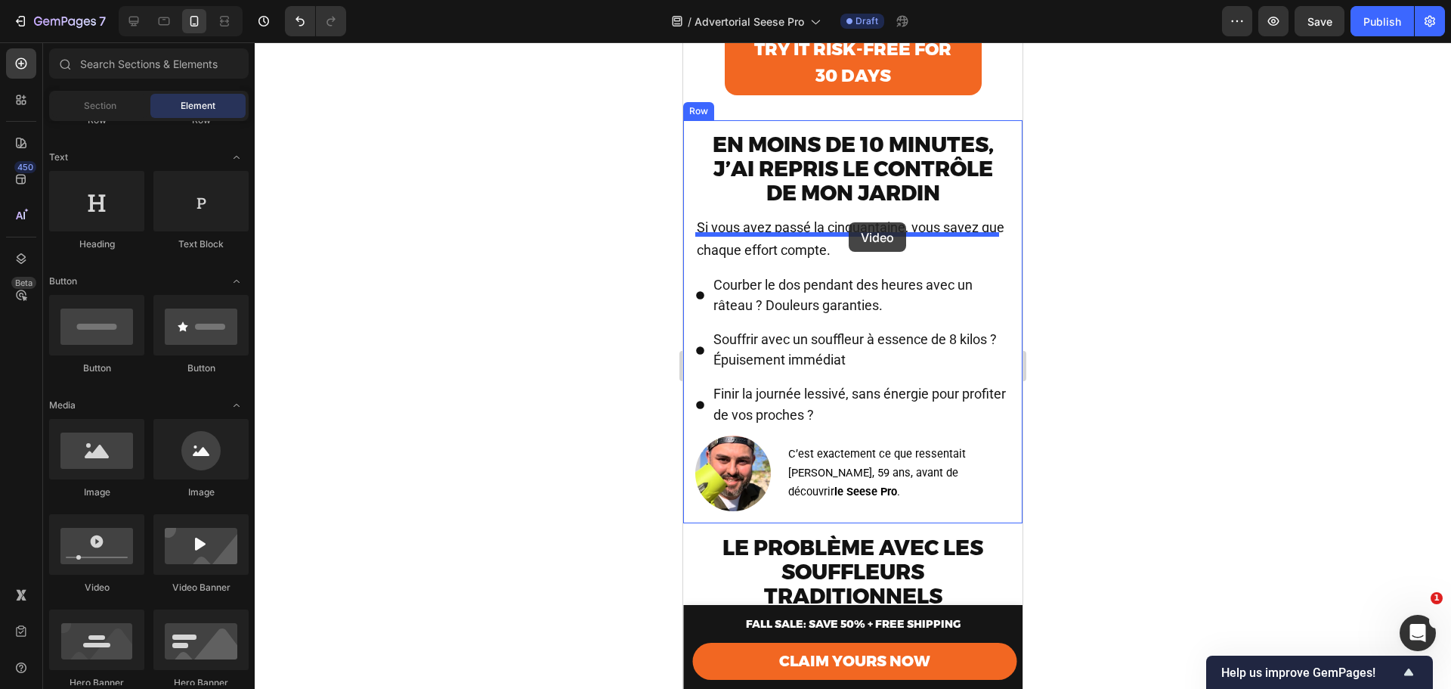
drag, startPoint x: 1099, startPoint y: 477, endPoint x: 847, endPoint y: 225, distance: 357.1
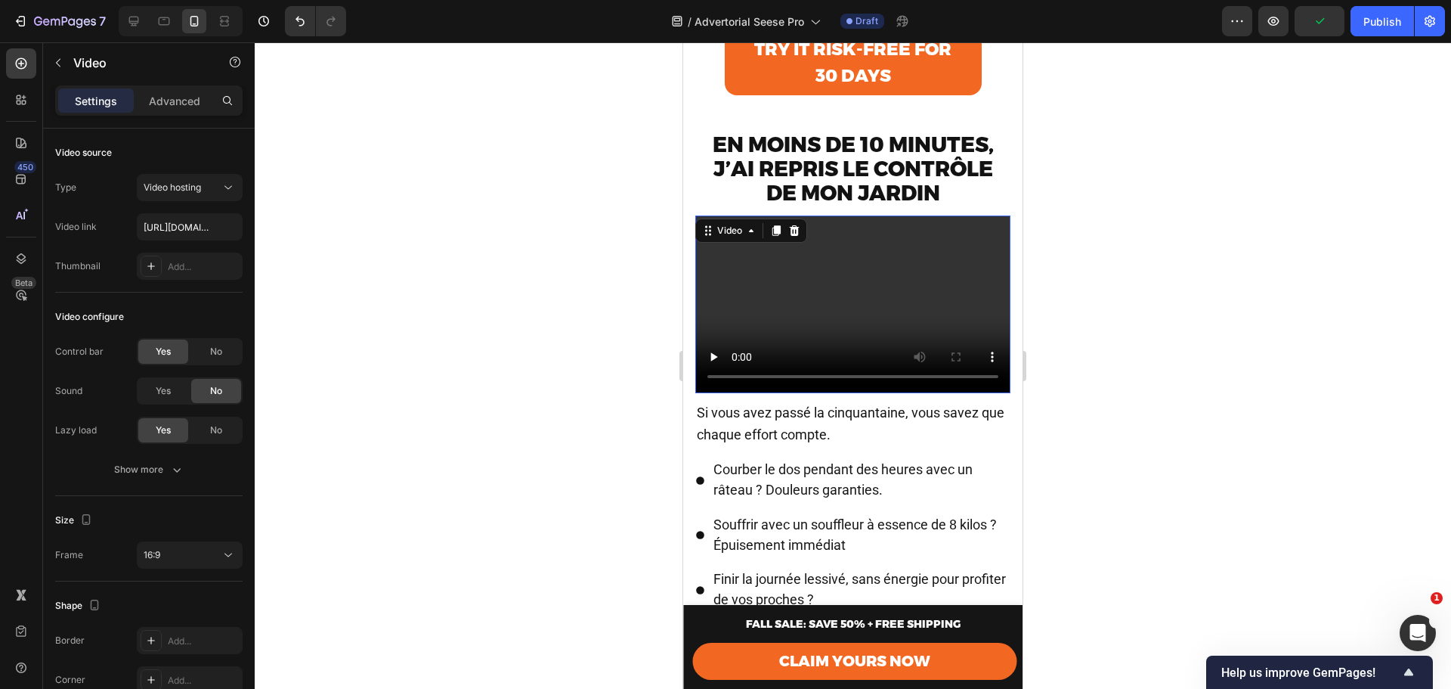
click at [802, 280] on video at bounding box center [852, 304] width 315 height 178
click at [796, 236] on icon at bounding box center [795, 230] width 10 height 11
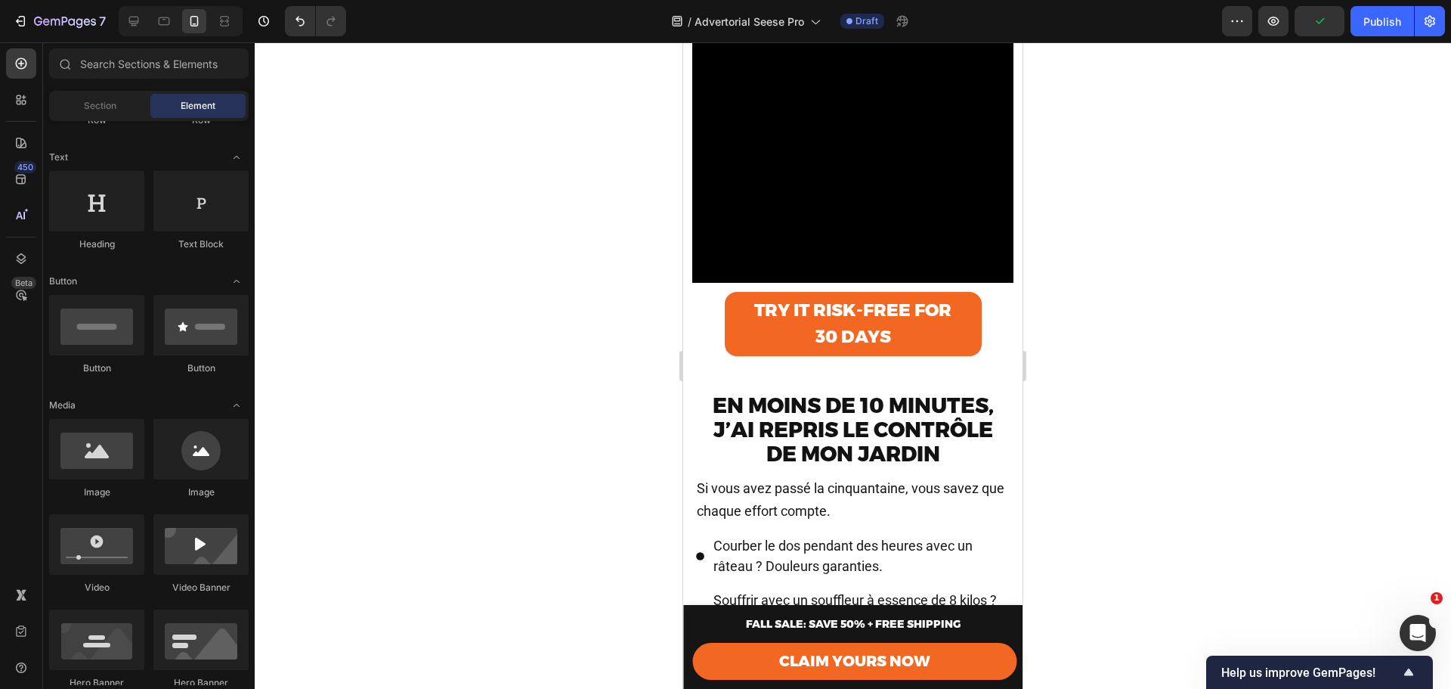
scroll to position [0, 0]
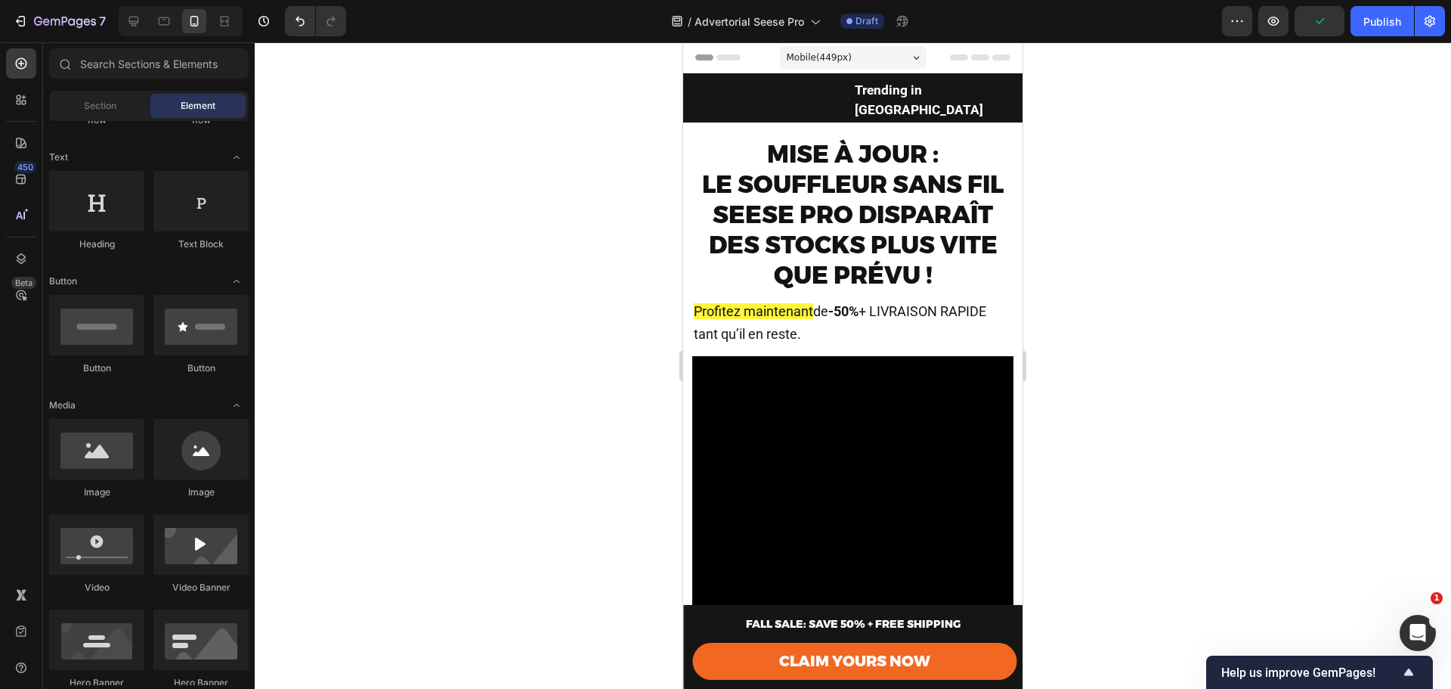
drag, startPoint x: 1014, startPoint y: 483, endPoint x: 1660, endPoint y: 42, distance: 781.7
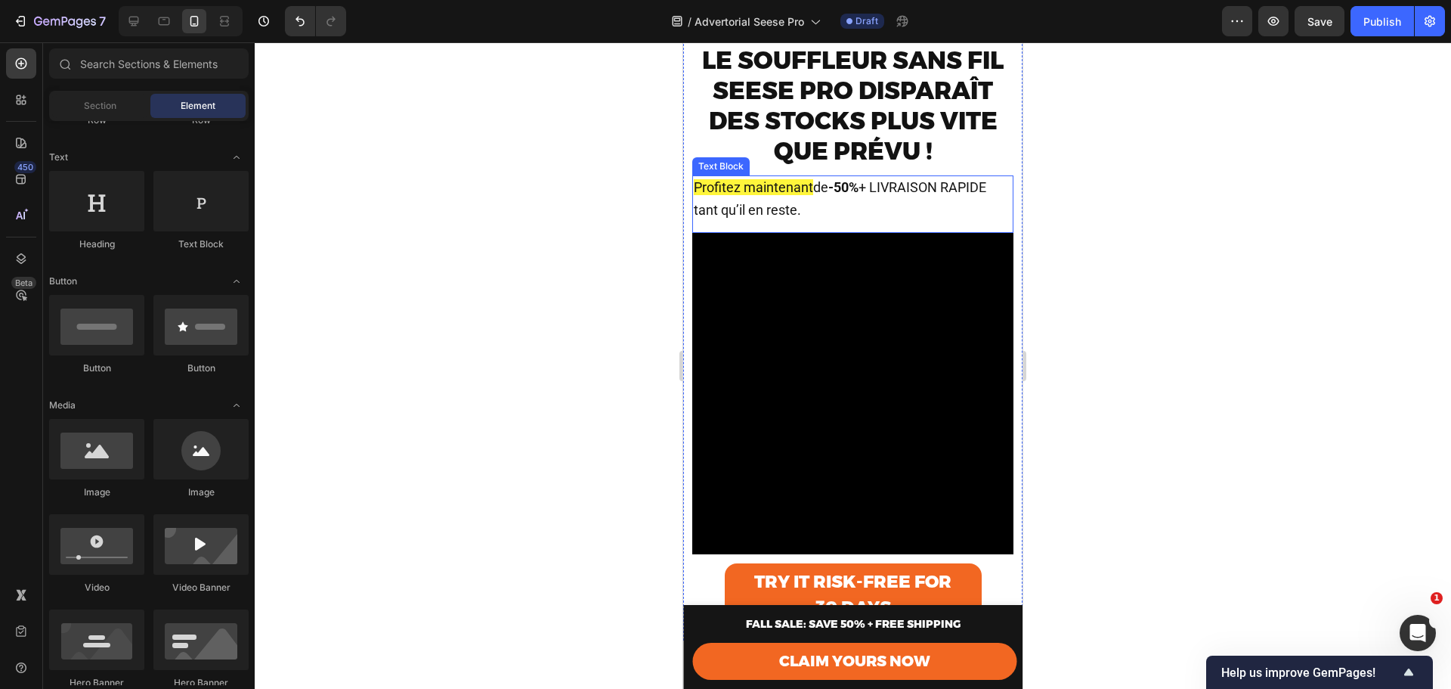
scroll to position [252, 0]
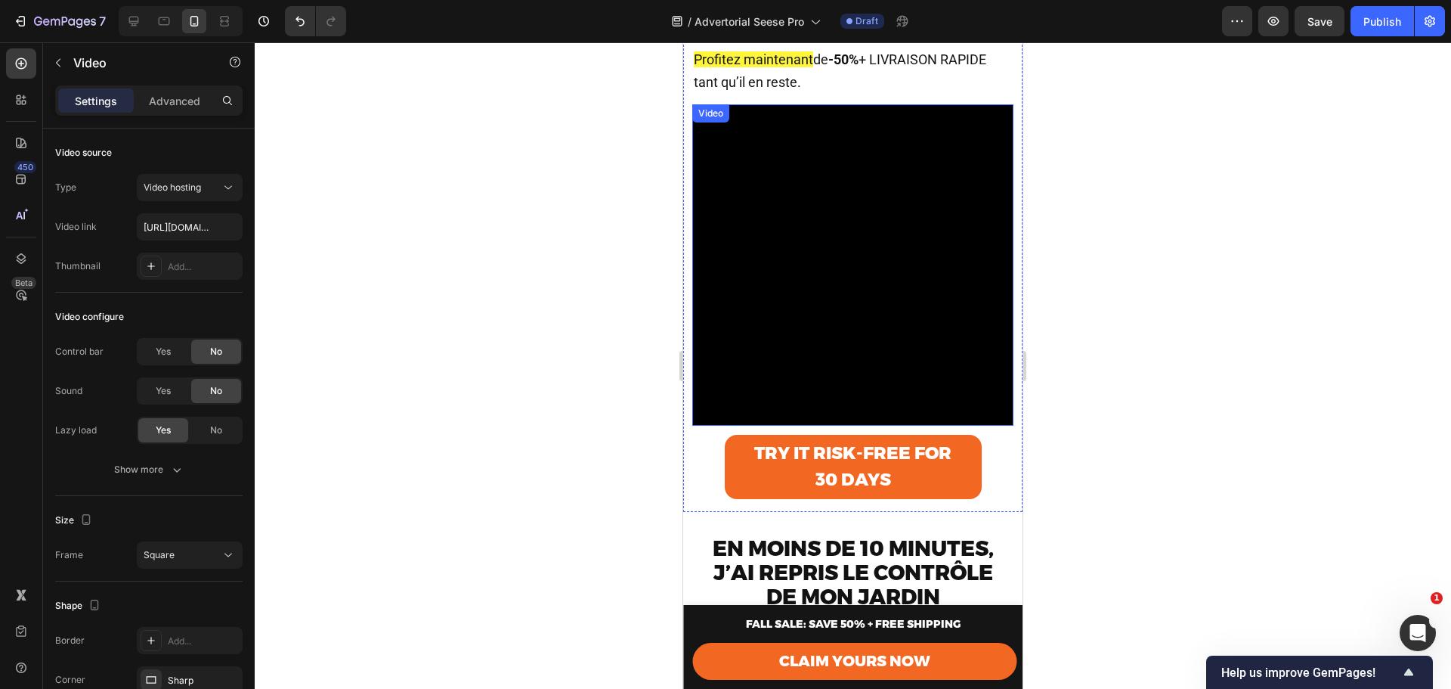
click at [836, 310] on video at bounding box center [852, 264] width 321 height 321
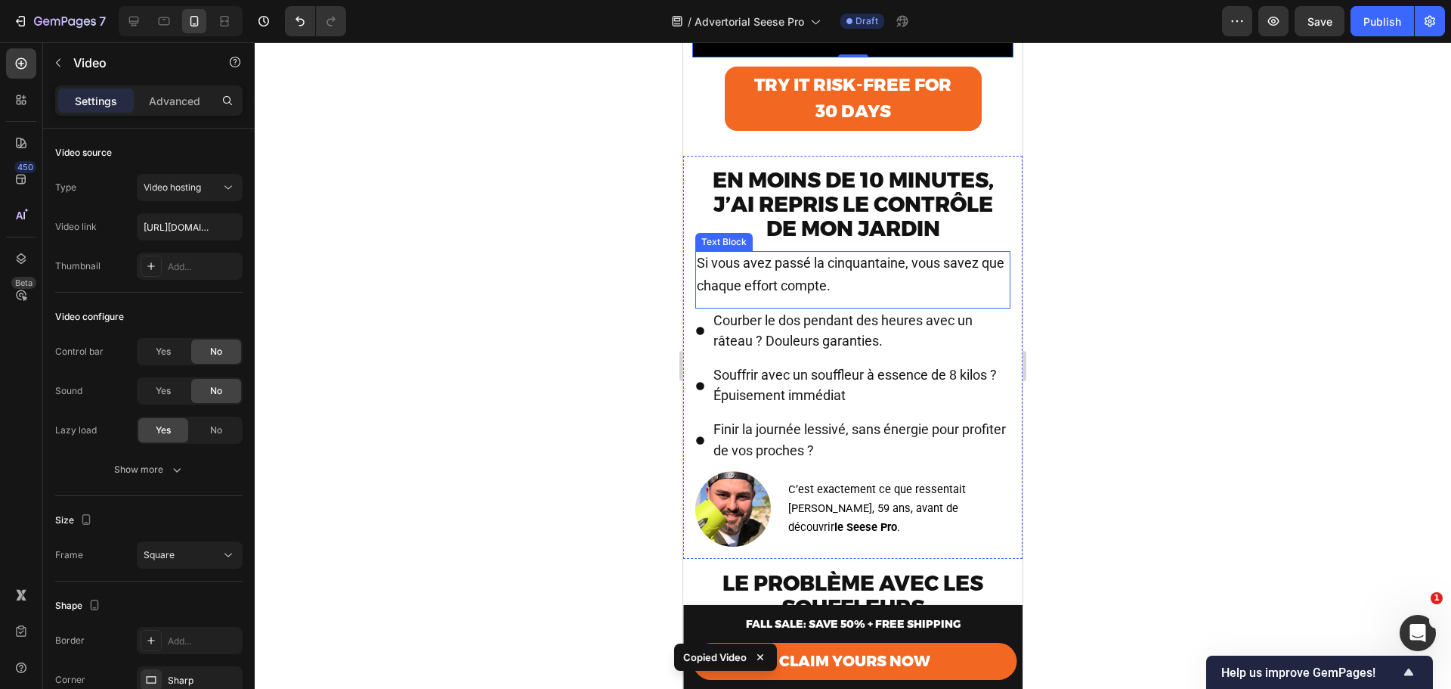
scroll to position [605, 0]
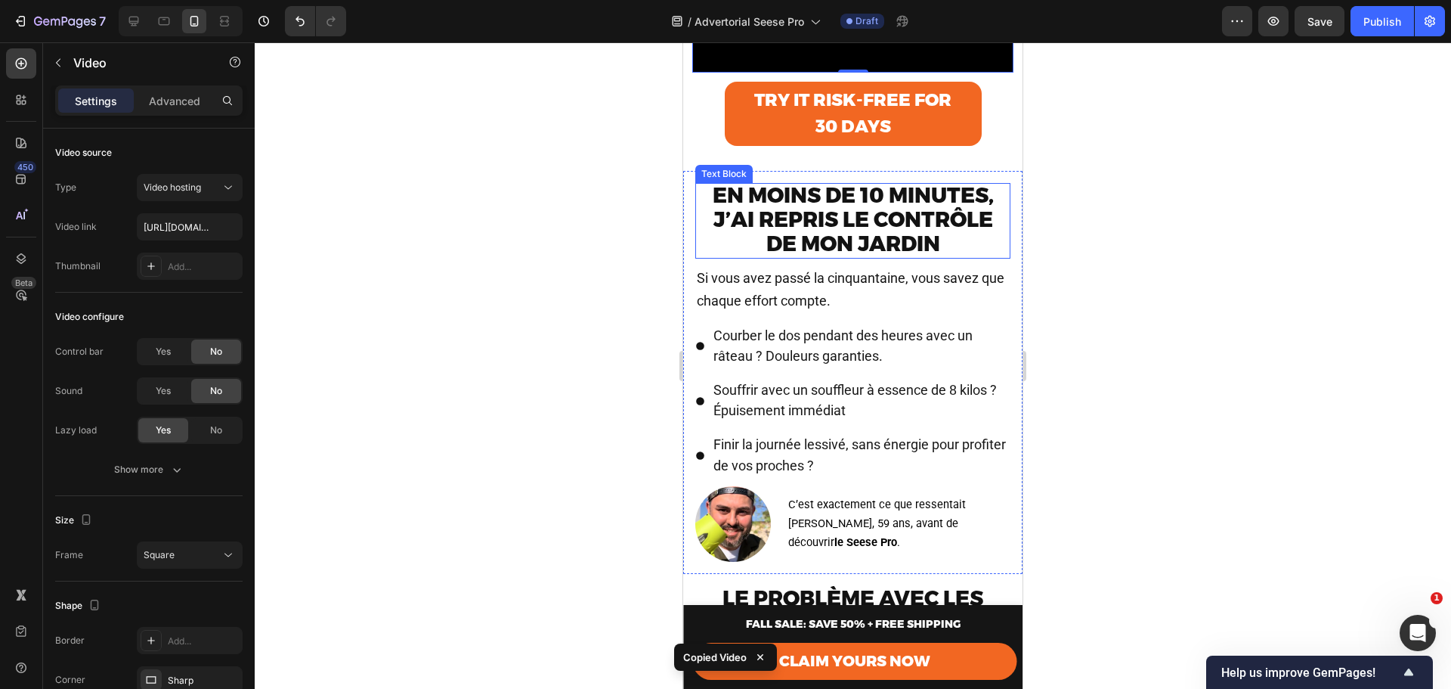
click at [838, 256] on strong "En moins de 10 minutes, j’ai repris le contrôle de mon jardin" at bounding box center [853, 219] width 281 height 74
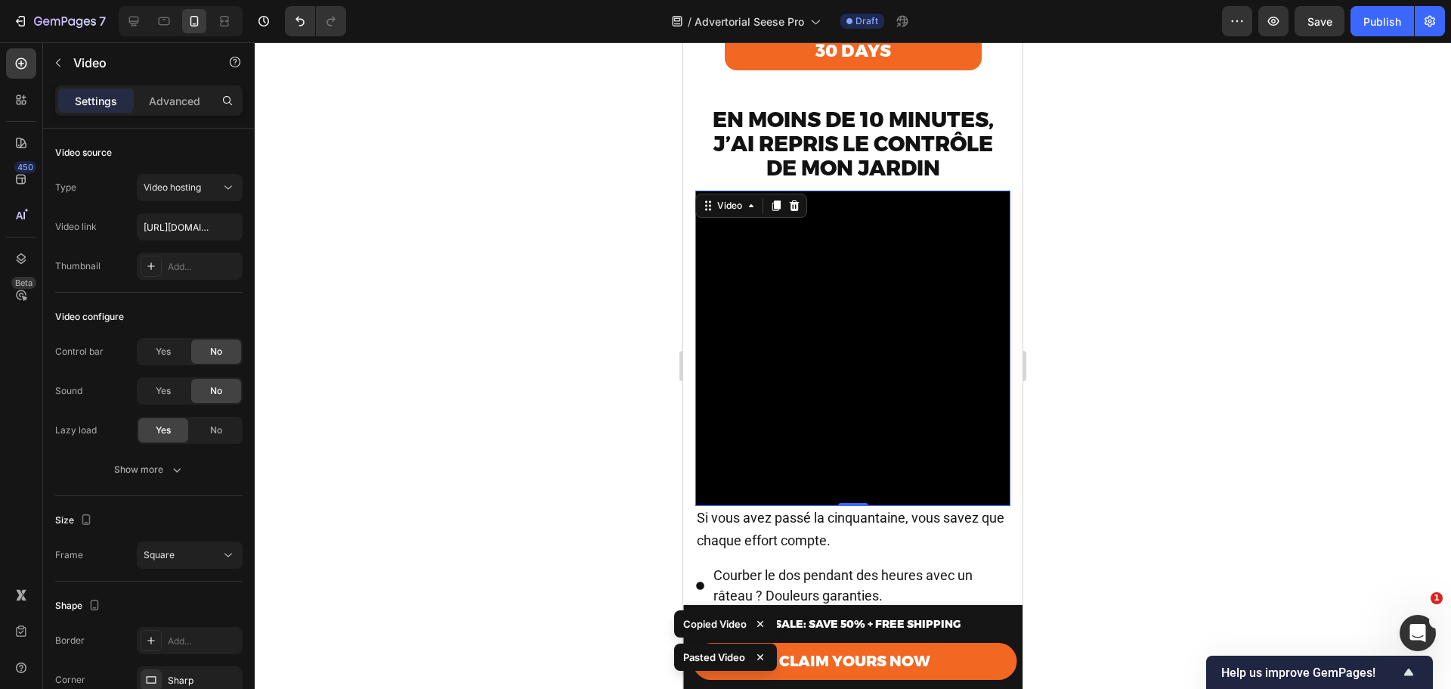
scroll to position [807, 0]
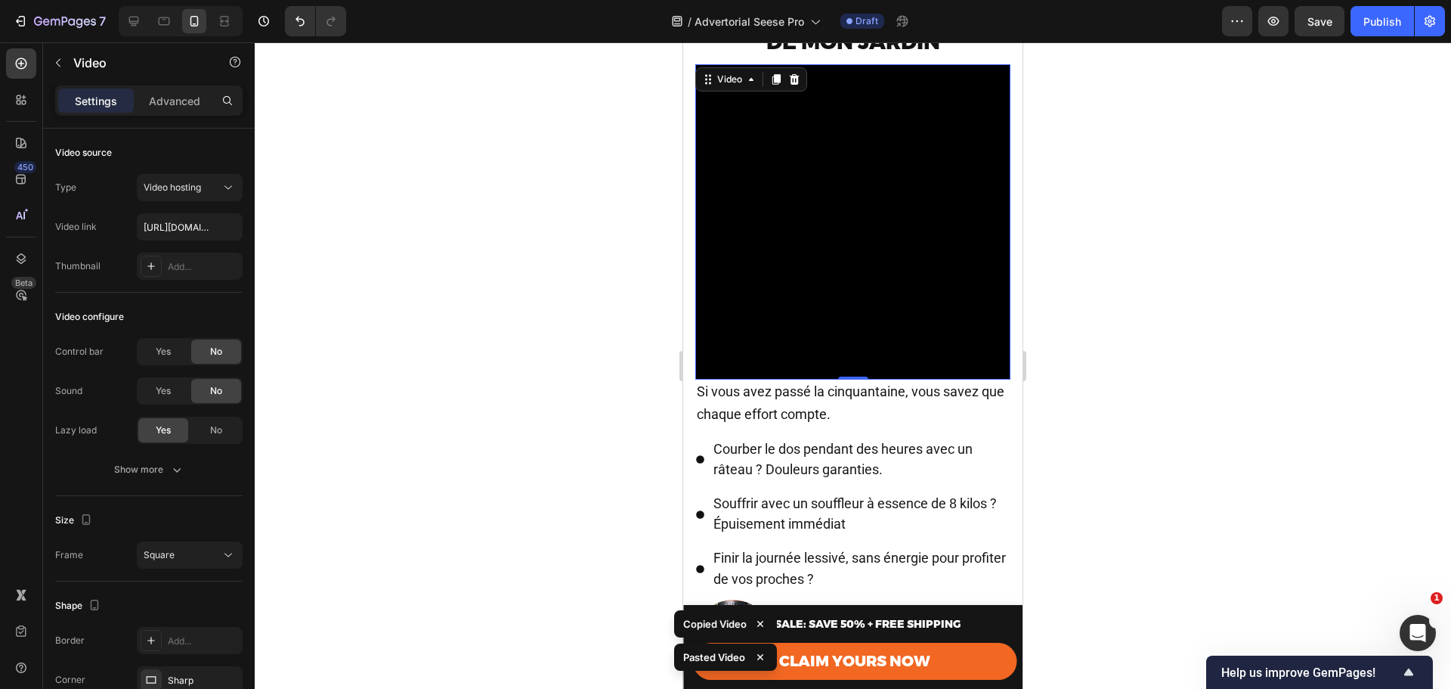
click at [848, 289] on video at bounding box center [852, 221] width 315 height 315
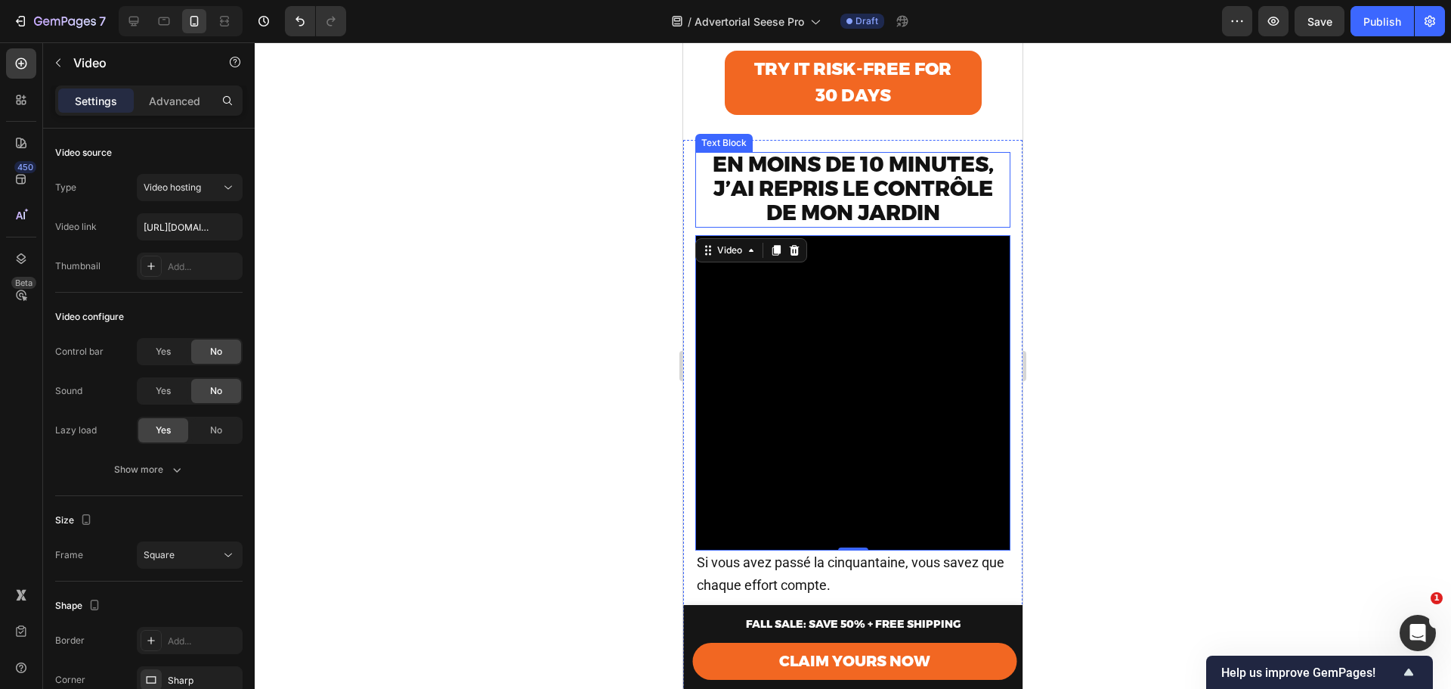
scroll to position [655, 0]
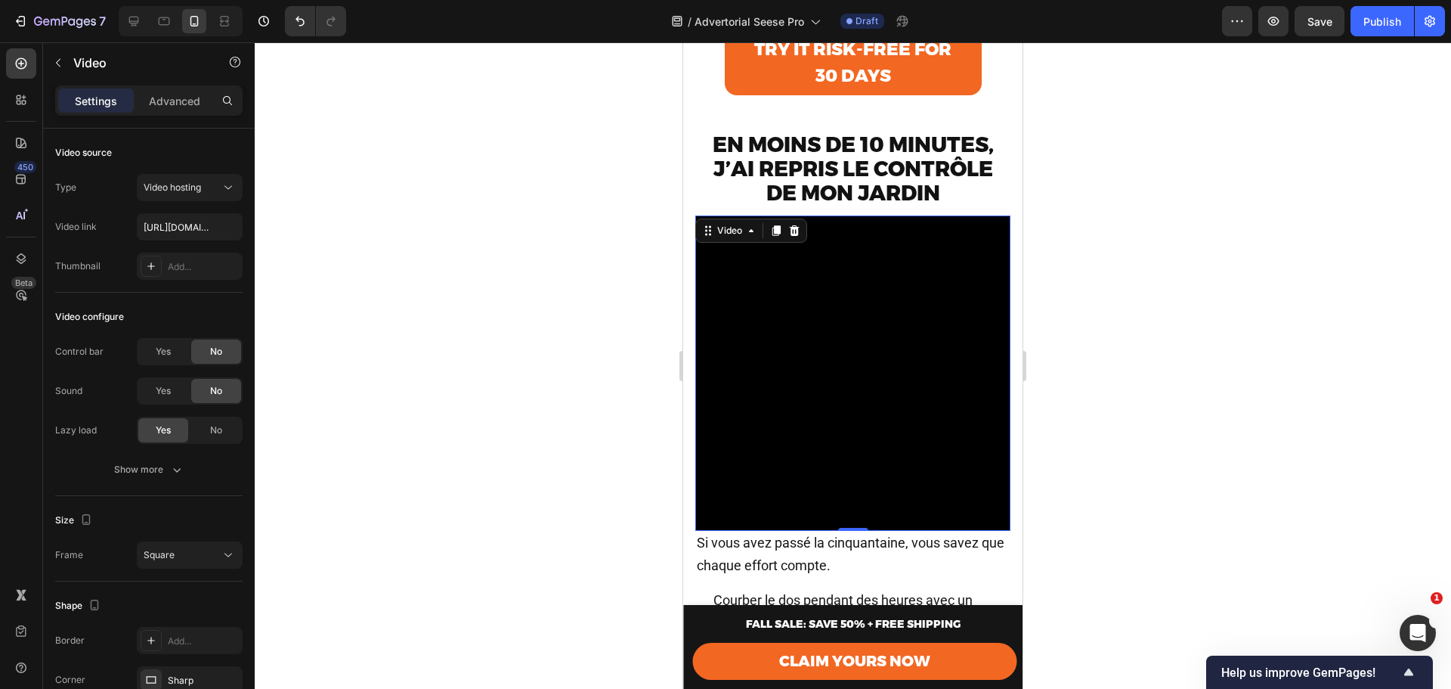
click at [829, 372] on video at bounding box center [852, 372] width 315 height 315
click at [166, 222] on input "https://cdn.shopify.com/videos/c/o/v/71917021ef0f4424ab28d0fc718d0ef9.mp4" at bounding box center [190, 226] width 106 height 27
paste input "b97a3ed14c654969af0c1efe470fe33"
type input "https://cdn.shopify.com/videos/c/o/v/b97a3ed14c654969af0c1efe470fe339.mp4"
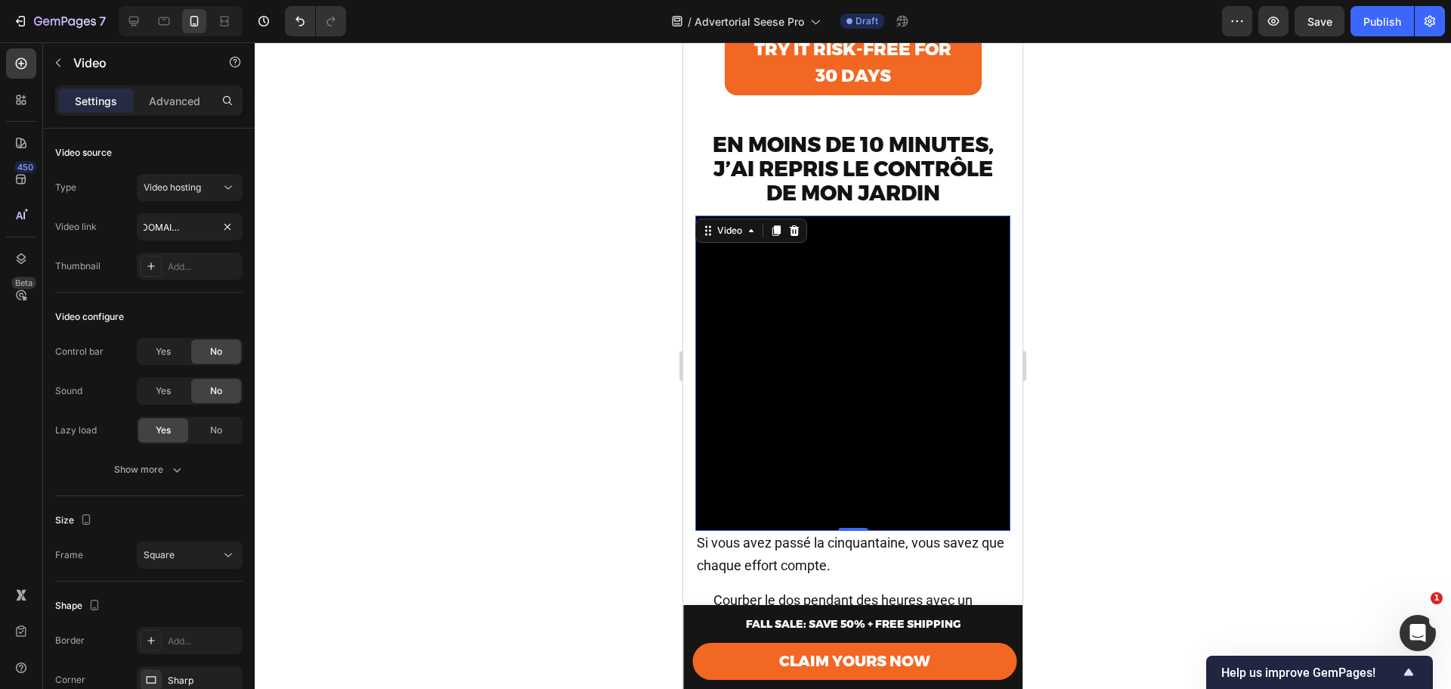
click at [1172, 352] on div at bounding box center [853, 365] width 1197 height 646
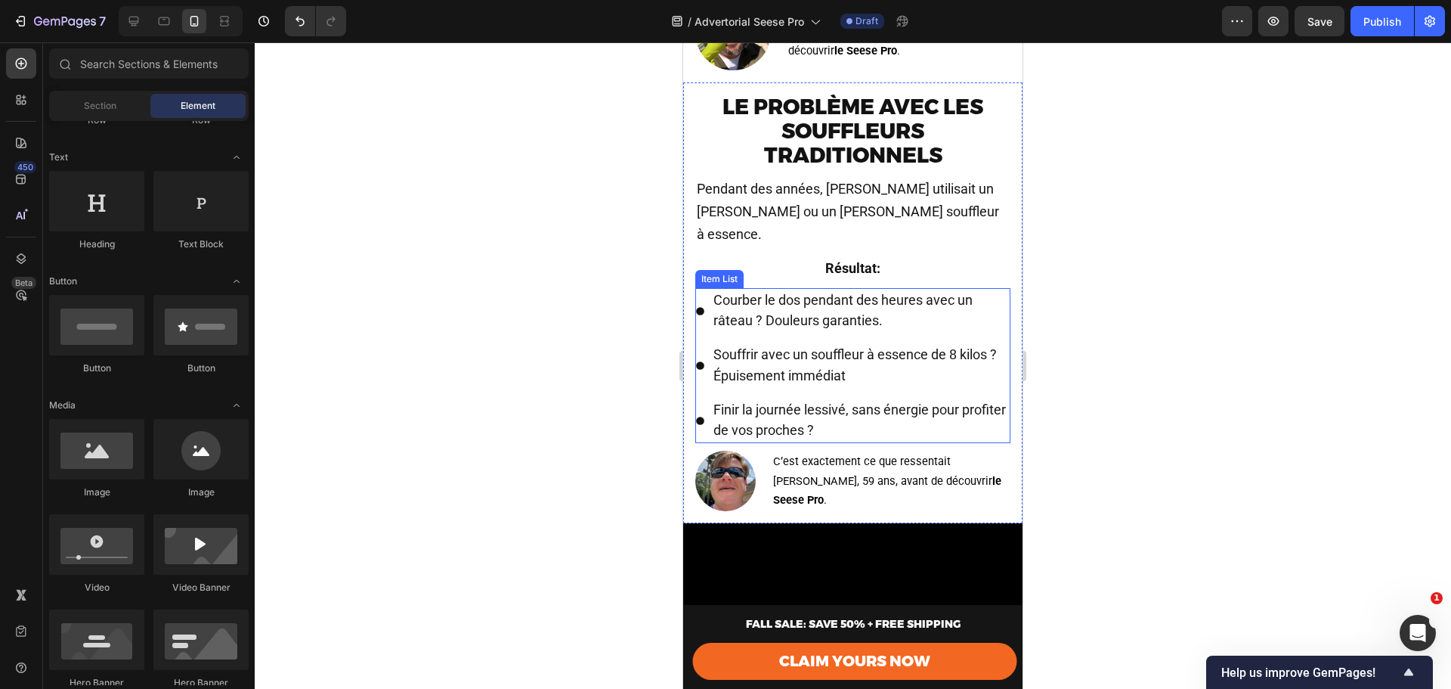
scroll to position [1361, 0]
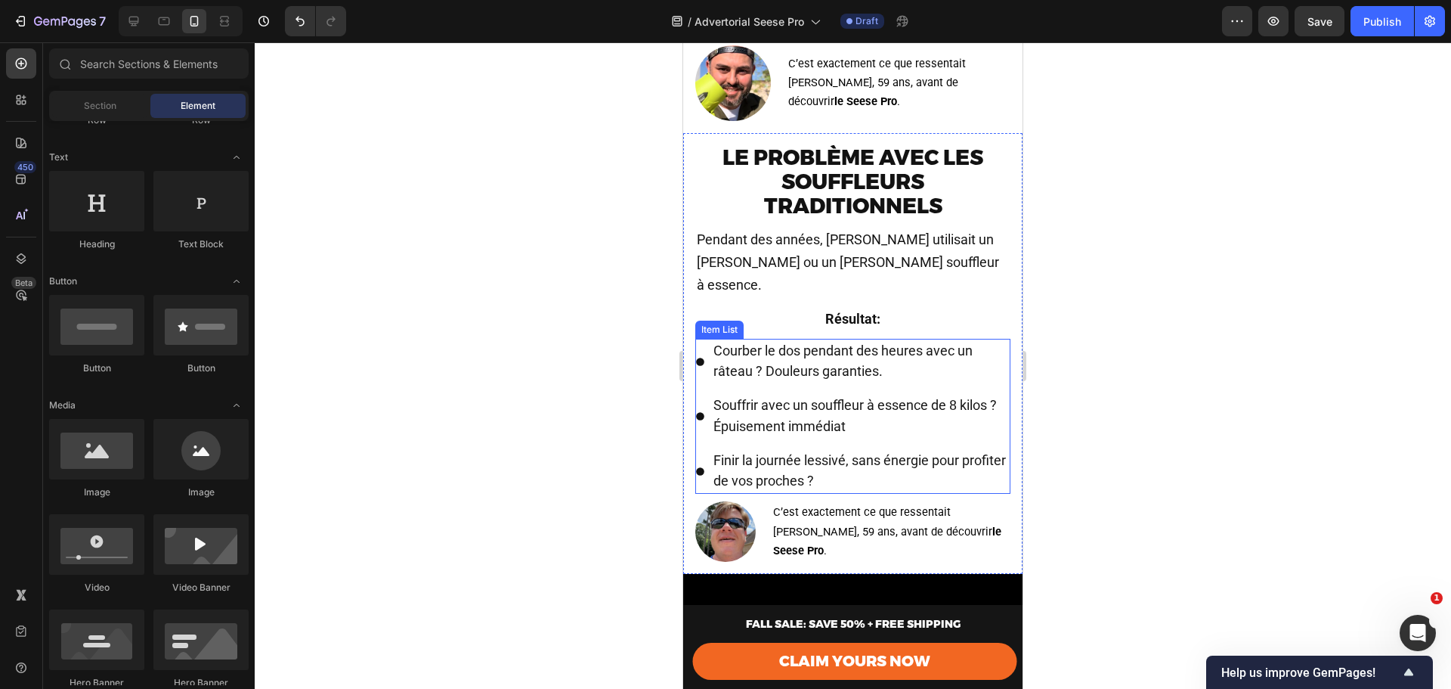
click at [804, 342] on span "Courber le dos pendant des heures avec un râteau ? Douleurs garanties." at bounding box center [843, 360] width 259 height 36
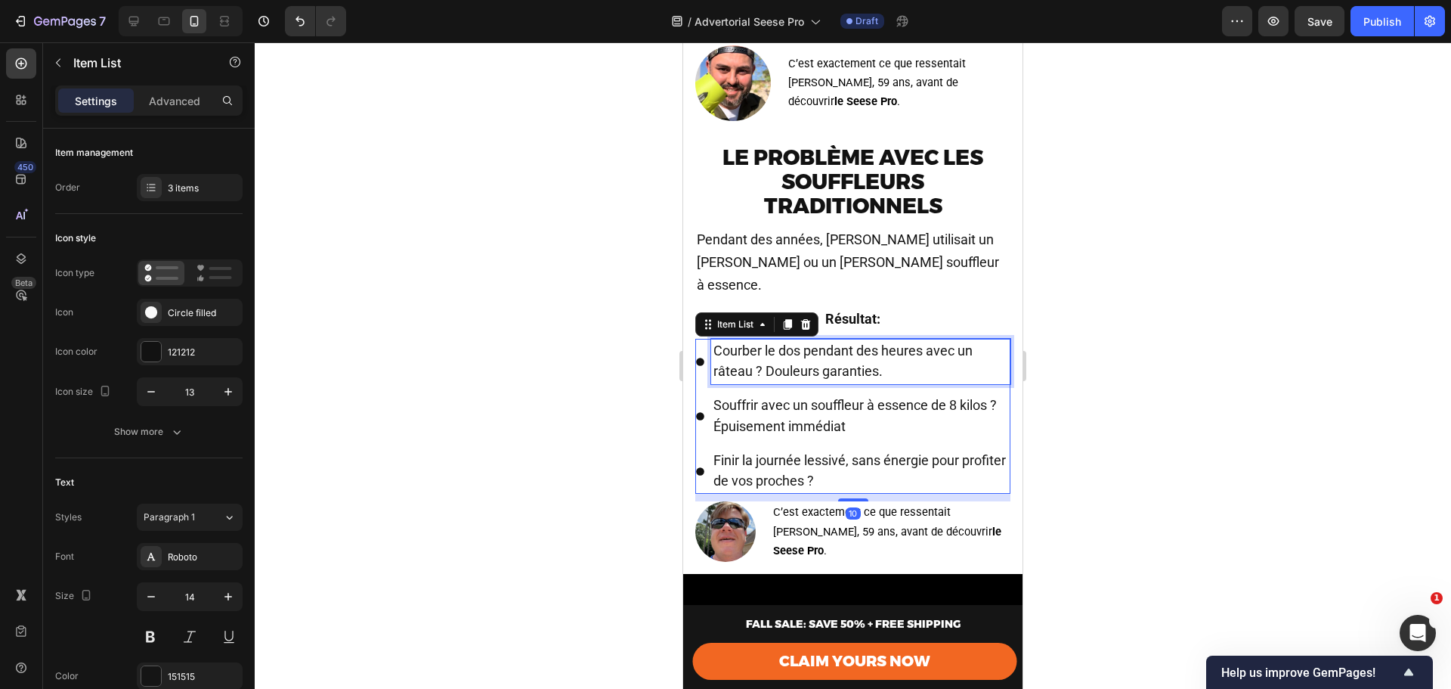
click at [804, 342] on span "Courber le dos pendant des heures avec un râteau ? Douleurs garanties." at bounding box center [843, 360] width 259 height 36
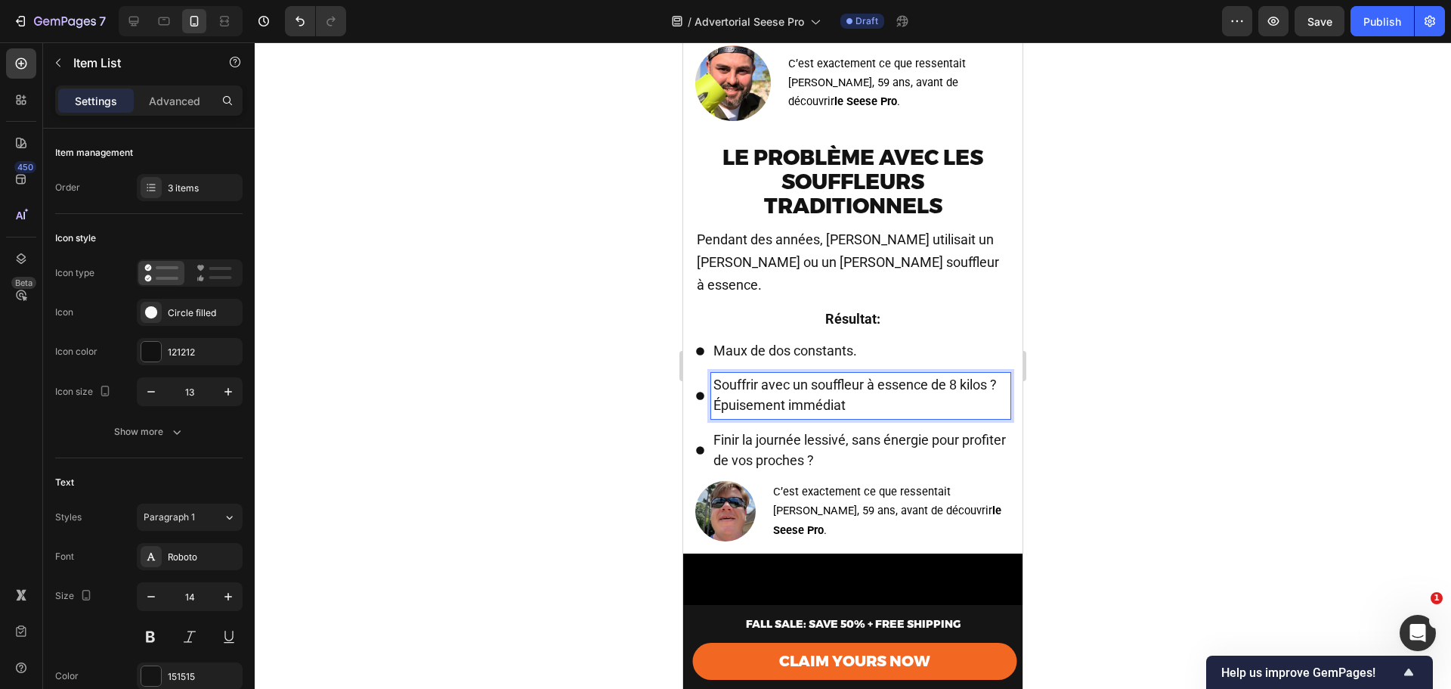
click at [856, 376] on span "Souffrir avec un souffleur à essence de 8 kilos ? Épuisement immédiat" at bounding box center [855, 394] width 283 height 36
click at [853, 376] on span "Souffrir avec un souffleur à essence de 8 kilos ? Épuisement immédiat" at bounding box center [855, 394] width 283 height 36
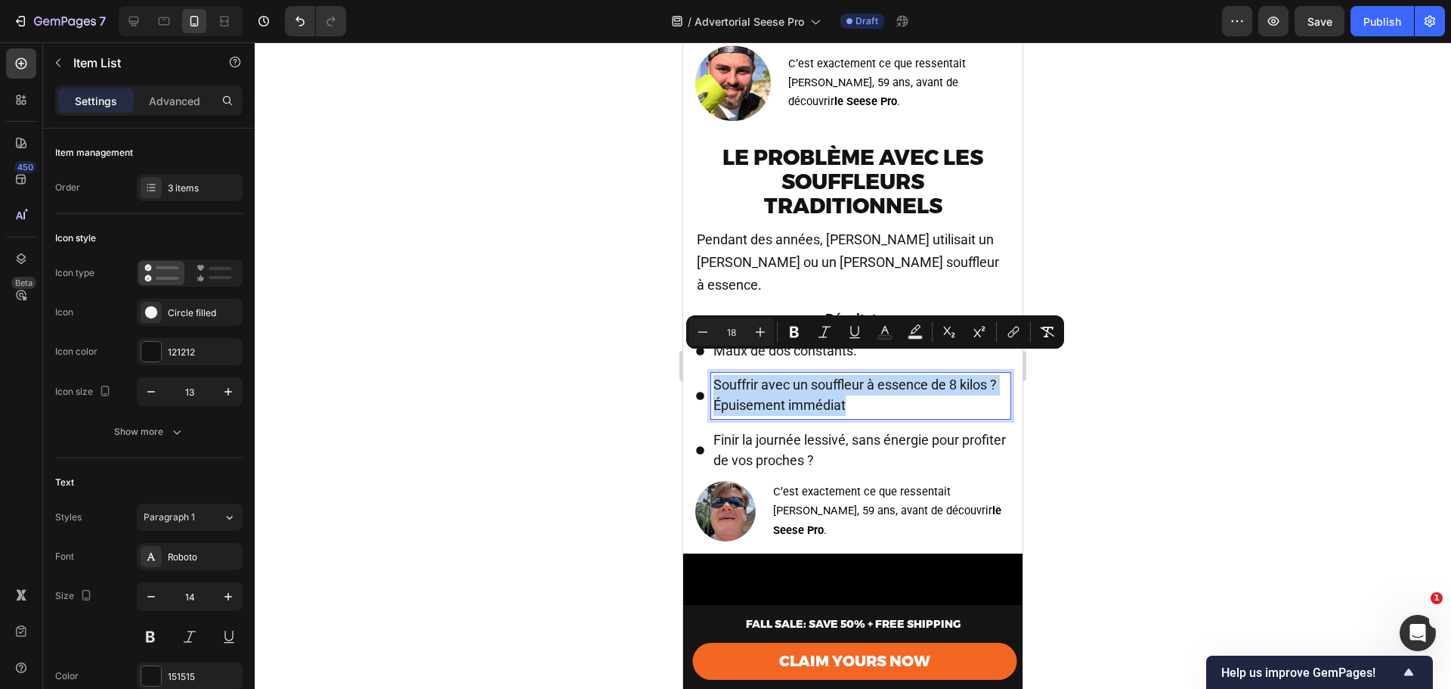
click at [853, 376] on span "Souffrir avec un souffleur à essence de 8 kilos ? Épuisement immédiat" at bounding box center [855, 394] width 283 height 36
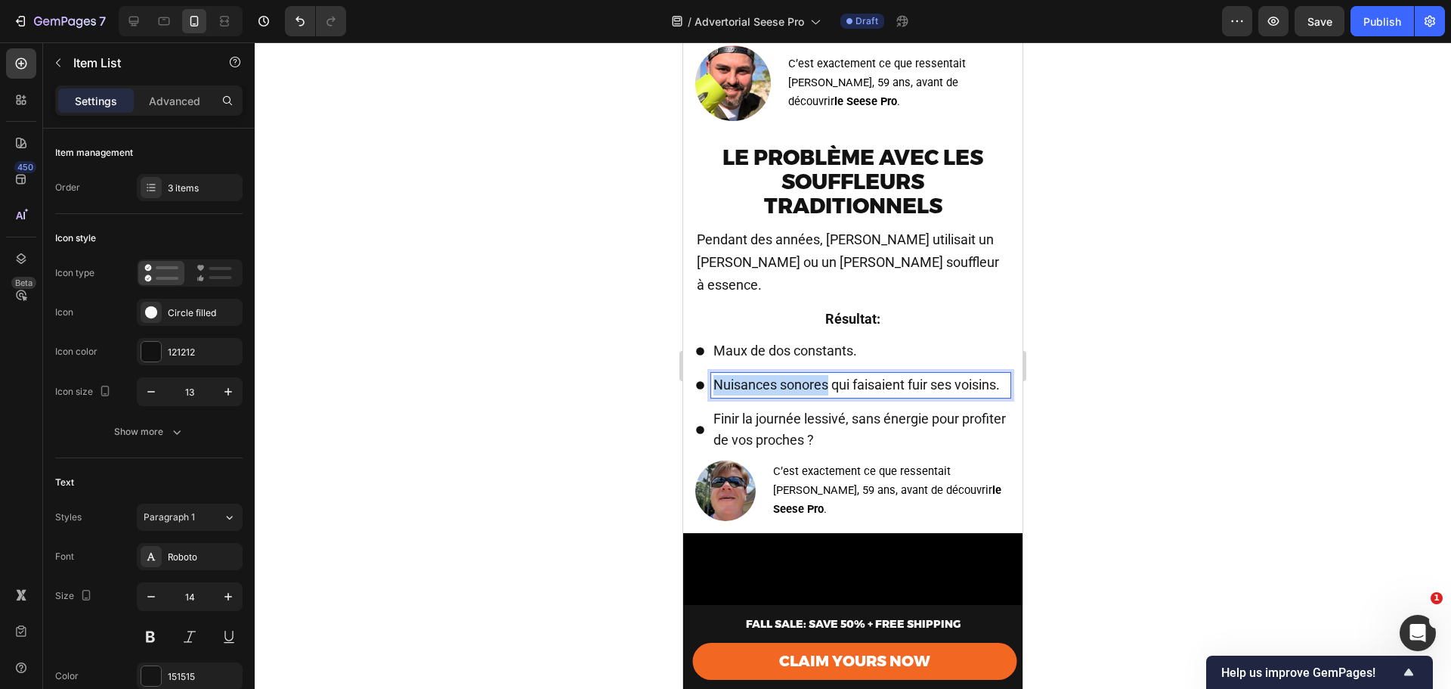
drag, startPoint x: 828, startPoint y: 362, endPoint x: 717, endPoint y: 365, distance: 111.2
click at [717, 376] on span "Nuisances sonores qui faisaient fuir ses voisins." at bounding box center [857, 384] width 287 height 16
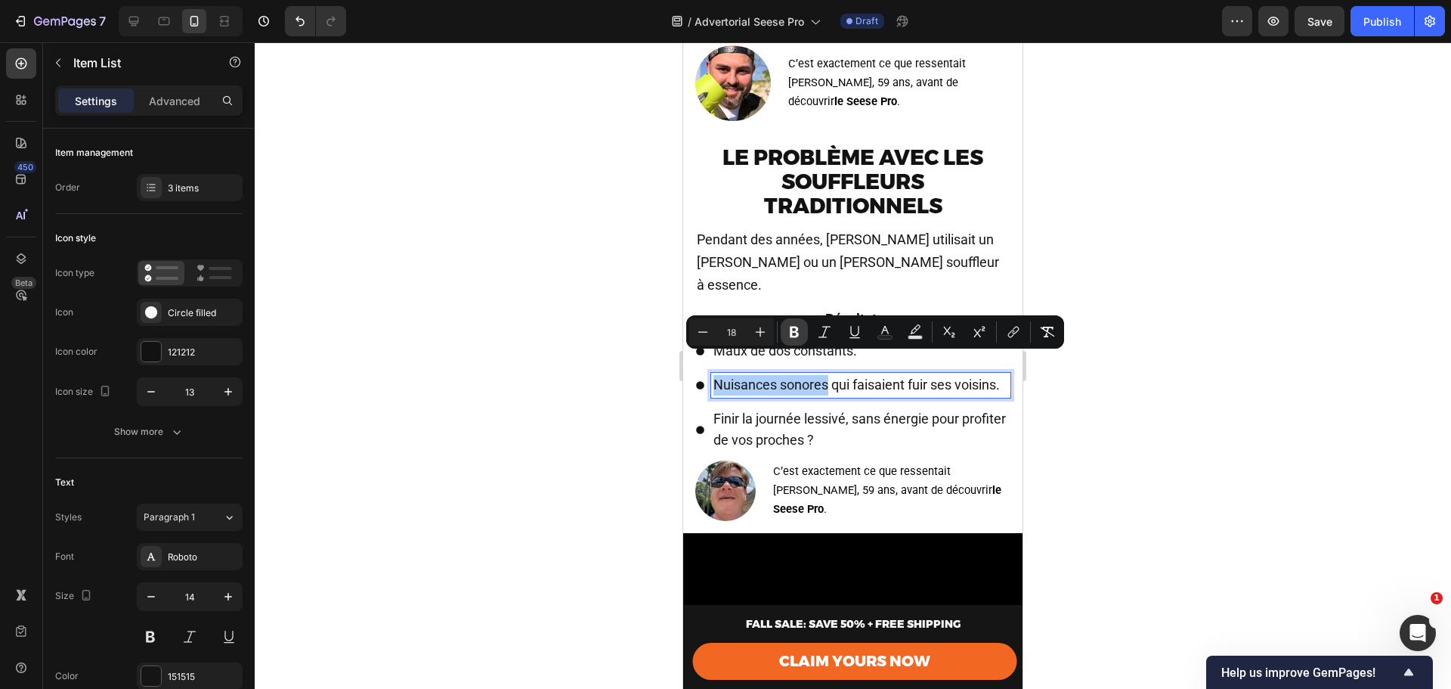
click at [788, 335] on icon "Editor contextual toolbar" at bounding box center [794, 331] width 15 height 15
click at [808, 382] on p "Nuisances sonores qui faisaient fuir ses voisins." at bounding box center [861, 385] width 295 height 20
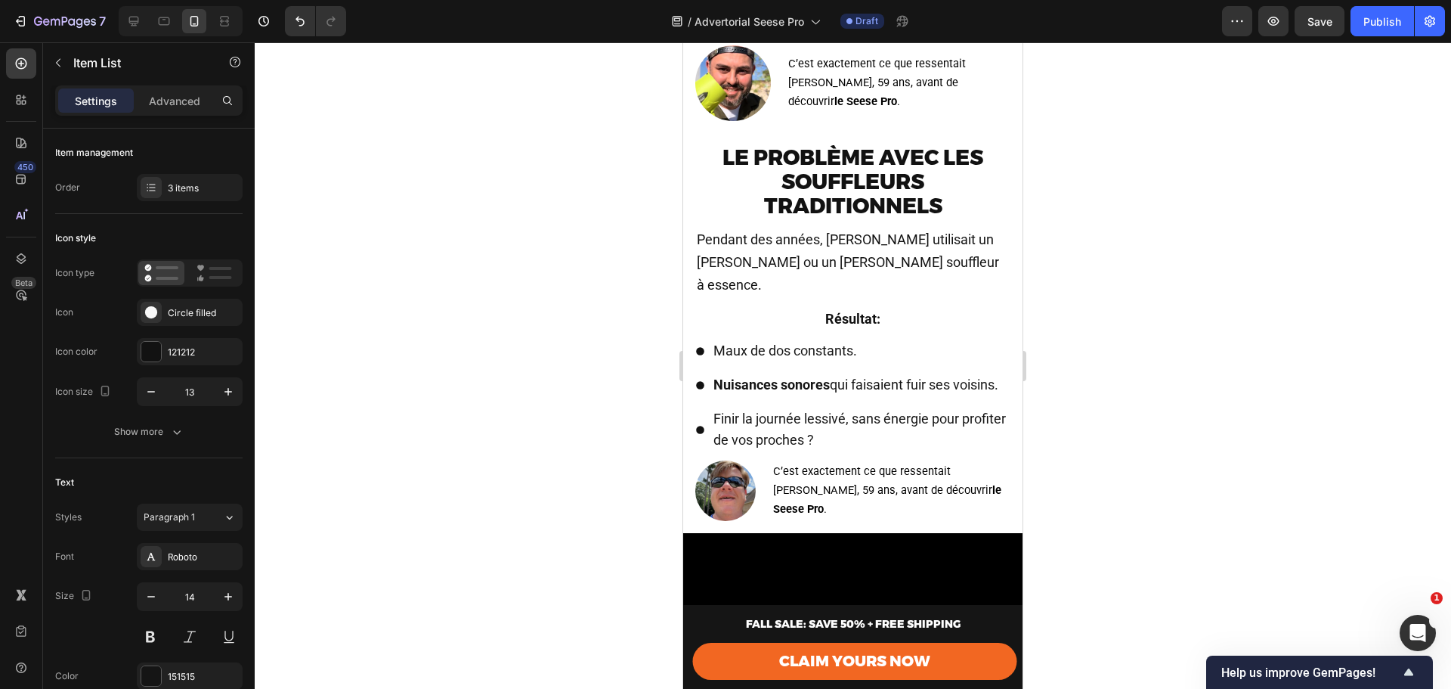
click at [797, 342] on span "Maux de dos constants." at bounding box center [786, 350] width 144 height 16
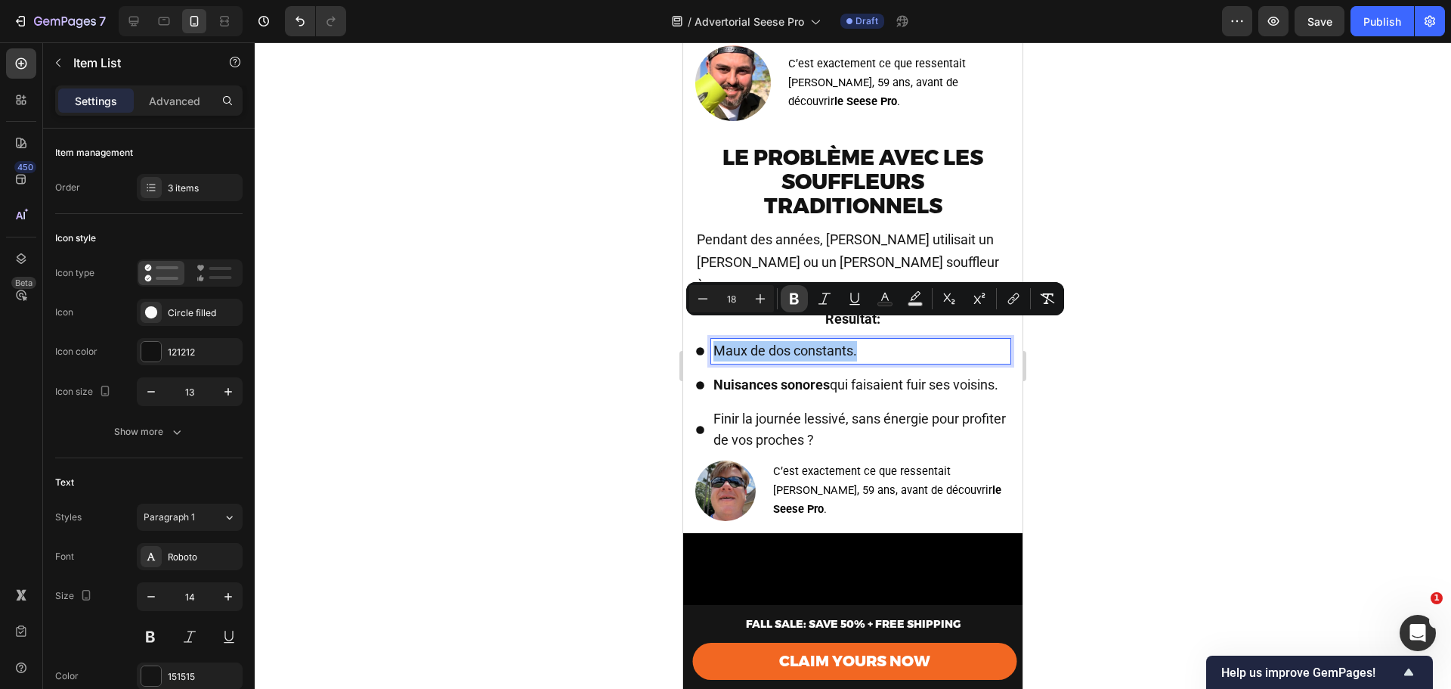
click at [797, 299] on icon "Editor contextual toolbar" at bounding box center [794, 298] width 9 height 11
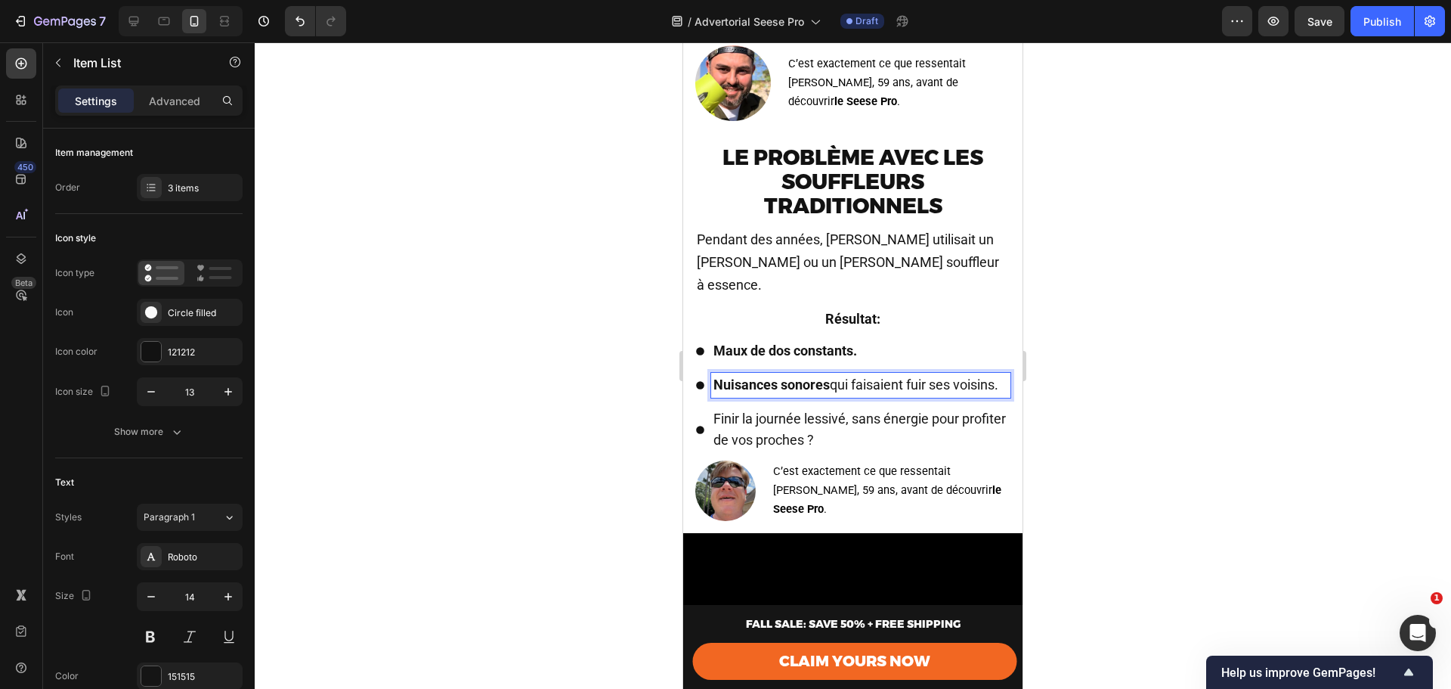
click at [783, 423] on span "Finir la journée lessivé, sans énergie pour profiter de vos proches ?" at bounding box center [860, 428] width 293 height 36
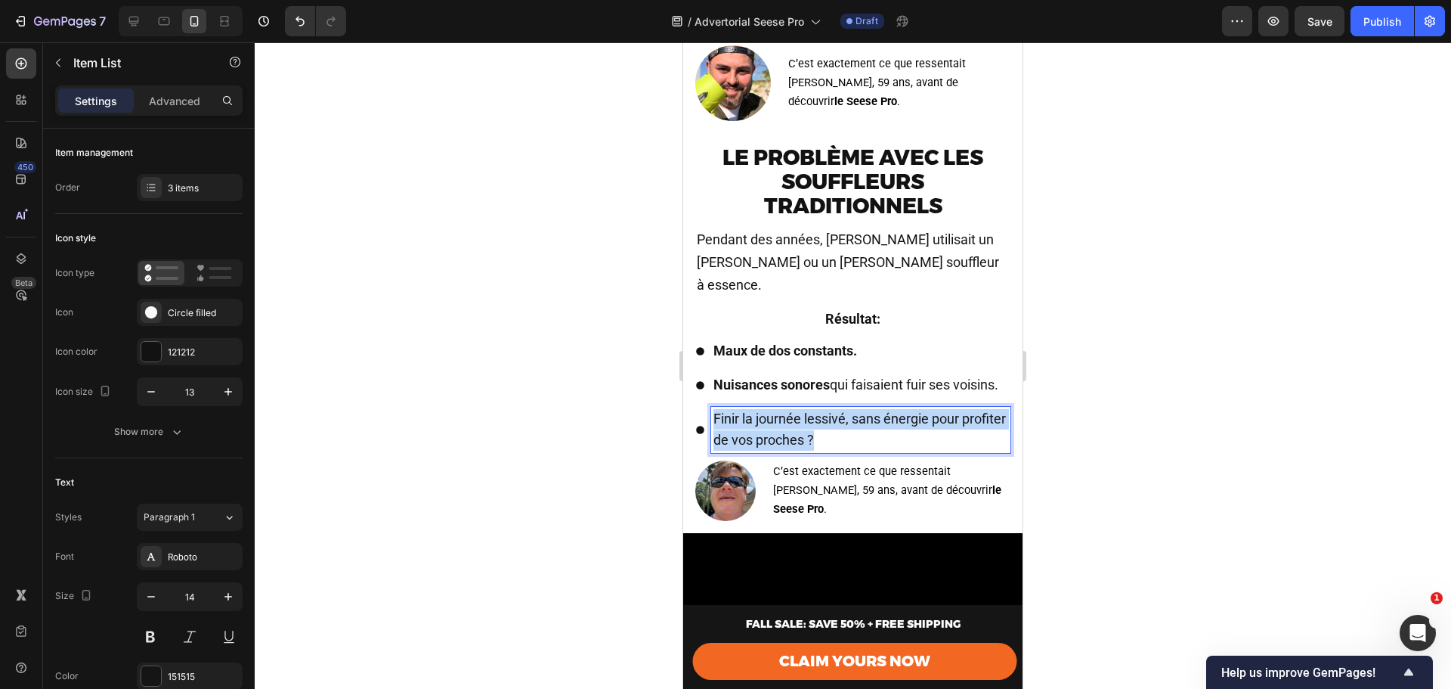
click at [783, 423] on span "Finir la journée lessivé, sans énergie pour profiter de vos proches ?" at bounding box center [860, 428] width 293 height 36
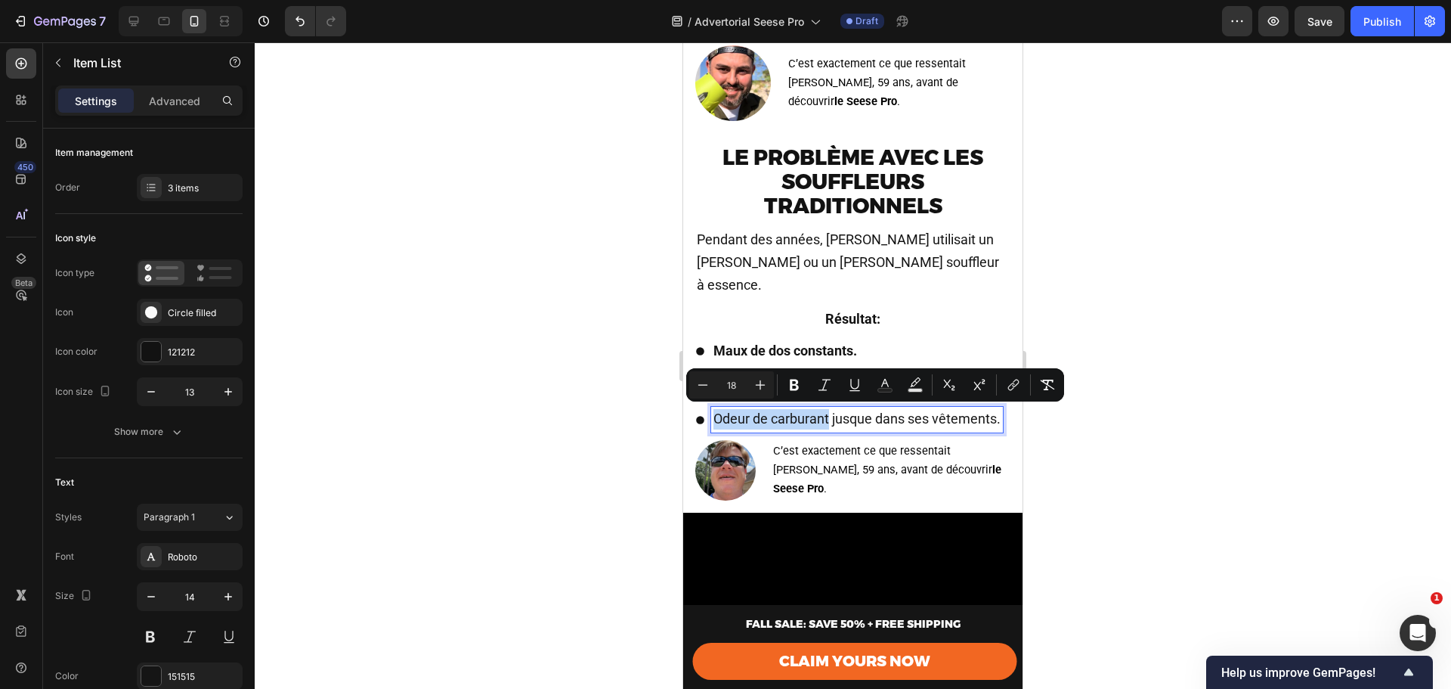
drag, startPoint x: 829, startPoint y: 415, endPoint x: 715, endPoint y: 414, distance: 114.2
click at [715, 414] on span "Odeur de carburant jusque dans ses vêtements." at bounding box center [857, 418] width 287 height 16
click at [785, 376] on button "Bold" at bounding box center [794, 384] width 27 height 27
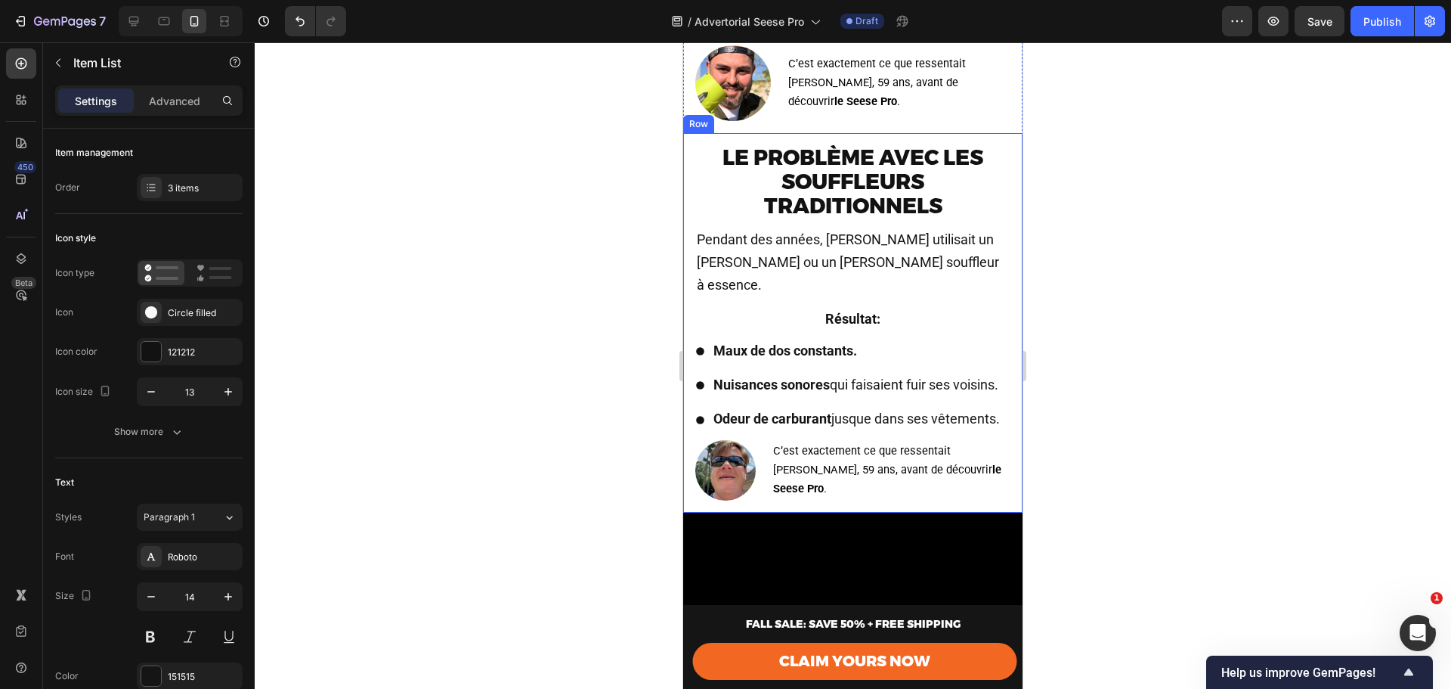
click at [996, 451] on div "Le problème avec les souffleurs traditionnels Text Block Pendant des années, Ma…" at bounding box center [852, 322] width 315 height 355
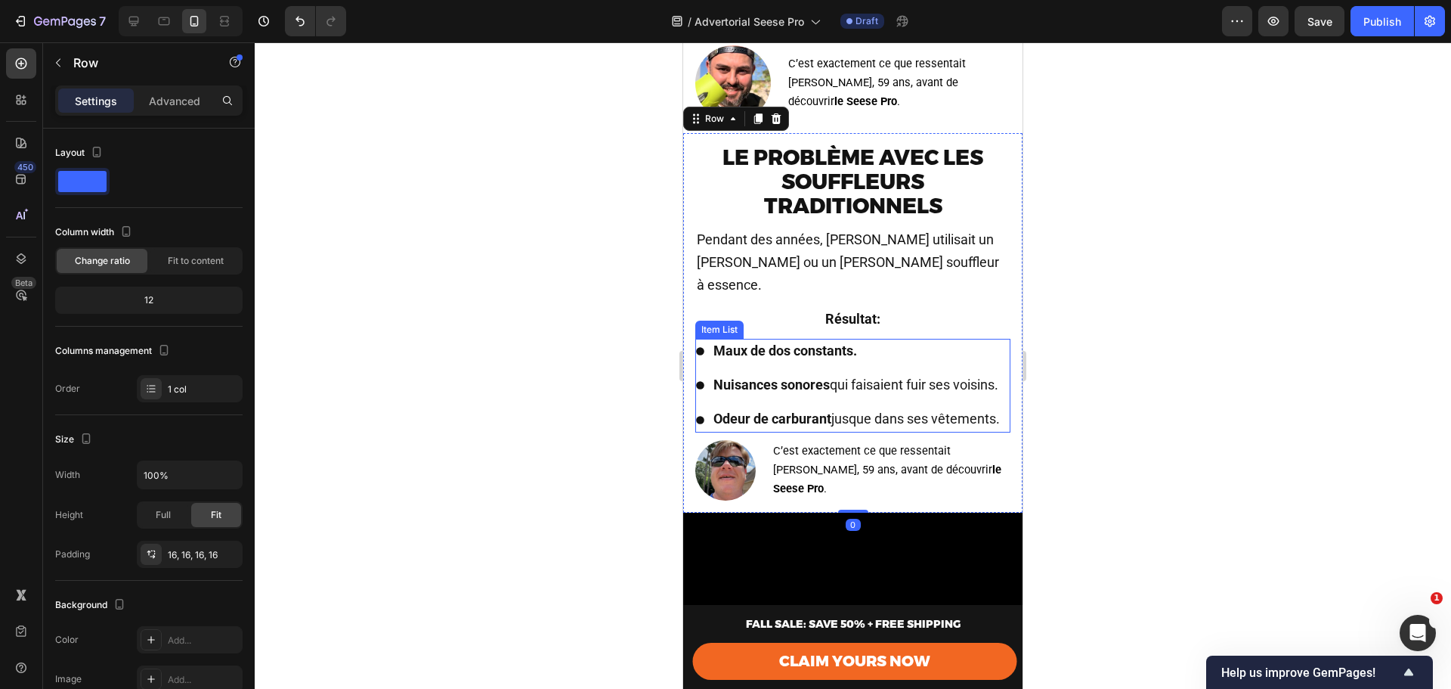
click at [785, 429] on p "Odeur de carburant jusque dans ses vêtements." at bounding box center [857, 419] width 287 height 20
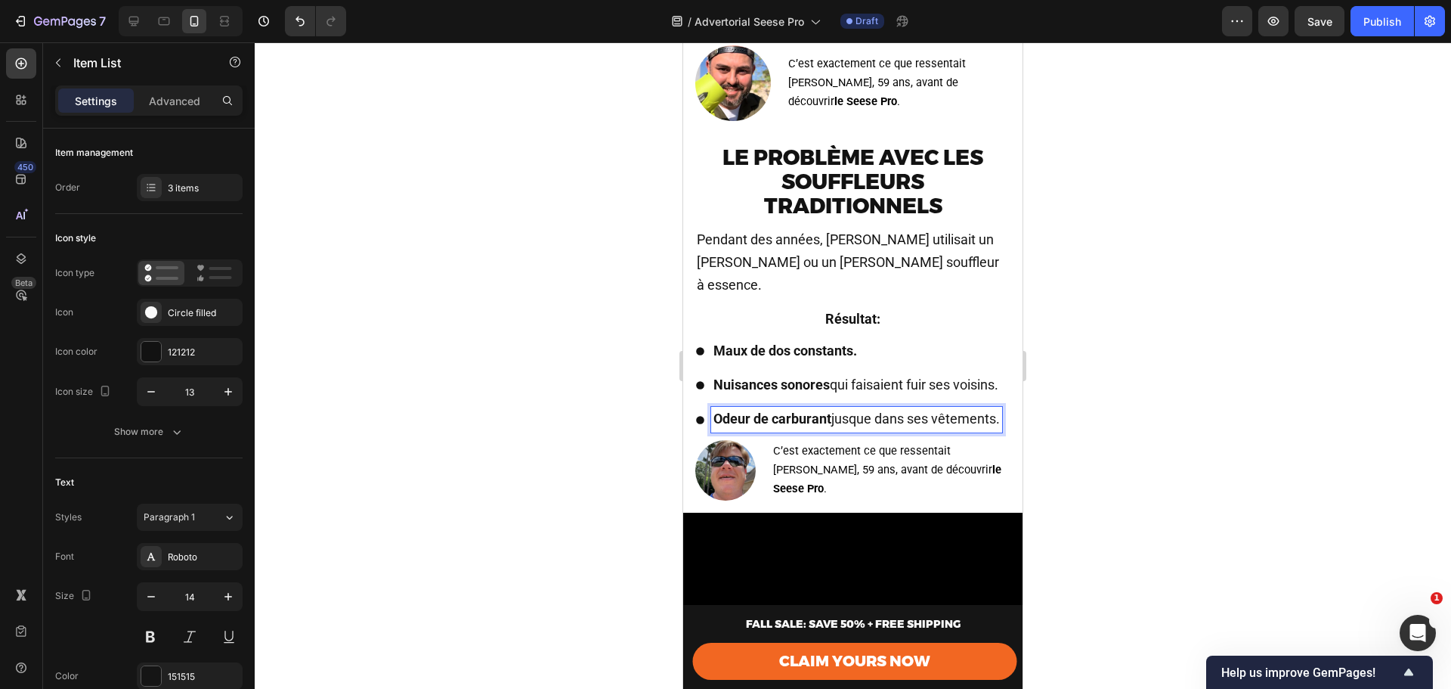
click at [770, 376] on strong "Nuisances sonores" at bounding box center [772, 384] width 116 height 16
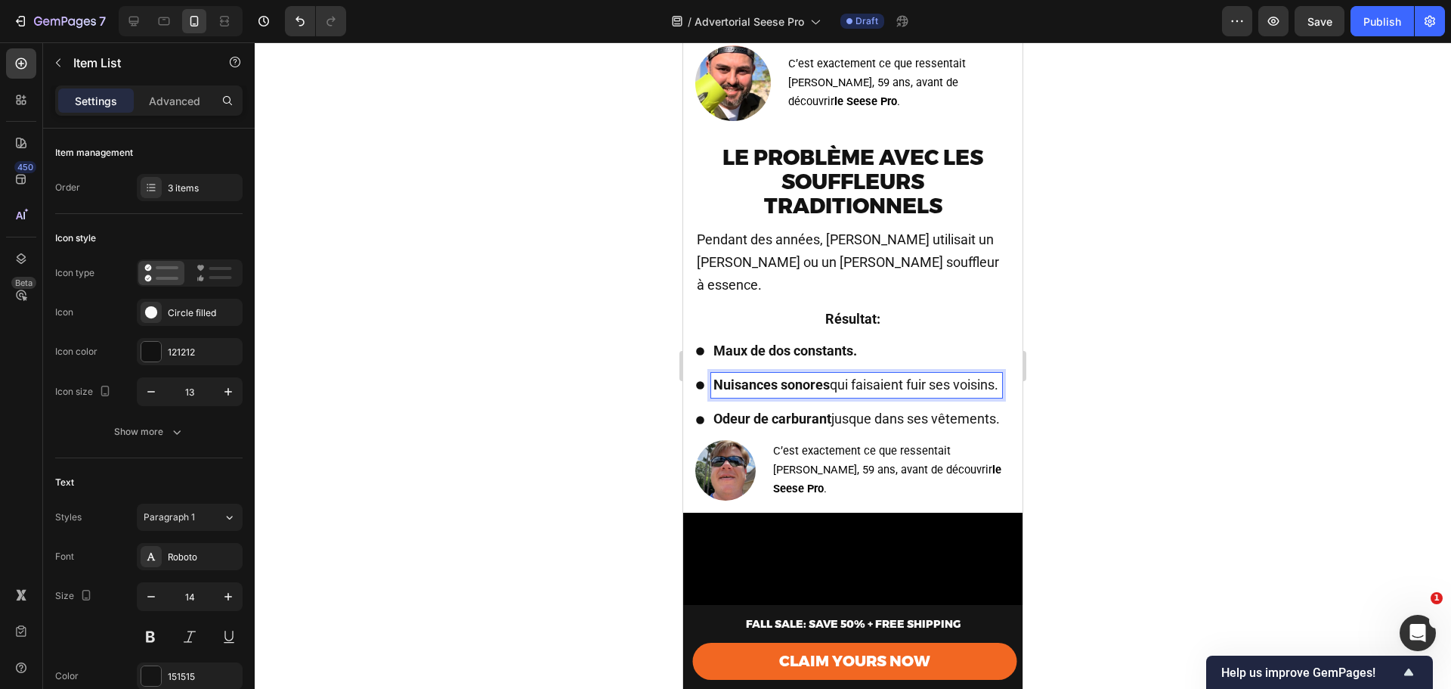
click at [791, 429] on p "Odeur de carburant jusque dans ses vêtements." at bounding box center [857, 419] width 287 height 20
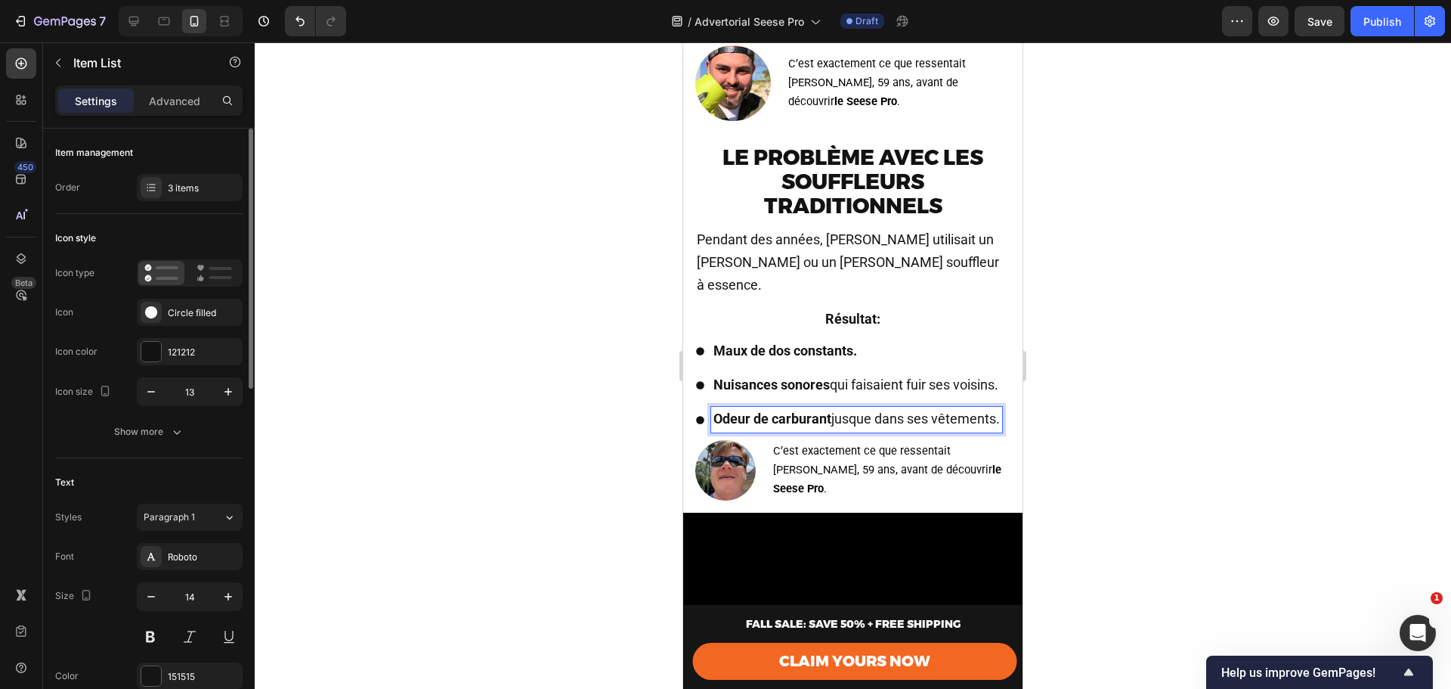
click at [146, 225] on div "Icon style Icon type Icon Circle filled Icon color 121212 Icon size 13 Show more" at bounding box center [148, 336] width 187 height 244
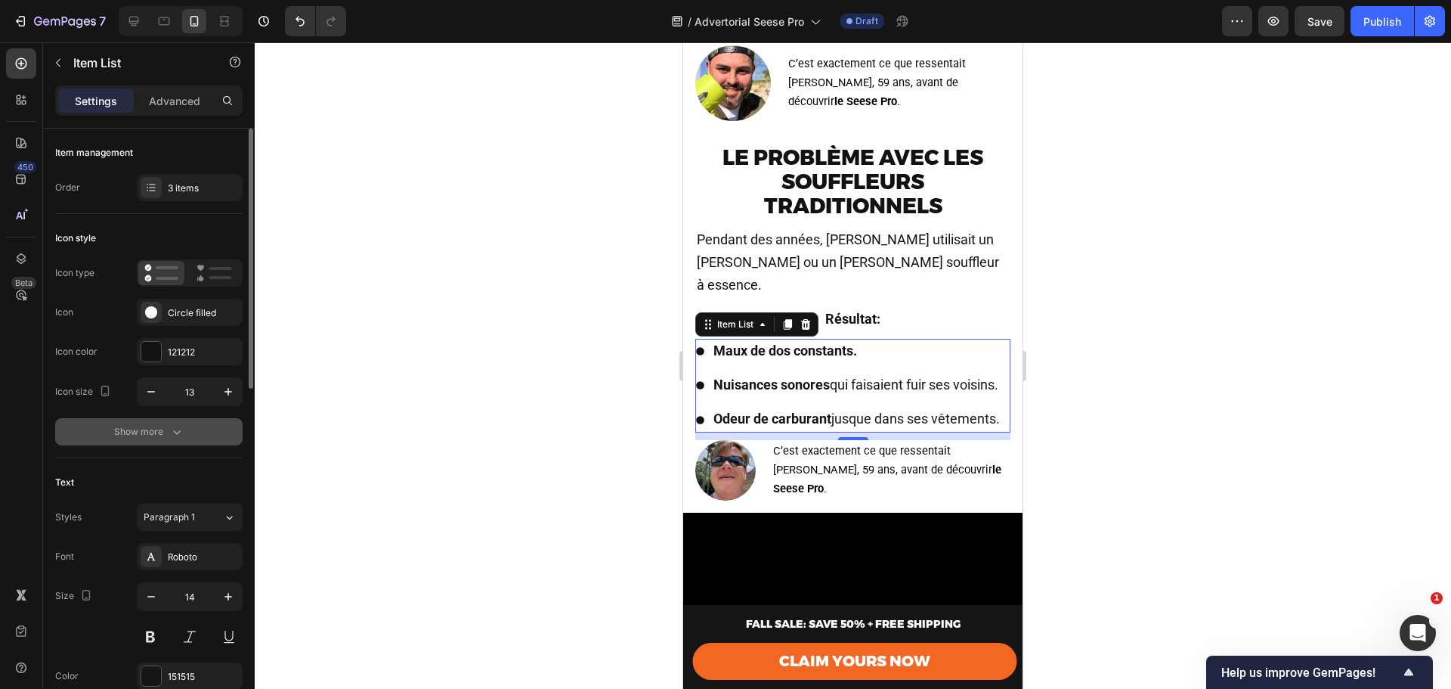
click at [159, 438] on div "Show more" at bounding box center [149, 431] width 70 height 15
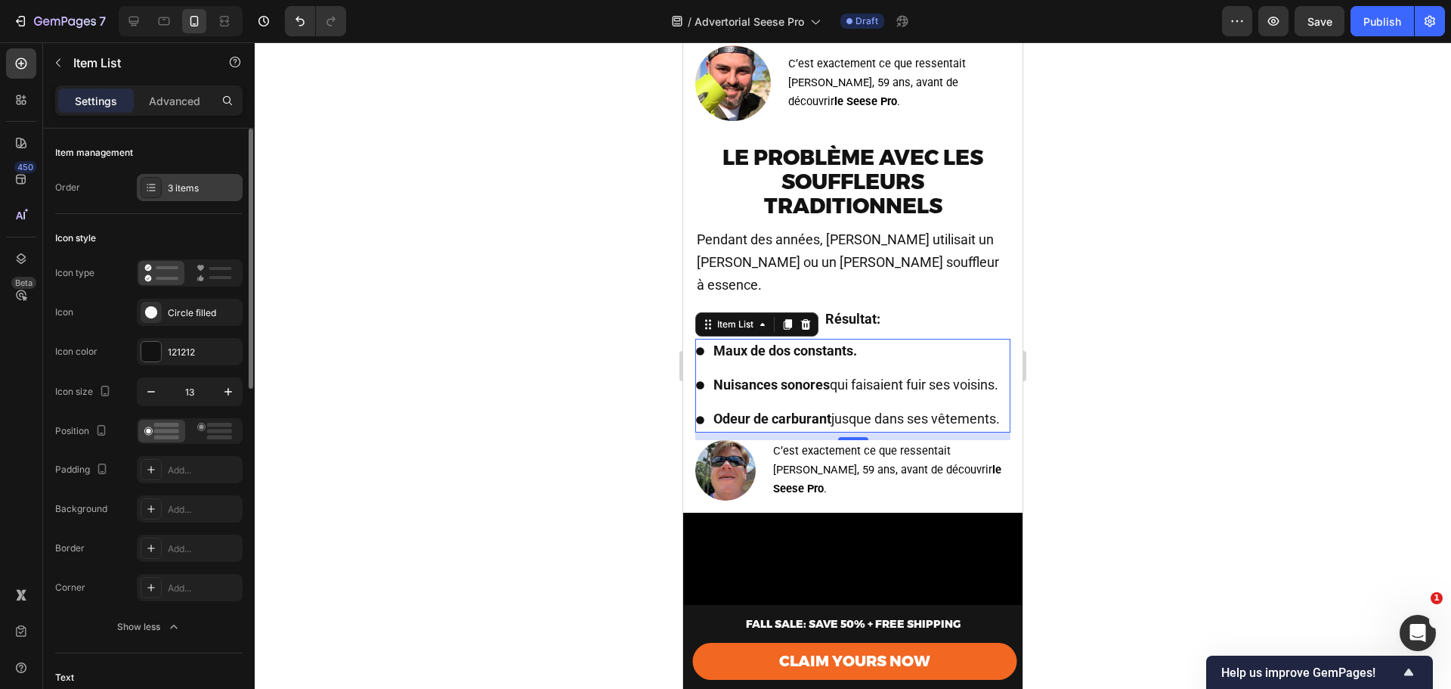
click at [160, 181] on div at bounding box center [151, 187] width 21 height 21
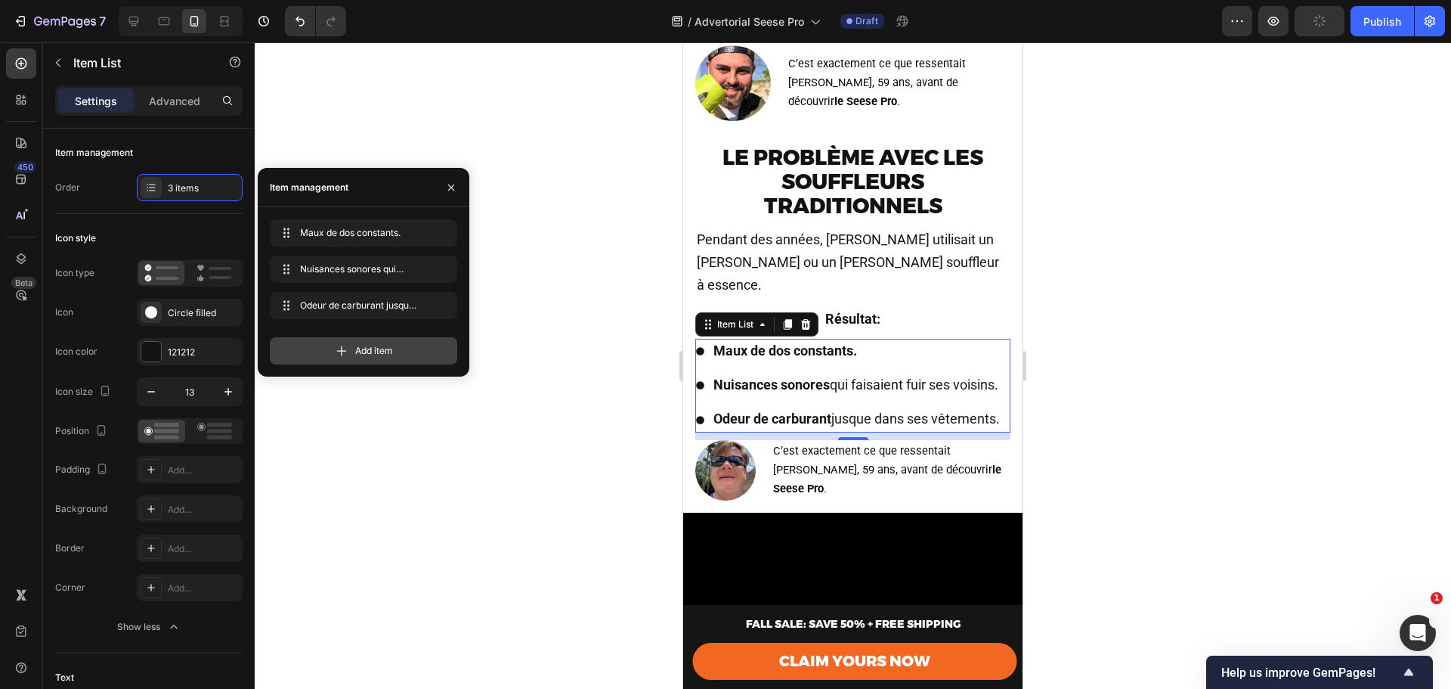
click at [358, 348] on span "Add item" at bounding box center [374, 351] width 38 height 14
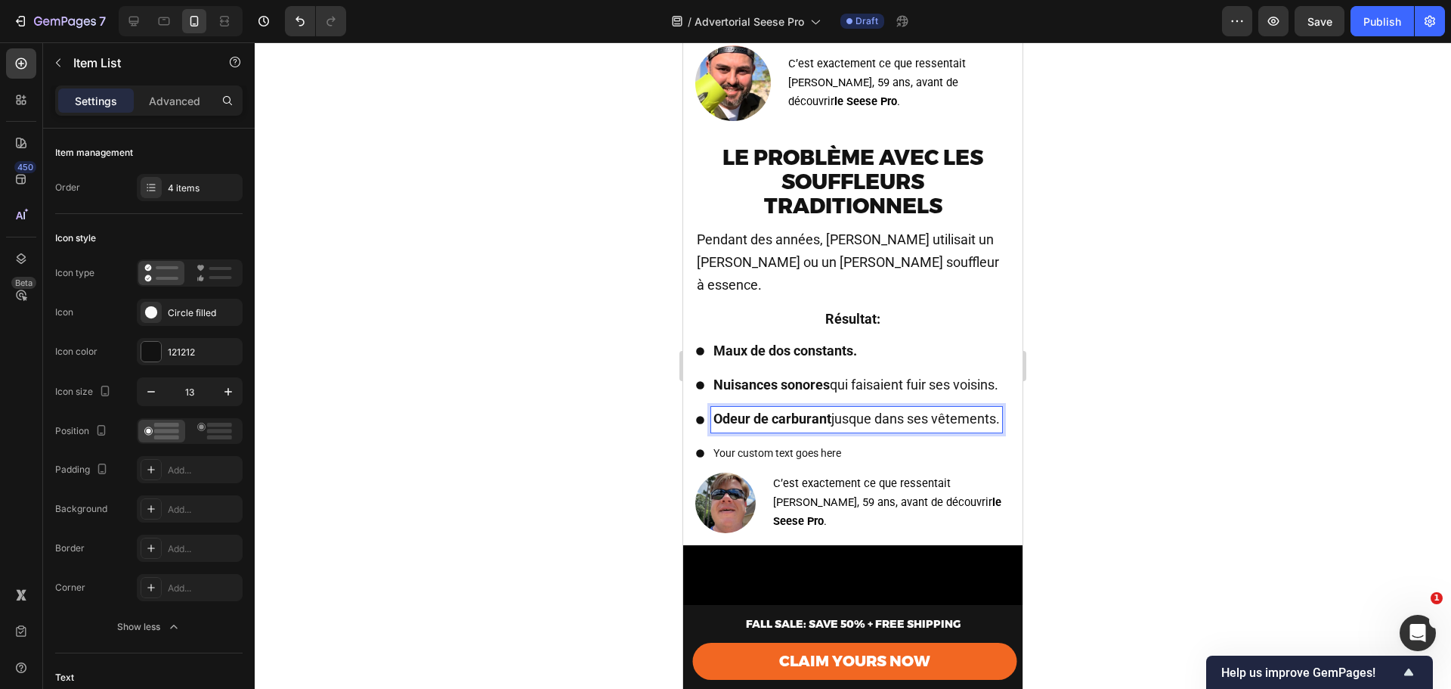
click at [810, 463] on p "Your custom text goes here" at bounding box center [857, 453] width 287 height 19
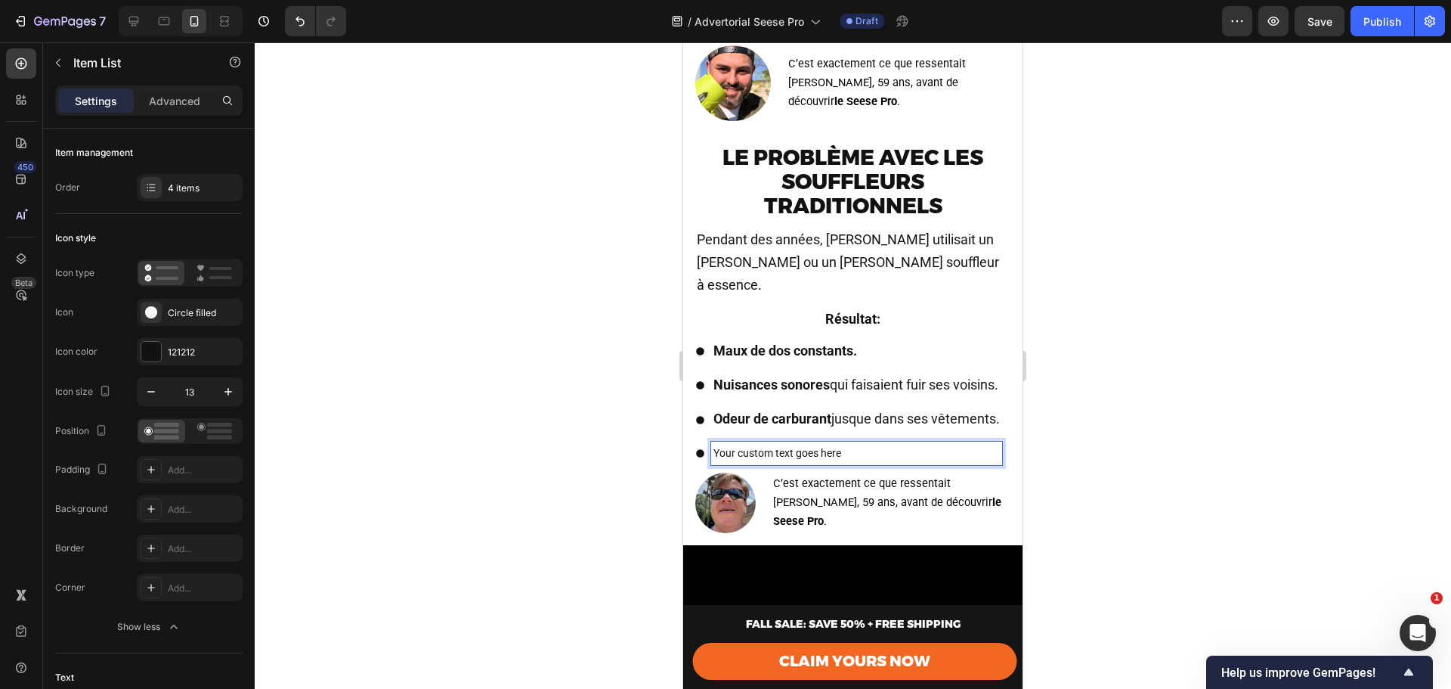
click at [803, 429] on p "Odeur de carburant jusque dans ses vêtements." at bounding box center [857, 419] width 287 height 20
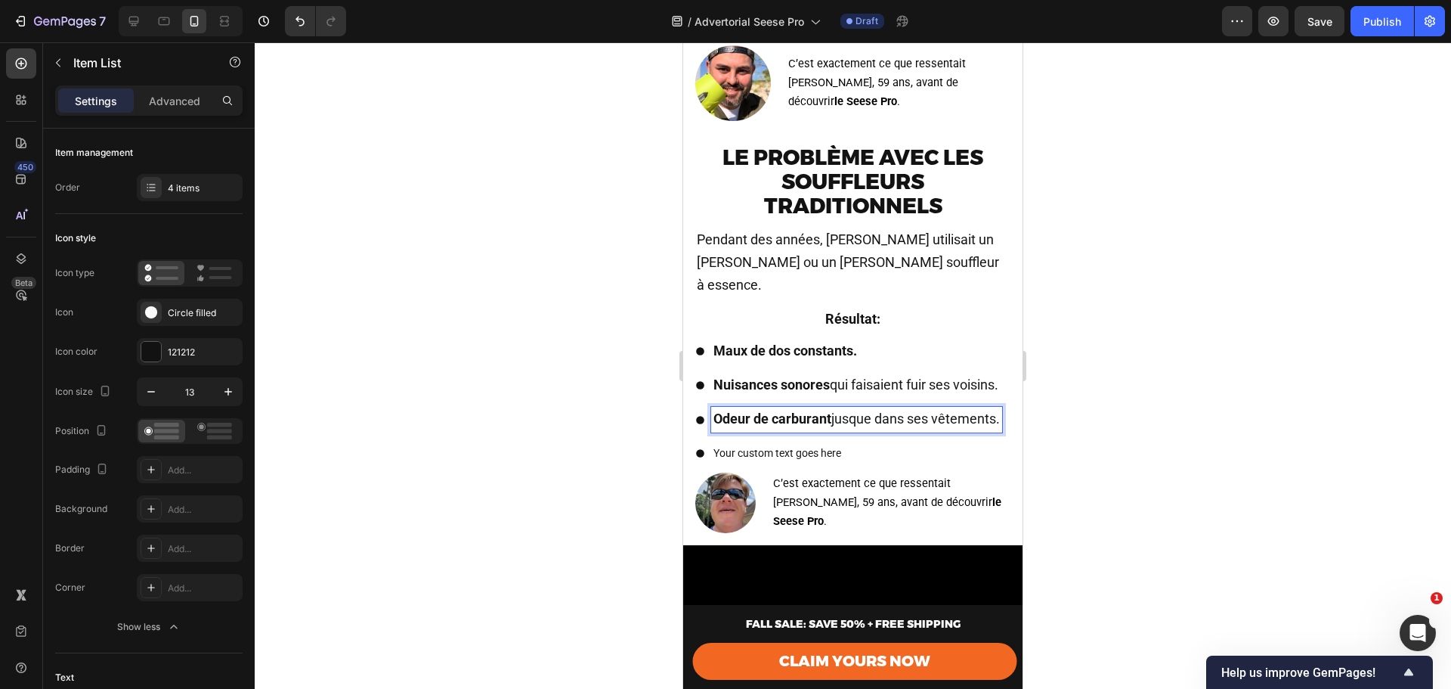
click at [788, 423] on strong "Odeur de carburant" at bounding box center [773, 418] width 118 height 16
click at [788, 421] on strong "Odeur de carburant" at bounding box center [773, 418] width 118 height 16
click at [788, 422] on strong "Odeur de carburant" at bounding box center [773, 418] width 118 height 16
drag, startPoint x: 788, startPoint y: 441, endPoint x: 716, endPoint y: 414, distance: 76.8
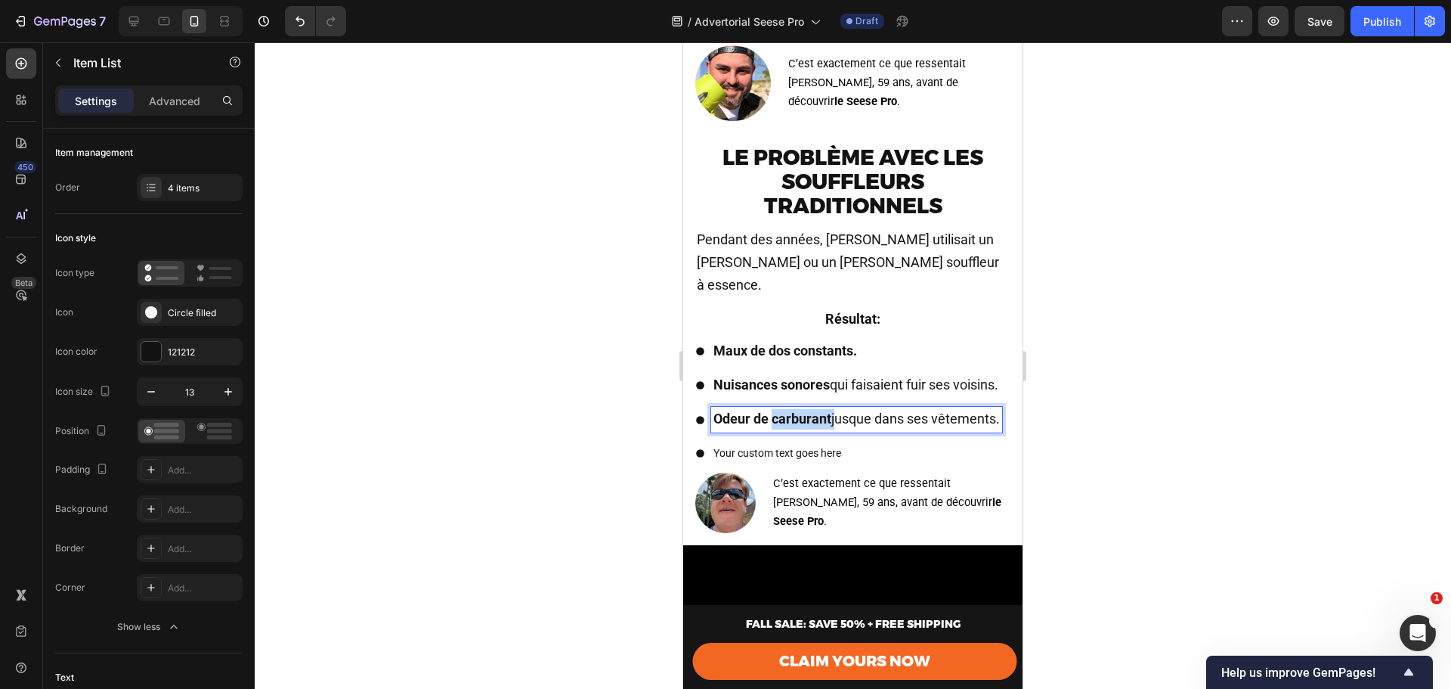
click at [716, 414] on p "Odeur de carburant jusque dans ses vêtements." at bounding box center [857, 419] width 287 height 20
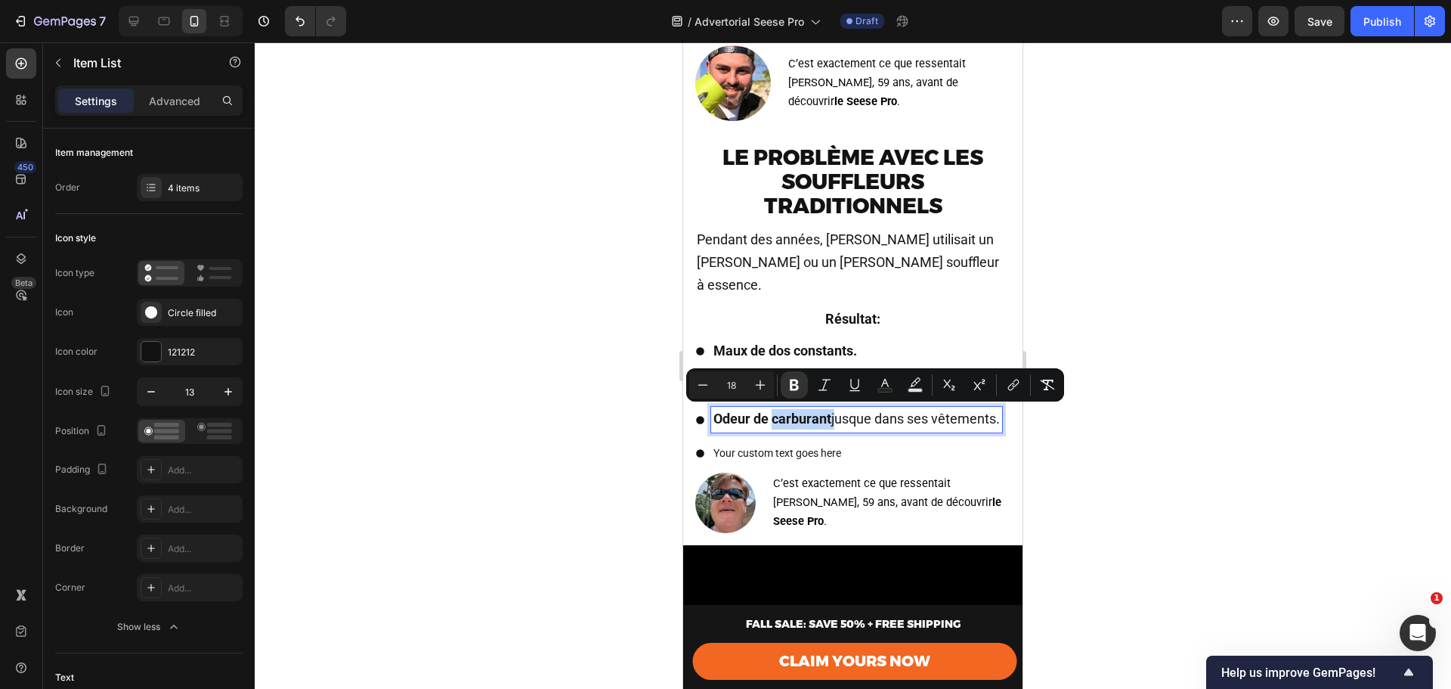
copy span "Odeur de carburant jusque dans ses vêtements."
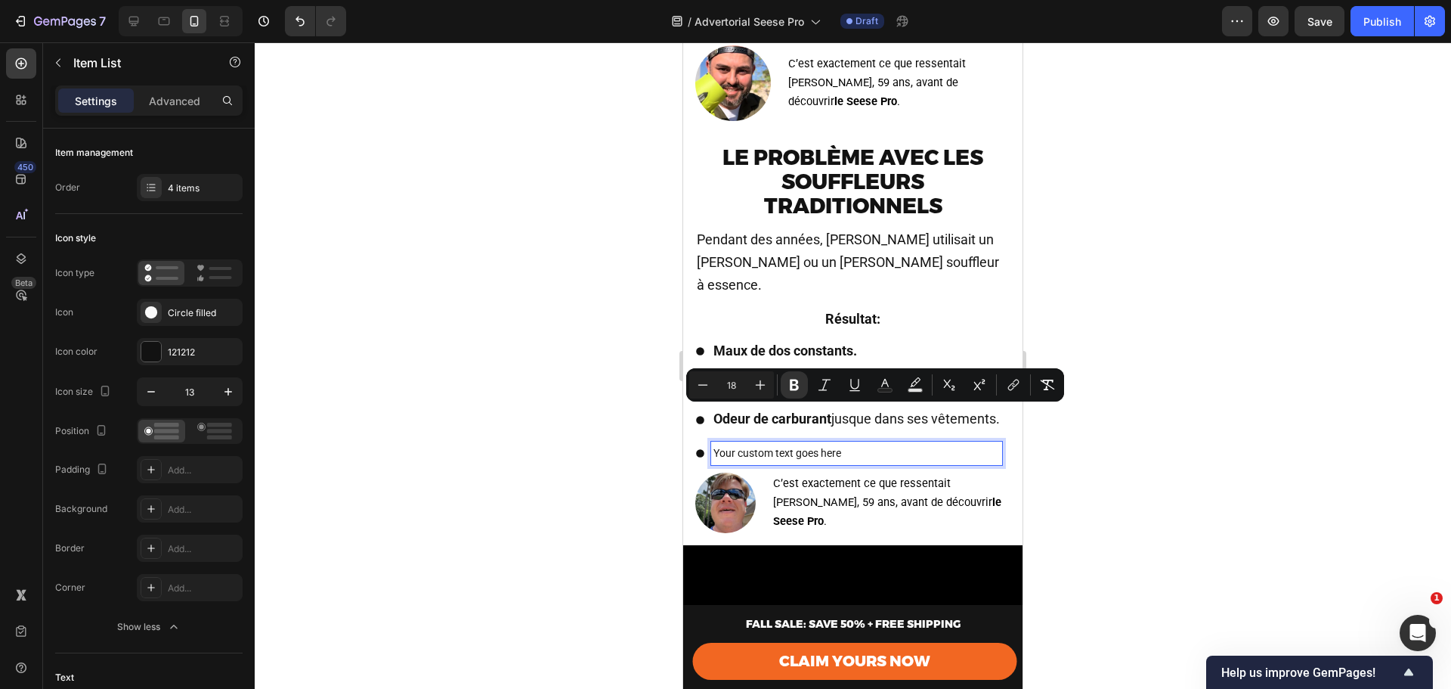
click at [782, 463] on p "Your custom text goes here" at bounding box center [857, 453] width 287 height 19
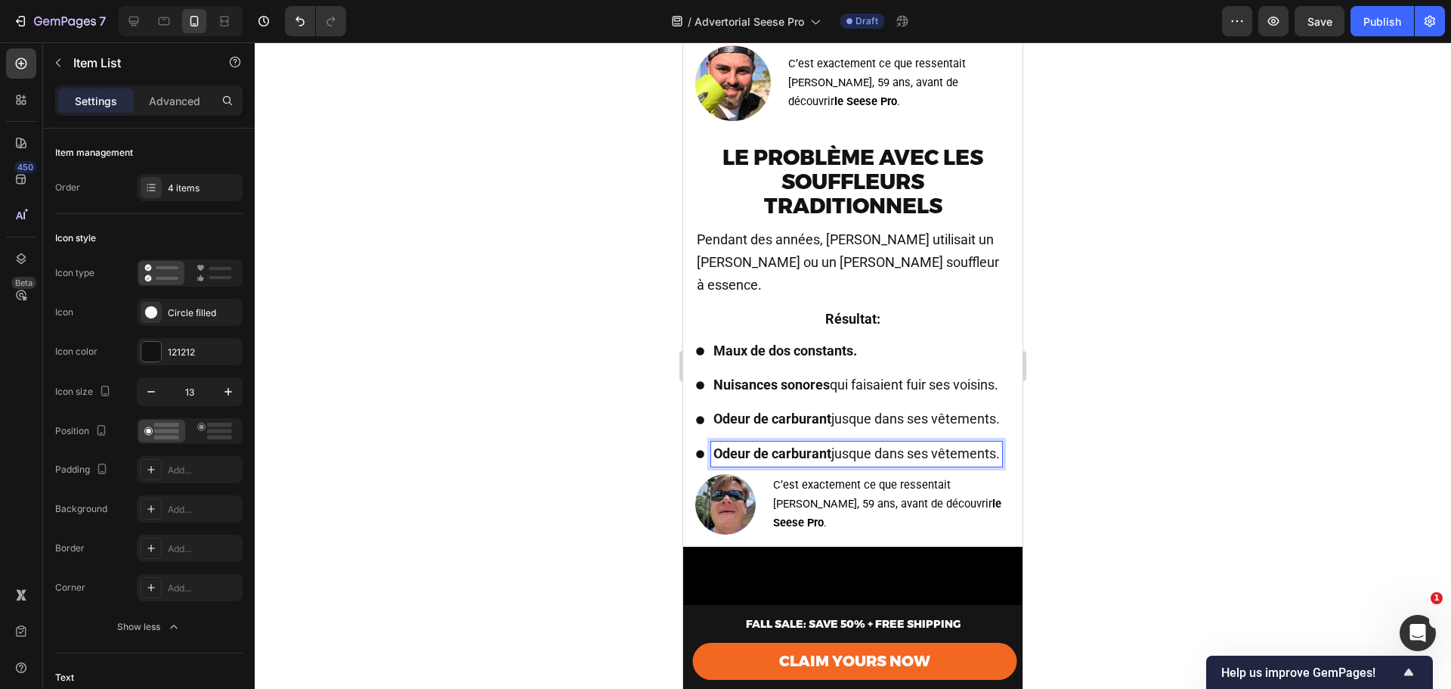
click at [773, 461] on strong "Odeur de carburant" at bounding box center [773, 453] width 118 height 16
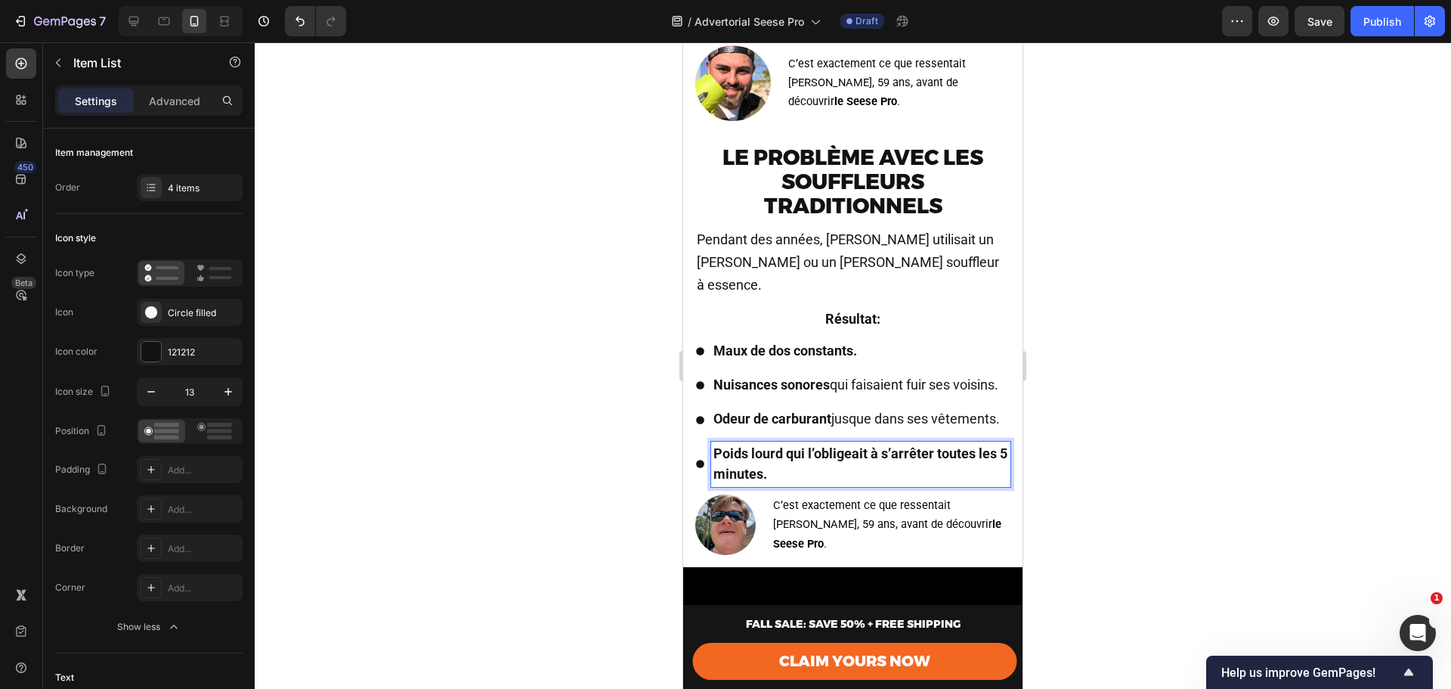
click at [779, 478] on strong "Poids lourd qui l’obligeait à s’arrêter toutes les 5 minutes." at bounding box center [861, 463] width 294 height 36
drag, startPoint x: 788, startPoint y: 463, endPoint x: 797, endPoint y: 485, distance: 23.4
click at [797, 485] on p "Poids lourd qui l’obligeait à s’arrêter toutes les 5 minutes." at bounding box center [861, 464] width 295 height 41
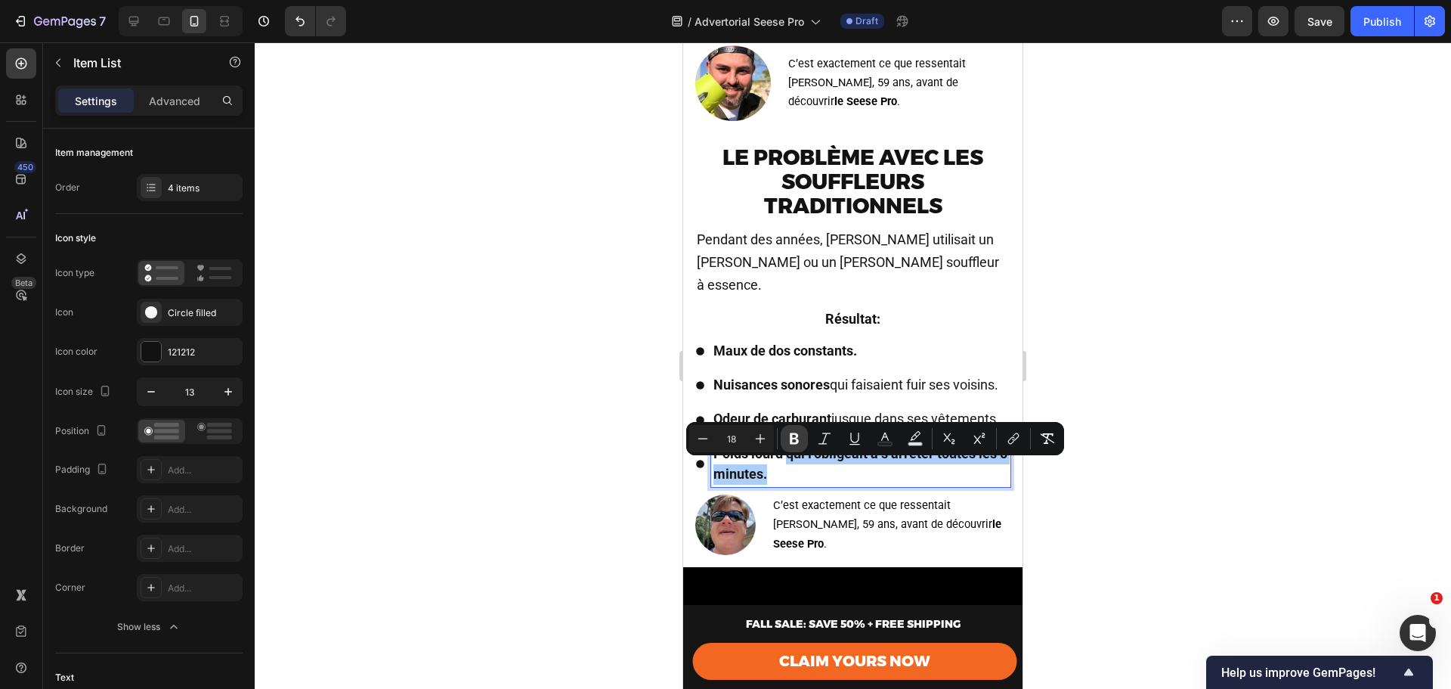
click at [795, 429] on button "Bold" at bounding box center [794, 438] width 27 height 27
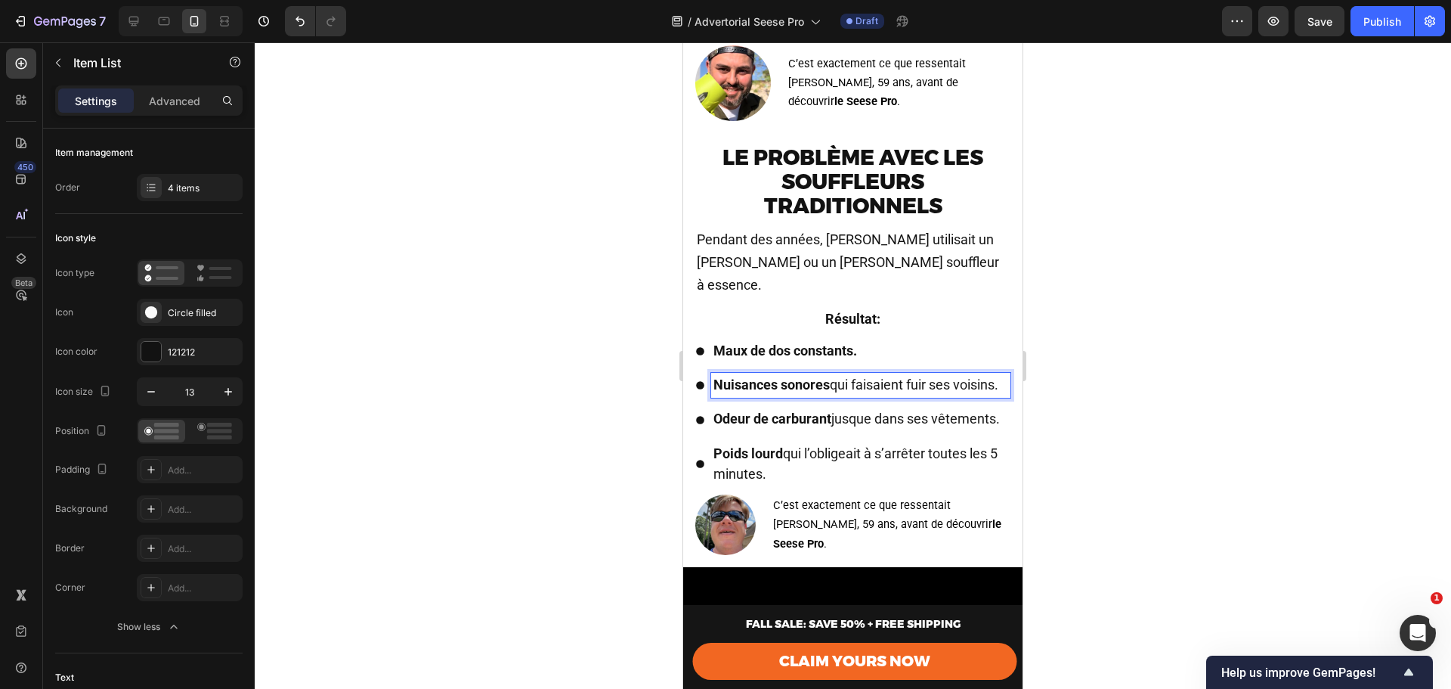
click at [827, 394] on div "Nuisances sonores qui faisaient fuir ses voisins." at bounding box center [860, 385] width 299 height 25
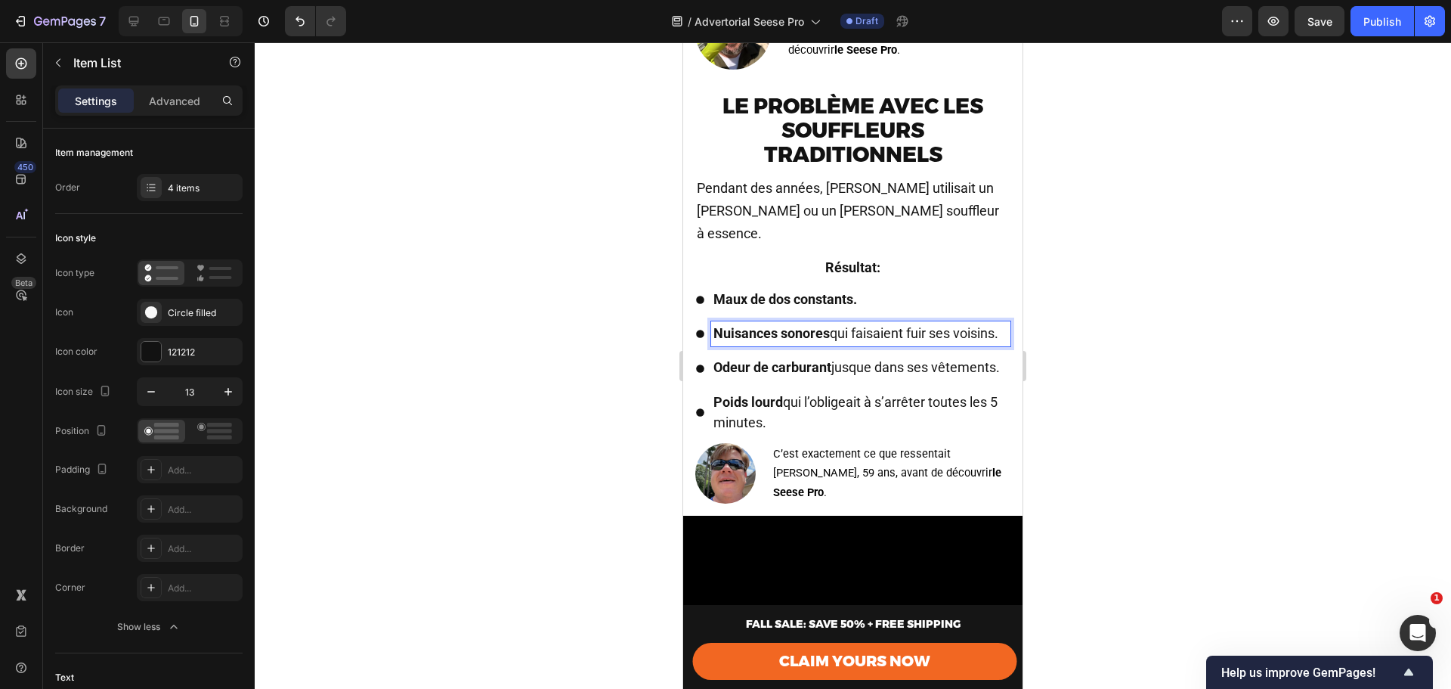
scroll to position [1512, 0]
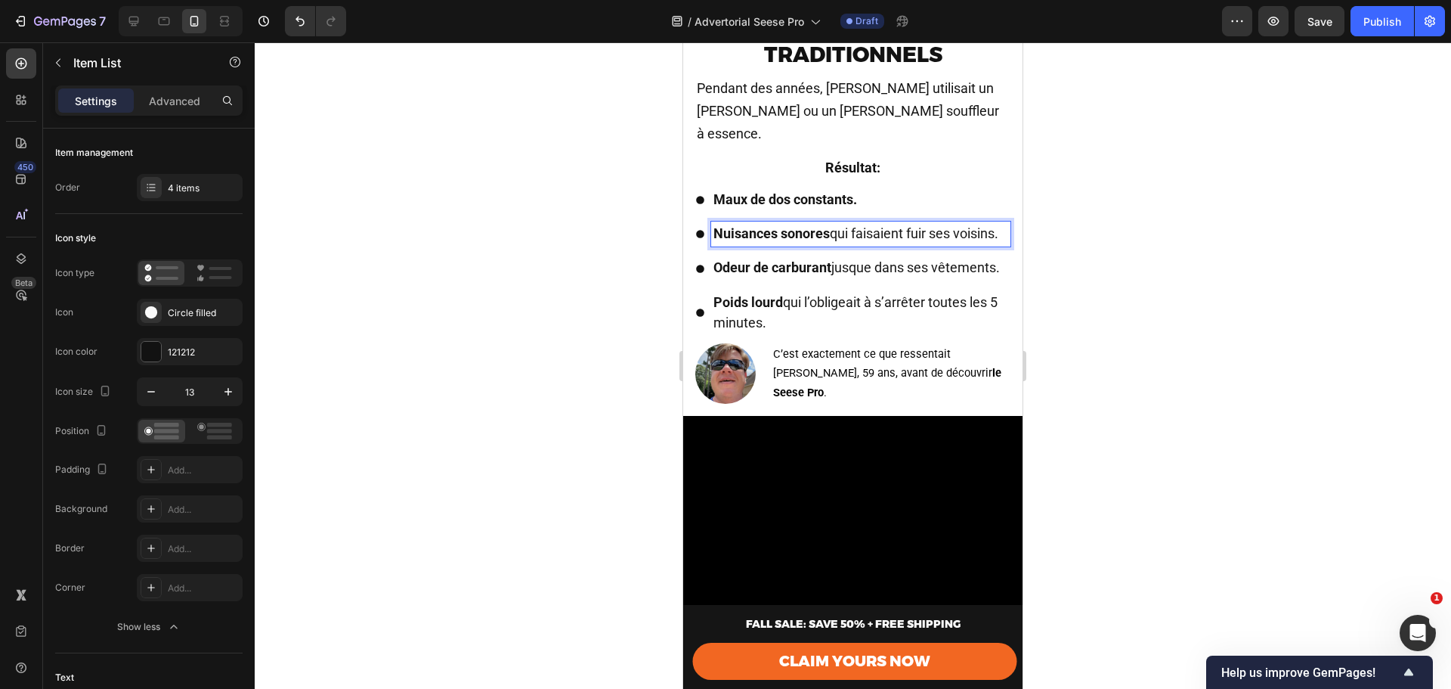
click at [736, 373] on img at bounding box center [725, 373] width 60 height 60
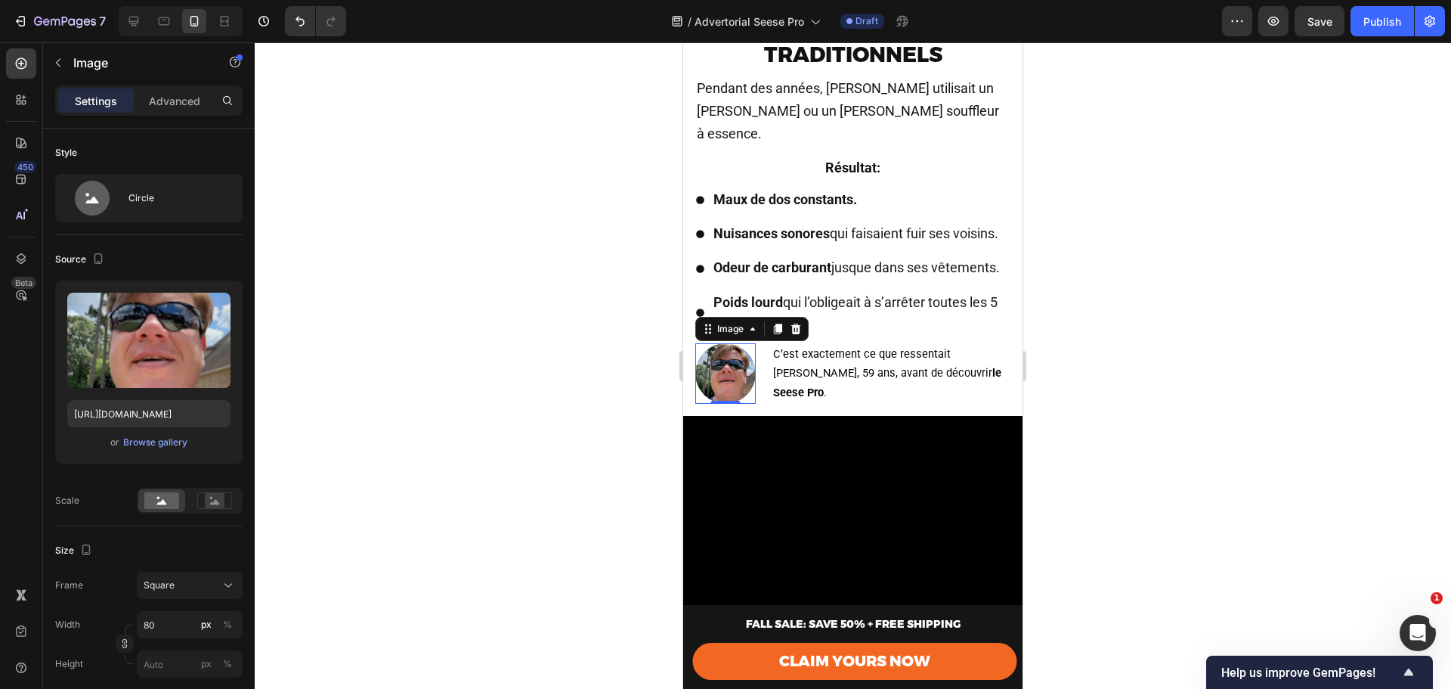
click at [800, 334] on icon at bounding box center [796, 329] width 10 height 11
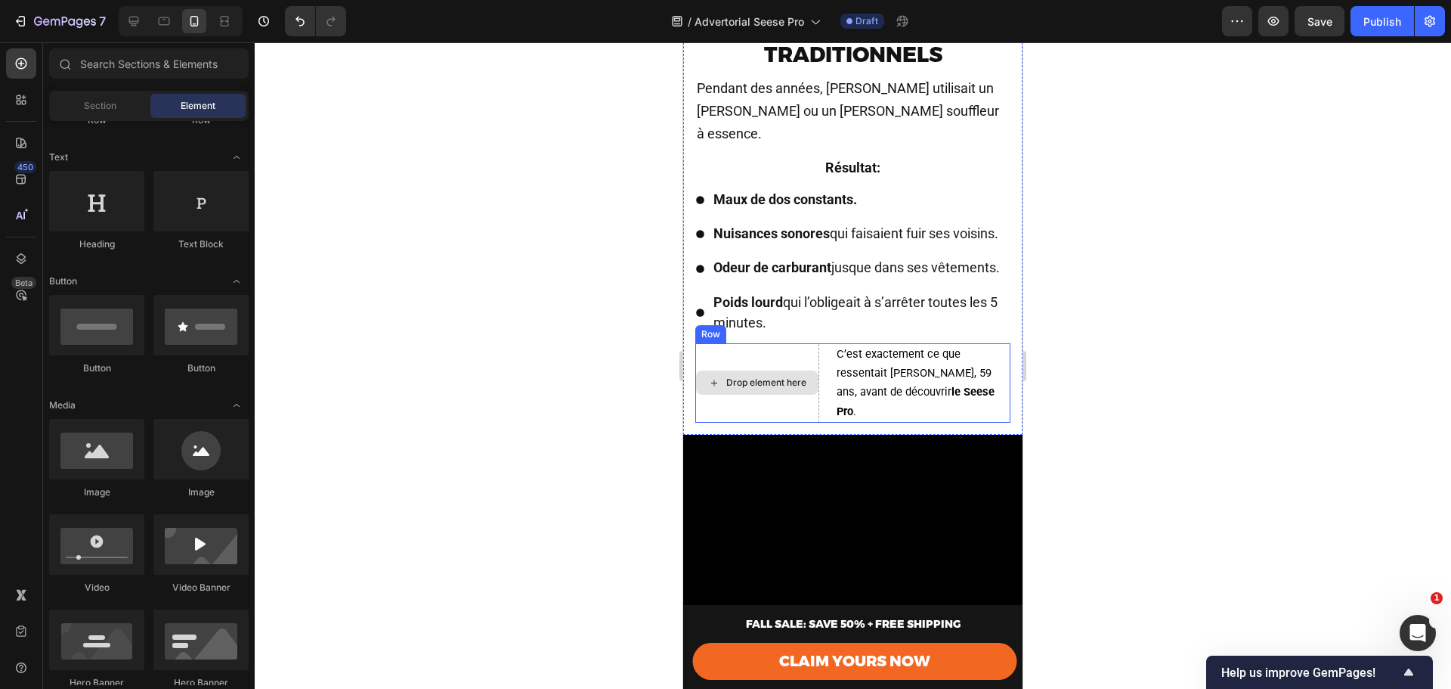
click at [754, 370] on div "Drop element here" at bounding box center [757, 382] width 124 height 79
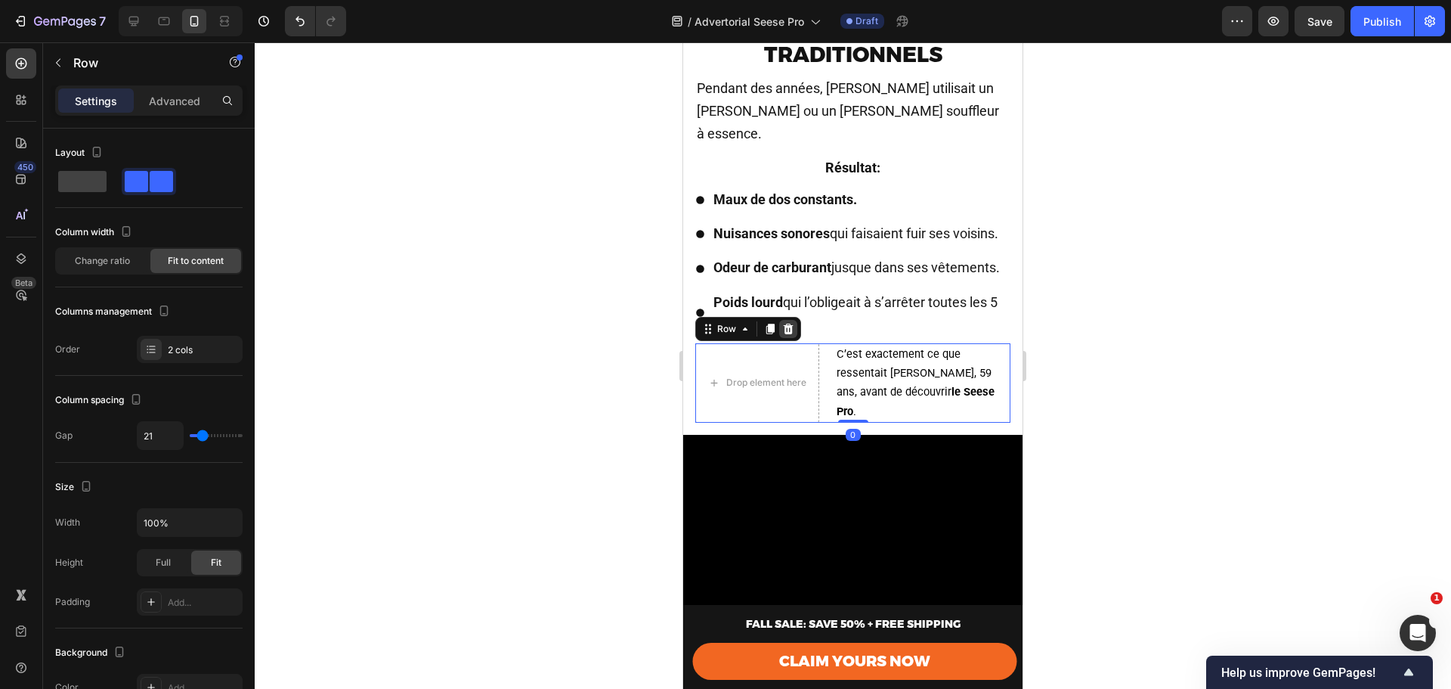
click at [791, 334] on icon at bounding box center [789, 329] width 10 height 11
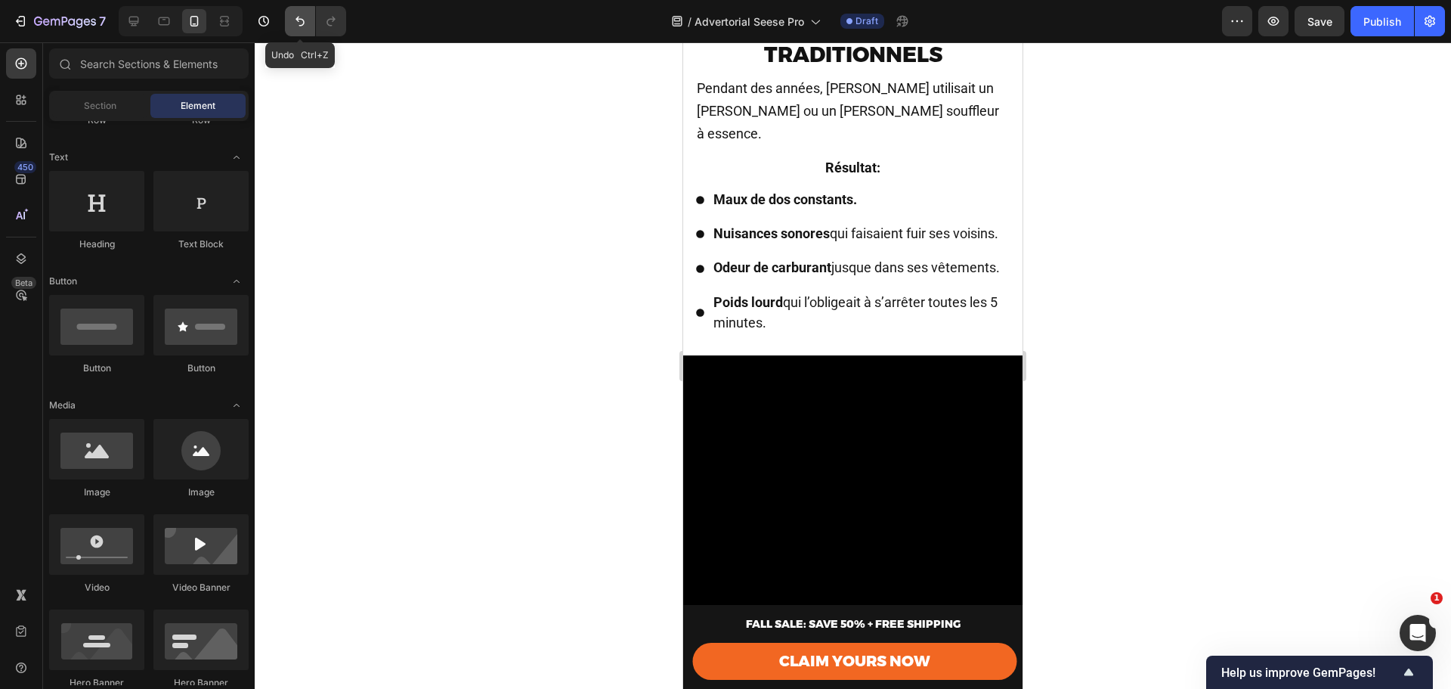
click at [302, 17] on icon "Undo/Redo" at bounding box center [300, 21] width 15 height 15
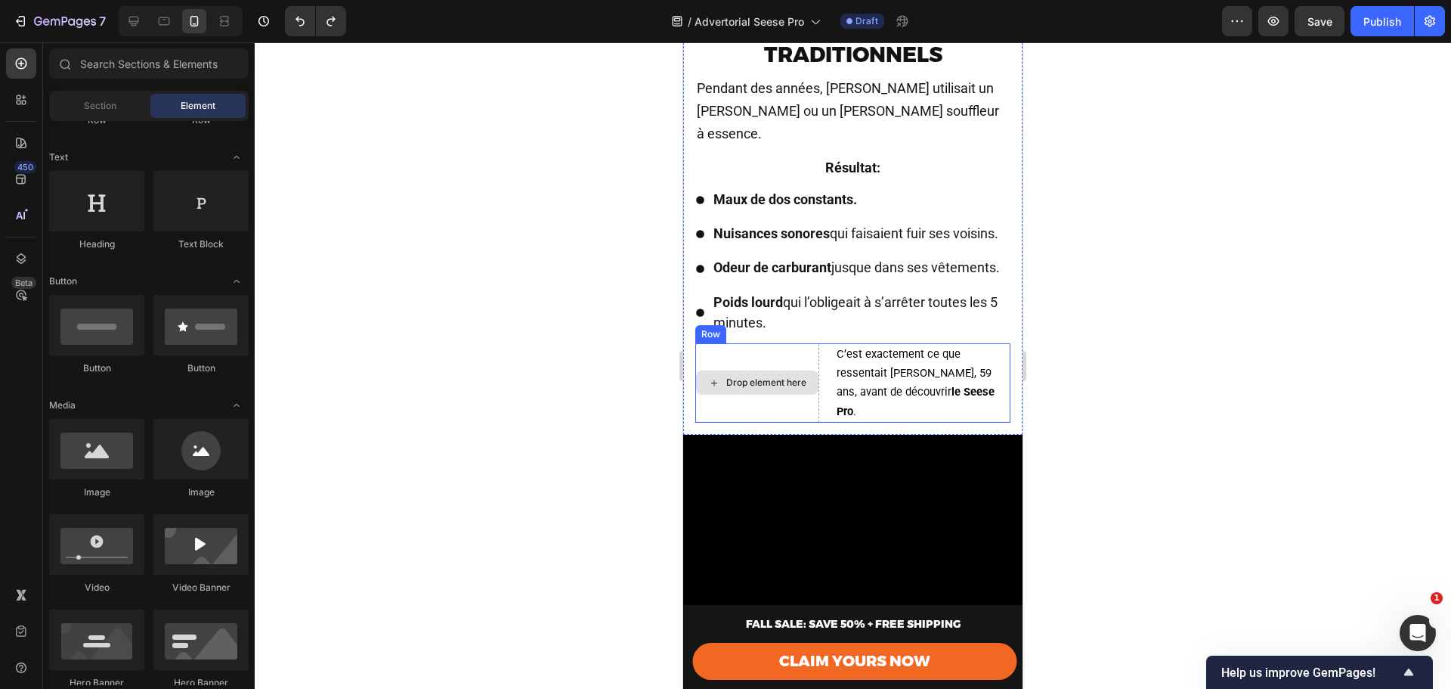
click at [773, 364] on div "Drop element here" at bounding box center [757, 382] width 124 height 79
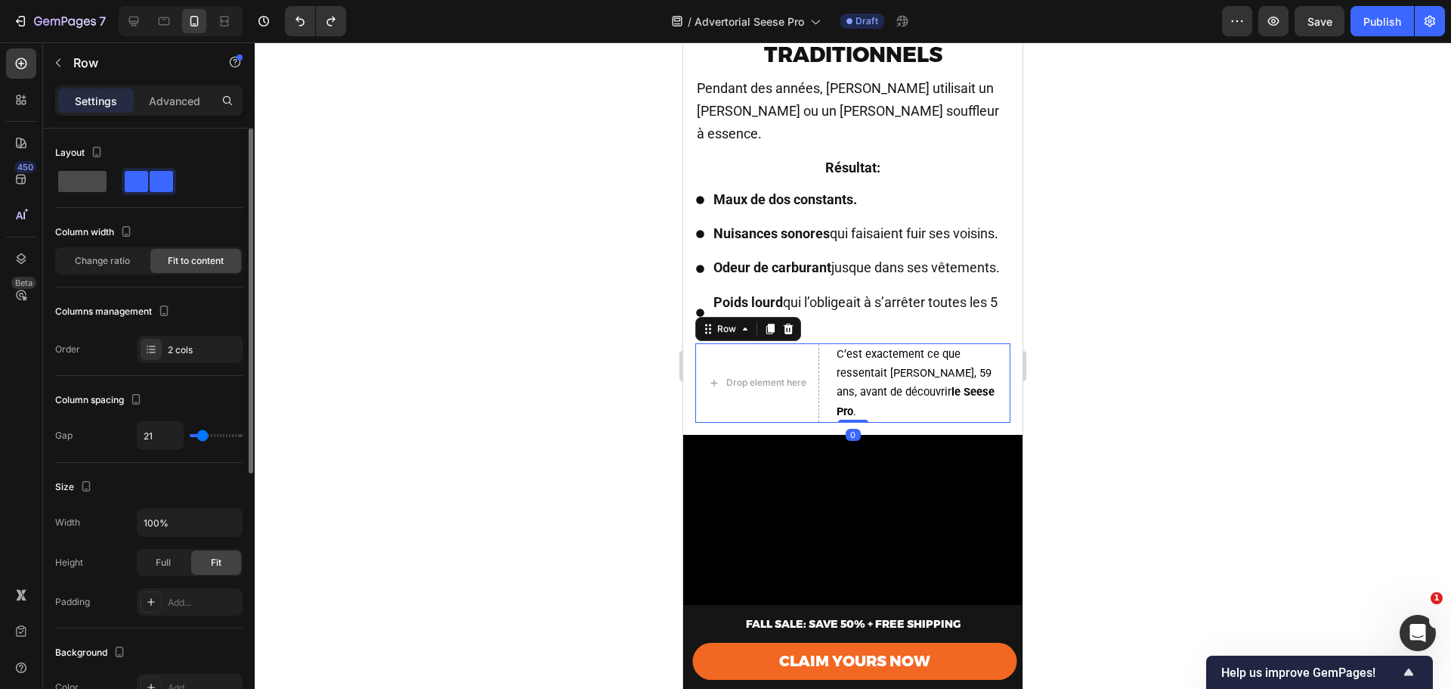
click at [81, 180] on span at bounding box center [82, 181] width 48 height 21
type input "0"
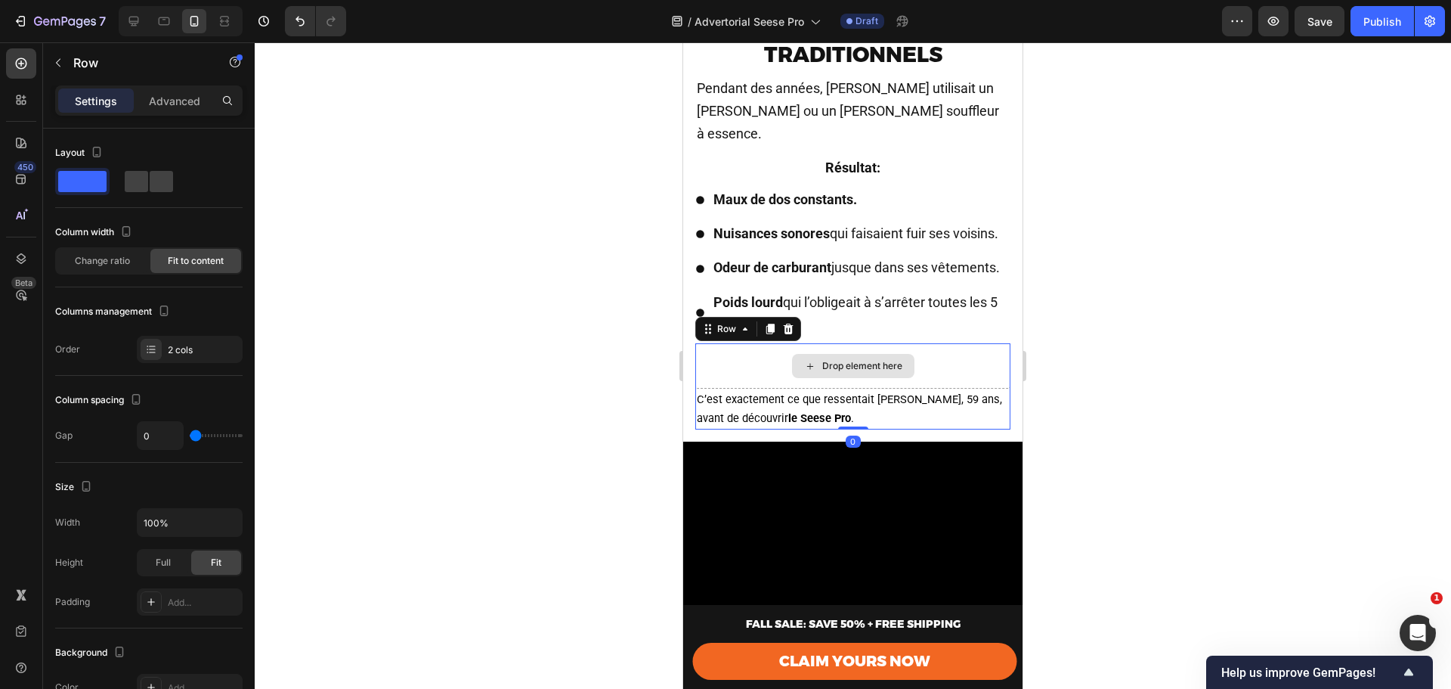
click at [738, 376] on div "Drop element here" at bounding box center [852, 365] width 315 height 45
click at [936, 383] on div "Drop element here" at bounding box center [852, 365] width 315 height 45
click at [733, 382] on div "Drop element here" at bounding box center [852, 365] width 315 height 45
click at [172, 355] on div "2 cols" at bounding box center [203, 350] width 71 height 14
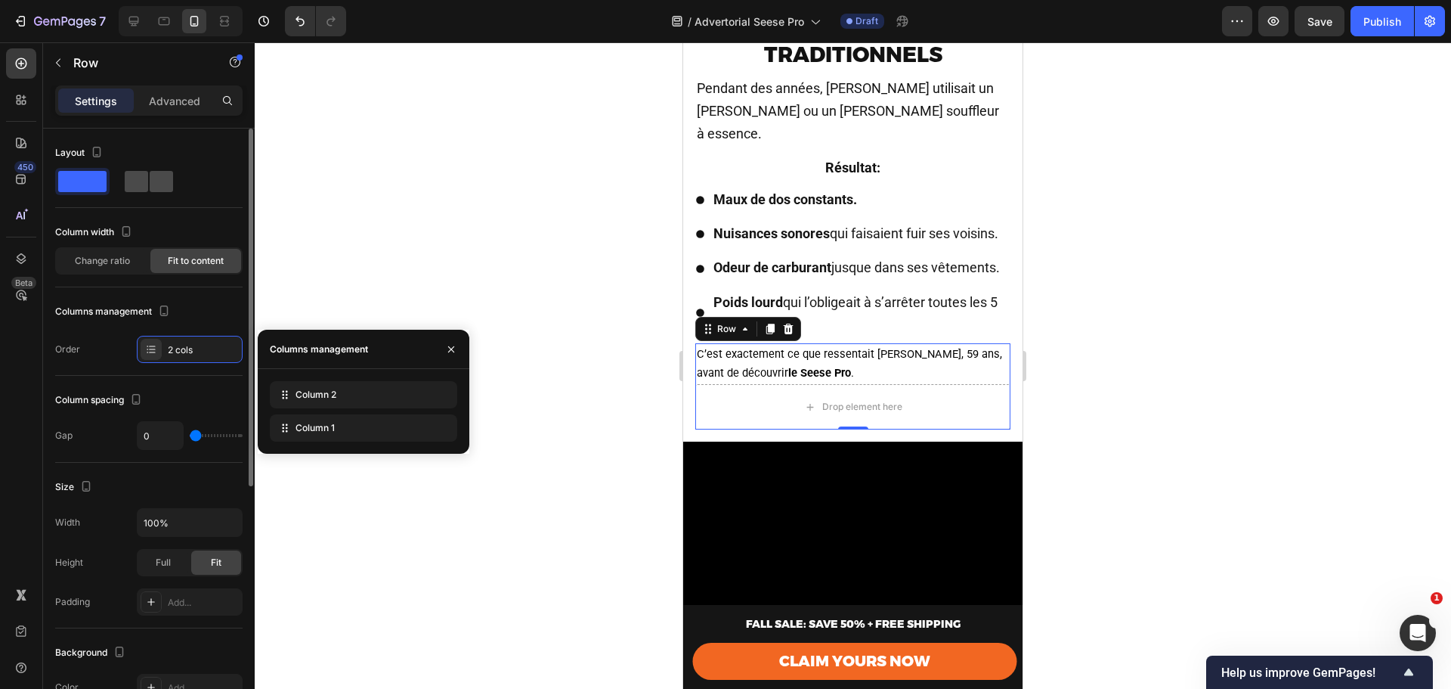
click at [136, 183] on span at bounding box center [136, 181] width 23 height 21
type input "21"
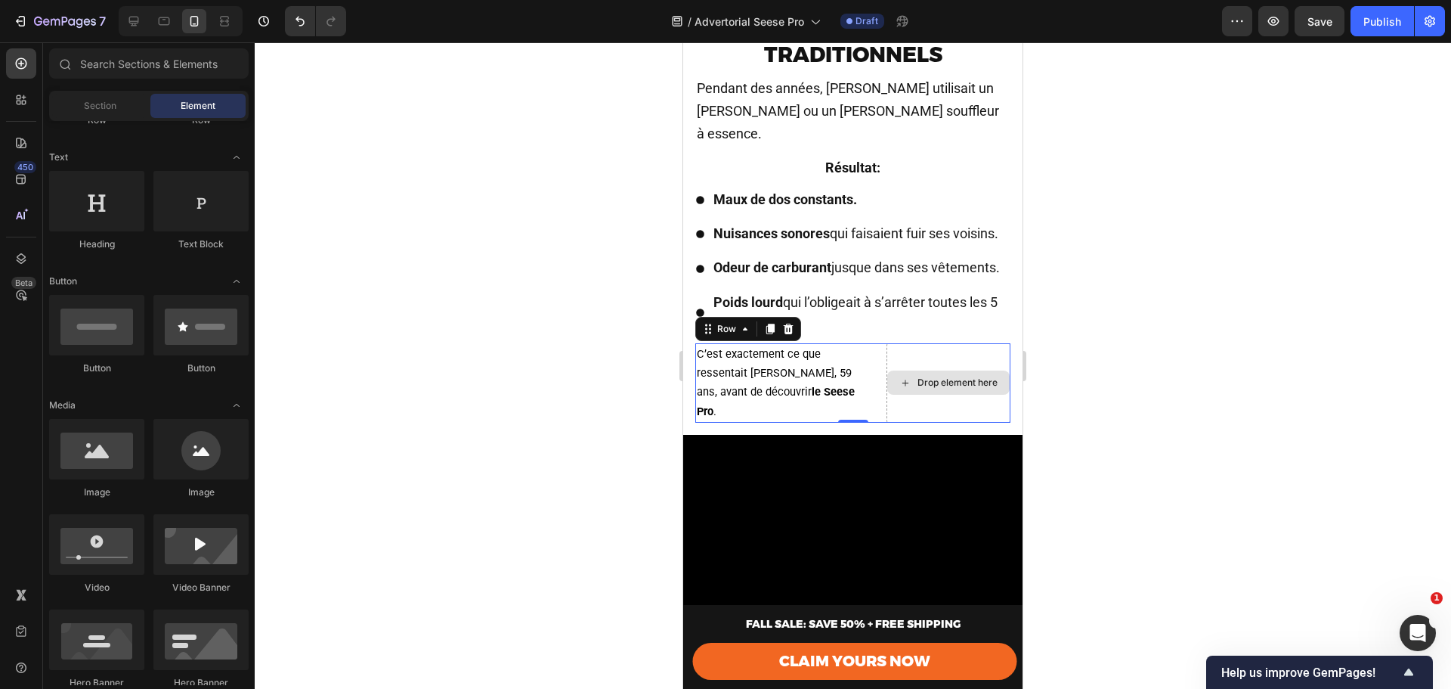
click at [919, 395] on div "Drop element here" at bounding box center [948, 382] width 122 height 24
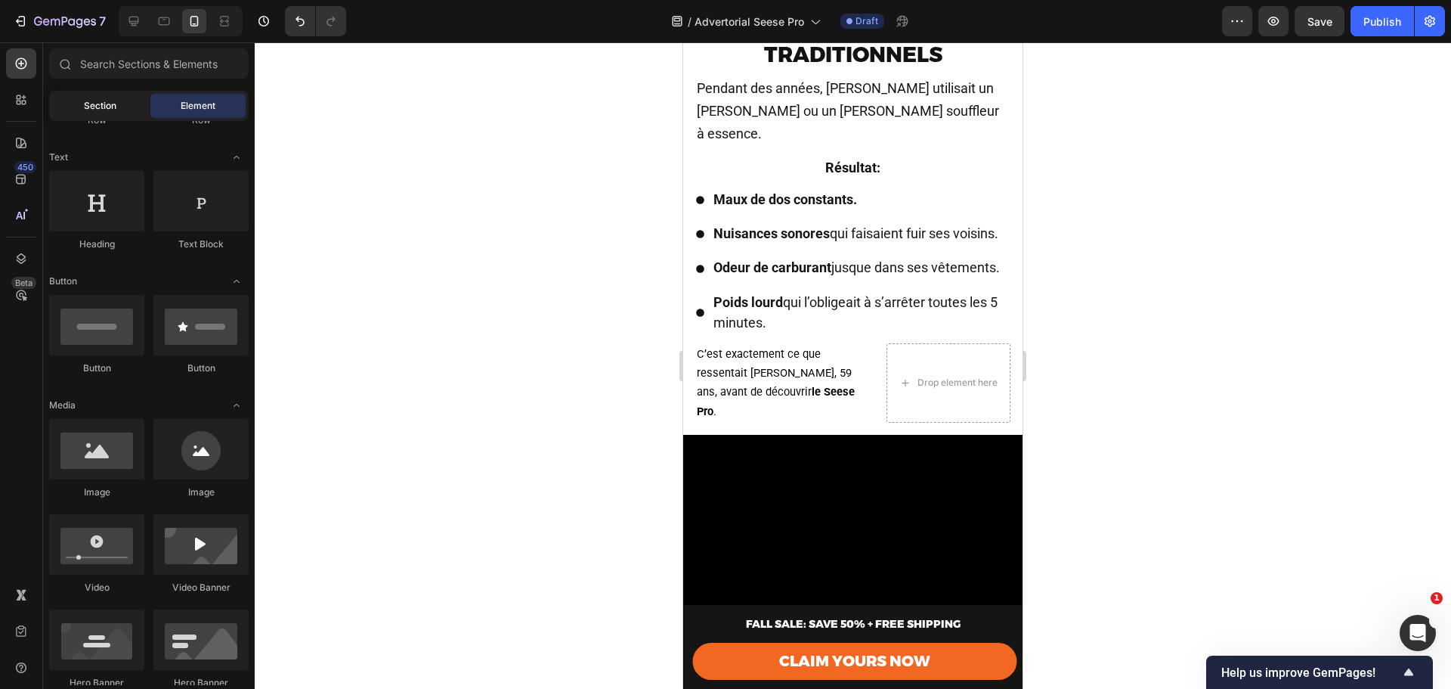
click at [104, 100] on span "Section" at bounding box center [100, 106] width 33 height 14
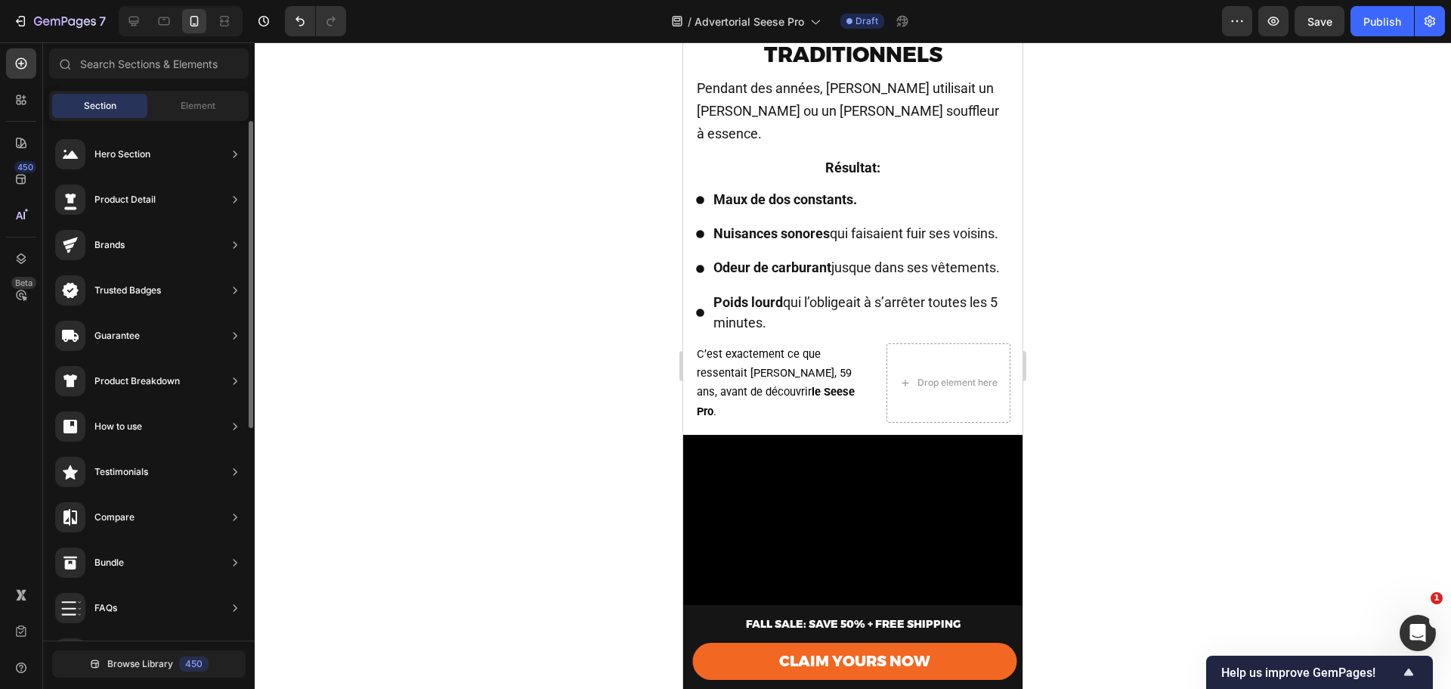
click at [194, 121] on div "Hero Section Product Detail Brands Trusted Badges Guarantee Product Breakdown H…" at bounding box center [149, 559] width 212 height 877
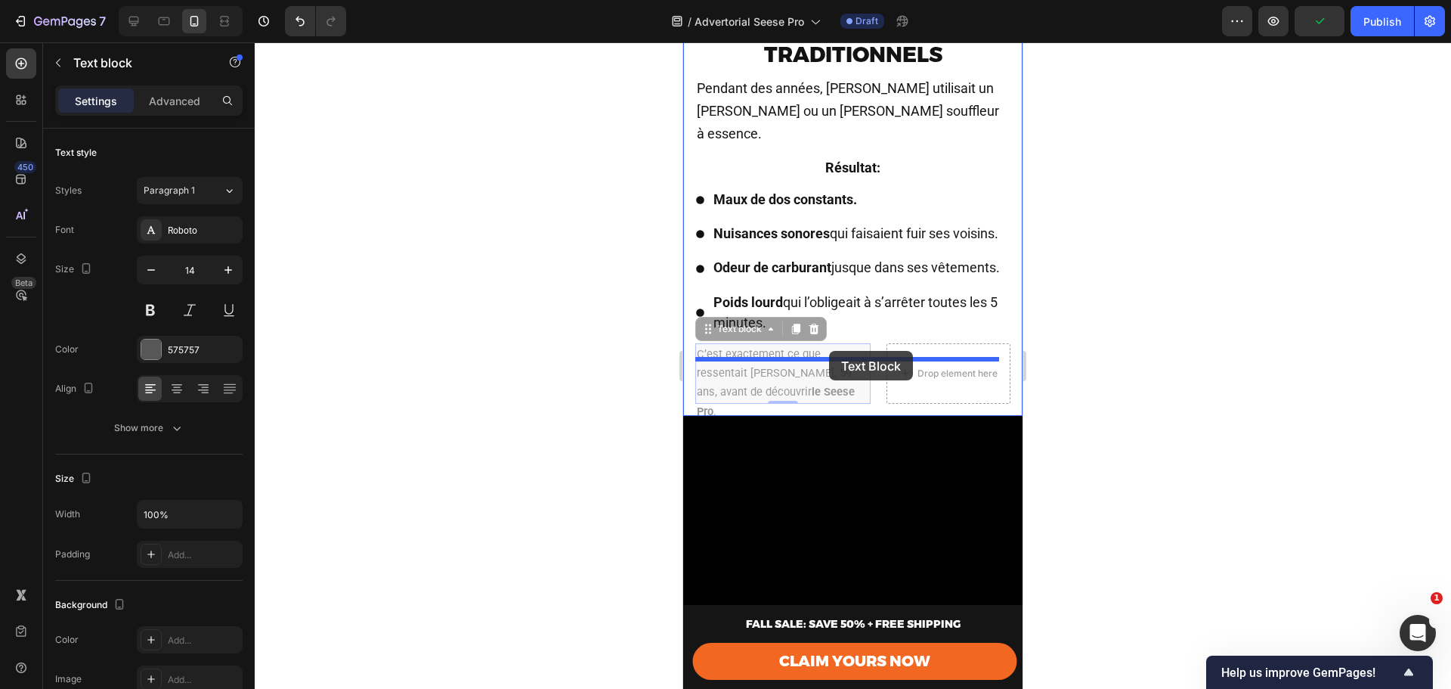
drag, startPoint x: 819, startPoint y: 373, endPoint x: 829, endPoint y: 351, distance: 24.3
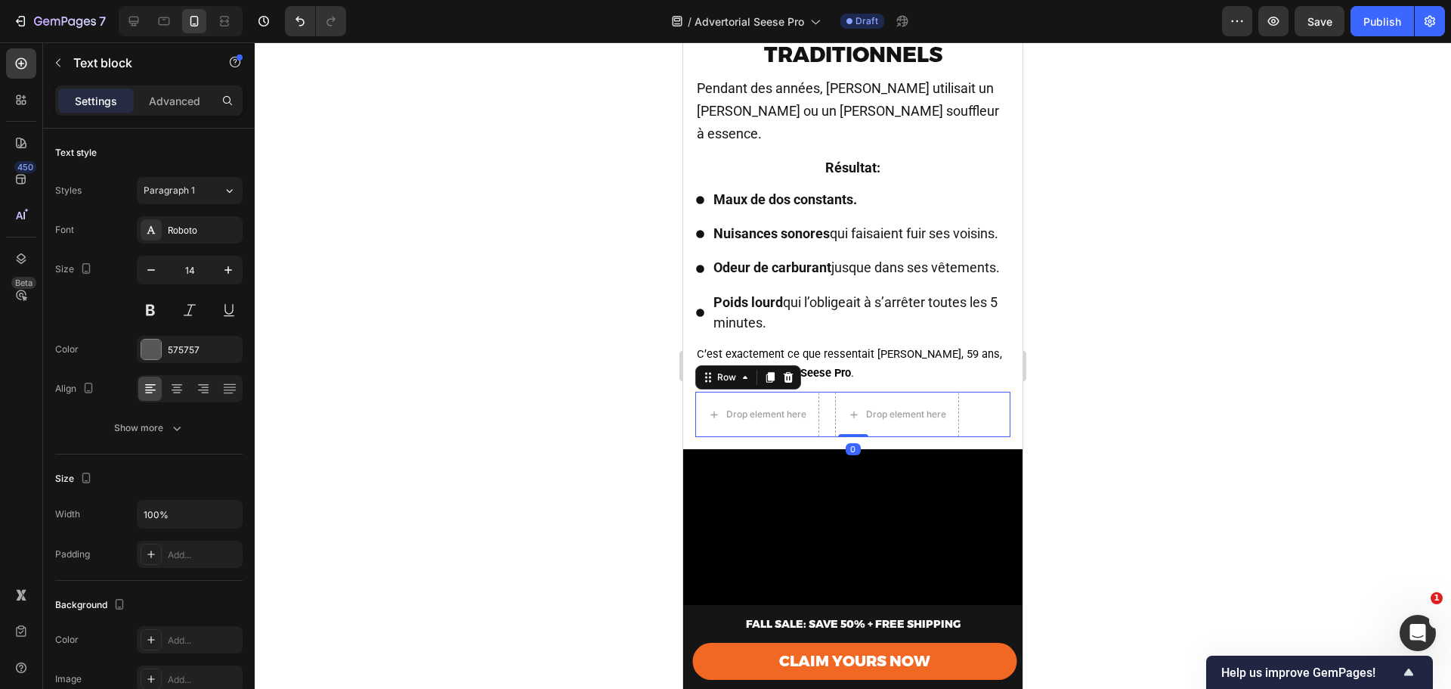
click at [829, 437] on div "Drop element here Drop element here Row 0" at bounding box center [852, 414] width 315 height 45
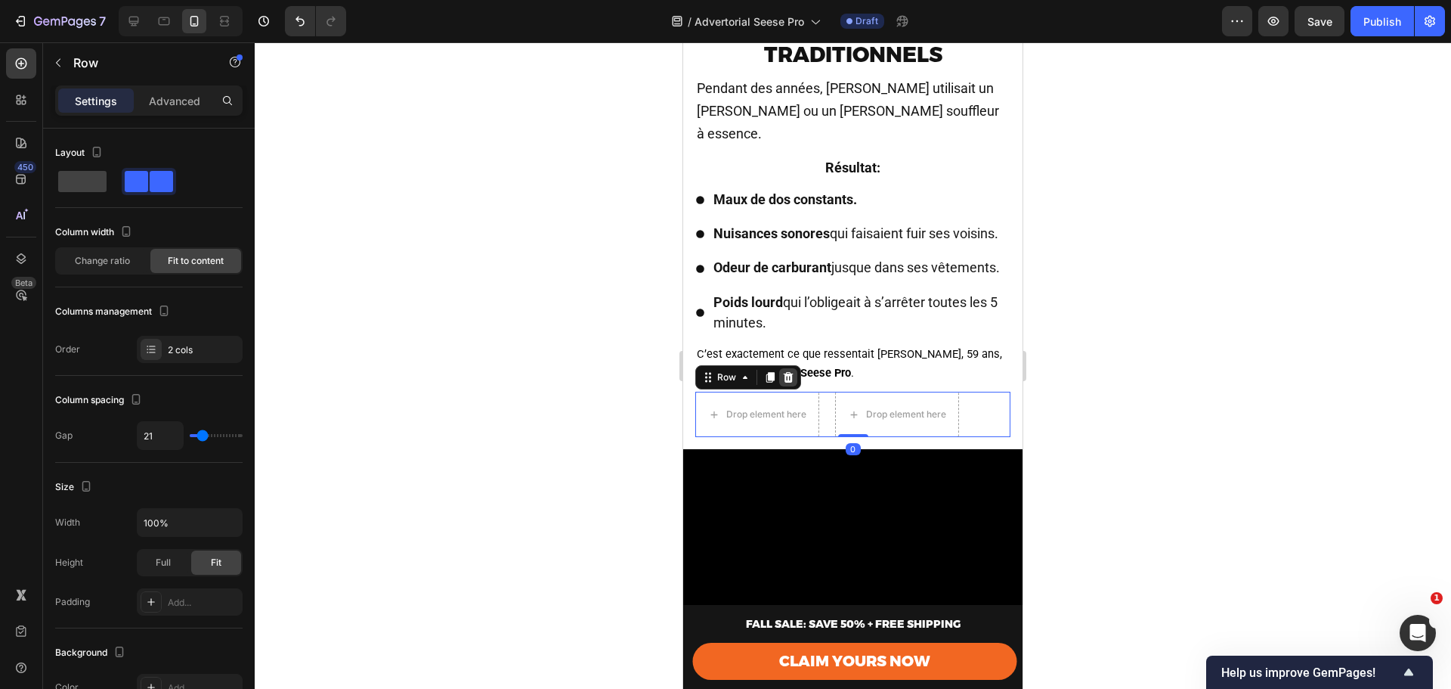
click at [782, 383] on icon at bounding box center [788, 377] width 12 height 12
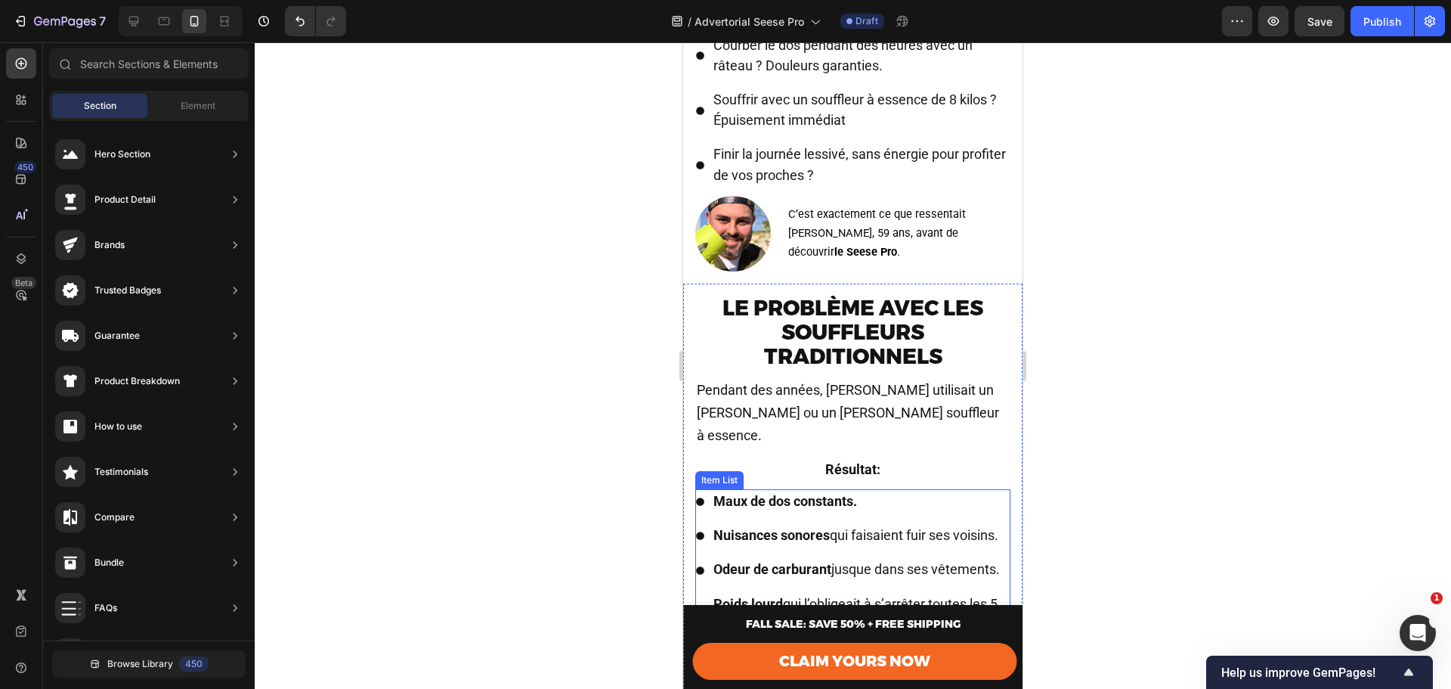
scroll to position [1361, 0]
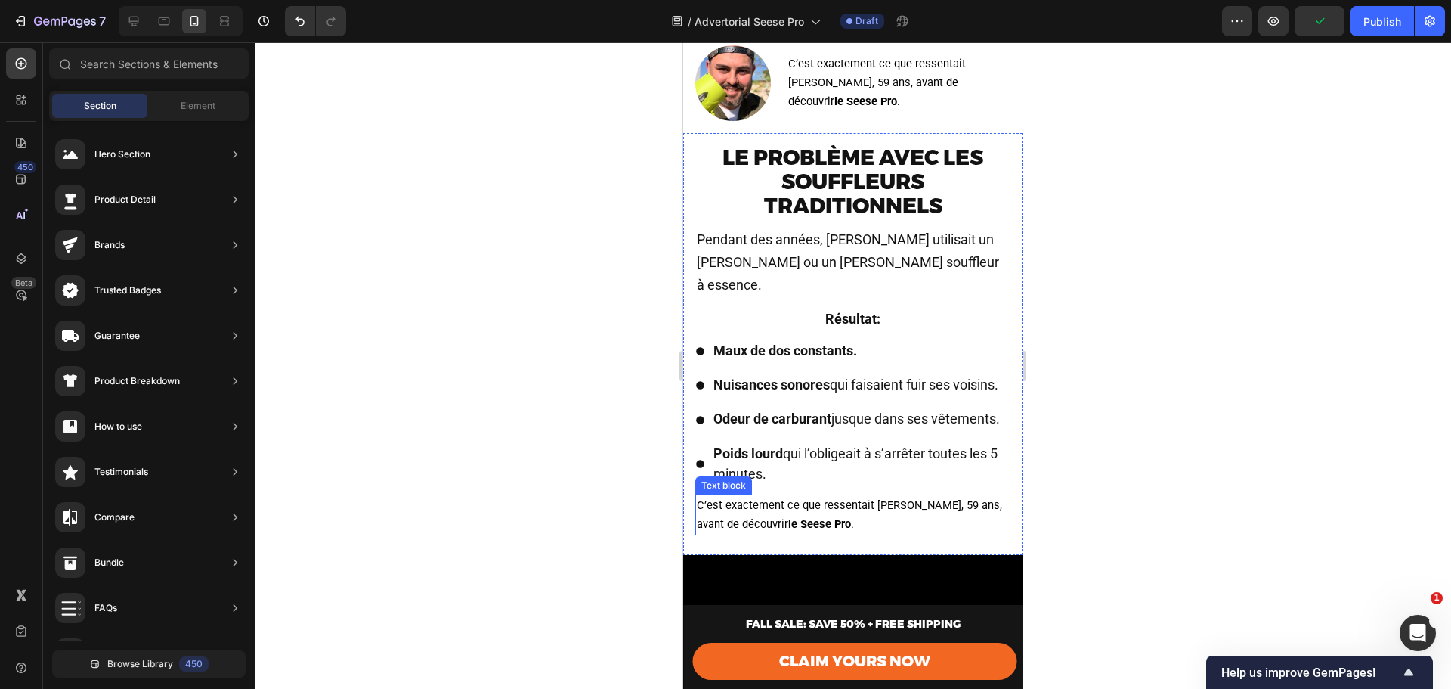
click at [824, 520] on span "C’est exactement ce que ressentait [PERSON_NAME], 59 ans, avant de découvrir [P…" at bounding box center [849, 514] width 305 height 33
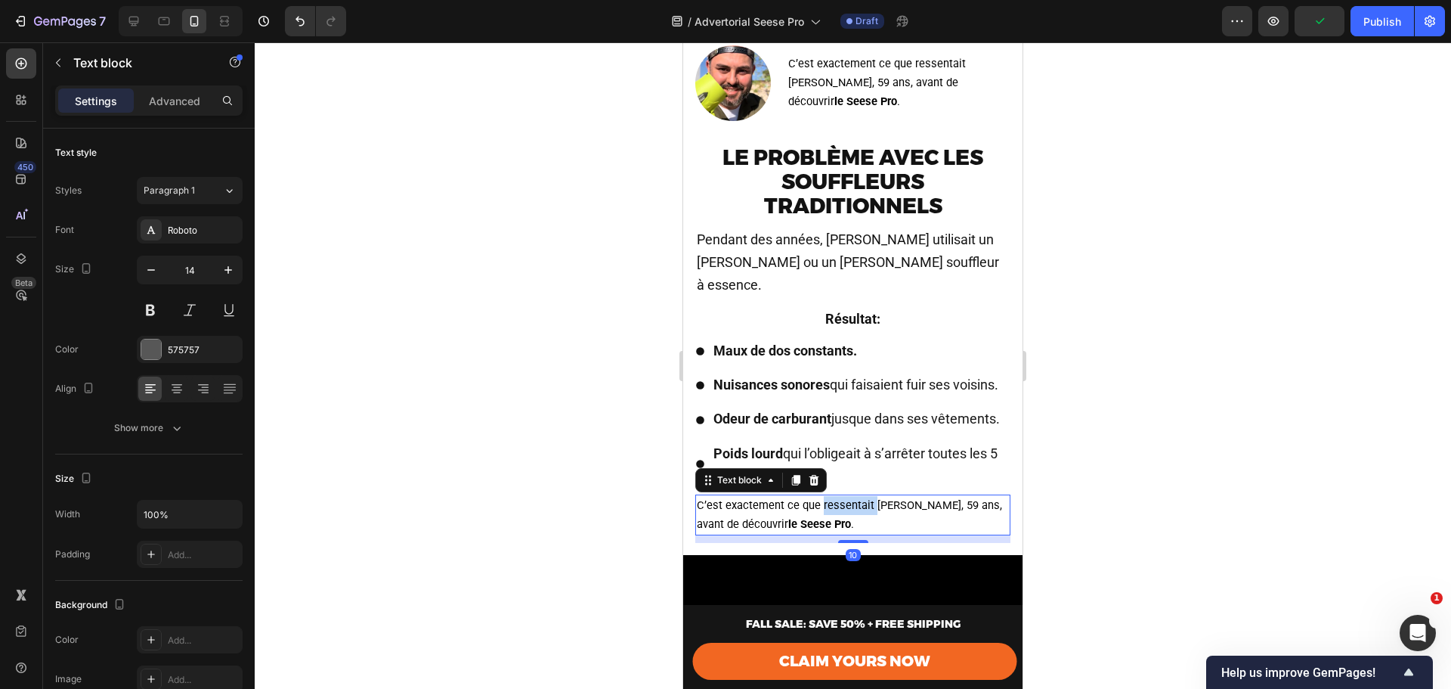
click at [824, 520] on span "C’est exactement ce que ressentait [PERSON_NAME], 59 ans, avant de découvrir [P…" at bounding box center [849, 514] width 305 height 33
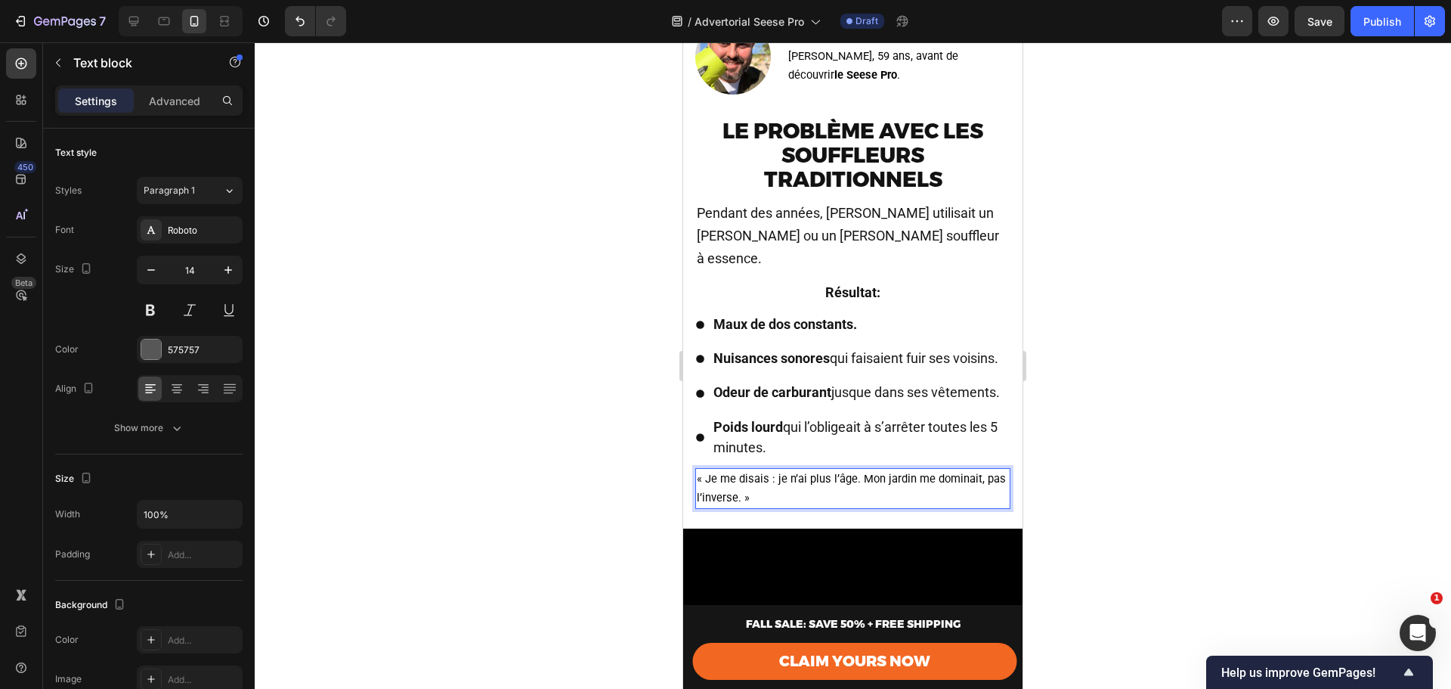
scroll to position [1411, 0]
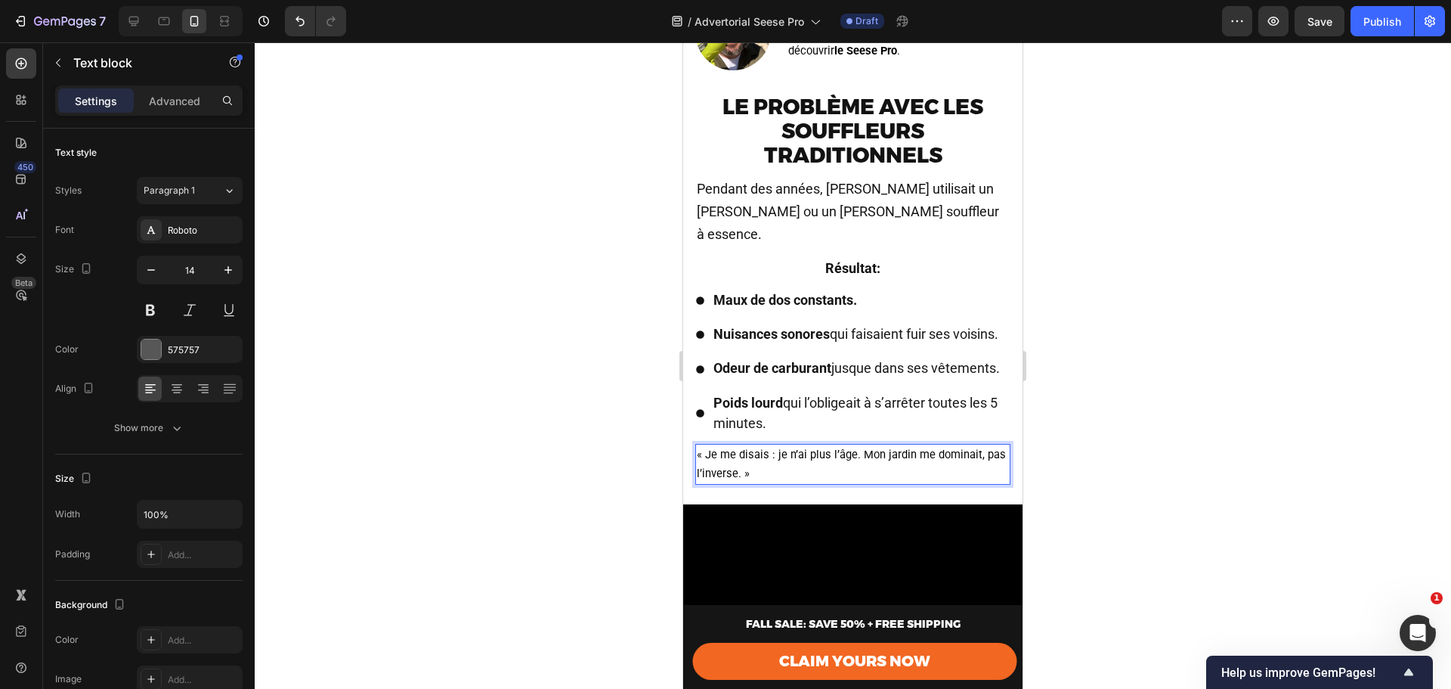
click at [787, 469] on span "« Je me disais : je n’ai plus l’âge. Mon jardin me dominait, pas l’inverse. »" at bounding box center [851, 464] width 309 height 33
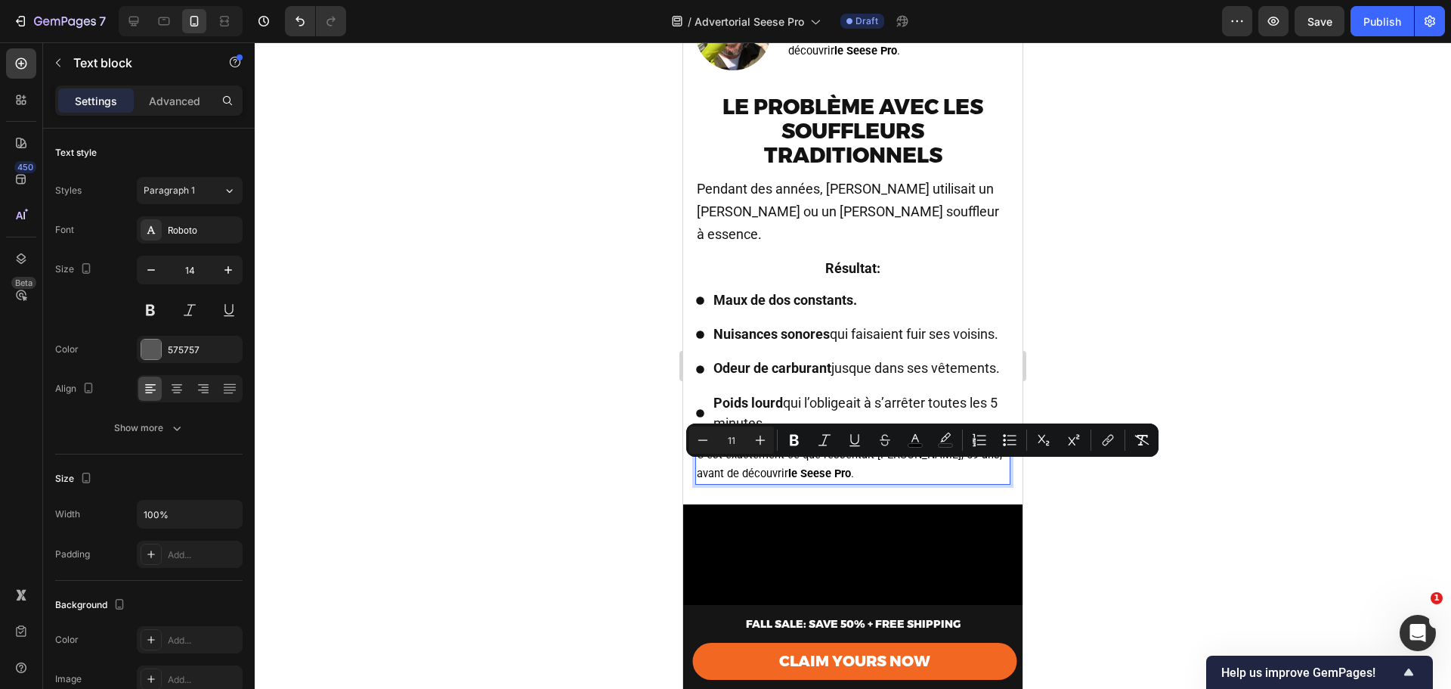
click at [792, 480] on strong "le Seese Pro" at bounding box center [819, 473] width 63 height 14
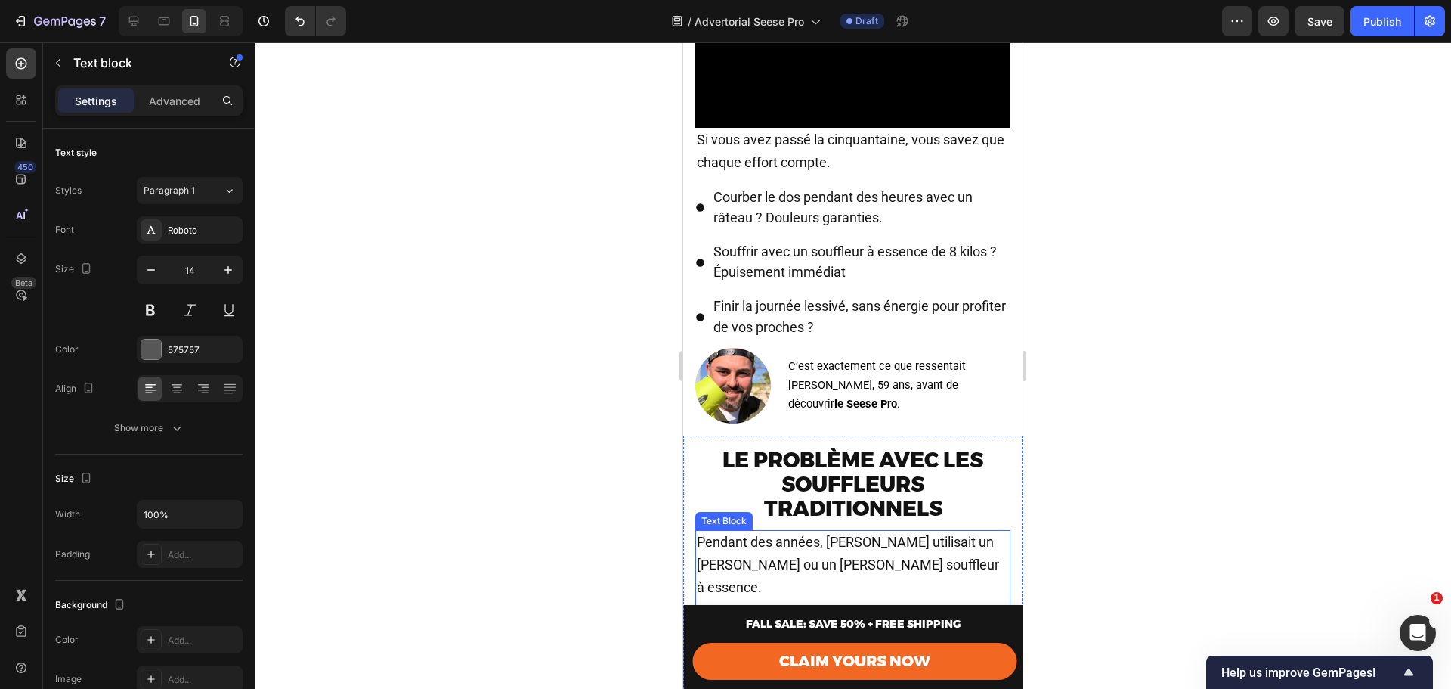
scroll to position [1310, 0]
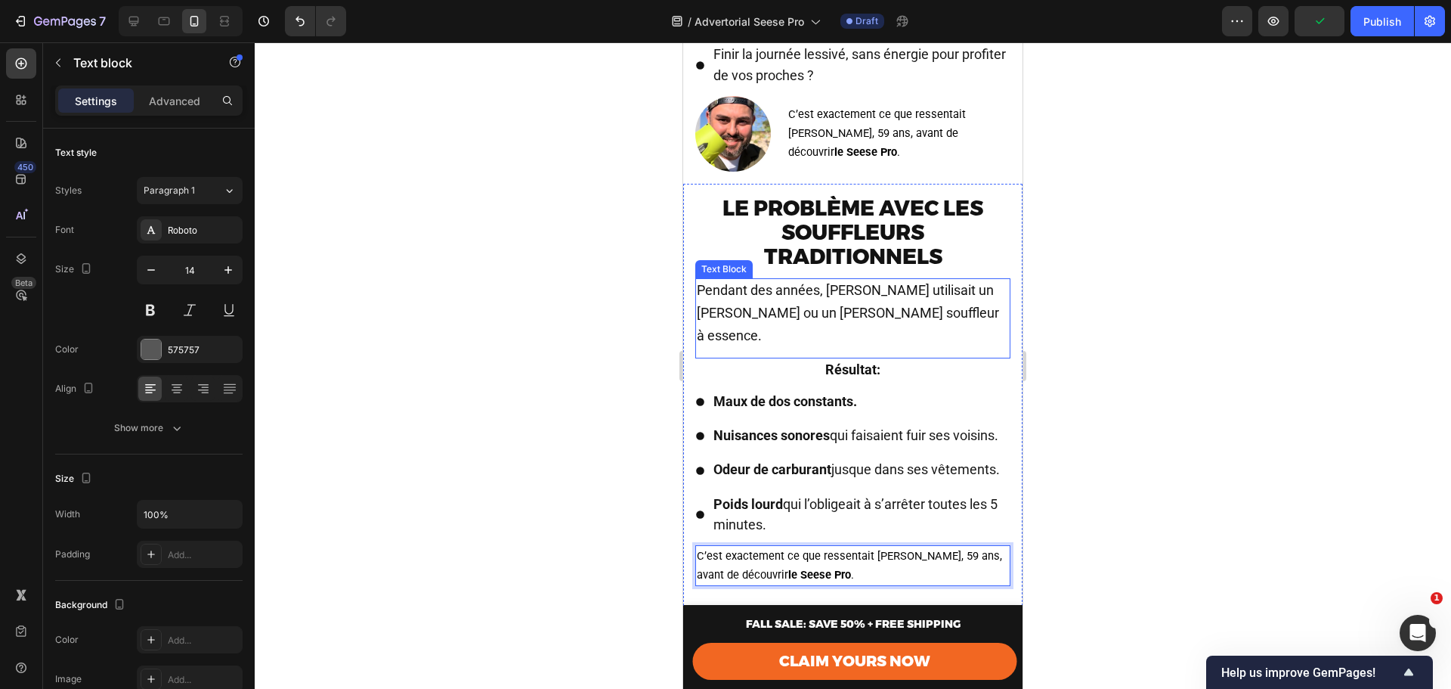
click at [838, 311] on span "Pendant des années, Marc utilisait un râteau ou un gros souffleur à essence." at bounding box center [848, 312] width 302 height 61
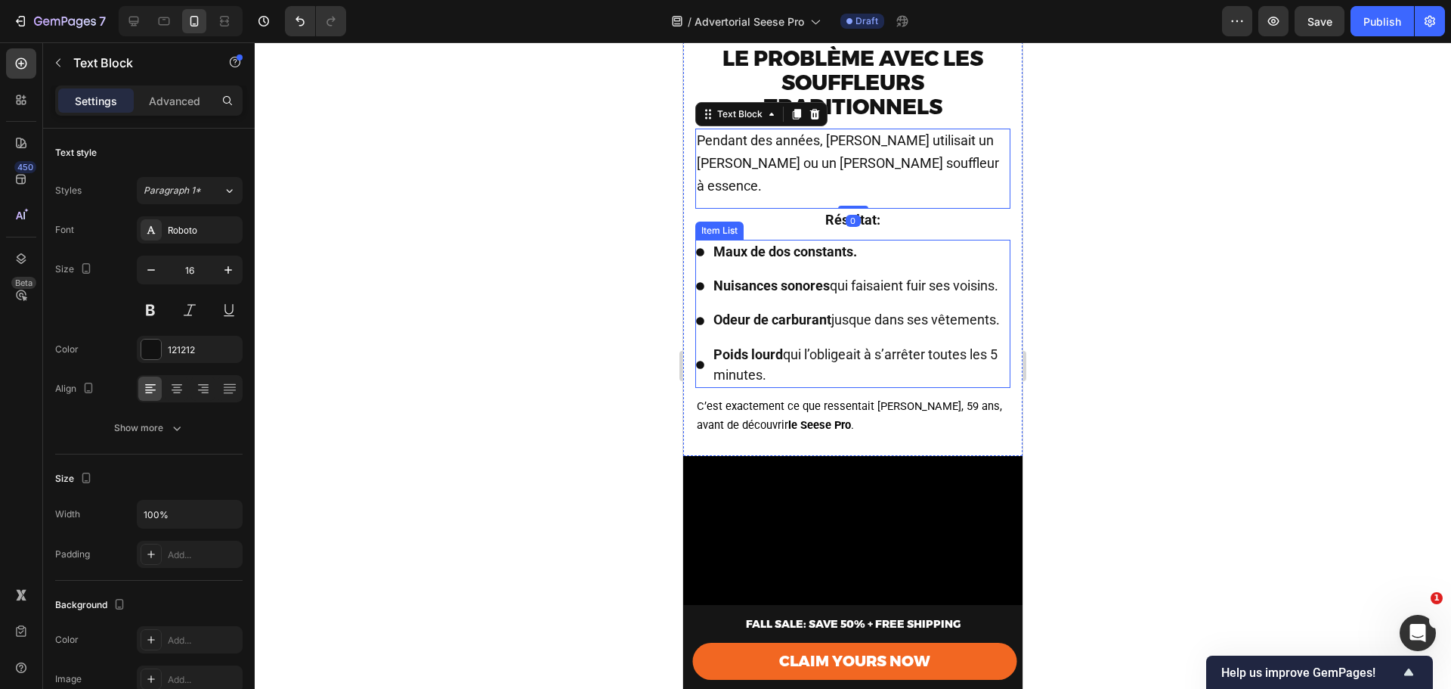
scroll to position [1461, 0]
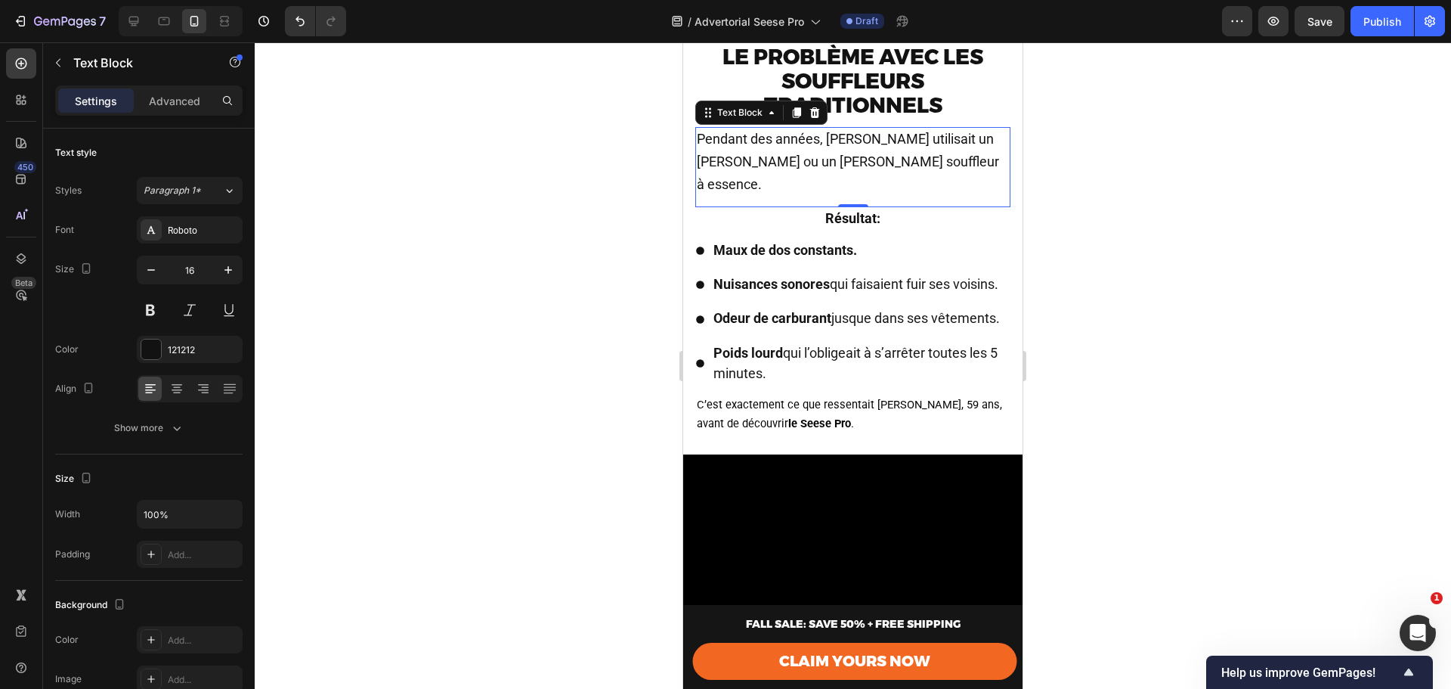
click at [829, 169] on span "Pendant des années, Marc utilisait un râteau ou un gros souffleur à essence." at bounding box center [848, 161] width 302 height 61
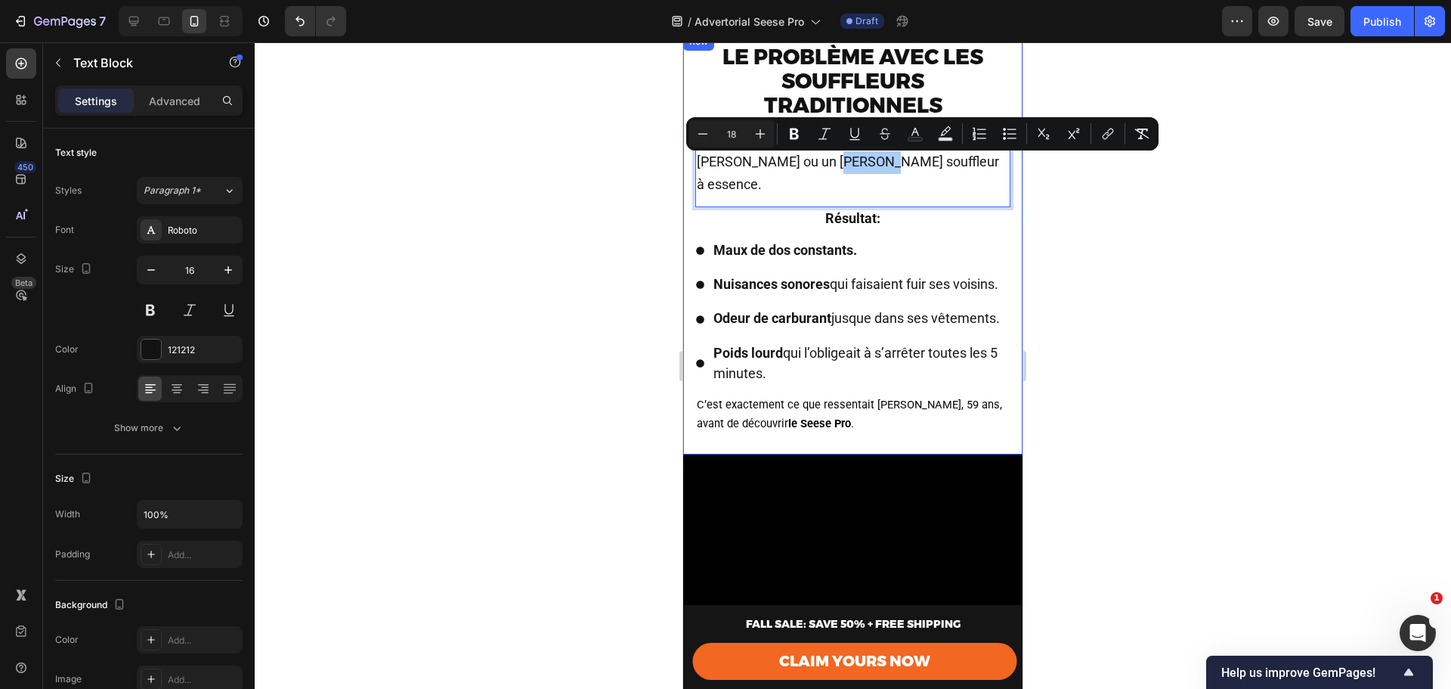
click at [792, 424] on span "C’est exactement ce que ressentait [PERSON_NAME], 59 ans, avant de découvrir [P…" at bounding box center [849, 414] width 305 height 33
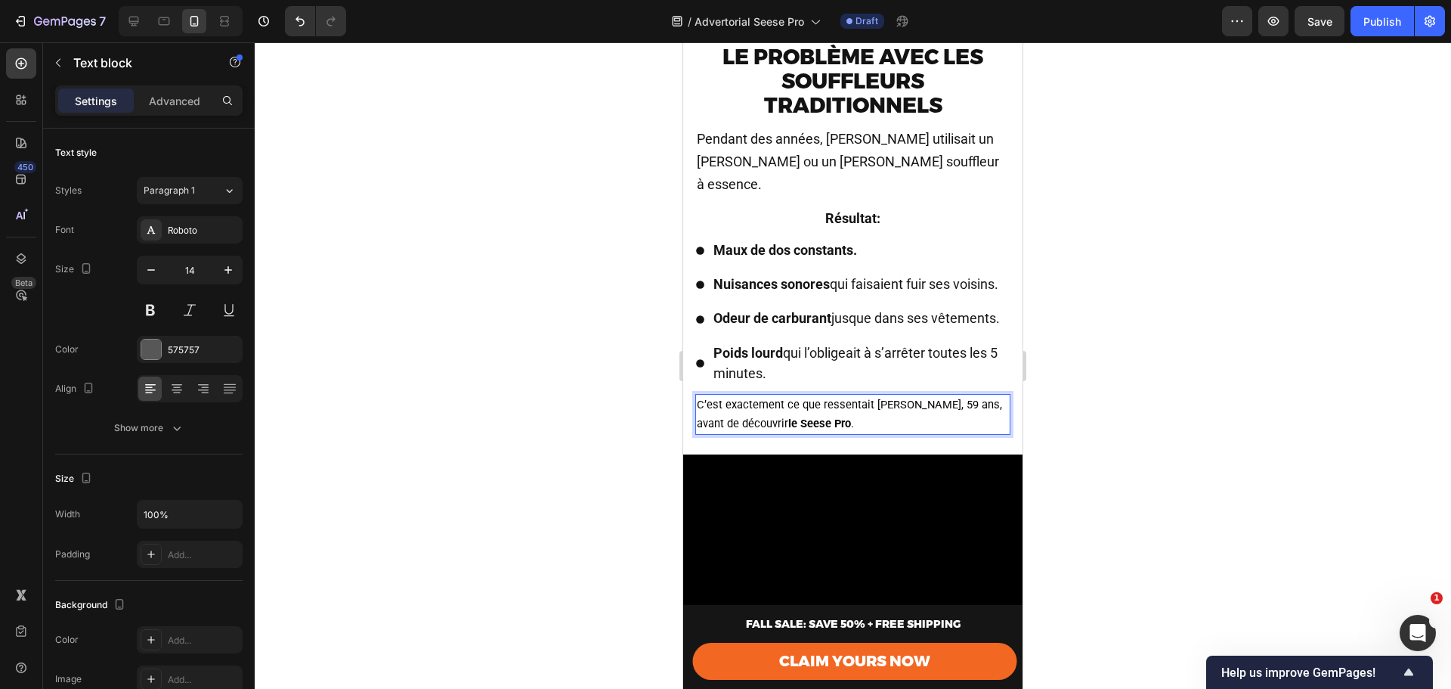
click at [792, 424] on span "C’est exactement ce que ressentait [PERSON_NAME], 59 ans, avant de découvrir [P…" at bounding box center [849, 414] width 305 height 33
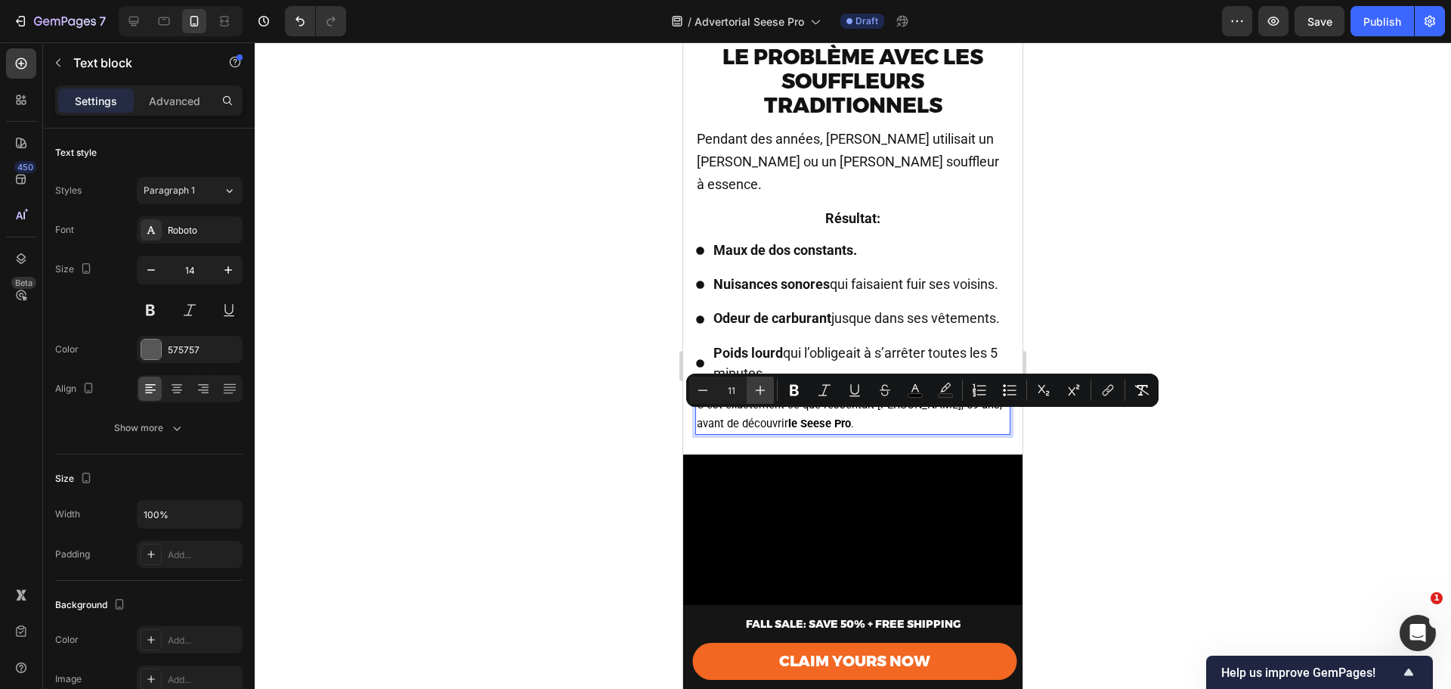
click at [759, 389] on icon "Editor contextual toolbar" at bounding box center [760, 390] width 15 height 15
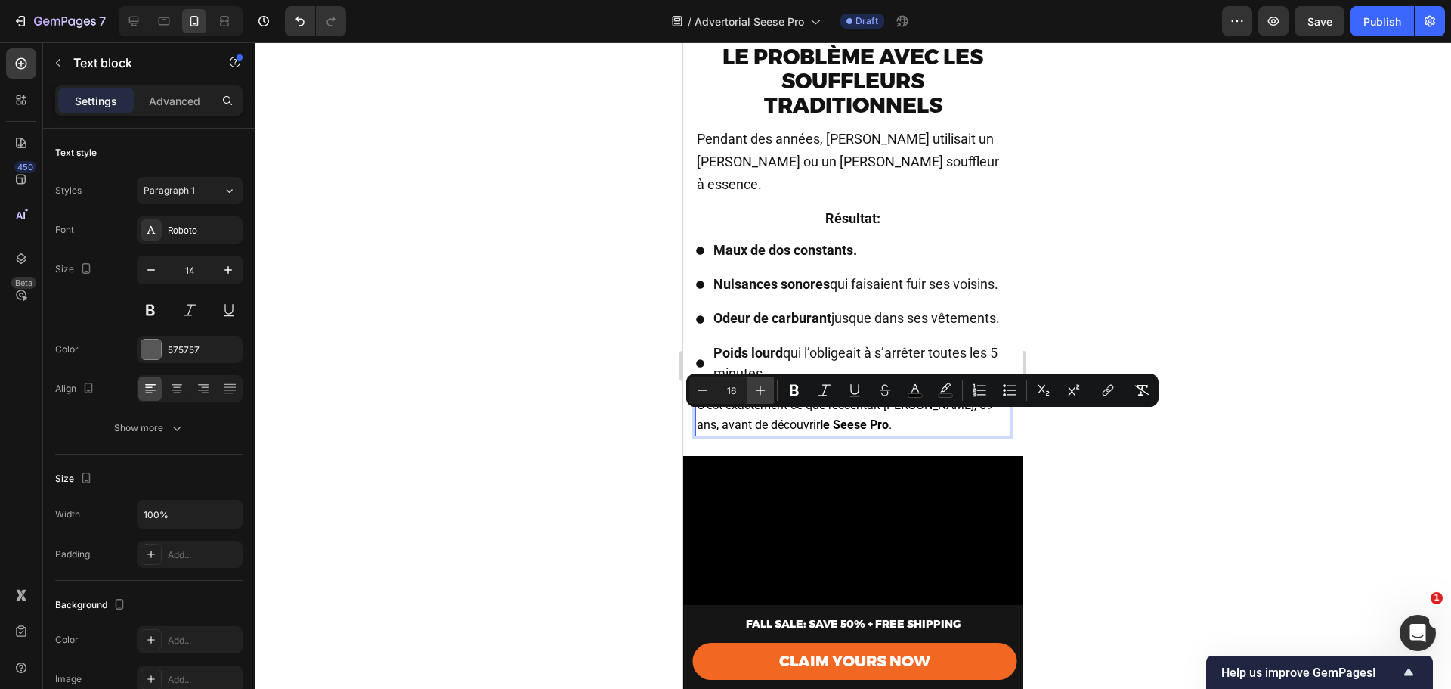
click at [759, 389] on icon "Editor contextual toolbar" at bounding box center [760, 390] width 15 height 15
type input "18"
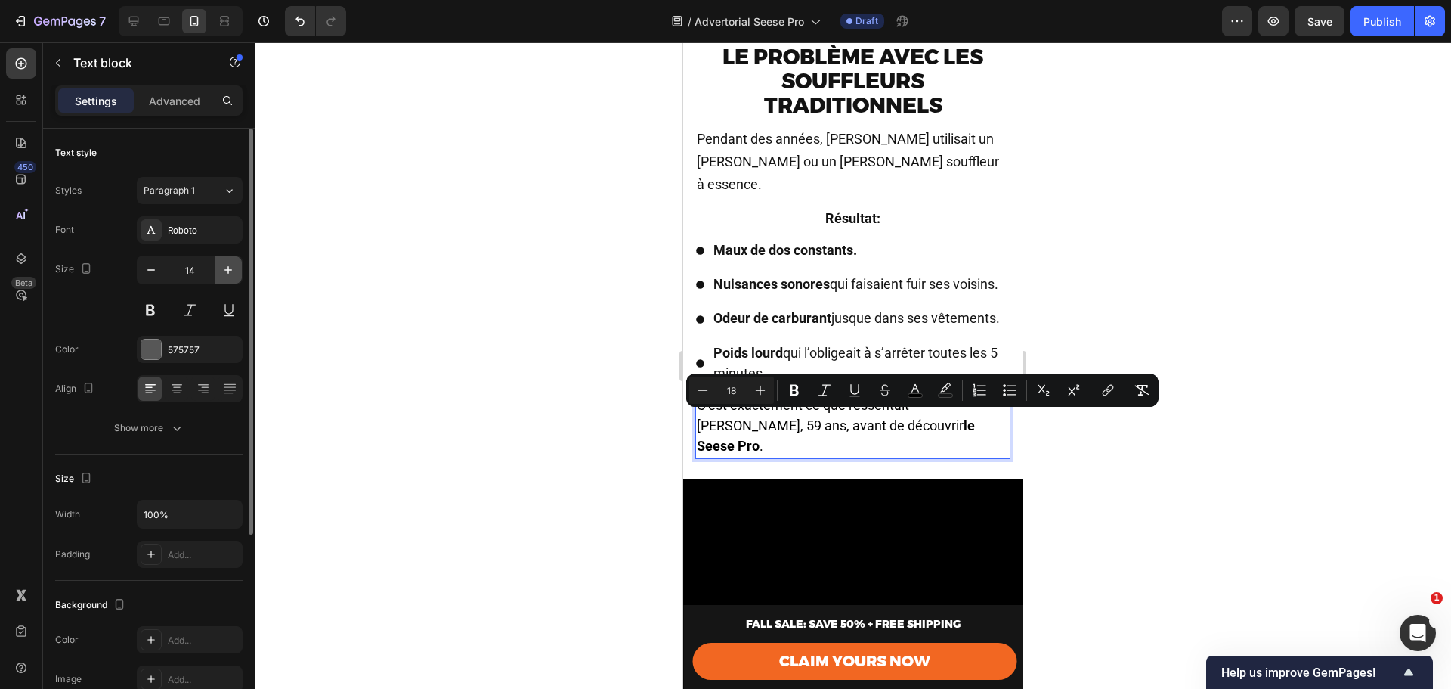
click at [228, 268] on icon "button" at bounding box center [228, 269] width 15 height 15
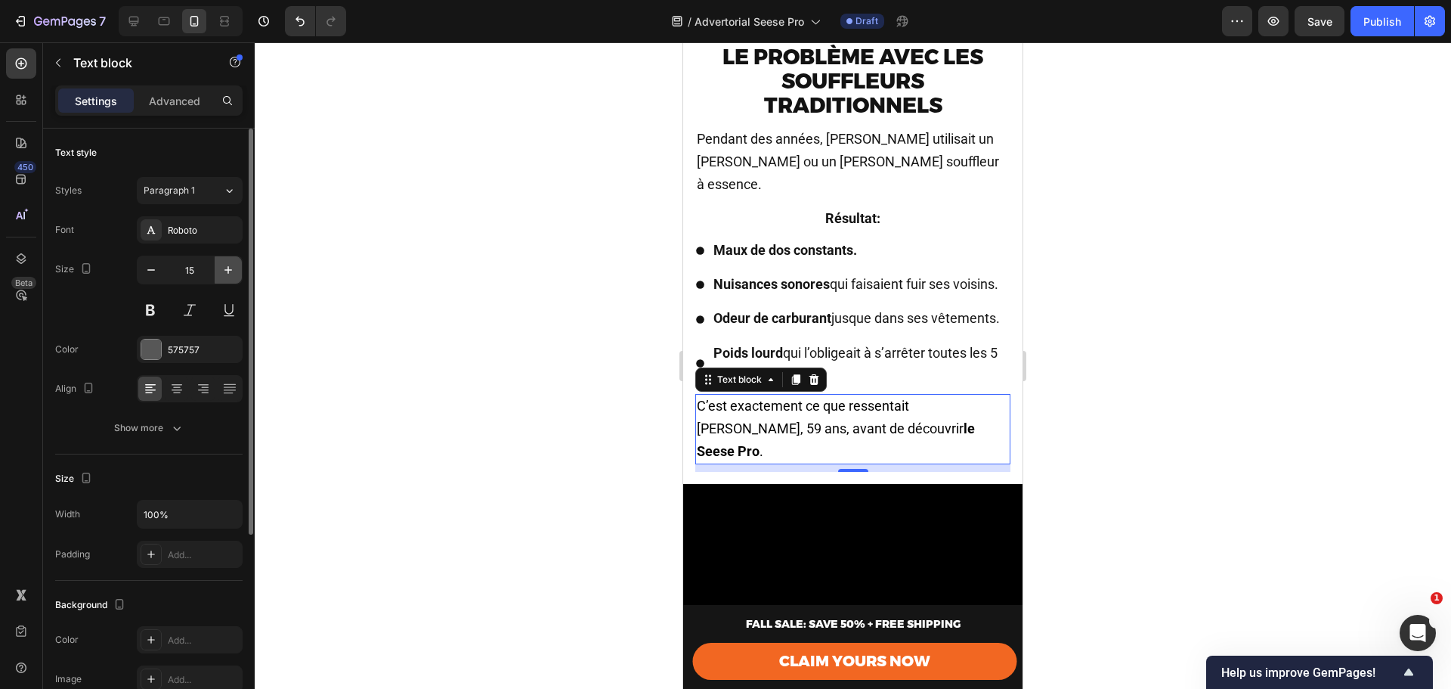
type input "16"
click at [837, 451] on strong "le Seese Pro" at bounding box center [836, 439] width 278 height 39
click at [1126, 451] on div at bounding box center [853, 365] width 1197 height 646
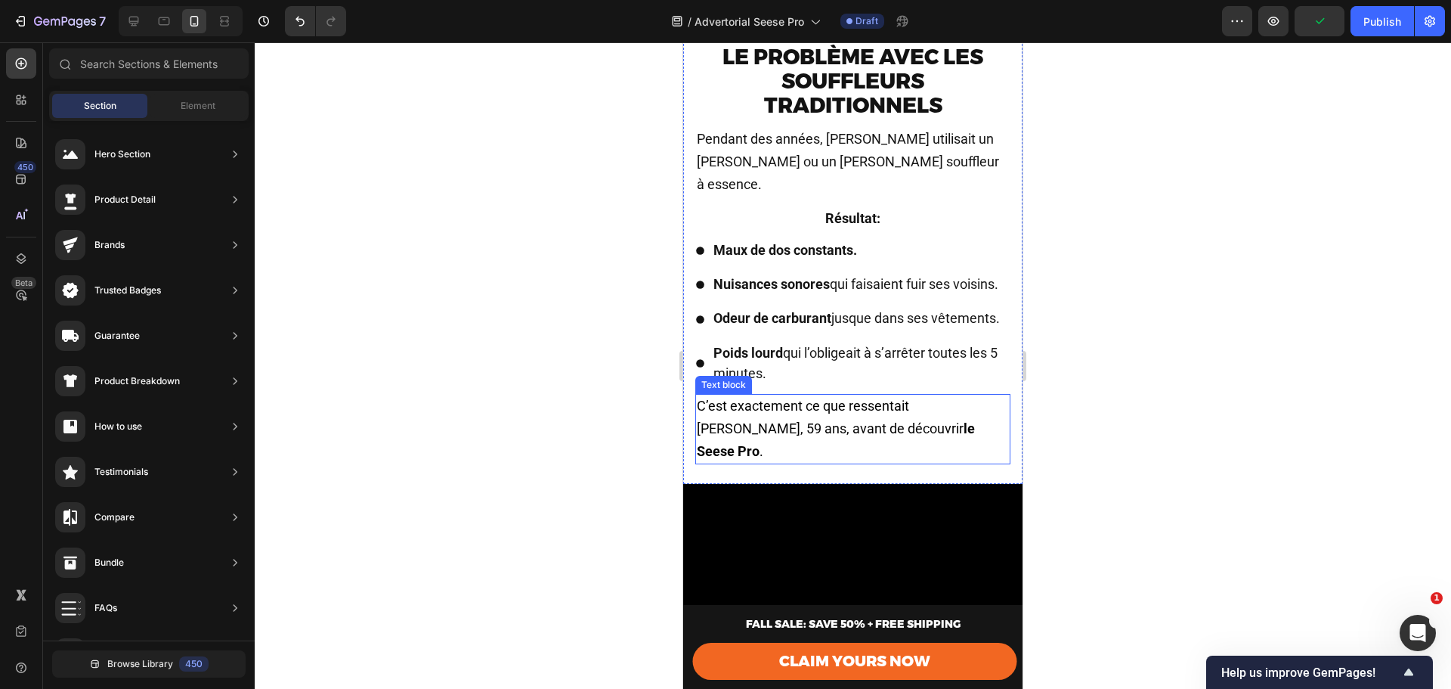
click at [850, 432] on p "C’est exactement ce que ressentait [PERSON_NAME], 59 ans, avant de découvrir [P…" at bounding box center [853, 428] width 312 height 67
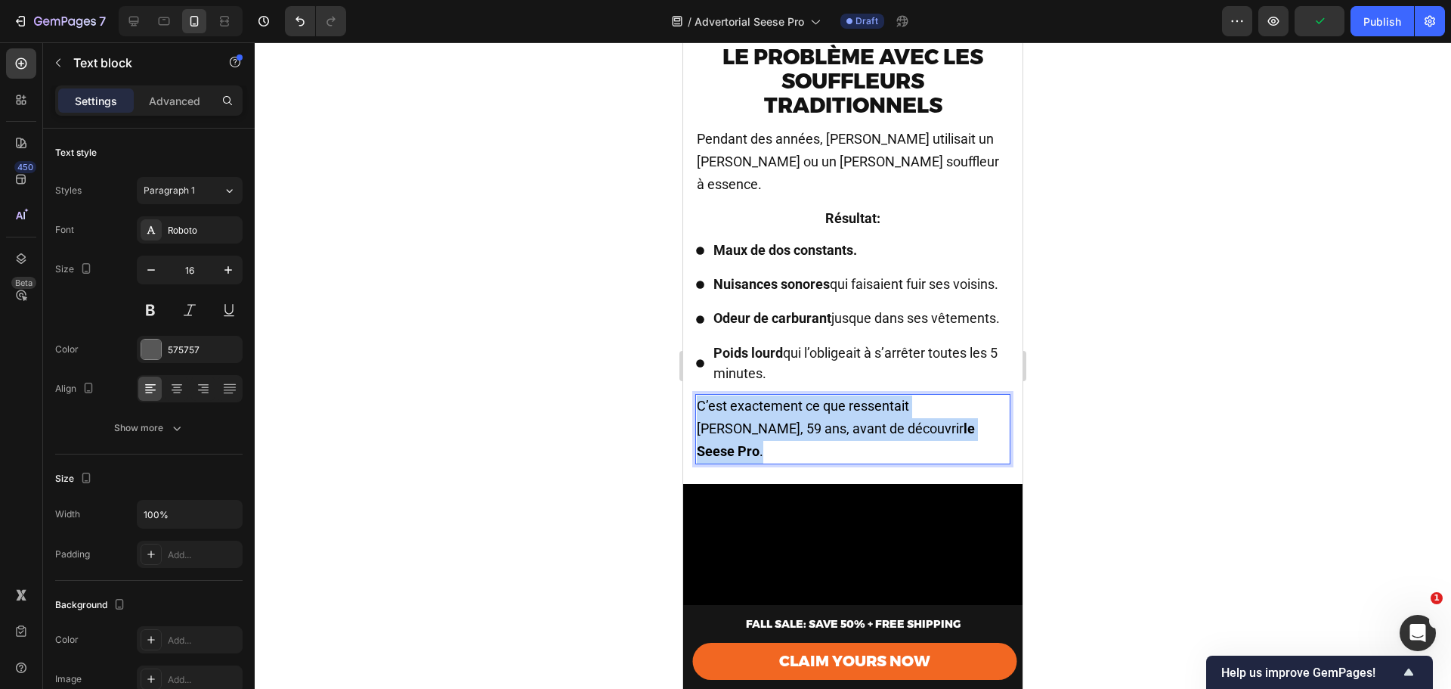
click at [850, 432] on p "C’est exactement ce que ressentait [PERSON_NAME], 59 ans, avant de découvrir [P…" at bounding box center [853, 428] width 312 height 67
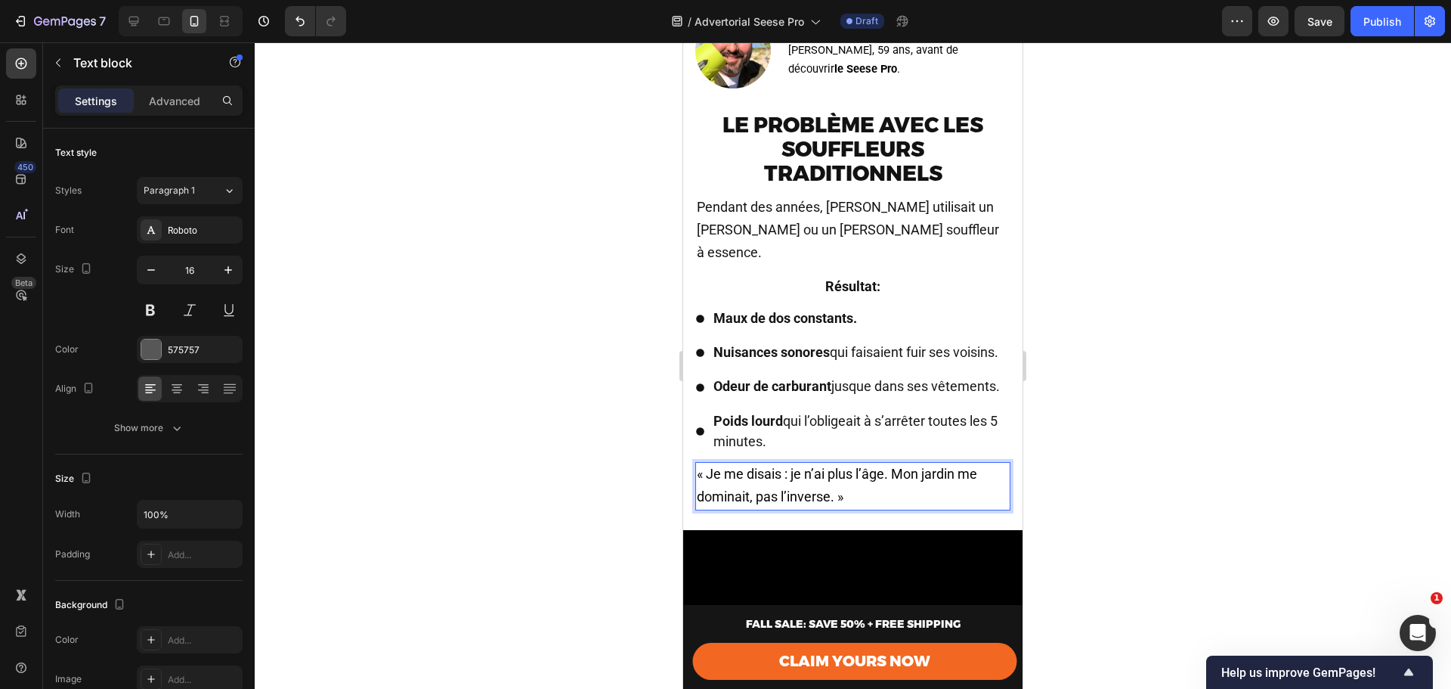
scroll to position [1411, 0]
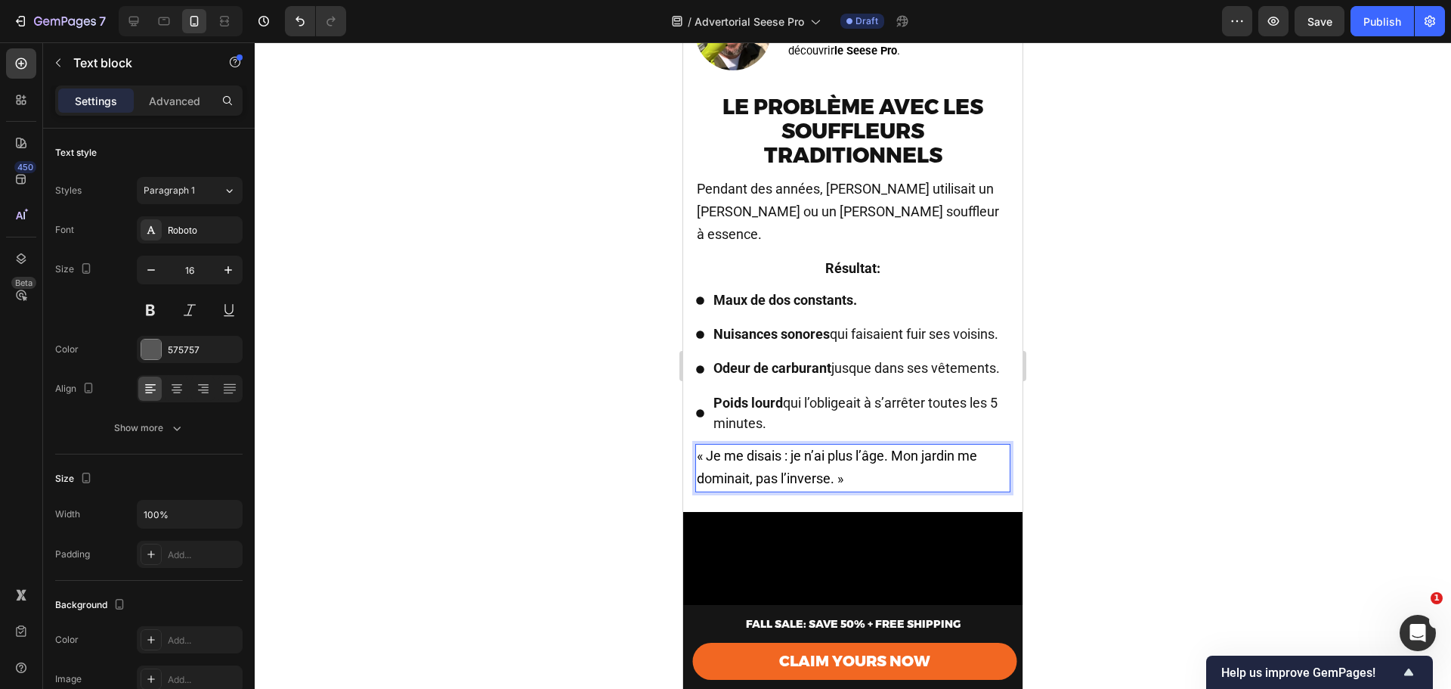
click at [896, 469] on span "« Je me disais : je n’ai plus l’âge. Mon jardin me dominait, pas l’inverse. »" at bounding box center [837, 467] width 280 height 39
click at [899, 468] on p "« Je me disais : je n’ai plus l’âge." at bounding box center [853, 456] width 312 height 23
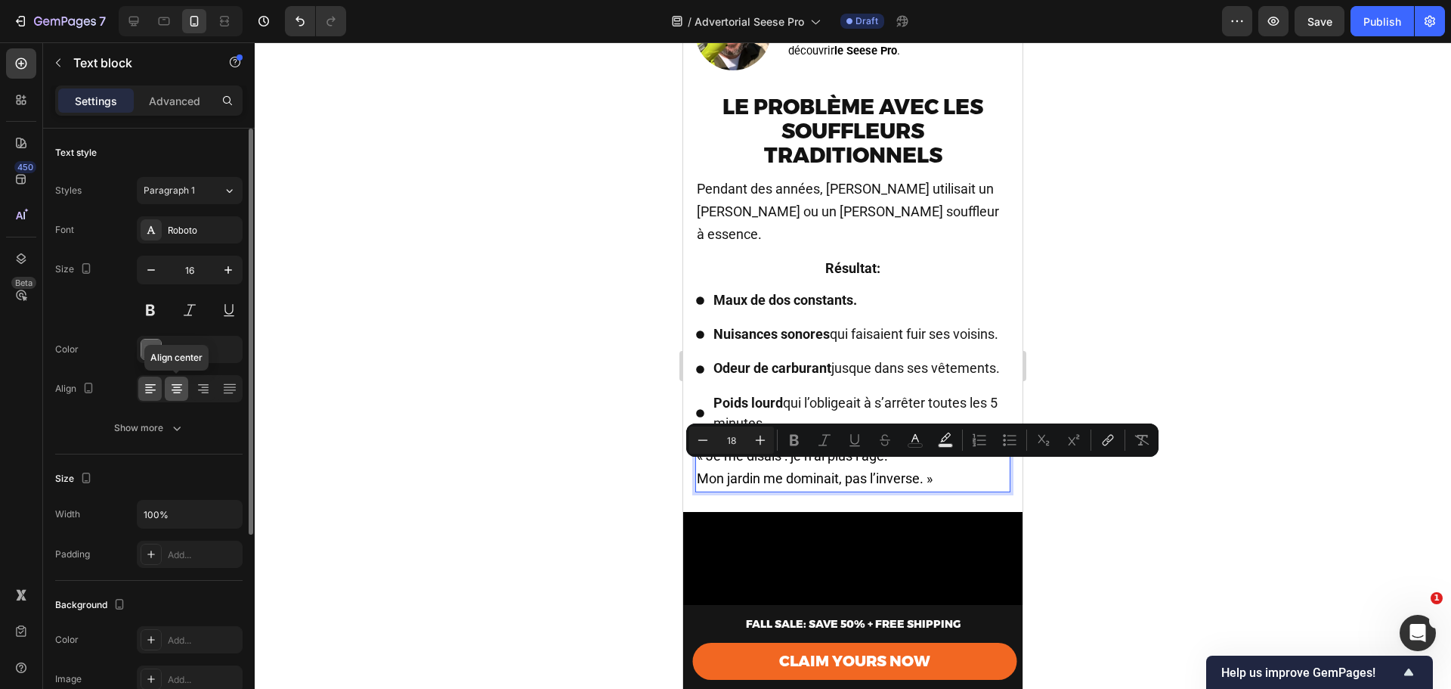
click at [170, 393] on icon at bounding box center [176, 388] width 15 height 15
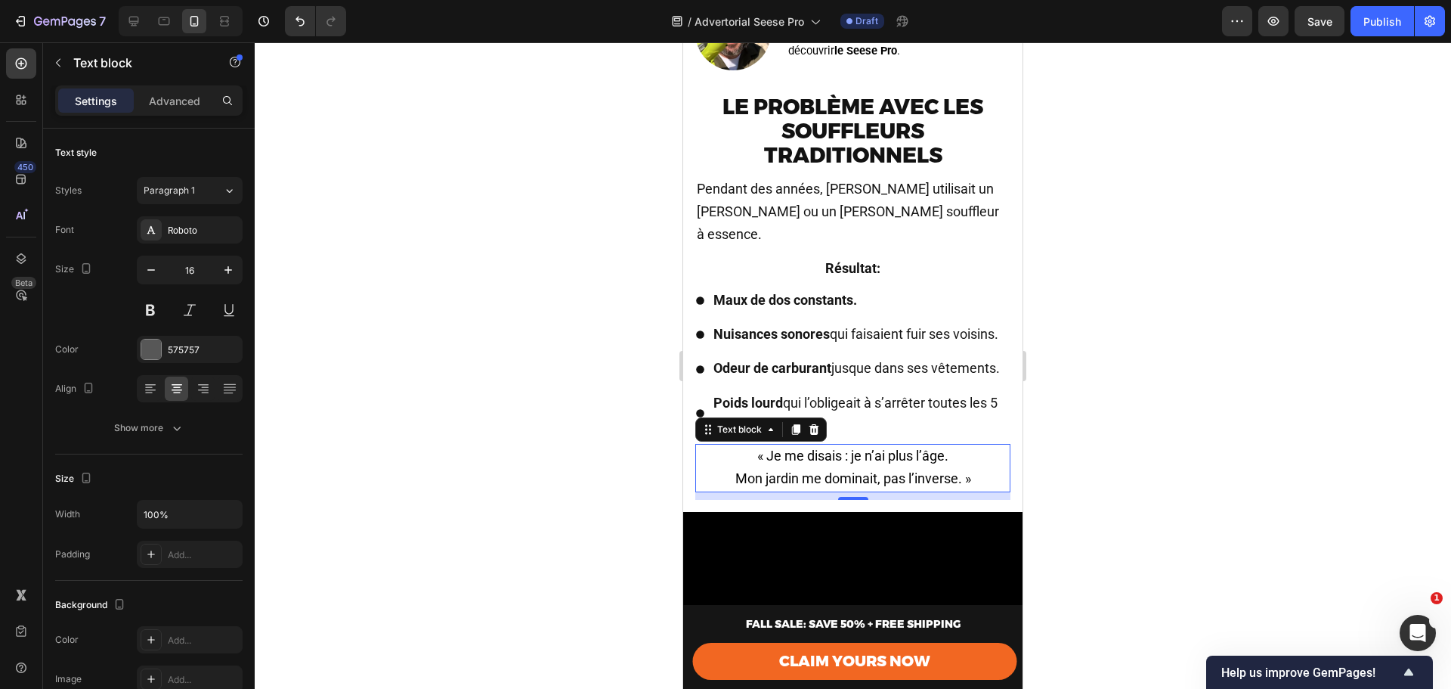
click at [1258, 283] on div at bounding box center [853, 365] width 1197 height 646
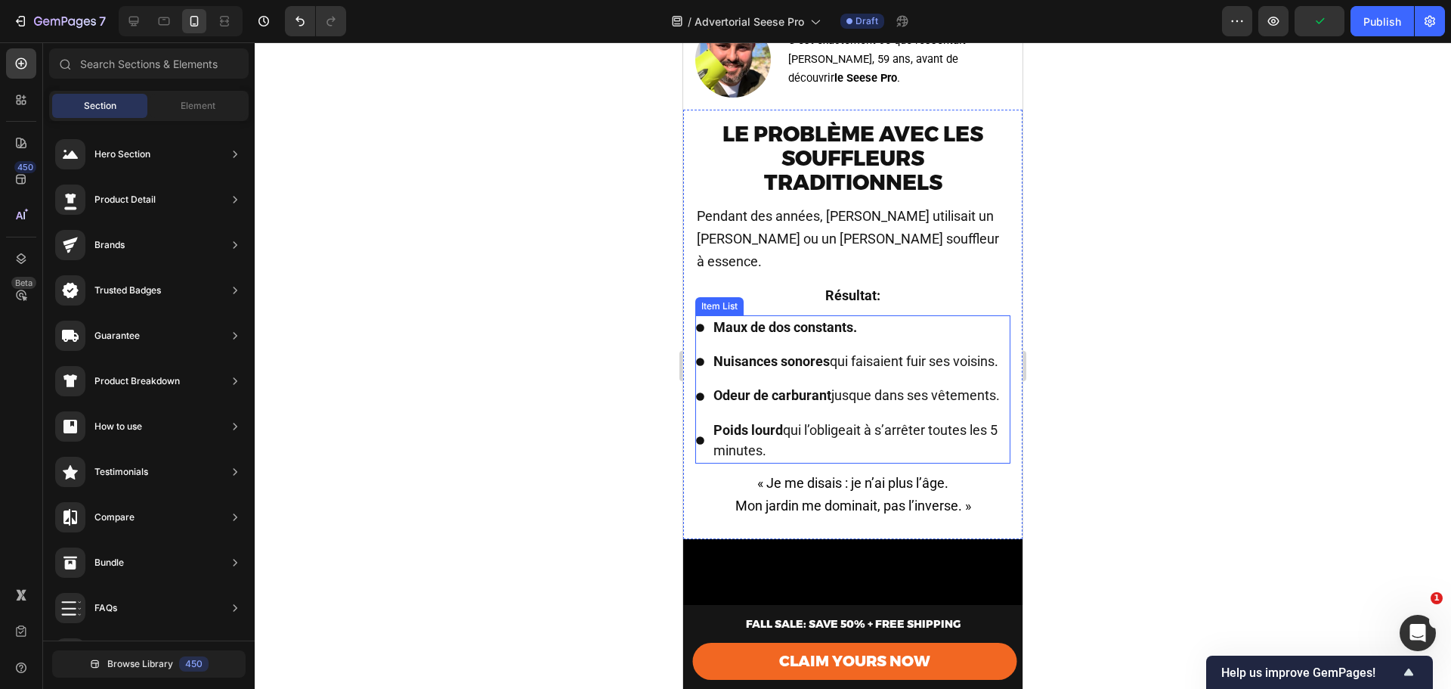
scroll to position [1361, 0]
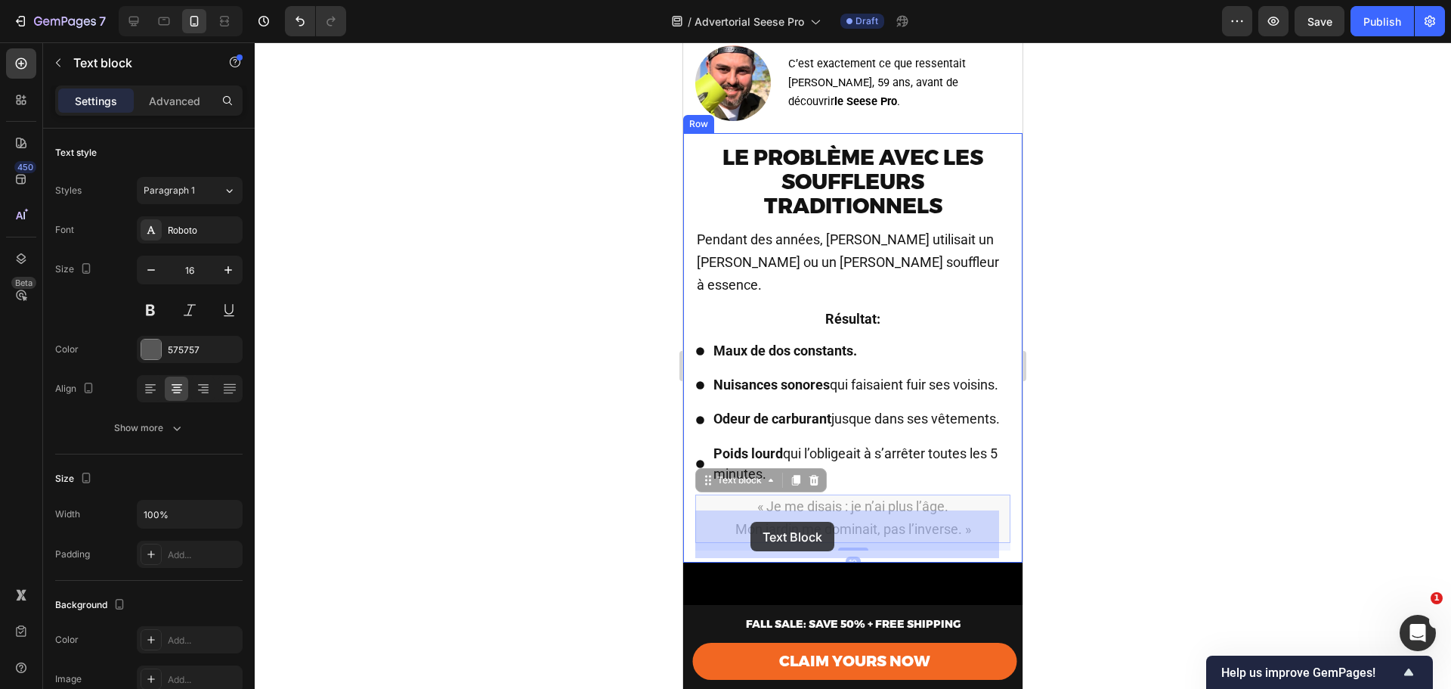
drag, startPoint x: 762, startPoint y: 522, endPoint x: 751, endPoint y: 522, distance: 11.3
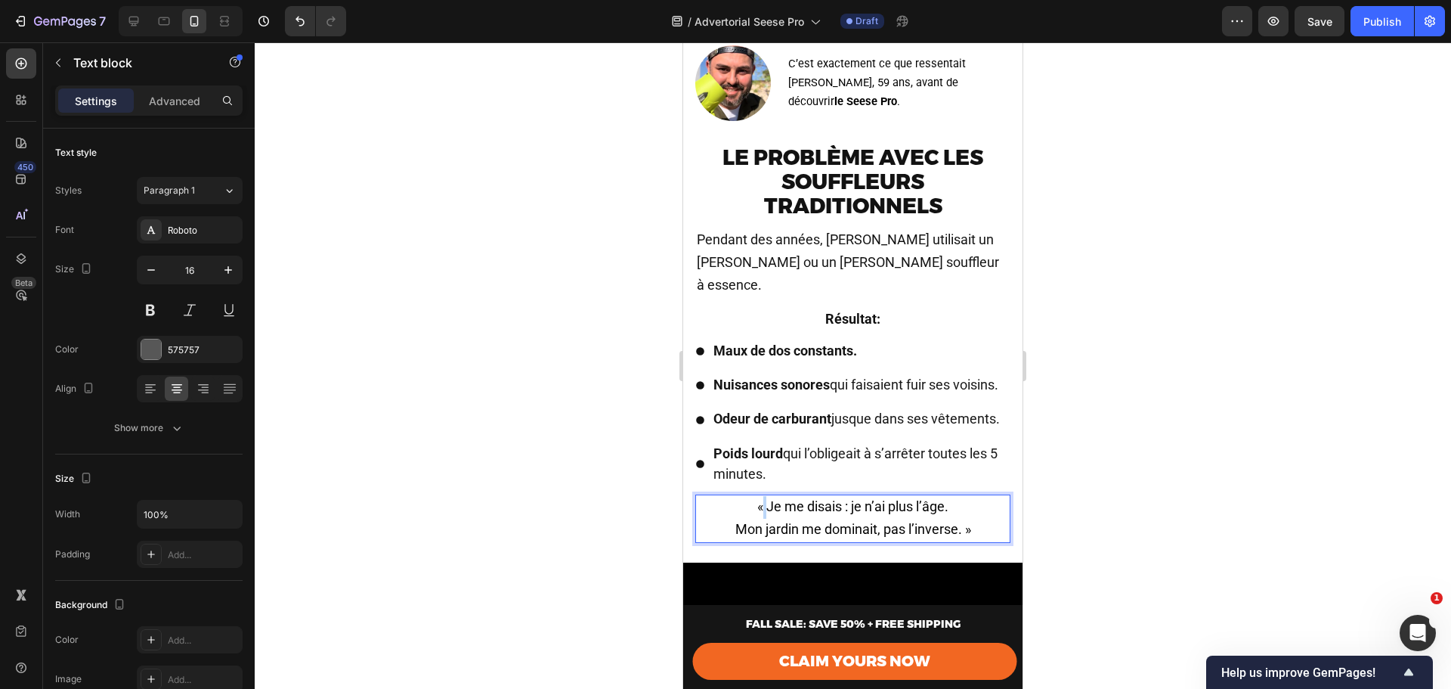
click at [757, 514] on span "« Je me disais : je n’ai plus l’âge." at bounding box center [852, 506] width 191 height 16
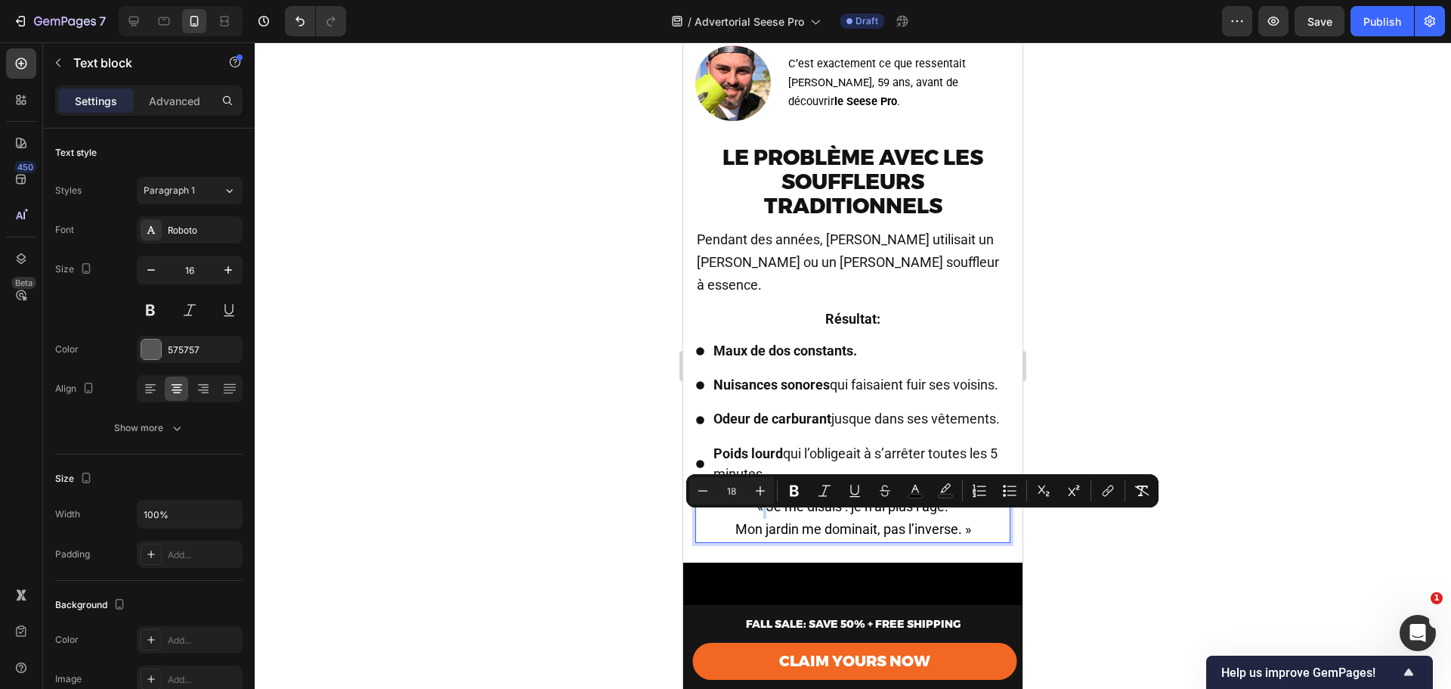
click at [761, 514] on span "« Je me disais : je n’ai plus l’âge." at bounding box center [852, 506] width 191 height 16
drag, startPoint x: 759, startPoint y: 522, endPoint x: 750, endPoint y: 523, distance: 9.1
click at [757, 514] on span "« Je me disais : je n’ai plus l’âge." at bounding box center [852, 506] width 191 height 16
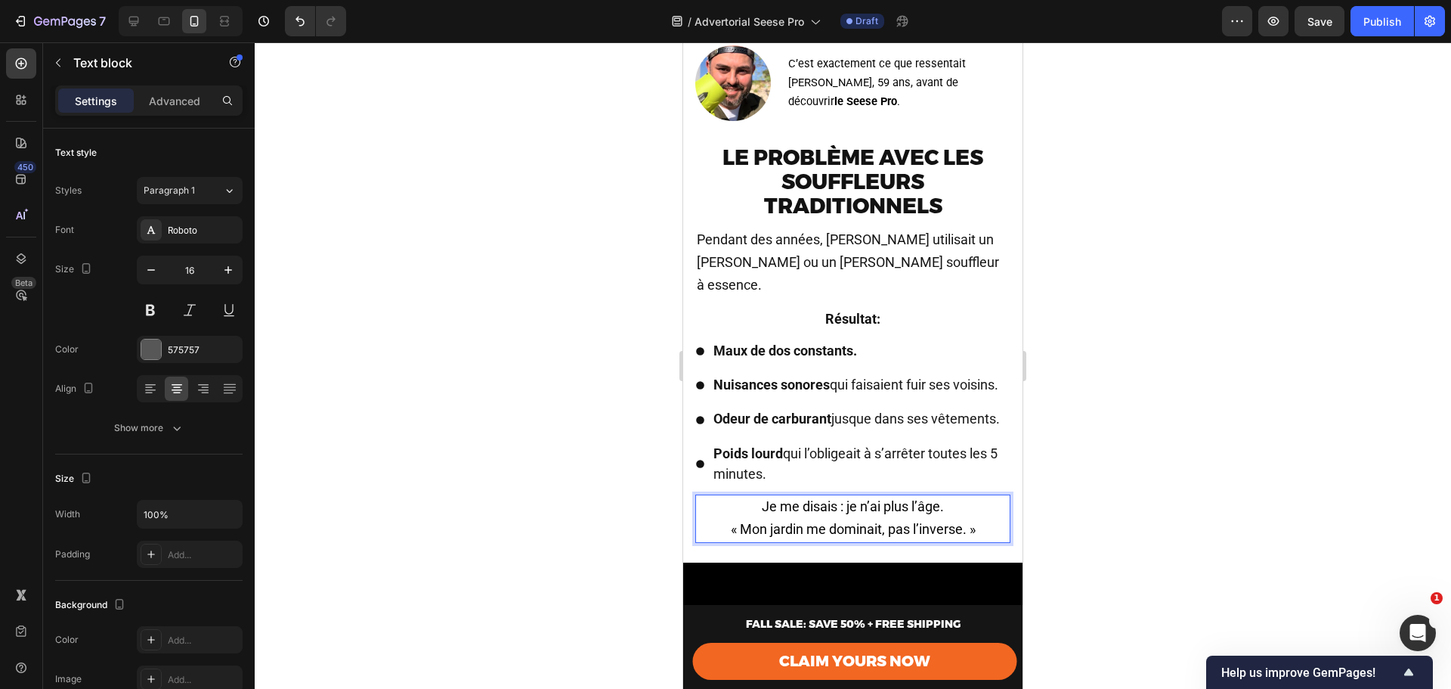
click at [850, 514] on span "Je me disais : je n’ai plus l’âge." at bounding box center [853, 506] width 182 height 16
click at [880, 514] on span "Je me disais : je n’ai plus l’âge." at bounding box center [853, 506] width 182 height 16
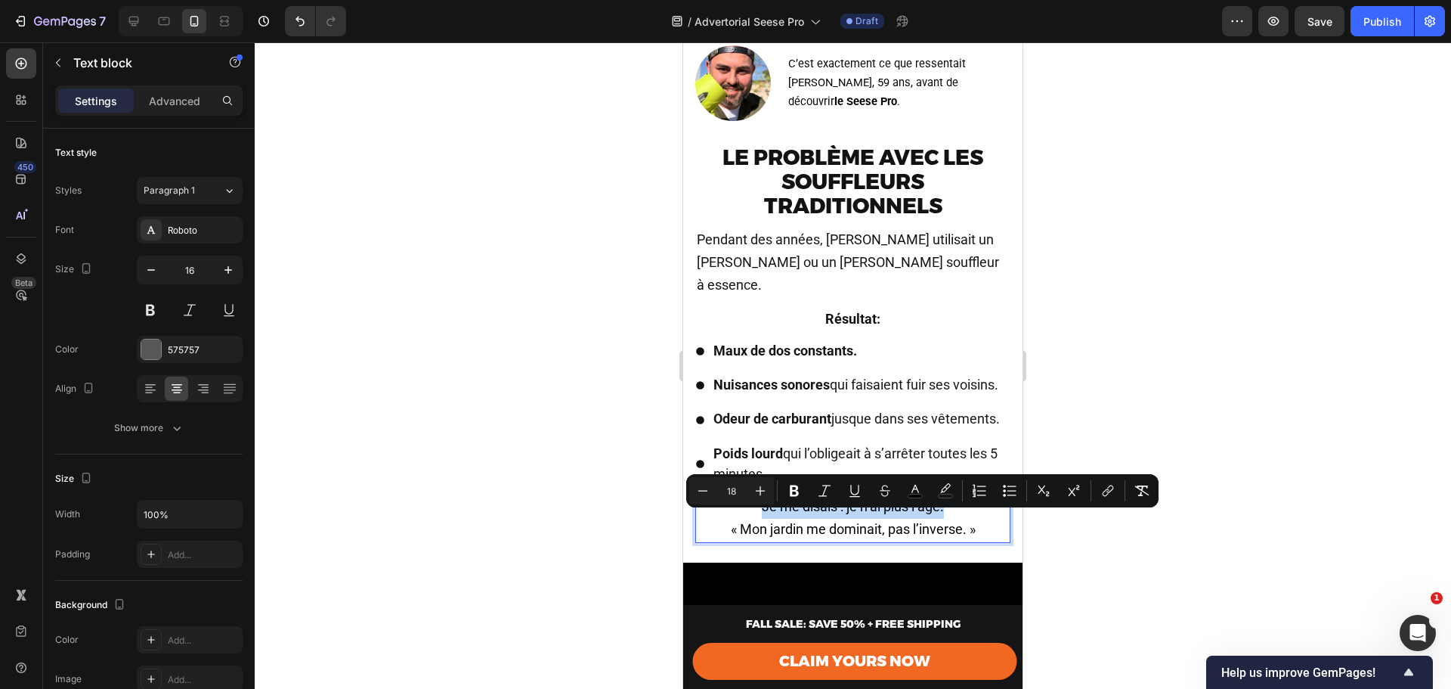
click at [845, 514] on span "Je me disais : je n’ai plus l’âge." at bounding box center [853, 506] width 182 height 16
click at [794, 537] on span "Mon jardin me dominait, pas l’inverse. »" at bounding box center [854, 529] width 236 height 16
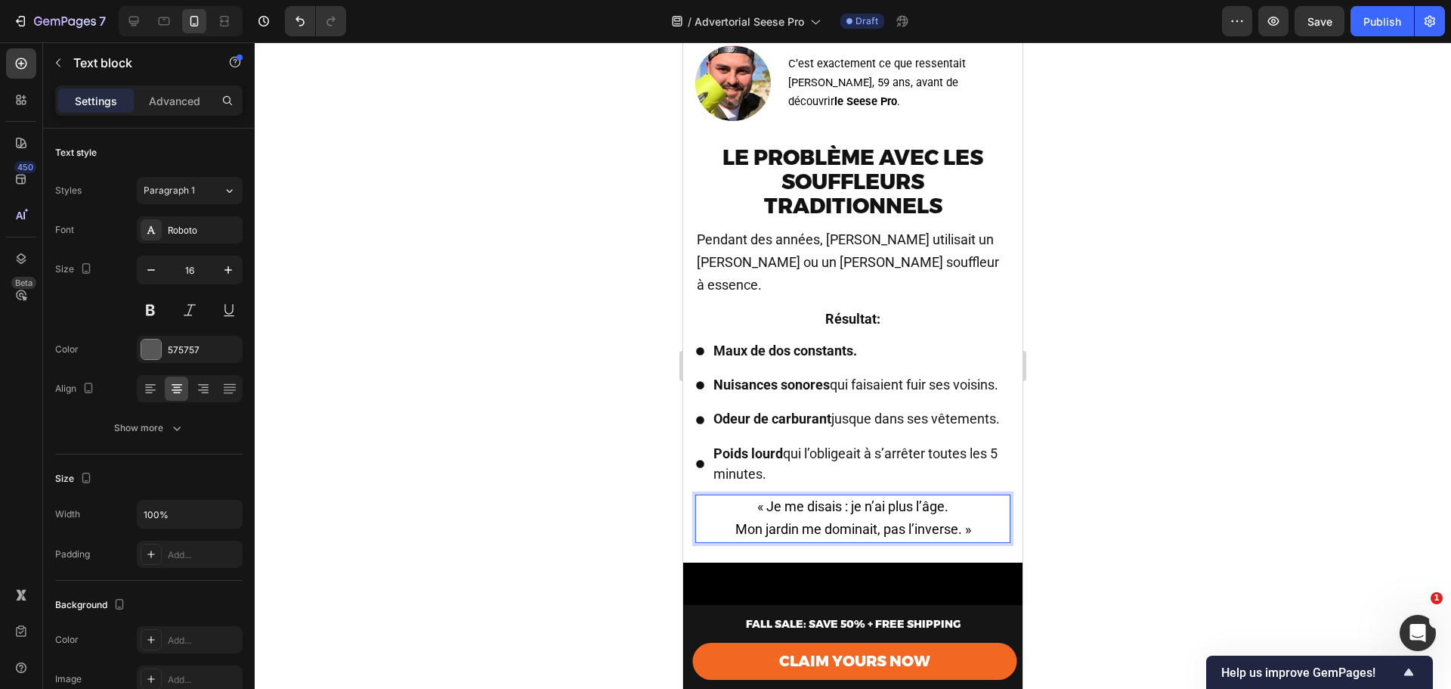
click at [760, 514] on span "« Je me disais : je n’ai plus l’âge." at bounding box center [852, 506] width 191 height 16
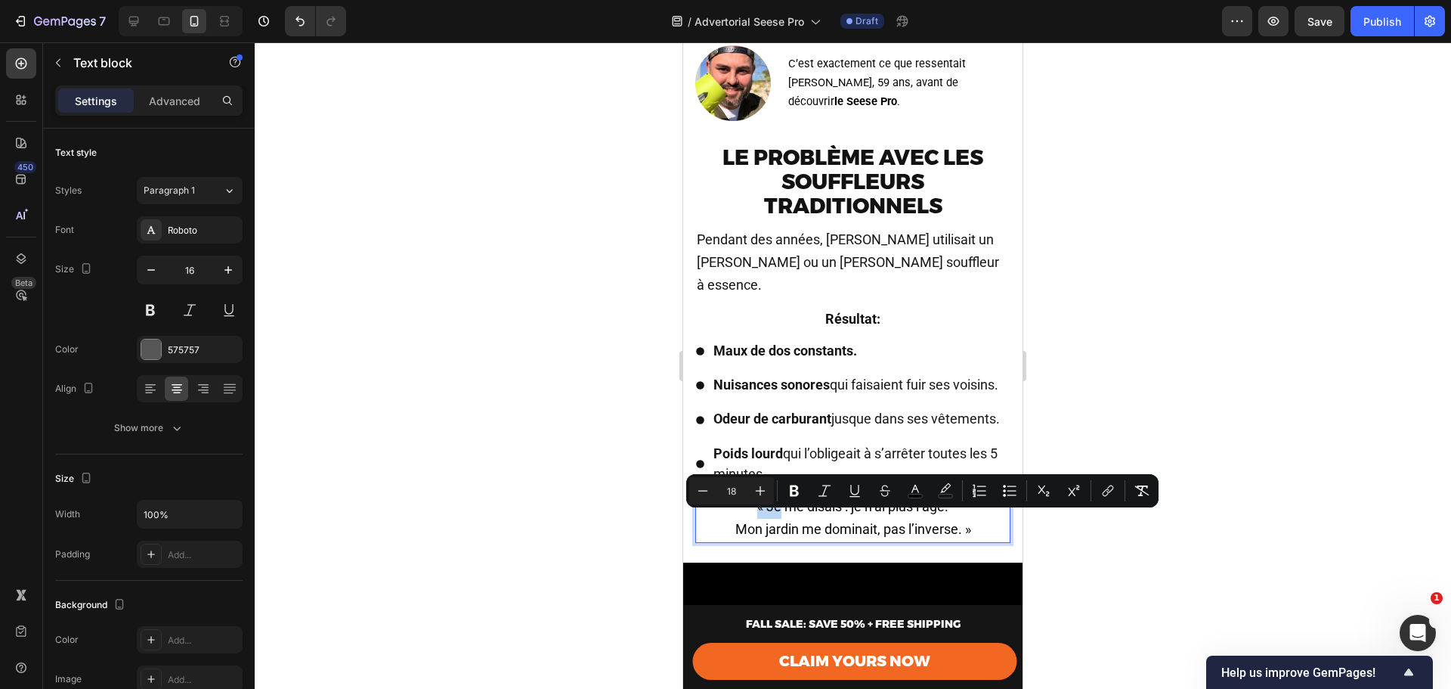
drag, startPoint x: 760, startPoint y: 523, endPoint x: 748, endPoint y: 523, distance: 12.9
click at [748, 519] on p "« Je me disais : je n’ai plus l’âge." at bounding box center [853, 507] width 312 height 23
click at [757, 514] on span "« Je me disais : je n’ai plus l’âge." at bounding box center [852, 506] width 191 height 16
drag, startPoint x: 760, startPoint y: 522, endPoint x: 749, endPoint y: 522, distance: 10.6
click at [757, 514] on span "« Je me disais : je n’ai plus l’âge." at bounding box center [852, 506] width 191 height 16
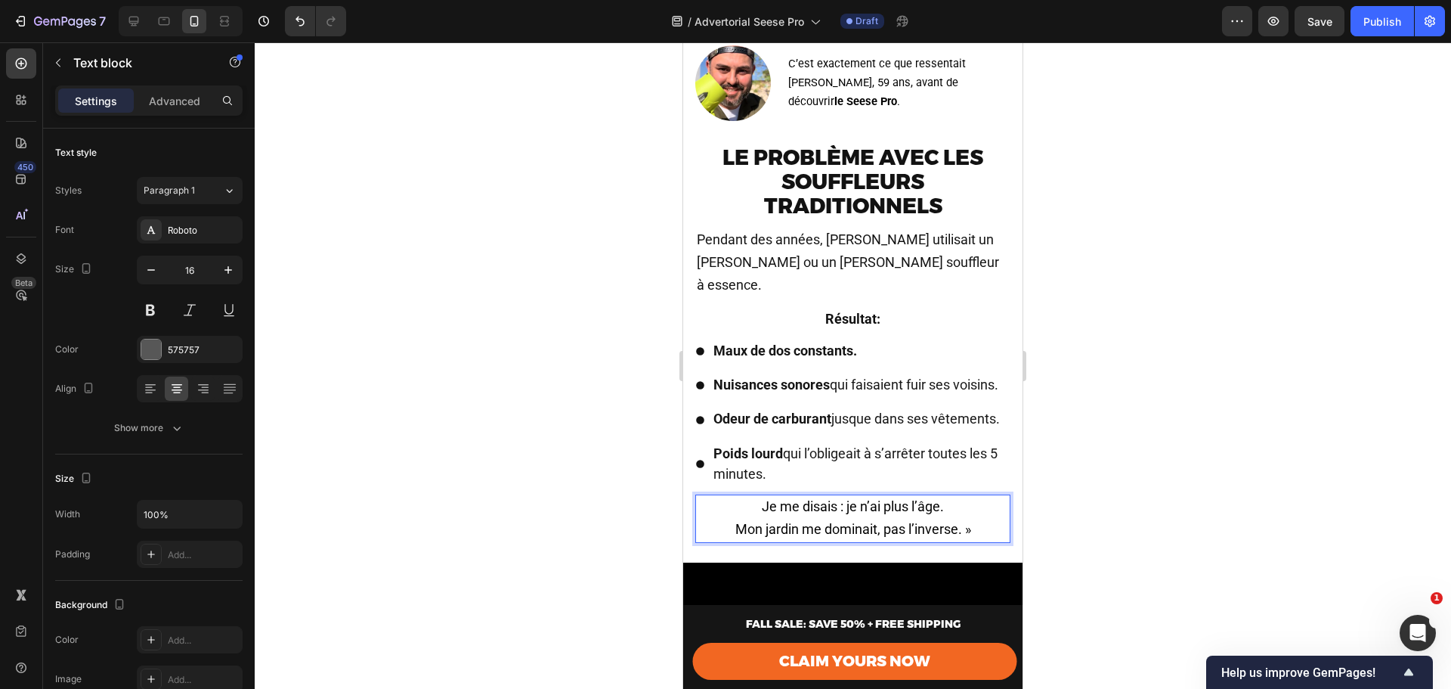
click at [839, 514] on span "Je me disais : je n’ai plus l’âge." at bounding box center [853, 506] width 182 height 16
click at [837, 514] on span "Je me disais : « je n’ai plus l’âge." at bounding box center [852, 506] width 191 height 16
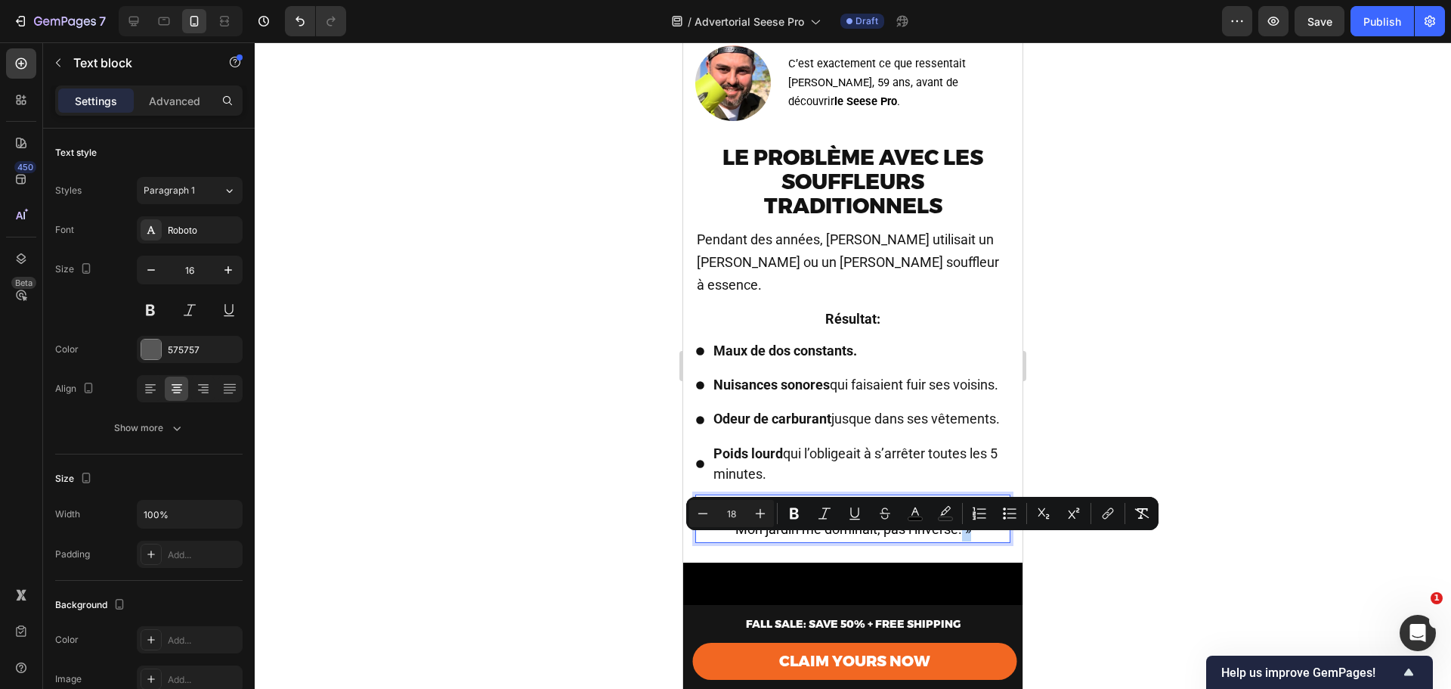
drag, startPoint x: 965, startPoint y: 544, endPoint x: 957, endPoint y: 544, distance: 8.3
click at [957, 537] on span "Mon jardin me dominait, pas l’inverse. »" at bounding box center [854, 529] width 236 height 16
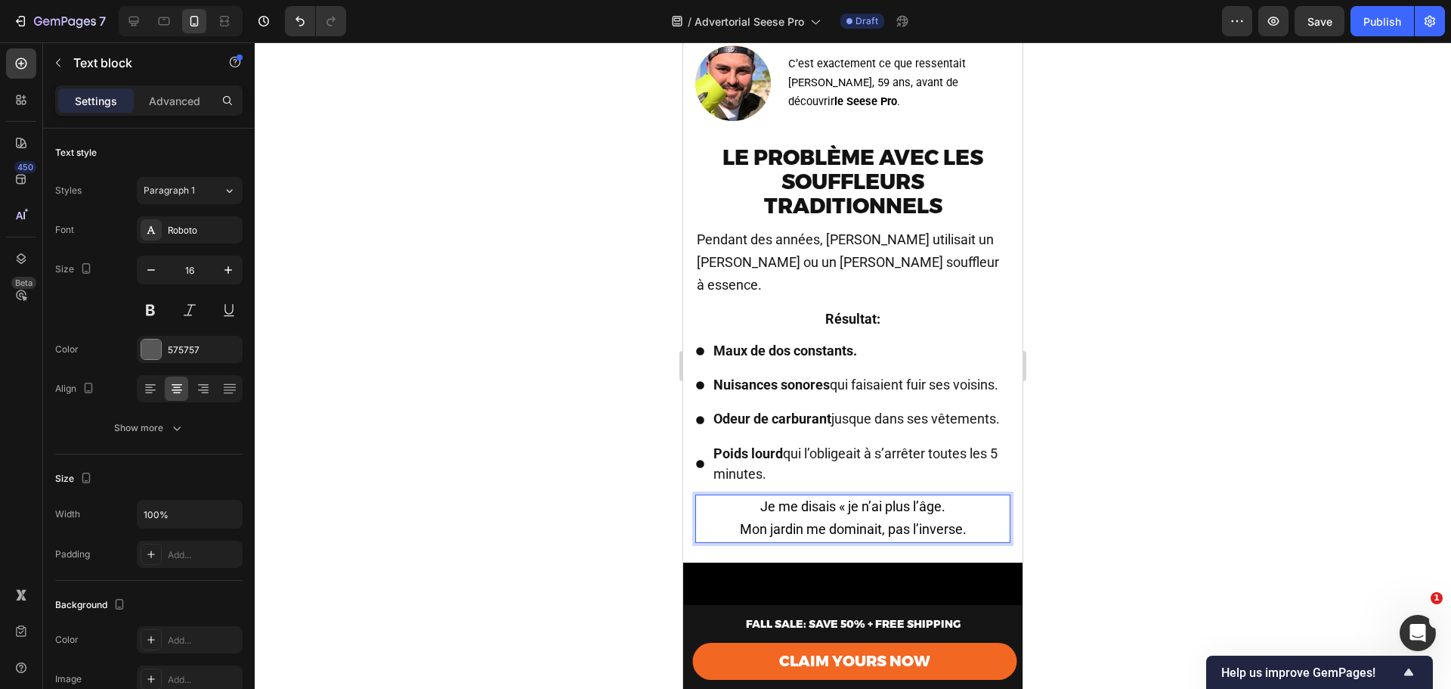
click at [941, 514] on span "Je me disais « je n’ai plus l’âge." at bounding box center [852, 506] width 185 height 16
click at [937, 514] on span "Je me disais « je n’ai plus l’âge. »" at bounding box center [852, 506] width 197 height 16
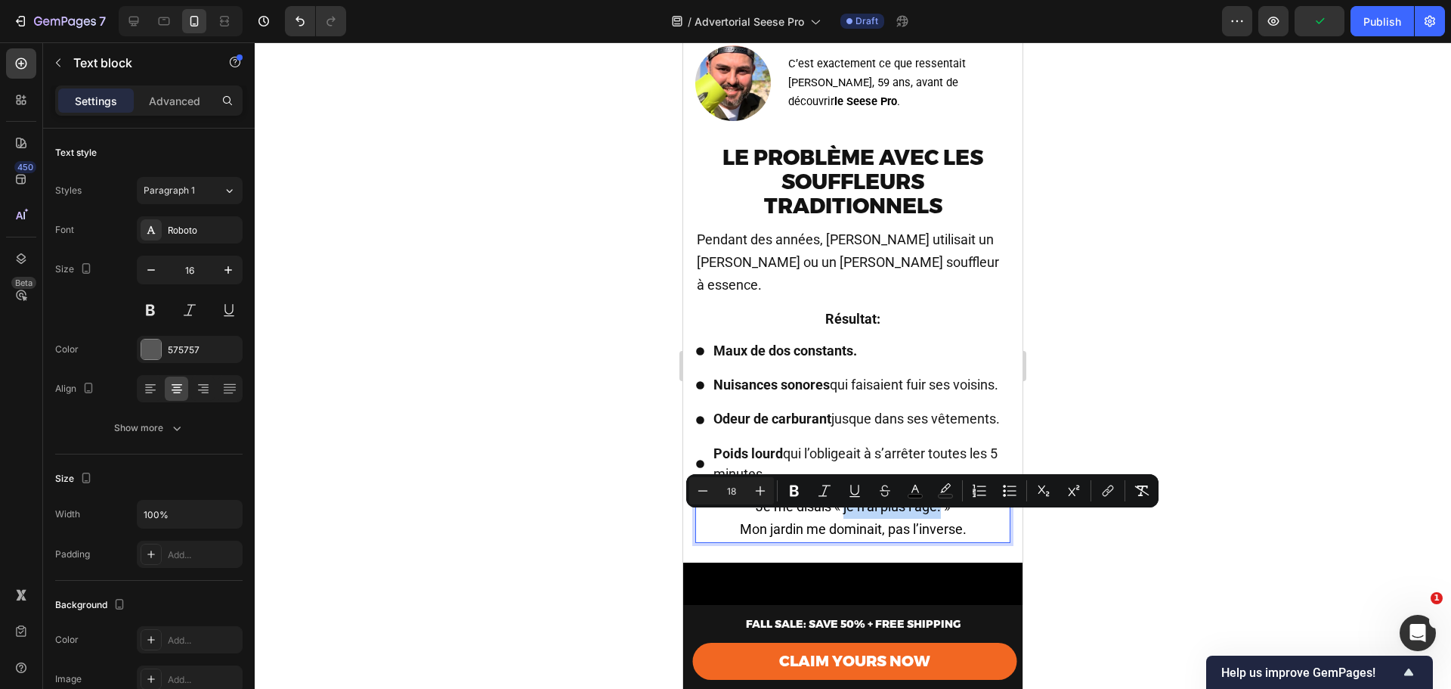
drag, startPoint x: 839, startPoint y: 523, endPoint x: 937, endPoint y: 523, distance: 98.3
click at [937, 514] on span "Je me disais « je n’ai plus l’âge. »" at bounding box center [853, 506] width 194 height 16
click at [792, 495] on icon "Editor contextual toolbar" at bounding box center [794, 490] width 9 height 11
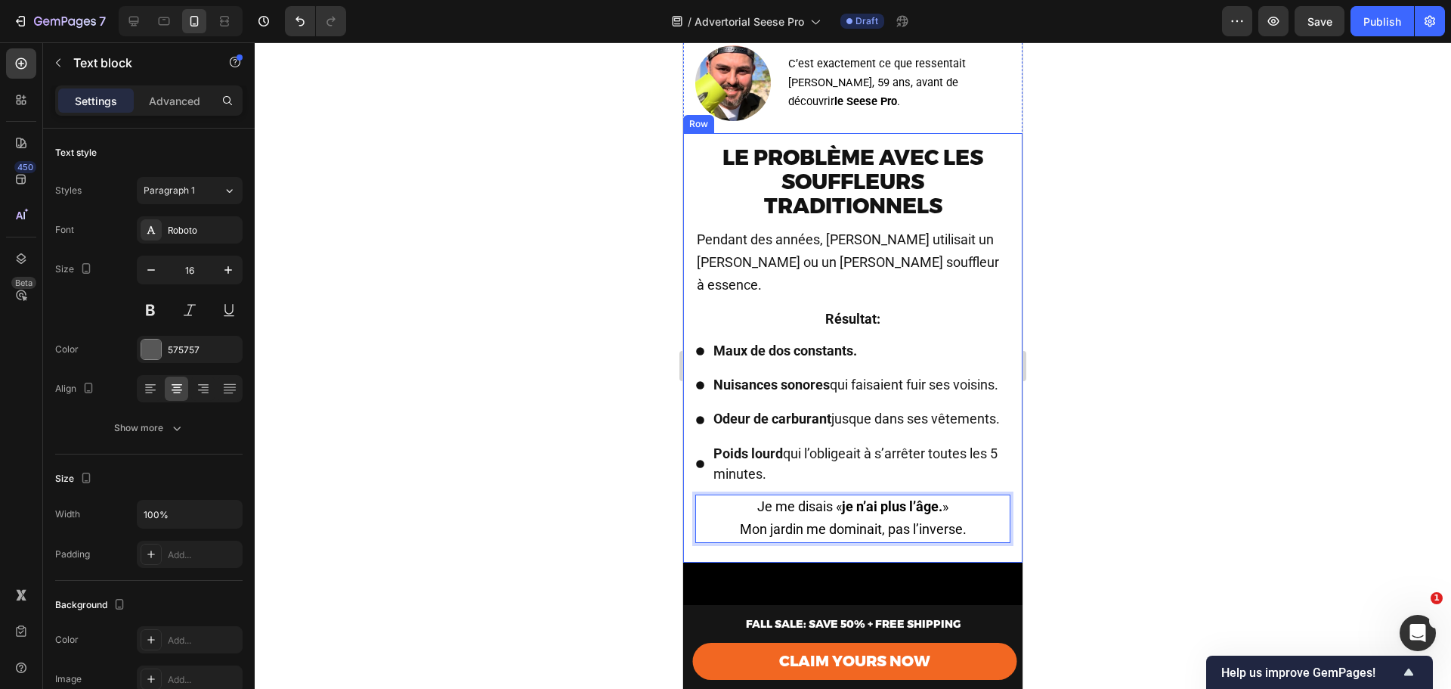
click at [1060, 542] on div at bounding box center [853, 365] width 1197 height 646
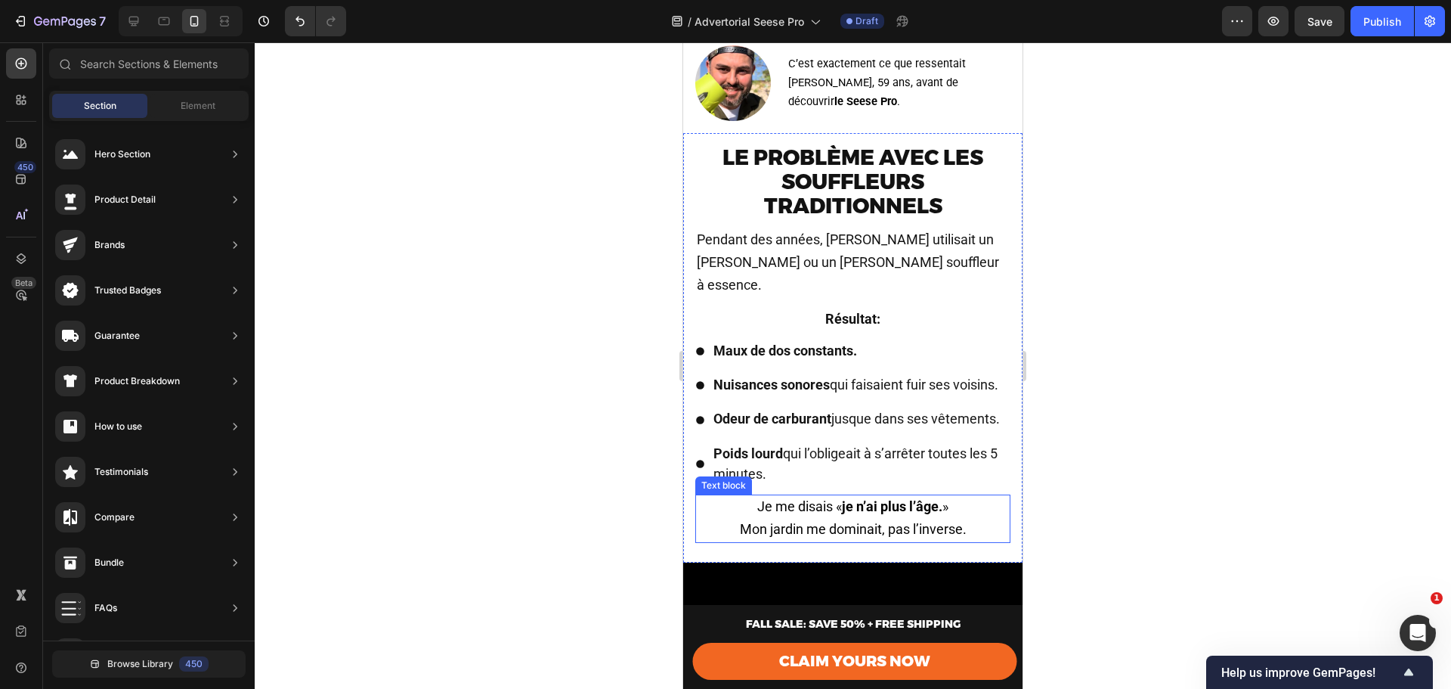
click at [834, 537] on span "Mon jardin me dominait, pas l’inverse." at bounding box center [853, 529] width 227 height 16
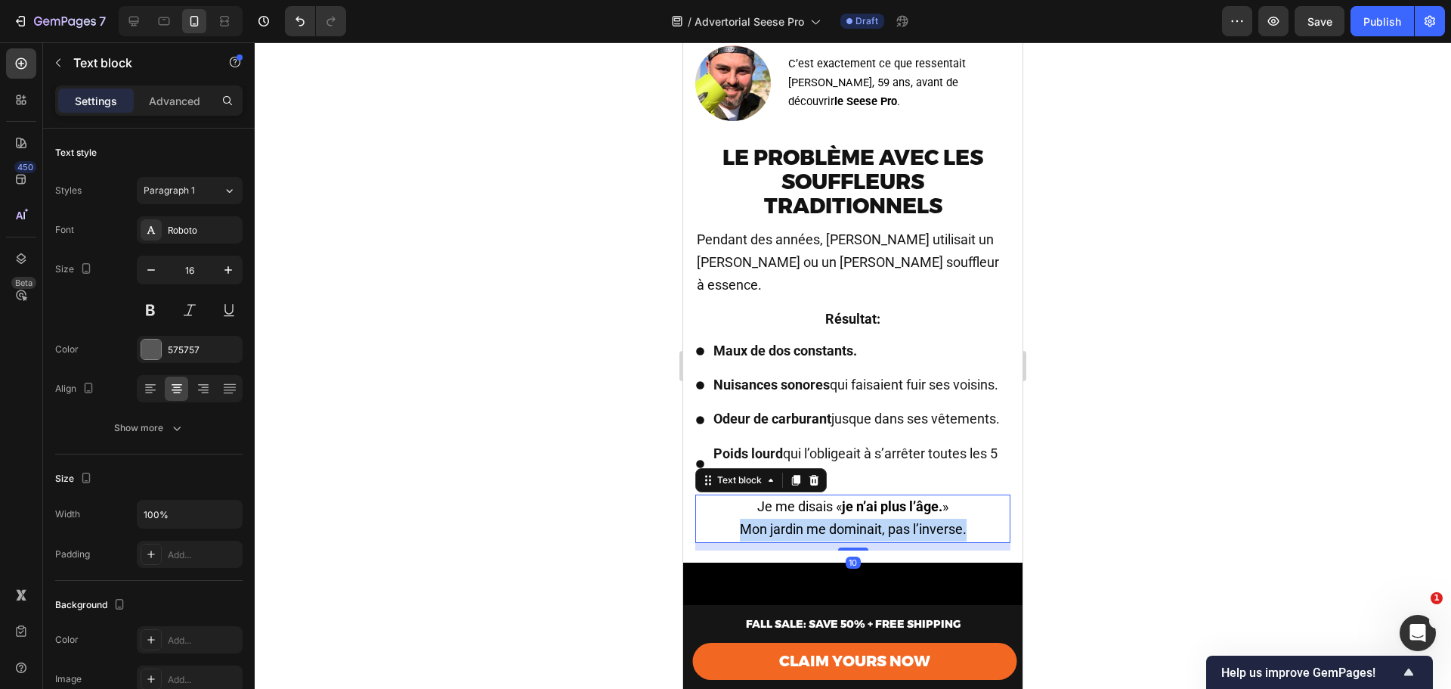
click at [834, 537] on span "Mon jardin me dominait, pas l’inverse." at bounding box center [853, 529] width 227 height 16
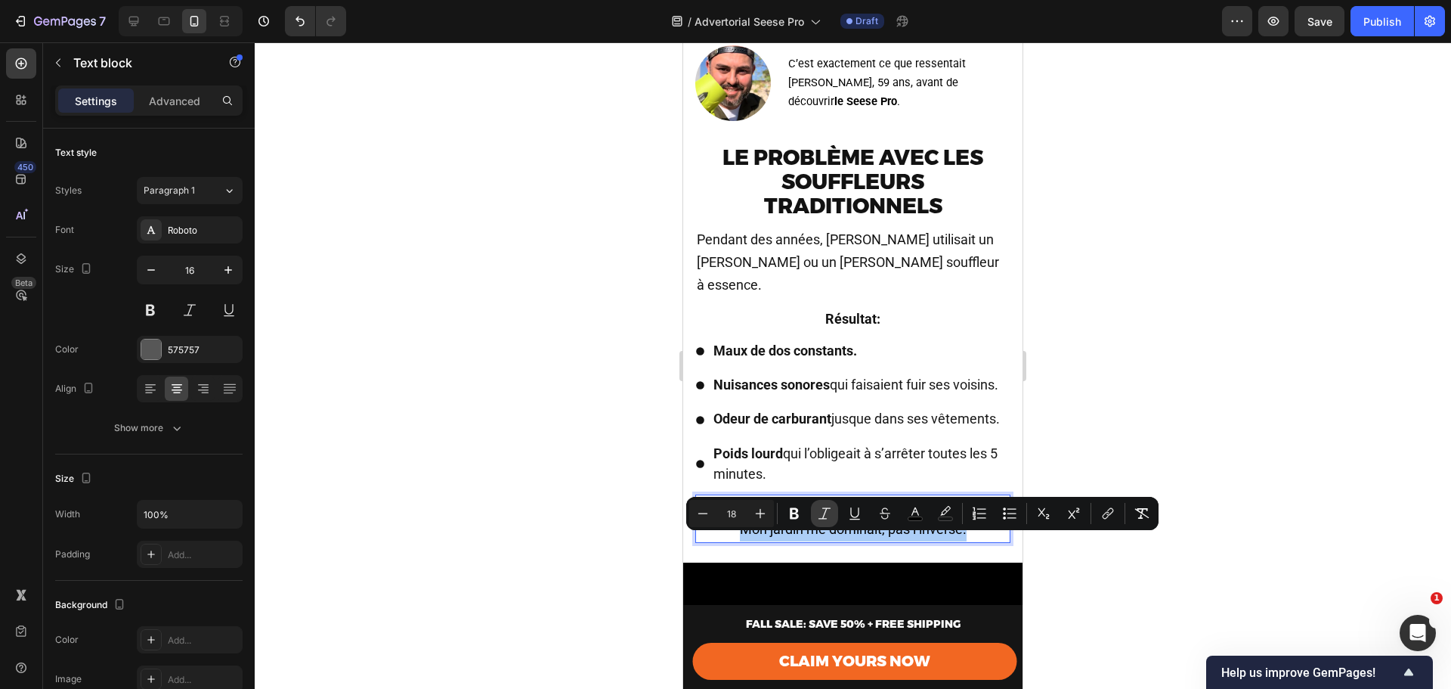
click at [822, 516] on icon "Editor contextual toolbar" at bounding box center [824, 513] width 15 height 15
click at [1189, 522] on div at bounding box center [853, 365] width 1197 height 646
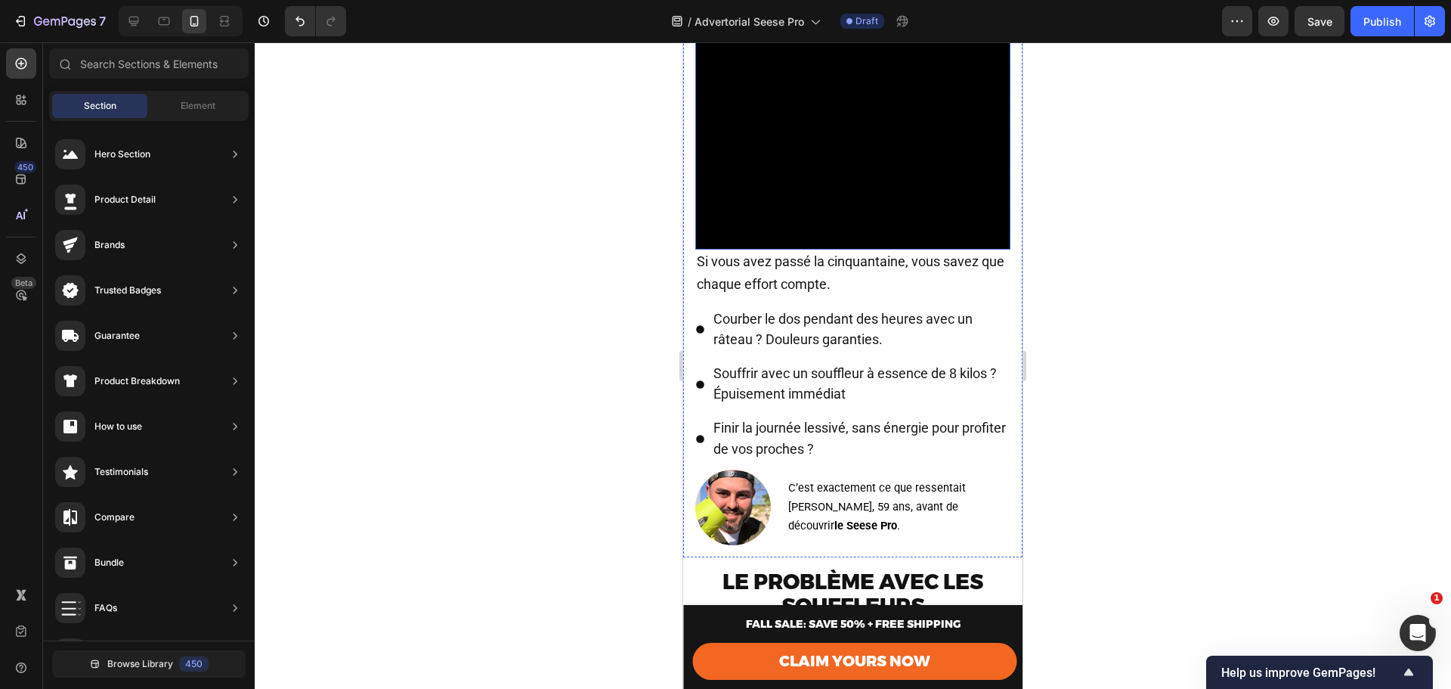
scroll to position [756, 0]
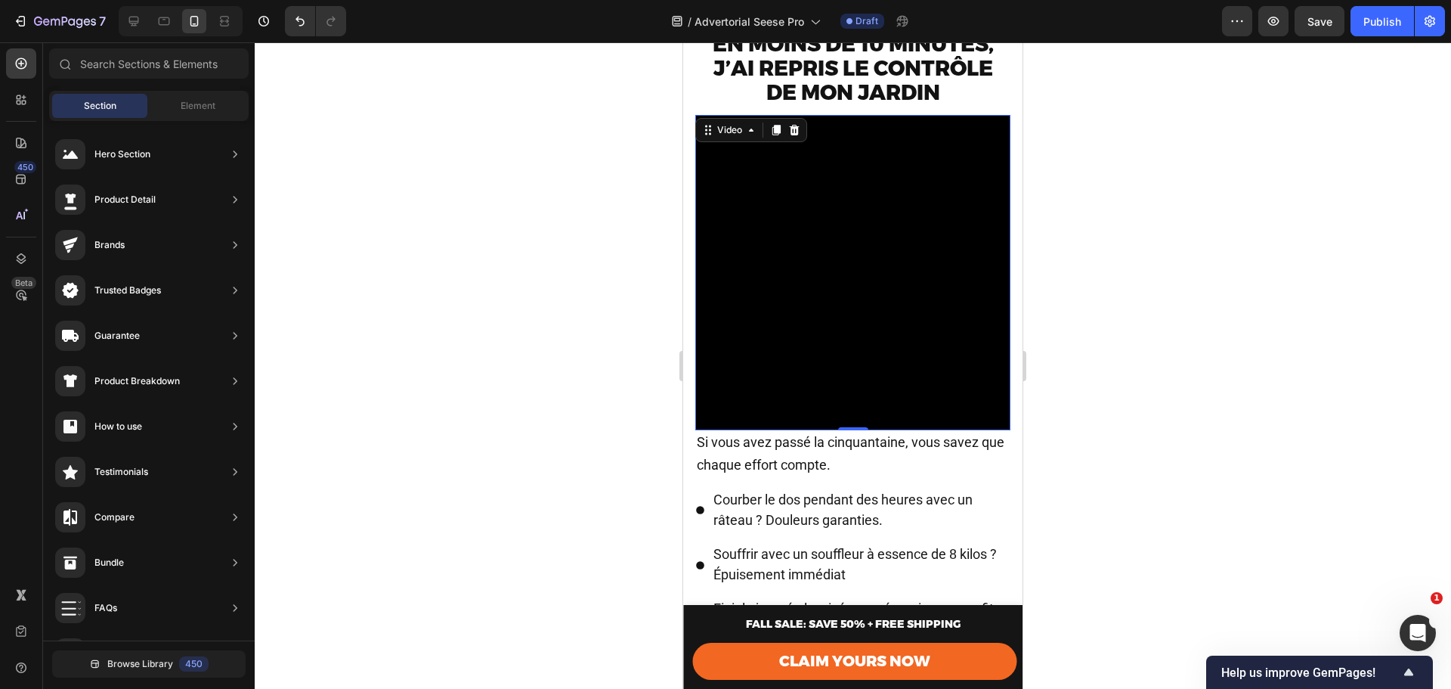
click at [838, 228] on video at bounding box center [852, 272] width 315 height 315
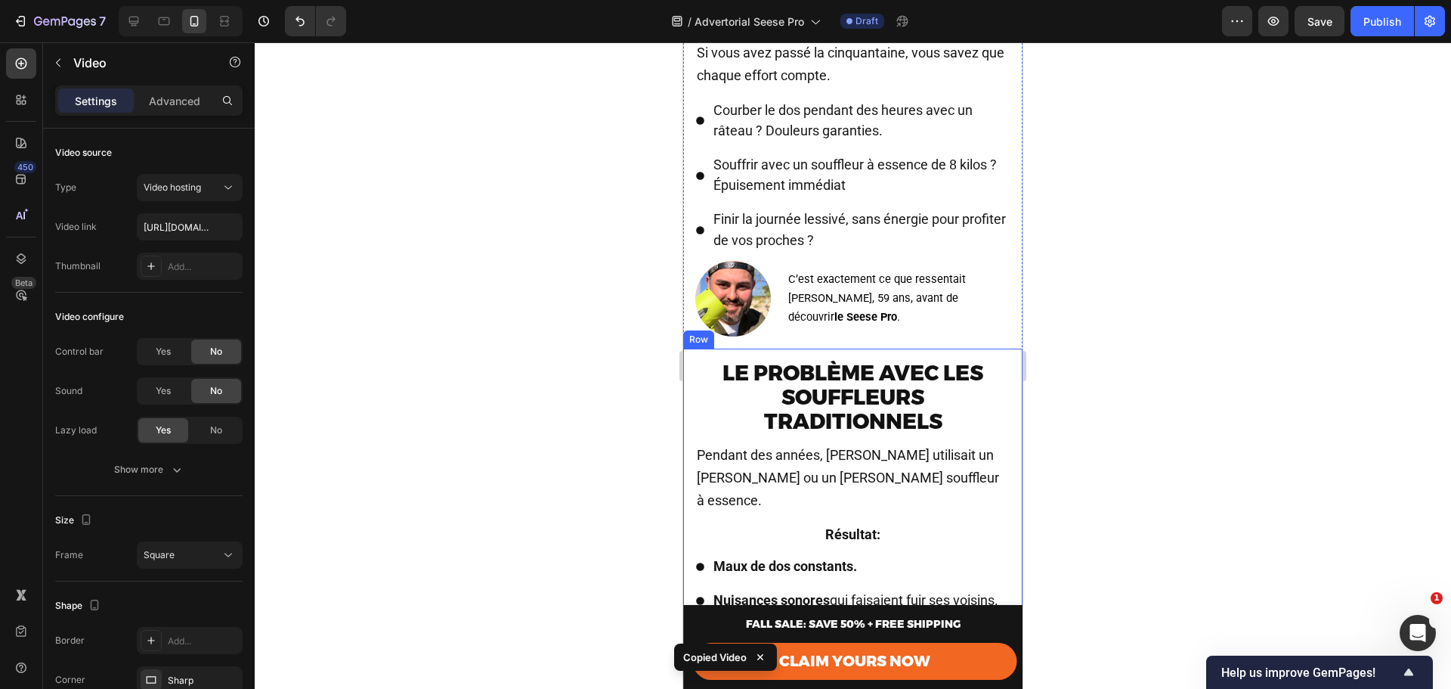
scroll to position [1310, 0]
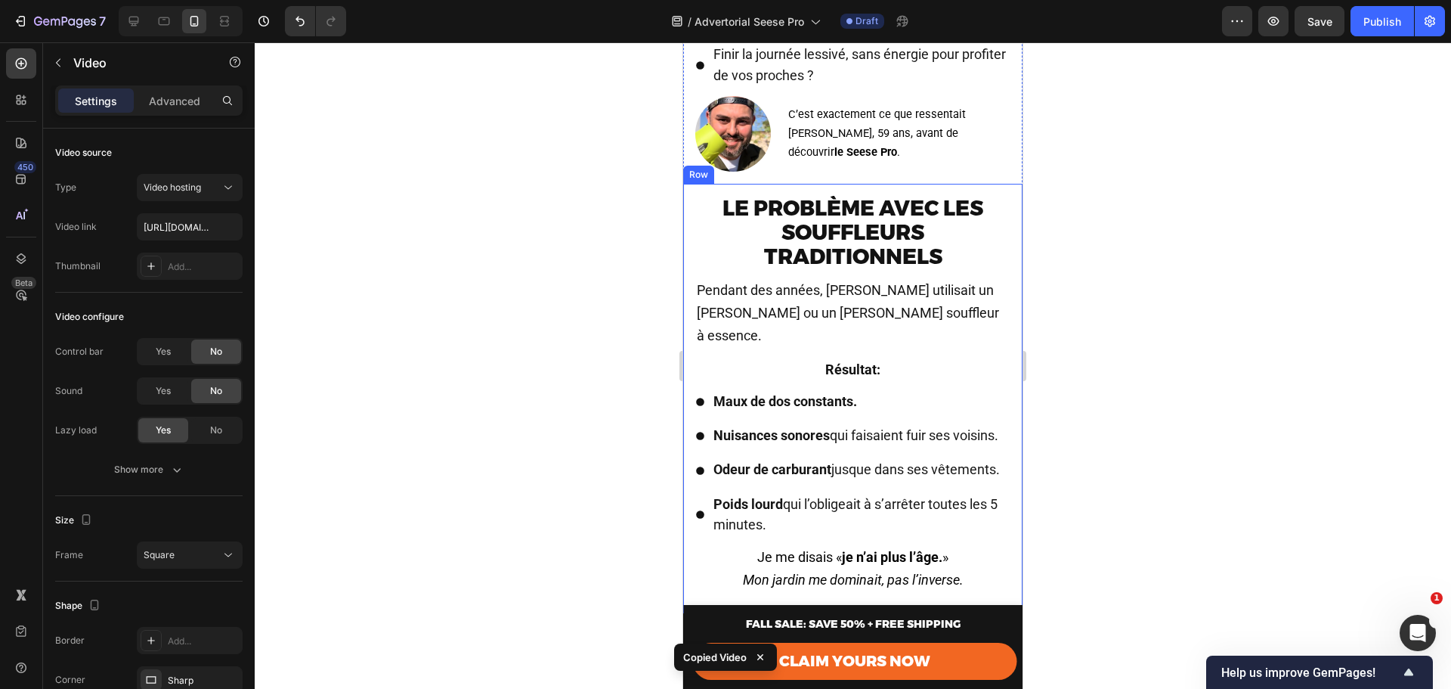
click at [851, 239] on strong "Le problème avec les souffleurs traditionnels" at bounding box center [853, 232] width 261 height 74
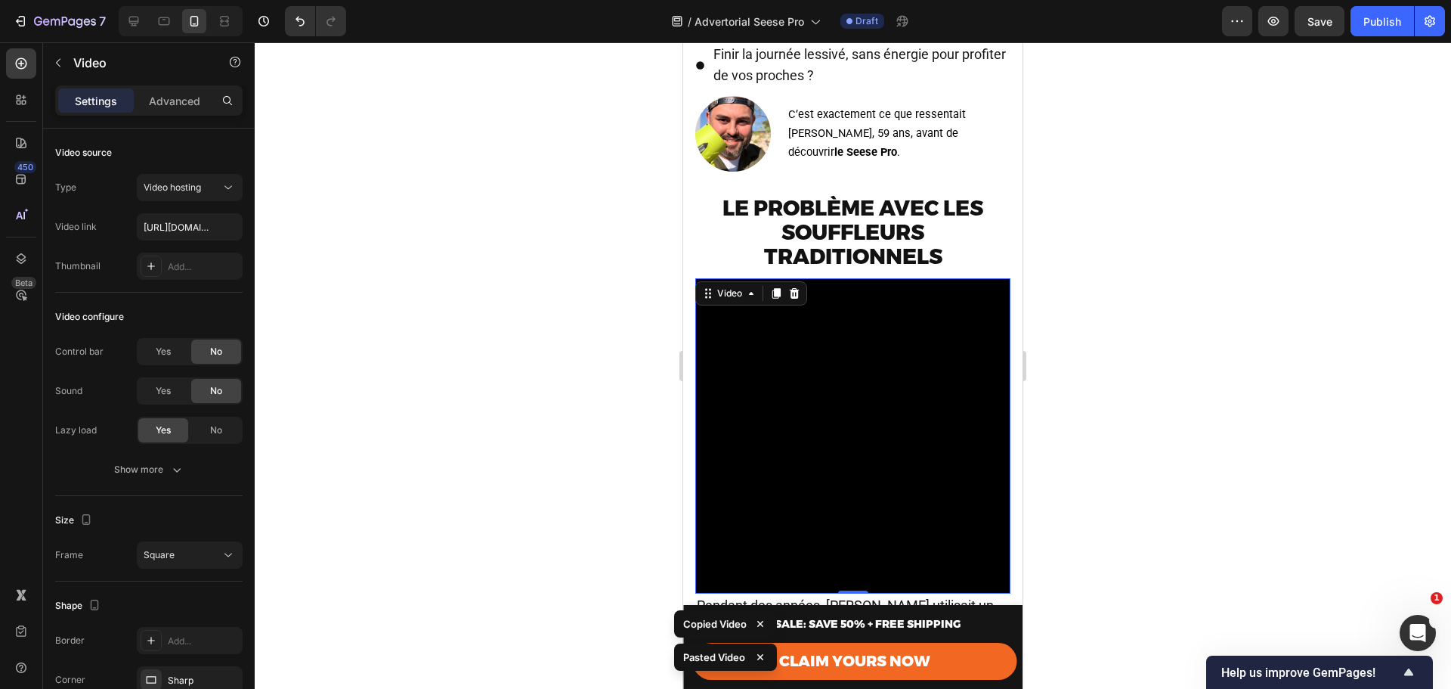
click at [863, 383] on video at bounding box center [852, 435] width 315 height 315
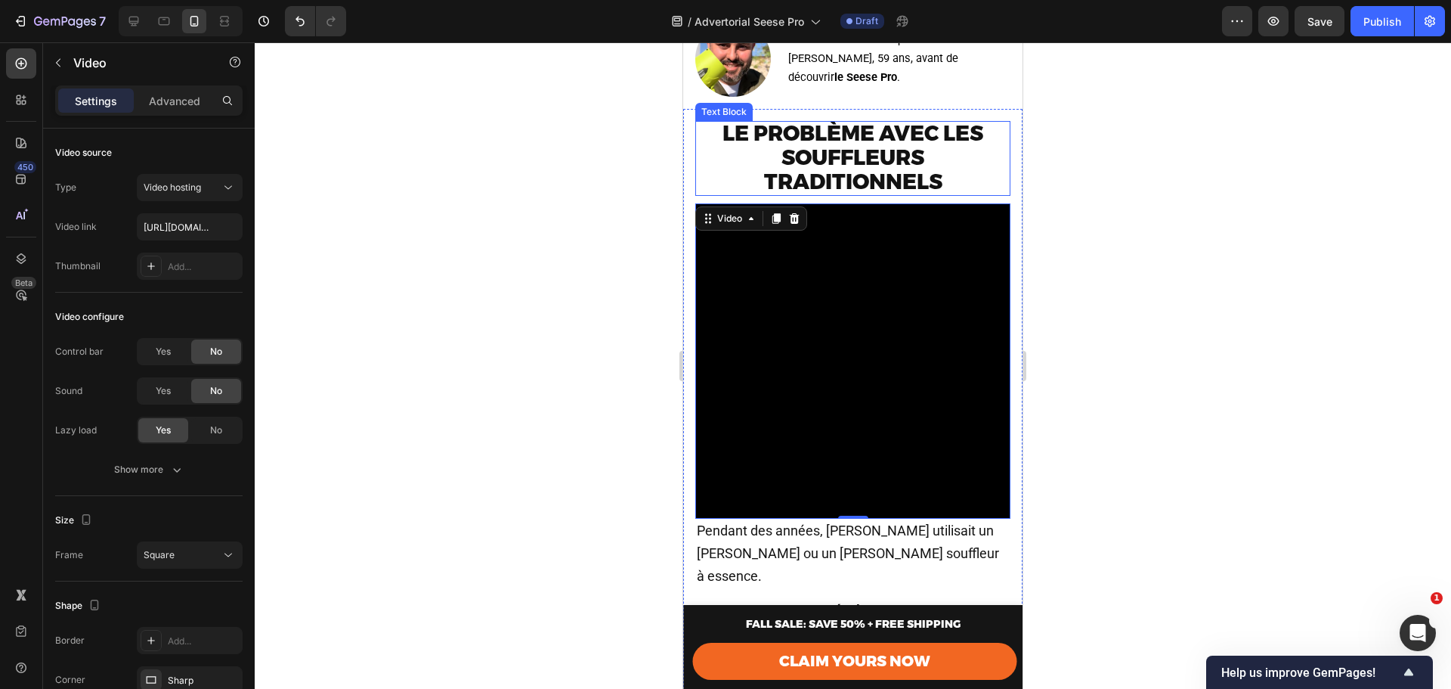
scroll to position [1411, 0]
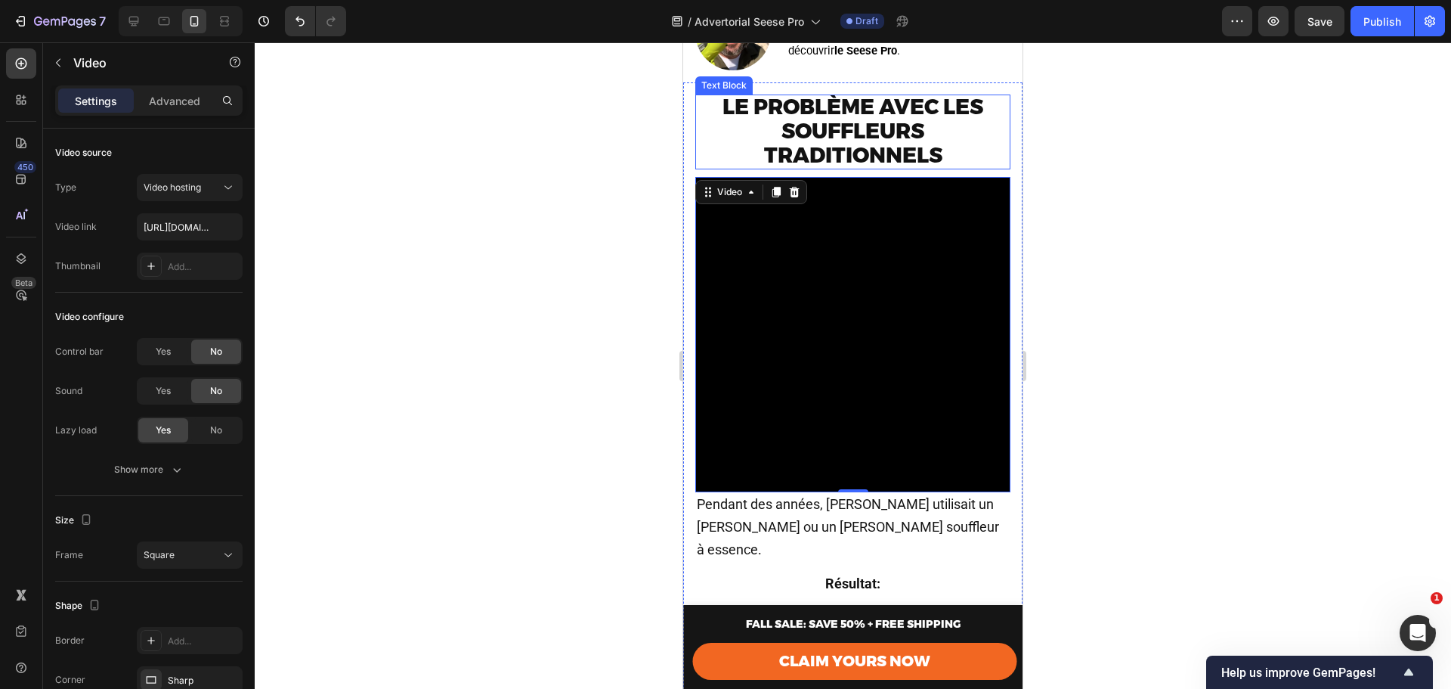
click at [835, 358] on video at bounding box center [852, 334] width 315 height 315
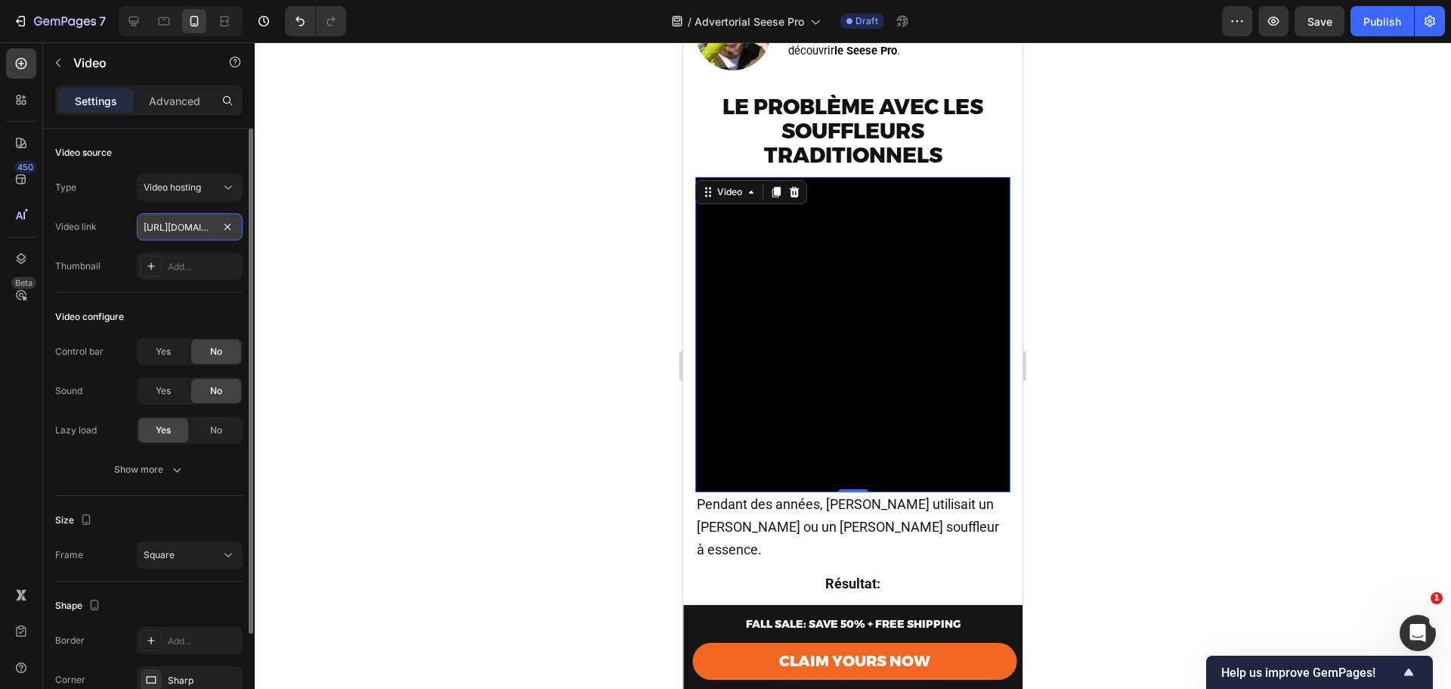
click at [200, 227] on input "https://cdn.shopify.com/videos/c/o/v/b97a3ed14c654969af0c1efe470fe339.mp4" at bounding box center [190, 226] width 106 height 27
paste input "dd981d570f6d4f1db3b9fd6ef1d10557"
type input "https://cdn.shopify.com/videos/c/o/v/dd981d570f6d4f1db3b9fd6ef1d10557.mp4"
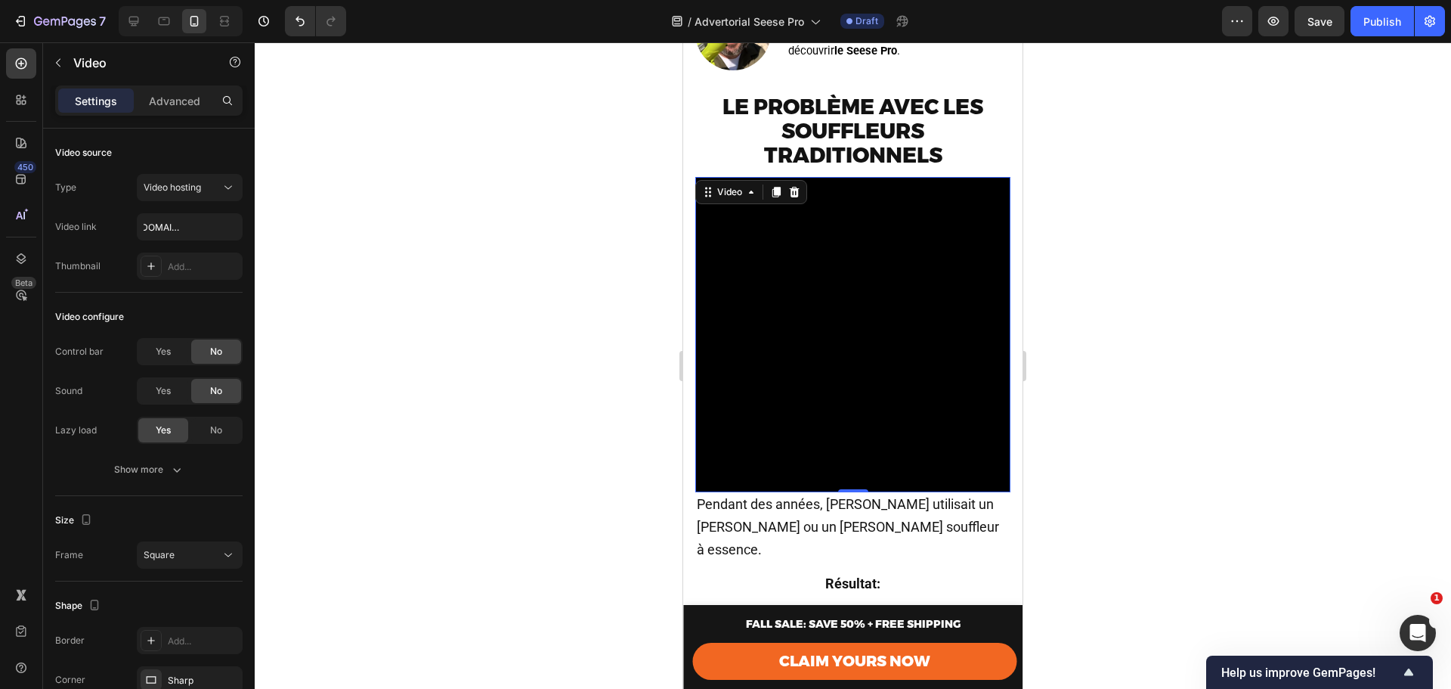
click at [1142, 339] on div at bounding box center [853, 365] width 1197 height 646
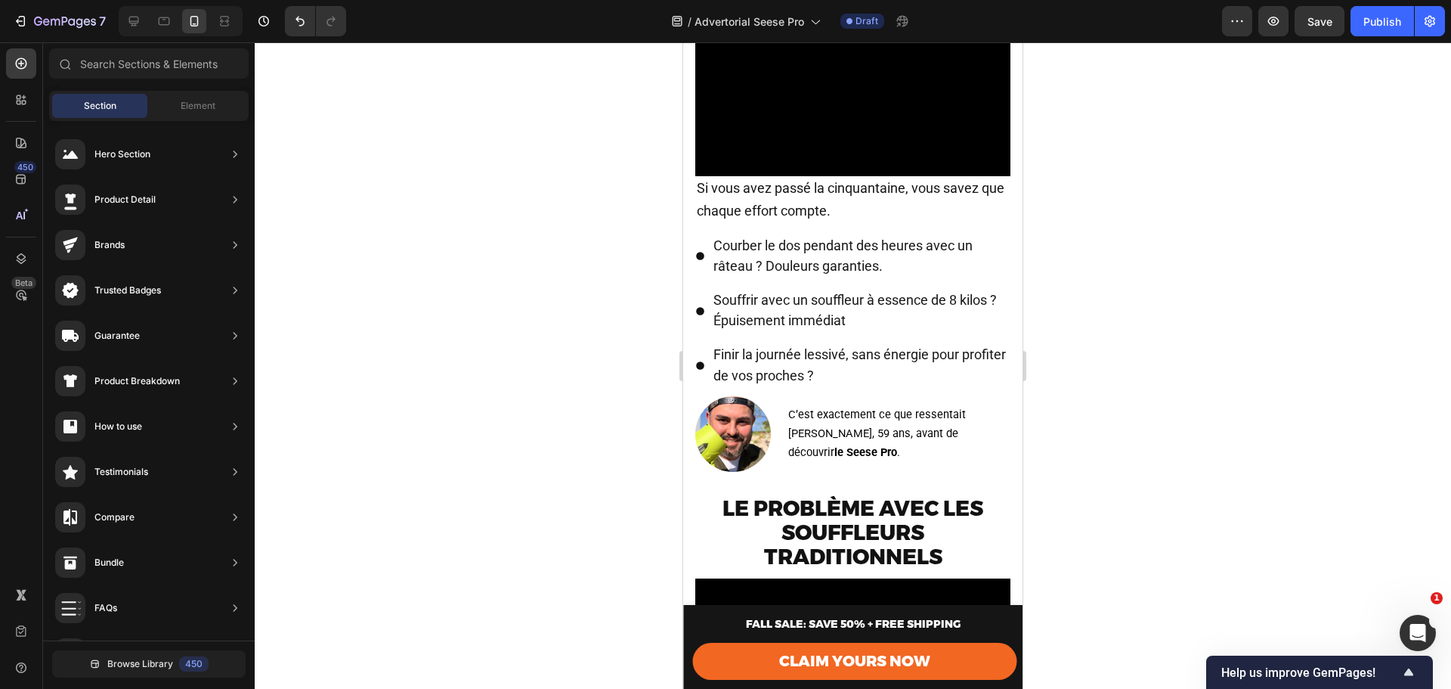
scroll to position [1008, 0]
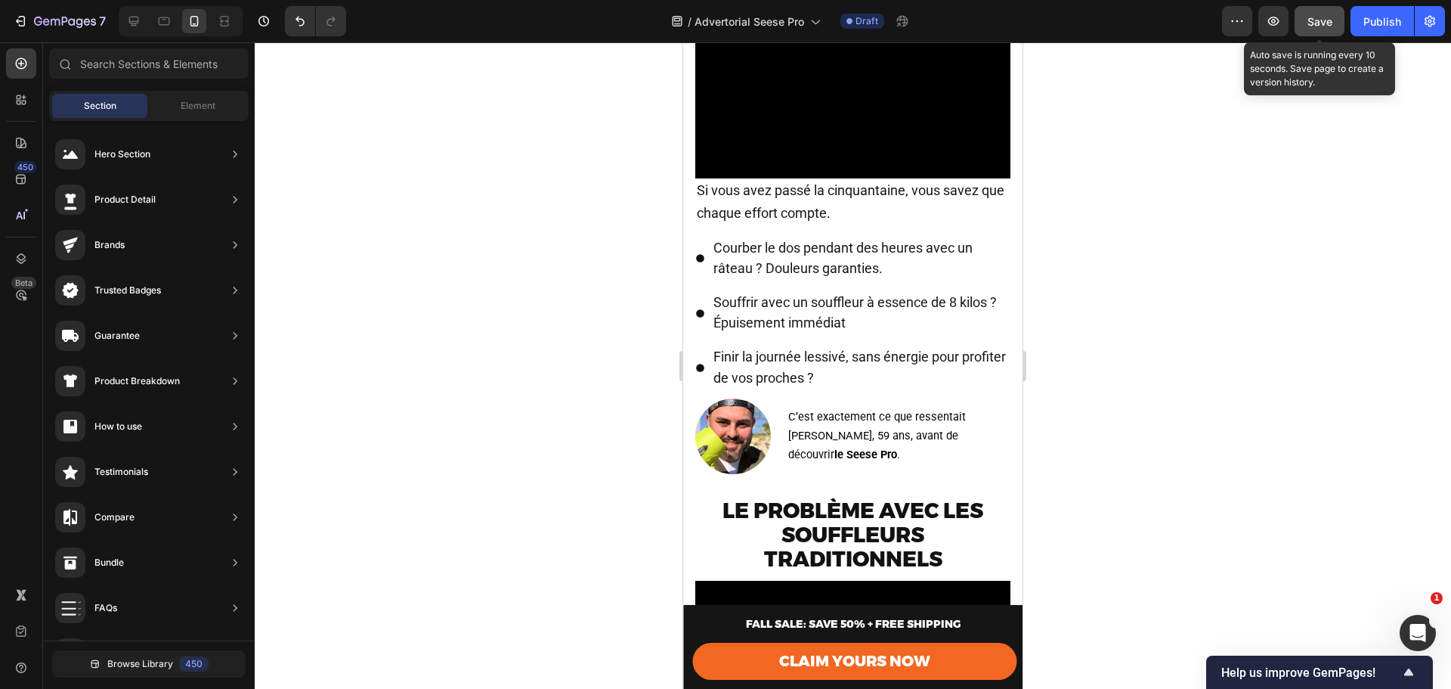
click at [1317, 28] on div "Save" at bounding box center [1320, 22] width 25 height 16
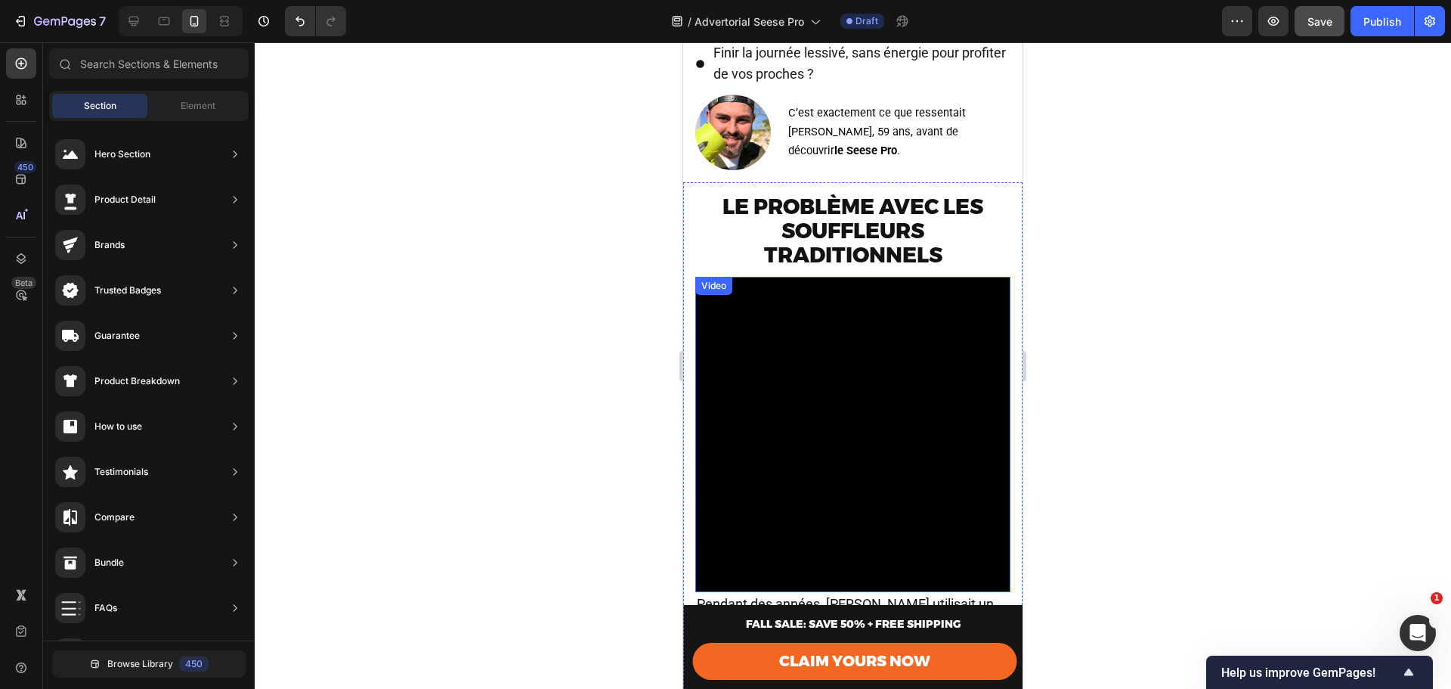
scroll to position [1310, 0]
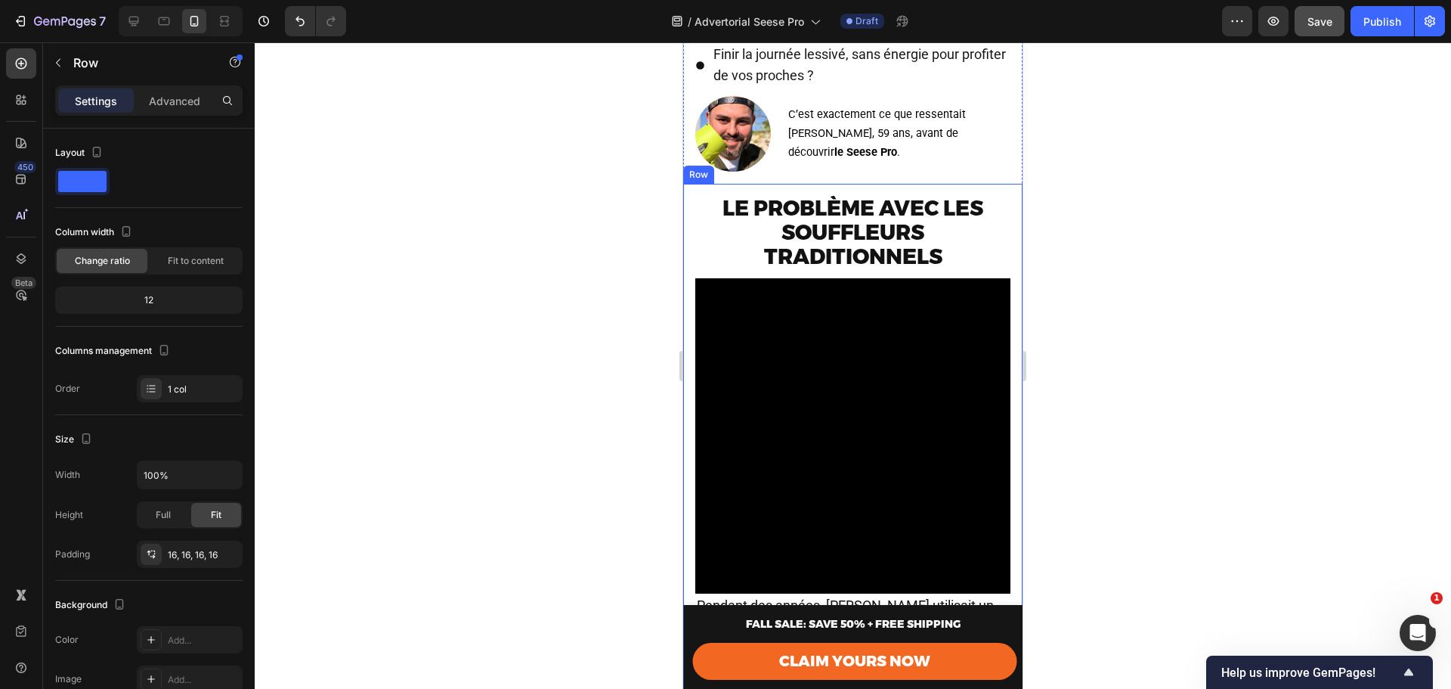
click at [688, 195] on div "Le problème avec les souffleurs traditionnels Text Block Video Pendant des anné…" at bounding box center [852, 556] width 339 height 745
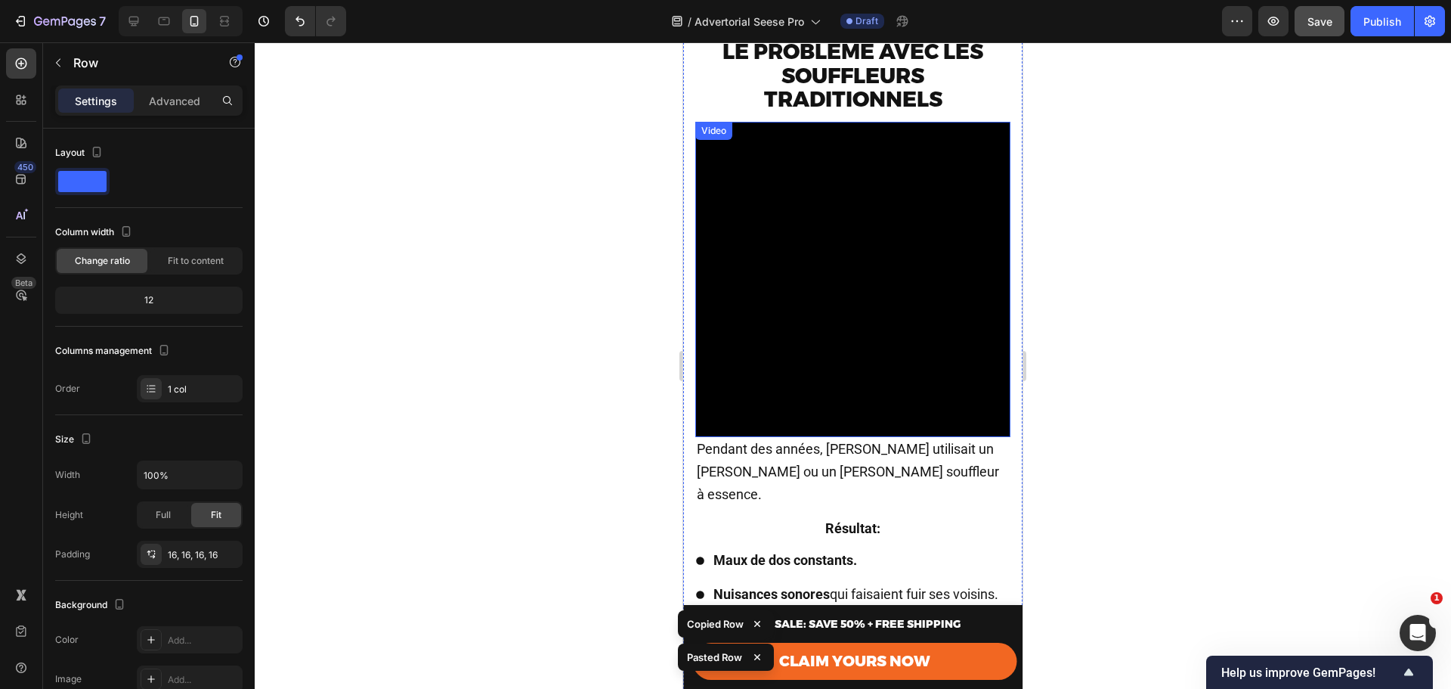
scroll to position [2184, 0]
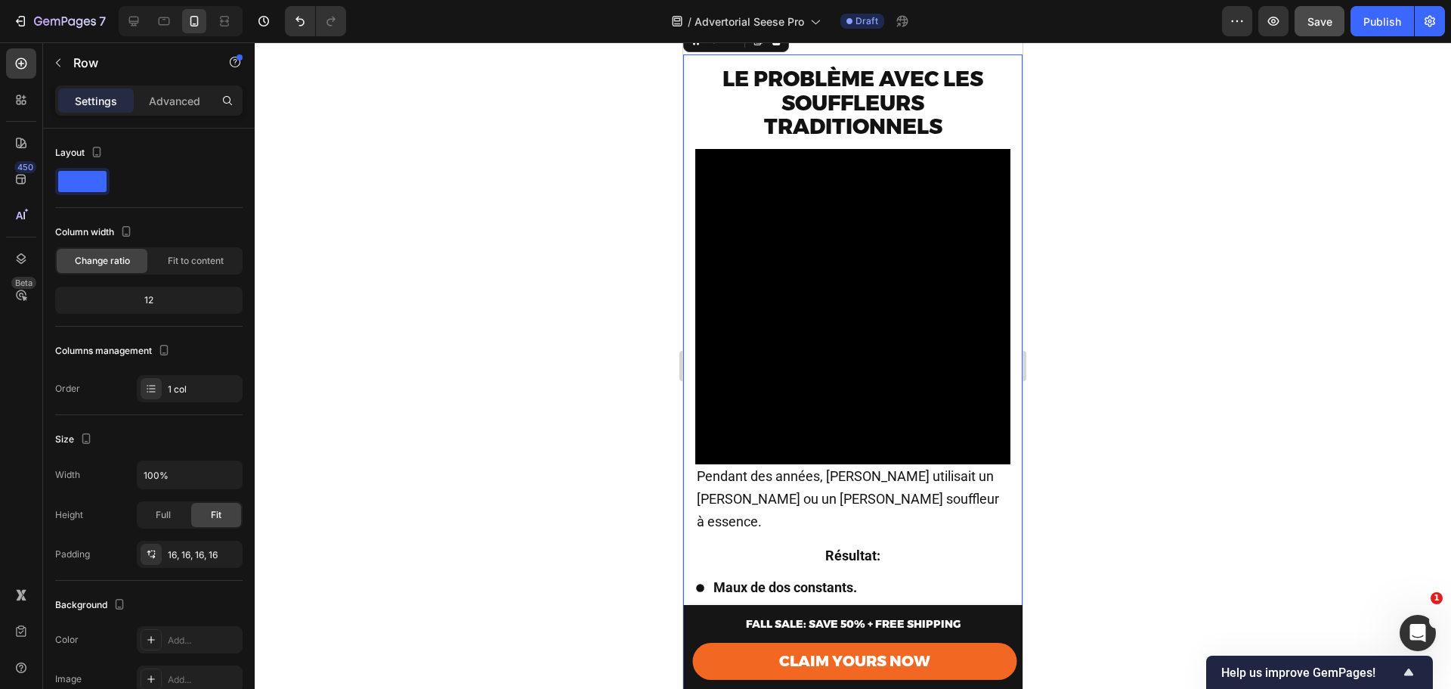
click at [838, 110] on strong "Le problème avec les souffleurs traditionnels" at bounding box center [853, 103] width 261 height 74
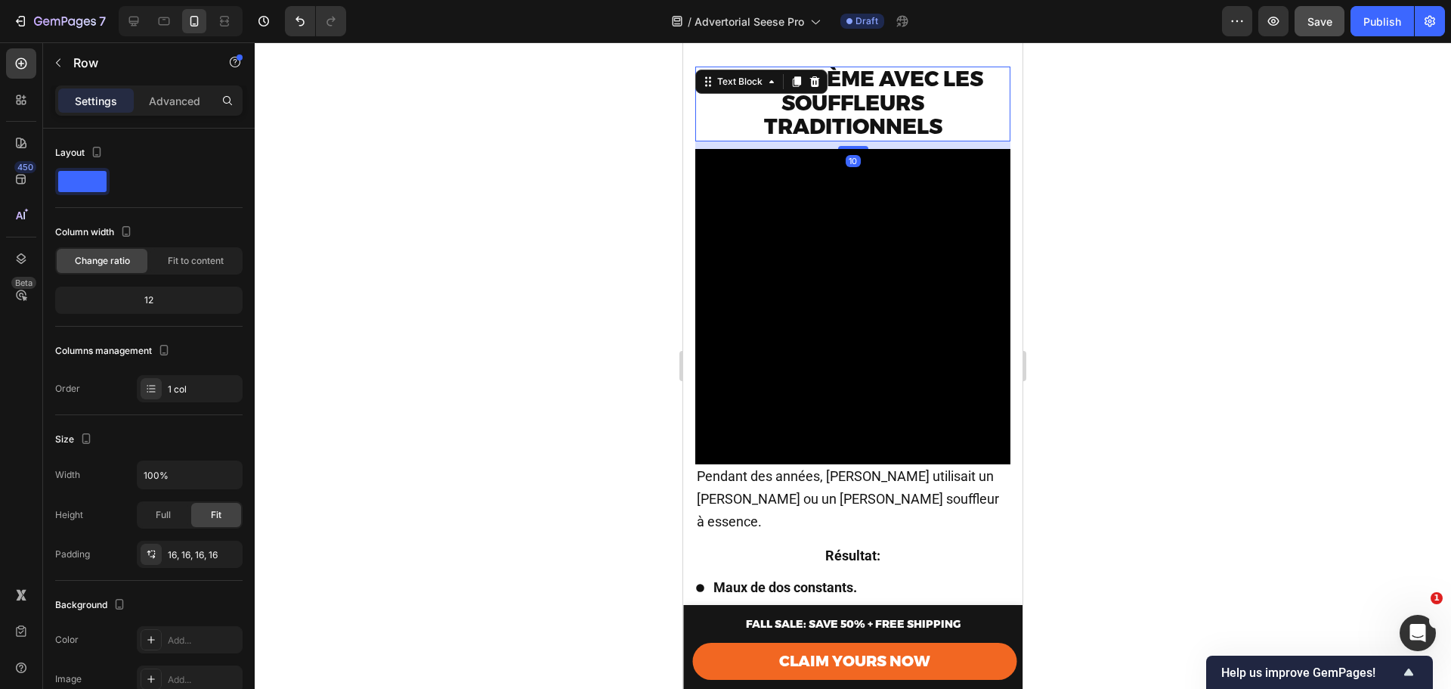
click at [838, 110] on strong "Le problème avec les souffleurs traditionnels" at bounding box center [853, 103] width 261 height 74
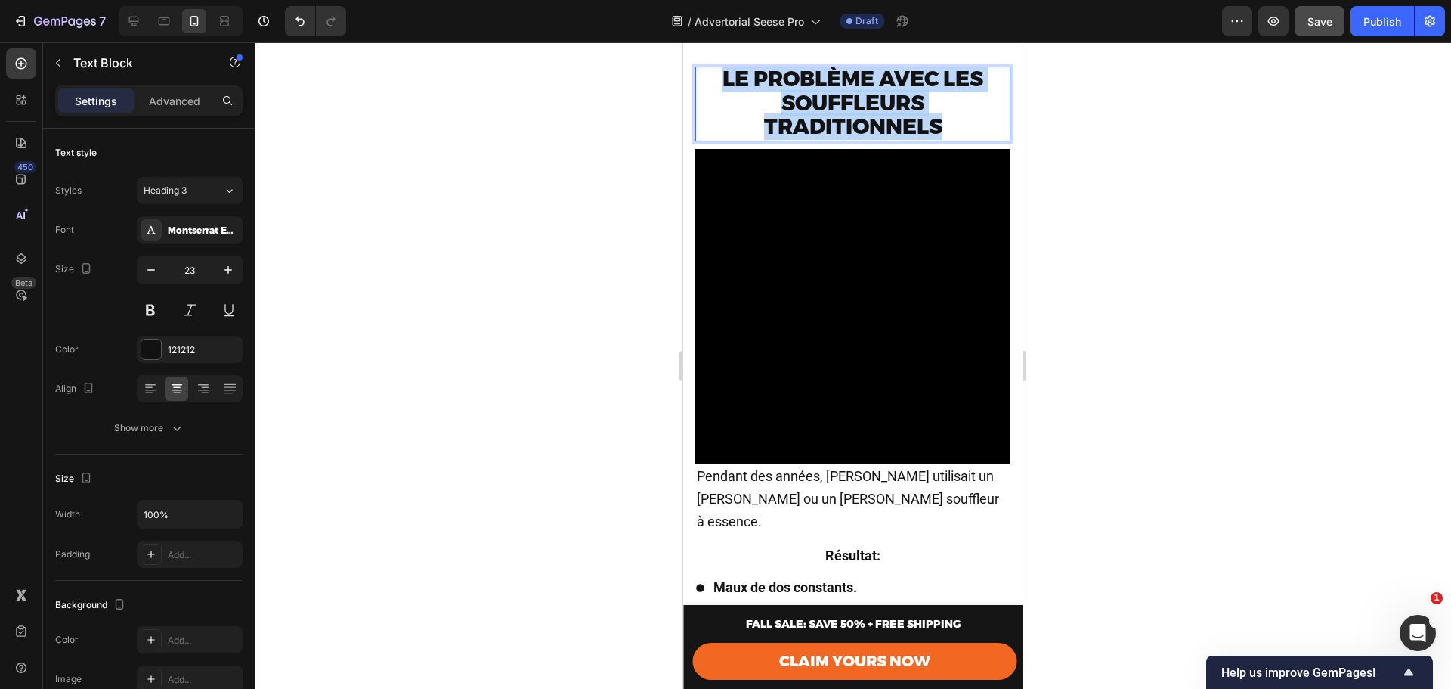
click at [838, 110] on strong "Le problème avec les souffleurs traditionnels" at bounding box center [853, 103] width 261 height 74
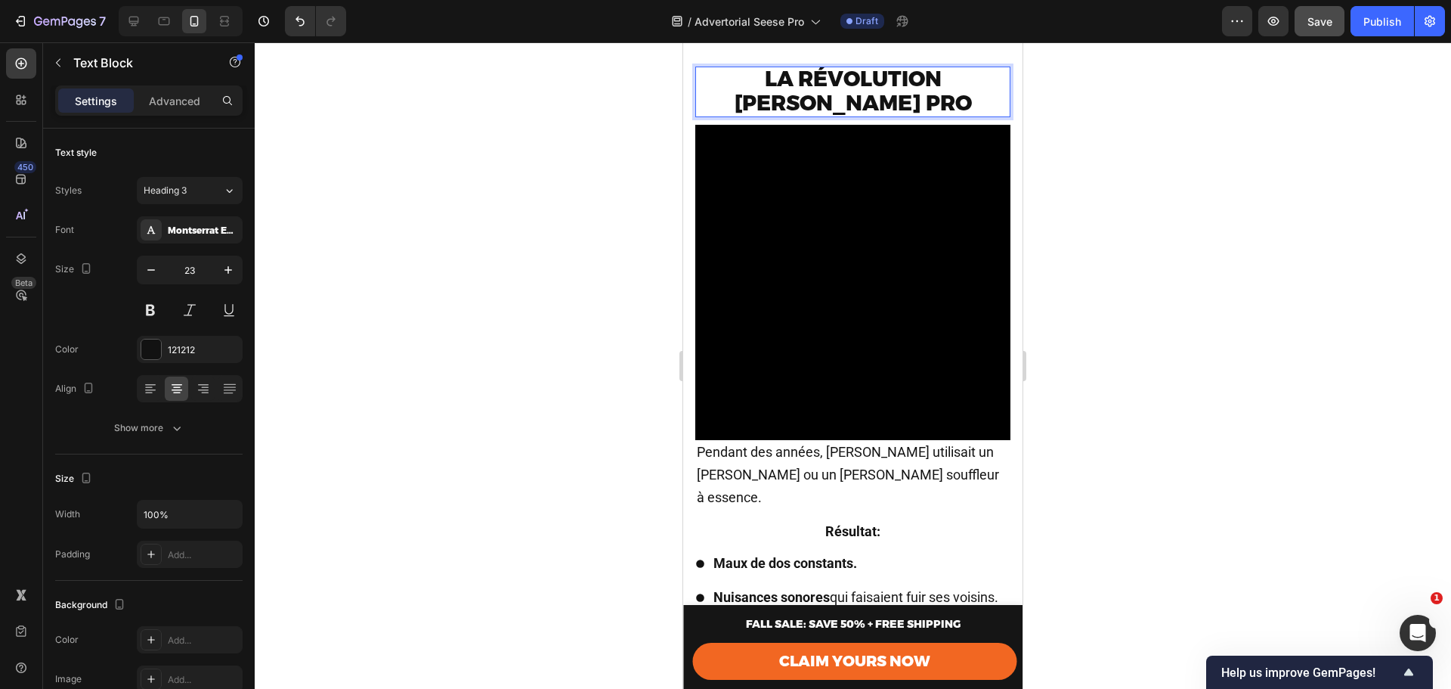
click at [909, 84] on strong "La révolution Seese Pro" at bounding box center [853, 91] width 237 height 50
click at [1062, 146] on div at bounding box center [853, 365] width 1197 height 646
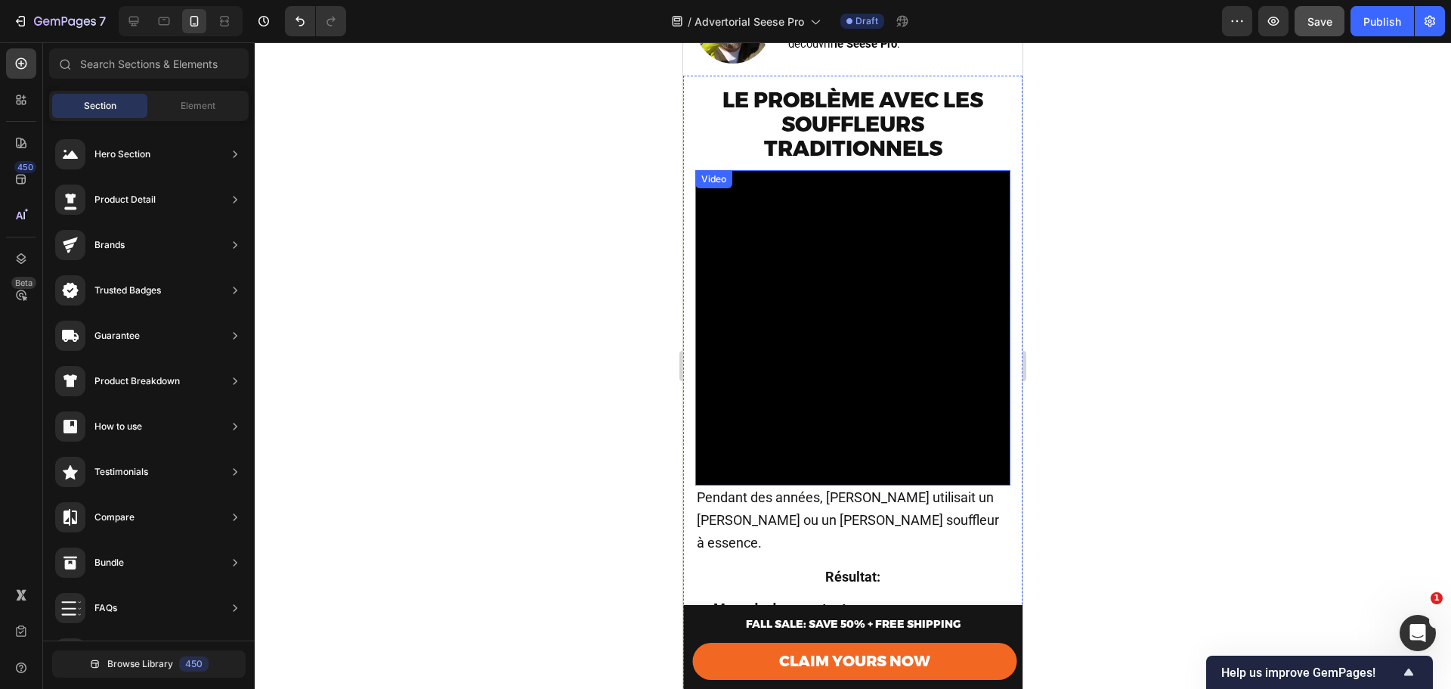
scroll to position [1529, 0]
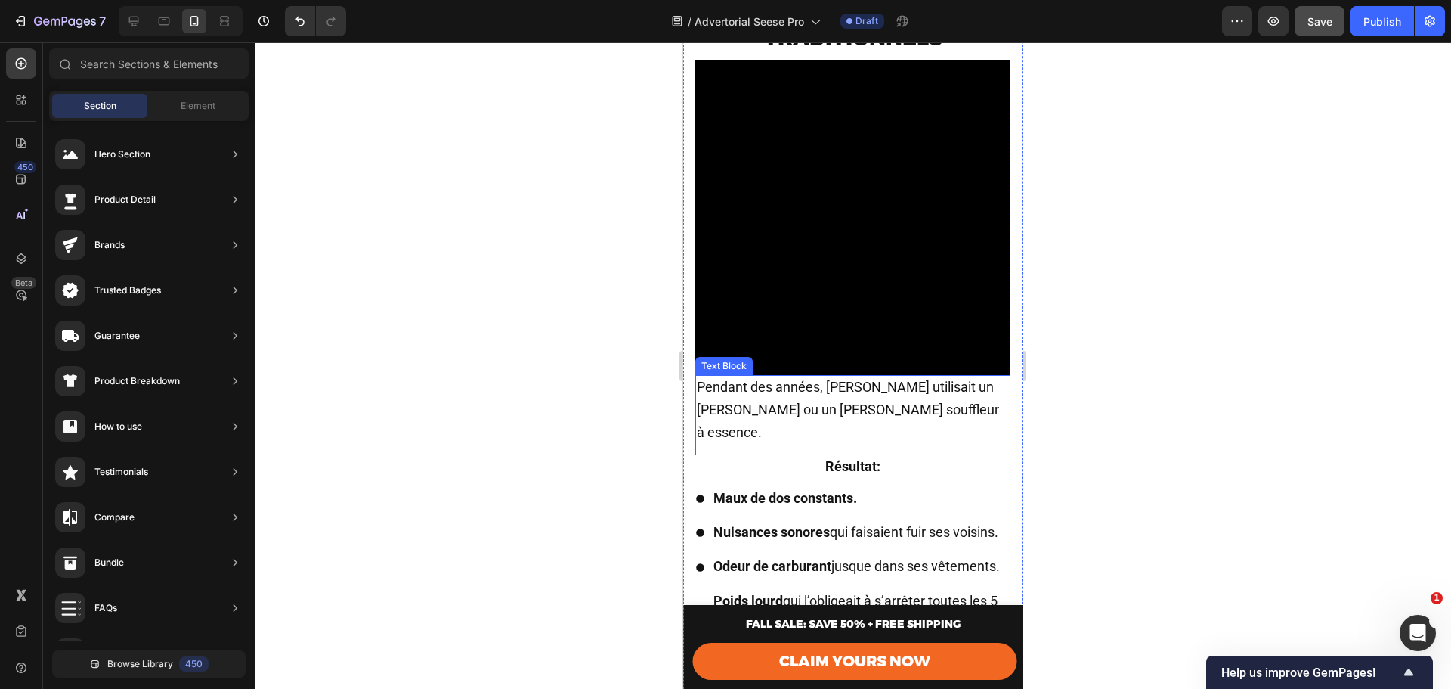
click at [860, 387] on span "Pendant des années, Marc utilisait un râteau ou un gros souffleur à essence." at bounding box center [848, 409] width 302 height 61
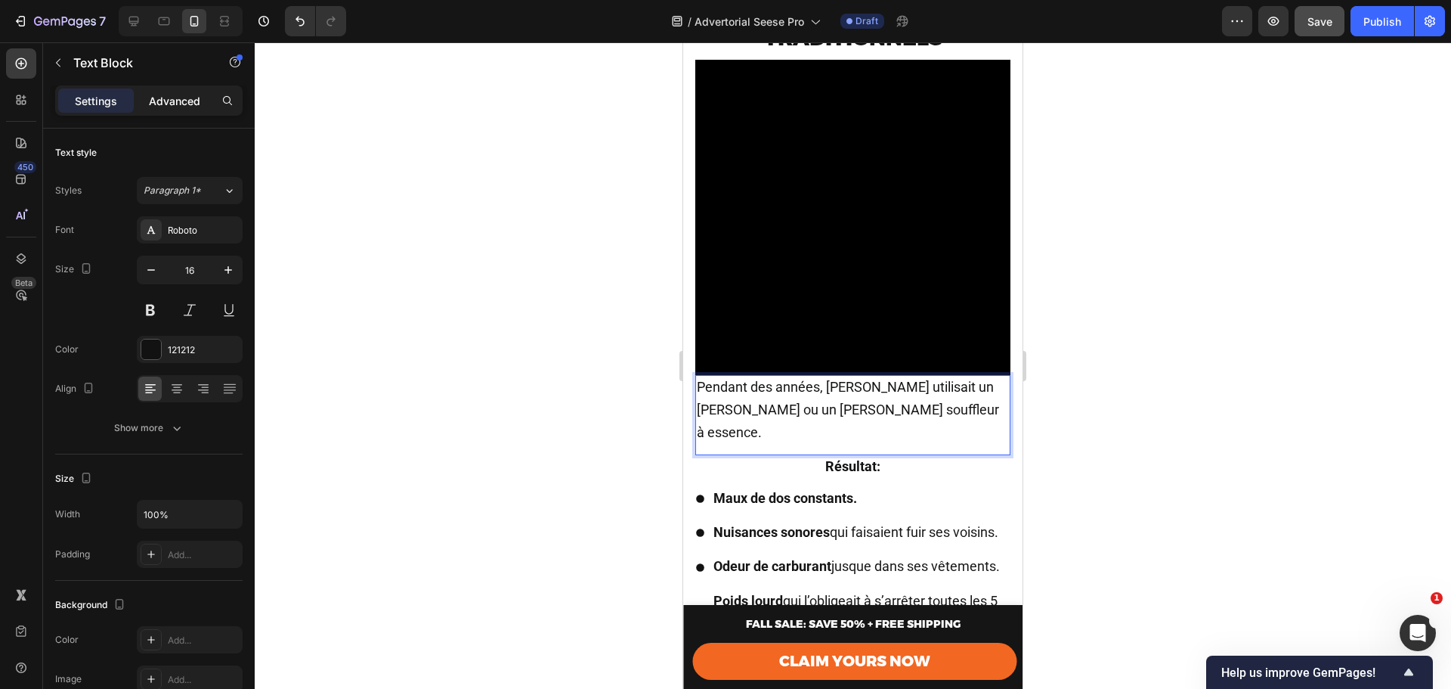
click at [194, 97] on p "Advanced" at bounding box center [174, 101] width 51 height 16
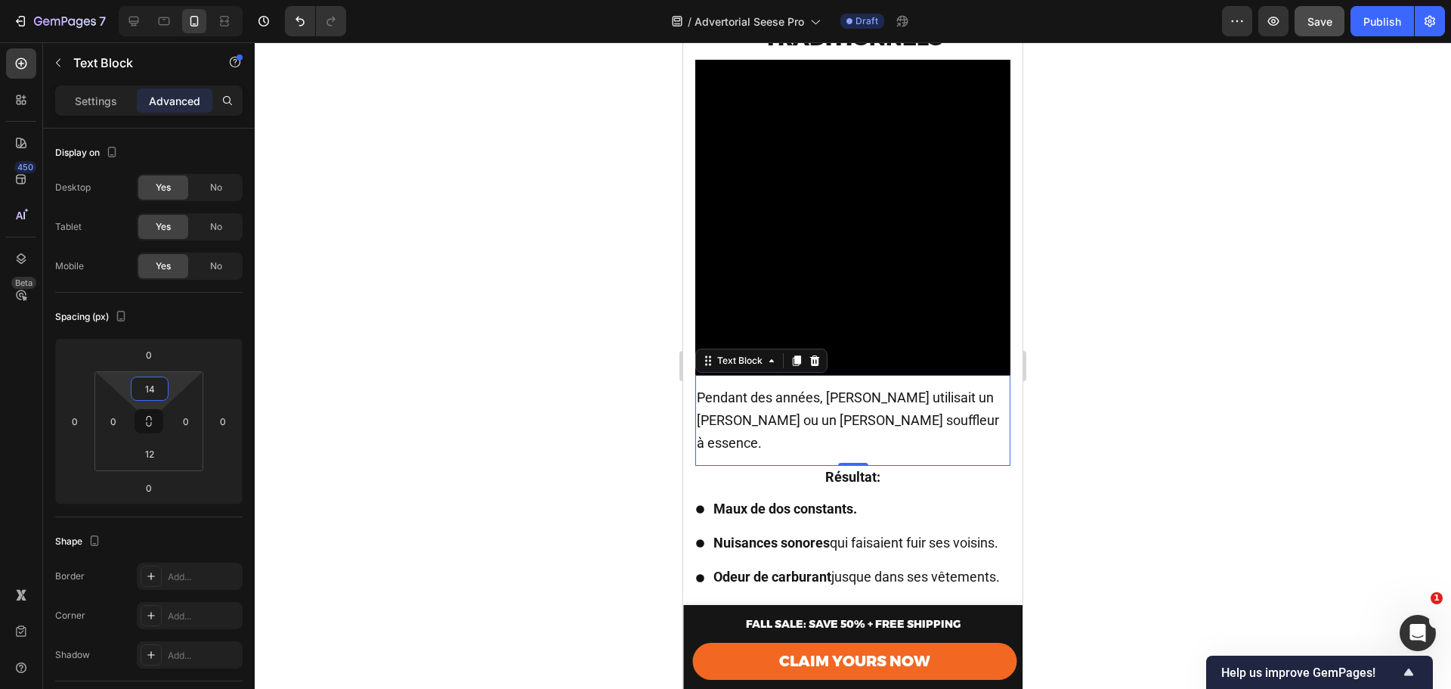
type input "12"
click at [153, 0] on html "7 Version history / Advertorial Seese Pro Draft Preview Save Publish 450 Beta S…" at bounding box center [725, 0] width 1451 height 0
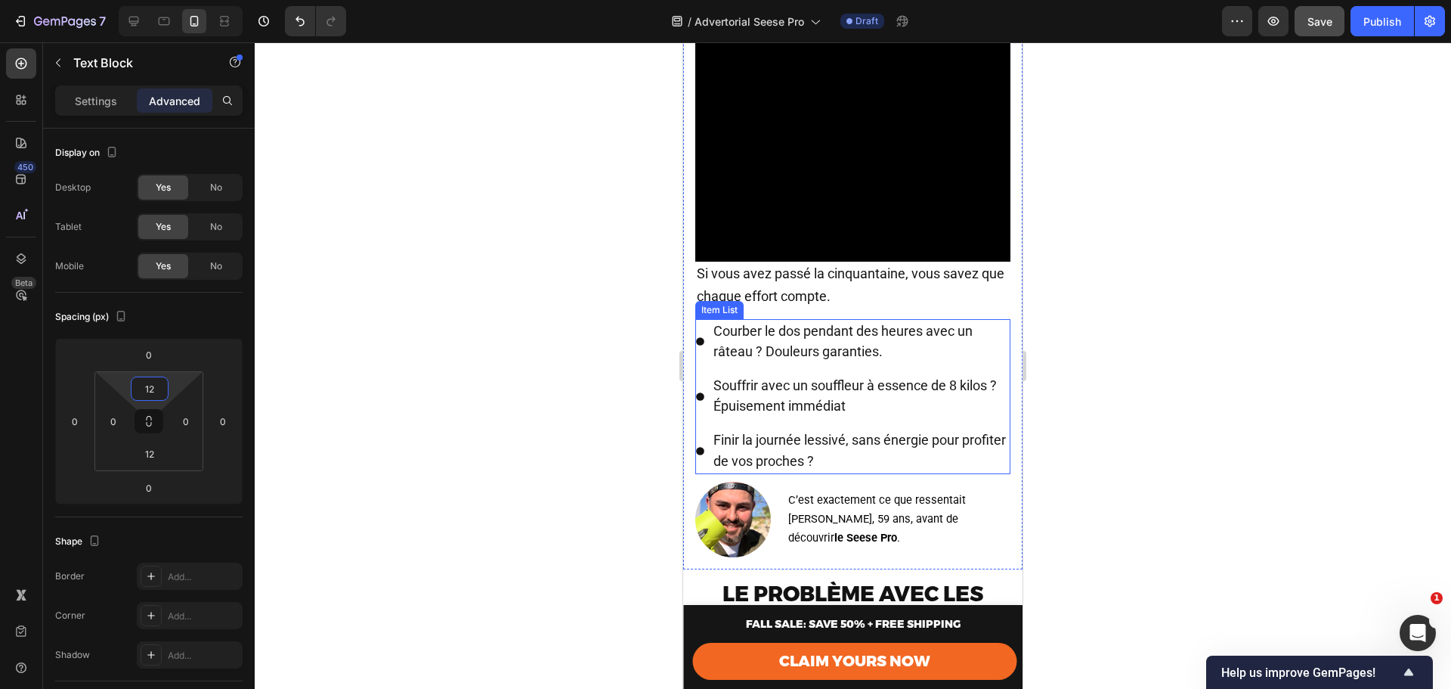
scroll to position [924, 0]
click at [853, 283] on span "Si vous avez passé la cinquantaine, vous savez que chaque effort compte." at bounding box center [851, 285] width 308 height 39
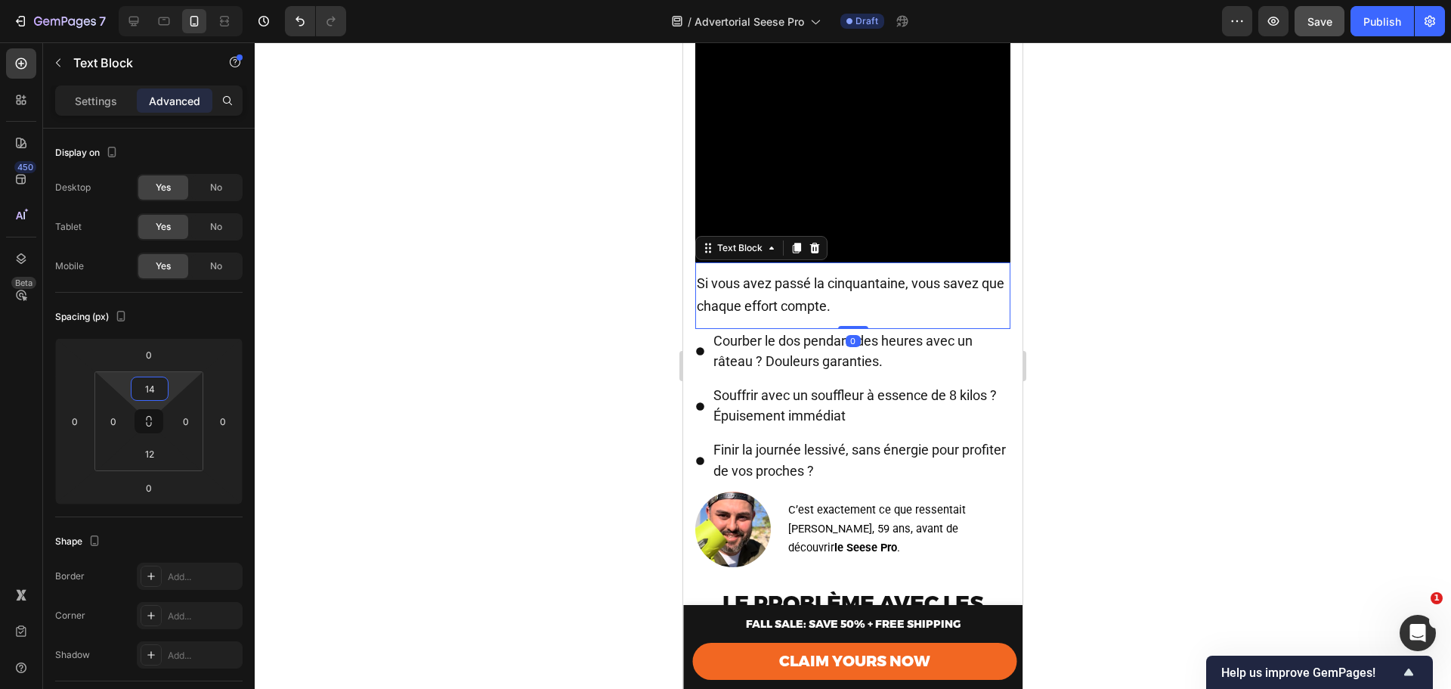
click at [149, 0] on html "7 Version history / Advertorial Seese Pro Draft Preview Save Publish 450 Beta S…" at bounding box center [725, 0] width 1451 height 0
click at [150, 386] on input "14" at bounding box center [150, 388] width 30 height 23
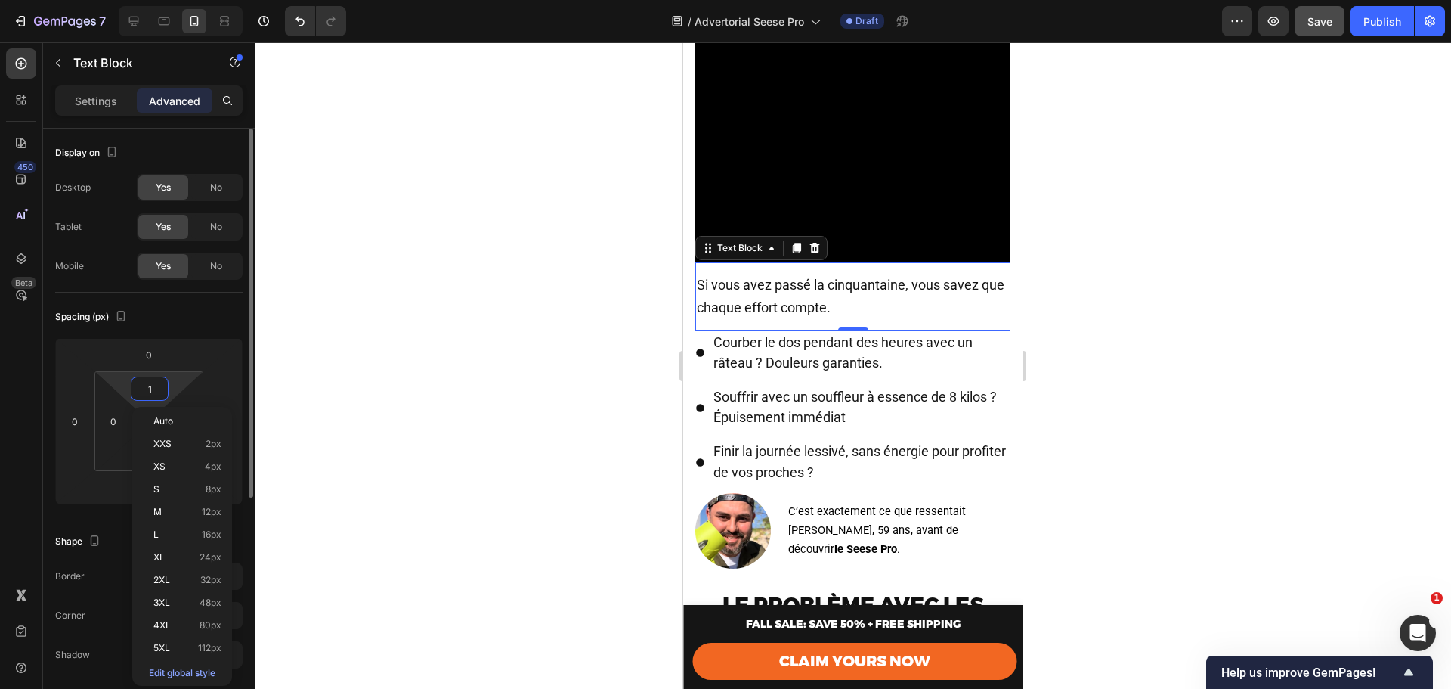
type input "12"
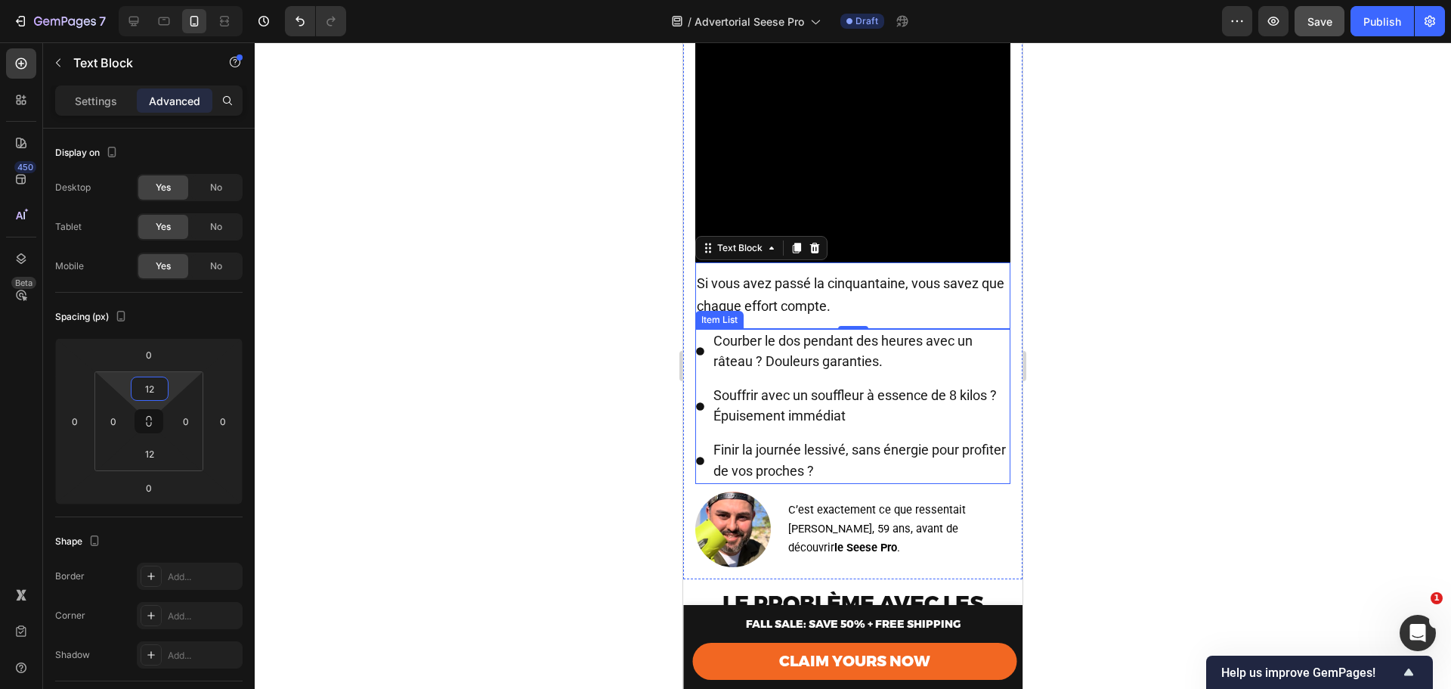
click at [883, 366] on p "Courber le dos pendant des heures avec un râteau ? Douleurs garanties." at bounding box center [861, 351] width 295 height 41
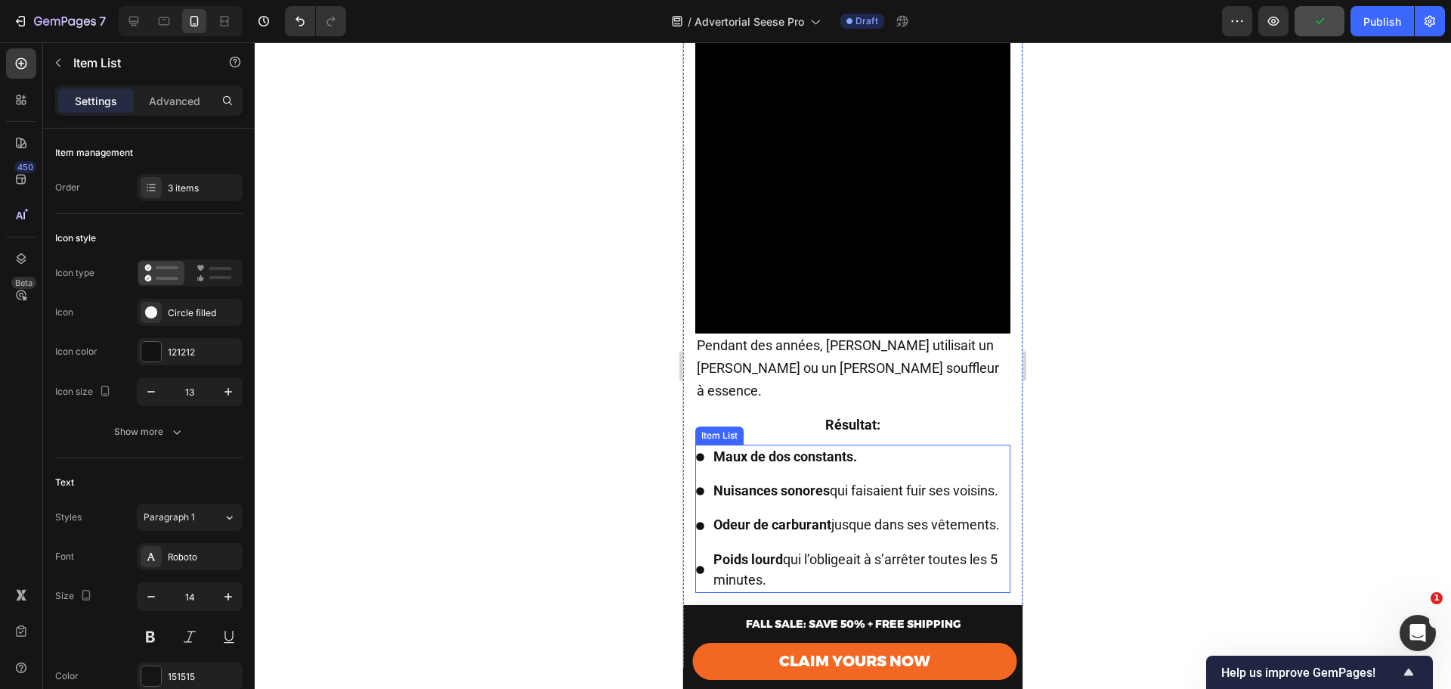
scroll to position [2335, 0]
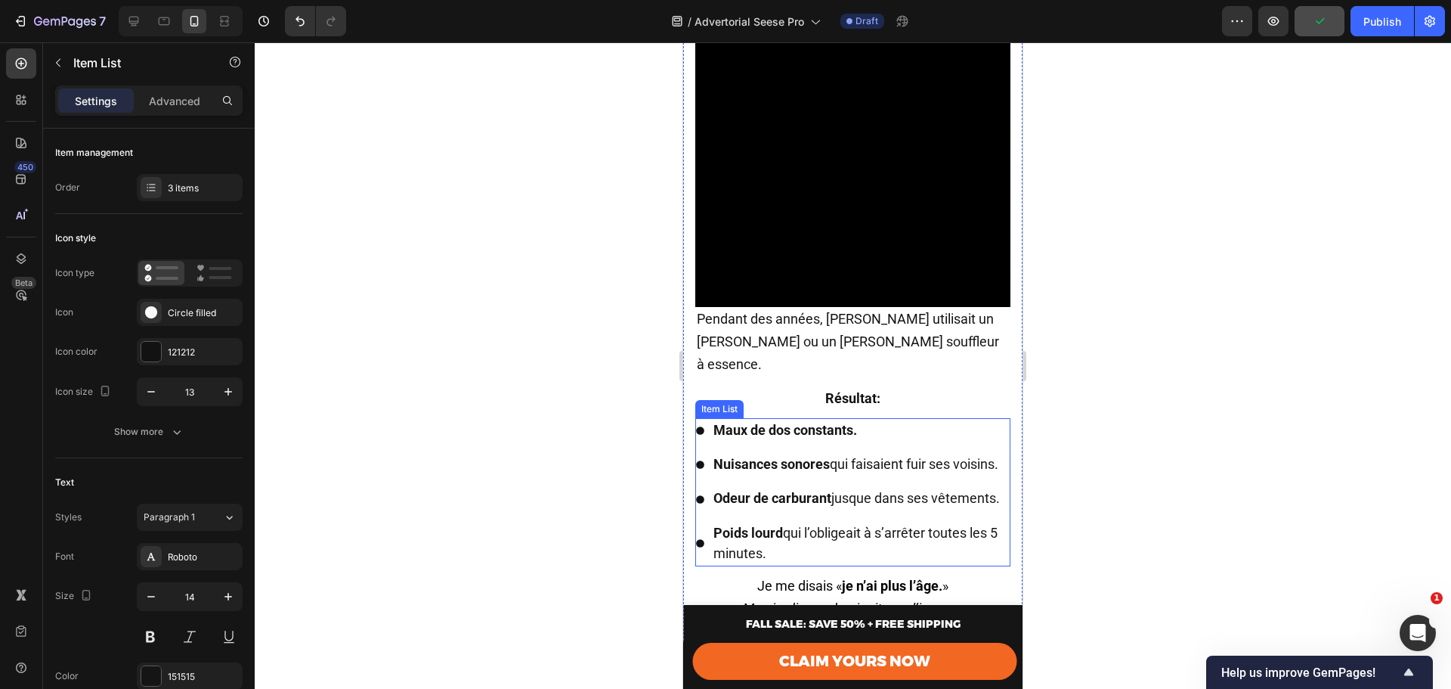
click at [829, 340] on span "Pendant des années, Marc utilisait un râteau ou un gros souffleur à essence." at bounding box center [848, 341] width 302 height 61
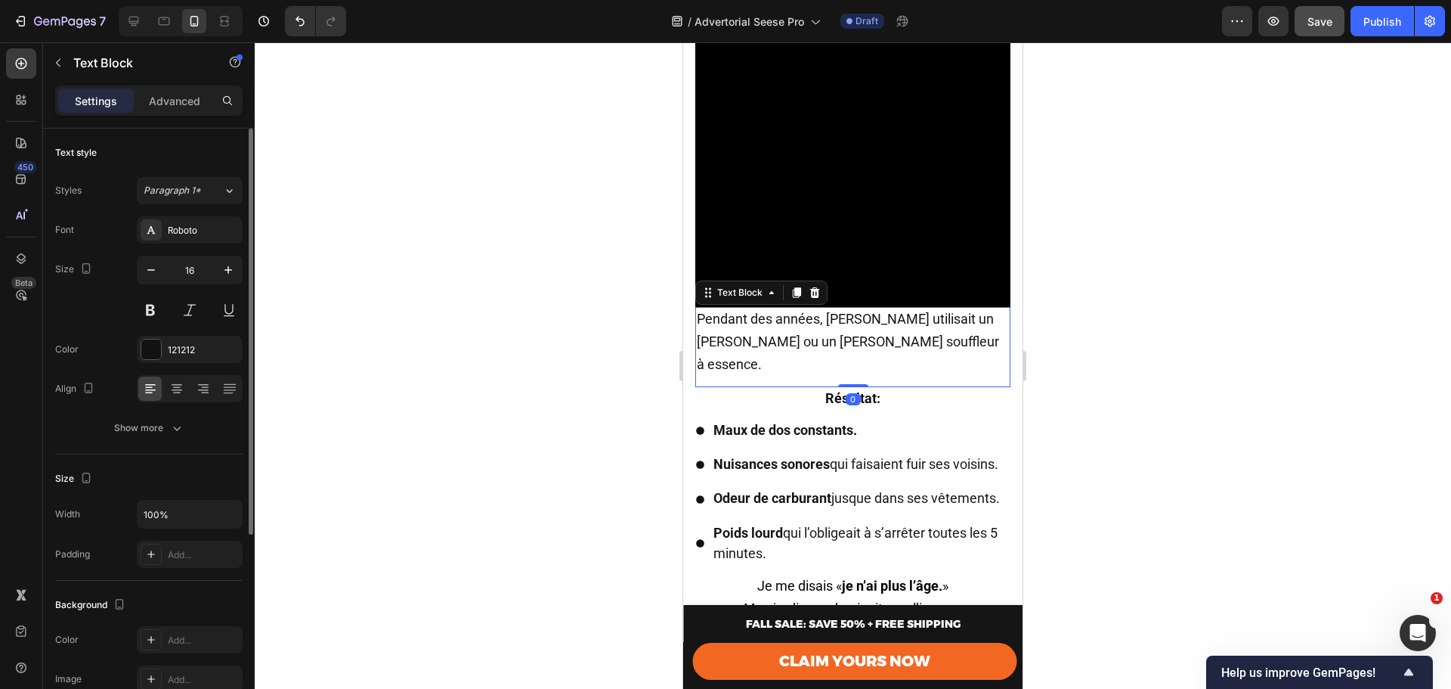
drag, startPoint x: 187, startPoint y: 101, endPoint x: 181, endPoint y: 170, distance: 69.7
click at [186, 101] on p "Advanced" at bounding box center [174, 101] width 51 height 16
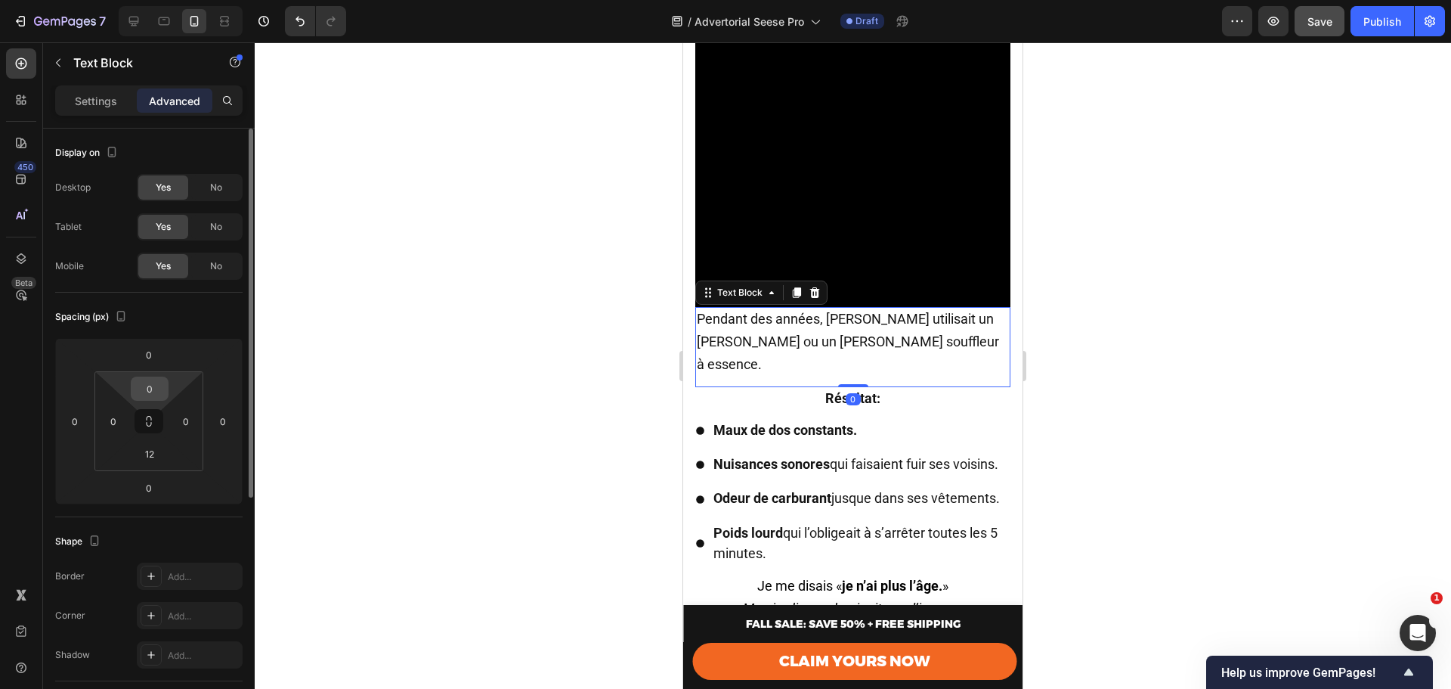
click at [150, 398] on input "0" at bounding box center [150, 388] width 30 height 23
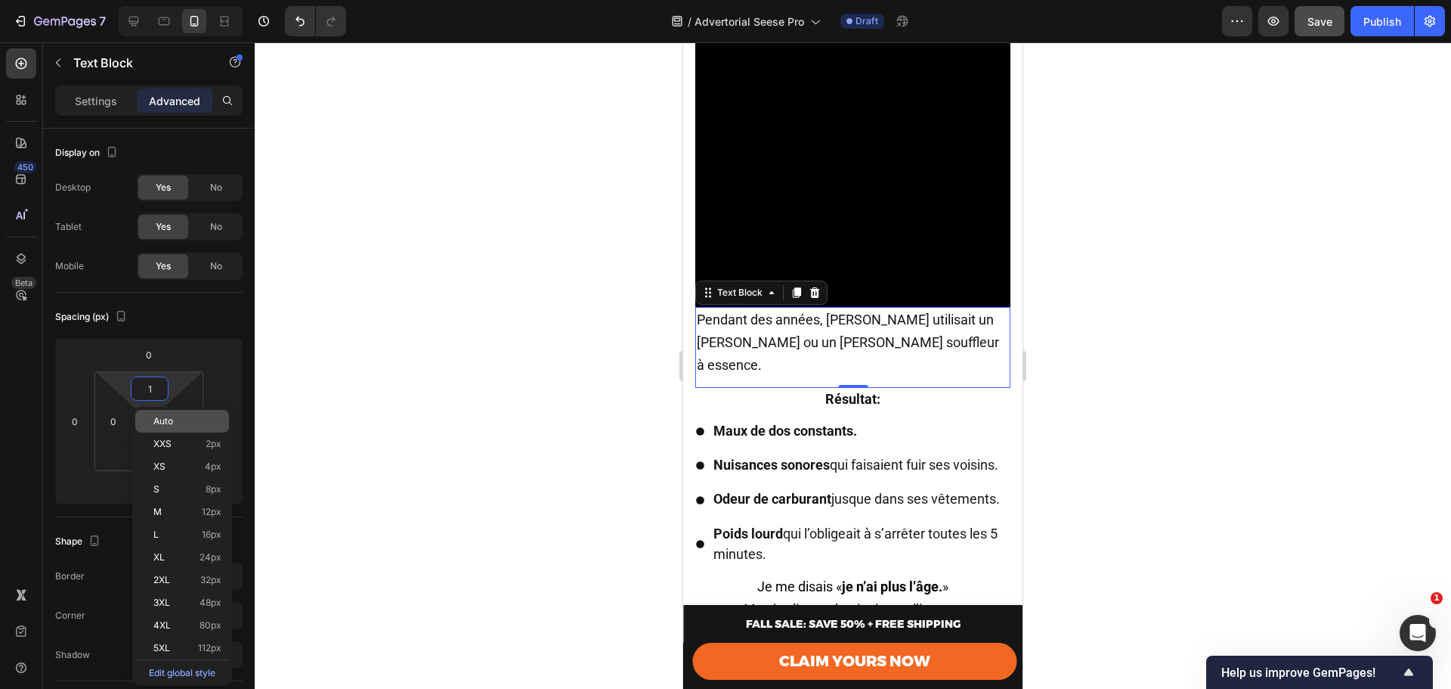
type input "12"
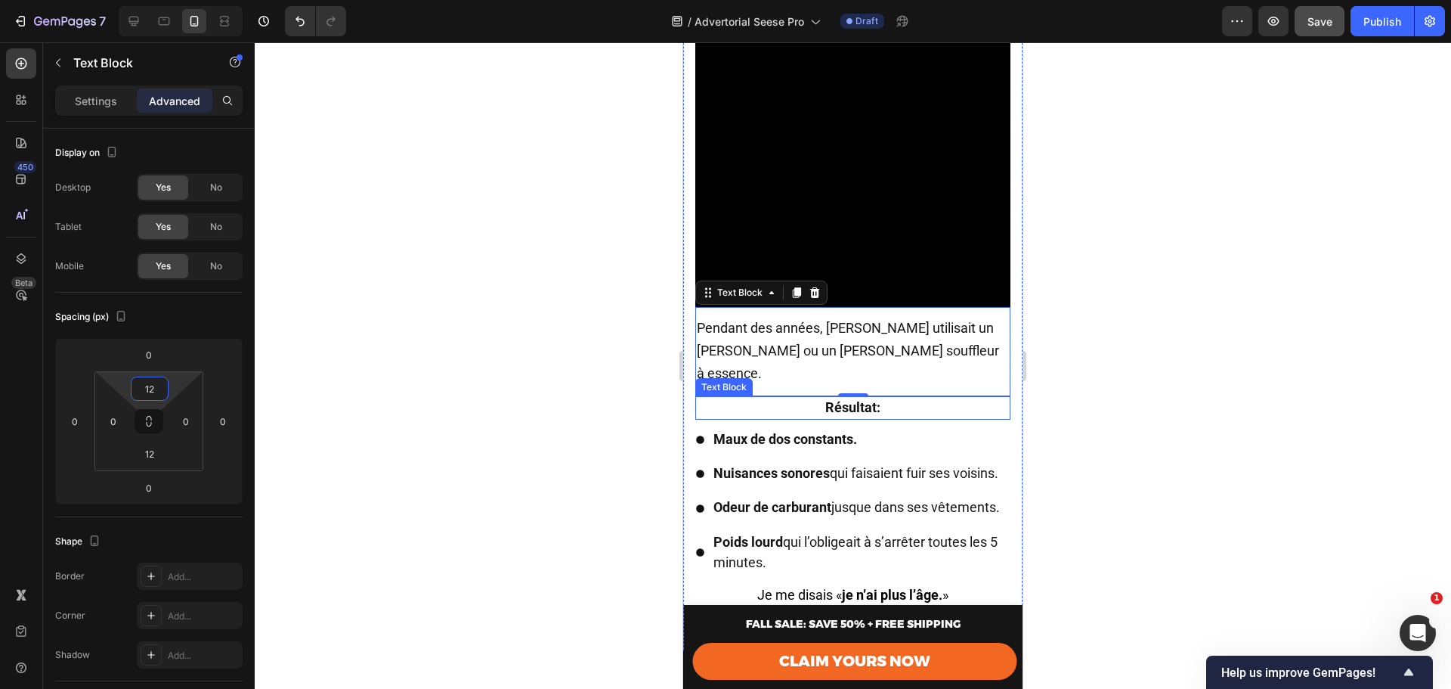
click at [883, 398] on p "Résultat:" at bounding box center [853, 408] width 312 height 20
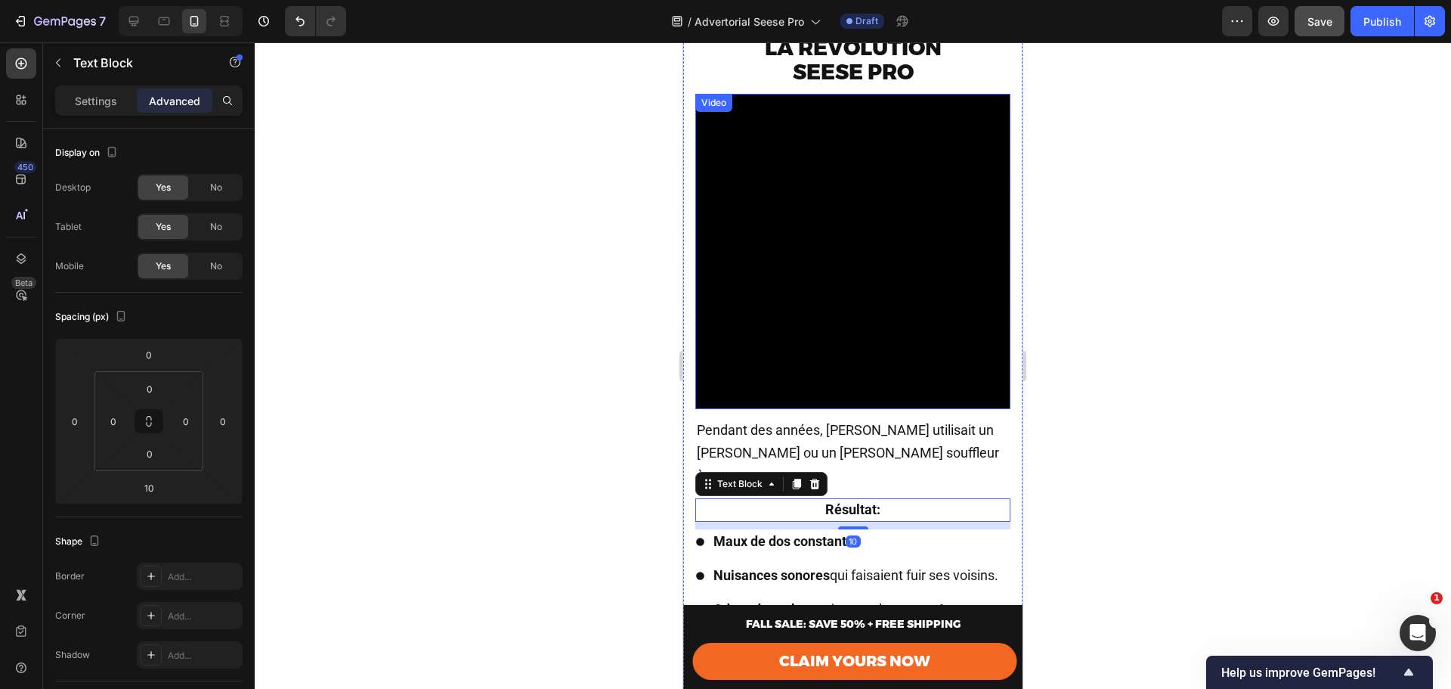
scroll to position [2235, 0]
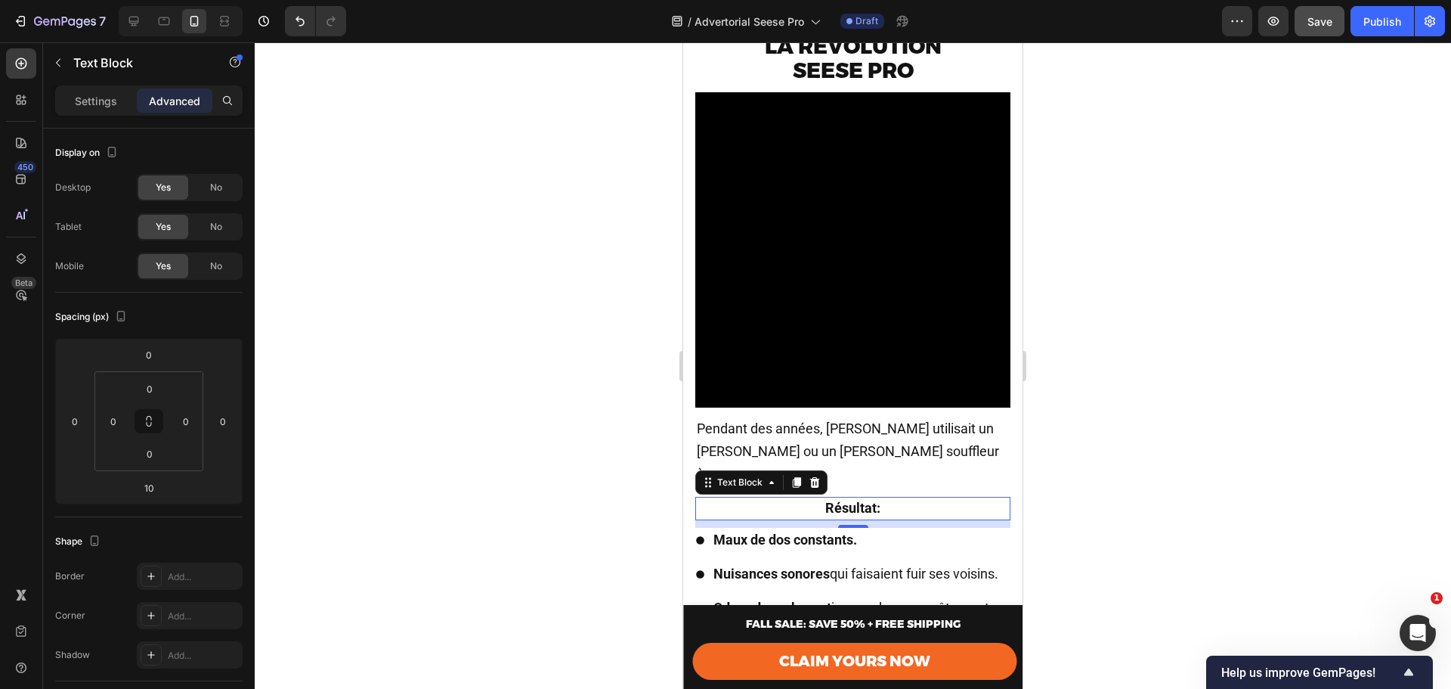
click at [850, 420] on span "Pendant des années, Marc utilisait un râteau ou un gros souffleur à essence." at bounding box center [848, 450] width 302 height 61
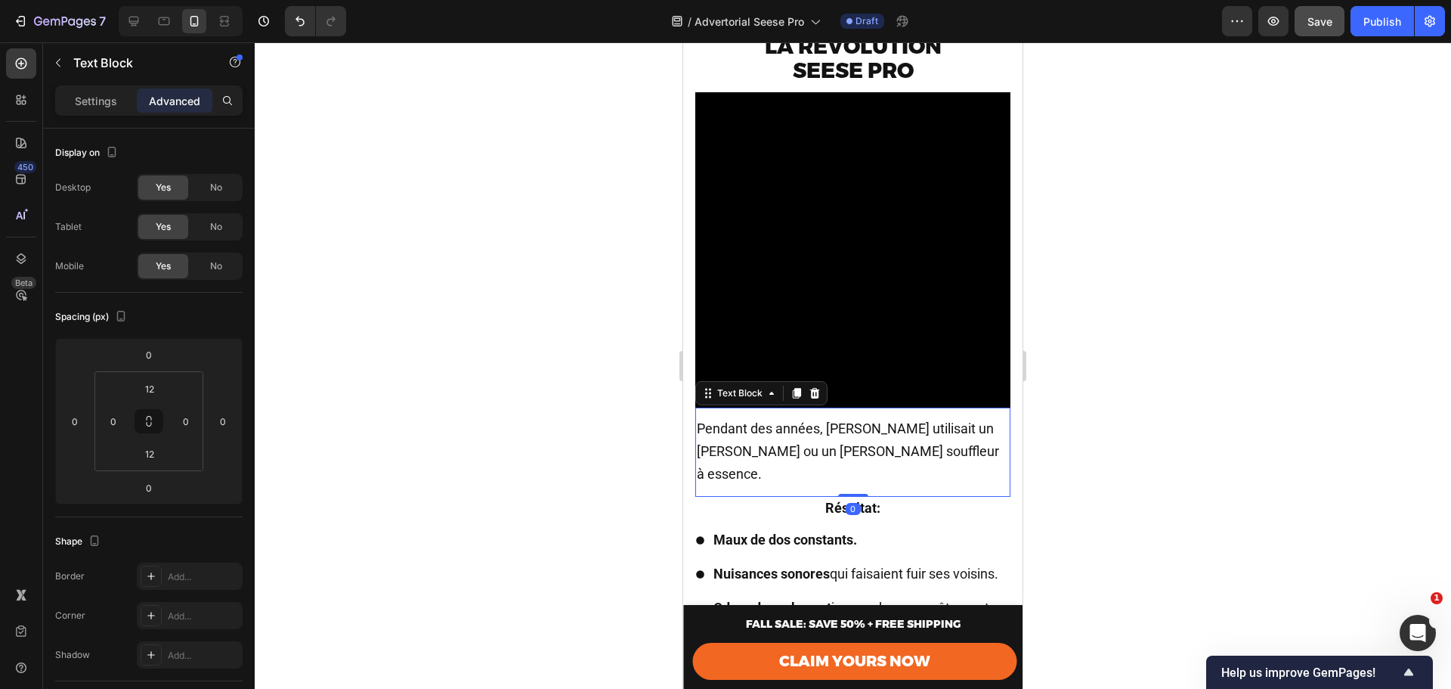
click at [850, 420] on span "Pendant des années, Marc utilisait un râteau ou un gros souffleur à essence." at bounding box center [848, 450] width 302 height 61
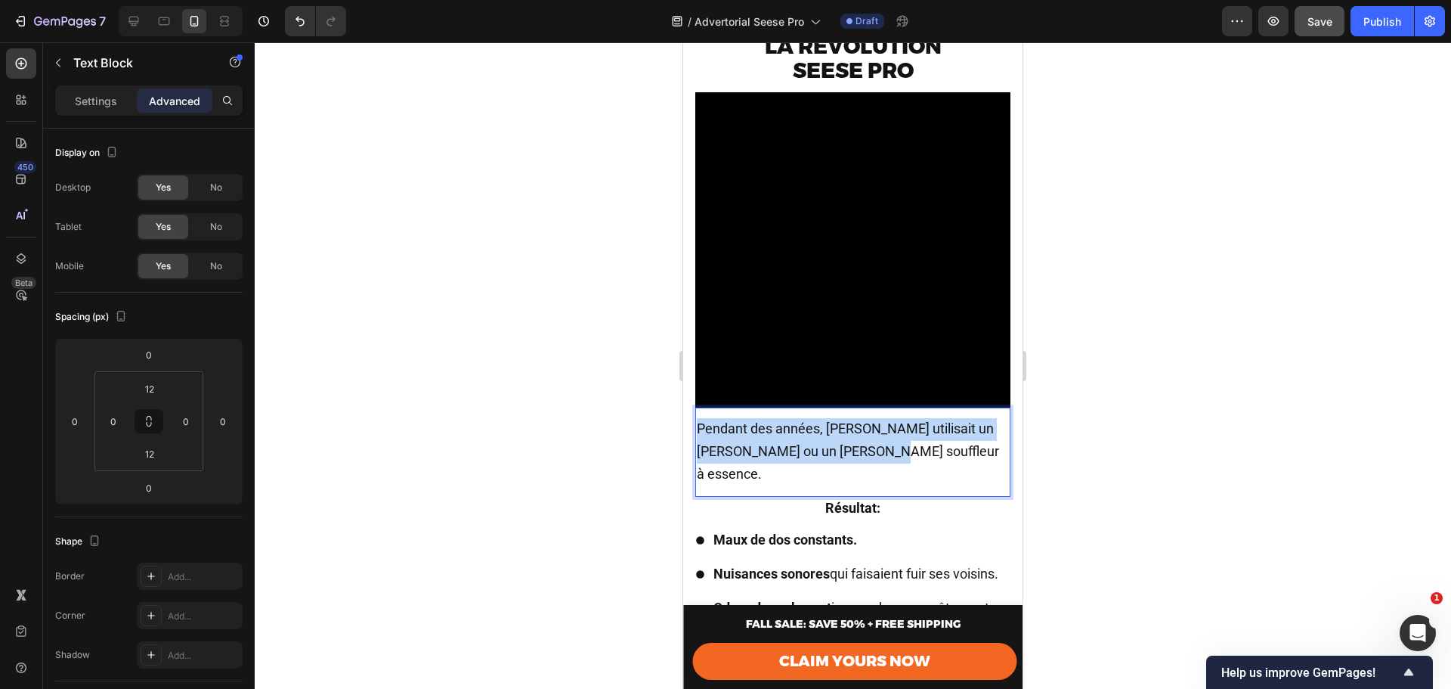
click at [850, 420] on span "Pendant des années, Marc utilisait un râteau ou un gros souffleur à essence." at bounding box center [848, 450] width 302 height 61
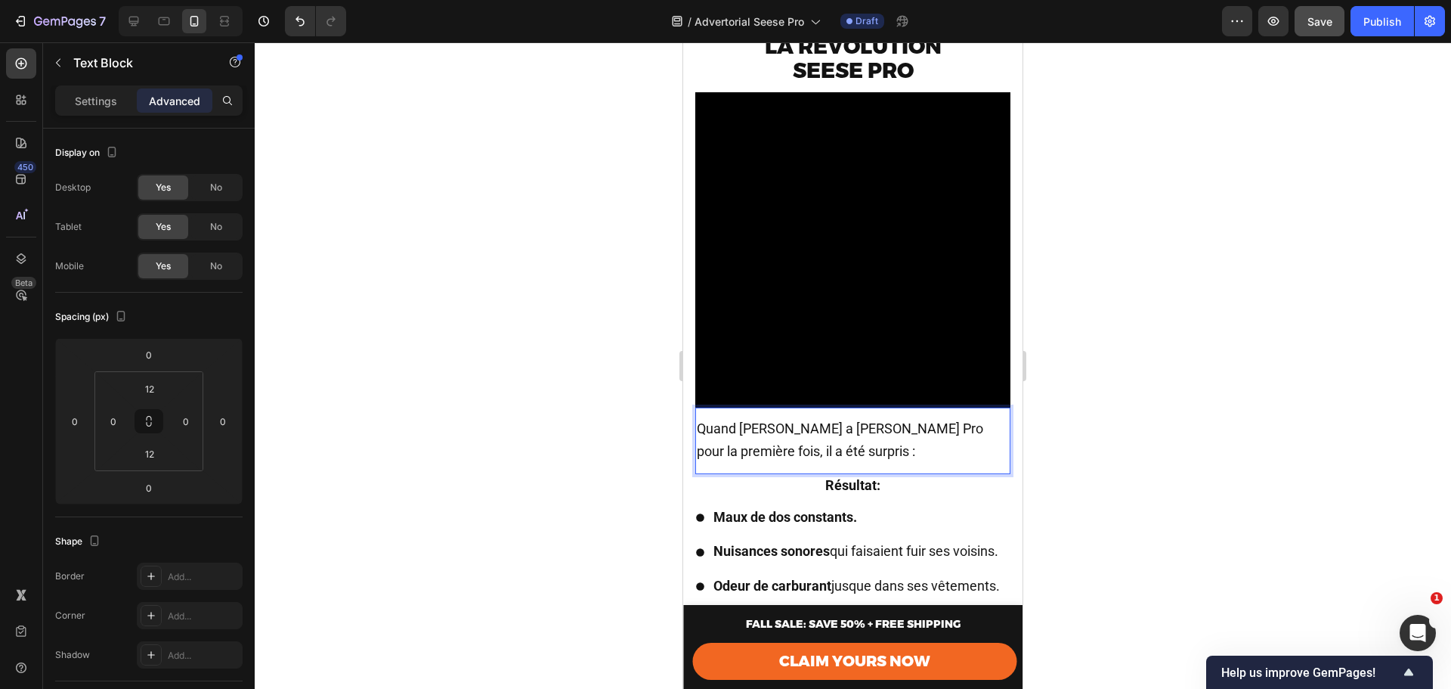
click at [768, 435] on span "Quand Marc a pris le Seese Pro pour la première fois, il a été surpris :" at bounding box center [840, 439] width 287 height 39
click at [821, 443] on p "Quand Marc a pris le Seese Pro pour la première fois, il a été surpris :" at bounding box center [853, 440] width 312 height 45
click at [1101, 438] on div at bounding box center [853, 365] width 1197 height 646
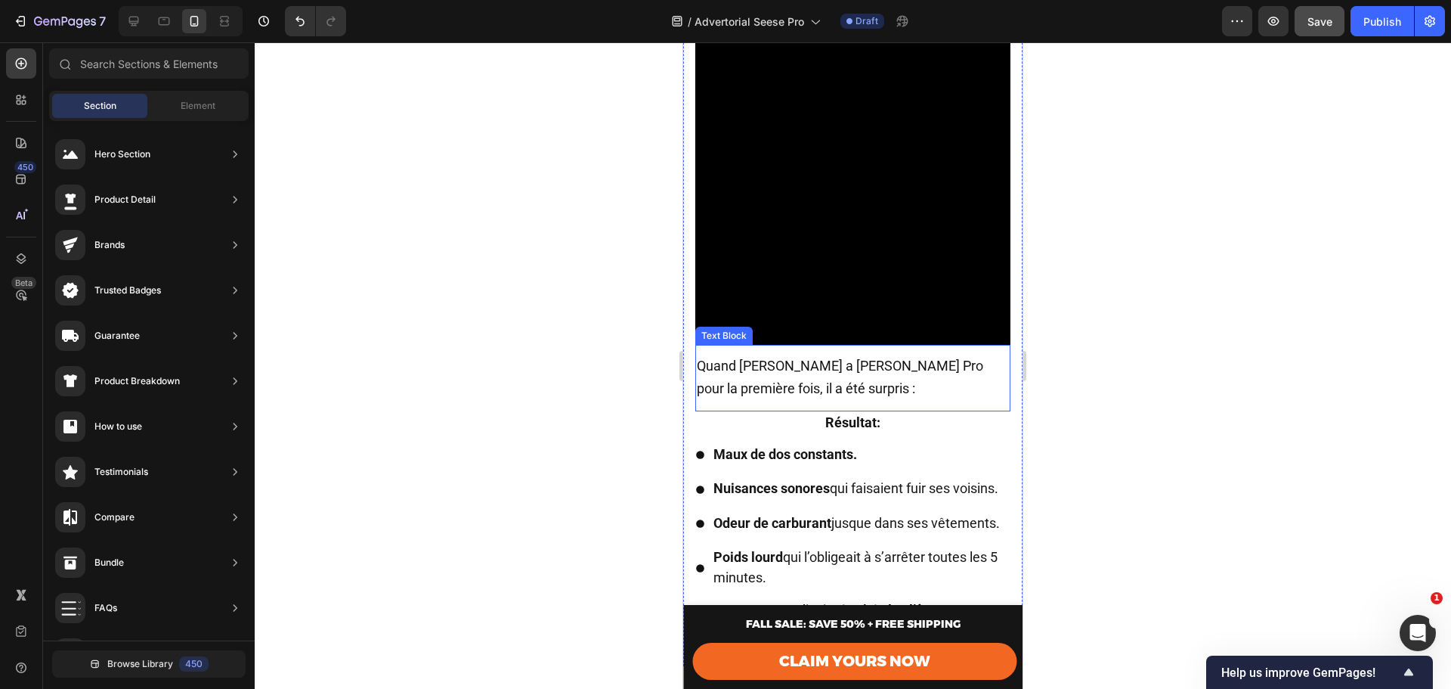
scroll to position [2436, 0]
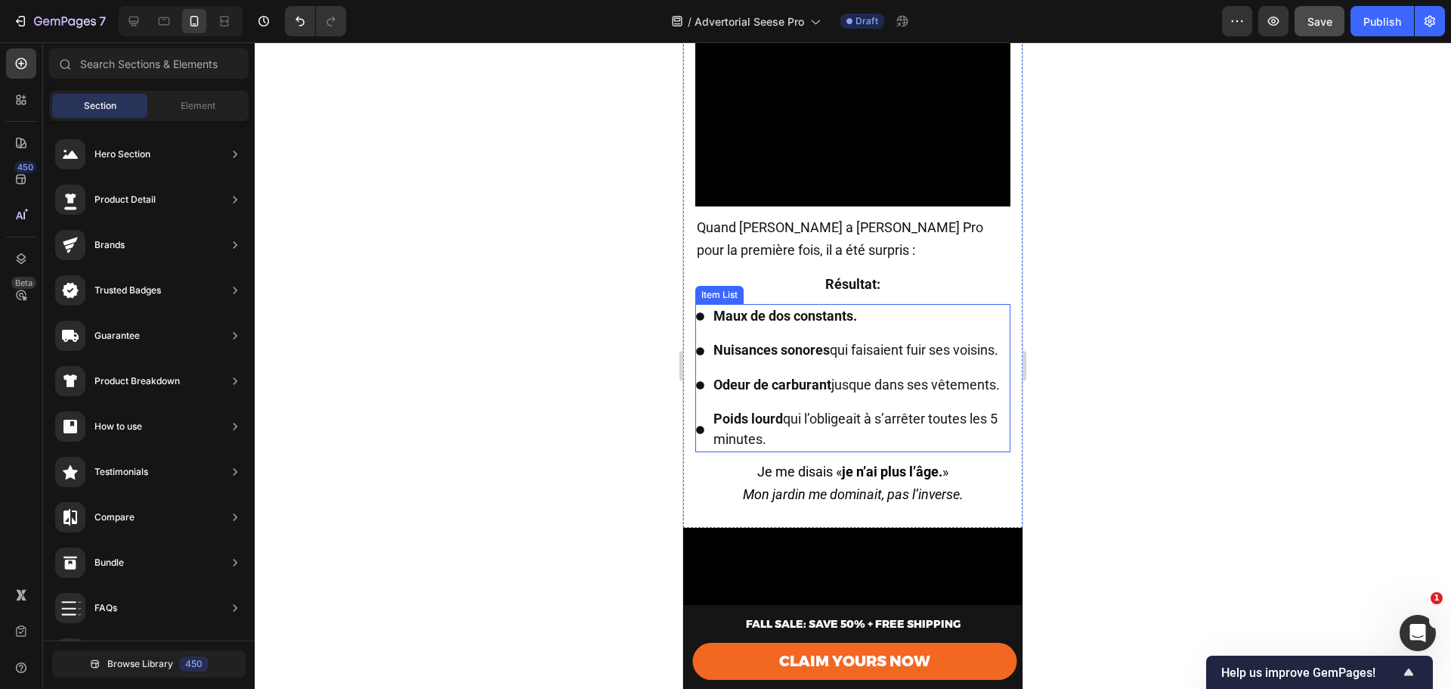
click at [772, 308] on strong "Maux de dos constants." at bounding box center [786, 316] width 144 height 16
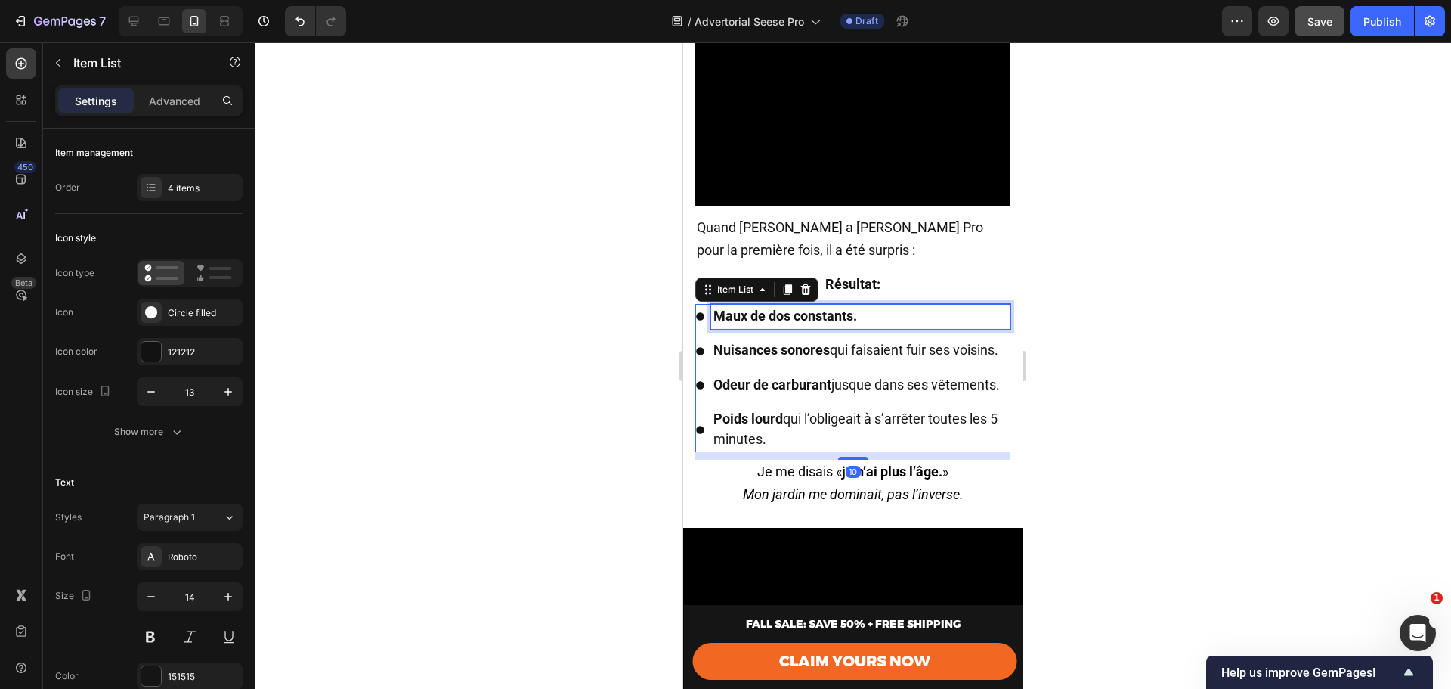
click at [772, 308] on strong "Maux de dos constants." at bounding box center [786, 316] width 144 height 16
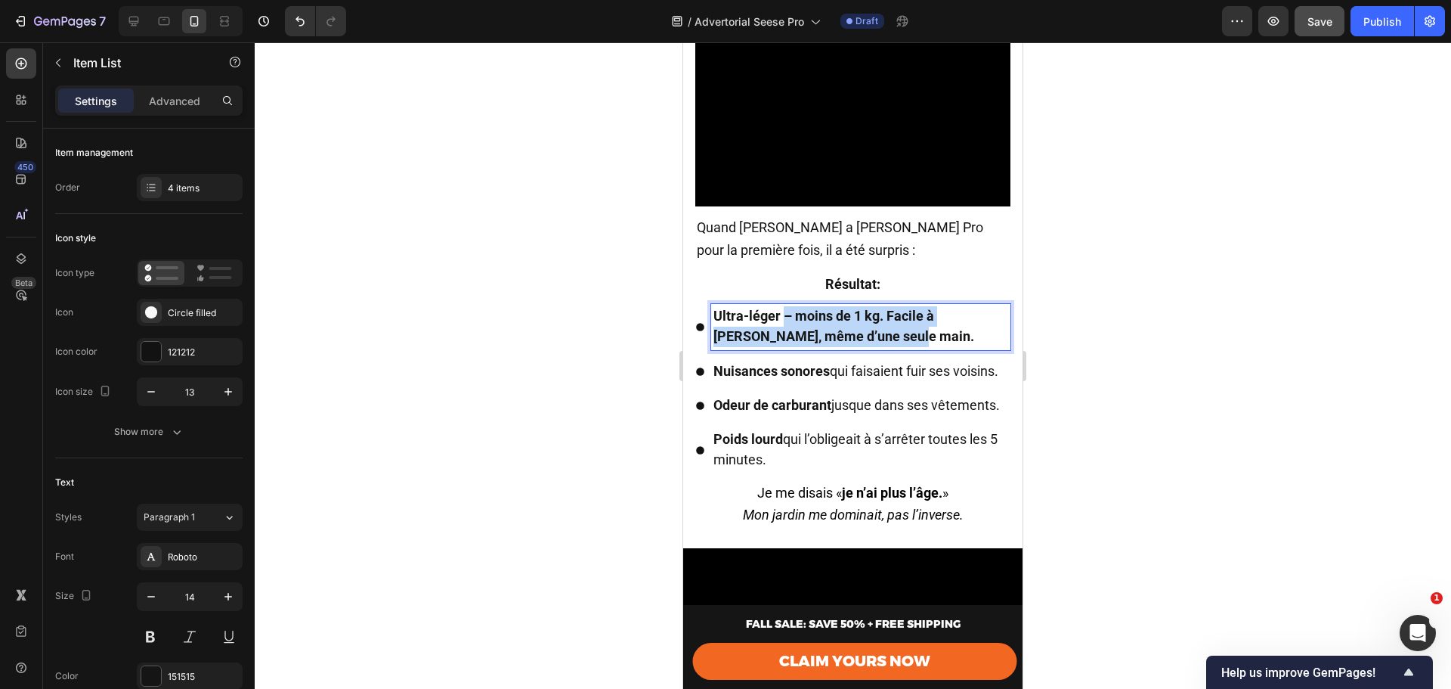
drag, startPoint x: 782, startPoint y: 305, endPoint x: 893, endPoint y: 329, distance: 113.7
click at [893, 329] on p "Ultra-léger – moins de 1 kg. Facile à manier, même d’une seule main." at bounding box center [861, 326] width 295 height 41
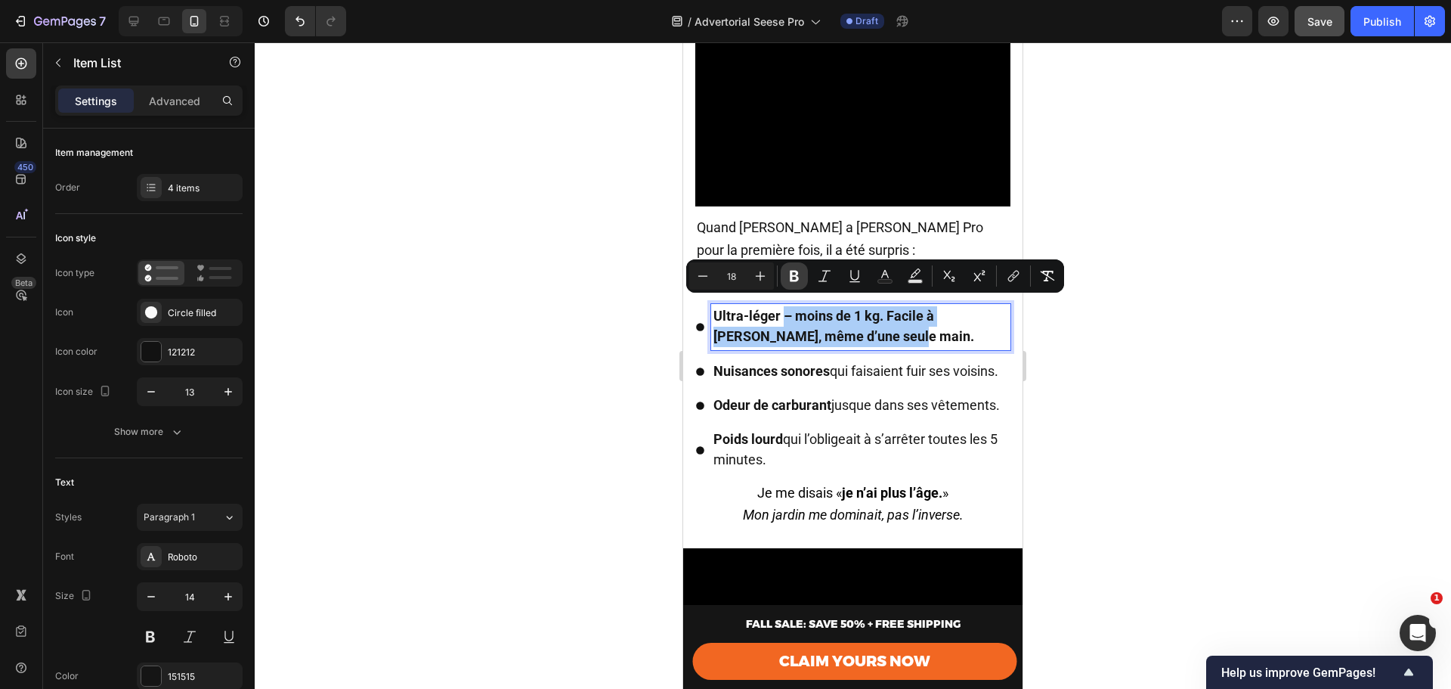
click at [794, 277] on icon "Editor contextual toolbar" at bounding box center [794, 275] width 15 height 15
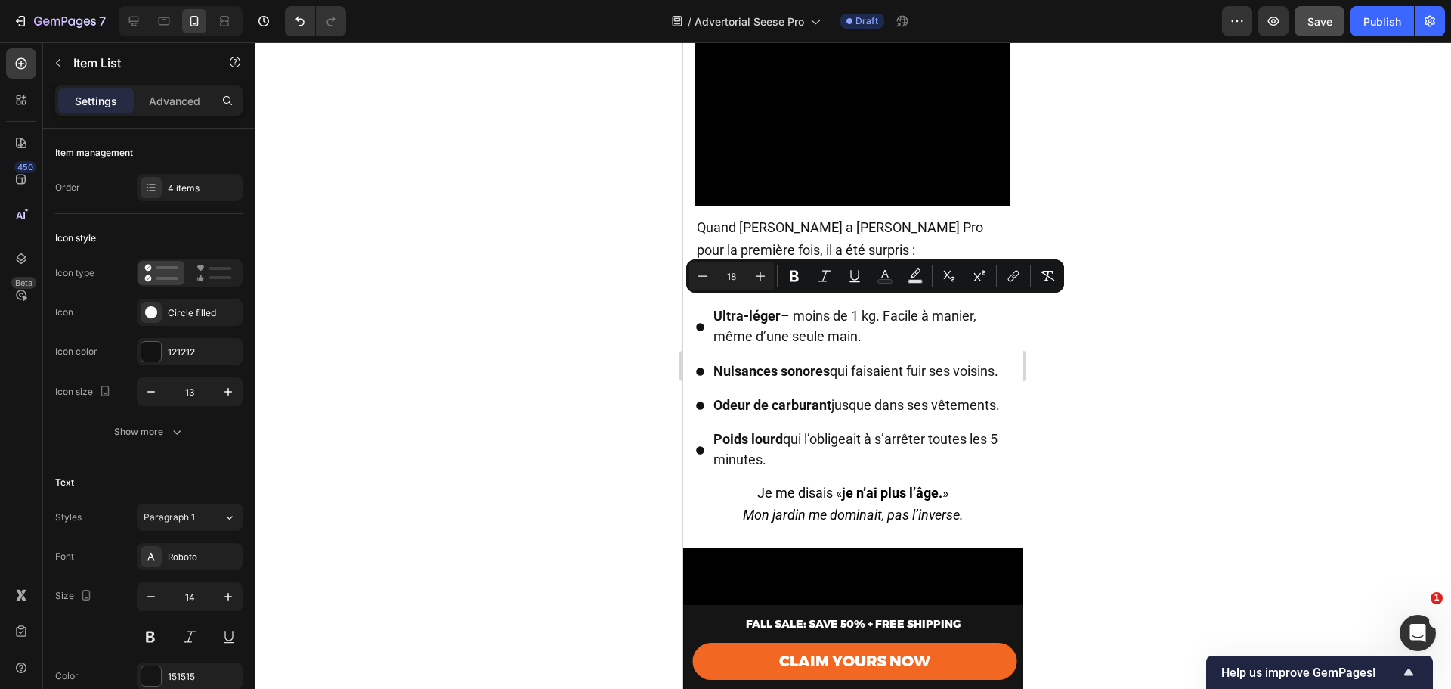
click at [819, 325] on span "Ultra-léger – moins de 1 kg. Facile à manier, même d’une seule main." at bounding box center [845, 326] width 263 height 36
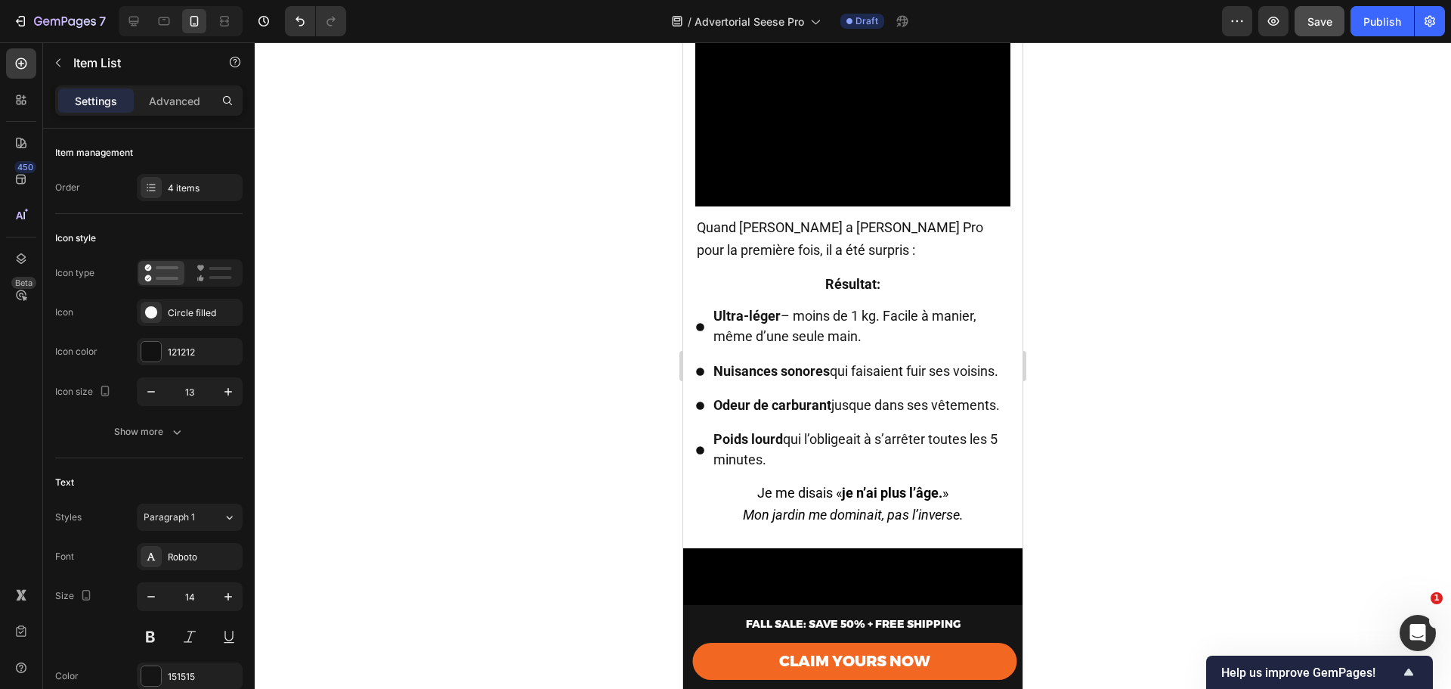
click at [794, 308] on span "Ultra-léger – moins de 1 kg. Facile à manier, même d’une seule main." at bounding box center [845, 326] width 263 height 36
click at [866, 276] on span "Résultat:" at bounding box center [852, 284] width 55 height 16
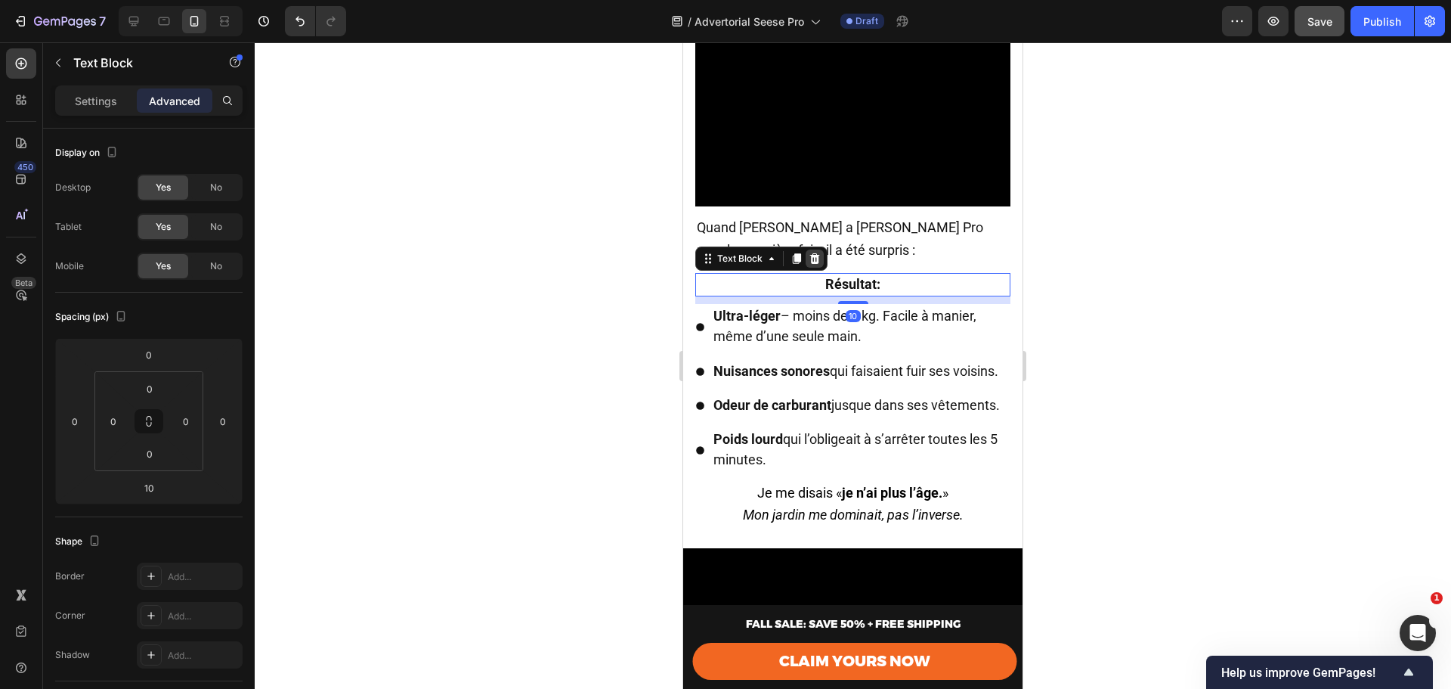
click at [821, 250] on div at bounding box center [815, 258] width 18 height 18
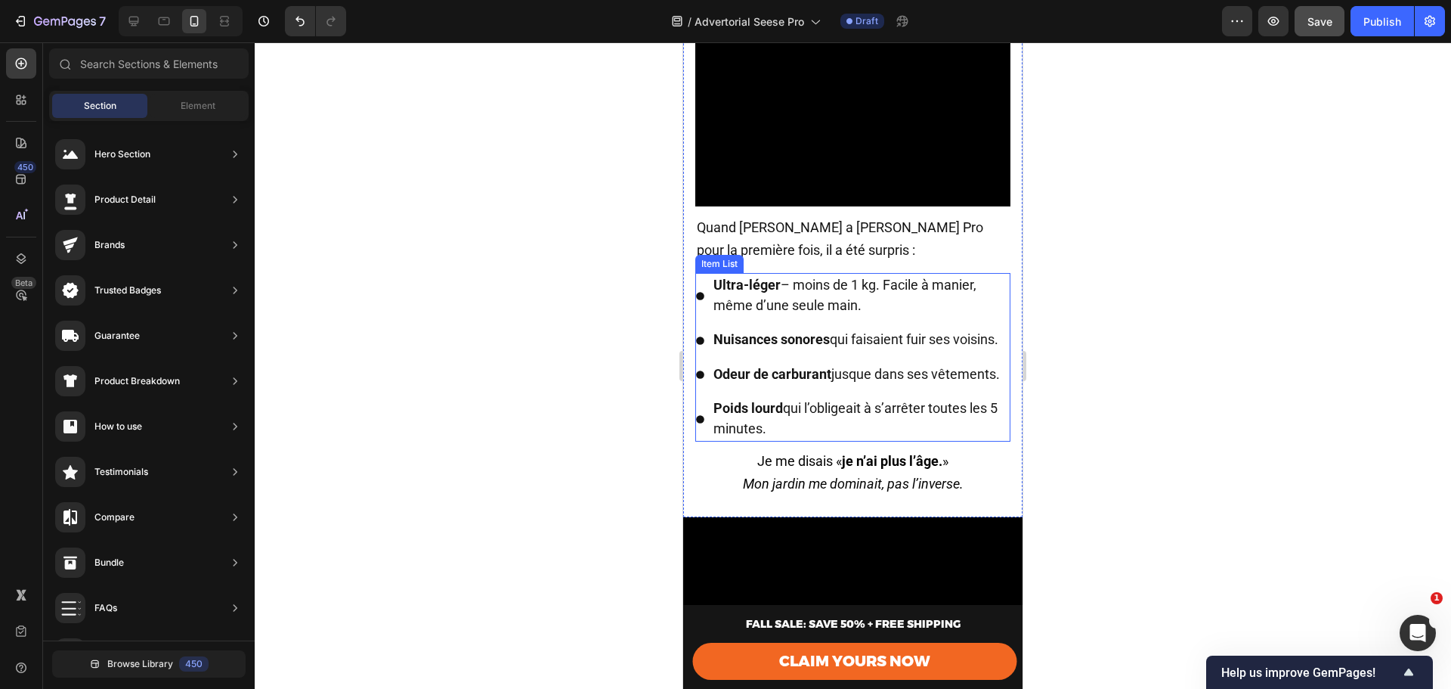
click at [748, 339] on strong "Nuisances sonores" at bounding box center [772, 339] width 116 height 16
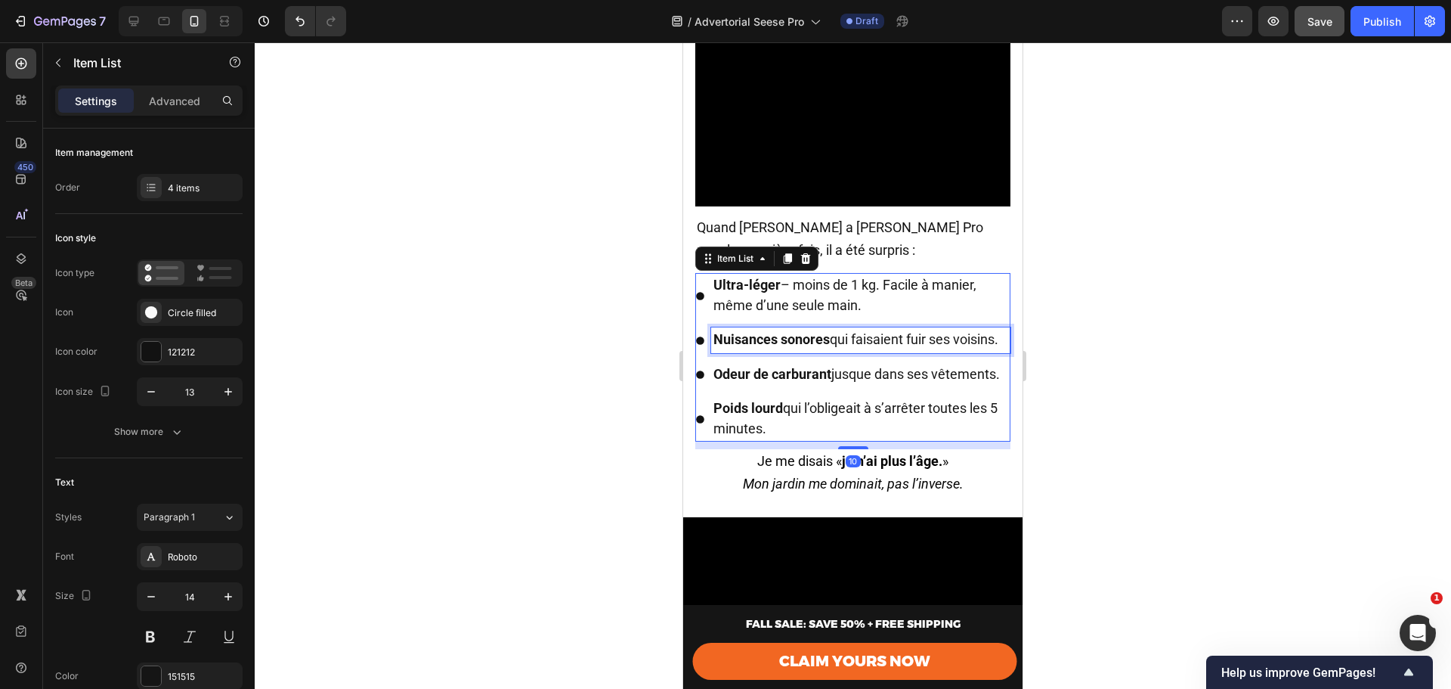
click at [748, 339] on strong "Nuisances sonores" at bounding box center [772, 339] width 116 height 16
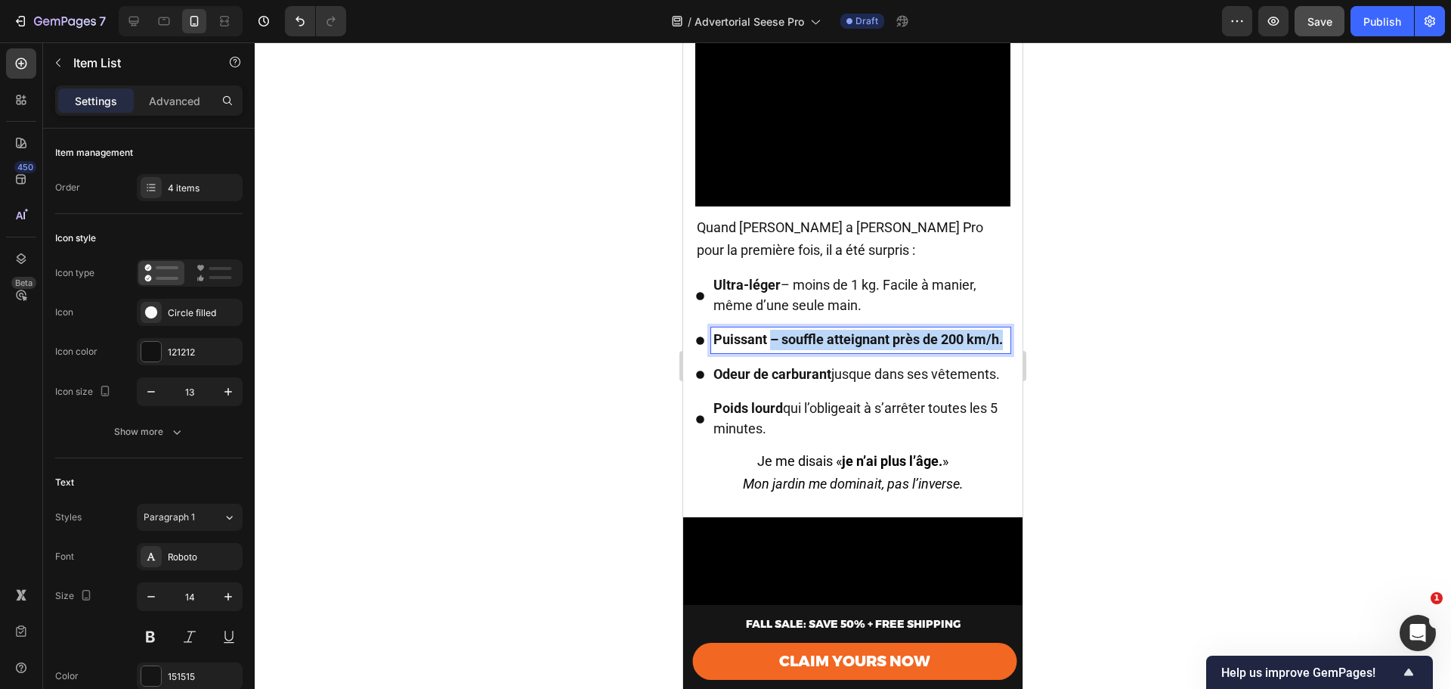
drag, startPoint x: 773, startPoint y: 329, endPoint x: 785, endPoint y: 352, distance: 25.7
click at [785, 350] on p "Puissant – souffle atteignant près de 200 km/h." at bounding box center [861, 340] width 295 height 20
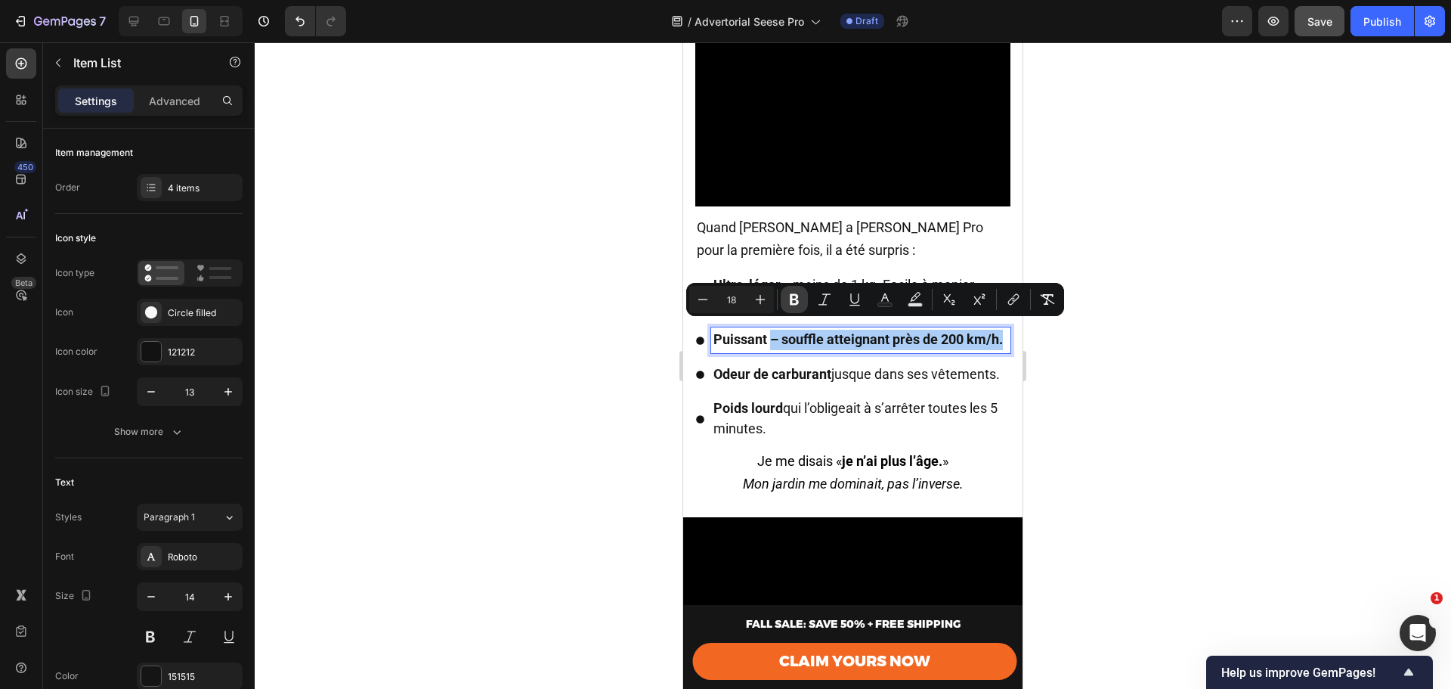
click at [794, 307] on button "Bold" at bounding box center [794, 299] width 27 height 27
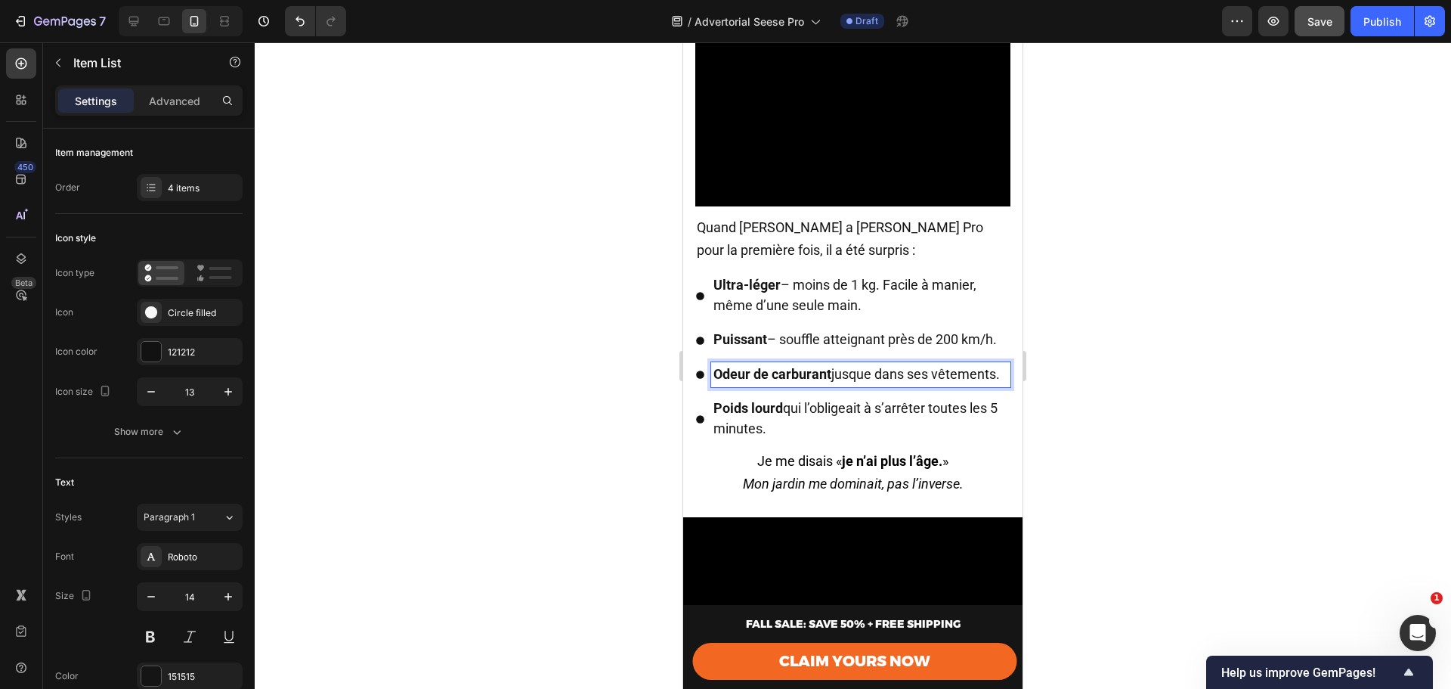
click at [803, 382] on strong "Odeur de carburant" at bounding box center [773, 374] width 118 height 16
click at [739, 382] on strong "Odeur de carburant" at bounding box center [773, 374] width 118 height 16
click at [740, 382] on strong "Odeur de carburant" at bounding box center [773, 374] width 118 height 16
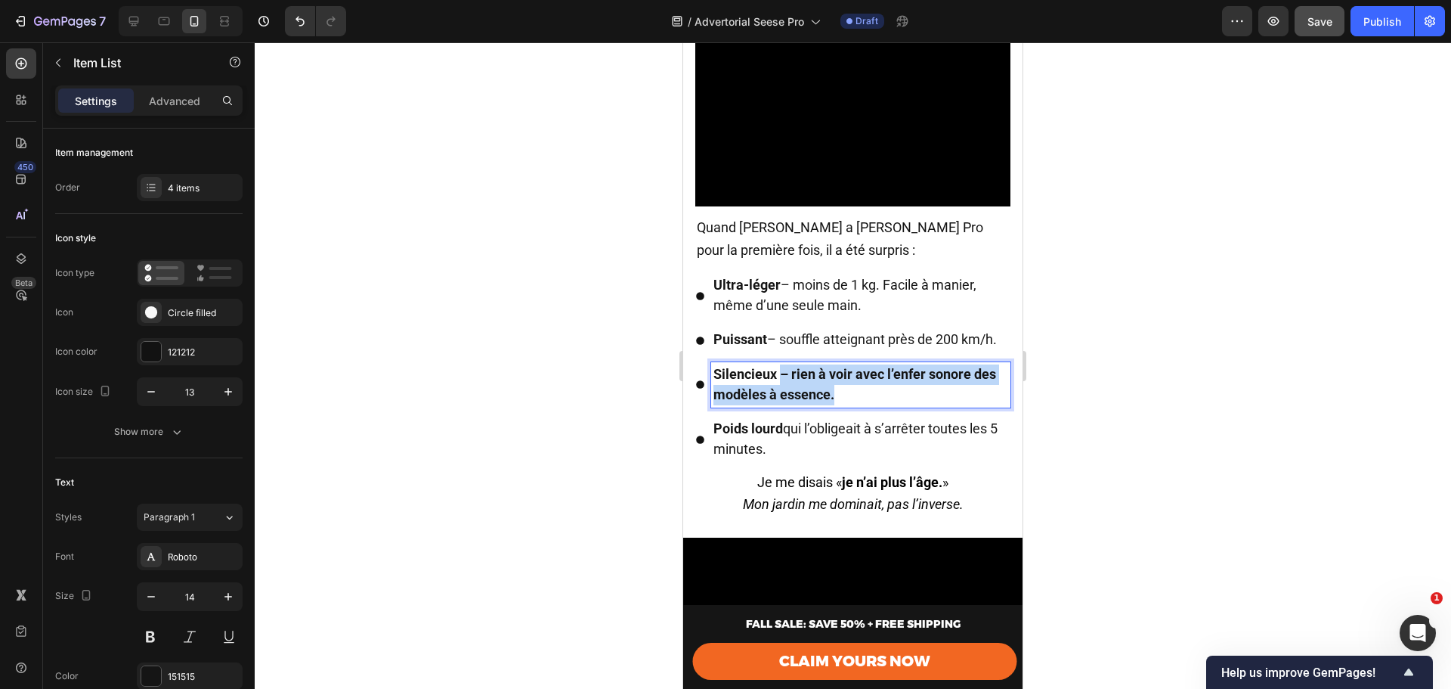
drag, startPoint x: 784, startPoint y: 383, endPoint x: 841, endPoint y: 405, distance: 60.8
click at [841, 405] on p "Silencieux – rien à voir avec l’enfer sonore des modèles à essence." at bounding box center [861, 384] width 295 height 41
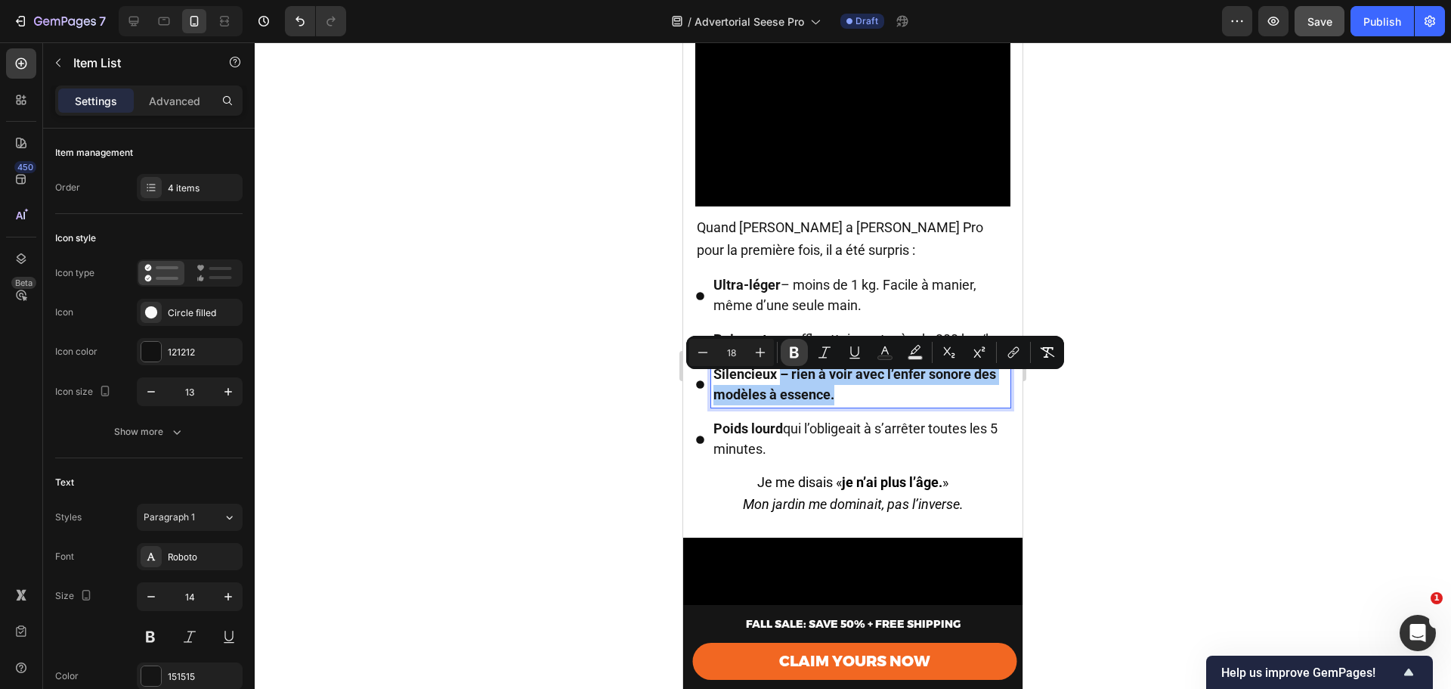
click at [790, 348] on icon "Editor contextual toolbar" at bounding box center [794, 352] width 15 height 15
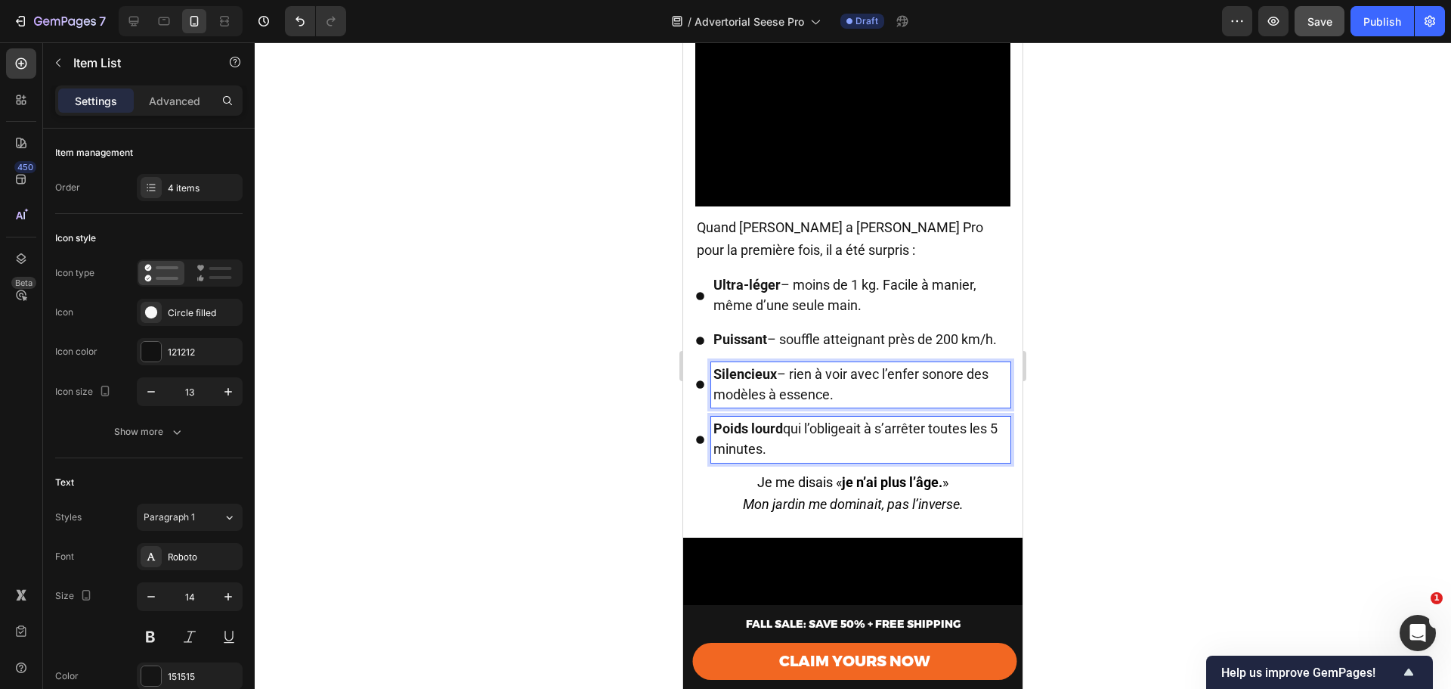
click at [715, 432] on strong "Poids lourd" at bounding box center [749, 428] width 70 height 16
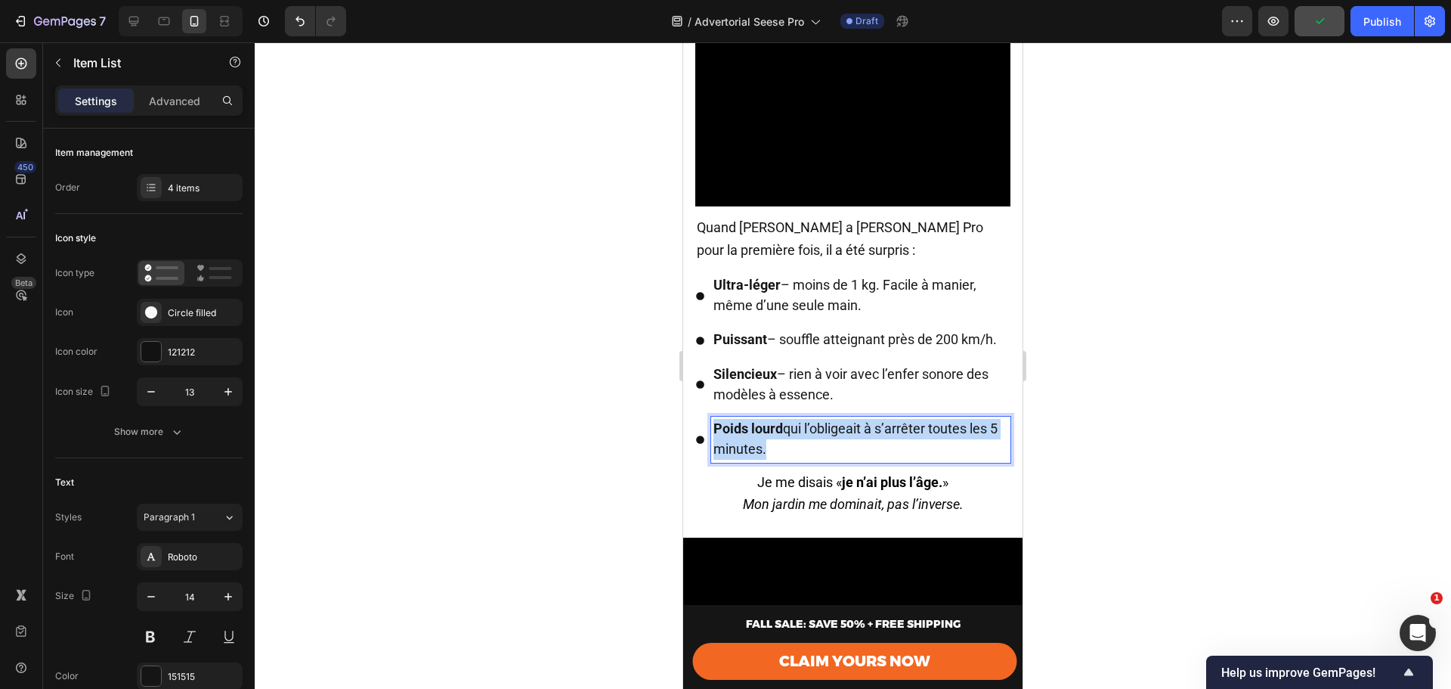
drag, startPoint x: 715, startPoint y: 433, endPoint x: 783, endPoint y: 459, distance: 72.7
click at [783, 459] on p "Poids lourd qui l’obligeait à s’arrêter toutes les 5 minutes." at bounding box center [861, 439] width 295 height 41
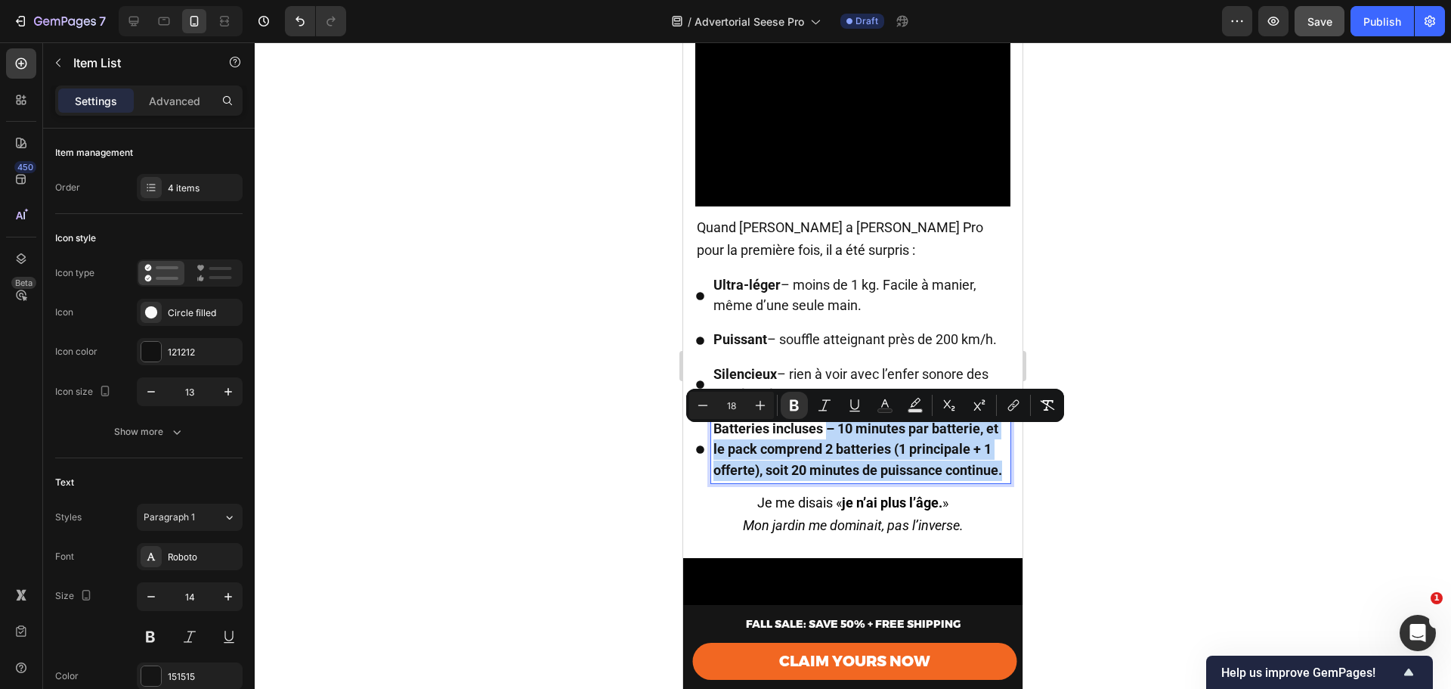
drag, startPoint x: 831, startPoint y: 434, endPoint x: 814, endPoint y: 497, distance: 64.9
click at [814, 481] on p "Batteries incluses – 10 minutes par batterie, et le pack comprend 2 batteries (…" at bounding box center [861, 450] width 295 height 62
click at [797, 399] on icon "Editor contextual toolbar" at bounding box center [794, 405] width 15 height 15
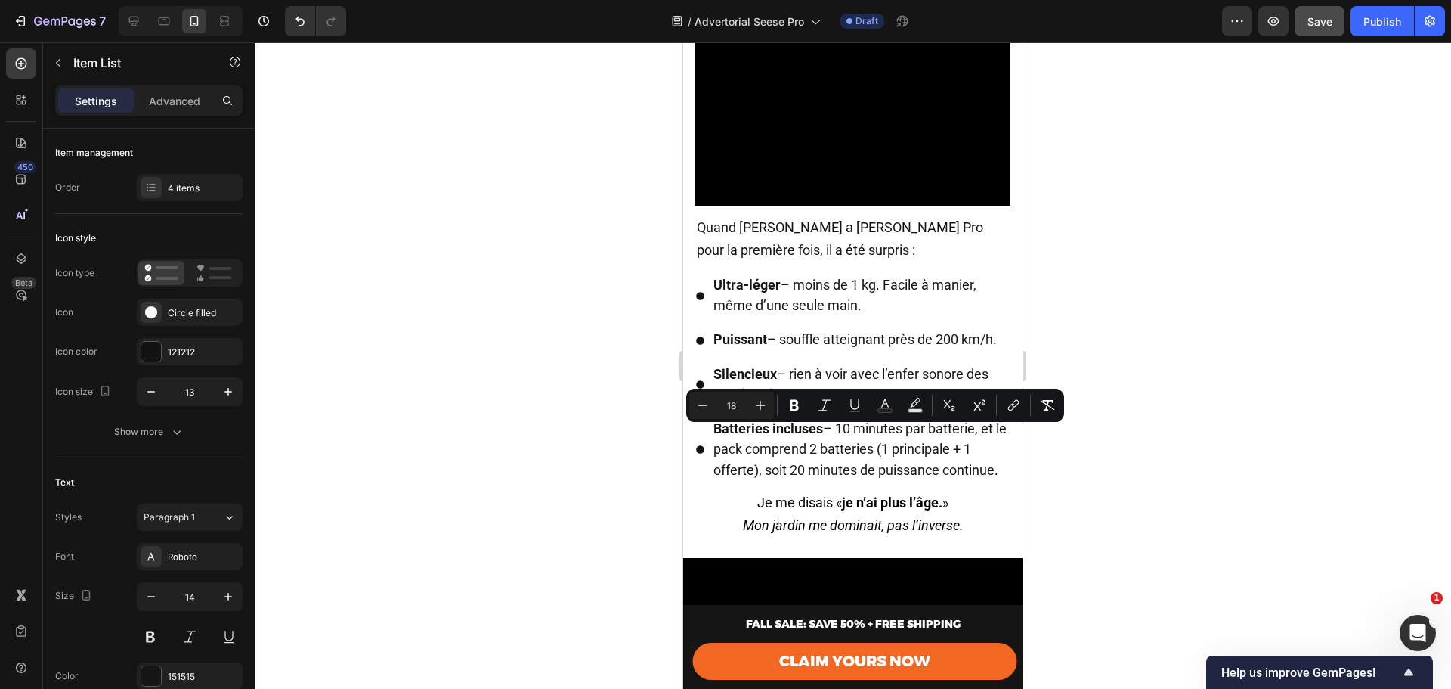
click at [849, 452] on span "Batteries incluses – 10 minutes par batterie, et le pack comprend 2 batteries (…" at bounding box center [860, 448] width 293 height 57
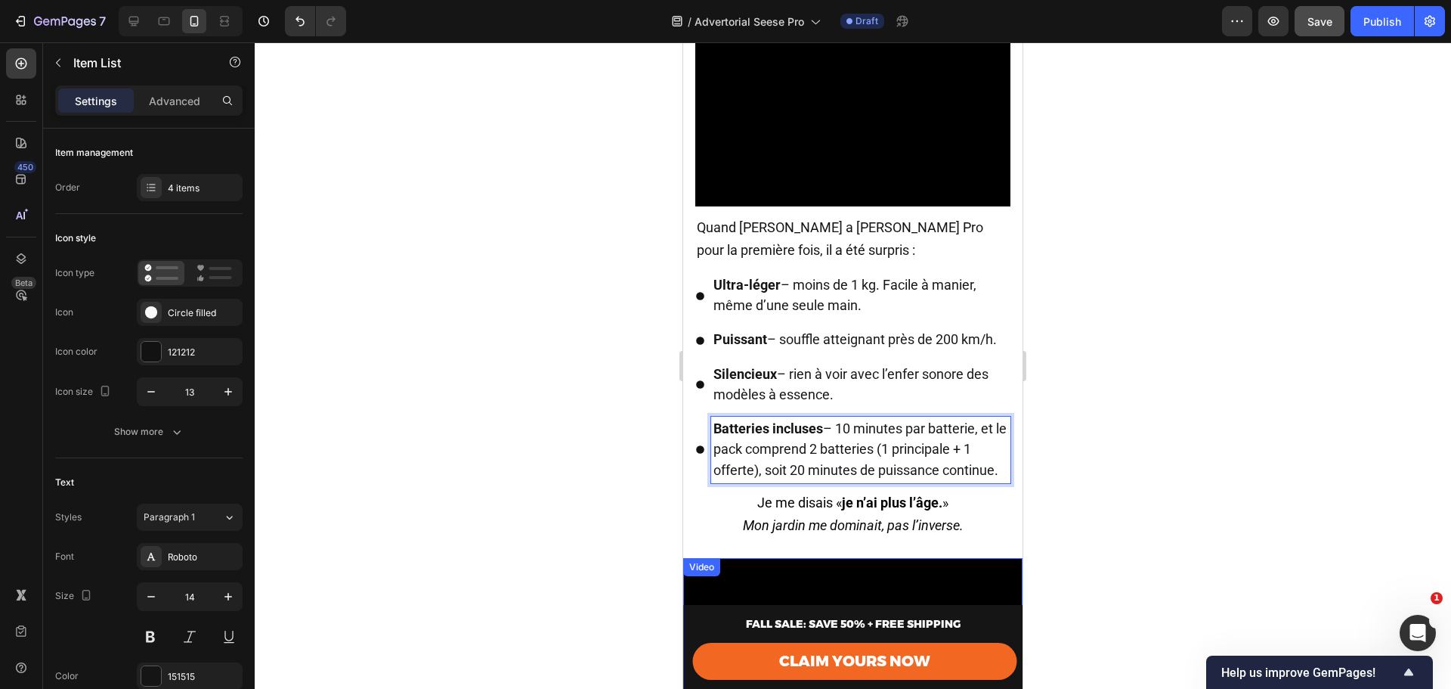
click at [863, 533] on icon "Mon jardin me dominait, pas l’inverse." at bounding box center [853, 525] width 221 height 16
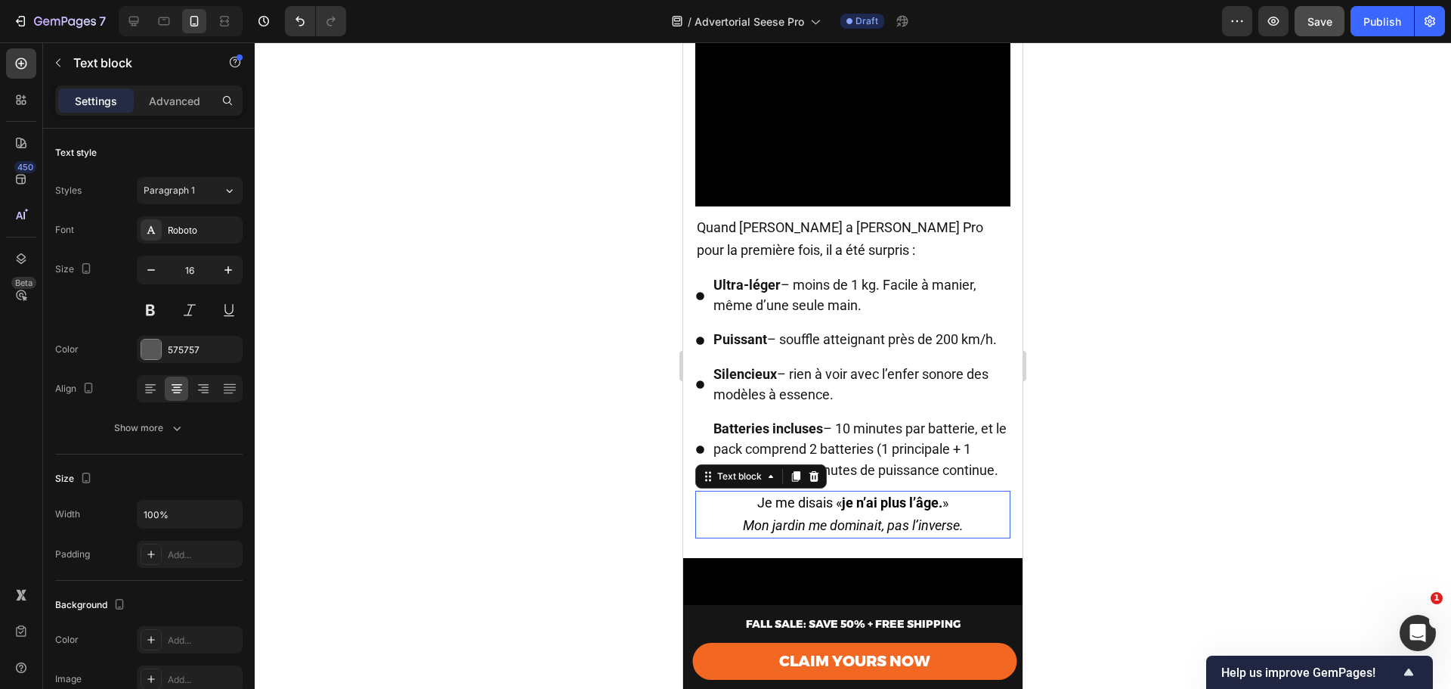
click at [863, 533] on icon "Mon jardin me dominait, pas l’inverse." at bounding box center [853, 525] width 221 height 16
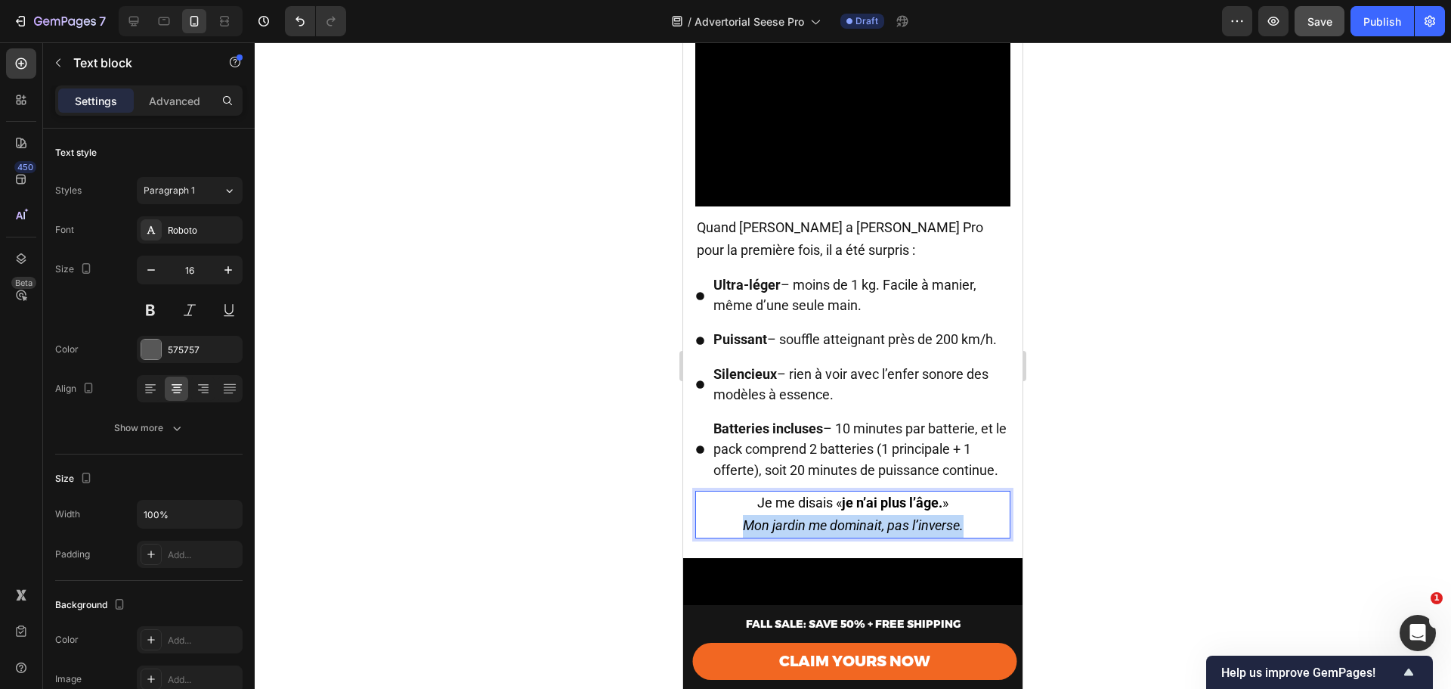
click at [863, 533] on icon "Mon jardin me dominait, pas l’inverse." at bounding box center [853, 525] width 221 height 16
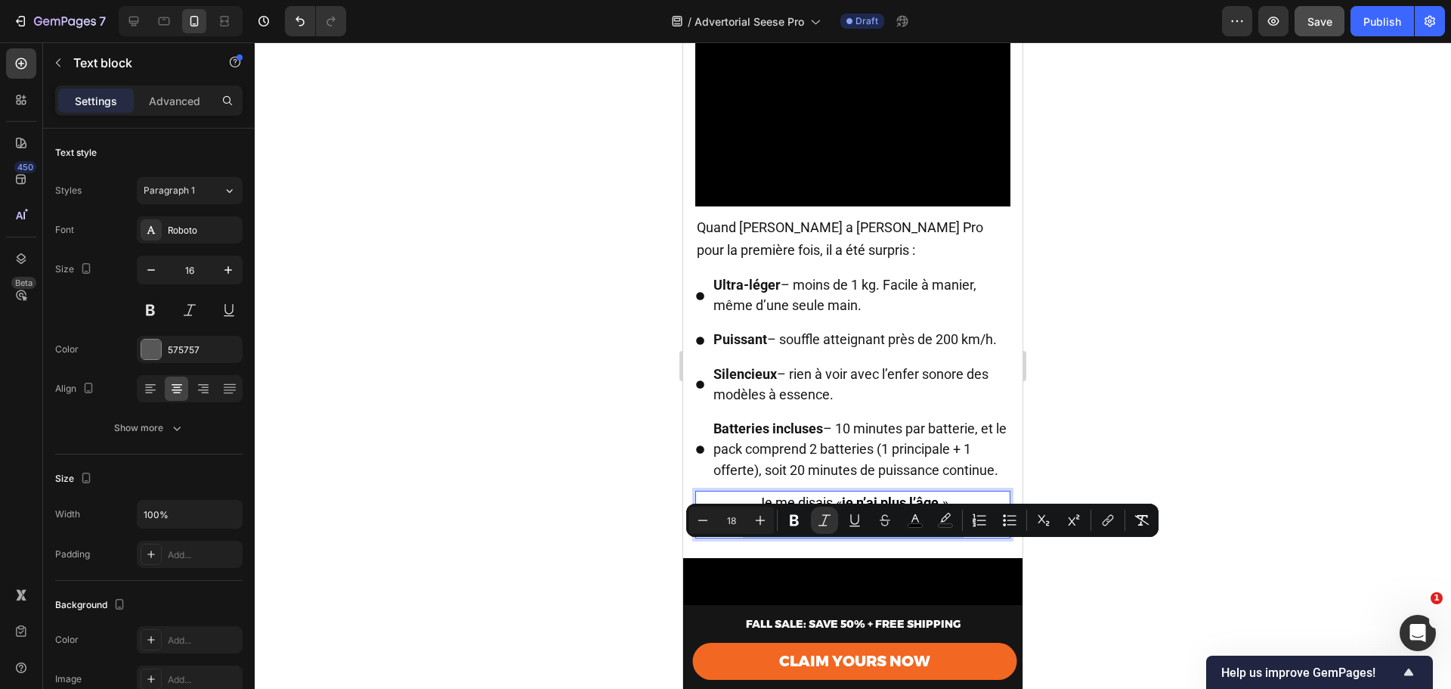
click at [863, 533] on icon "Mon jardin me dominait, pas l’inverse." at bounding box center [853, 525] width 221 height 16
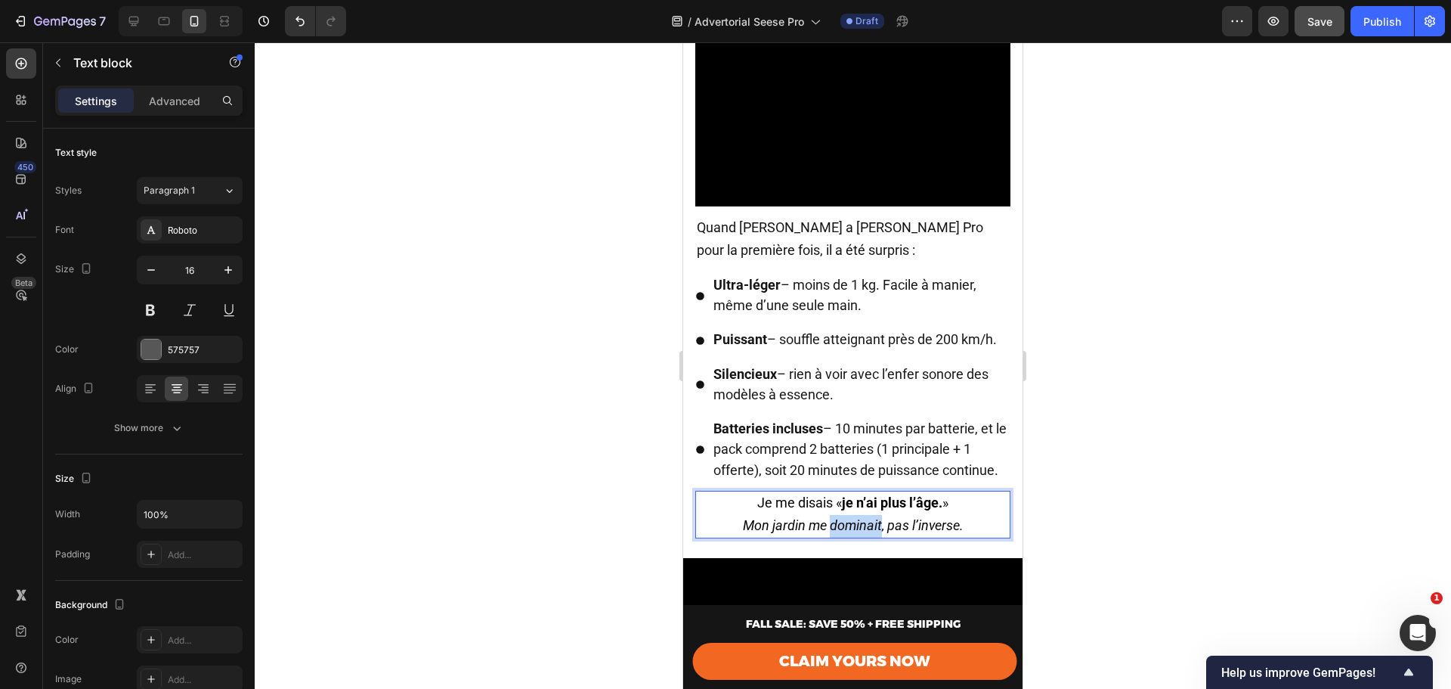
click at [863, 533] on icon "Mon jardin me dominait, pas l’inverse." at bounding box center [853, 525] width 221 height 16
click at [1092, 495] on div at bounding box center [853, 365] width 1197 height 646
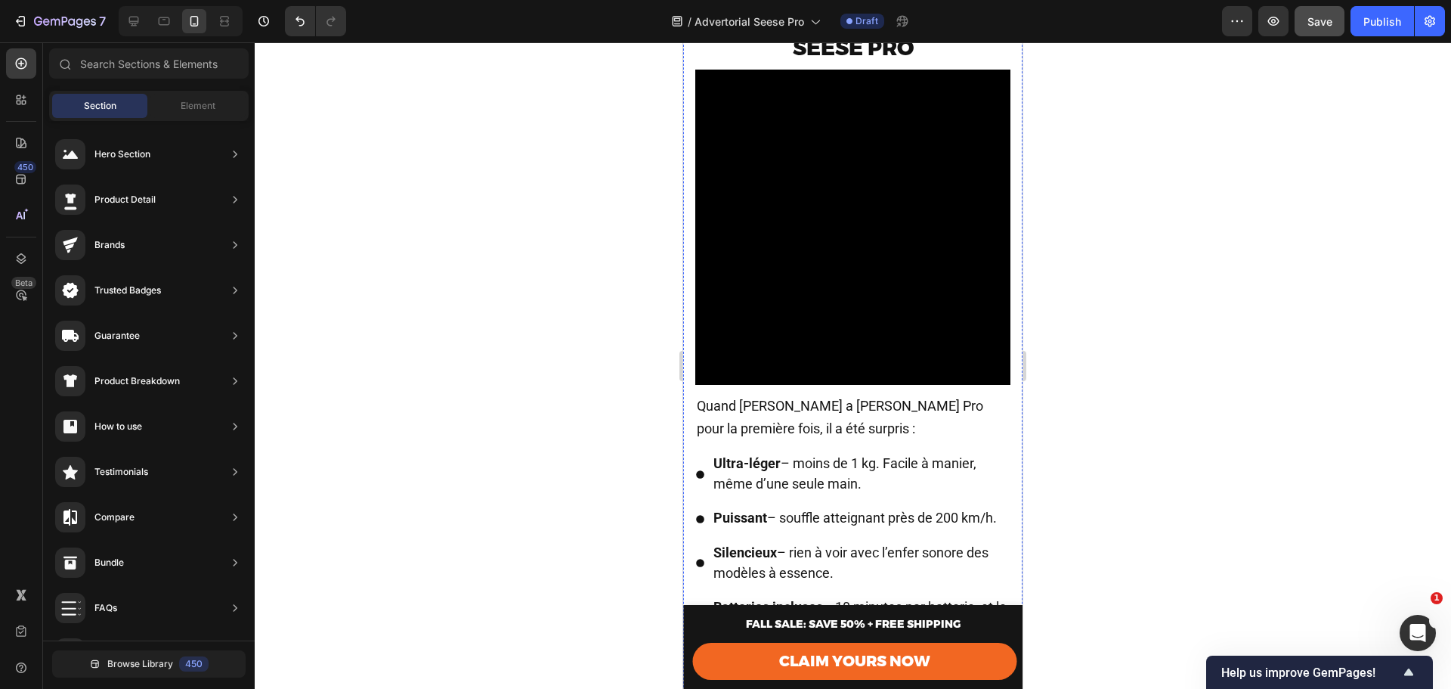
scroll to position [2235, 0]
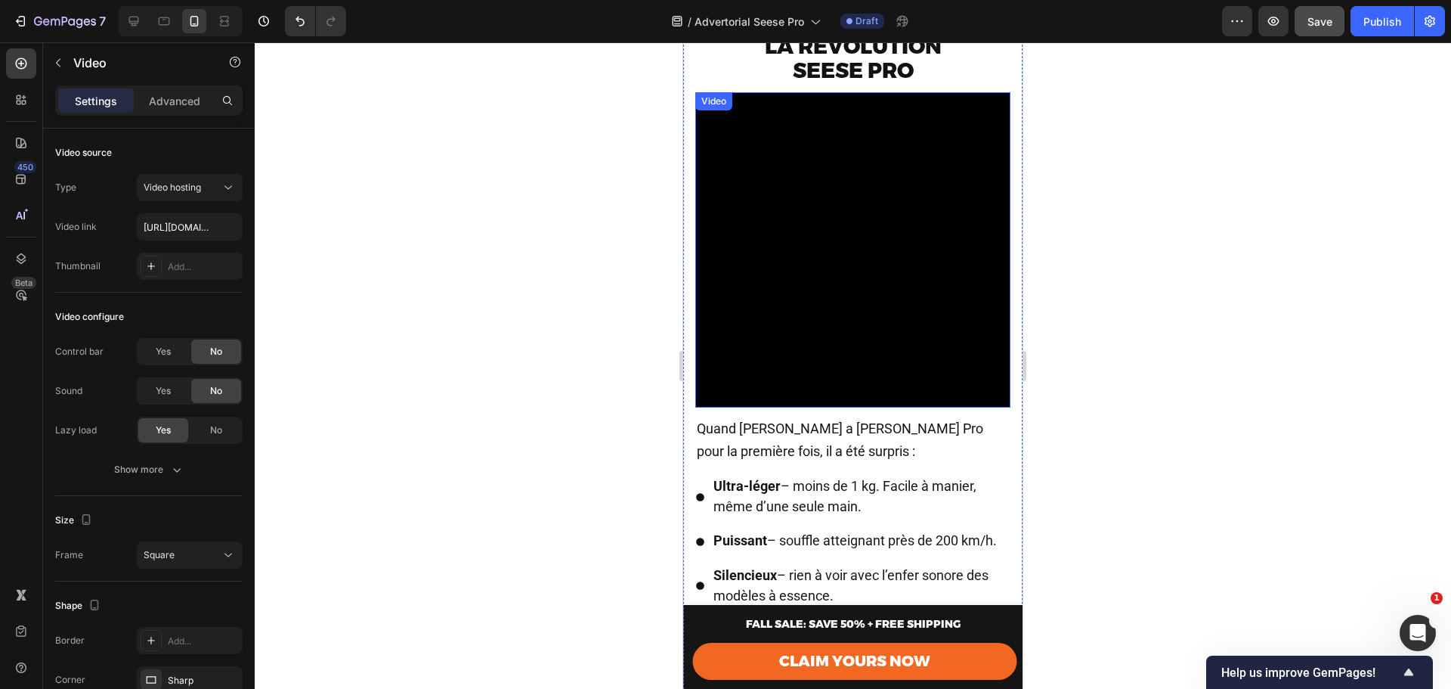
click at [861, 308] on video at bounding box center [852, 249] width 315 height 315
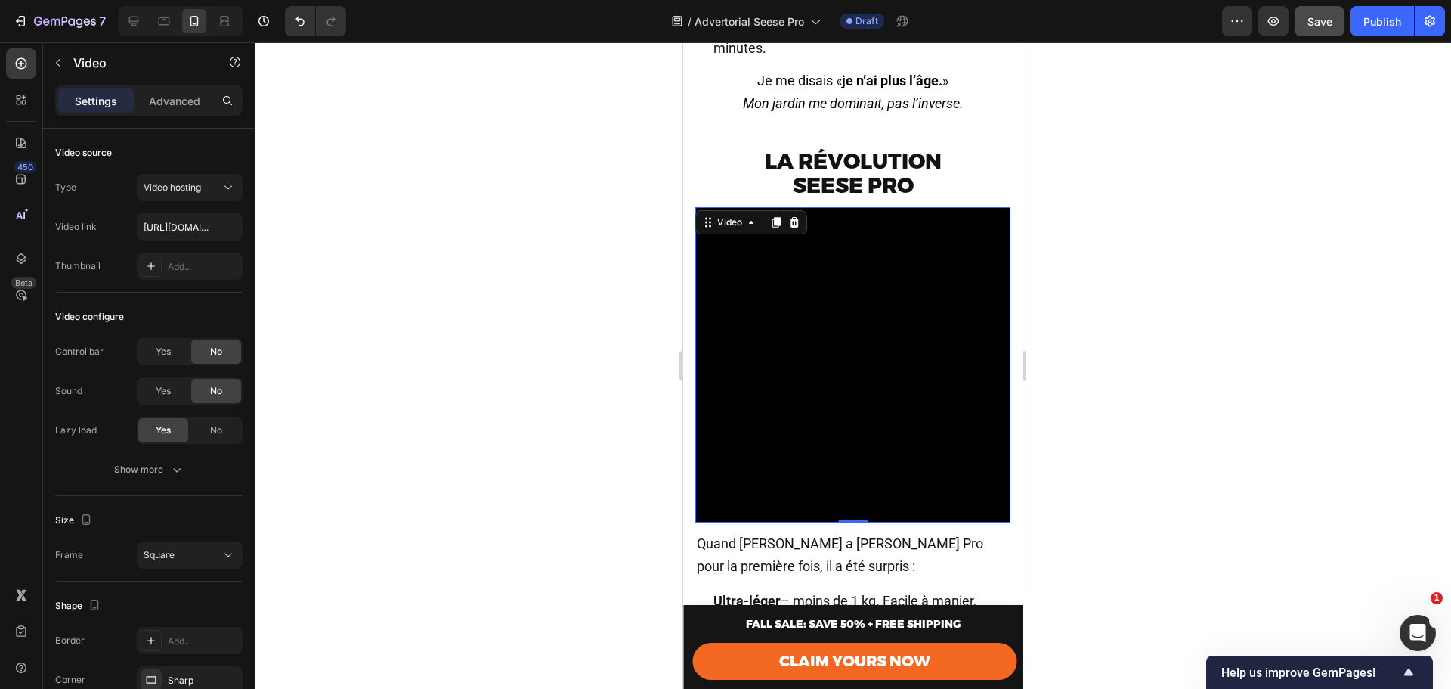
scroll to position [2184, 0]
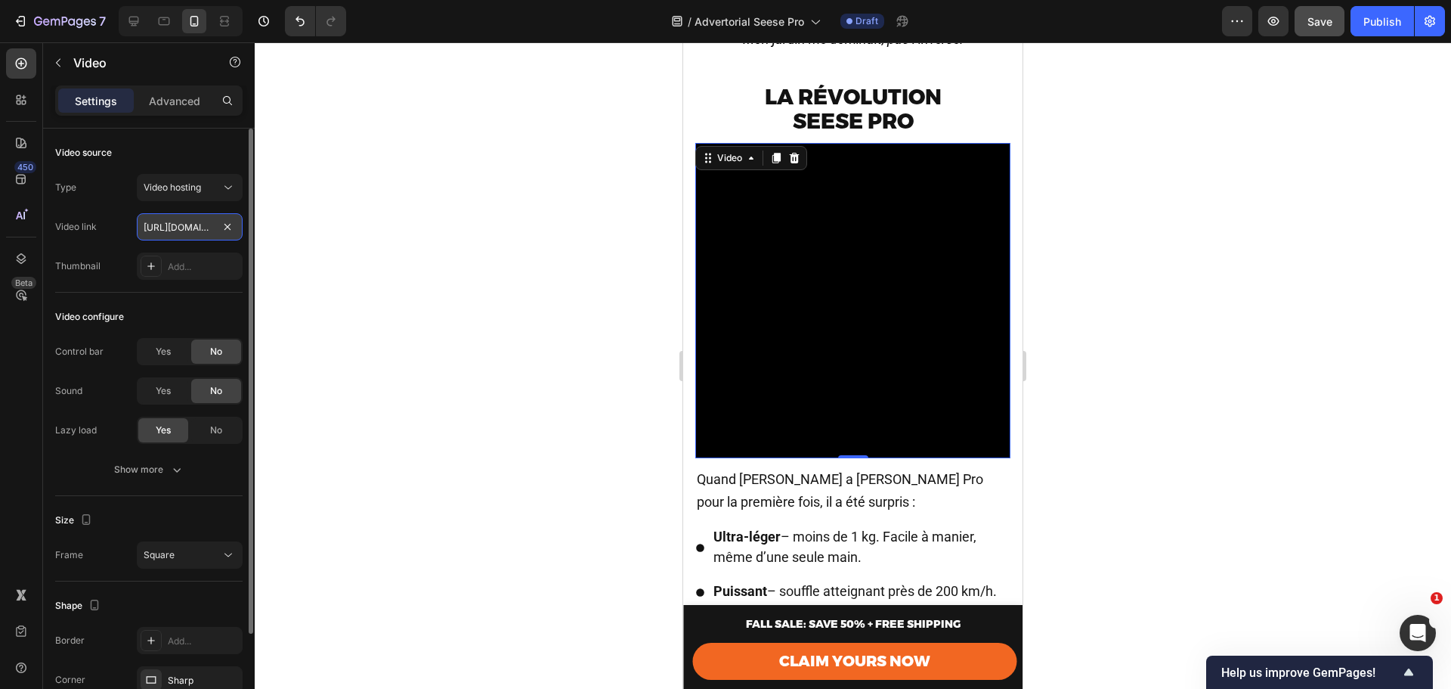
click at [178, 226] on input "https://cdn.shopify.com/videos/c/o/v/dd981d570f6d4f1db3b9fd6ef1d10557.mp4" at bounding box center [190, 226] width 106 height 27
paste input "183cf8d30ceb4525a06546b819681ba2"
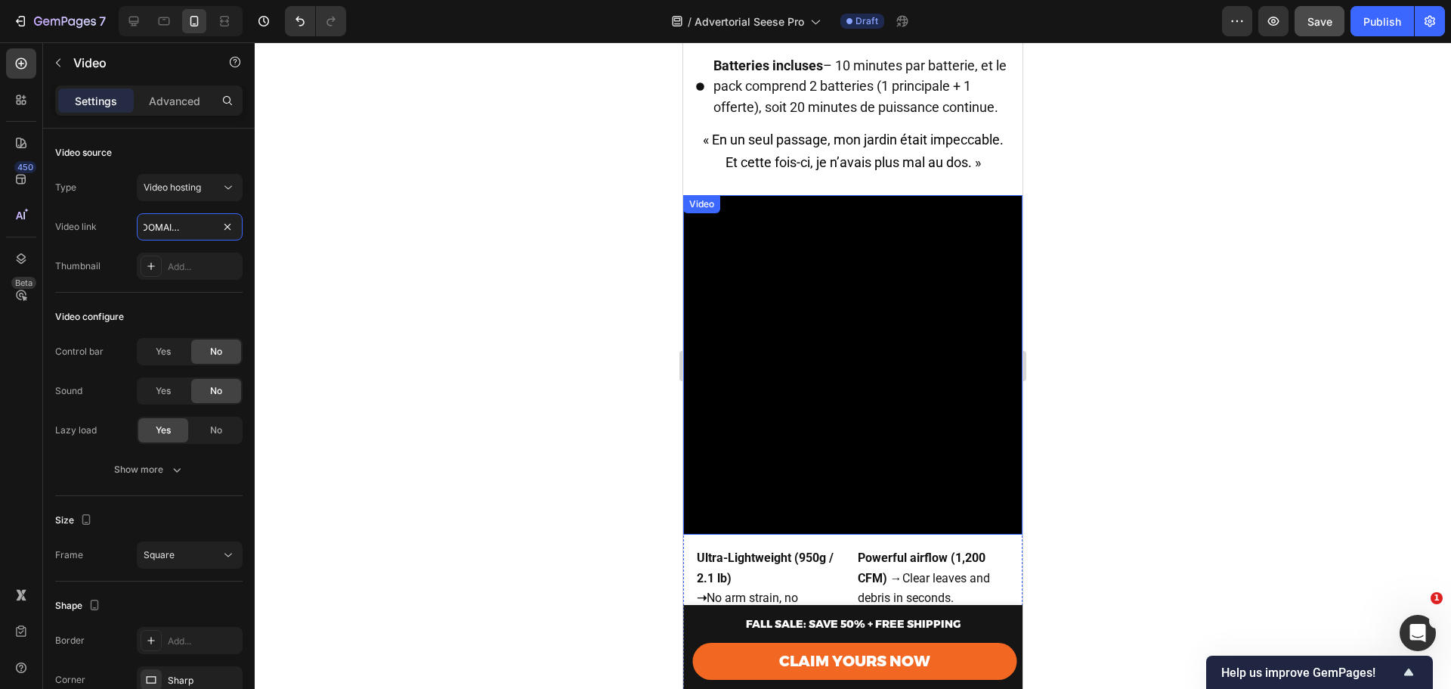
scroll to position [2873, 0]
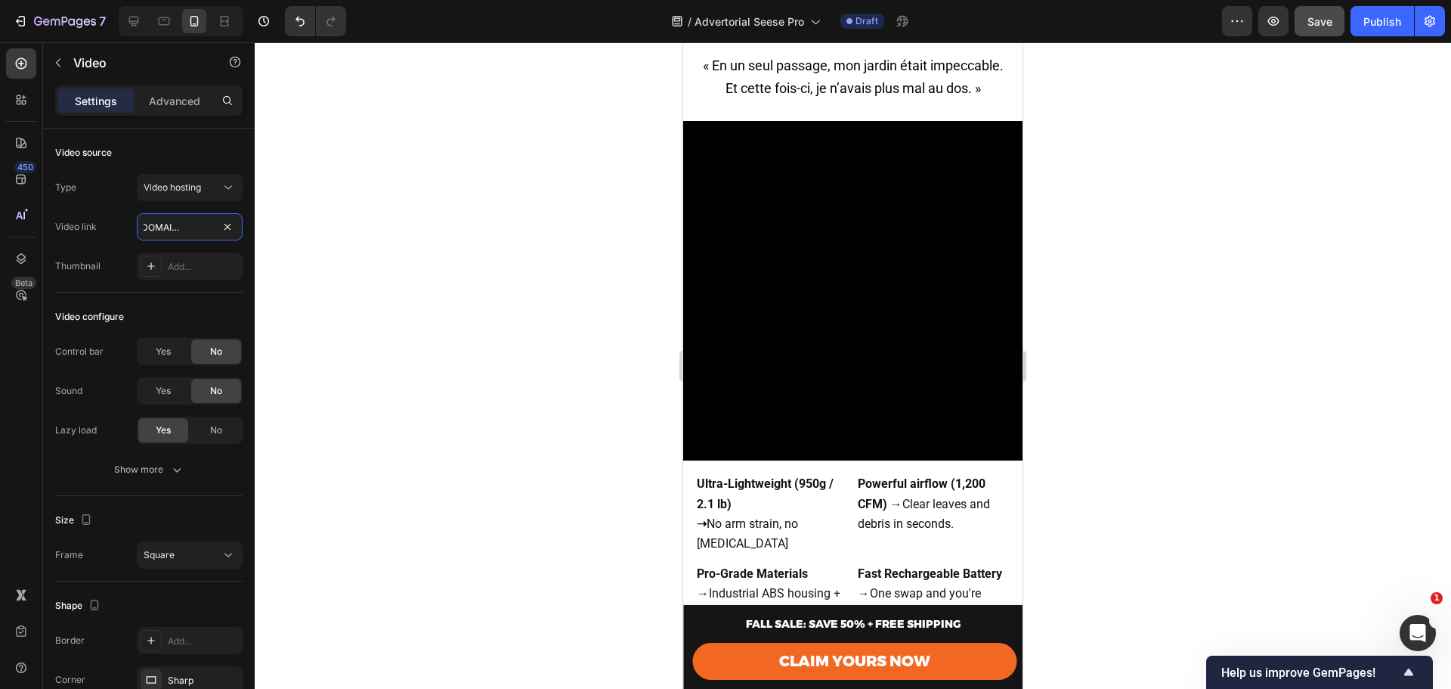
type input "https://cdn.shopify.com/videos/c/o/v/183cf8d30ceb4525a06546b819681ba2.mp4"
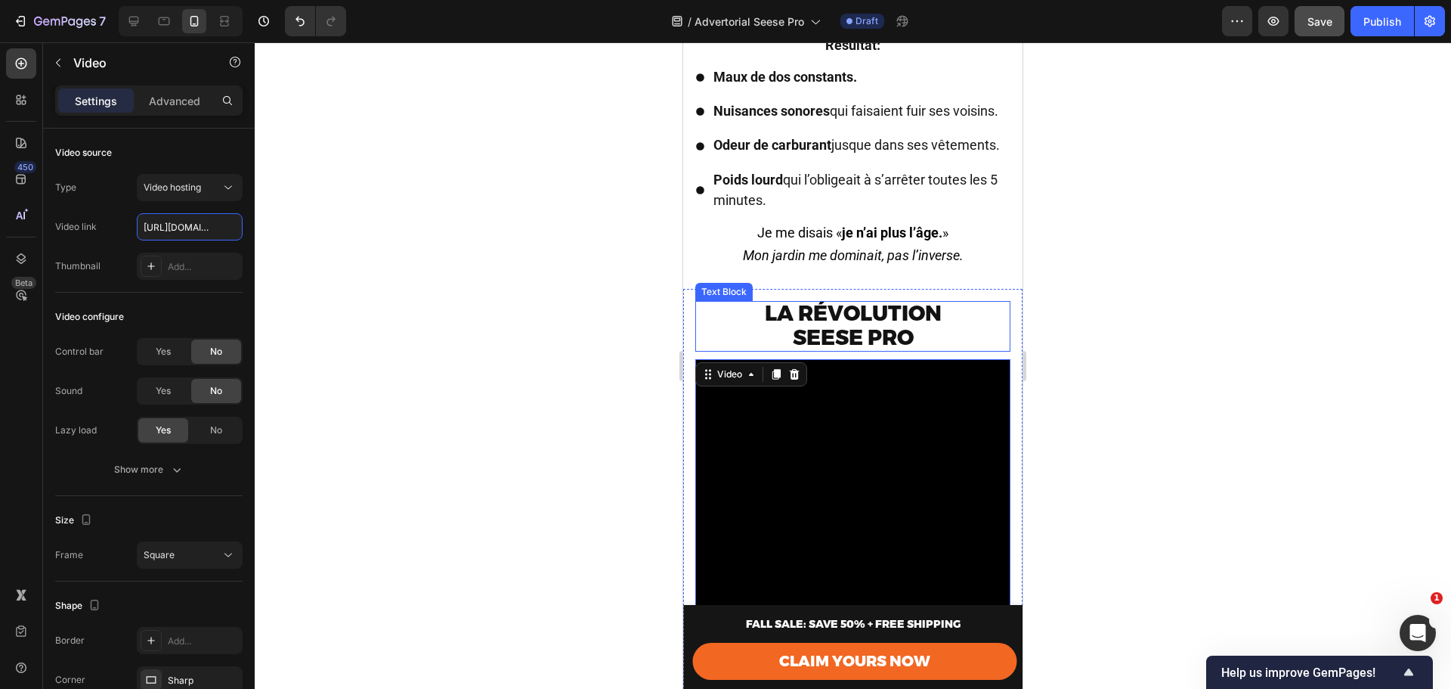
scroll to position [1965, 0]
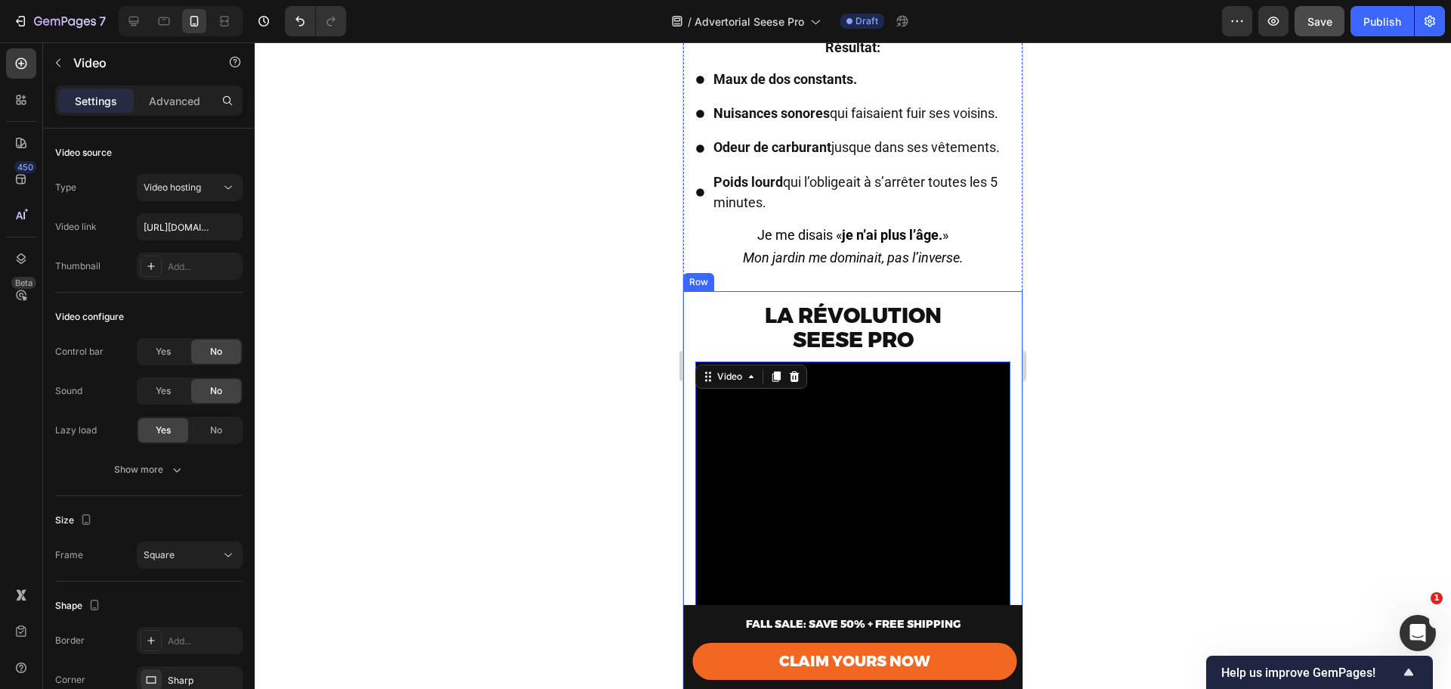
click at [691, 305] on div "La révolution Seese Pro Text Block Video 0 Quand Marc a pris le Seese Pro pour …" at bounding box center [852, 660] width 339 height 738
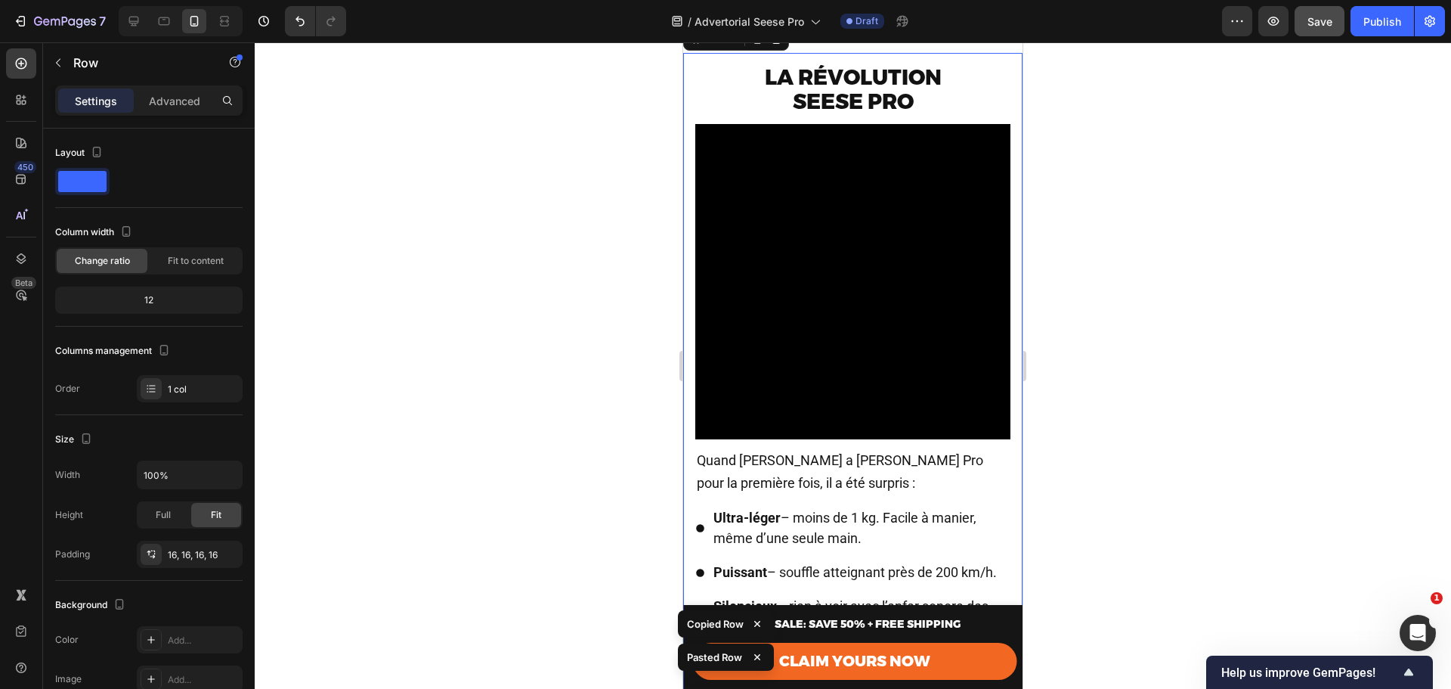
scroll to position [2947, 0]
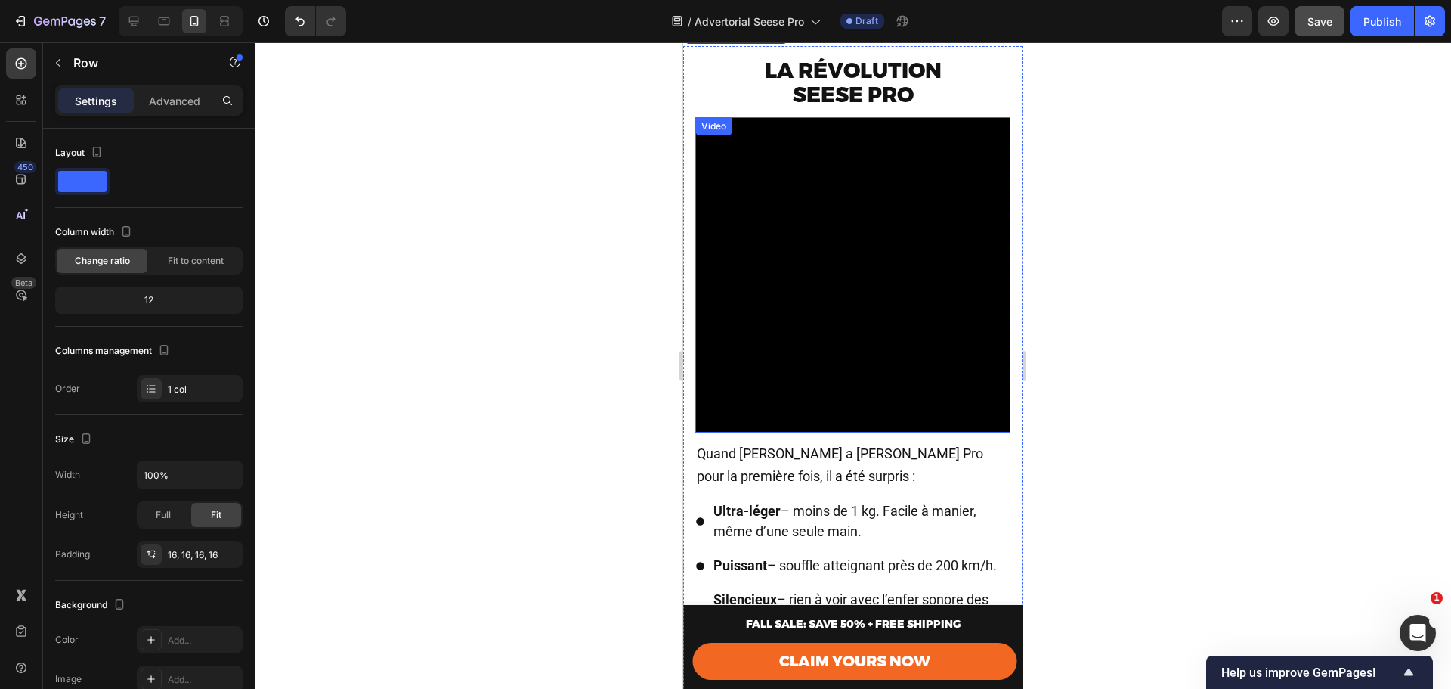
click at [853, 83] on strong "La révolution" at bounding box center [853, 70] width 177 height 26
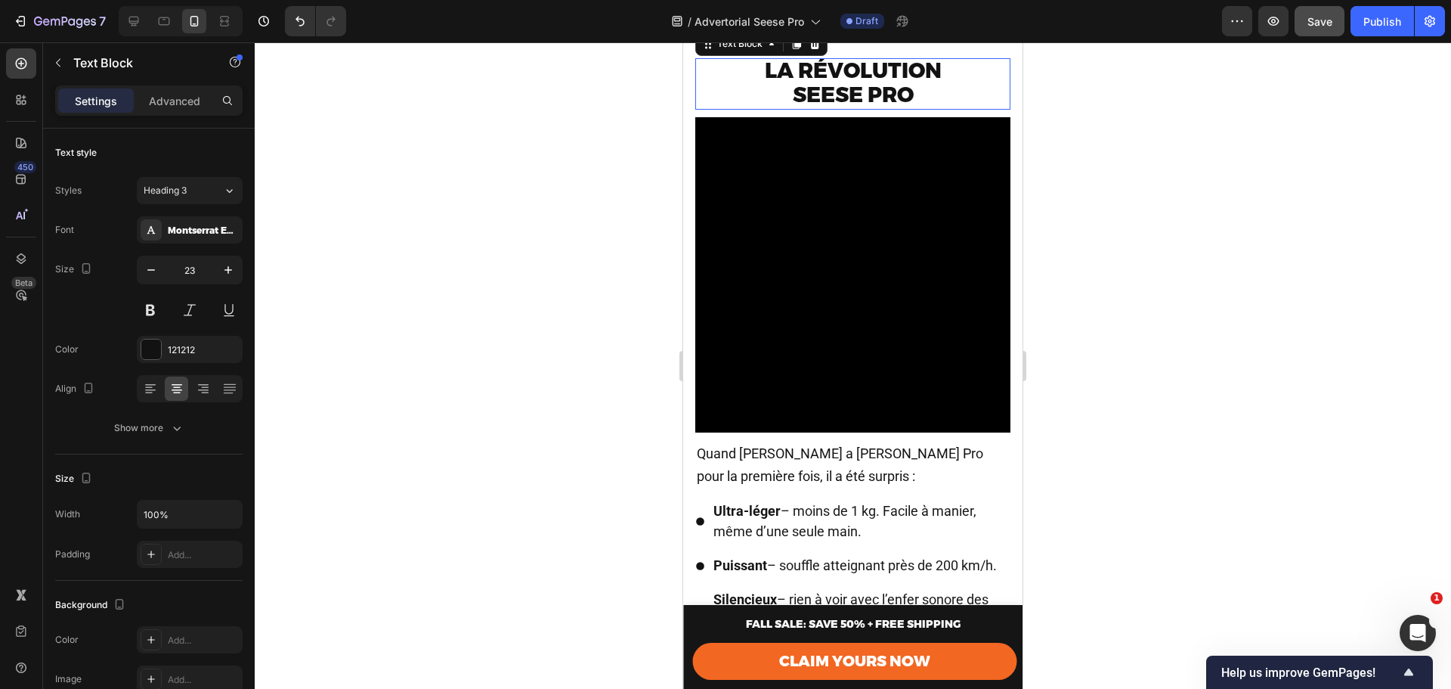
click at [853, 83] on strong "La révolution" at bounding box center [853, 70] width 177 height 26
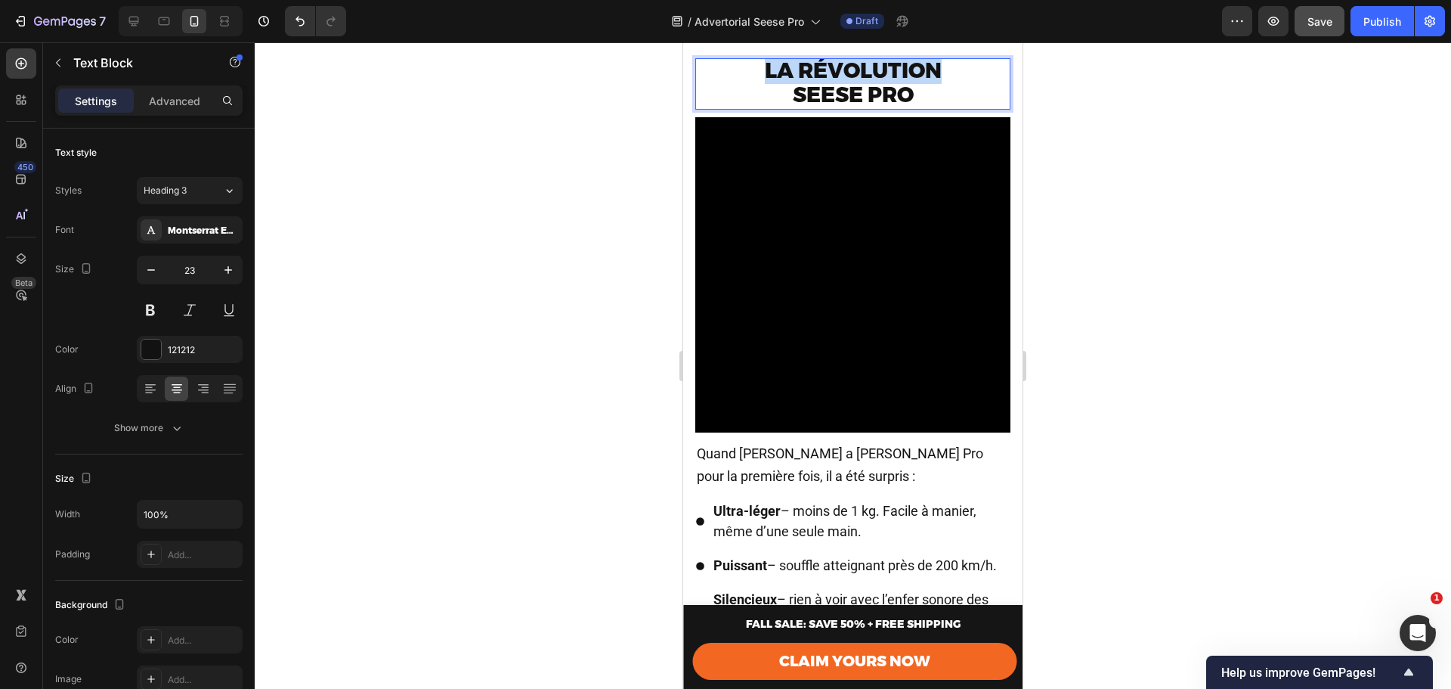
click at [853, 83] on strong "La révolution" at bounding box center [853, 70] width 177 height 26
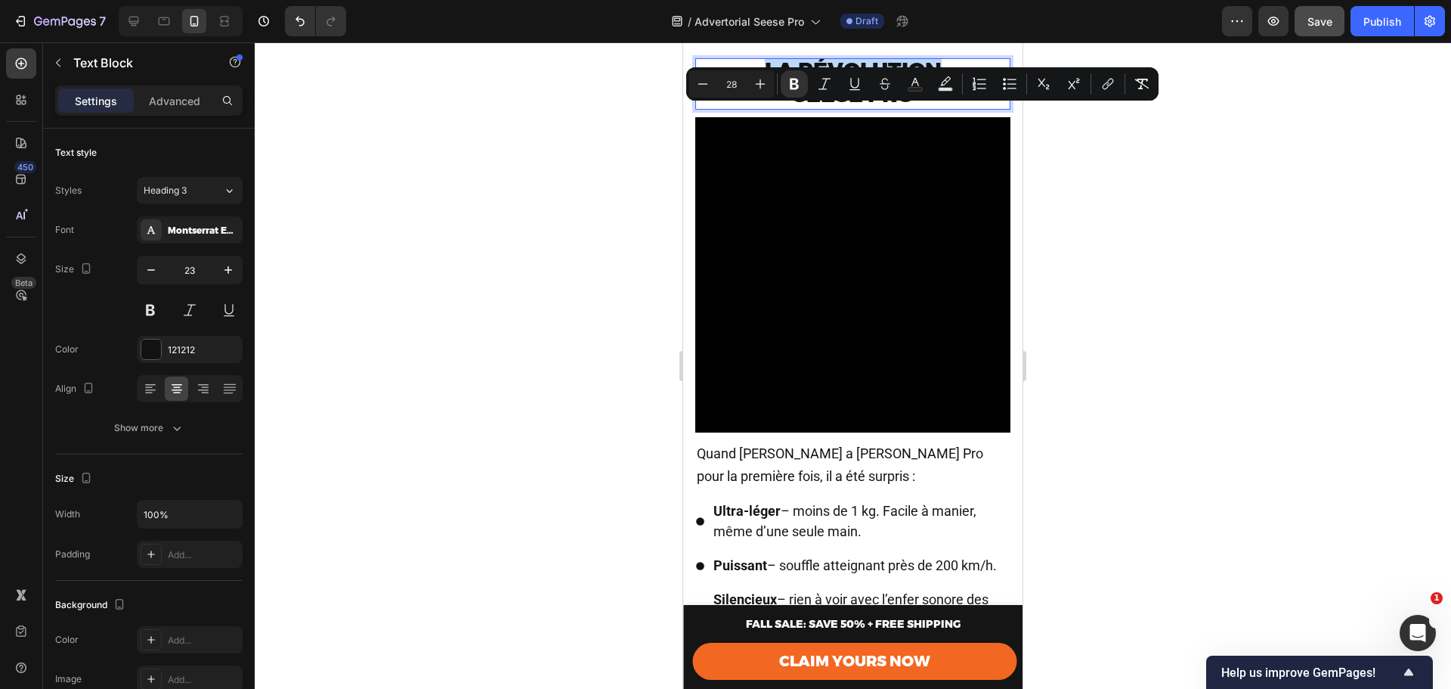
click at [853, 83] on strong "La révolution" at bounding box center [853, 70] width 177 height 26
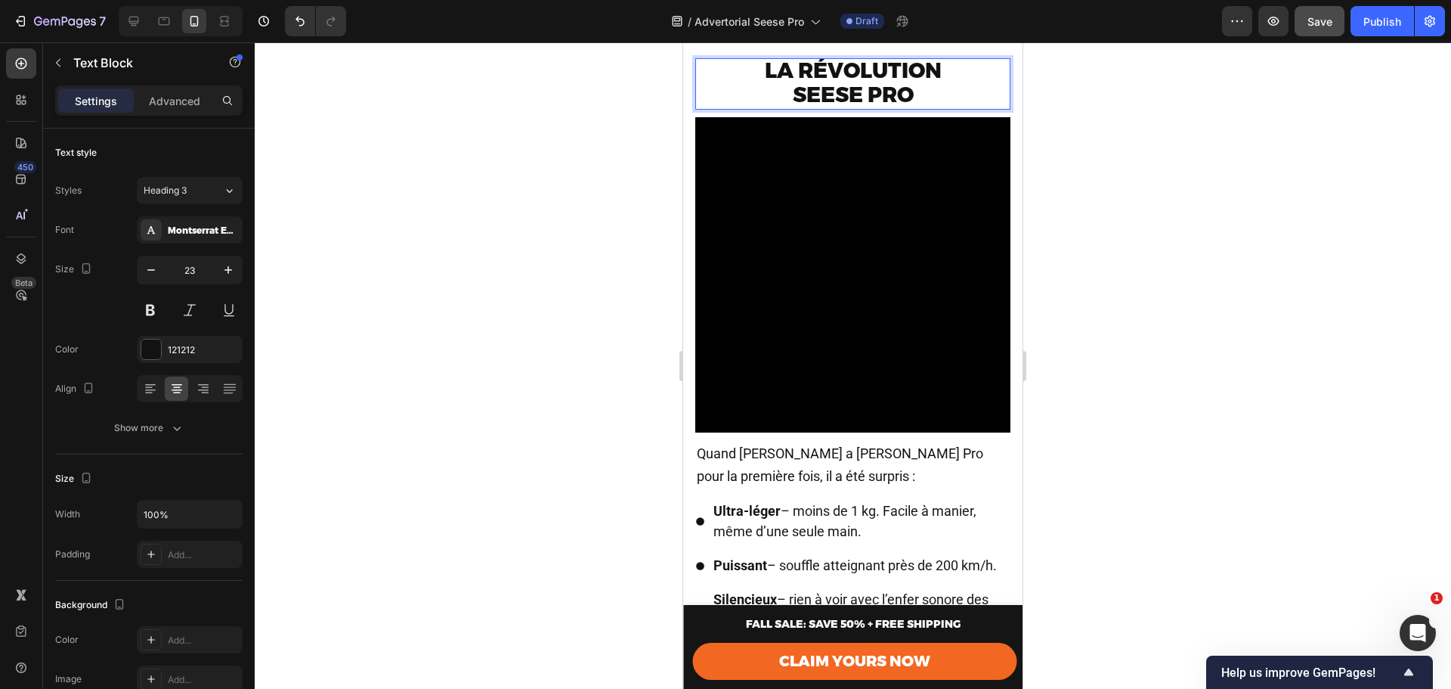
click at [853, 83] on strong "La révolution" at bounding box center [853, 70] width 177 height 26
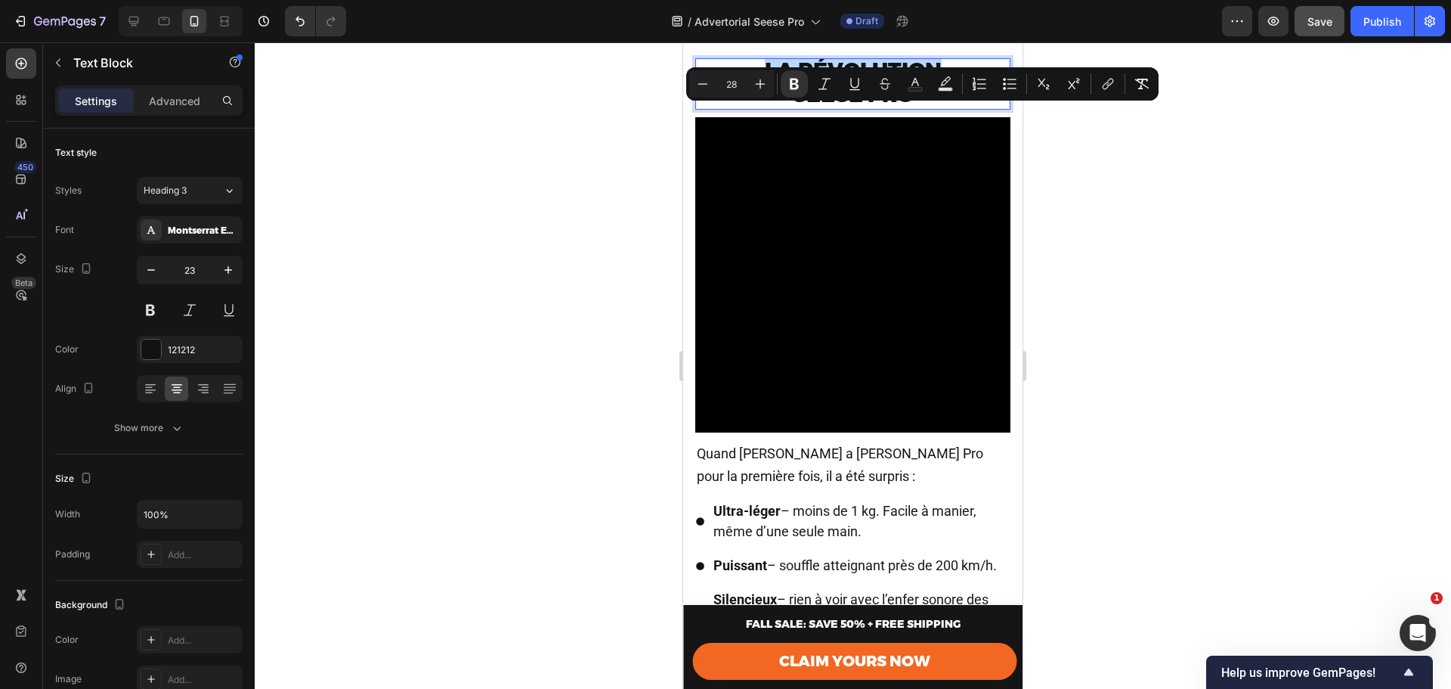
click at [853, 83] on strong "La révolution" at bounding box center [853, 70] width 177 height 26
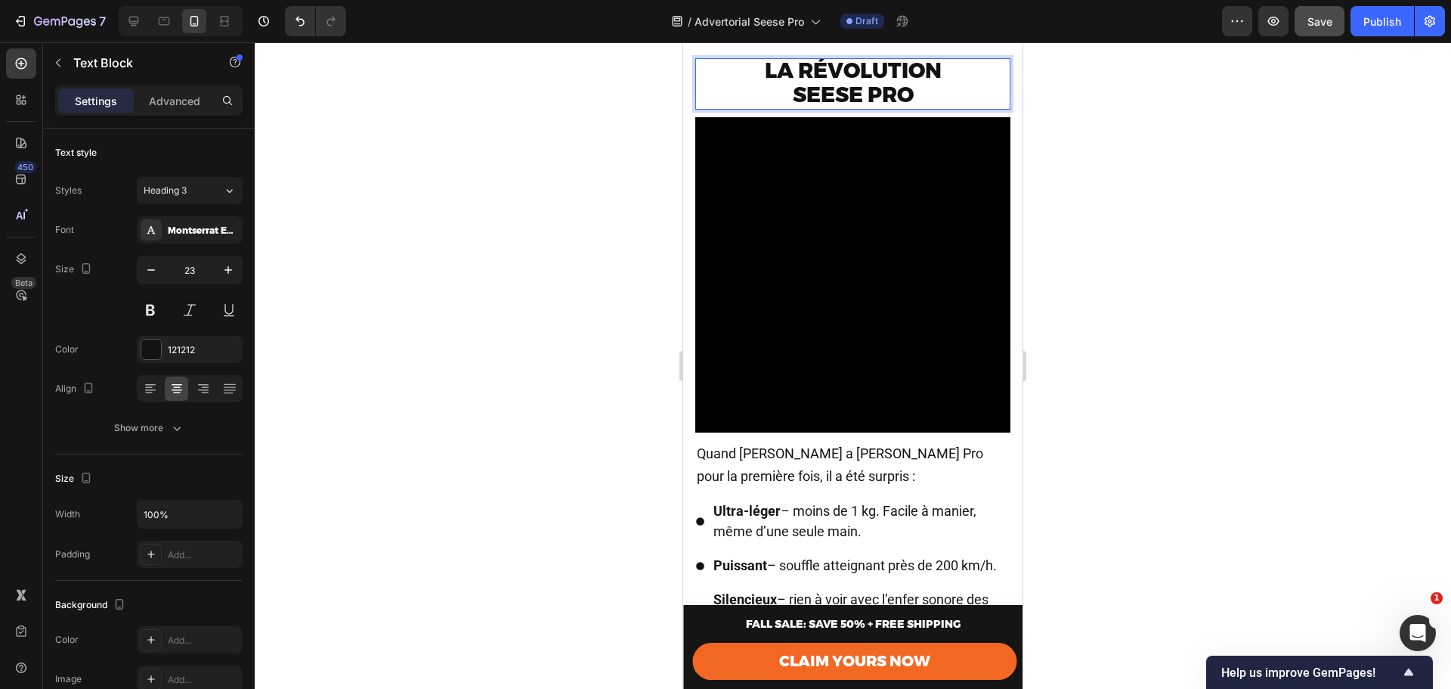
click at [909, 107] on strong "Seese Pro" at bounding box center [853, 95] width 121 height 26
drag, startPoint x: 911, startPoint y: 145, endPoint x: 692, endPoint y: 111, distance: 221.8
click at [692, 111] on div "La révolution Seese Pro Text Block 10 Video Quand Marc a pris le Seese Pro pour…" at bounding box center [852, 415] width 339 height 738
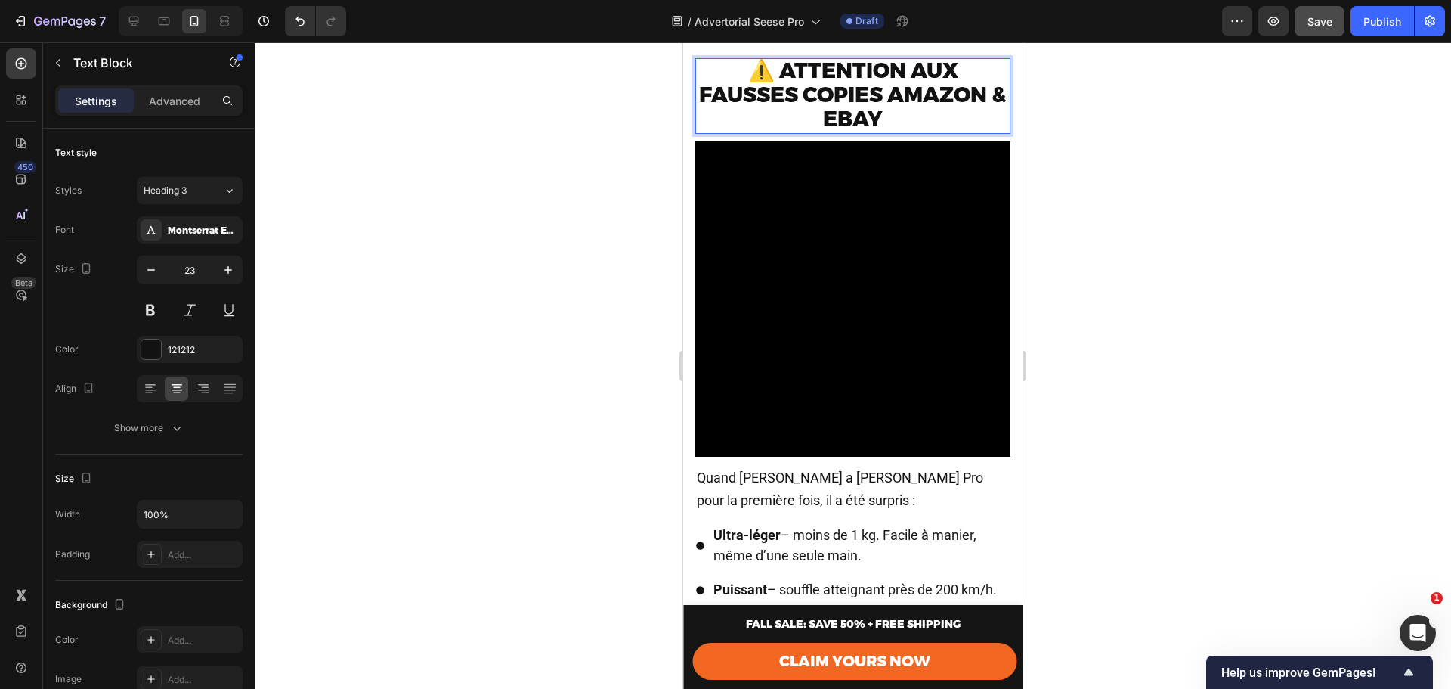
click at [888, 132] on p "⚠️ Attention aux fausses copies Amazon & eBay" at bounding box center [853, 96] width 312 height 73
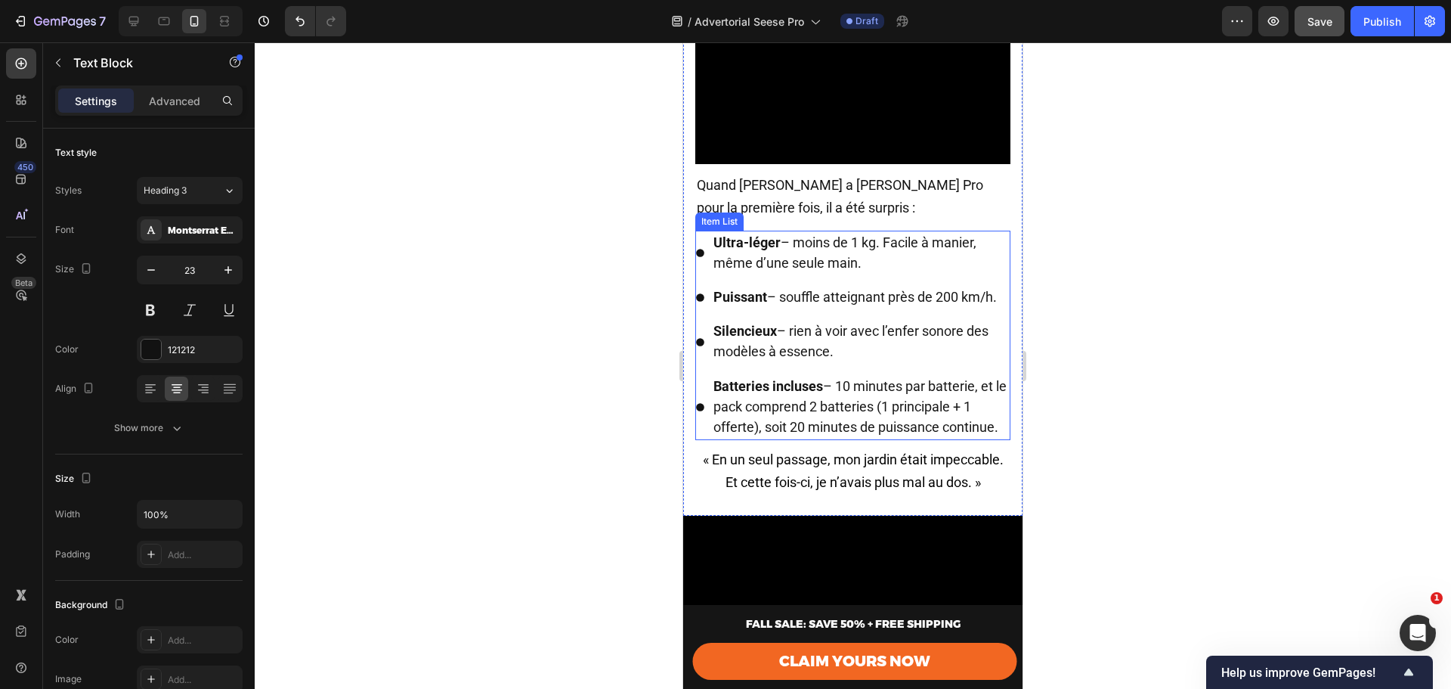
scroll to position [3250, 0]
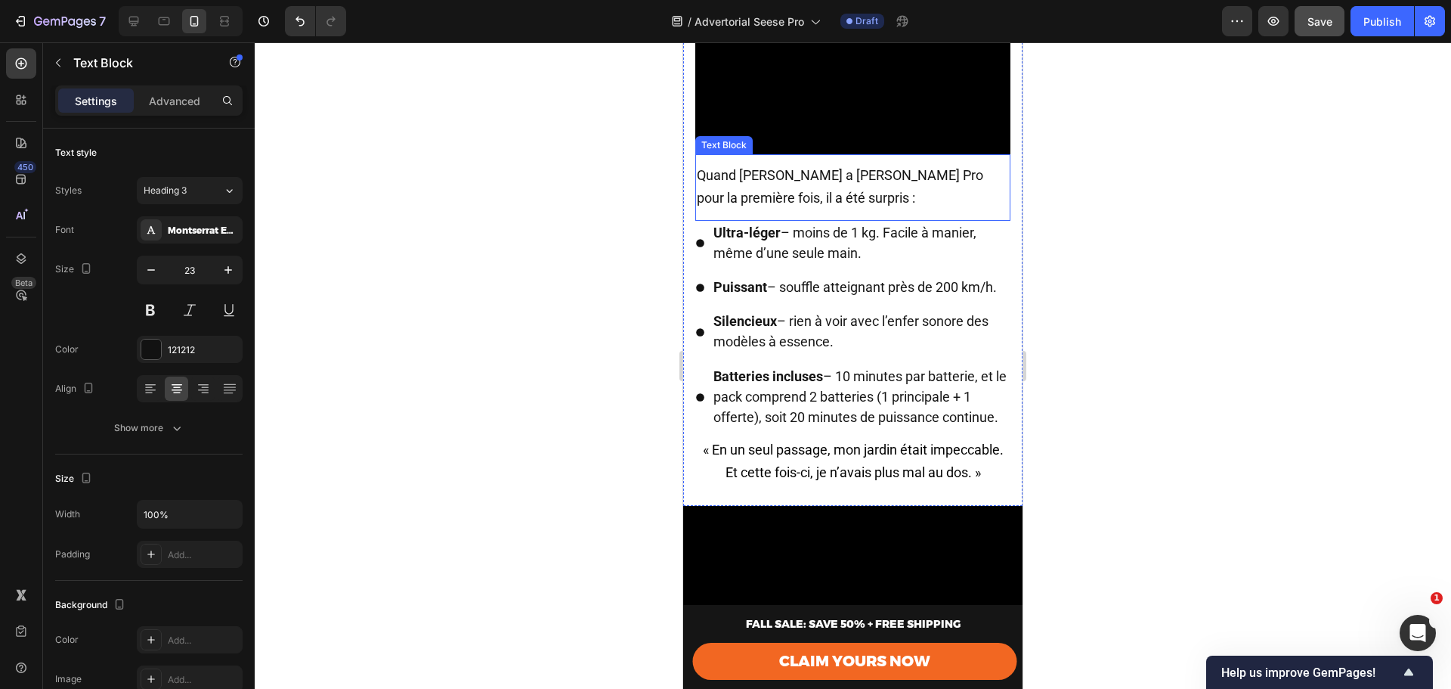
click at [755, 206] on span "Quand Marc a pris le Seese Pro pour la première fois, il a été surpris :" at bounding box center [840, 186] width 287 height 39
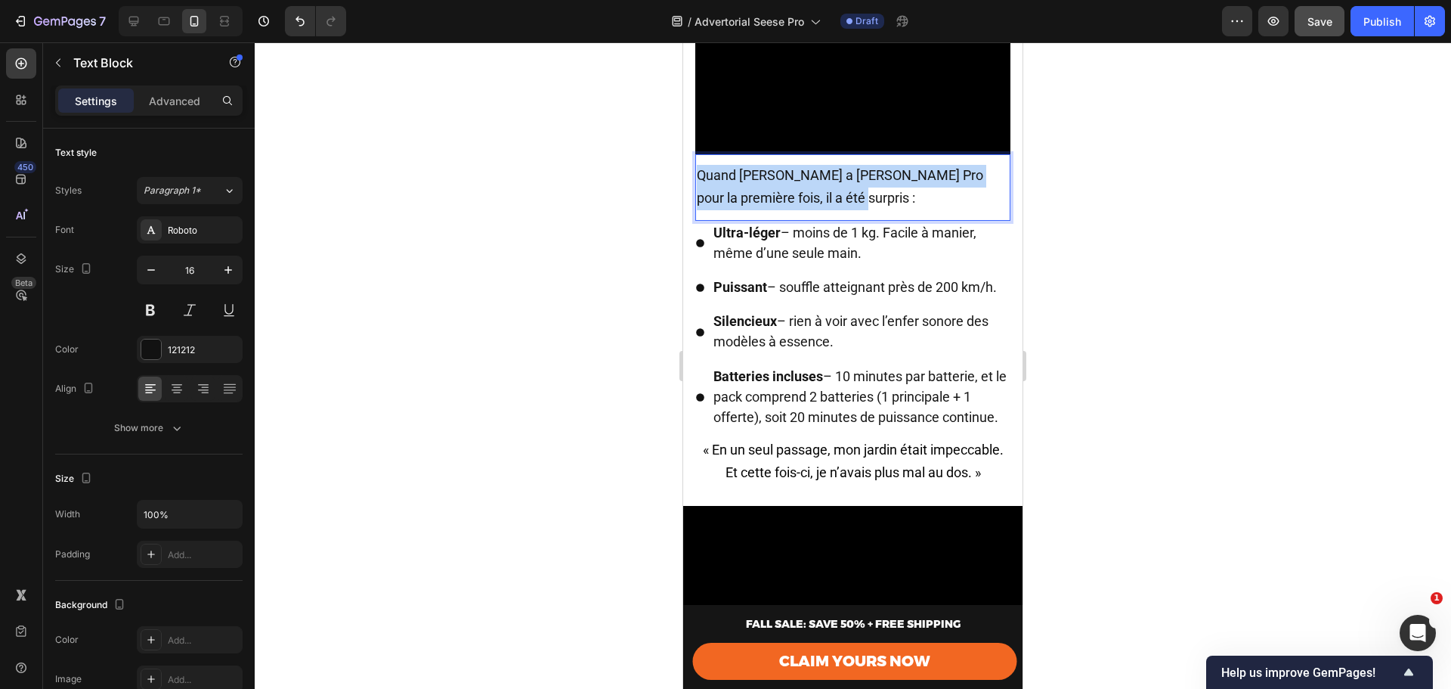
click at [755, 206] on span "Quand Marc a pris le Seese Pro pour la première fois, il a été surpris :" at bounding box center [840, 186] width 287 height 39
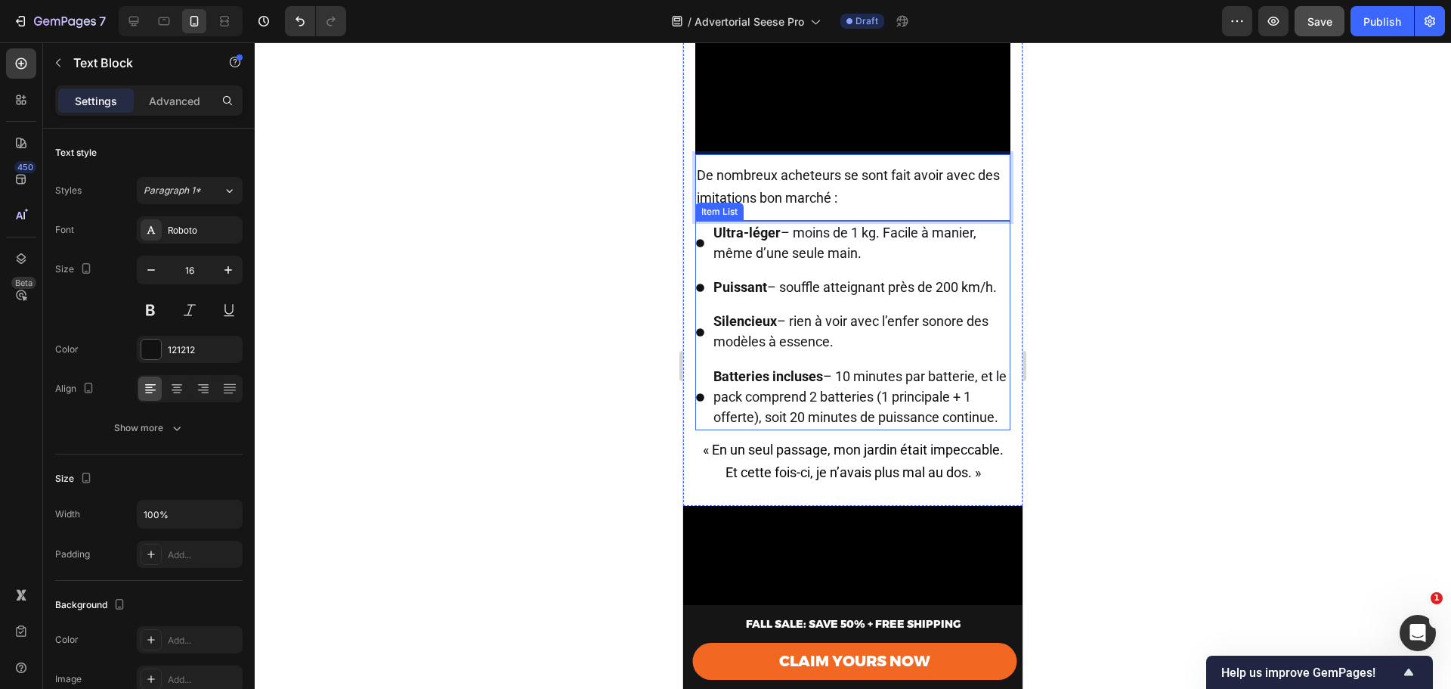
click at [780, 240] on strong "Ultra-léger" at bounding box center [747, 233] width 67 height 16
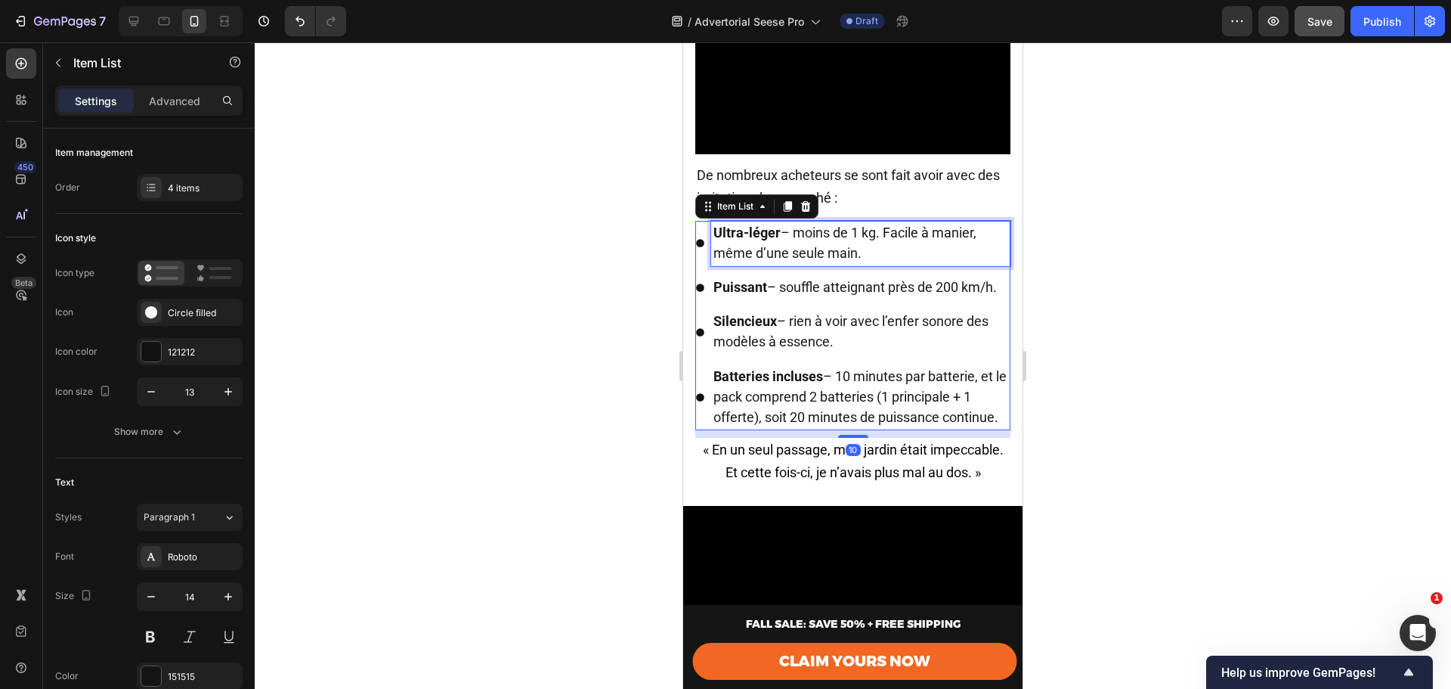
click at [780, 240] on strong "Ultra-léger" at bounding box center [747, 233] width 67 height 16
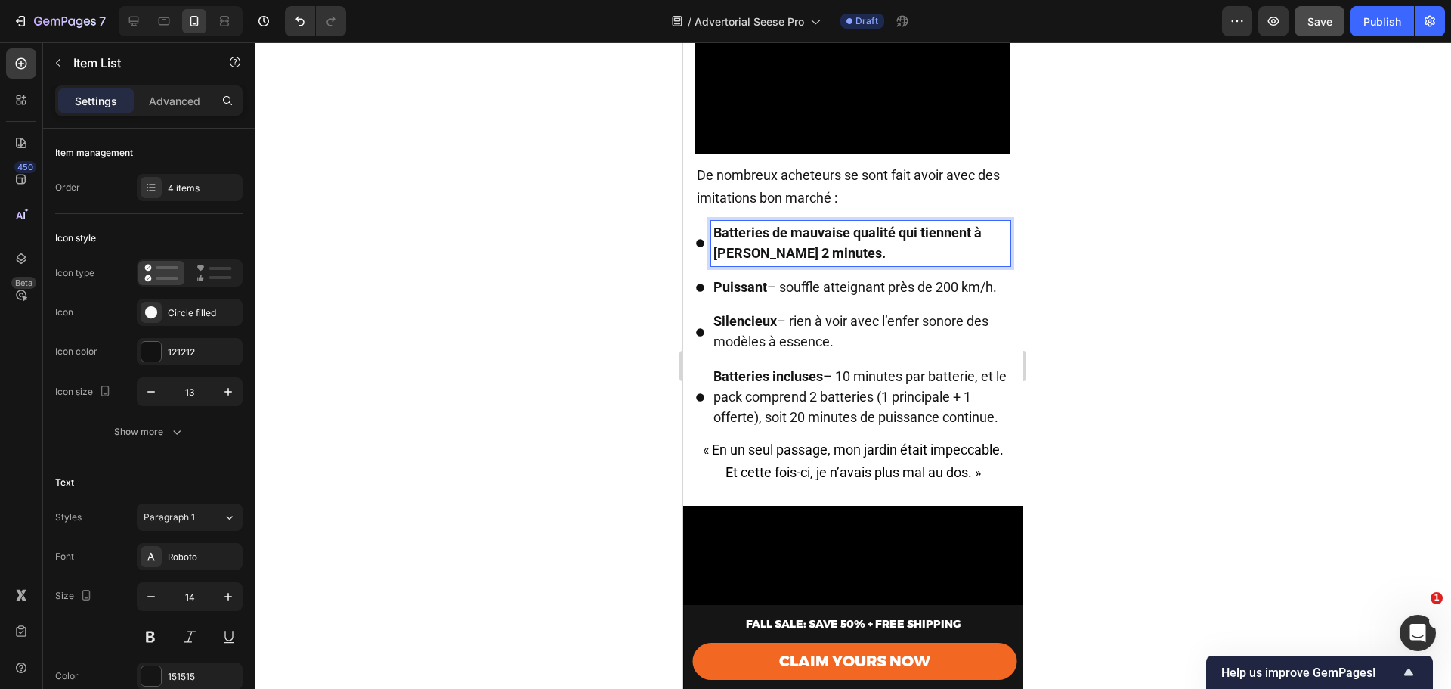
click at [748, 261] on strong "Batteries de mauvaise qualité qui tiennent à peine 2 minutes." at bounding box center [848, 243] width 268 height 36
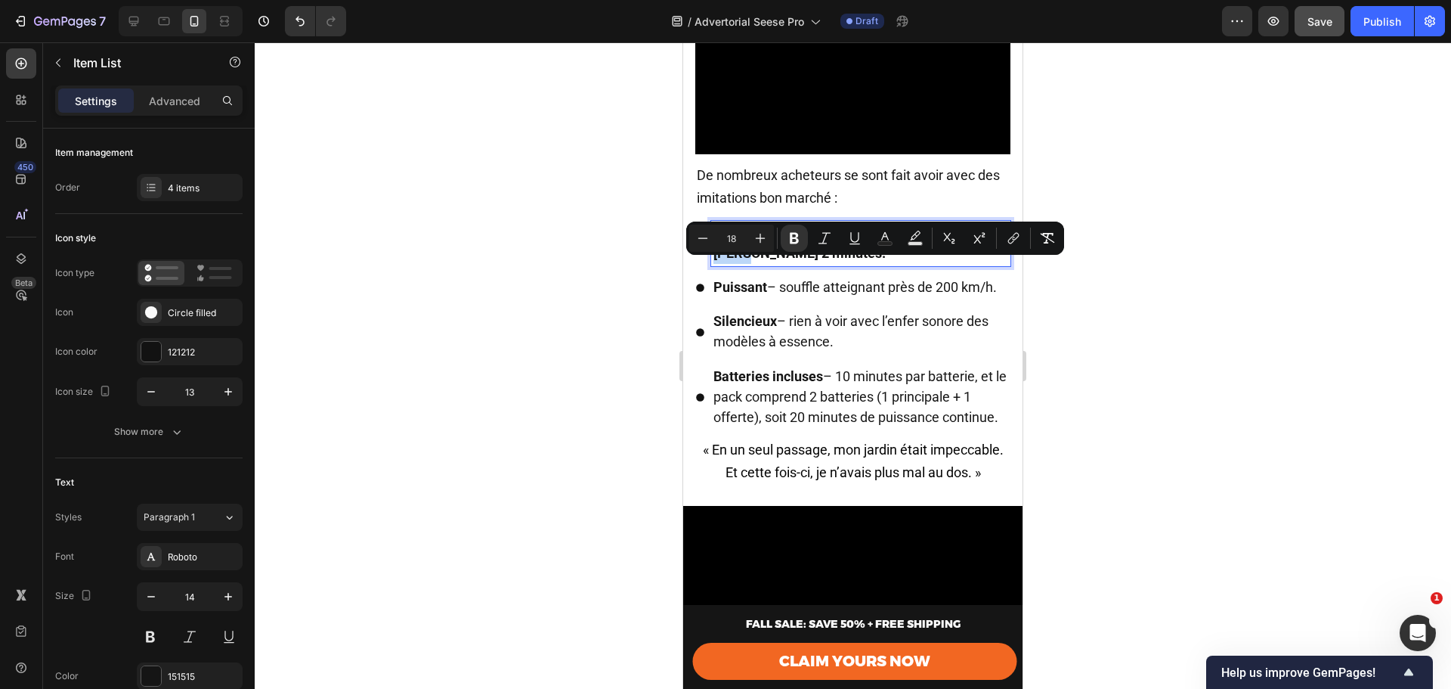
drag, startPoint x: 747, startPoint y: 288, endPoint x: 711, endPoint y: 261, distance: 44.8
click at [711, 261] on div "Batteries de mauvaise qualité qui tiennent à peine 2 minutes." at bounding box center [860, 243] width 299 height 45
click at [785, 234] on button "Bold" at bounding box center [794, 238] width 27 height 27
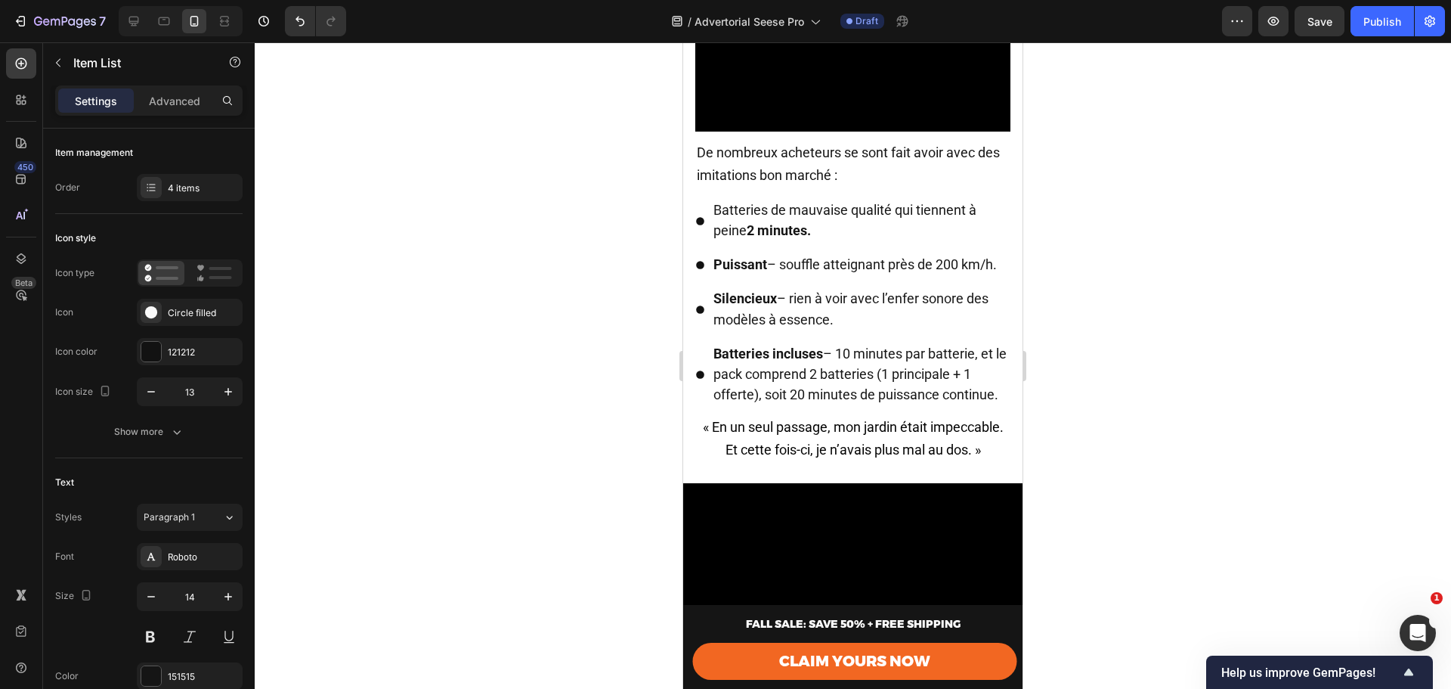
scroll to position [3250, 0]
click at [969, 238] on span "Batteries de mauvaise qualité qui tiennent à peine 2 minutes." at bounding box center [845, 220] width 263 height 36
drag, startPoint x: 744, startPoint y: 288, endPoint x: 713, endPoint y: 288, distance: 31.0
click at [713, 243] on div "Batteries de mauvaise qualité qui tiennent à peine 2 minutes." at bounding box center [860, 220] width 299 height 45
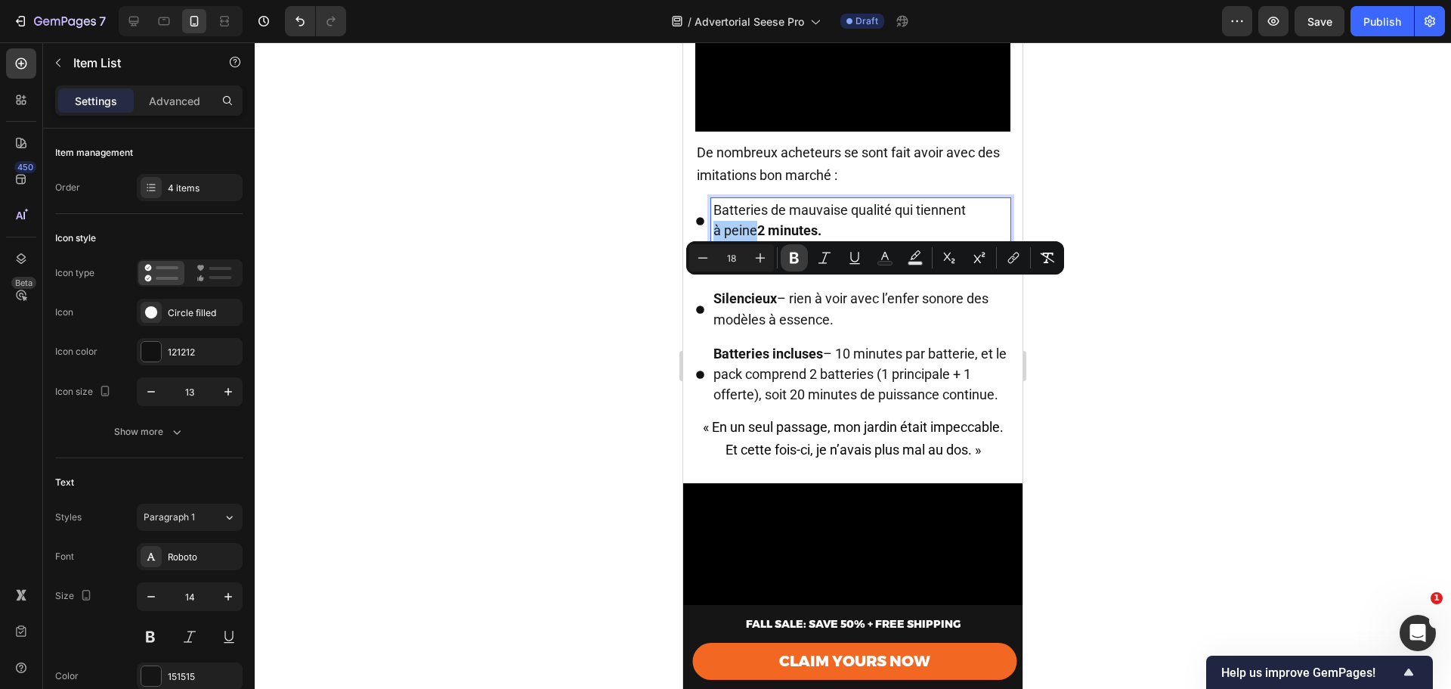
click at [794, 252] on icon "Editor contextual toolbar" at bounding box center [794, 257] width 15 height 15
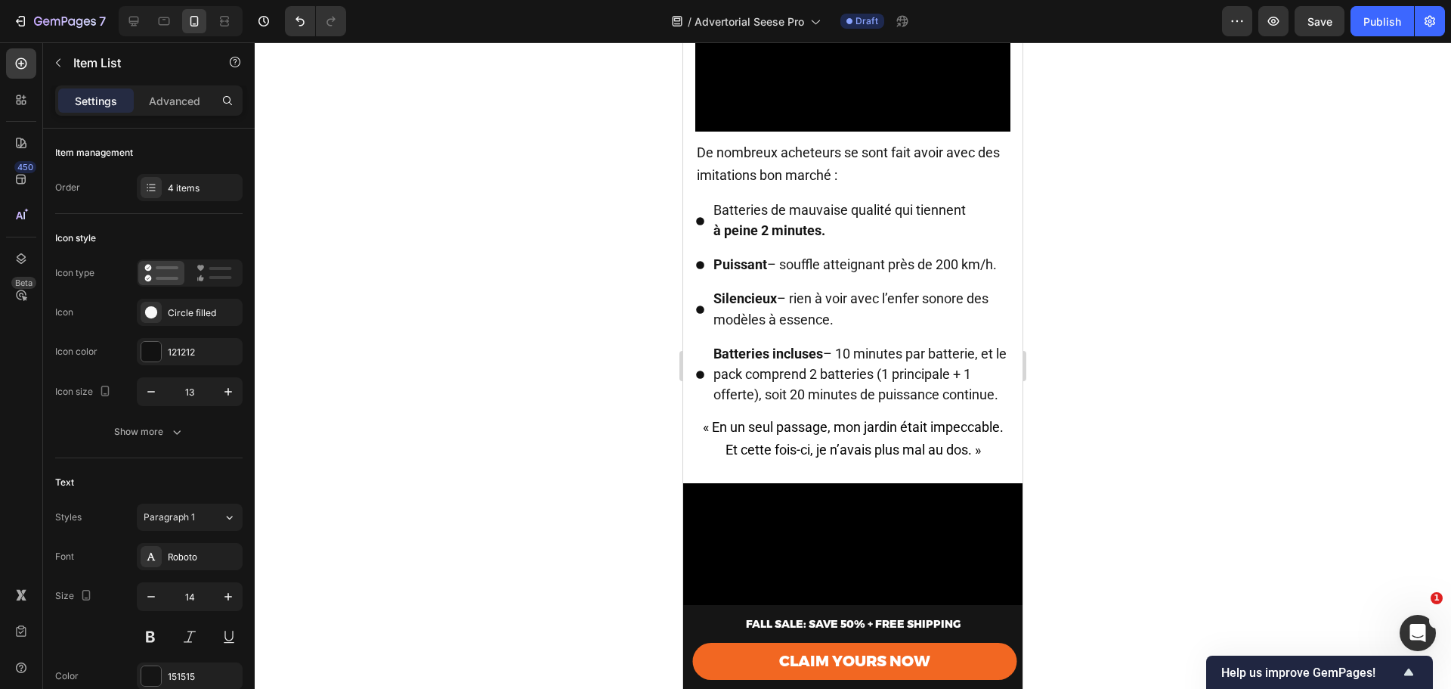
click at [788, 272] on span "Puissant – souffle atteignant près de 200 km/h." at bounding box center [855, 264] width 283 height 16
drag, startPoint x: 754, startPoint y: 343, endPoint x: 705, endPoint y: 316, distance: 55.5
click at [705, 277] on div "Puissant – souffle atteignant près de 200 km/h." at bounding box center [852, 264] width 315 height 25
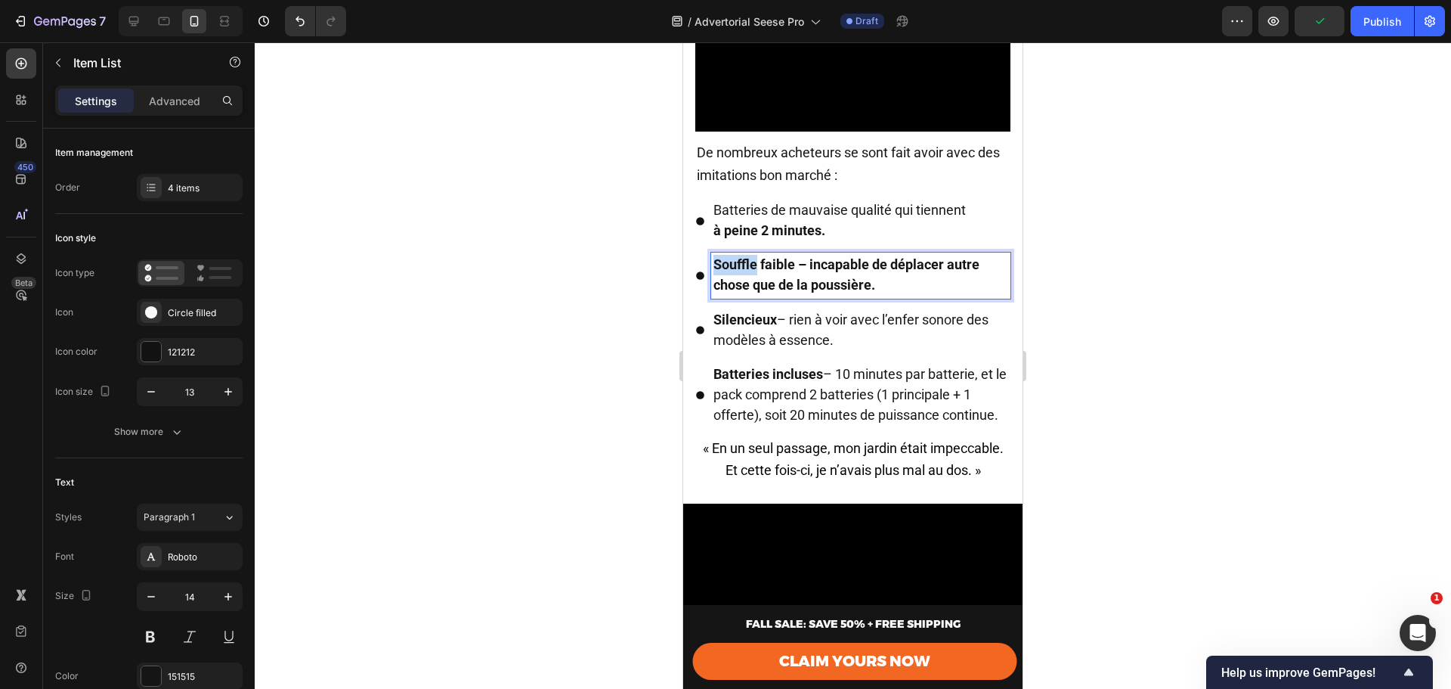
drag, startPoint x: 749, startPoint y: 321, endPoint x: 716, endPoint y: 324, distance: 33.3
click at [716, 293] on strong "Souffle faible – incapable de déplacer autre chose que de la poussière." at bounding box center [847, 274] width 266 height 36
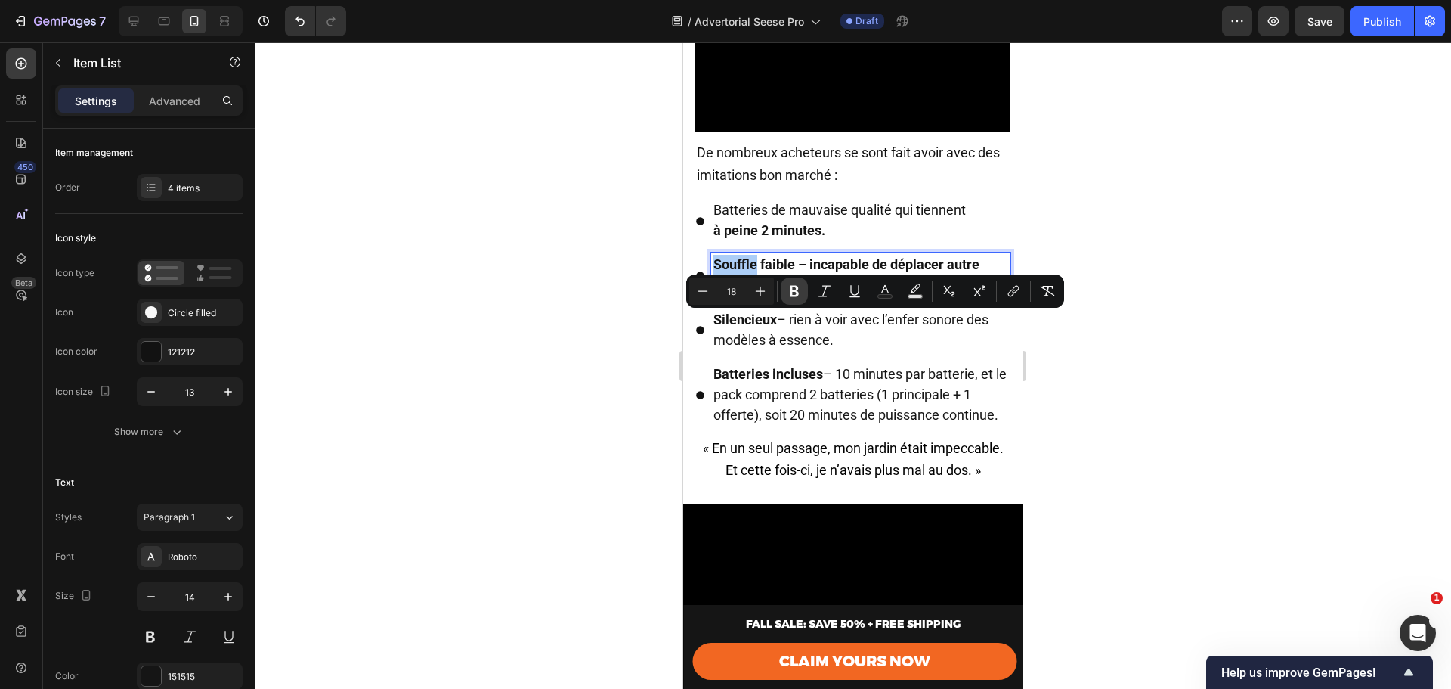
click at [791, 292] on icon "Editor contextual toolbar" at bounding box center [794, 291] width 9 height 11
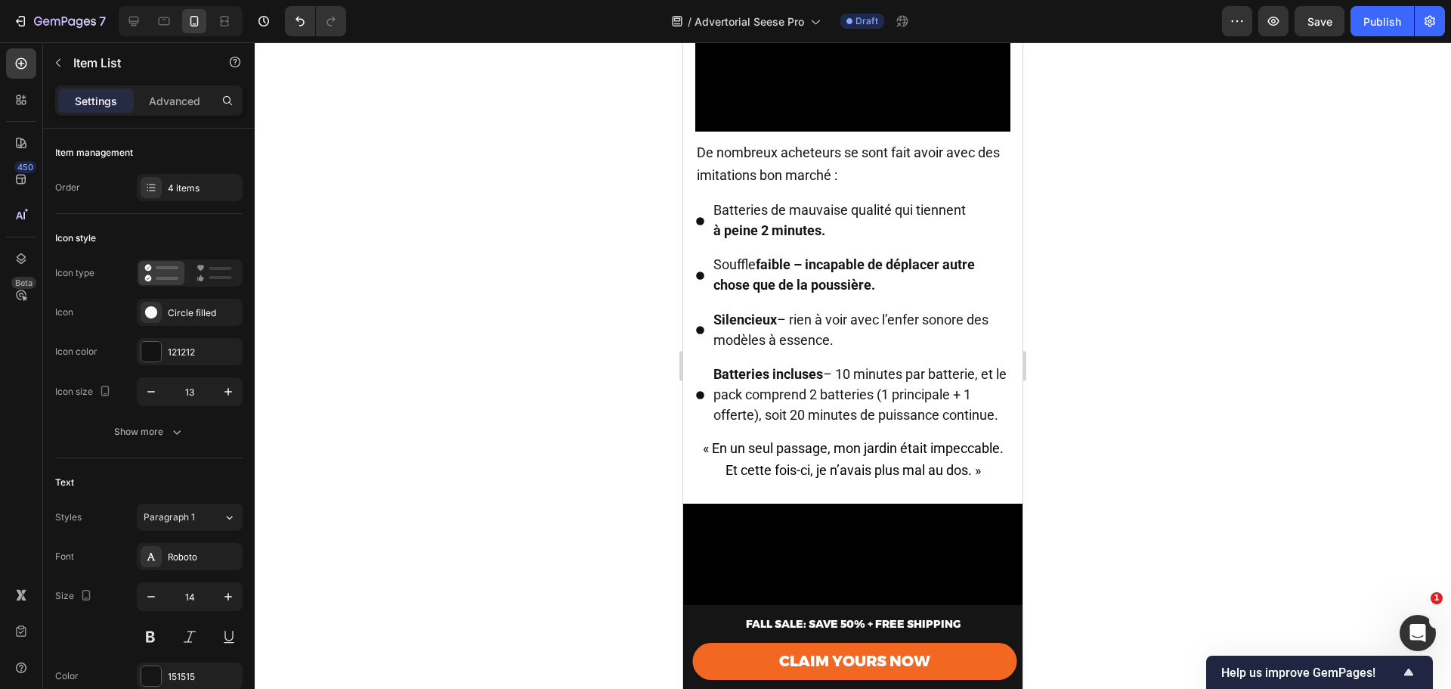
drag, startPoint x: 802, startPoint y: 322, endPoint x: 886, endPoint y: 345, distance: 86.9
click at [886, 296] on p "Souffle faible – incapable de déplacer autre chose que de la poussière." at bounding box center [861, 275] width 295 height 41
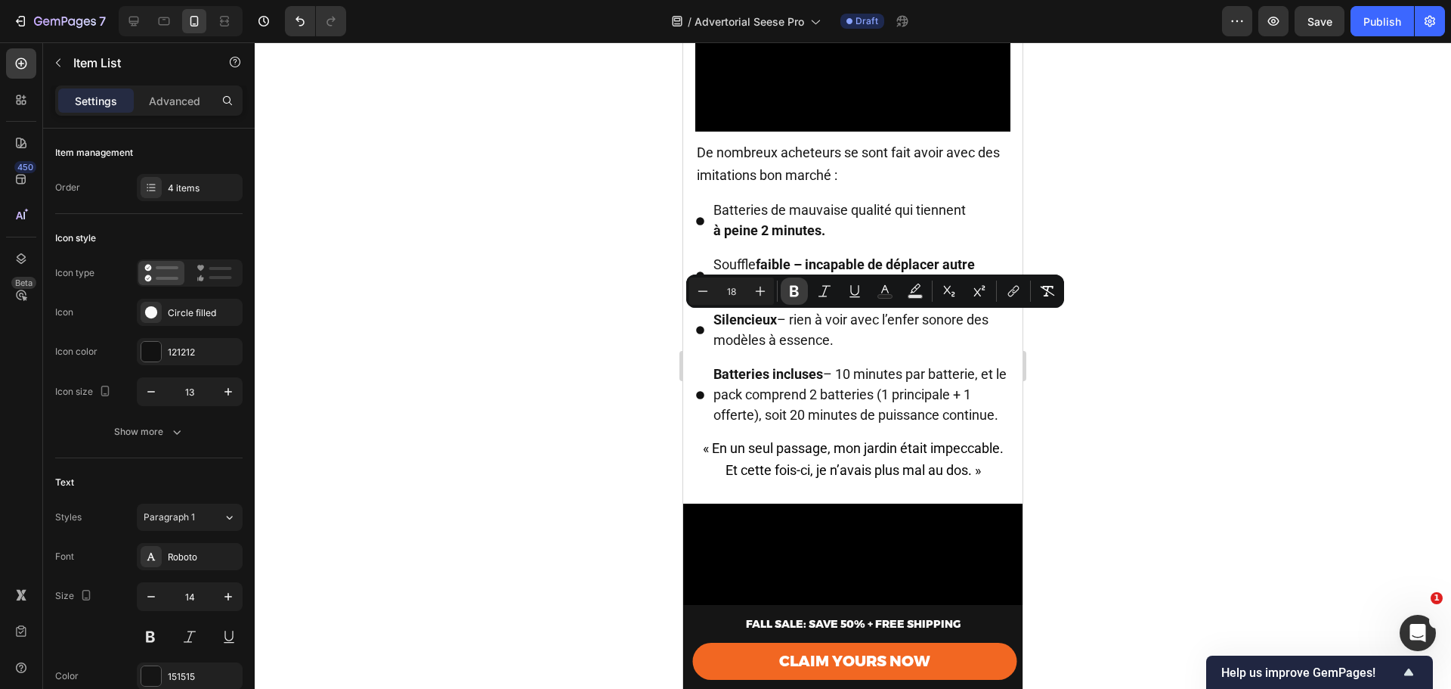
click at [805, 293] on button "Bold" at bounding box center [794, 290] width 27 height 27
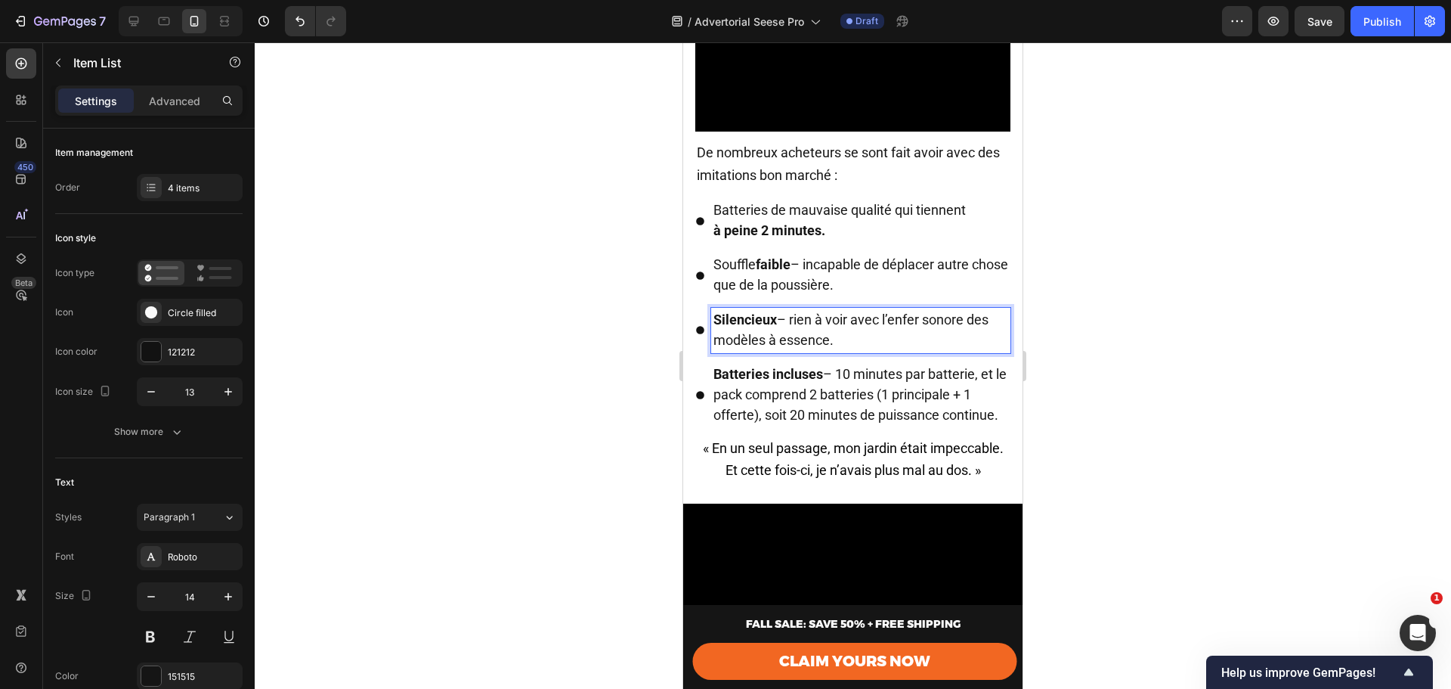
click at [761, 351] on p "Silencieux – rien à voir avec l’enfer sonore des modèles à essence." at bounding box center [861, 330] width 295 height 41
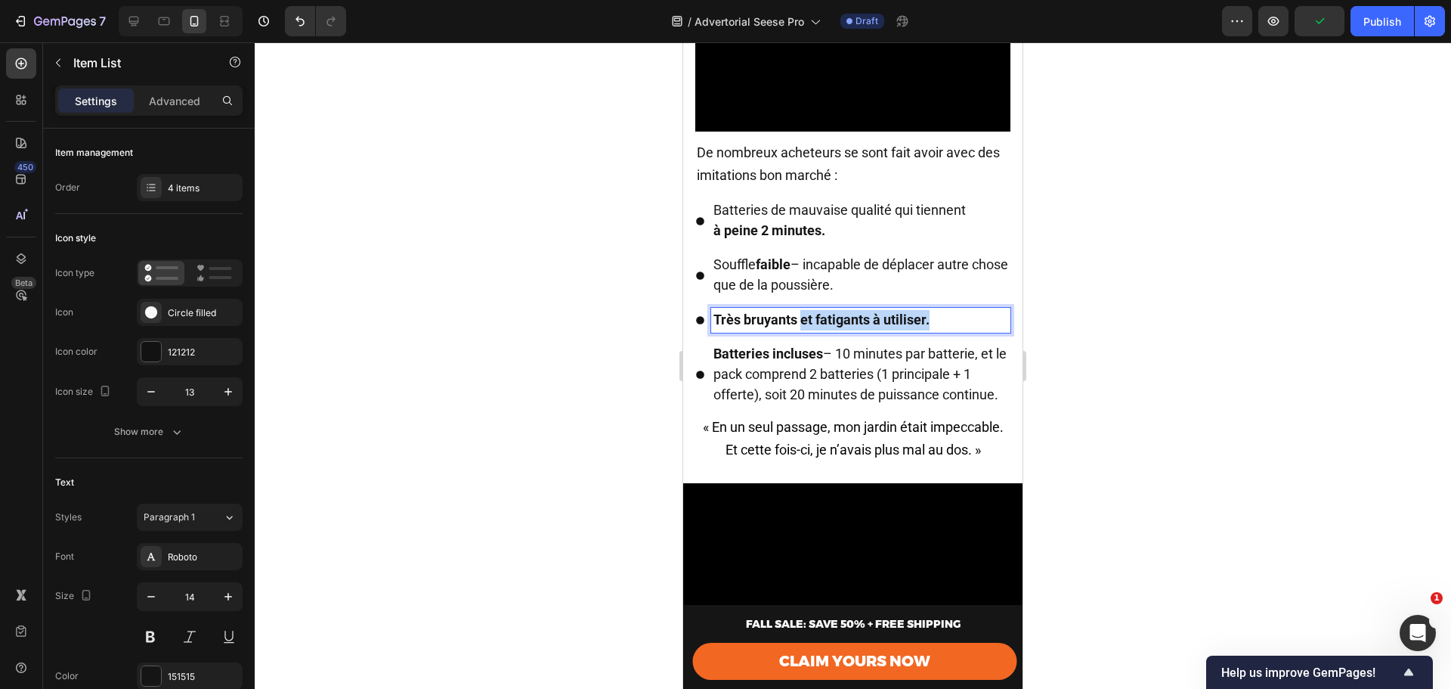
drag, startPoint x: 803, startPoint y: 380, endPoint x: 923, endPoint y: 373, distance: 120.4
click at [940, 330] on p "Très bruyants et fatigants à utiliser." at bounding box center [861, 320] width 295 height 20
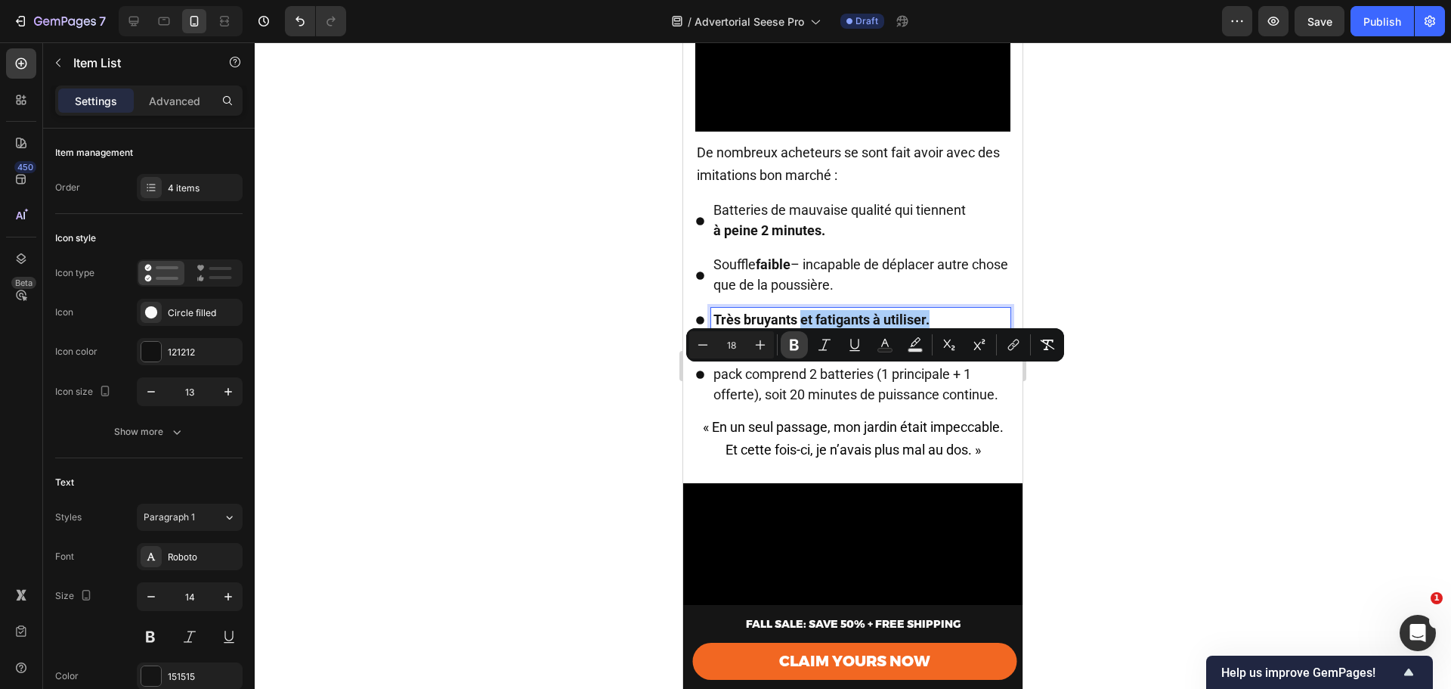
click at [798, 342] on icon "Editor contextual toolbar" at bounding box center [794, 344] width 9 height 11
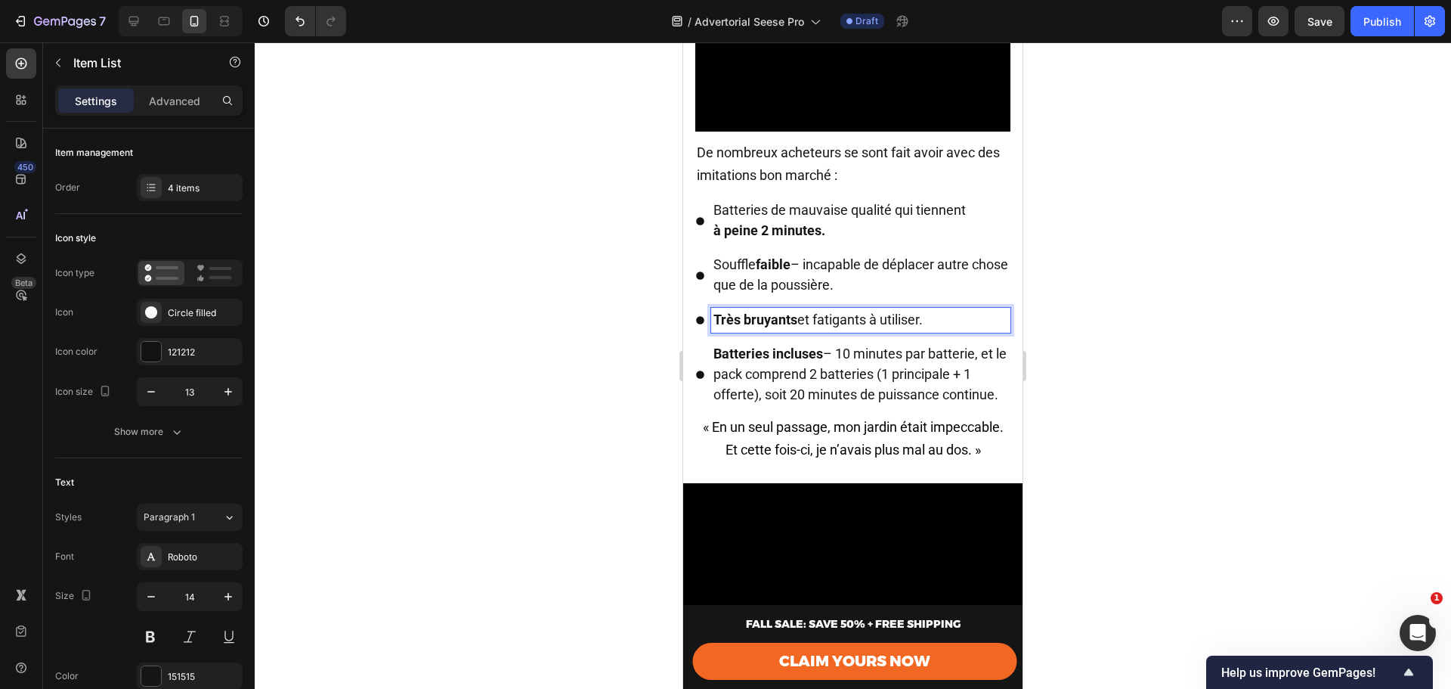
click at [835, 402] on span "Batteries incluses – 10 minutes par batterie, et le pack comprend 2 batteries (…" at bounding box center [860, 373] width 293 height 57
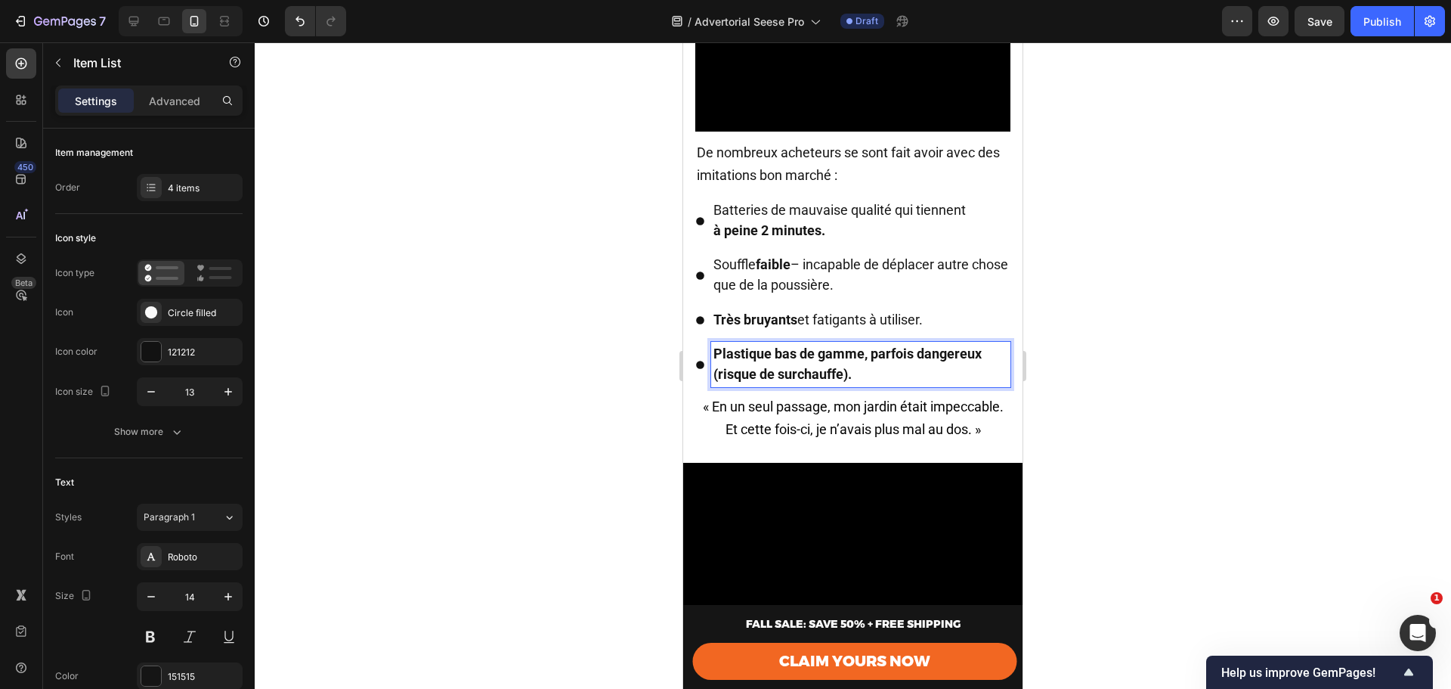
click at [788, 382] on strong "Plastique bas de gamme, parfois dangereux (risque de surchauffe)." at bounding box center [848, 363] width 268 height 36
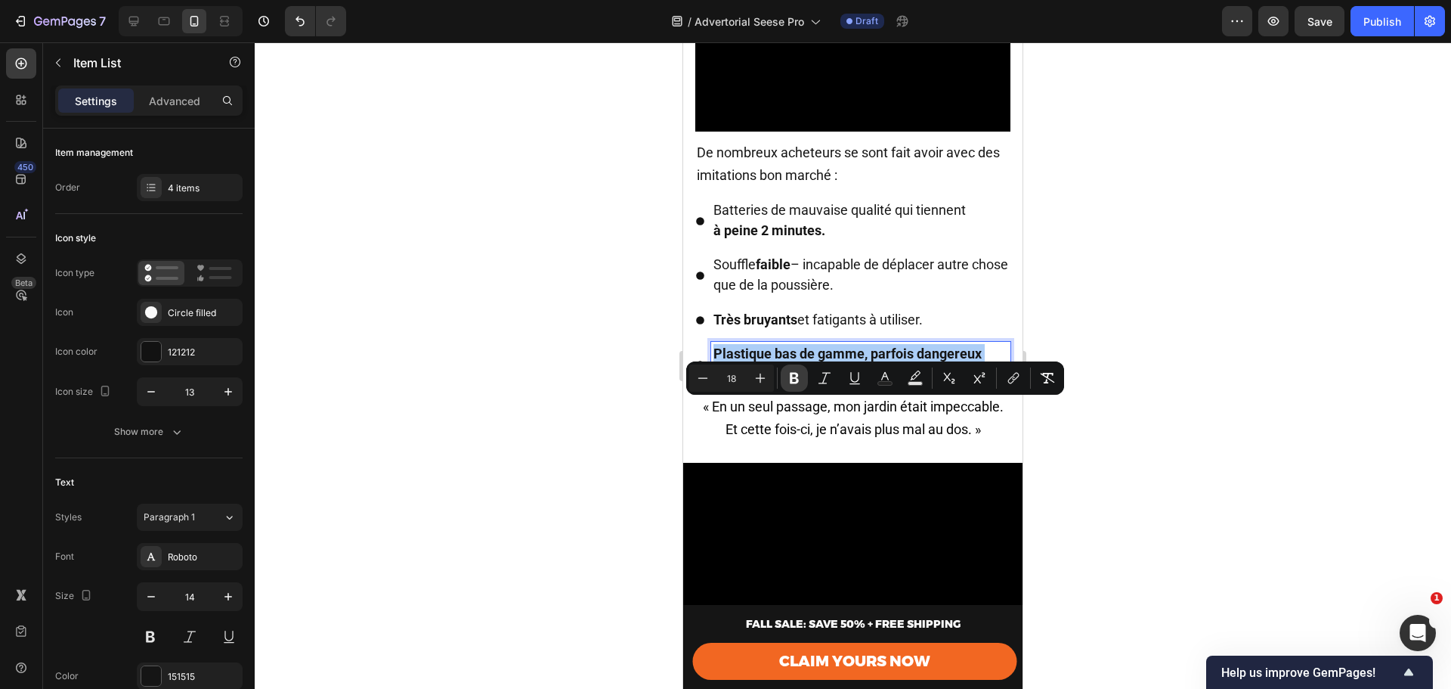
click at [792, 377] on icon "Editor contextual toolbar" at bounding box center [794, 378] width 9 height 11
click at [838, 382] on span "Plastique bas de gamme, parfois dangereux (risque de surchauffe)." at bounding box center [846, 363] width 264 height 36
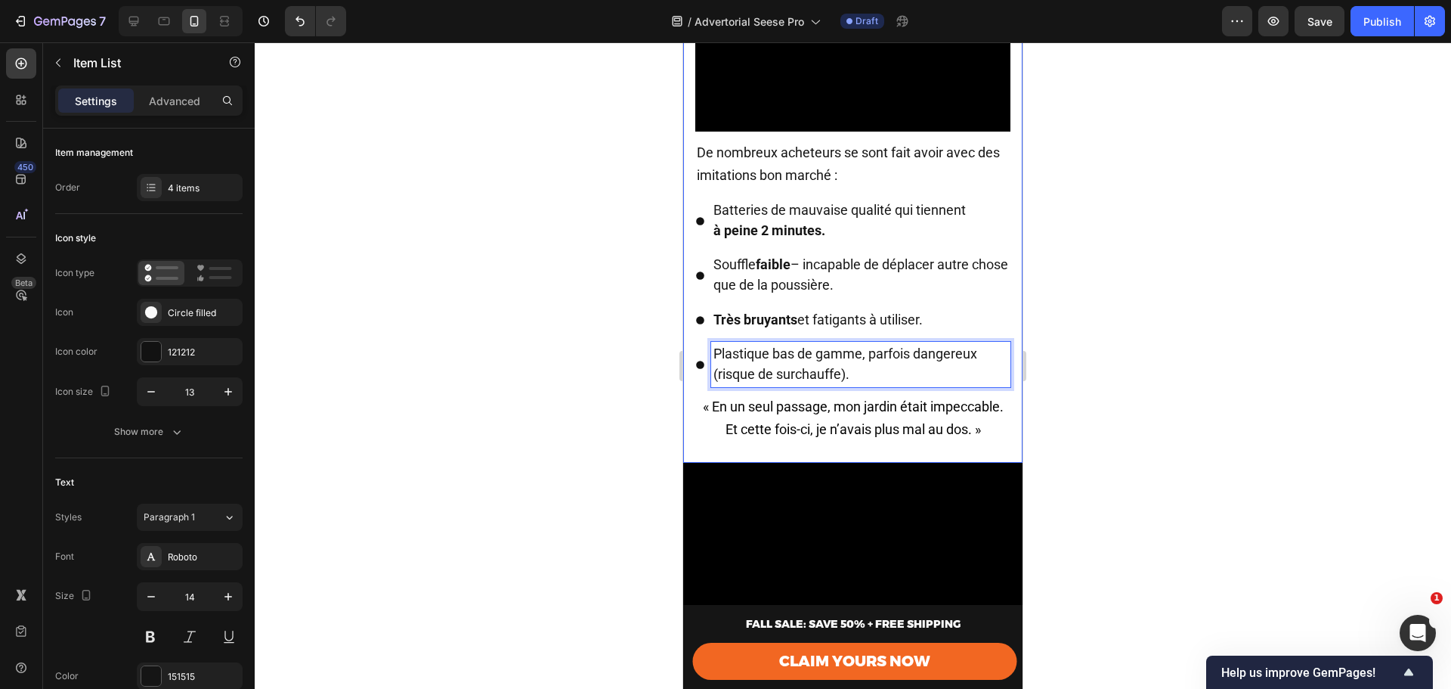
click at [812, 441] on p "« En un seul passage, mon jardin était impeccable. Et cette fois-ci, je n’avais…" at bounding box center [853, 418] width 312 height 45
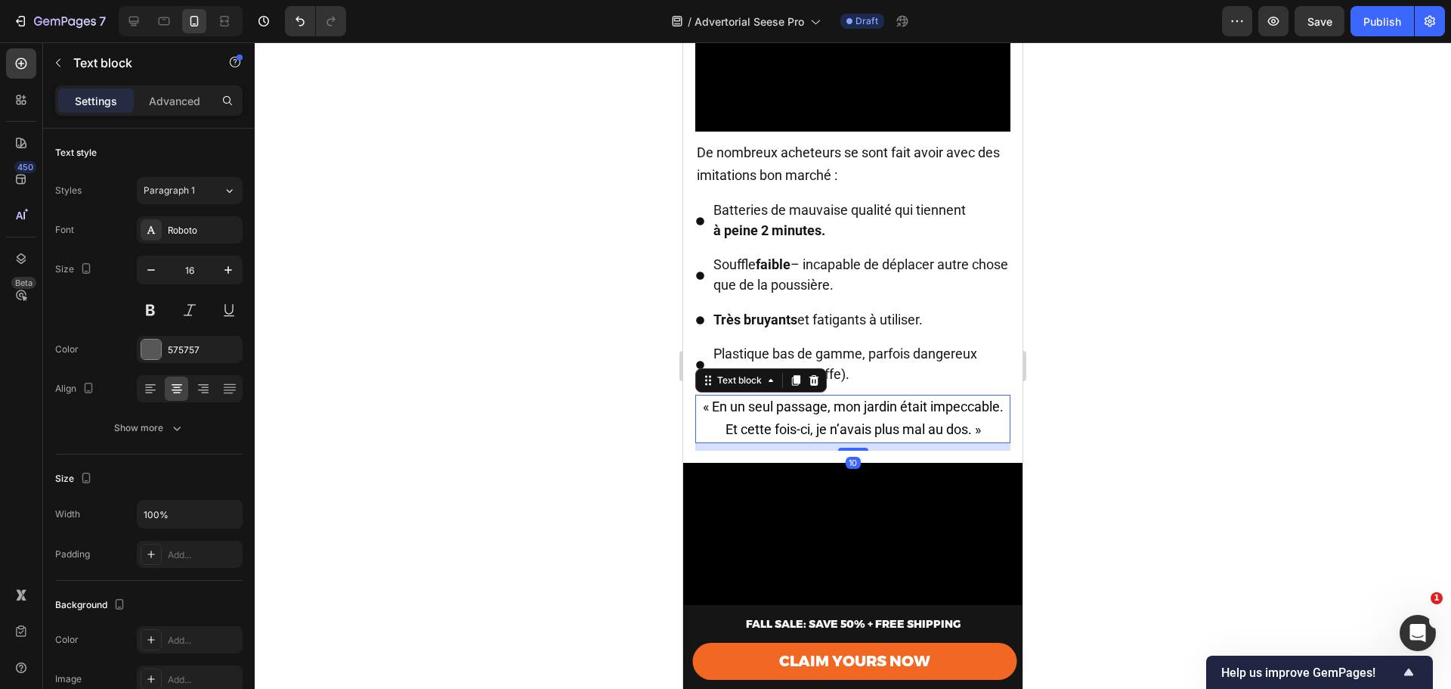
click at [811, 441] on p "« En un seul passage, mon jardin était impeccable. Et cette fois-ci, je n’avais…" at bounding box center [853, 418] width 312 height 45
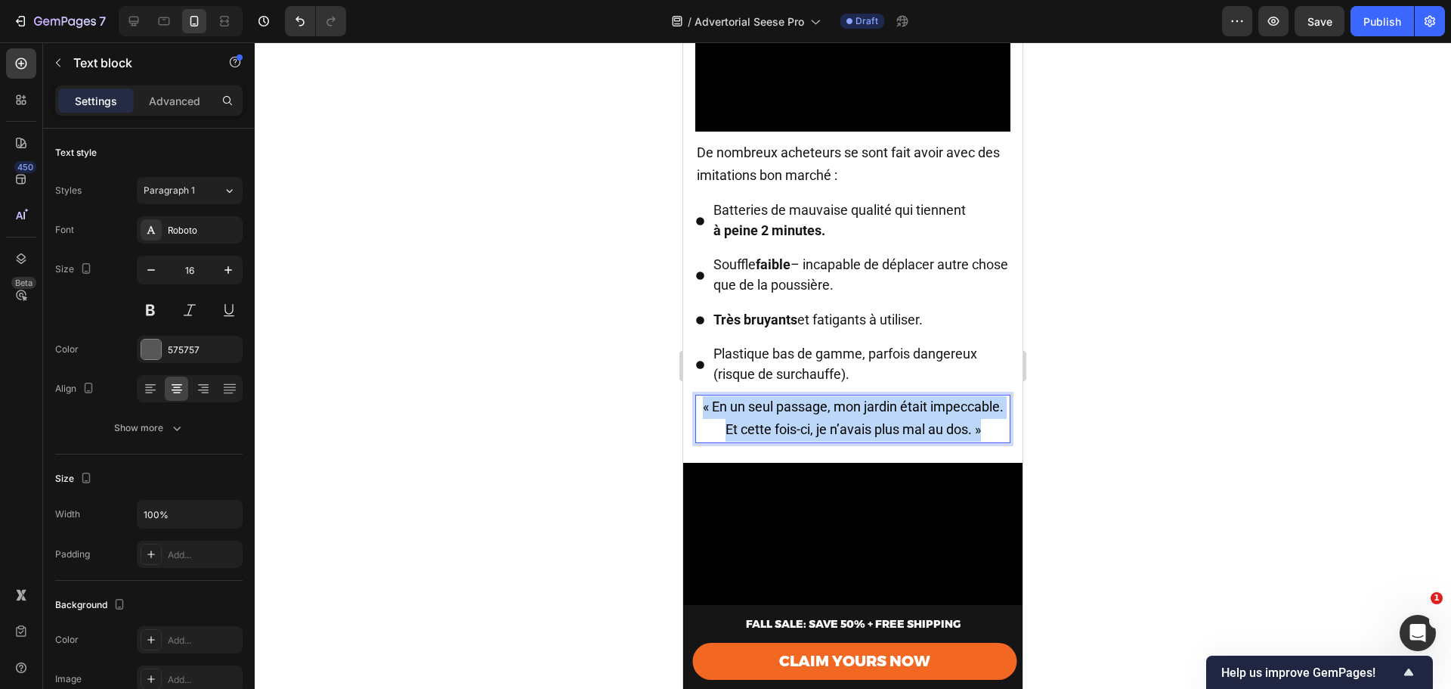
click at [811, 441] on p "« En un seul passage, mon jardin était impeccable. Et cette fois-ci, je n’avais…" at bounding box center [853, 418] width 312 height 45
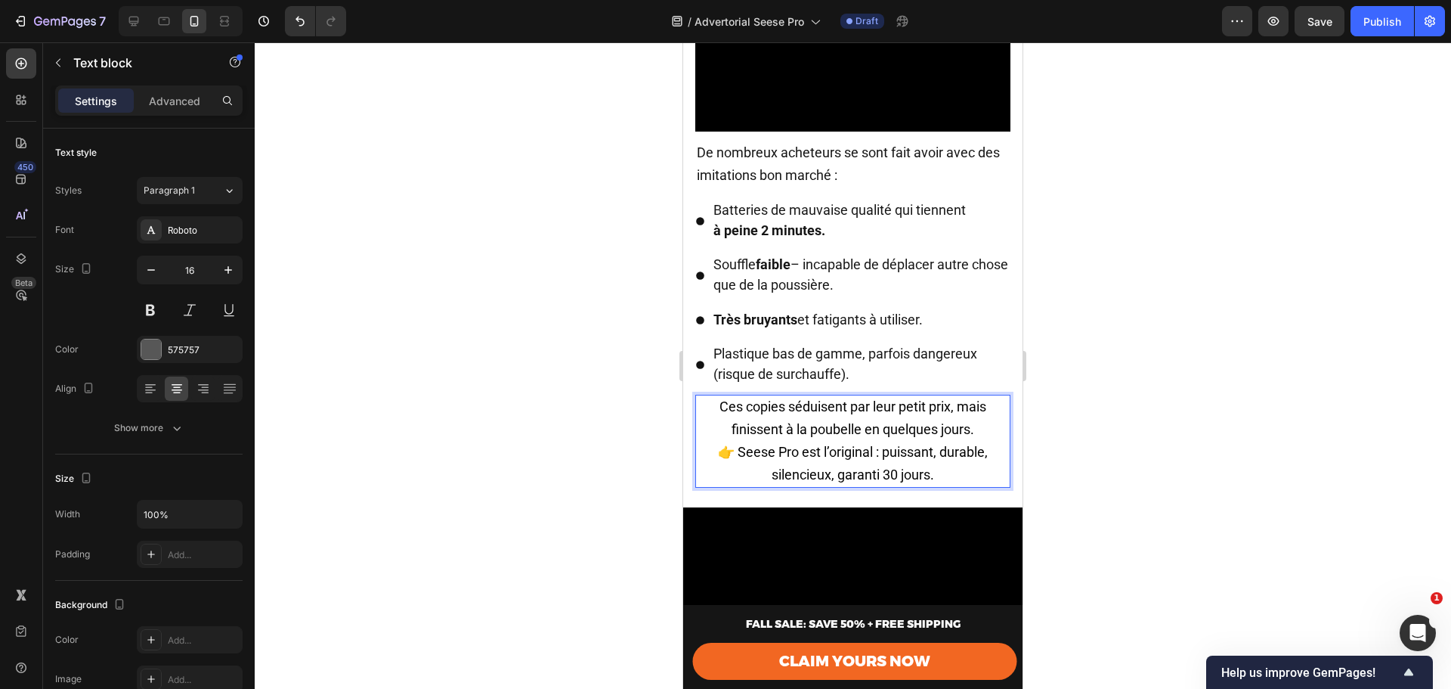
click at [978, 479] on p "Ces copies séduisent par leur petit prix, mais finissent à la poubelle en quelq…" at bounding box center [853, 441] width 312 height 90
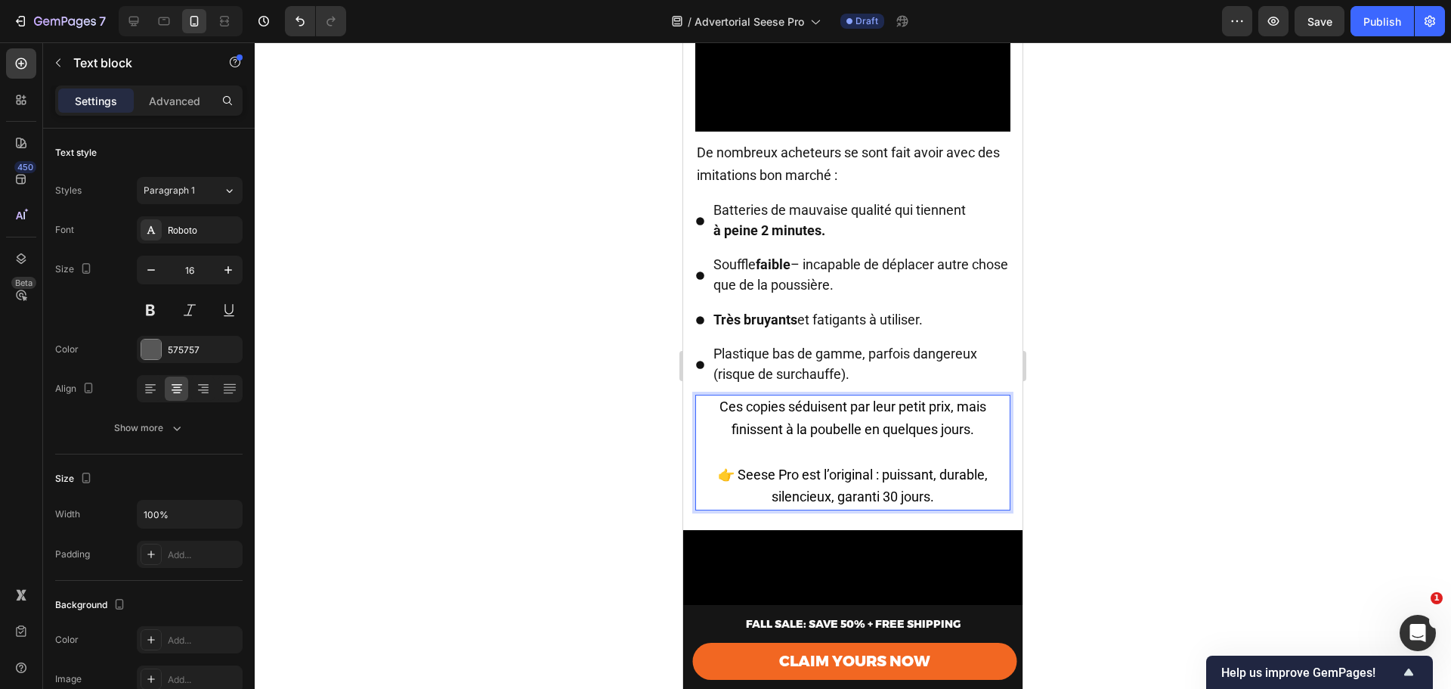
click at [1147, 450] on div at bounding box center [853, 365] width 1197 height 646
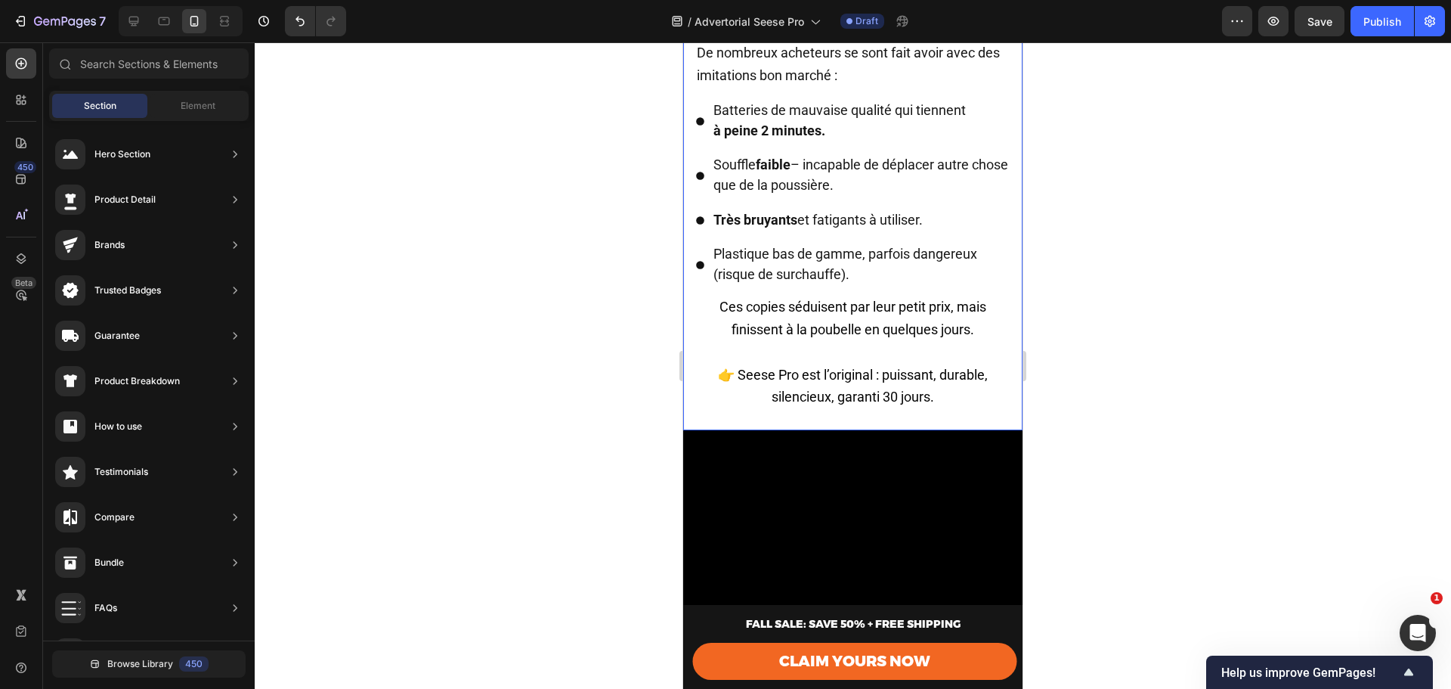
scroll to position [3401, 0]
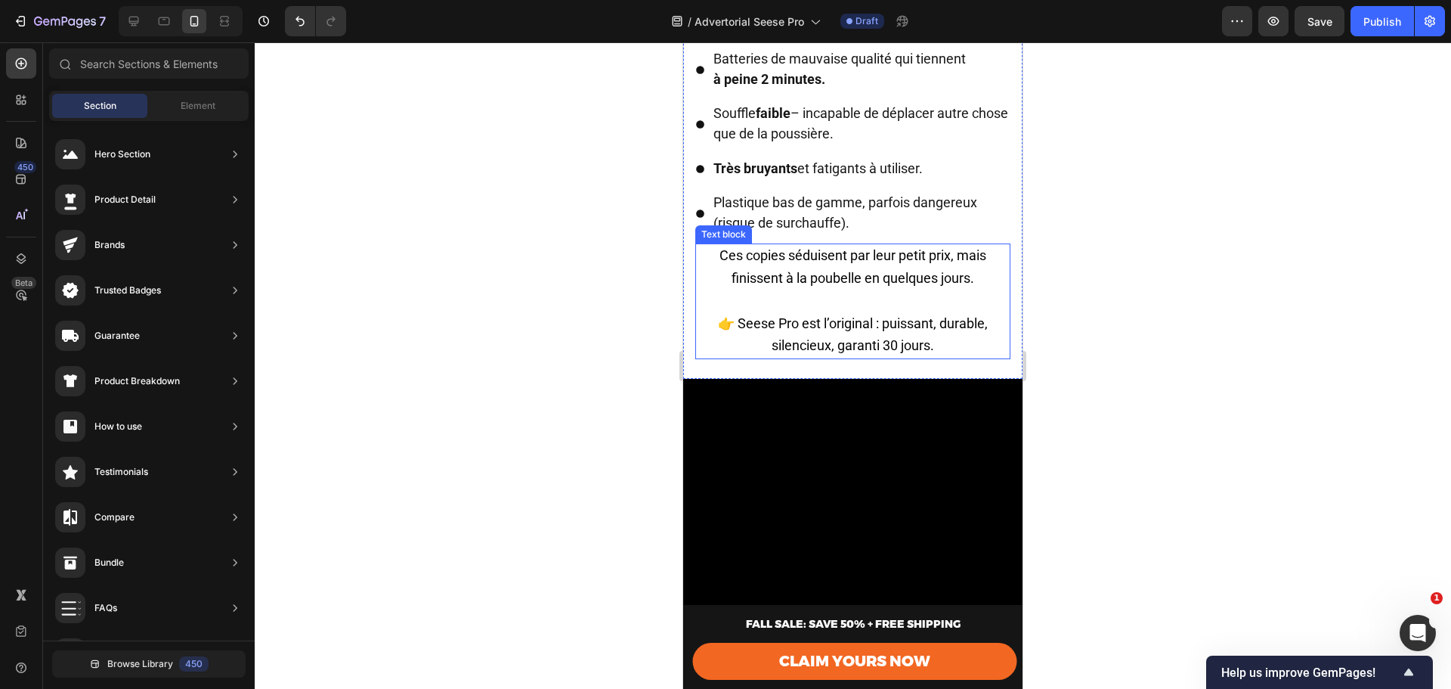
click at [847, 349] on p "⁠⁠⁠⁠⁠⁠⁠ 👉 Seese Pro est l’original : puissant, durable, silencieux, garanti 30 …" at bounding box center [853, 323] width 312 height 67
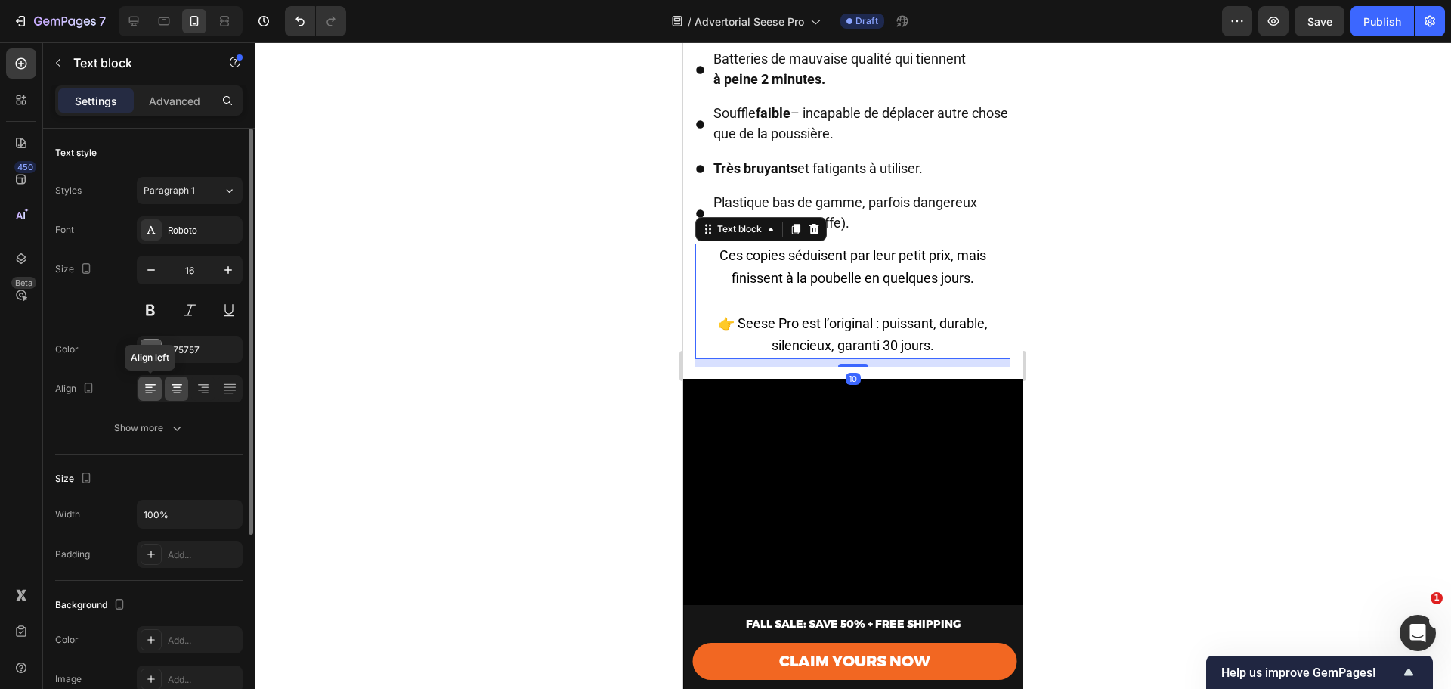
click at [153, 389] on icon at bounding box center [150, 388] width 15 height 15
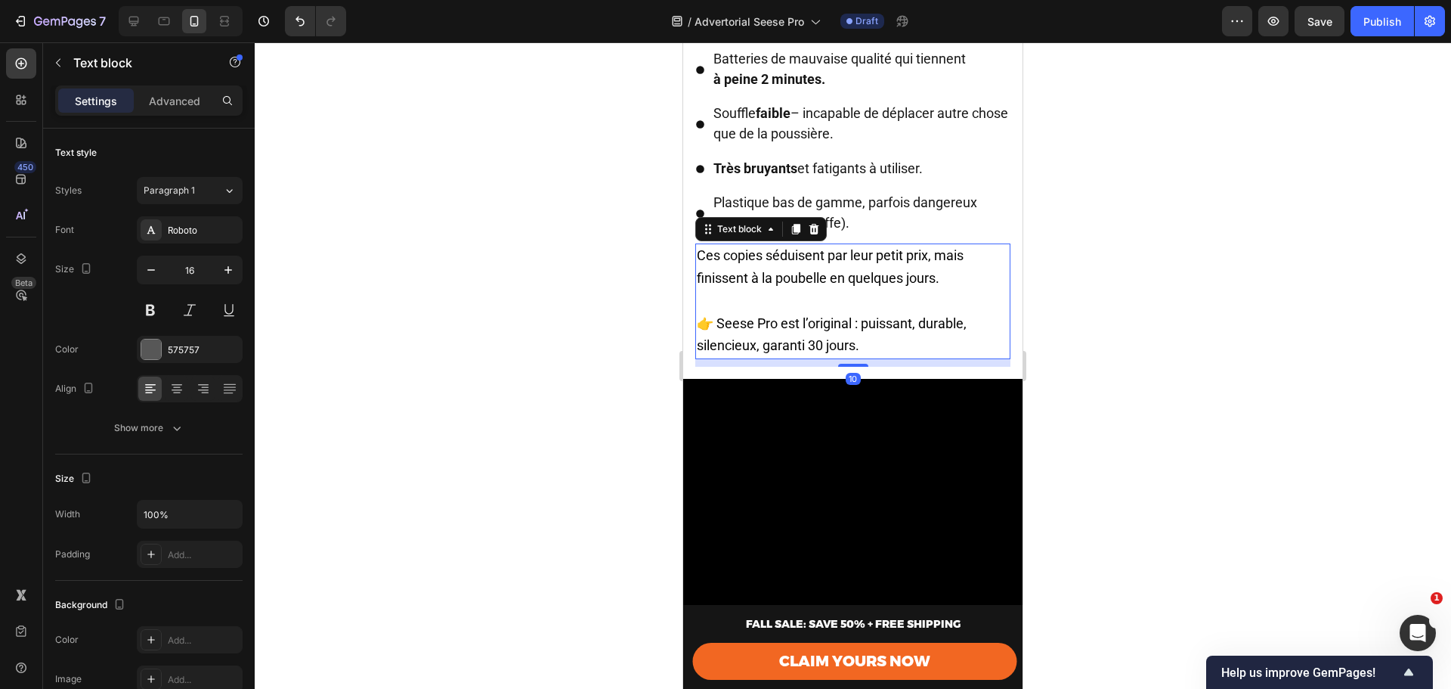
click at [1173, 359] on div at bounding box center [853, 365] width 1197 height 646
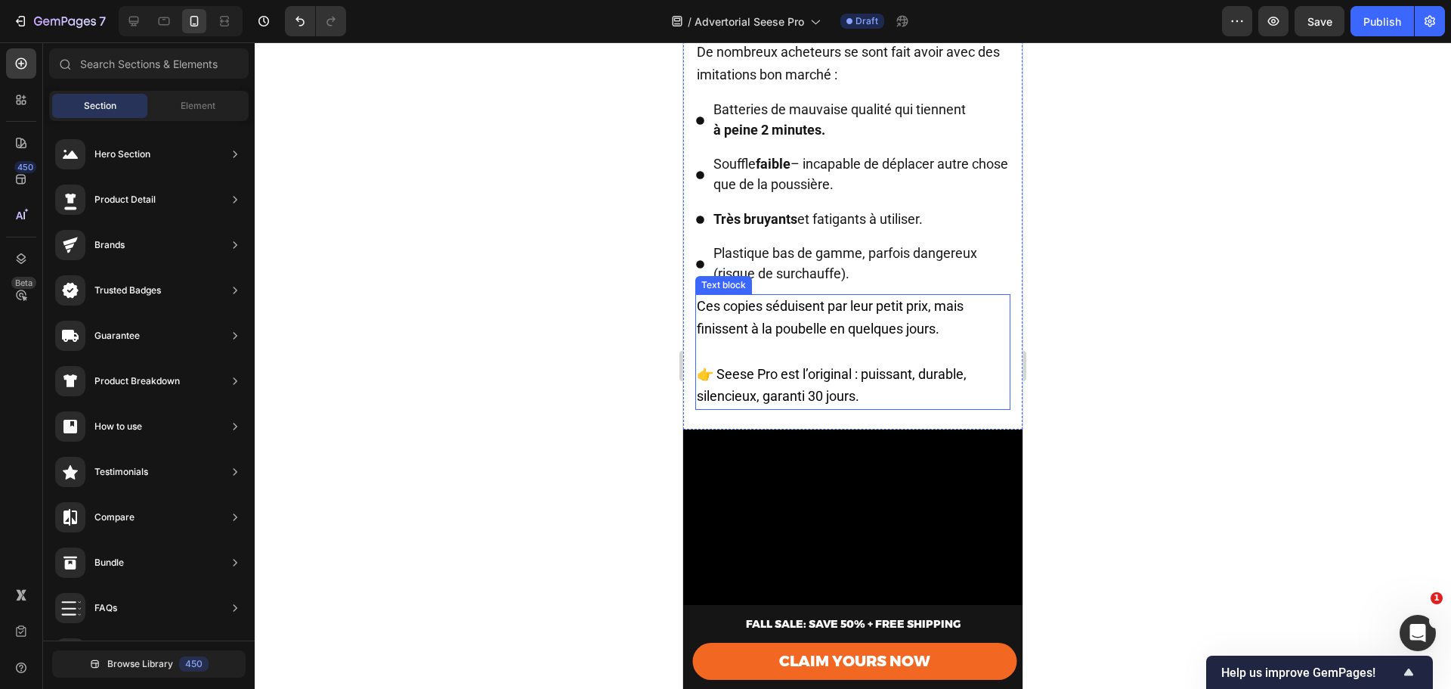
scroll to position [3451, 0]
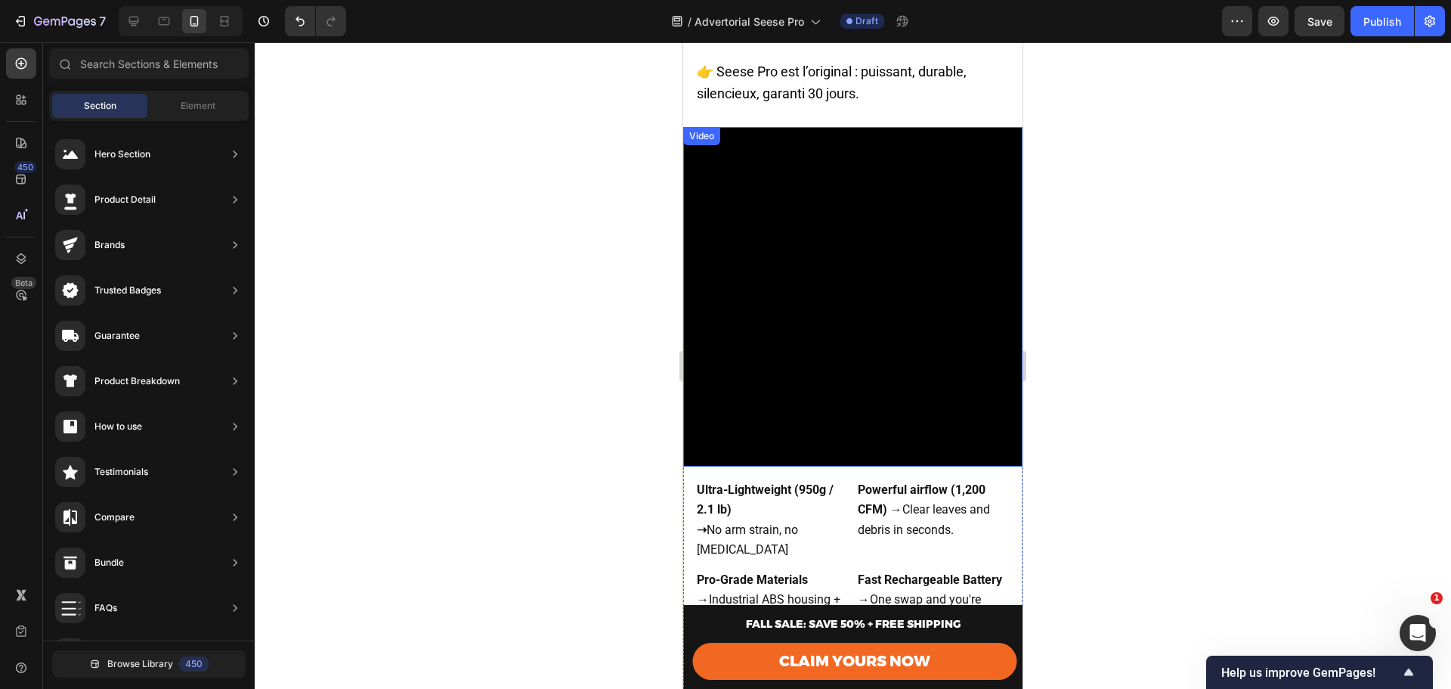
click at [853, 360] on video at bounding box center [852, 296] width 339 height 339
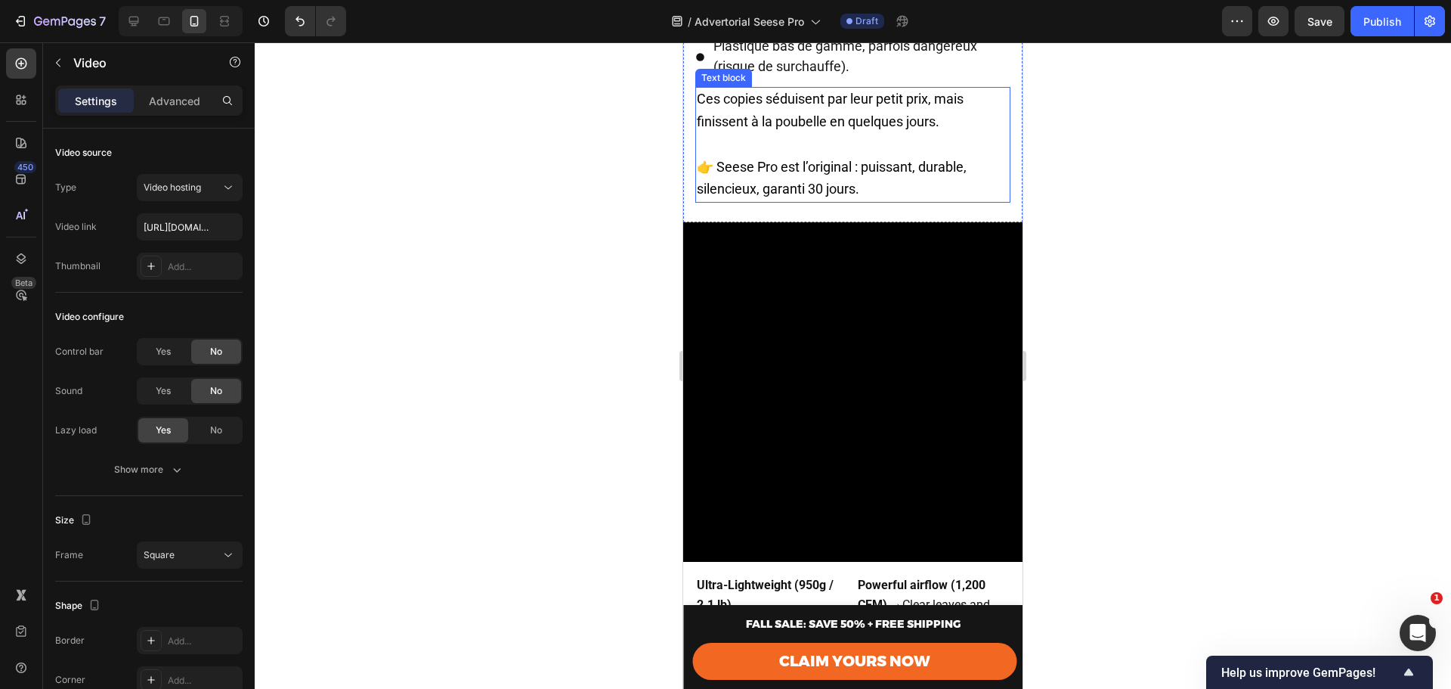
scroll to position [3602, 0]
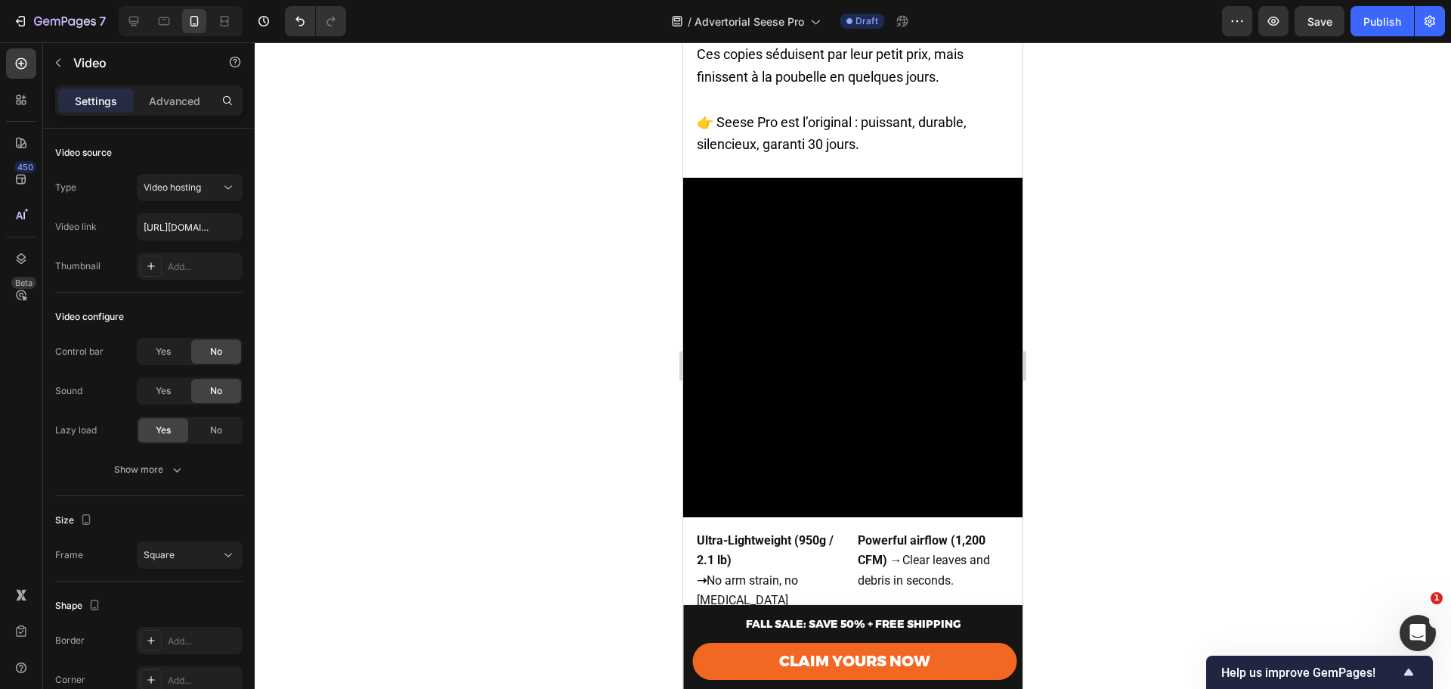
click at [835, 370] on video at bounding box center [852, 347] width 339 height 339
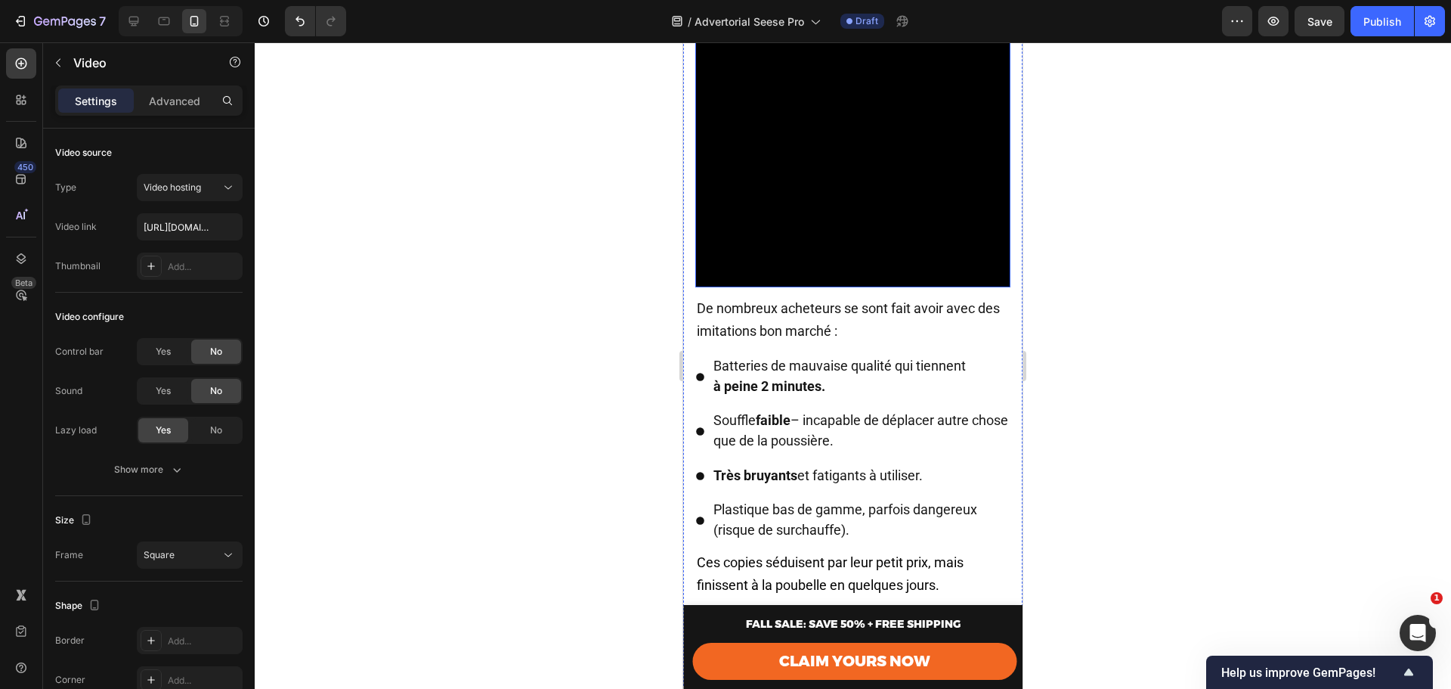
click at [844, 256] on video at bounding box center [852, 129] width 315 height 315
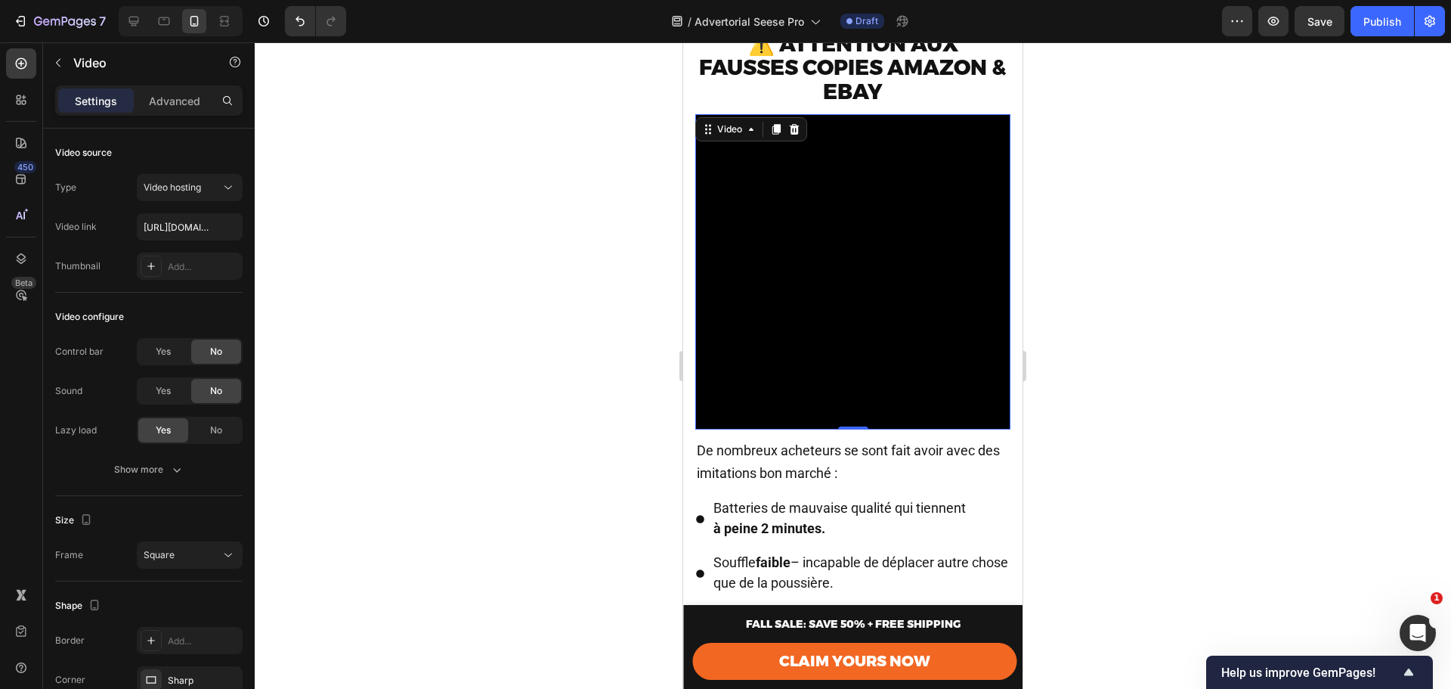
scroll to position [2947, 0]
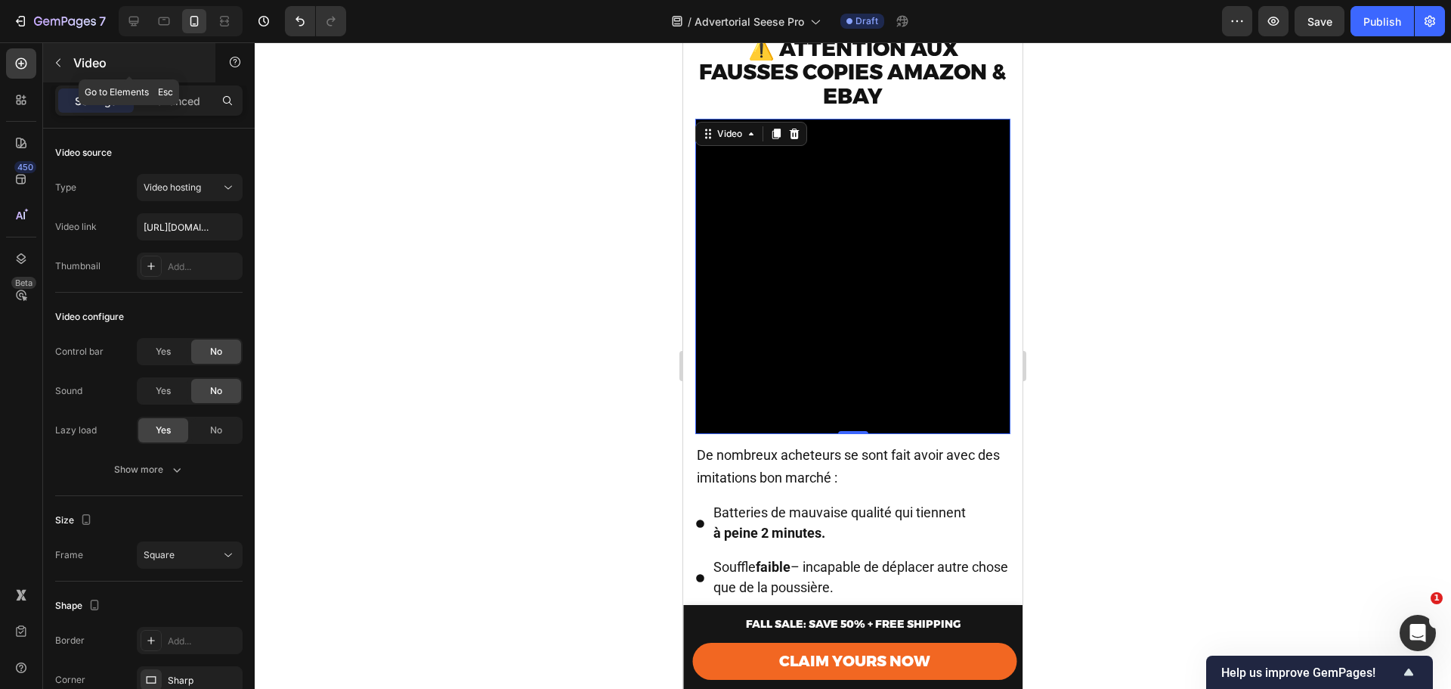
click at [79, 51] on div "Video" at bounding box center [129, 62] width 172 height 39
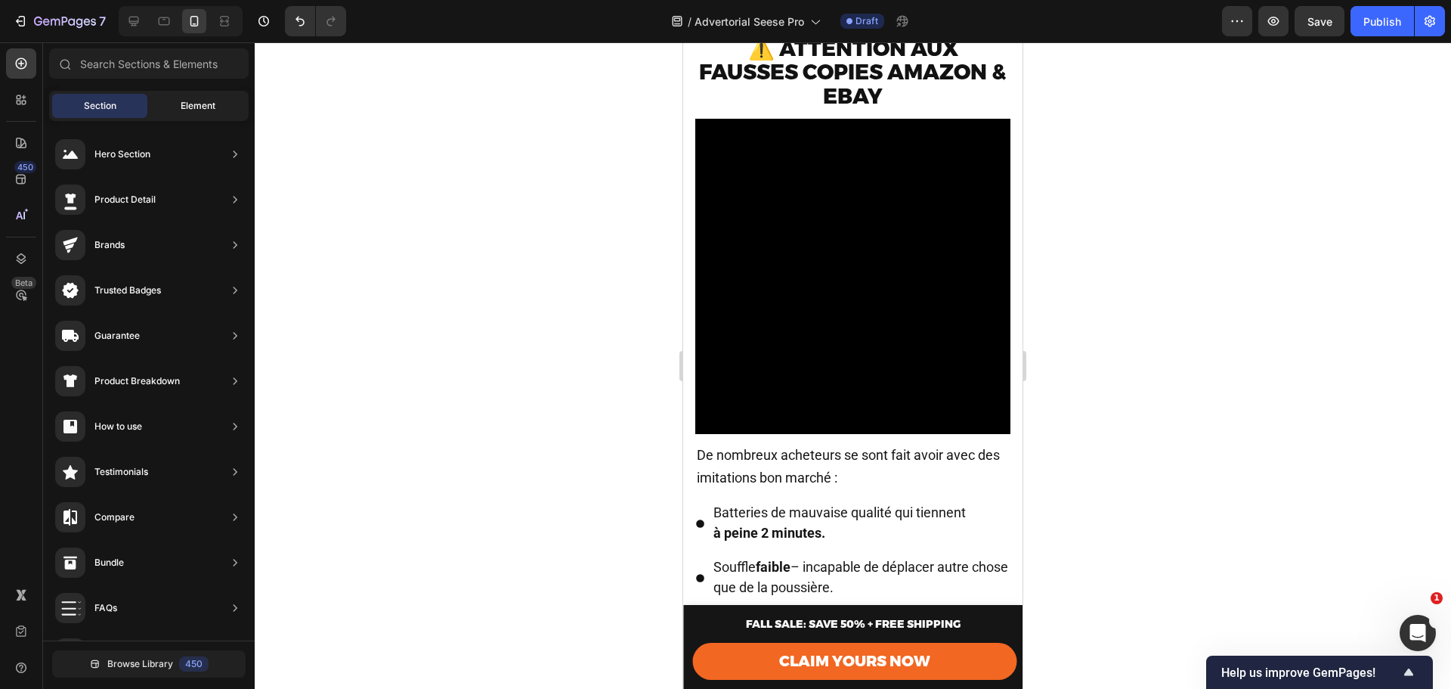
click at [181, 102] on span "Element" at bounding box center [198, 106] width 35 height 14
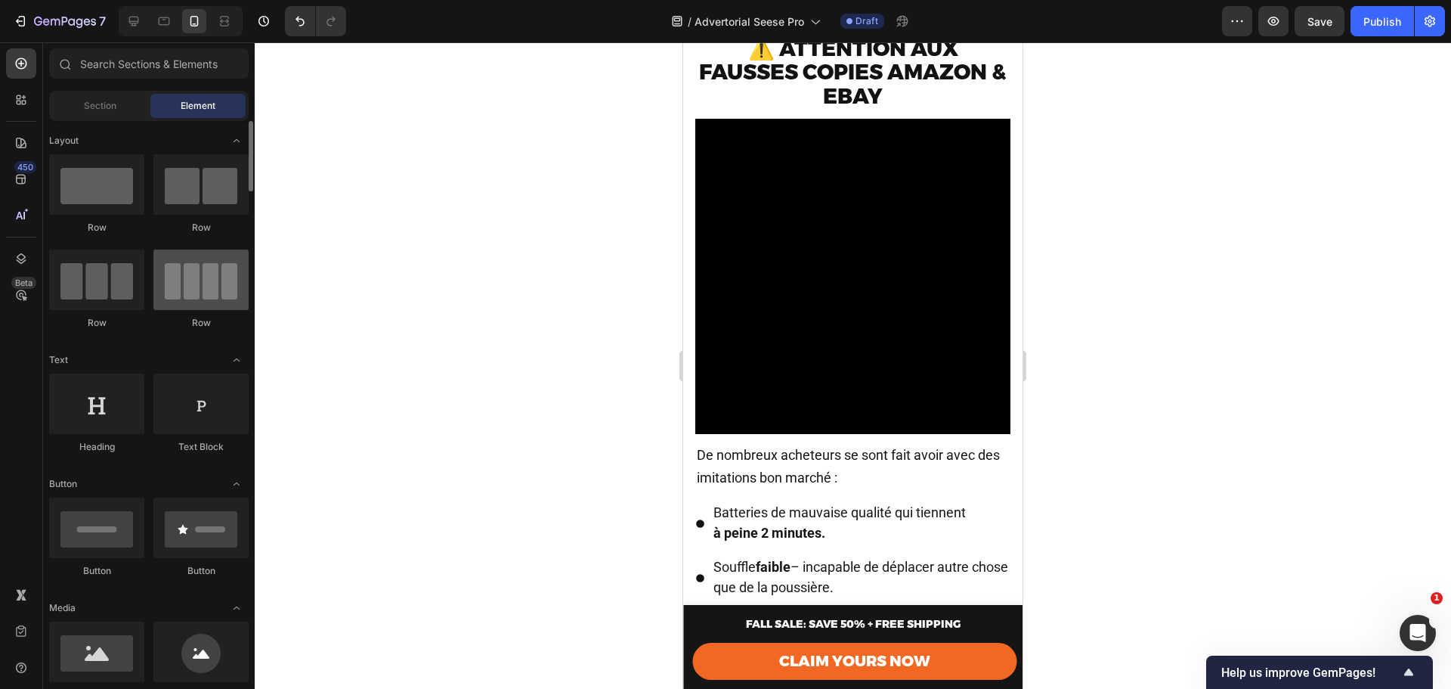
scroll to position [0, 0]
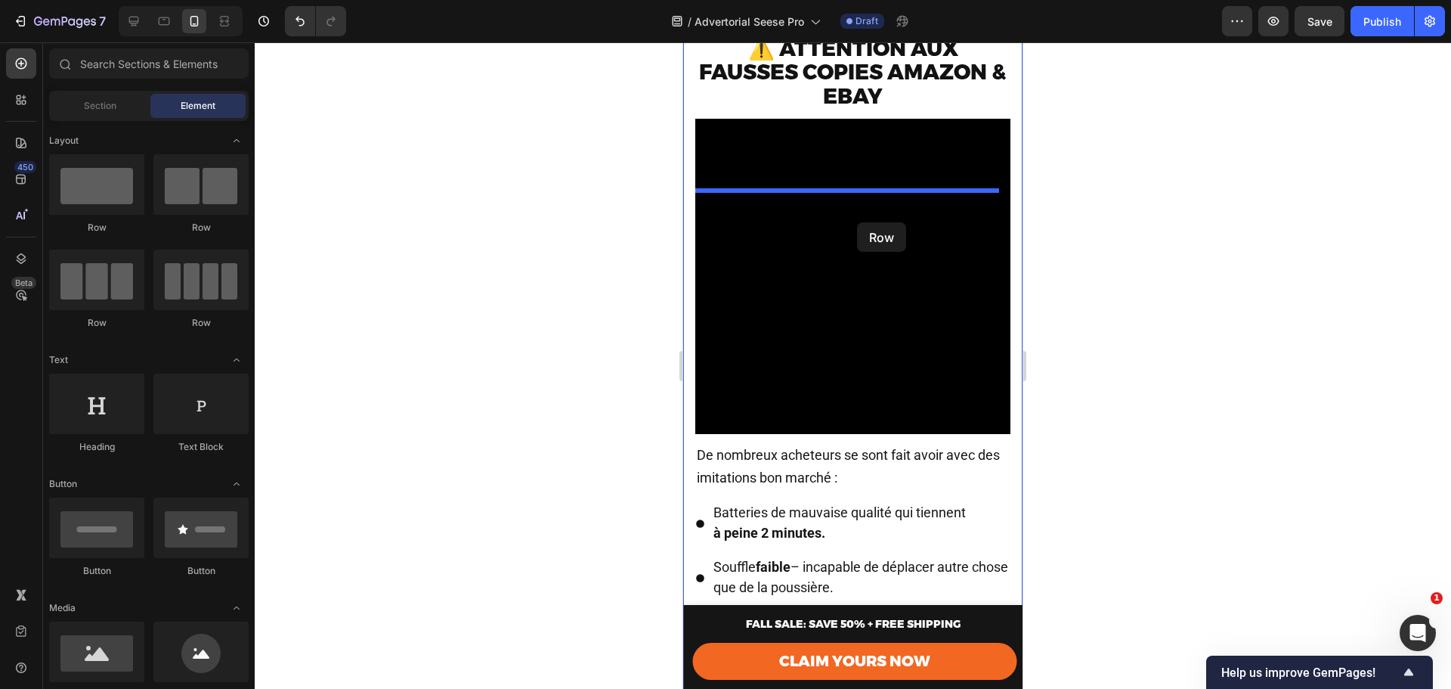
drag, startPoint x: 887, startPoint y: 228, endPoint x: 860, endPoint y: 219, distance: 29.4
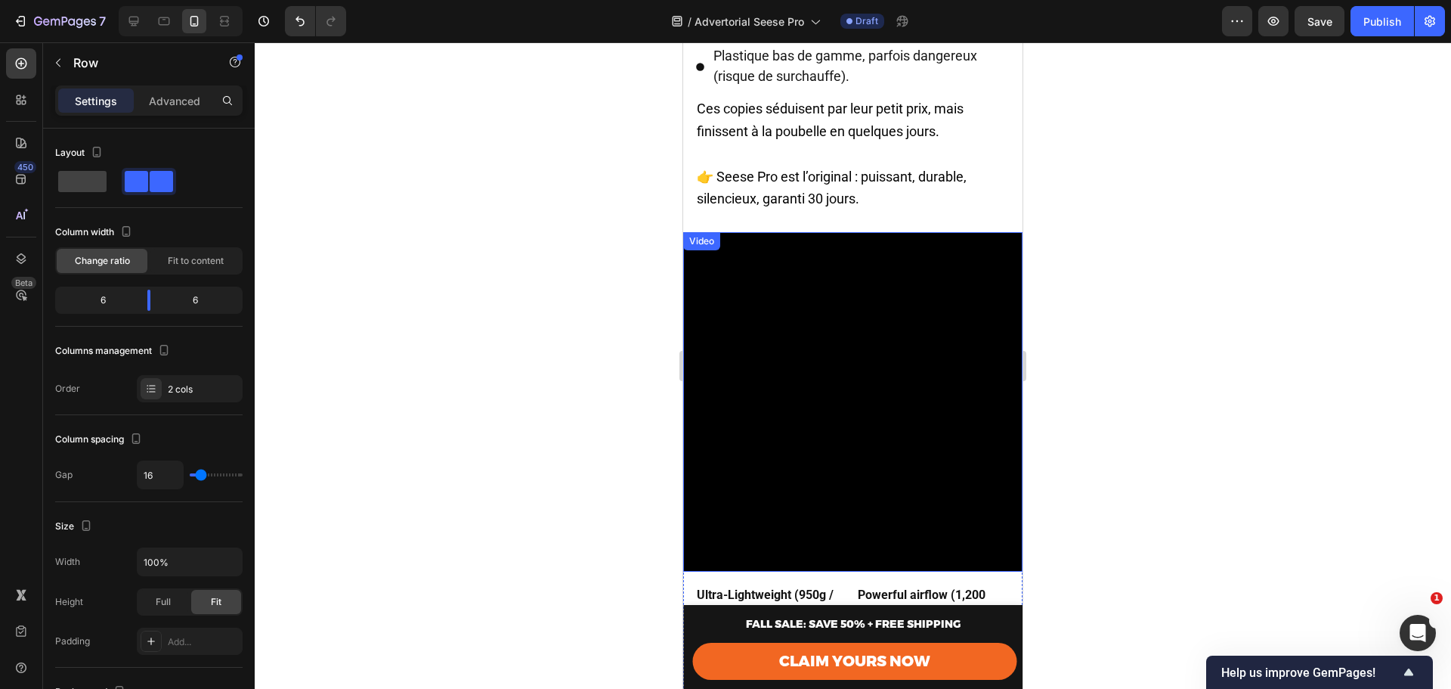
scroll to position [3602, 0]
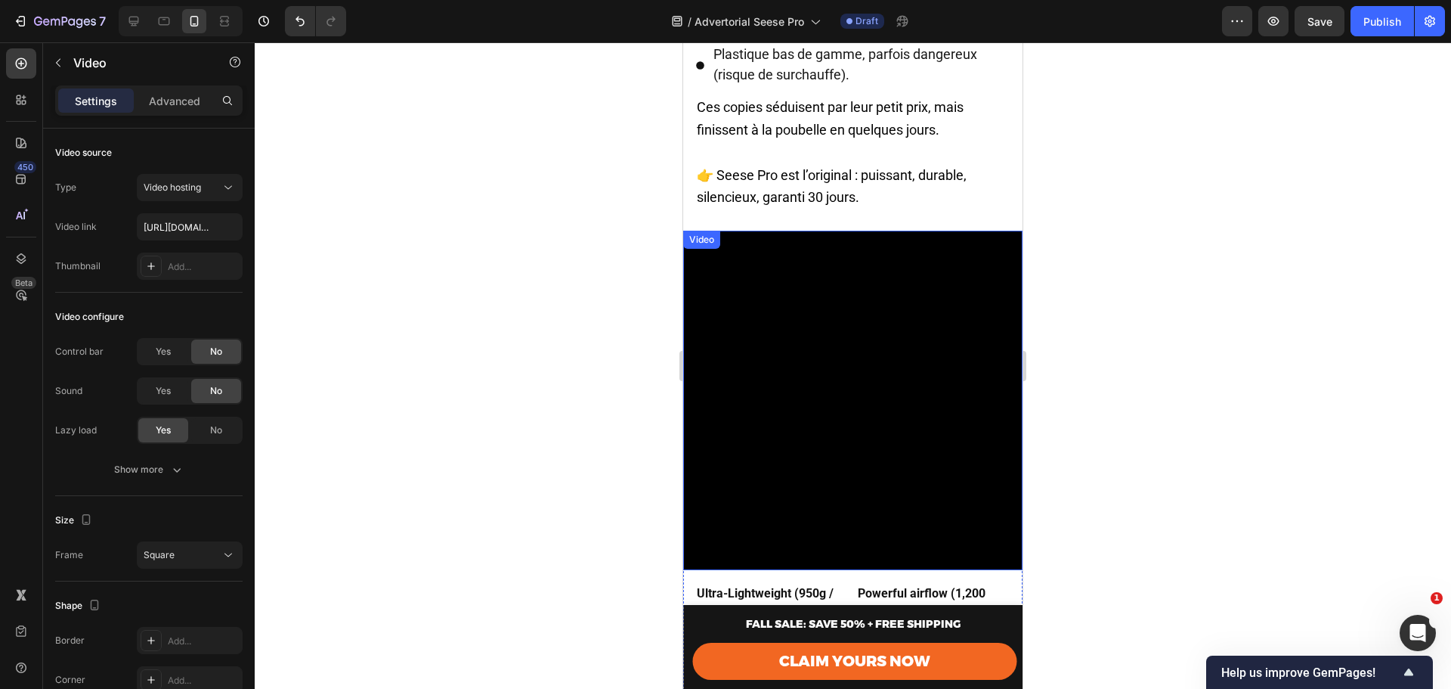
click at [852, 407] on video at bounding box center [852, 400] width 339 height 339
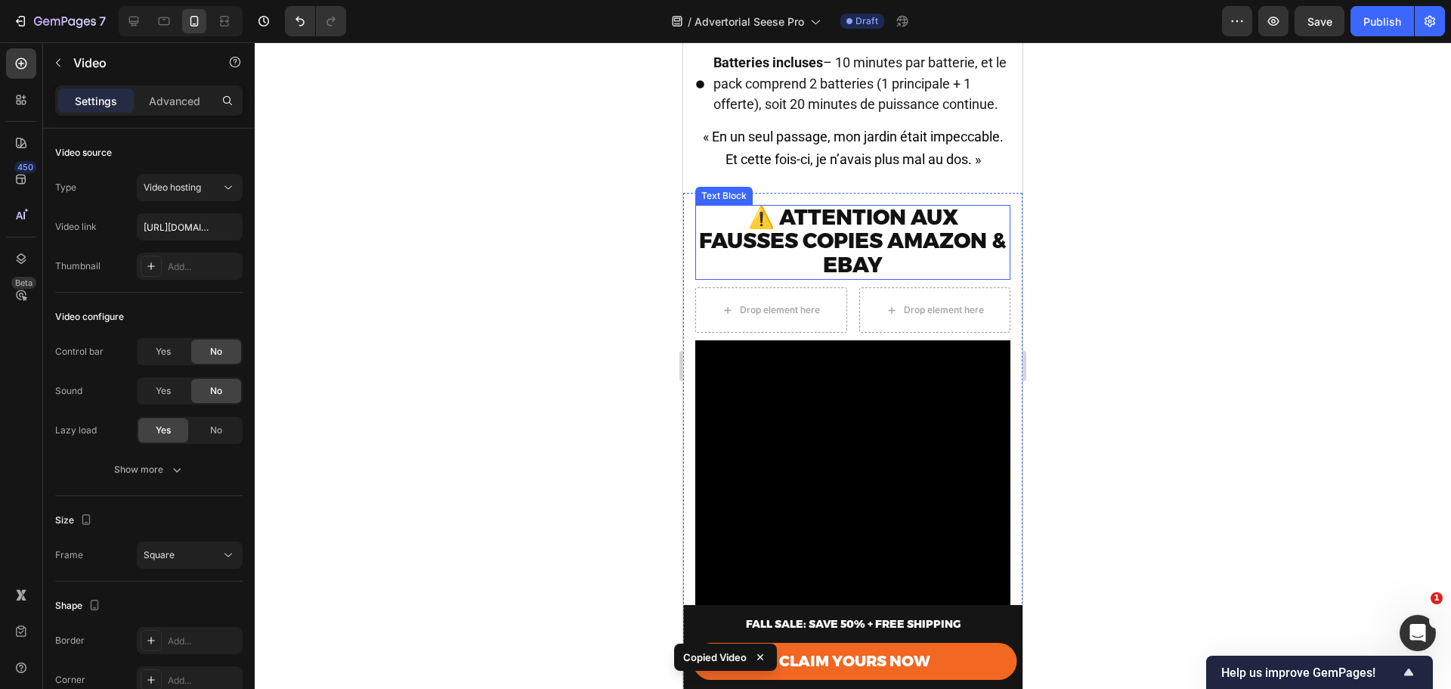
scroll to position [2695, 0]
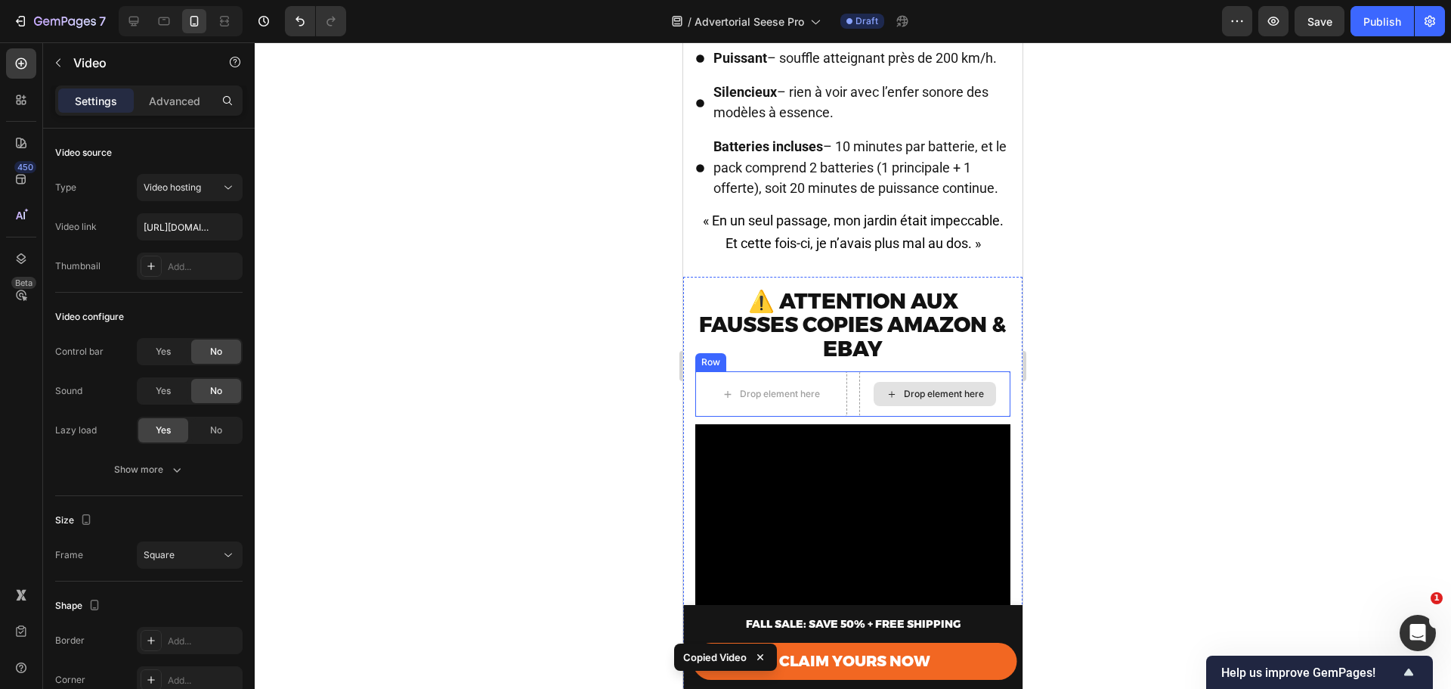
click at [932, 406] on div "Drop element here" at bounding box center [935, 394] width 122 height 24
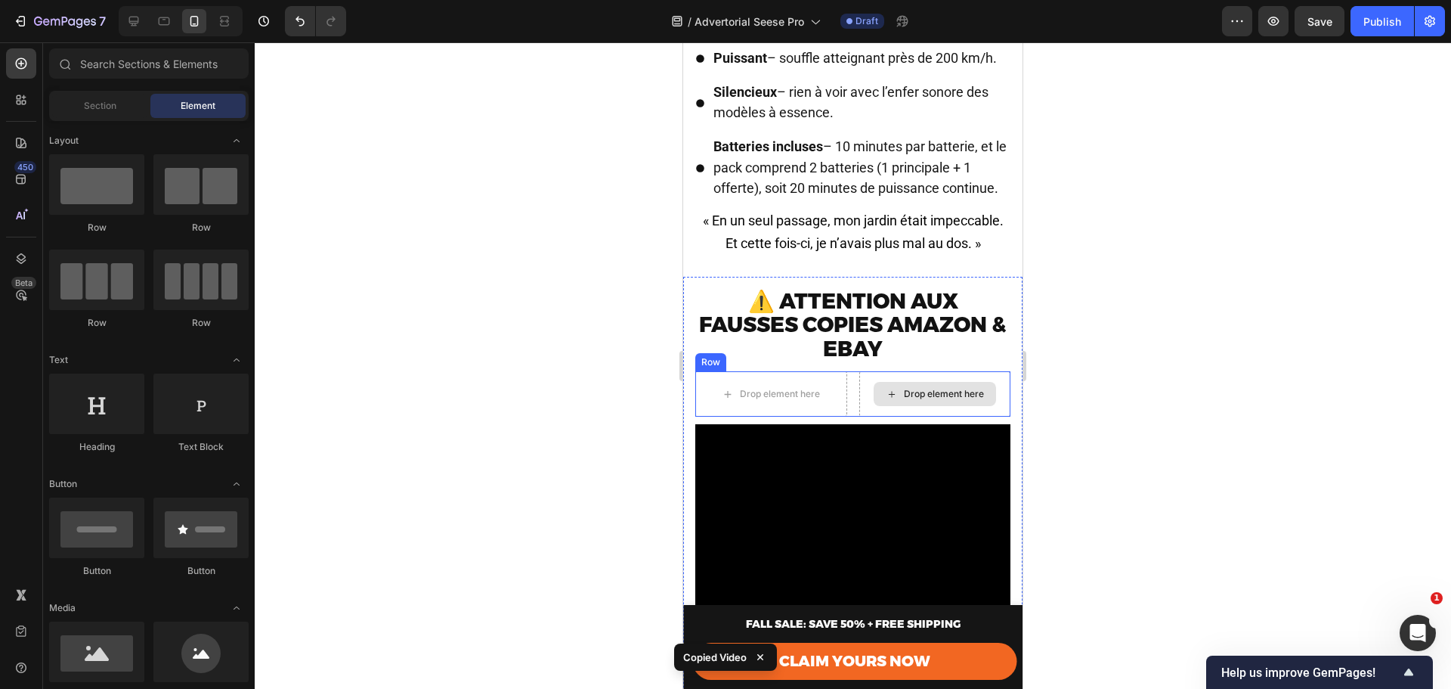
click at [922, 400] on div "Drop element here" at bounding box center [944, 394] width 80 height 12
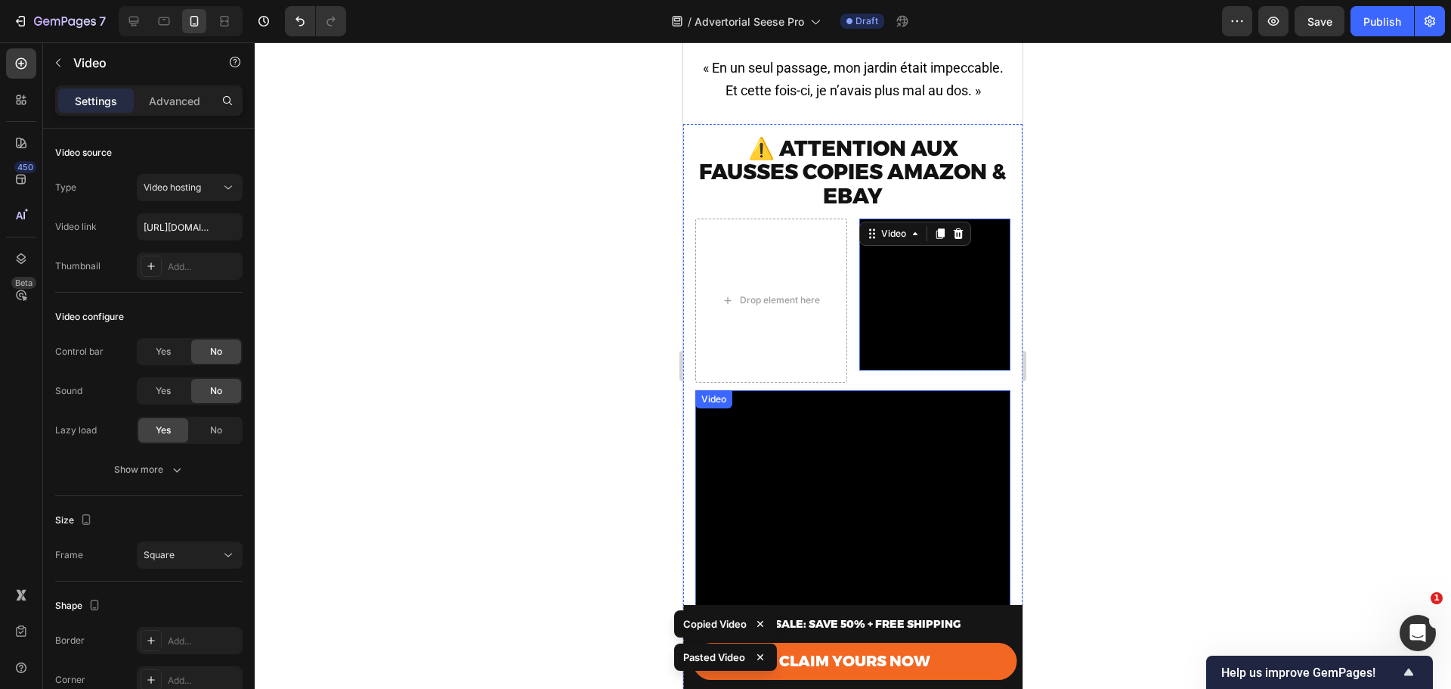
scroll to position [2897, 0]
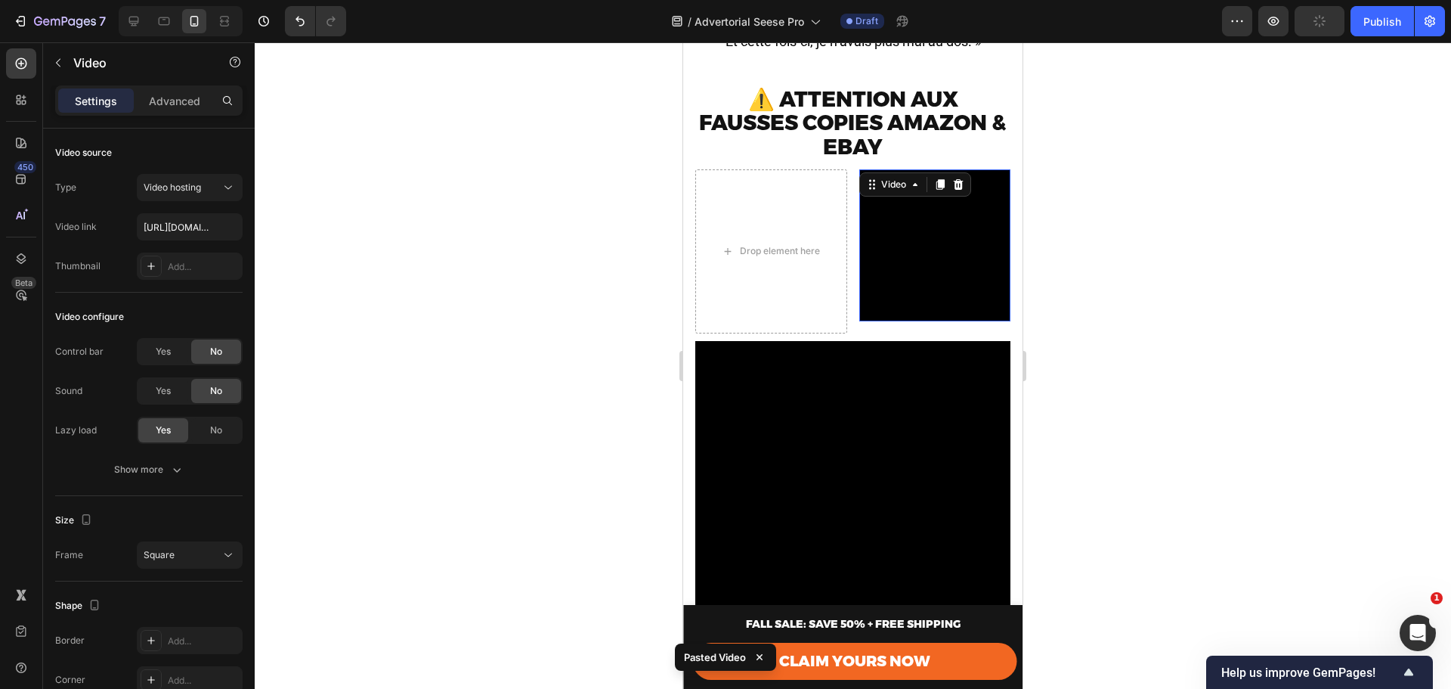
click at [954, 295] on video at bounding box center [936, 245] width 152 height 152
click at [846, 333] on div "Drop element here Video 16 Row" at bounding box center [852, 251] width 315 height 164
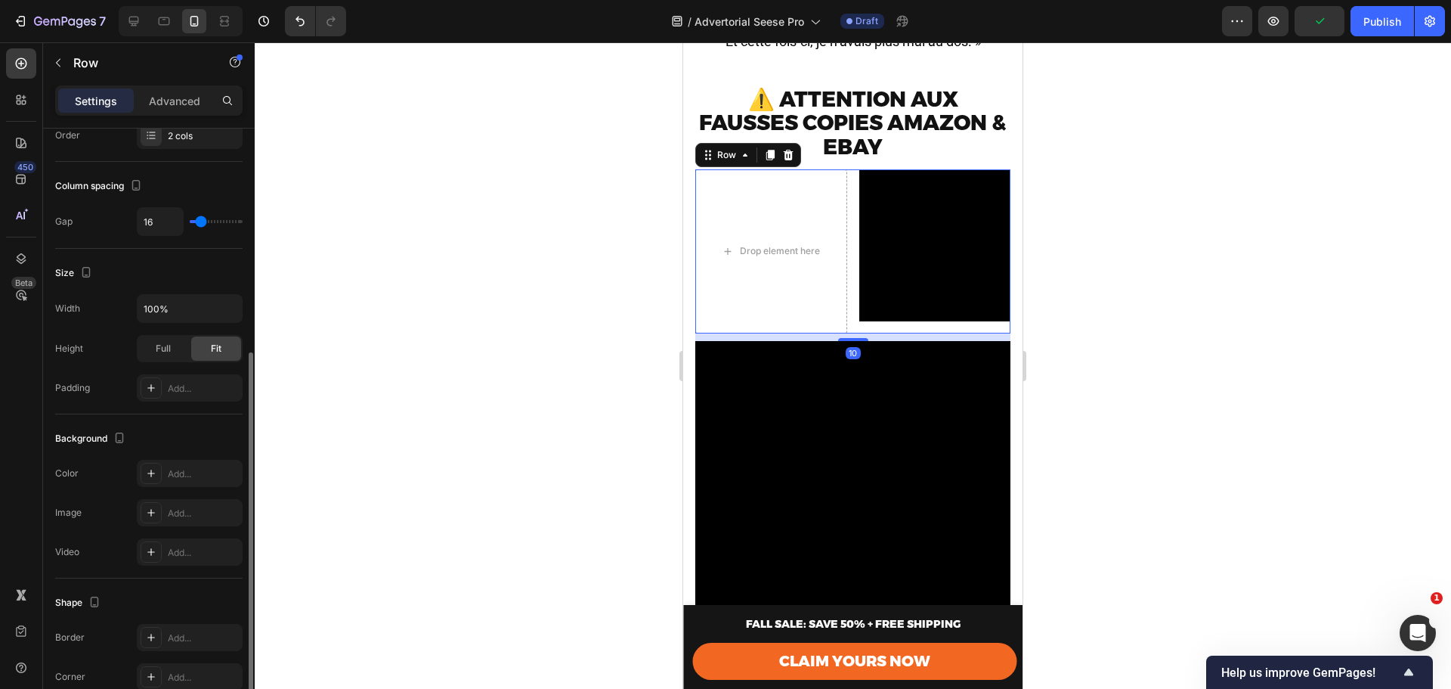
scroll to position [452, 0]
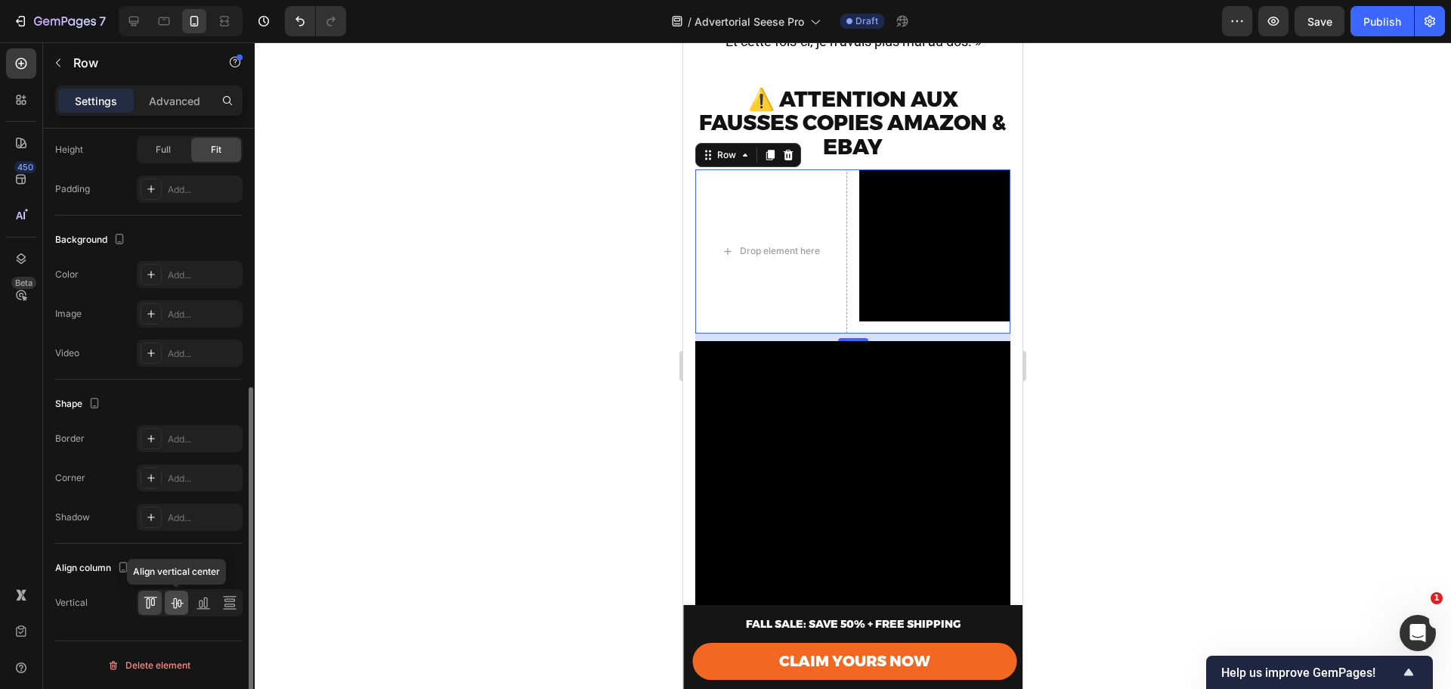
click at [176, 597] on icon at bounding box center [176, 602] width 15 height 15
click at [158, 605] on div at bounding box center [149, 602] width 23 height 24
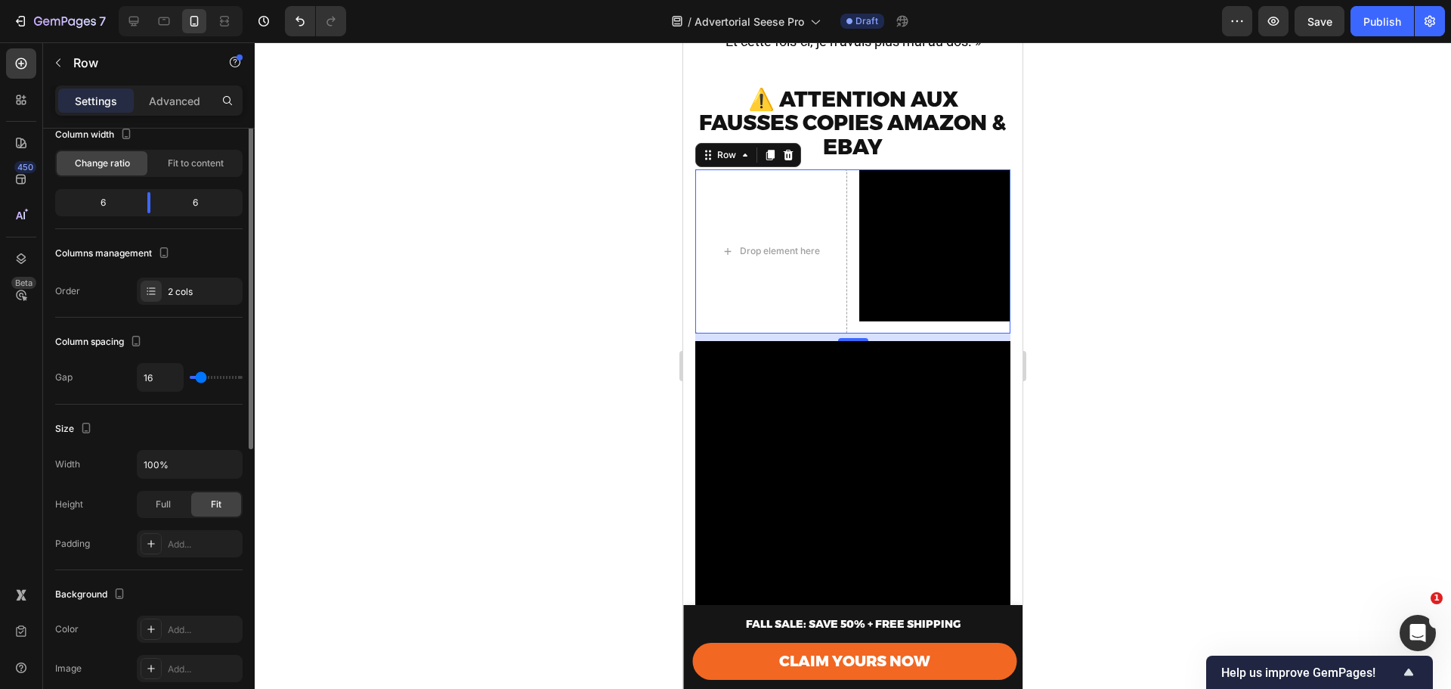
scroll to position [0, 0]
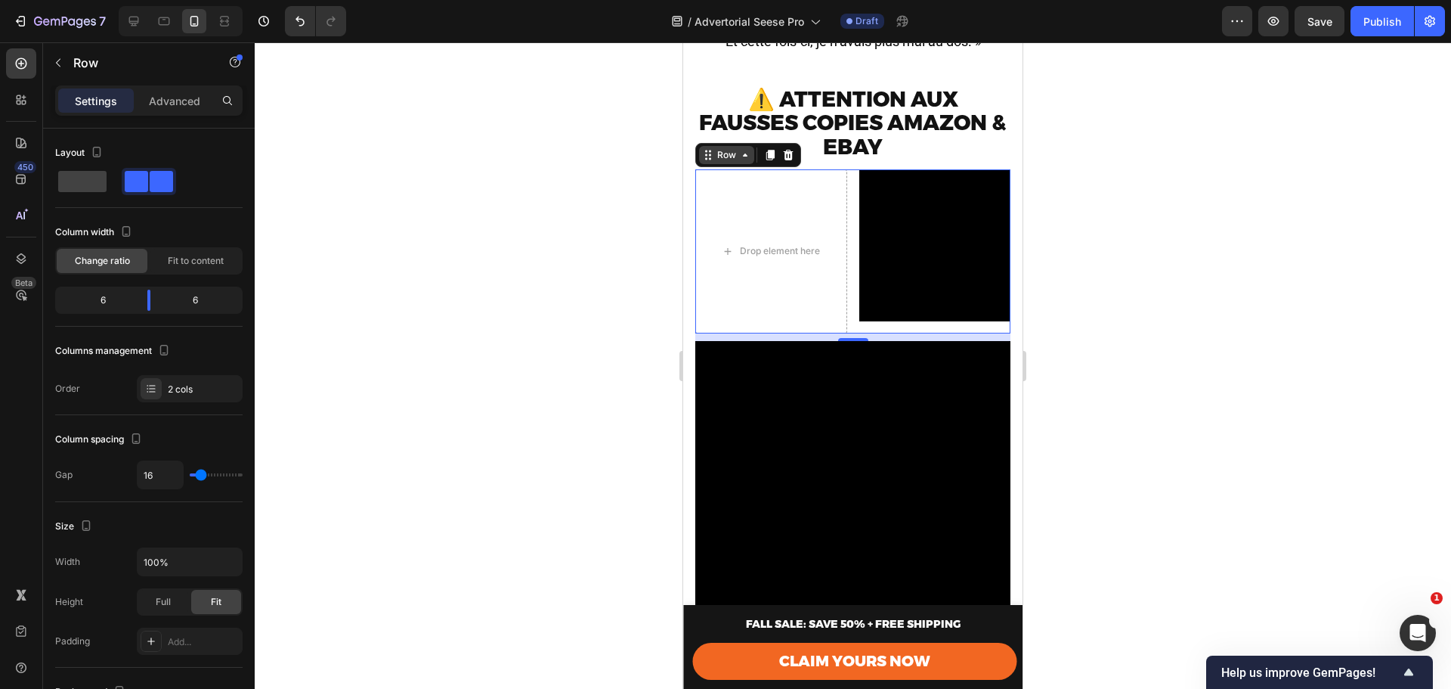
click at [712, 161] on icon at bounding box center [708, 155] width 12 height 12
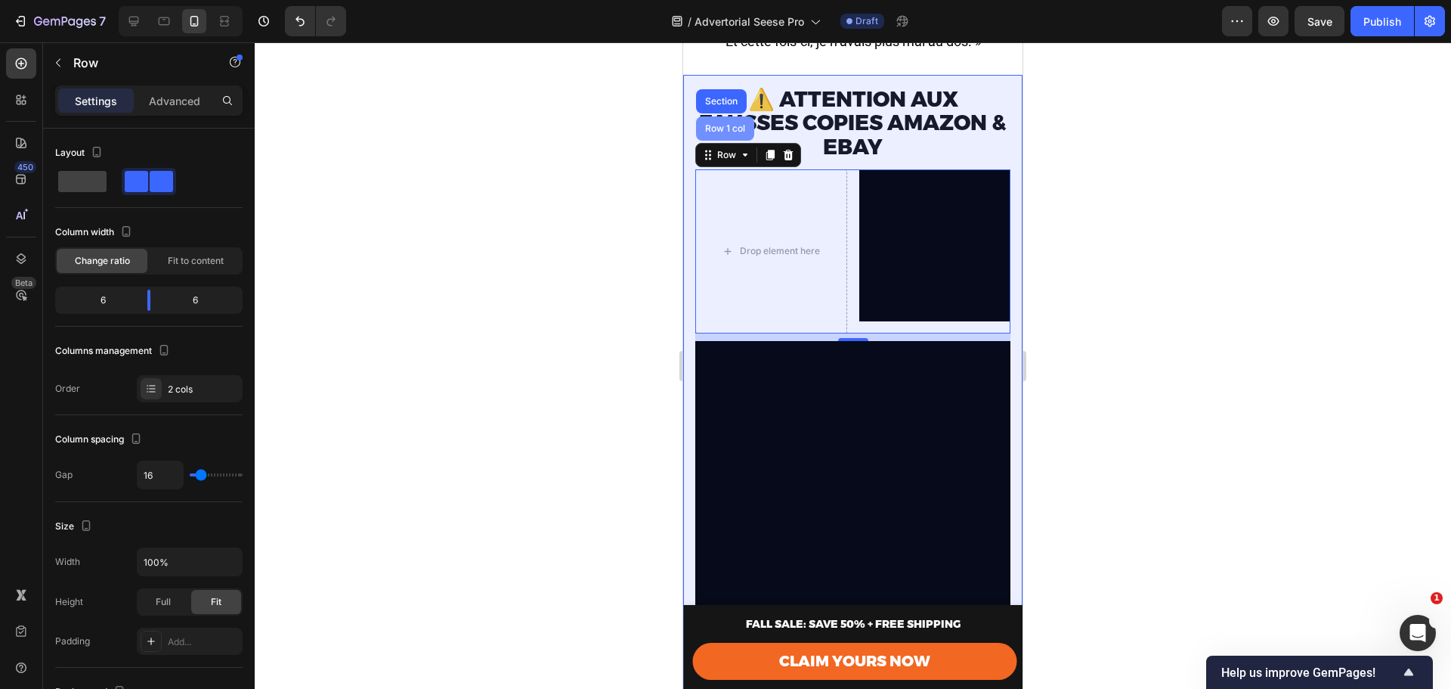
click at [722, 133] on div "Row 1 col" at bounding box center [725, 128] width 46 height 9
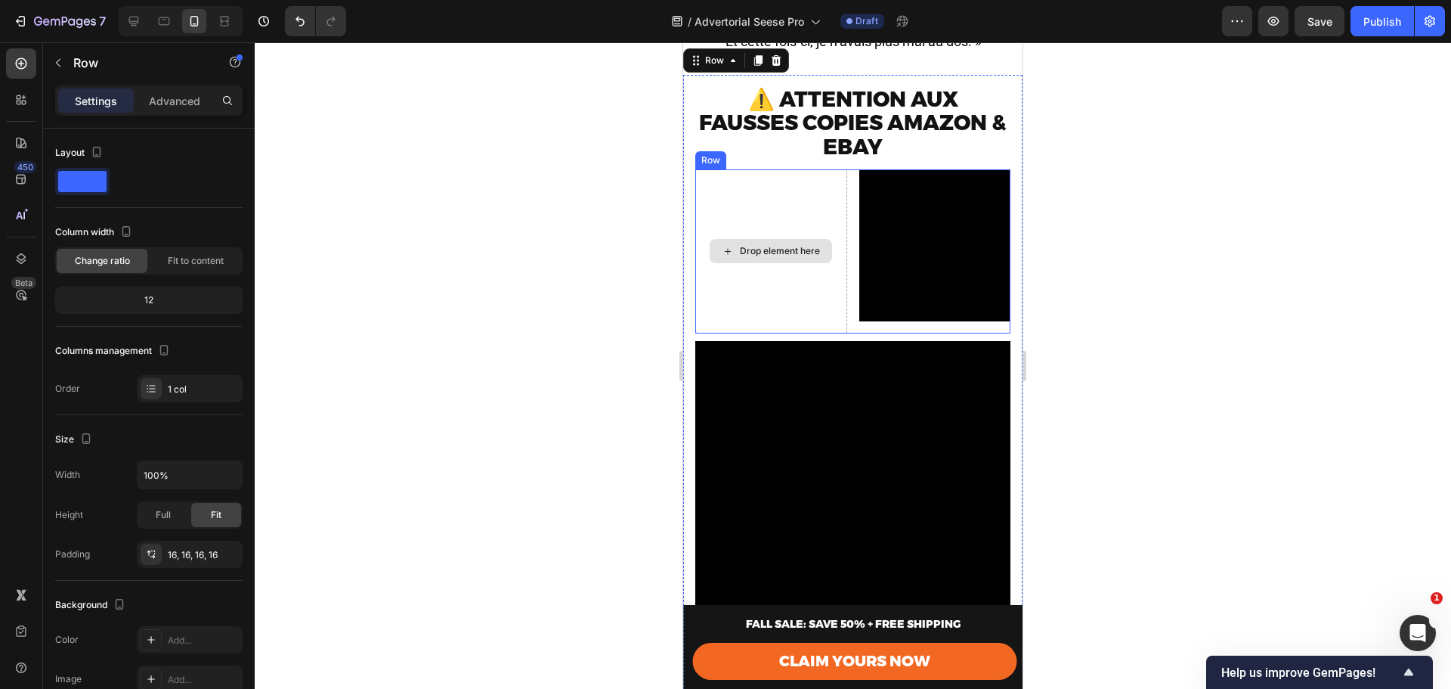
click at [781, 285] on div "Drop element here" at bounding box center [771, 251] width 152 height 164
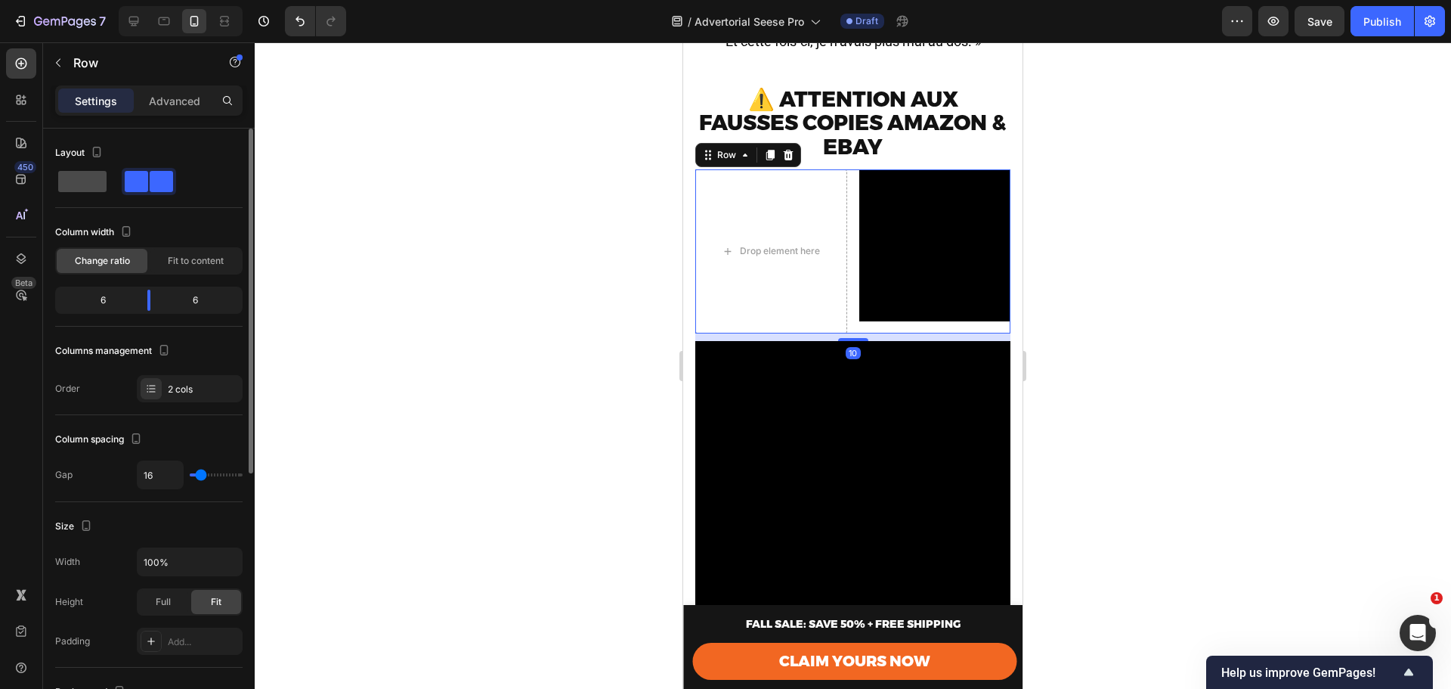
click at [82, 182] on span at bounding box center [82, 181] width 48 height 21
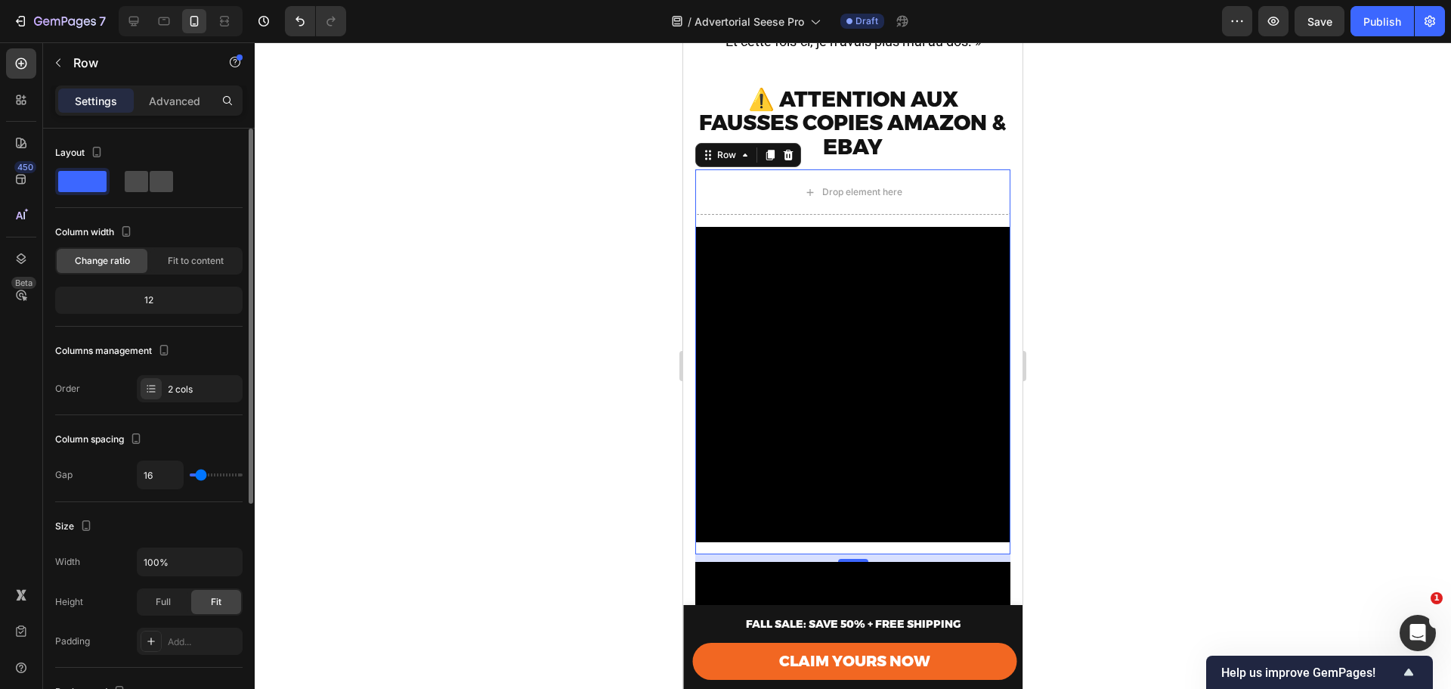
click at [132, 181] on span at bounding box center [136, 181] width 23 height 21
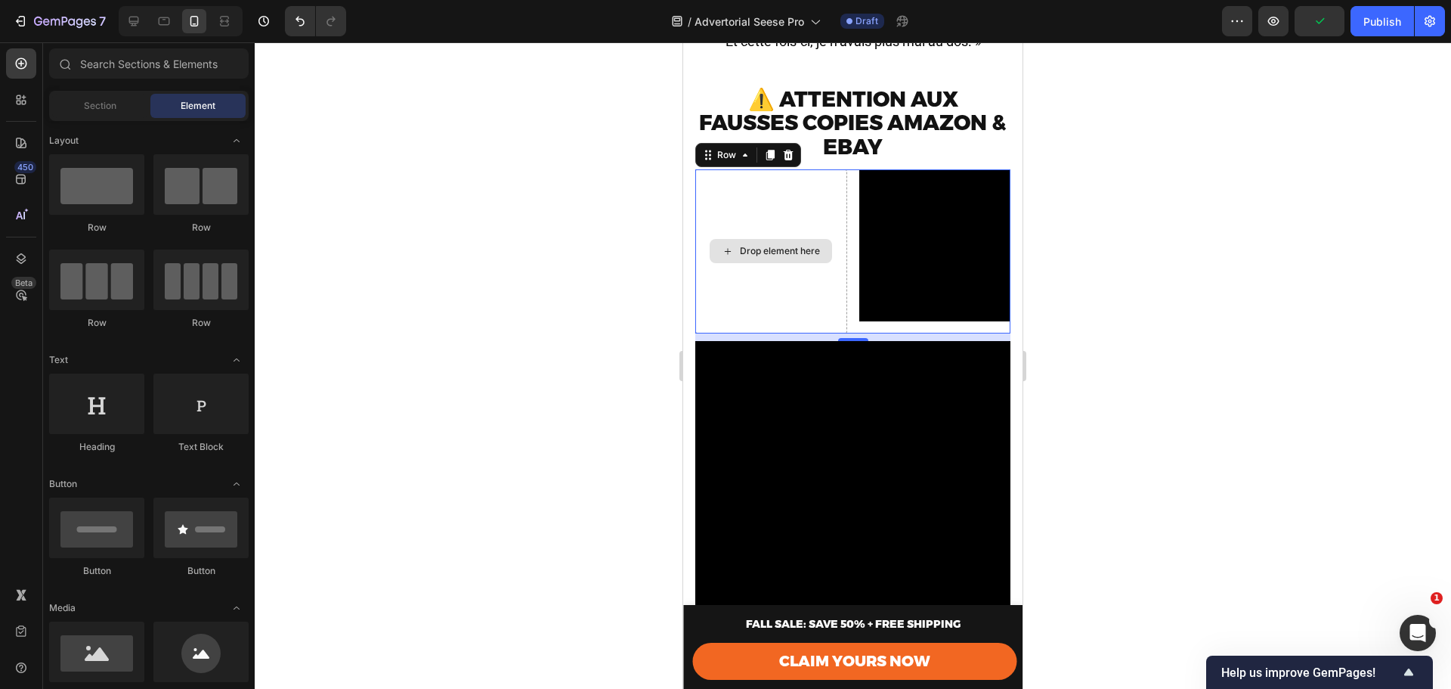
click at [795, 257] on div "Drop element here" at bounding box center [780, 251] width 80 height 12
click at [850, 289] on div "Drop element here Video Row" at bounding box center [852, 251] width 315 height 164
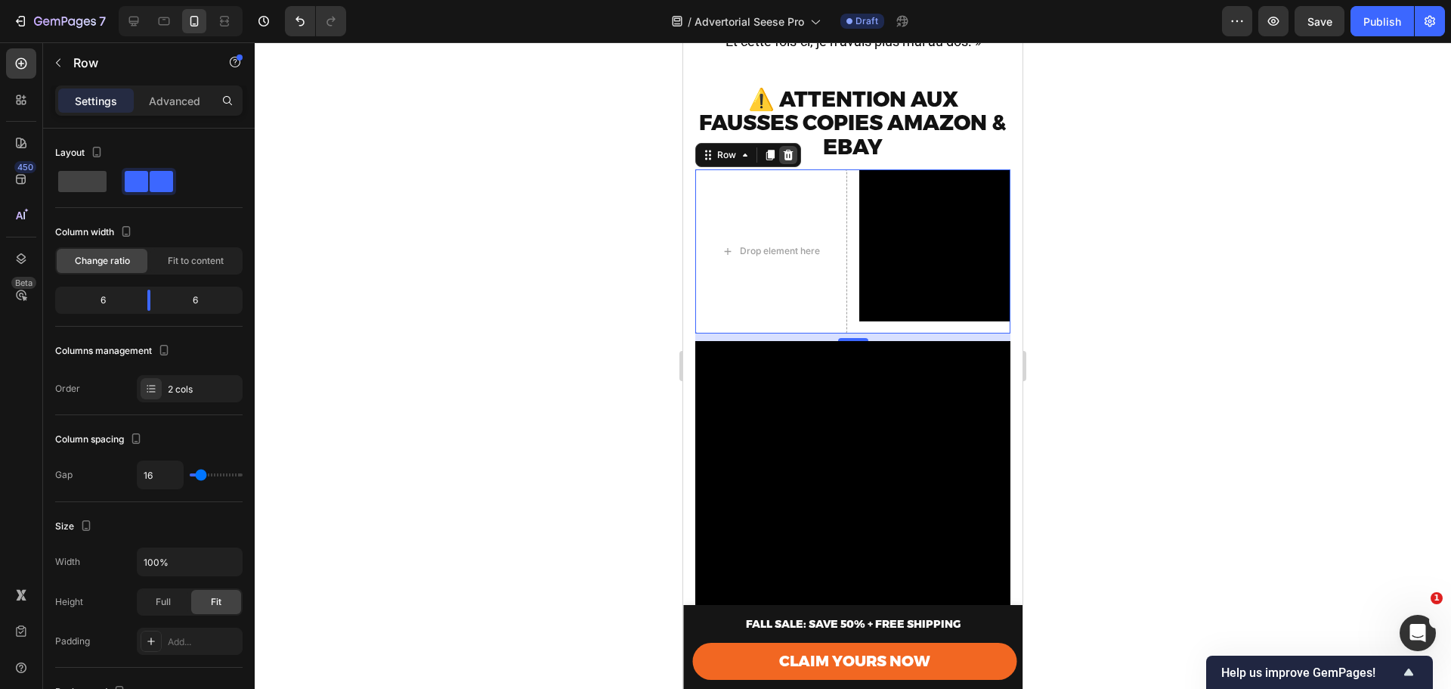
click at [782, 161] on icon at bounding box center [788, 155] width 12 height 12
